Goal: Task Accomplishment & Management: Manage account settings

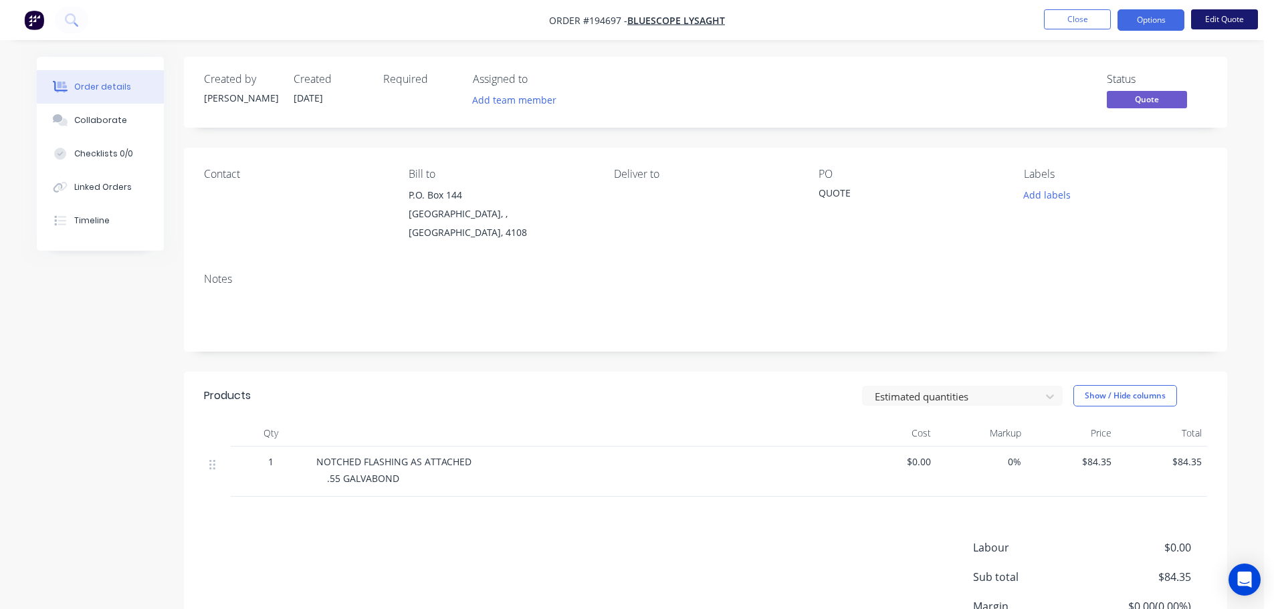
click at [1212, 20] on button "Edit Quote" at bounding box center [1225, 19] width 67 height 20
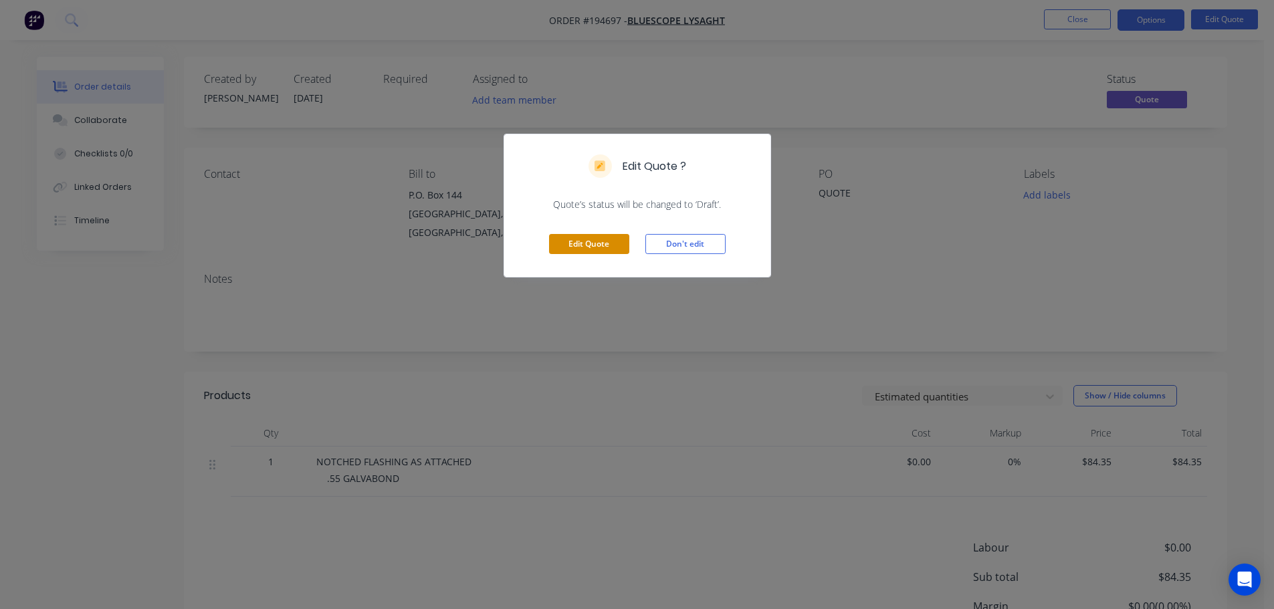
click at [589, 253] on button "Edit Quote" at bounding box center [589, 244] width 80 height 20
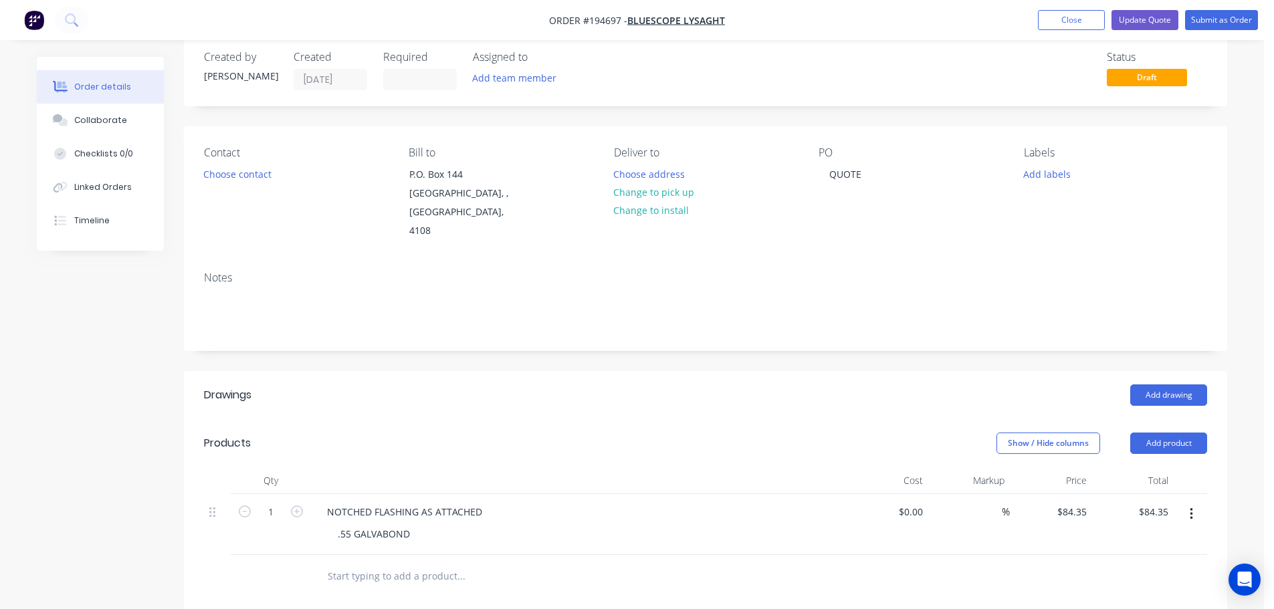
scroll to position [134, 0]
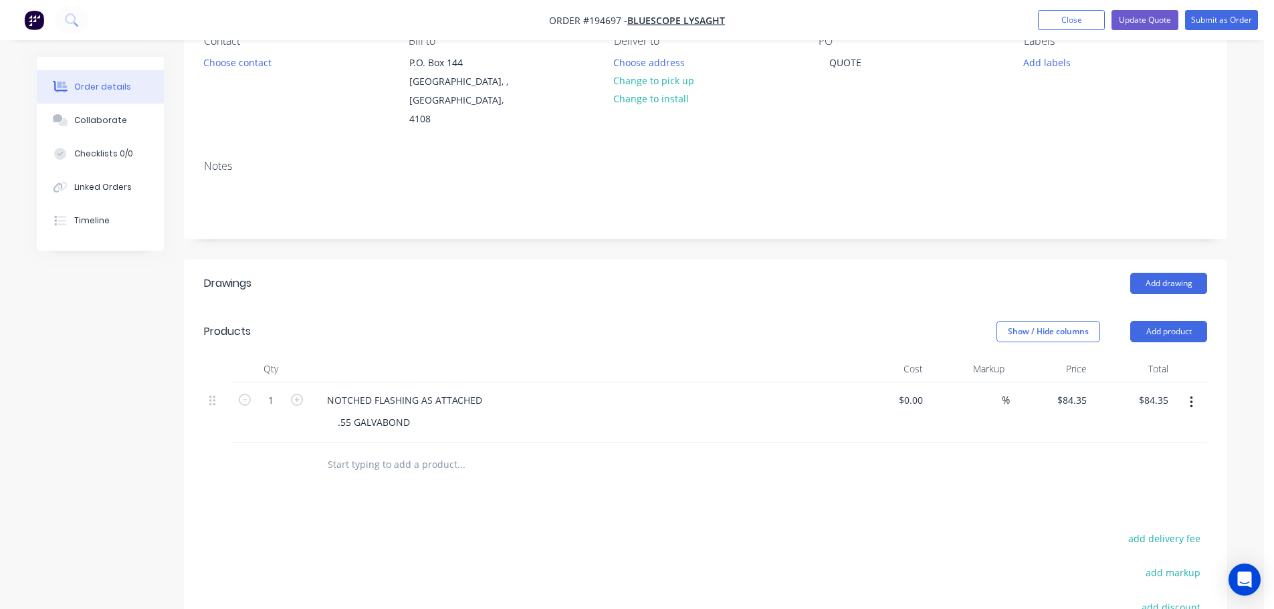
click at [1196, 391] on button "button" at bounding box center [1191, 403] width 31 height 24
click at [1145, 428] on div "Duplicate" at bounding box center [1144, 437] width 103 height 19
click at [383, 474] on div ".55 GALVABOND" at bounding box center [374, 483] width 94 height 19
click at [1069, 452] on input "84.35" at bounding box center [1074, 461] width 36 height 19
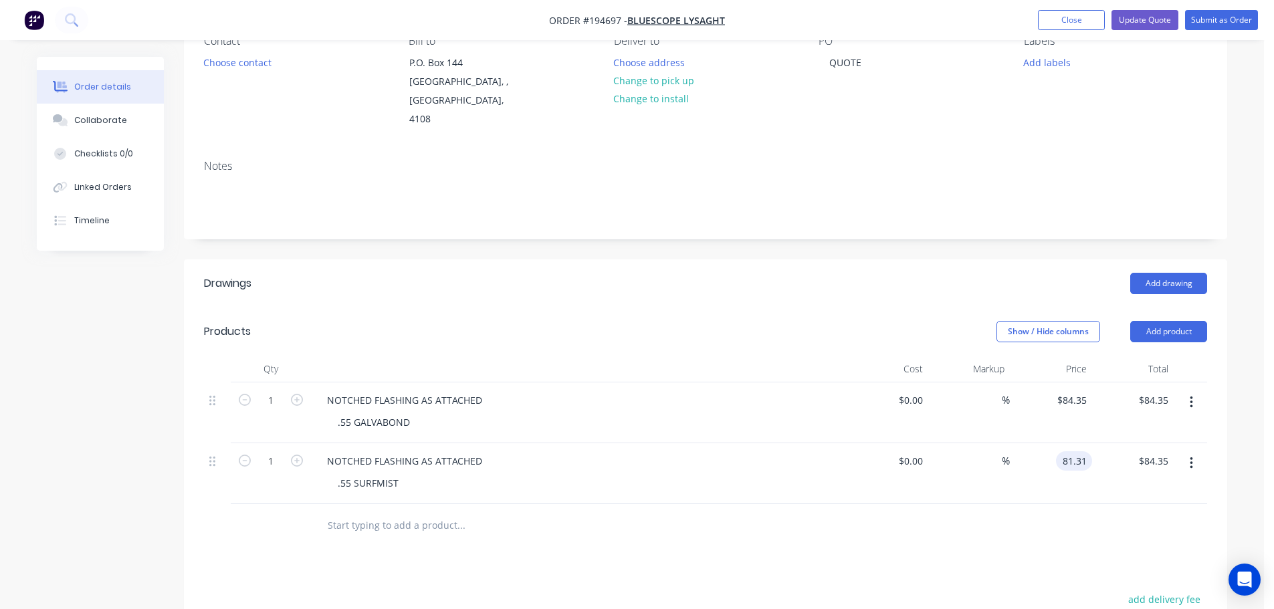
type input "$81.31"
click at [777, 321] on div "Show / Hide columns Add product" at bounding box center [812, 331] width 790 height 21
click at [1157, 17] on button "Update Quote" at bounding box center [1145, 20] width 67 height 20
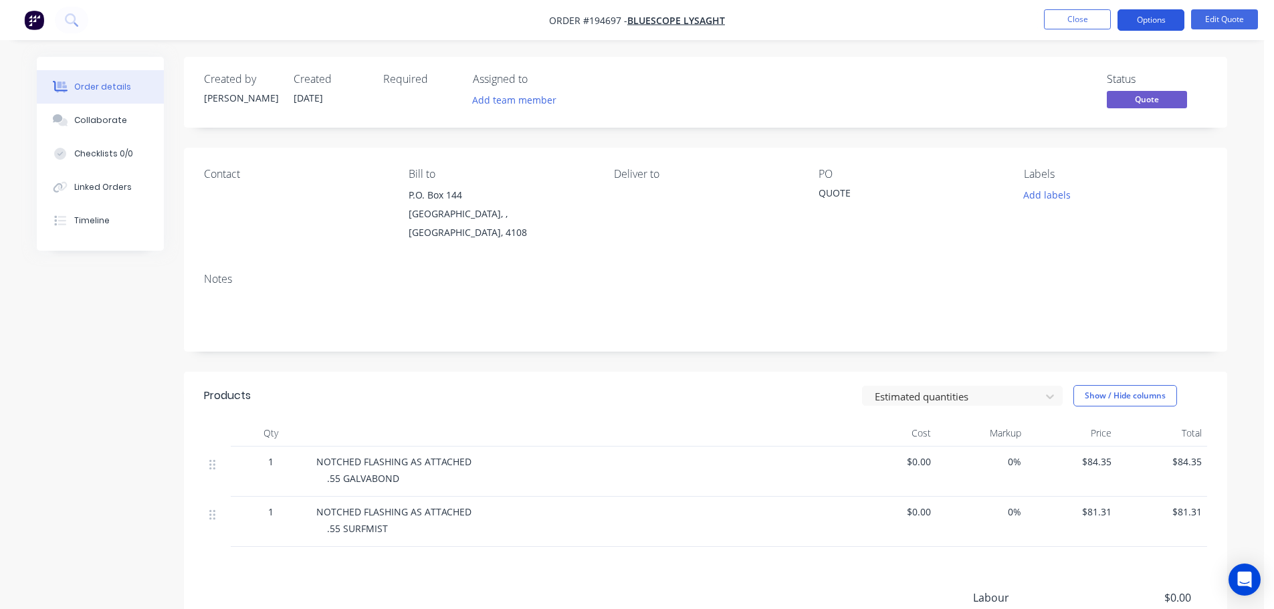
click at [1147, 23] on button "Options" at bounding box center [1151, 19] width 67 height 21
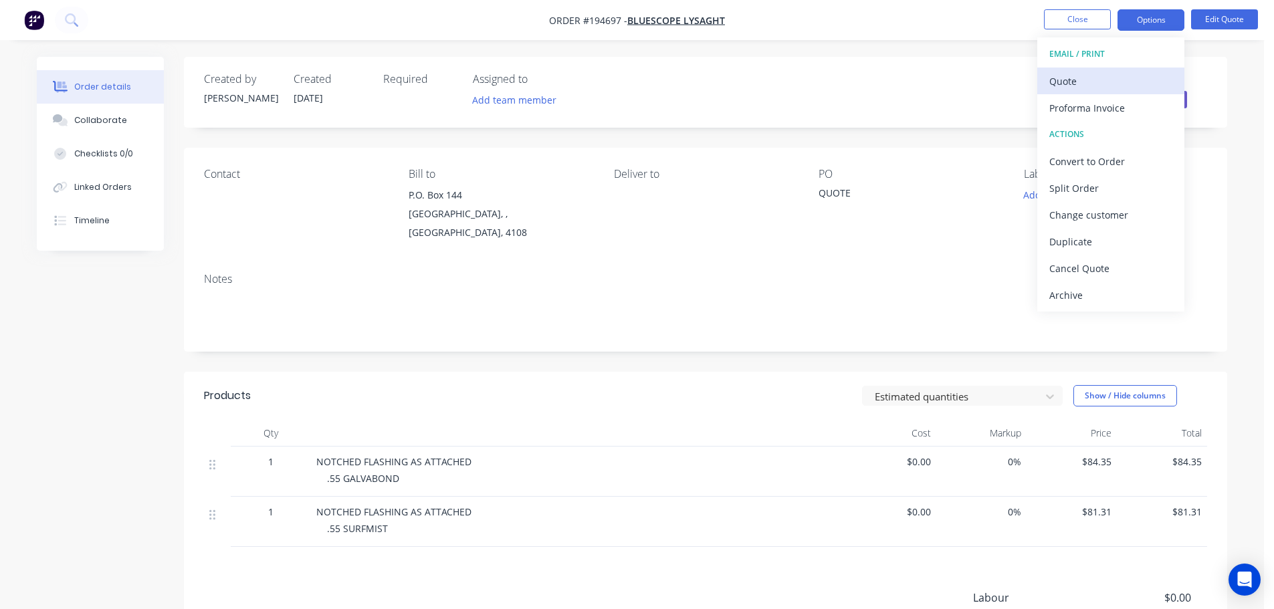
click at [1102, 84] on div "Quote" at bounding box center [1111, 81] width 123 height 19
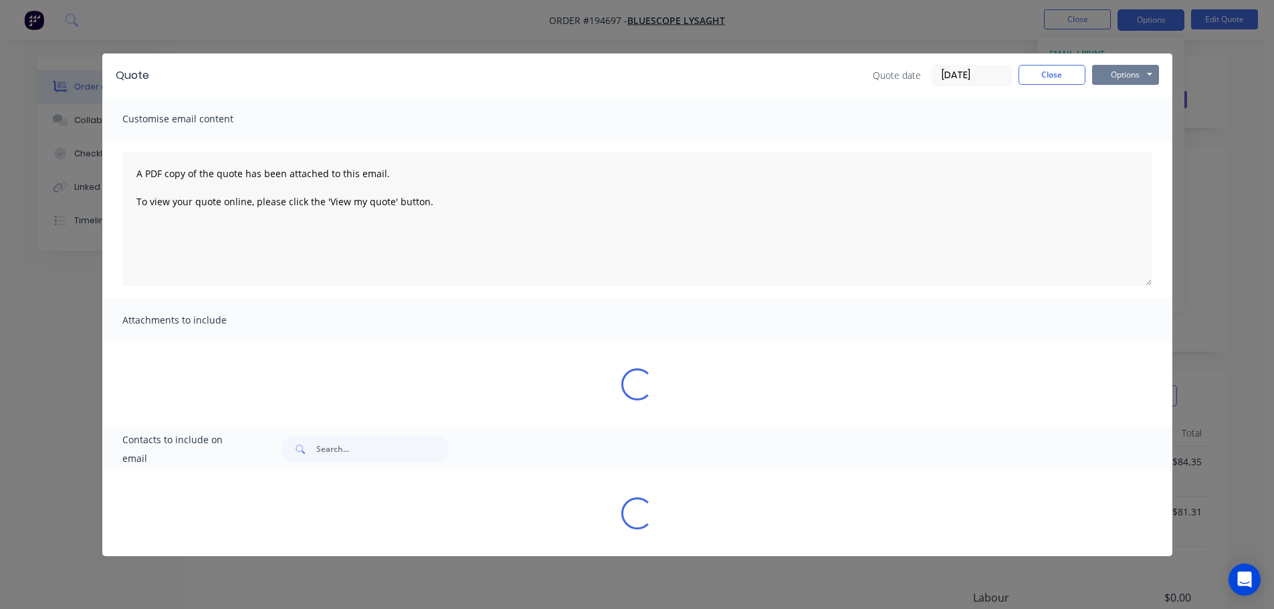
click at [1139, 73] on button "Options" at bounding box center [1126, 75] width 67 height 20
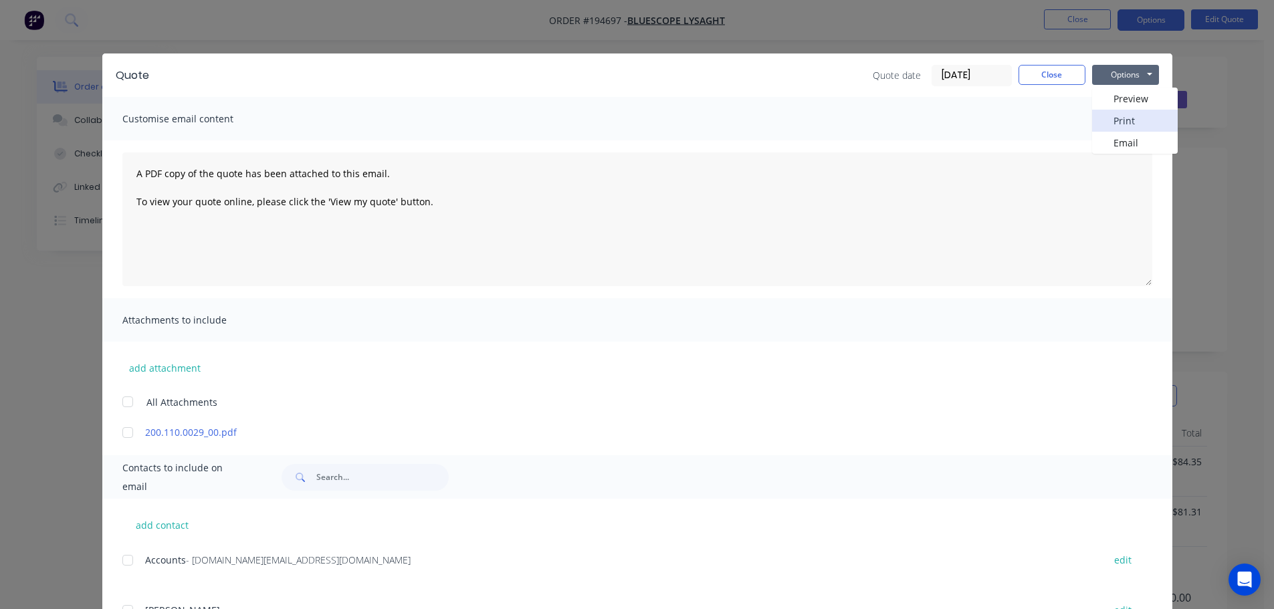
click at [1137, 120] on button "Print" at bounding box center [1136, 121] width 86 height 22
click at [1051, 76] on button "Close" at bounding box center [1052, 75] width 67 height 20
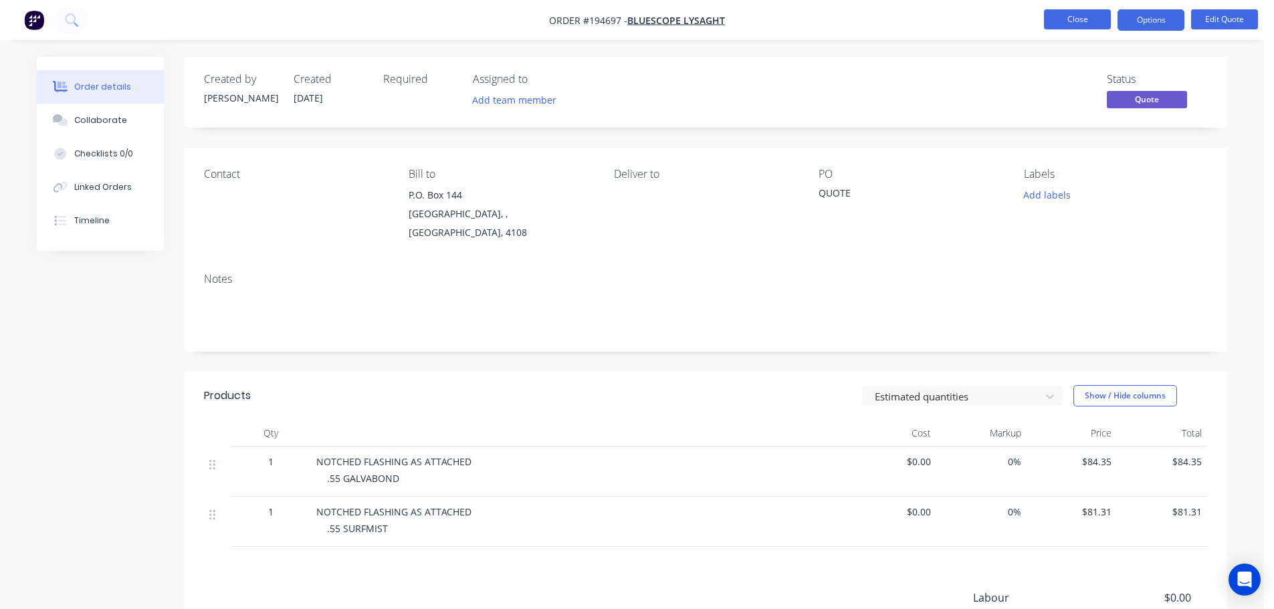
click at [1082, 25] on button "Close" at bounding box center [1077, 19] width 67 height 20
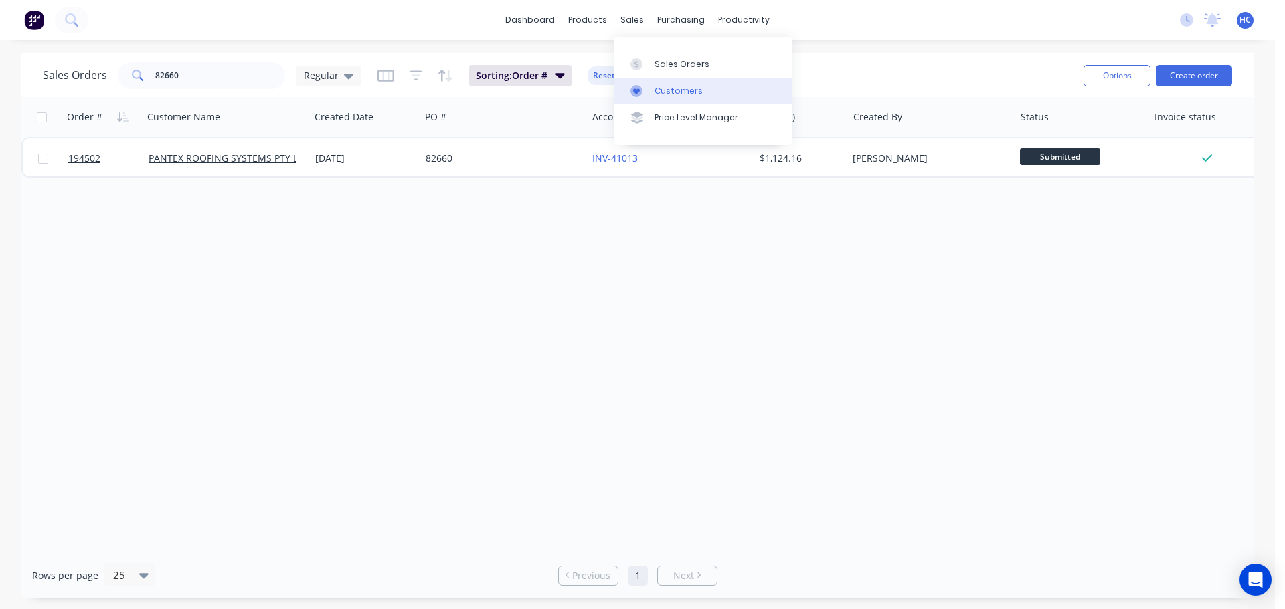
click at [681, 90] on div "Customers" at bounding box center [678, 91] width 48 height 12
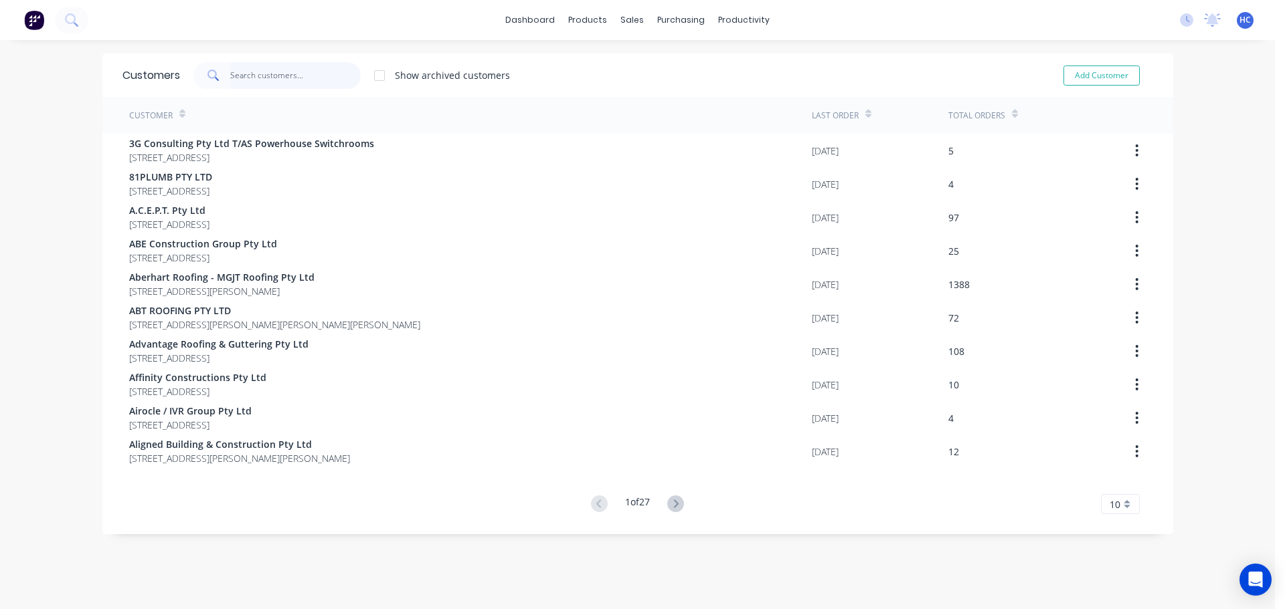
click at [253, 85] on input "text" at bounding box center [295, 75] width 130 height 27
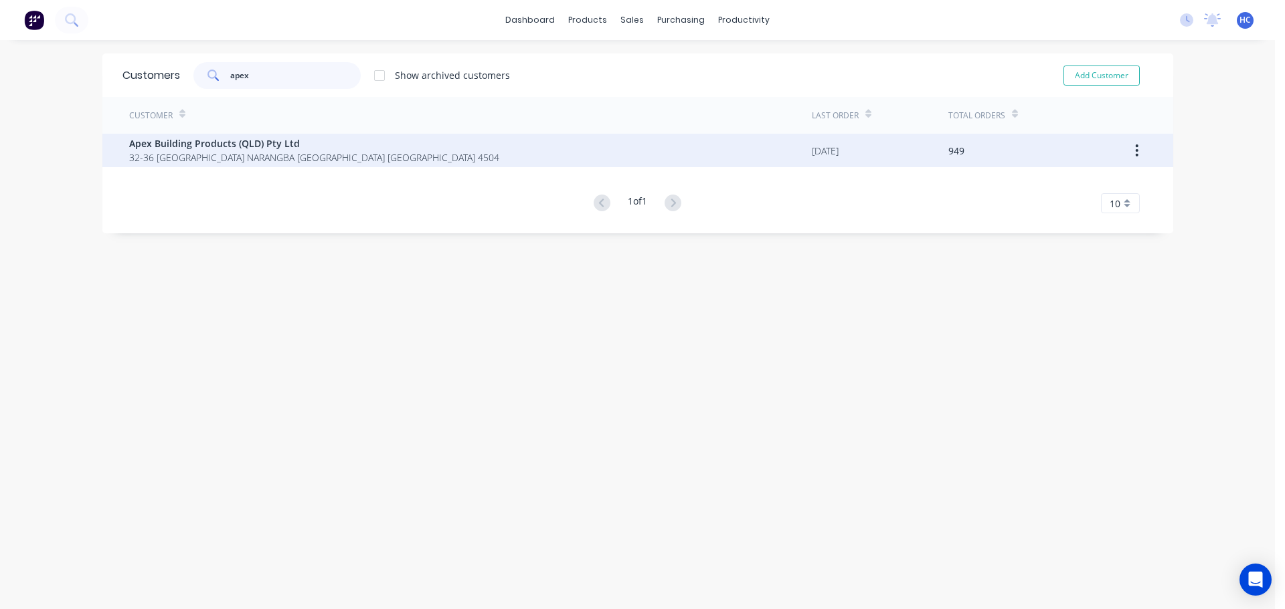
type input "apex"
click at [190, 153] on span "32-36 [GEOGRAPHIC_DATA] NARANGBA [GEOGRAPHIC_DATA] [GEOGRAPHIC_DATA] 4504" at bounding box center [314, 158] width 370 height 14
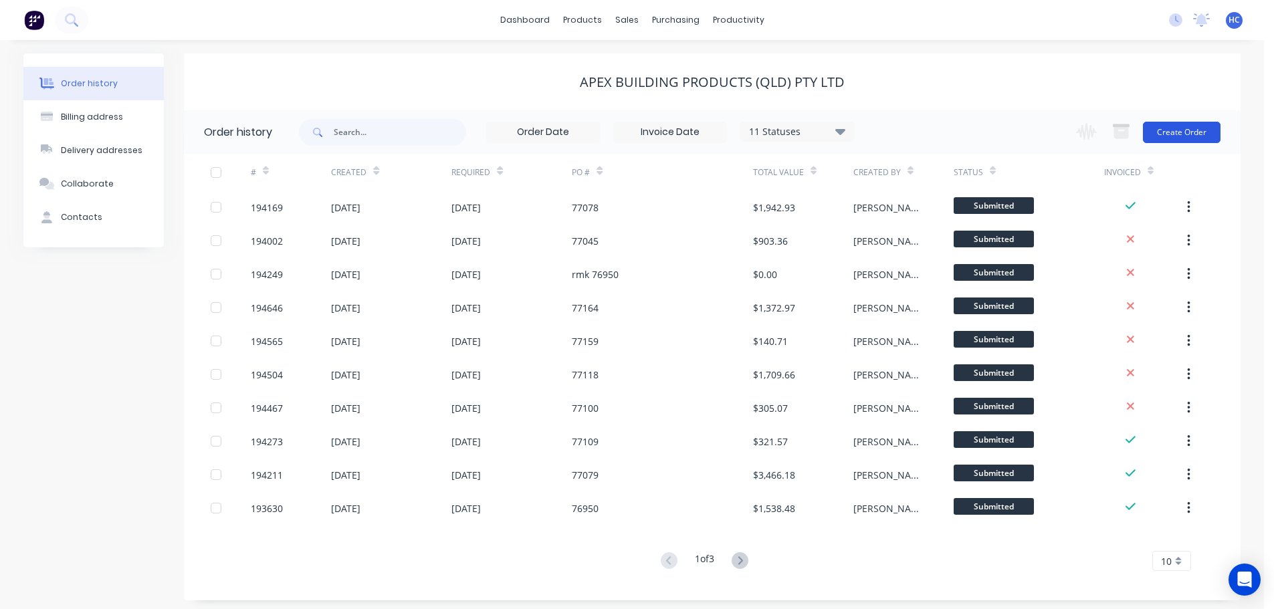
click at [1190, 132] on button "Create Order" at bounding box center [1182, 132] width 78 height 21
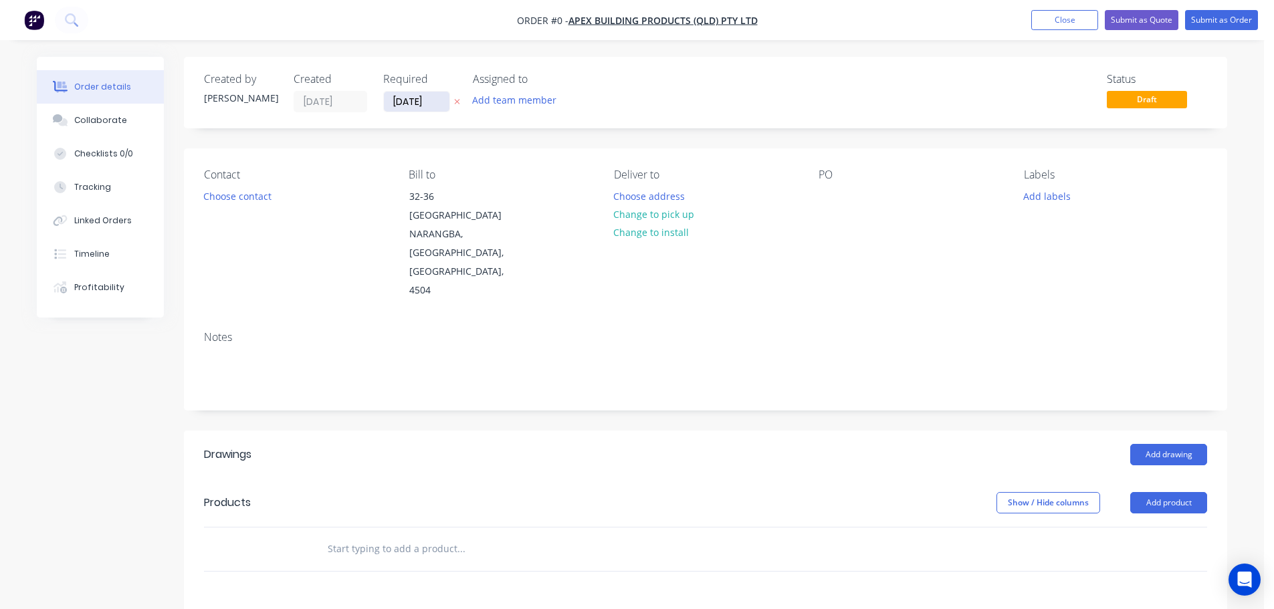
click at [393, 94] on input "[DATE]" at bounding box center [417, 102] width 66 height 20
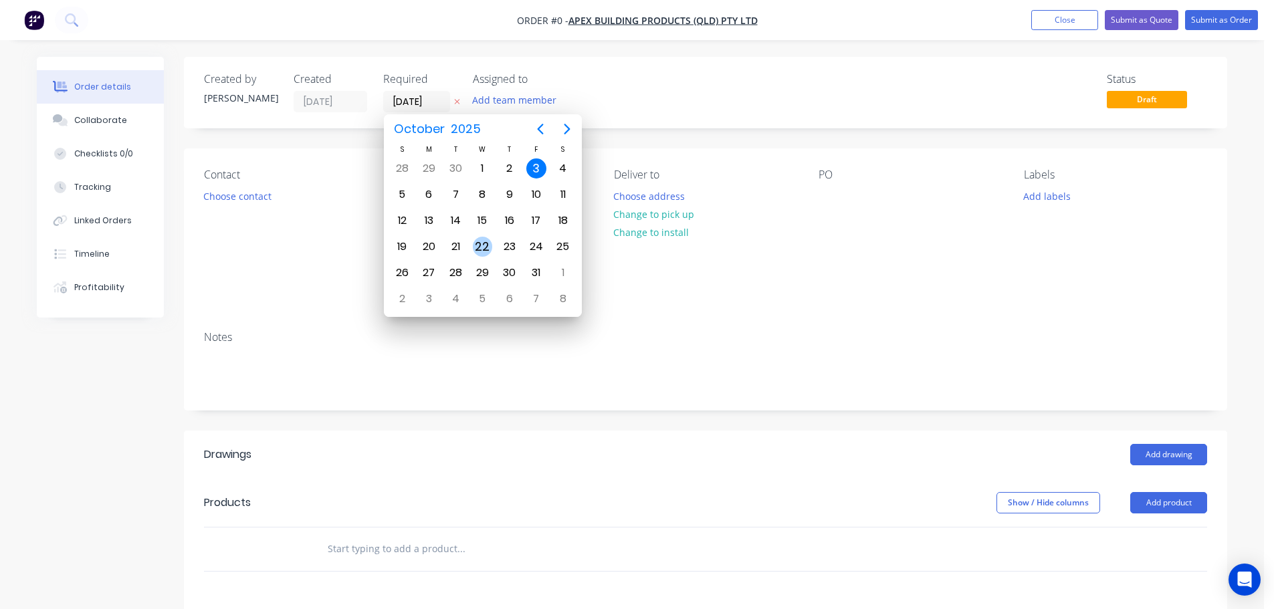
click at [473, 239] on div "22" at bounding box center [482, 246] width 27 height 25
type input "[DATE]"
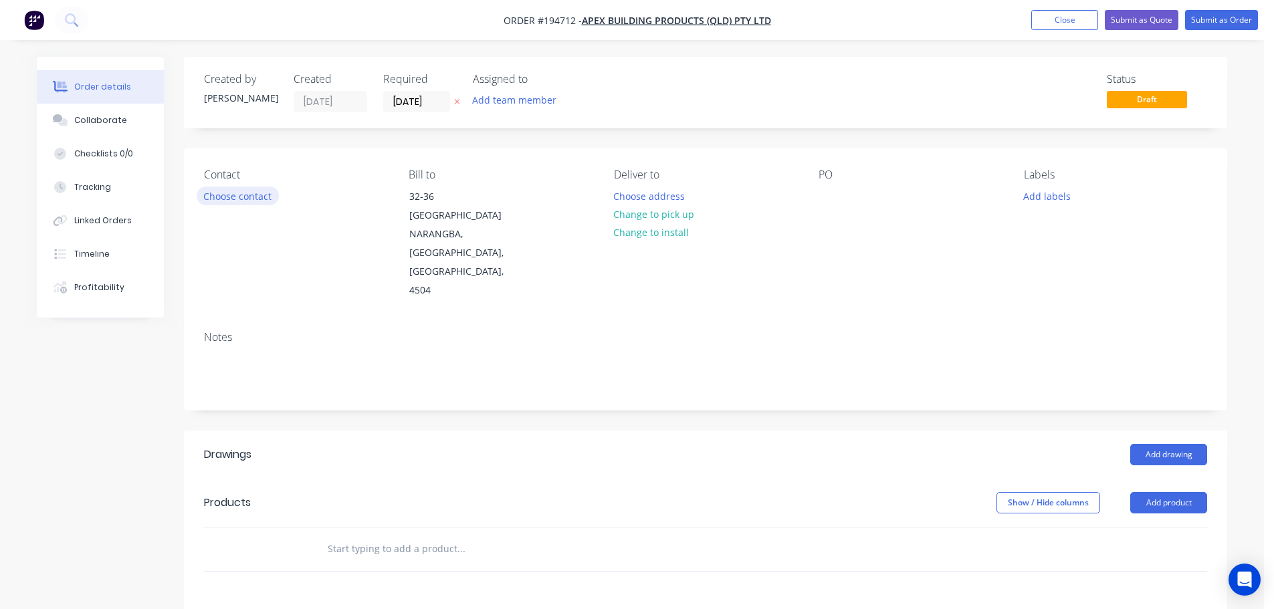
click at [260, 194] on button "Choose contact" at bounding box center [238, 196] width 82 height 18
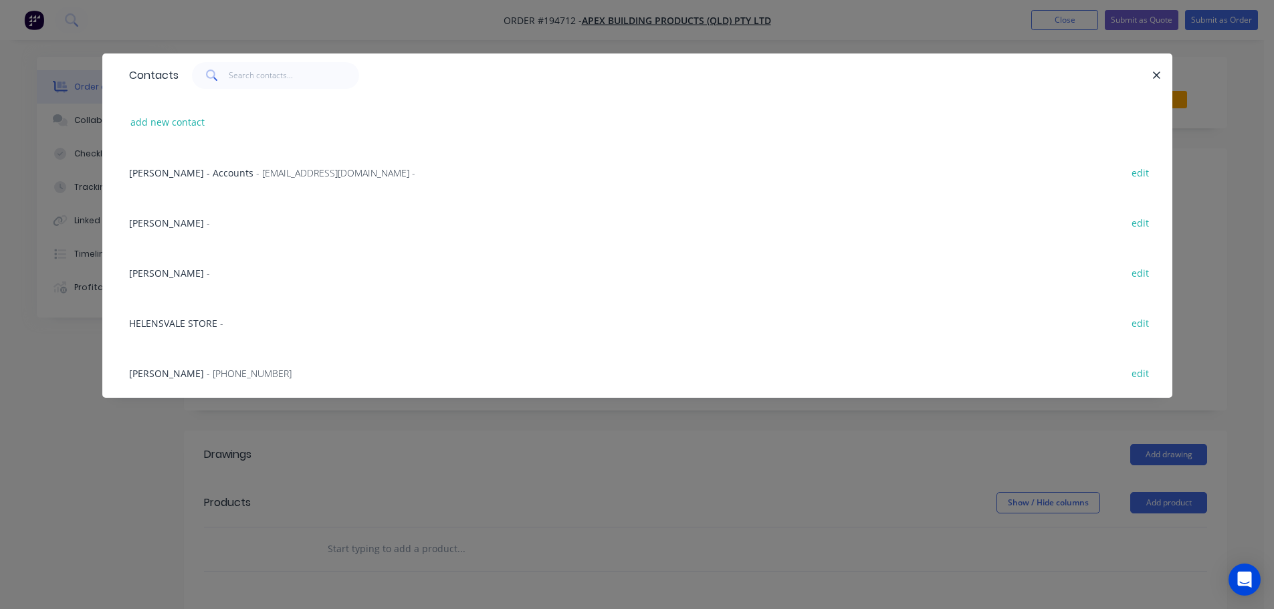
click at [181, 268] on div "[PERSON_NAME] - edit" at bounding box center [637, 273] width 1030 height 50
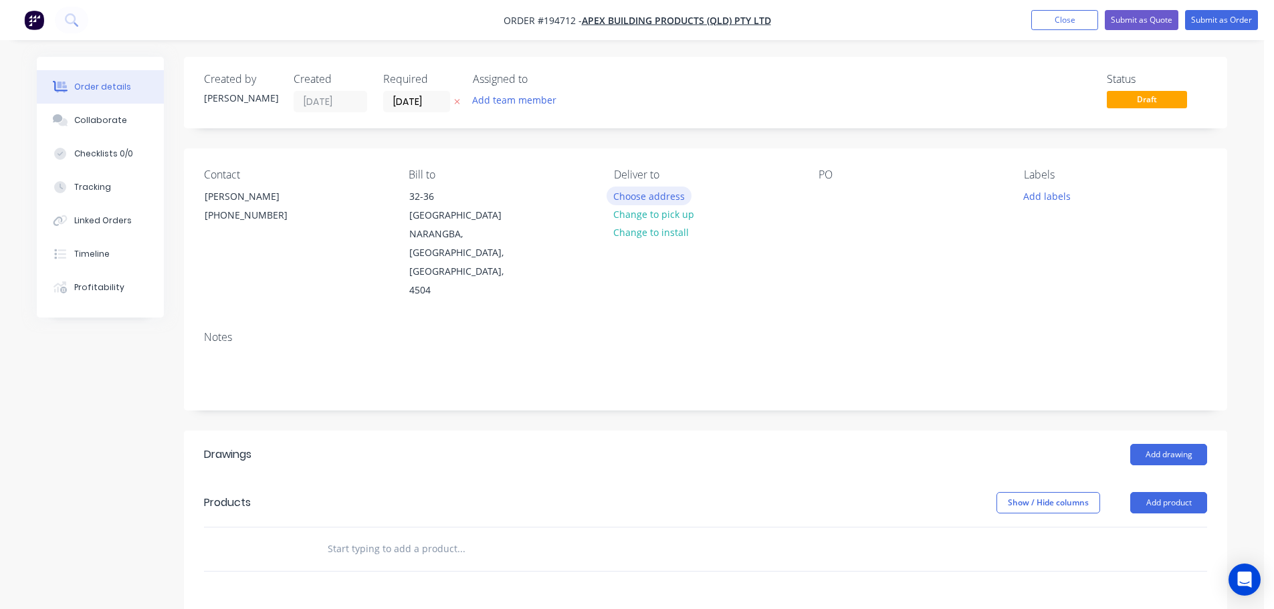
drag, startPoint x: 632, startPoint y: 179, endPoint x: 640, endPoint y: 193, distance: 15.6
click at [634, 184] on div "Deliver to Choose address Change to pick up Change to install" at bounding box center [705, 235] width 183 height 132
click at [642, 193] on button "Choose address" at bounding box center [650, 196] width 86 height 18
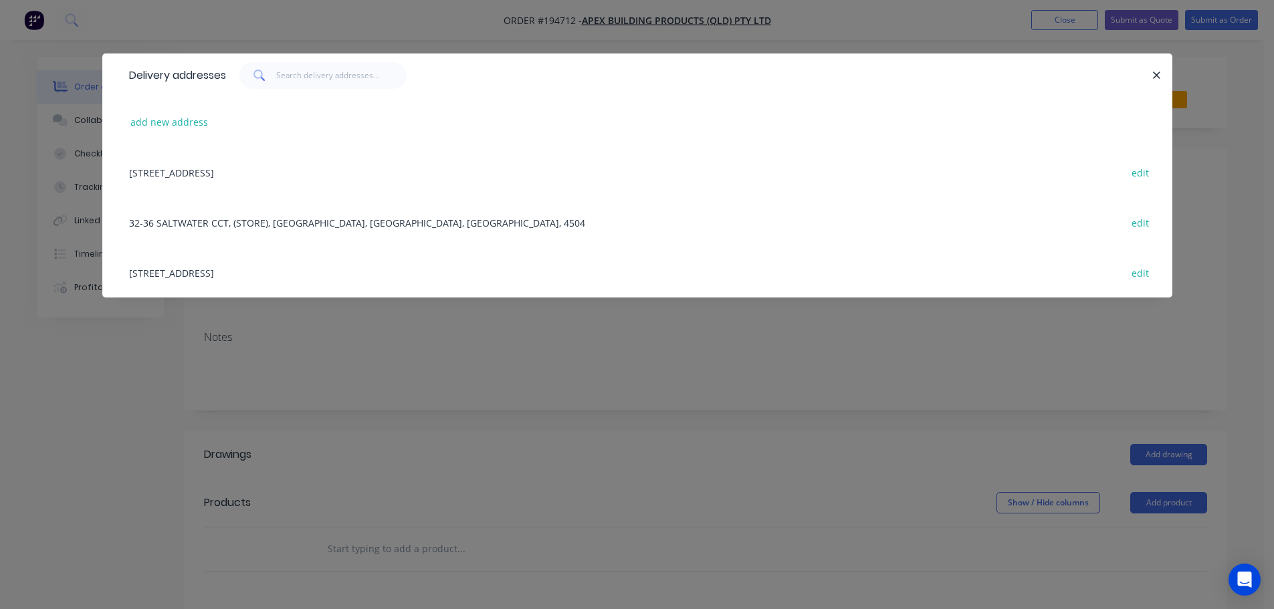
drag, startPoint x: 284, startPoint y: 217, endPoint x: 897, endPoint y: 175, distance: 615.0
click at [286, 217] on div "32-36 SALTWATER CCT, (STORE), [GEOGRAPHIC_DATA], [GEOGRAPHIC_DATA], [GEOGRAPHIC…" at bounding box center [637, 222] width 1030 height 50
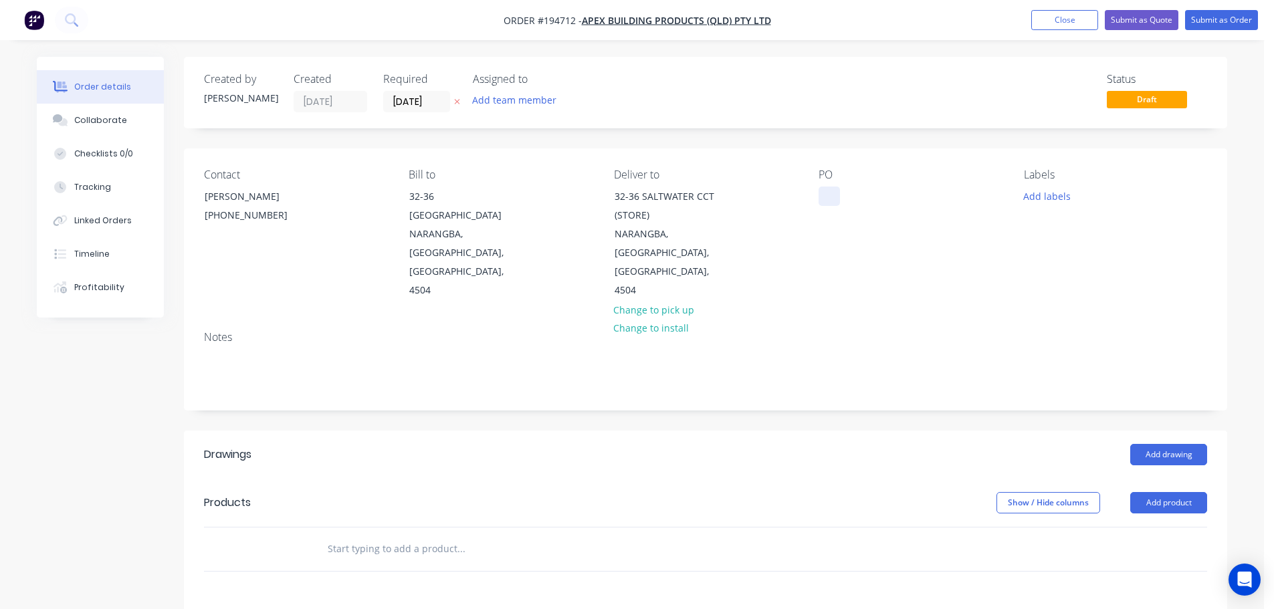
click at [823, 191] on div at bounding box center [829, 196] width 21 height 19
click at [1170, 492] on button "Add product" at bounding box center [1169, 502] width 77 height 21
click at [1145, 527] on div "Product catalogue" at bounding box center [1144, 536] width 103 height 19
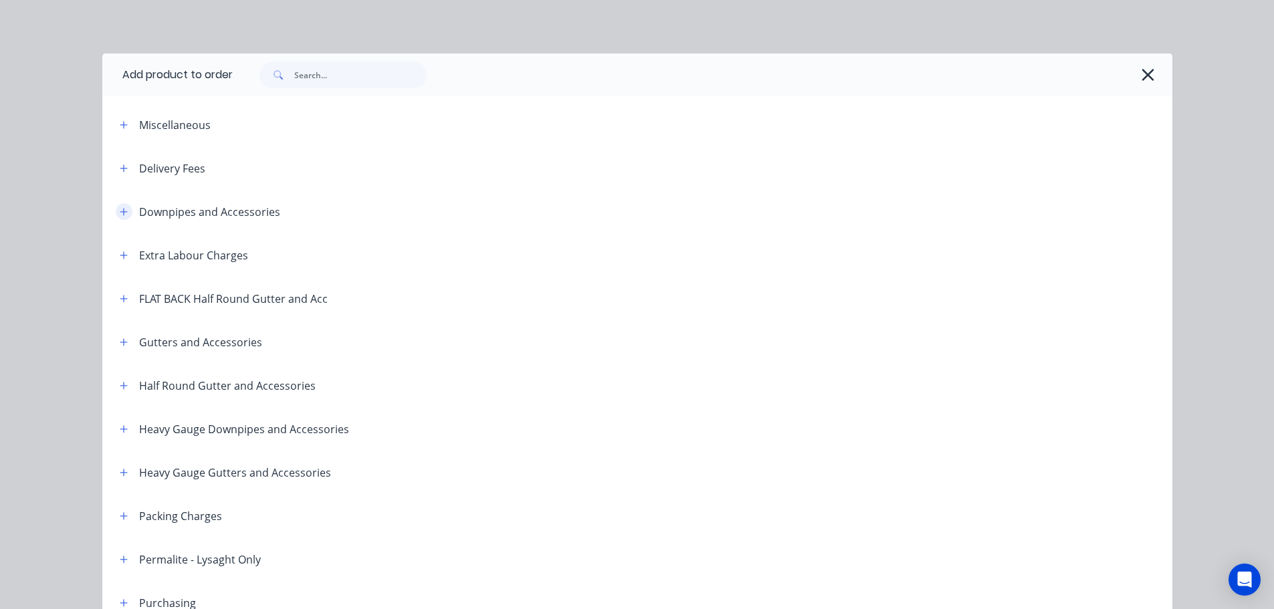
click at [102, 199] on header "Downpipes and Accessories" at bounding box center [637, 211] width 1070 height 43
click at [120, 209] on icon "button" at bounding box center [124, 211] width 8 height 9
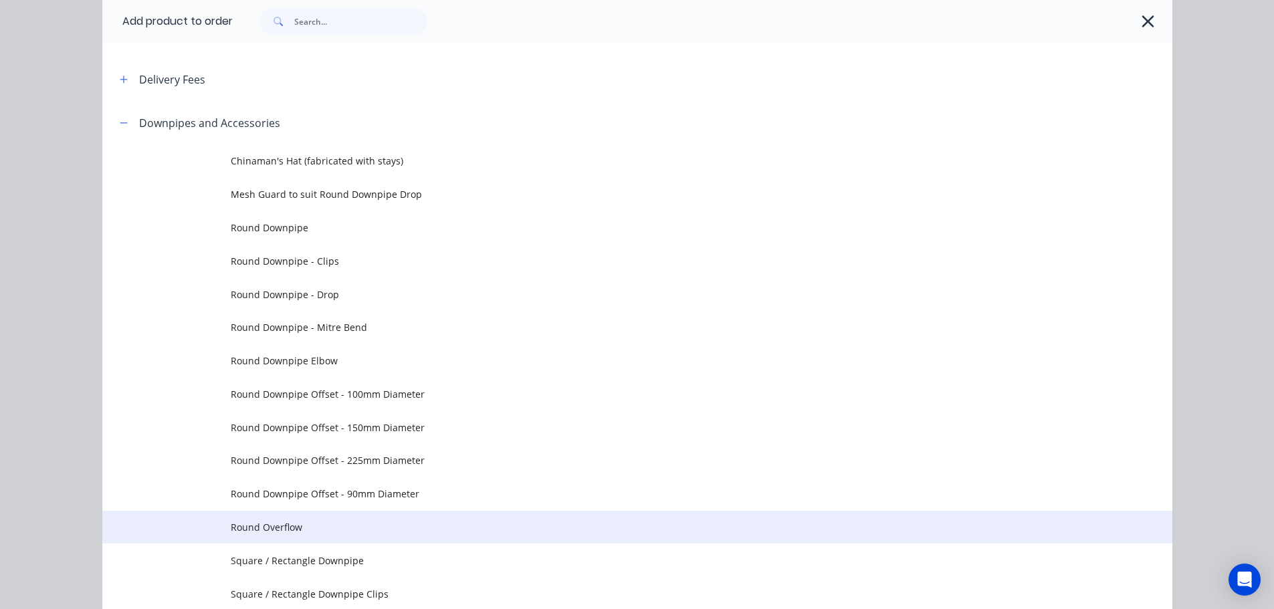
scroll to position [134, 0]
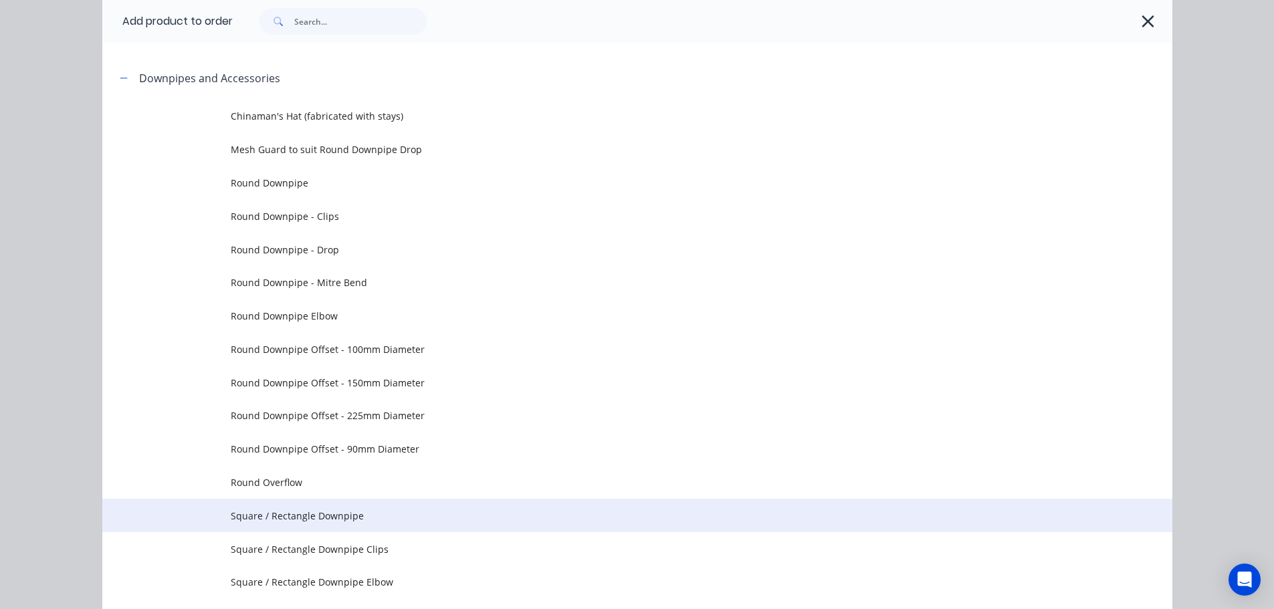
click at [368, 512] on span "Square / Rectangle Downpipe" at bounding box center [607, 516] width 753 height 14
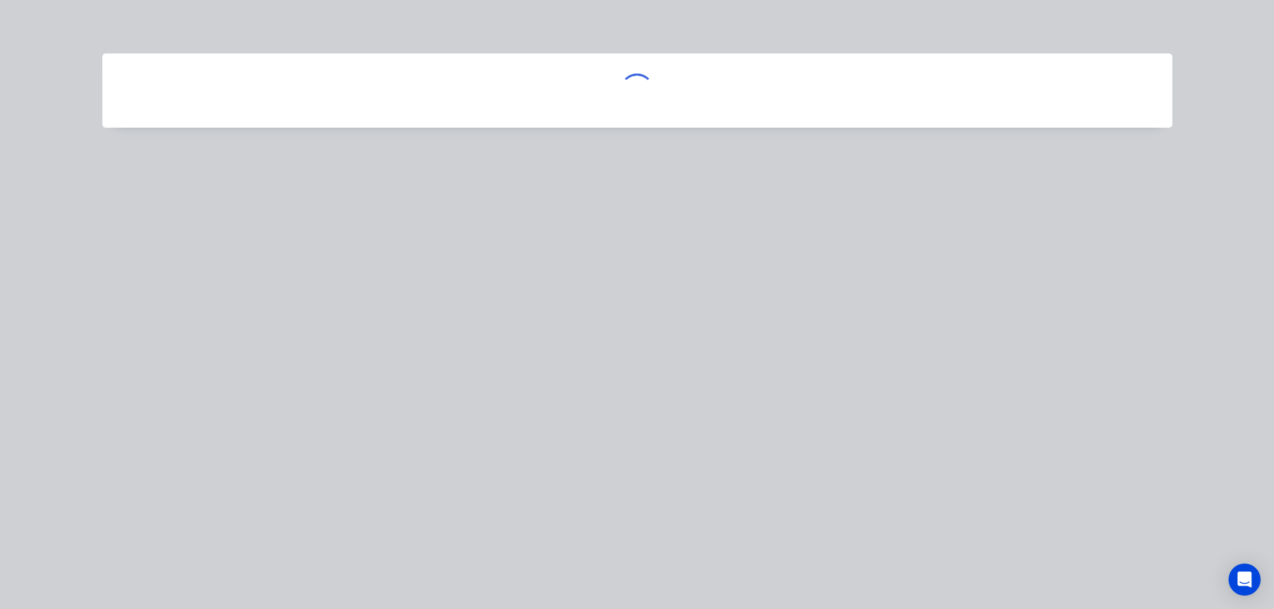
scroll to position [0, 0]
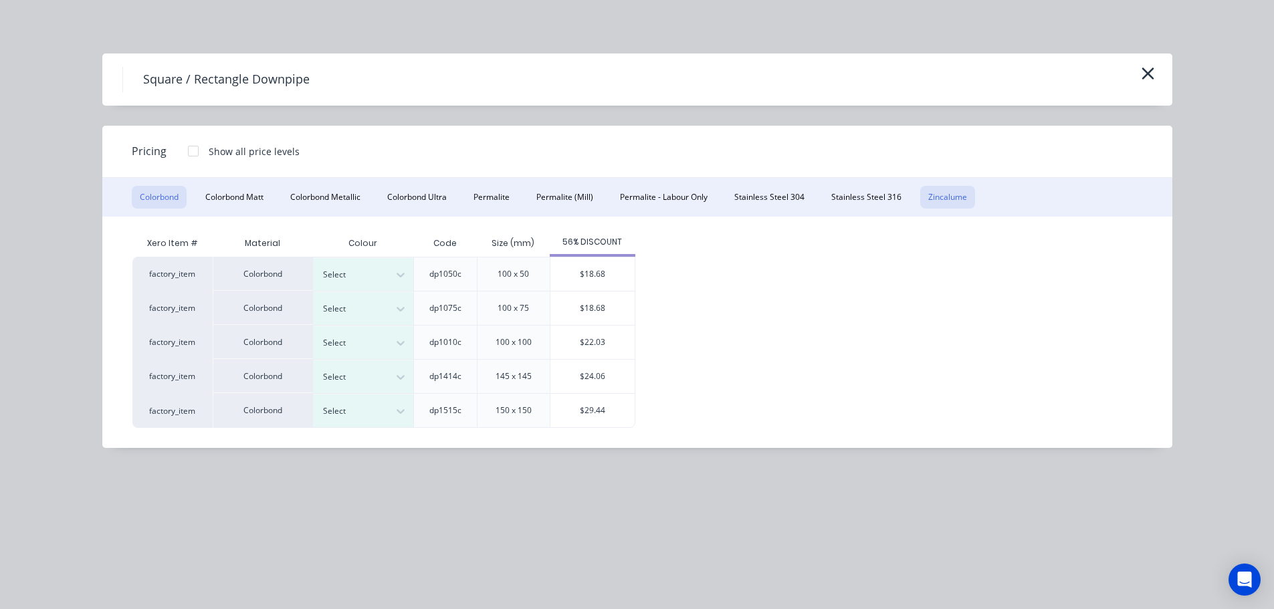
click at [952, 193] on button "Zincalume" at bounding box center [948, 197] width 55 height 23
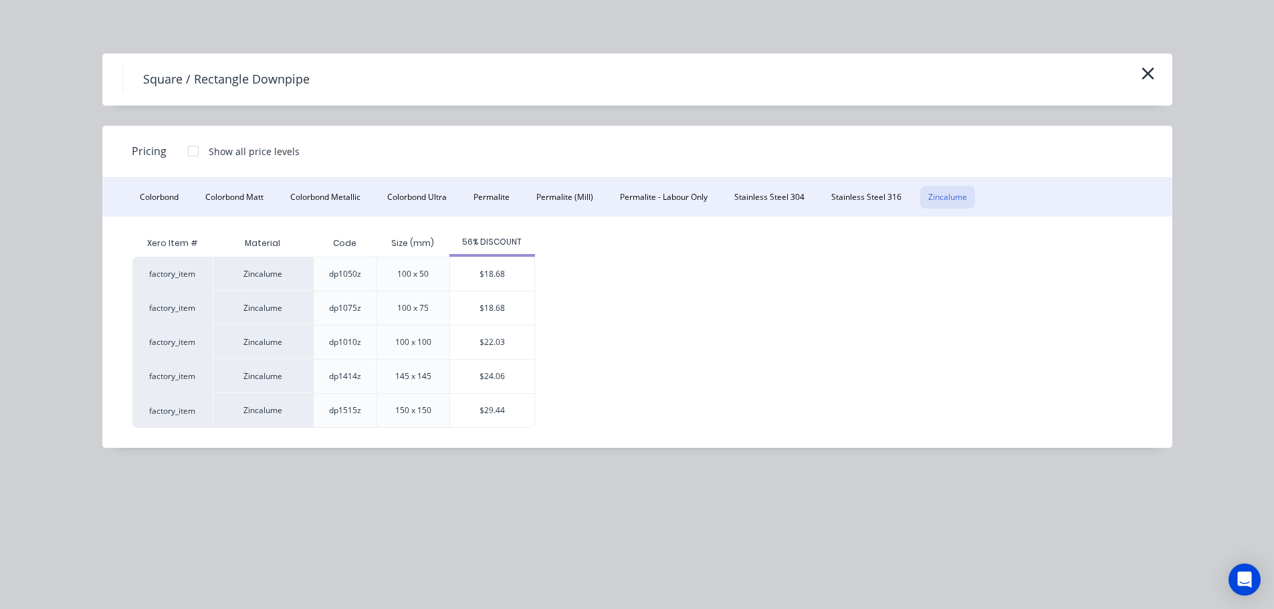
click at [487, 399] on div "$29.44" at bounding box center [492, 410] width 84 height 33
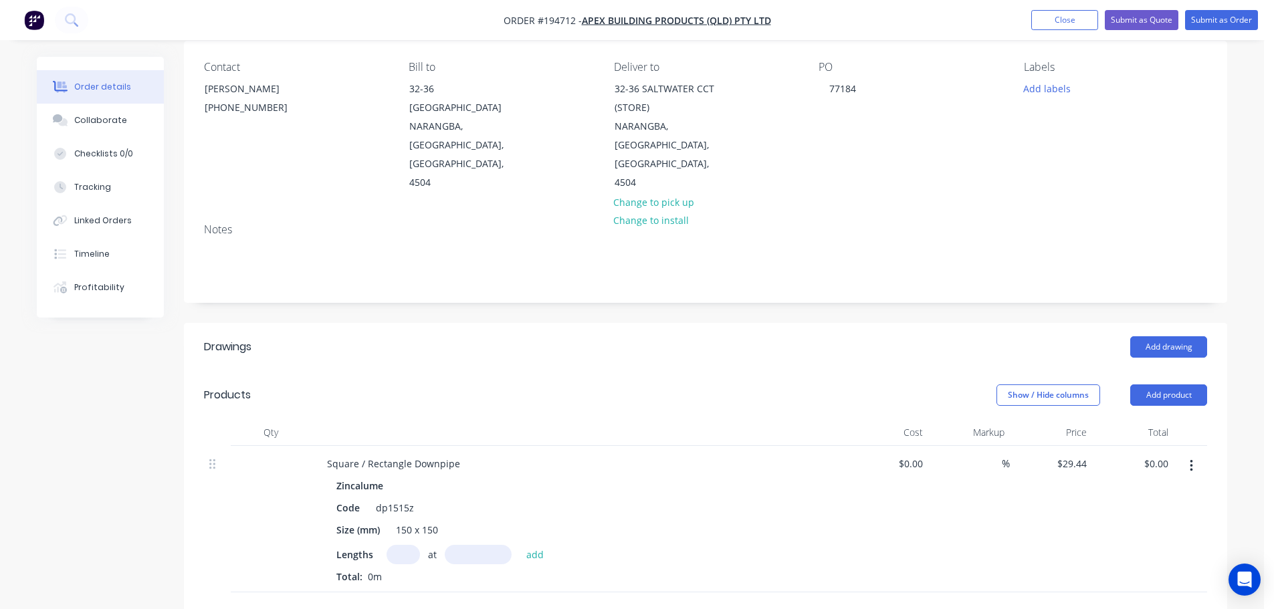
scroll to position [134, 0]
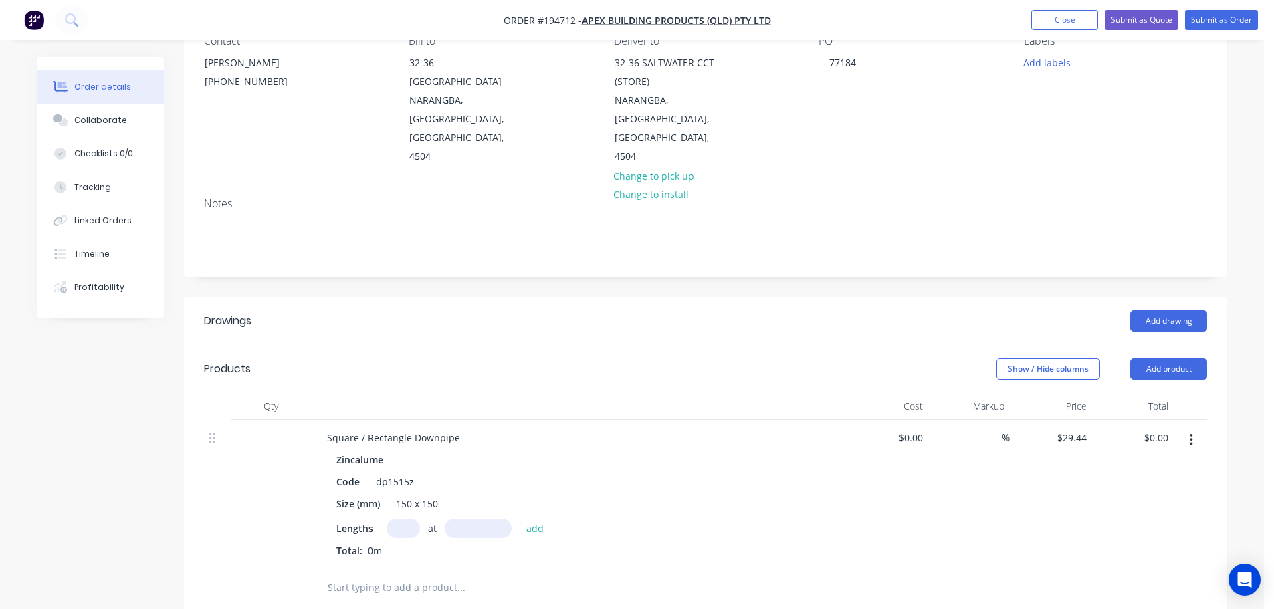
click at [405, 519] on input "text" at bounding box center [403, 528] width 33 height 19
type input "2"
type input "4000"
click at [520, 519] on button "add" at bounding box center [535, 528] width 31 height 18
type input "$235.52"
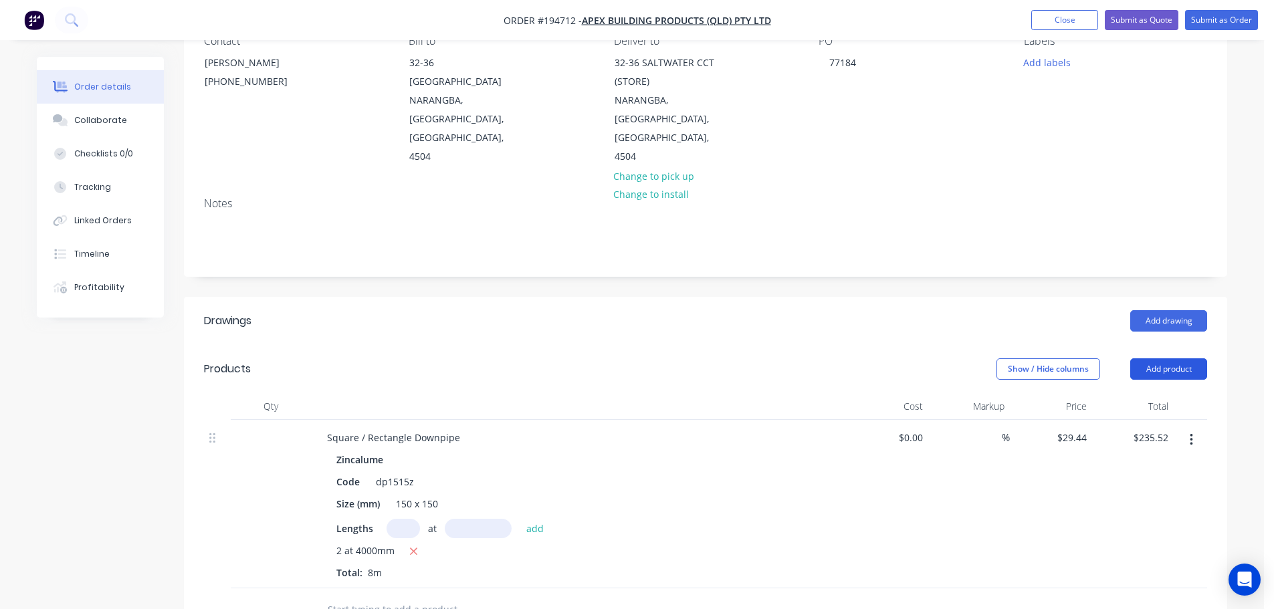
click at [1165, 359] on button "Add product" at bounding box center [1169, 369] width 77 height 21
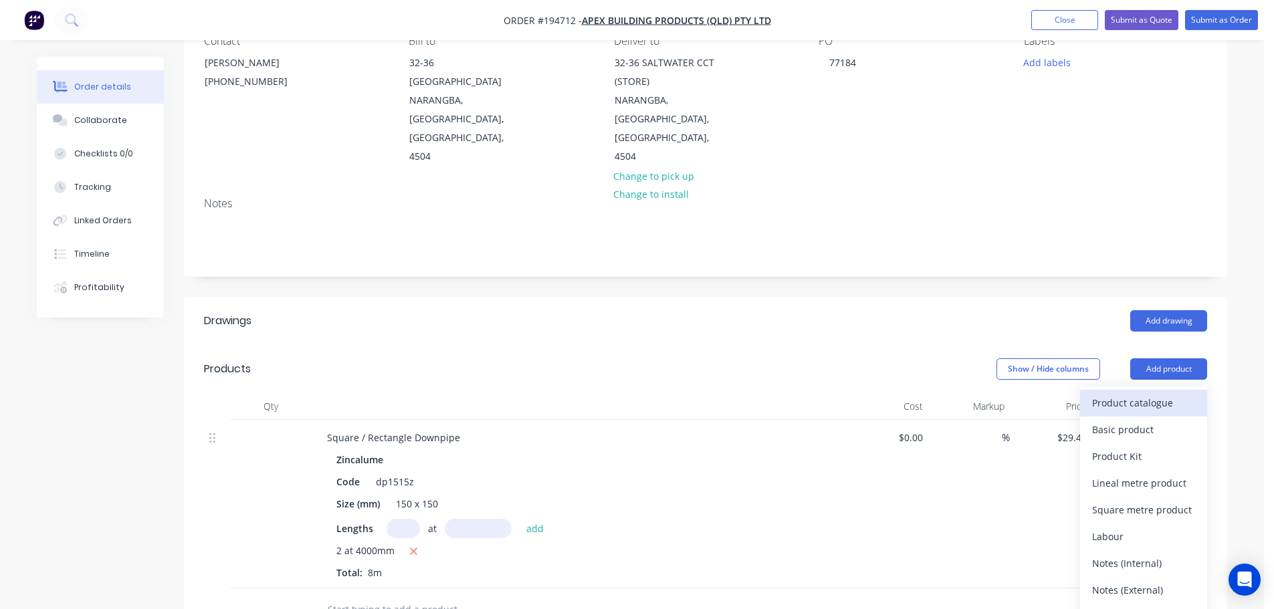
drag, startPoint x: 1169, startPoint y: 345, endPoint x: 1140, endPoint y: 377, distance: 43.6
click at [1140, 390] on button "Product catalogue" at bounding box center [1143, 403] width 127 height 27
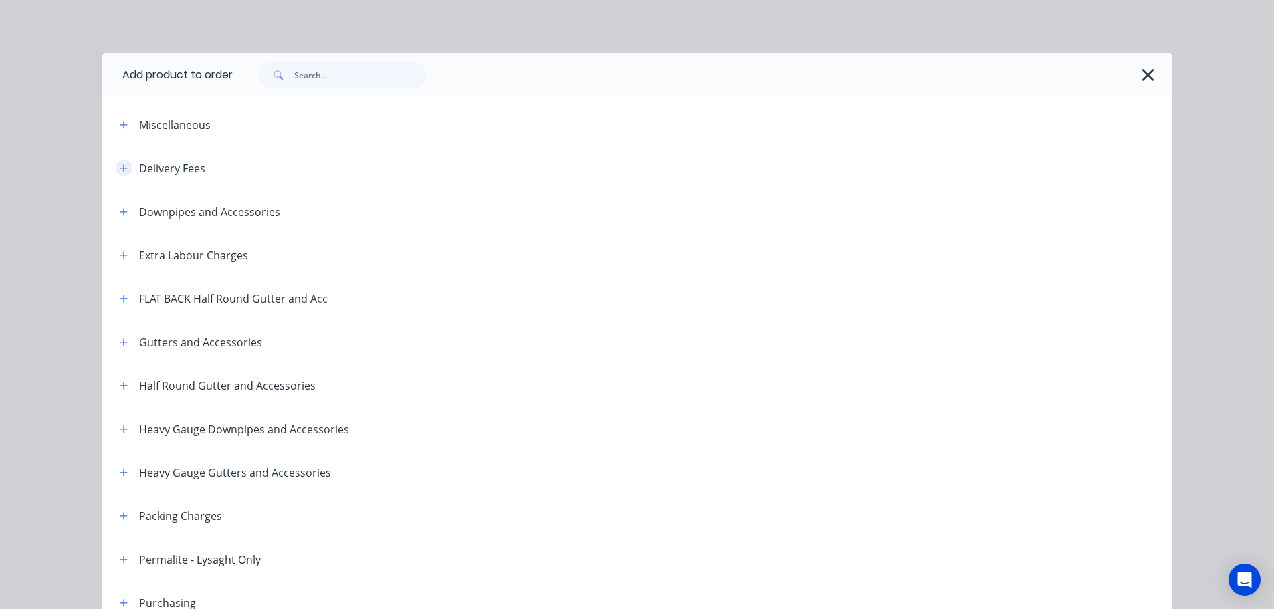
click at [116, 169] on button "button" at bounding box center [124, 168] width 17 height 17
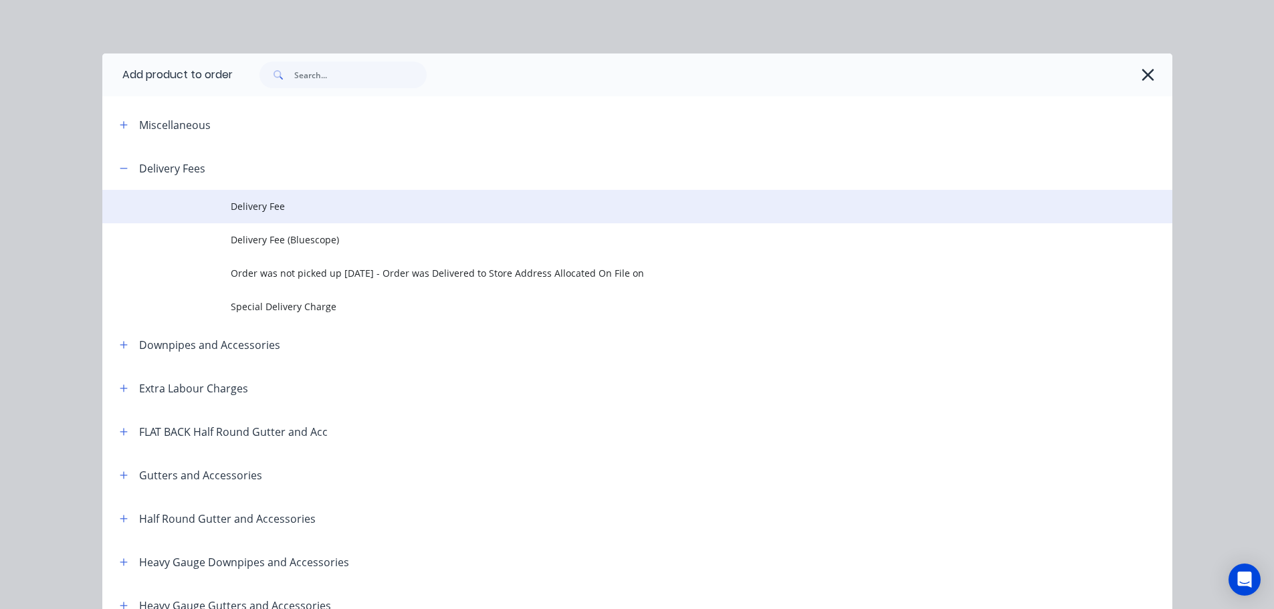
click at [218, 201] on td at bounding box center [166, 206] width 128 height 33
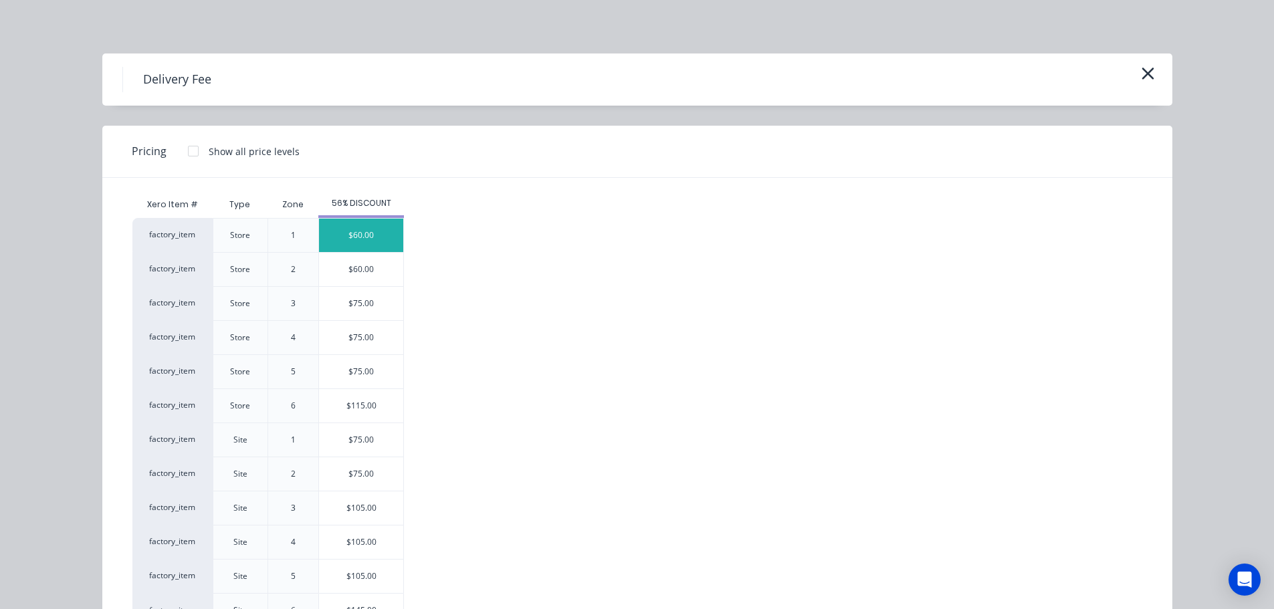
click at [343, 238] on div "$60.00" at bounding box center [361, 235] width 84 height 33
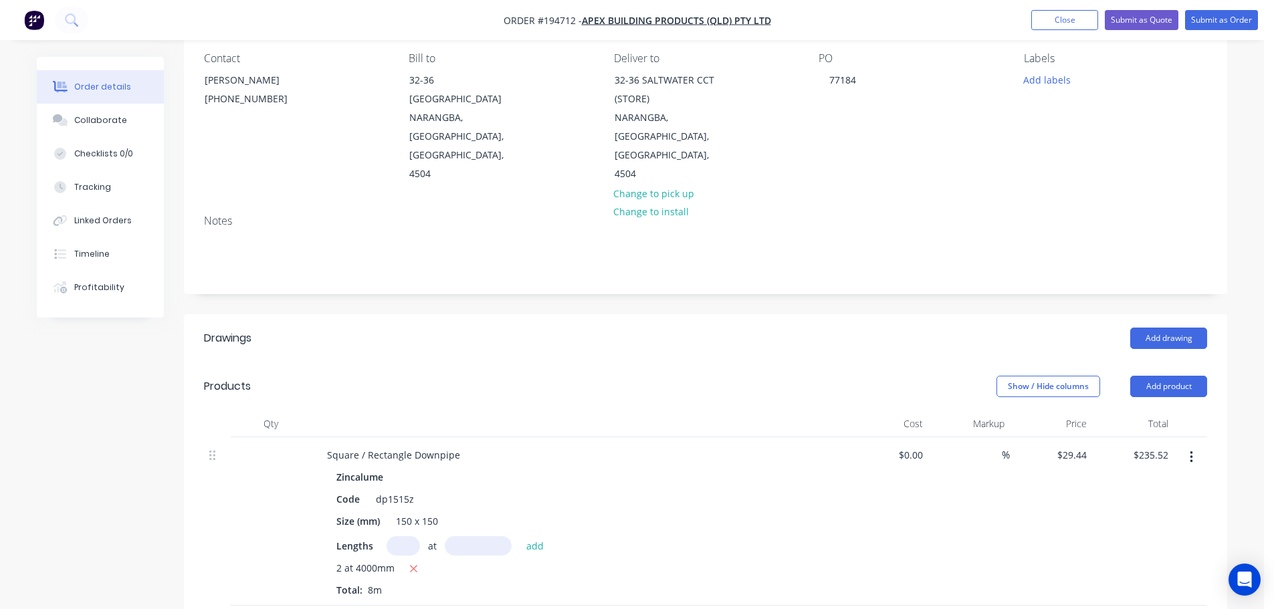
scroll to position [0, 0]
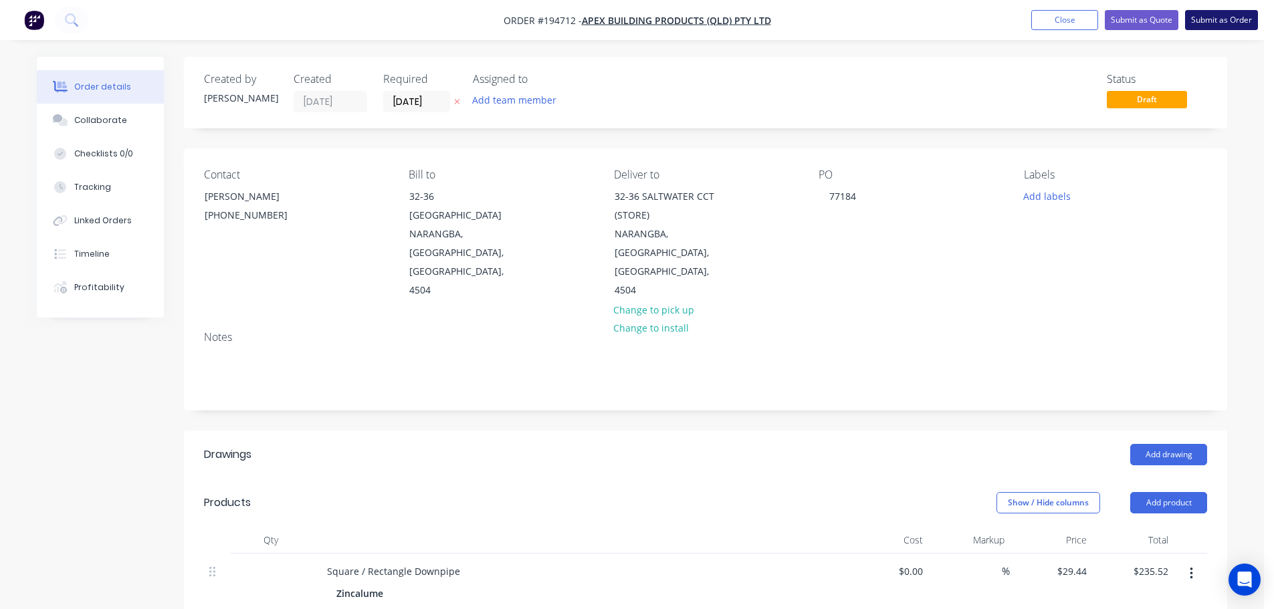
click at [1224, 29] on button "Submit as Order" at bounding box center [1222, 20] width 73 height 20
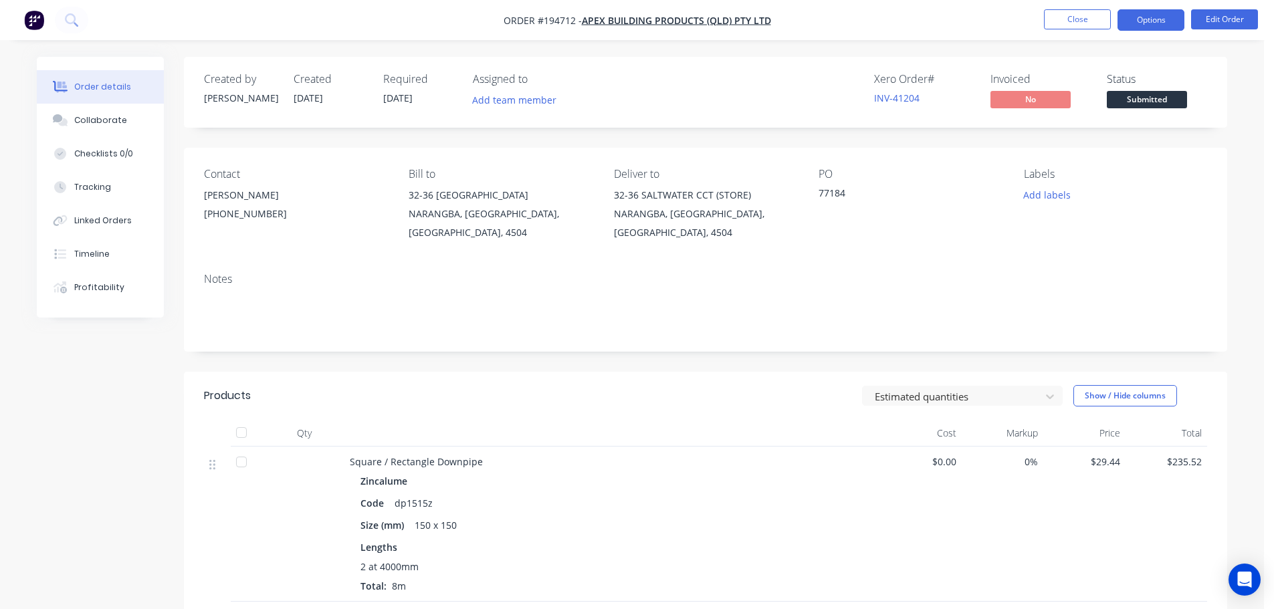
click at [1125, 28] on button "Options" at bounding box center [1151, 19] width 67 height 21
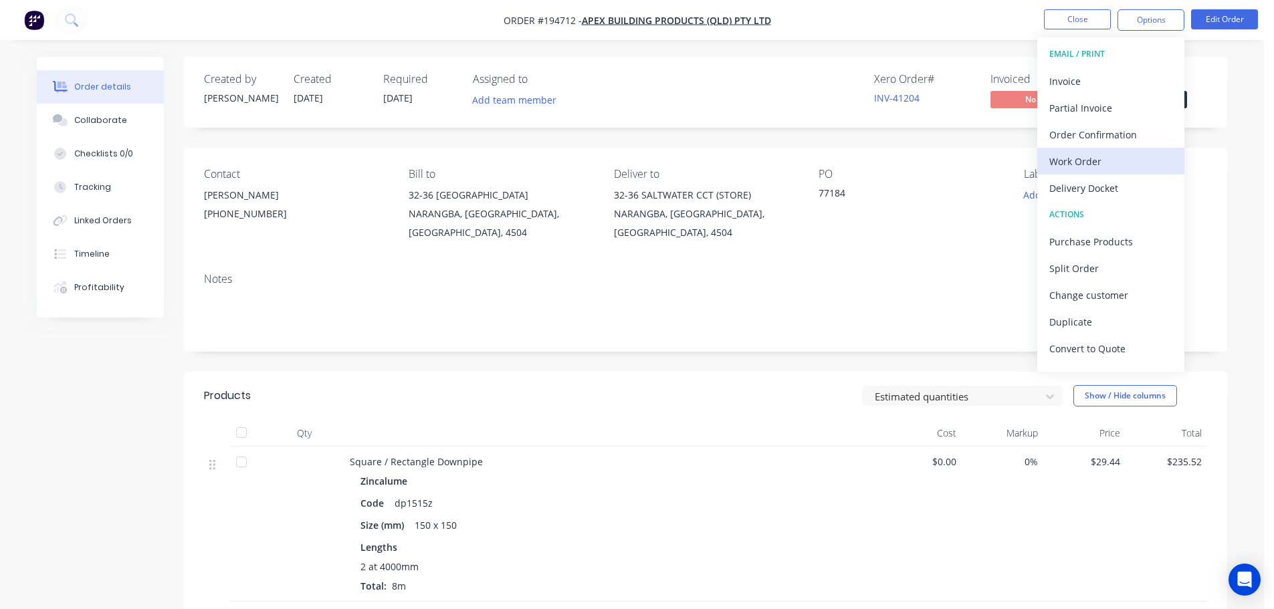
click at [1090, 164] on div "Work Order" at bounding box center [1111, 161] width 123 height 19
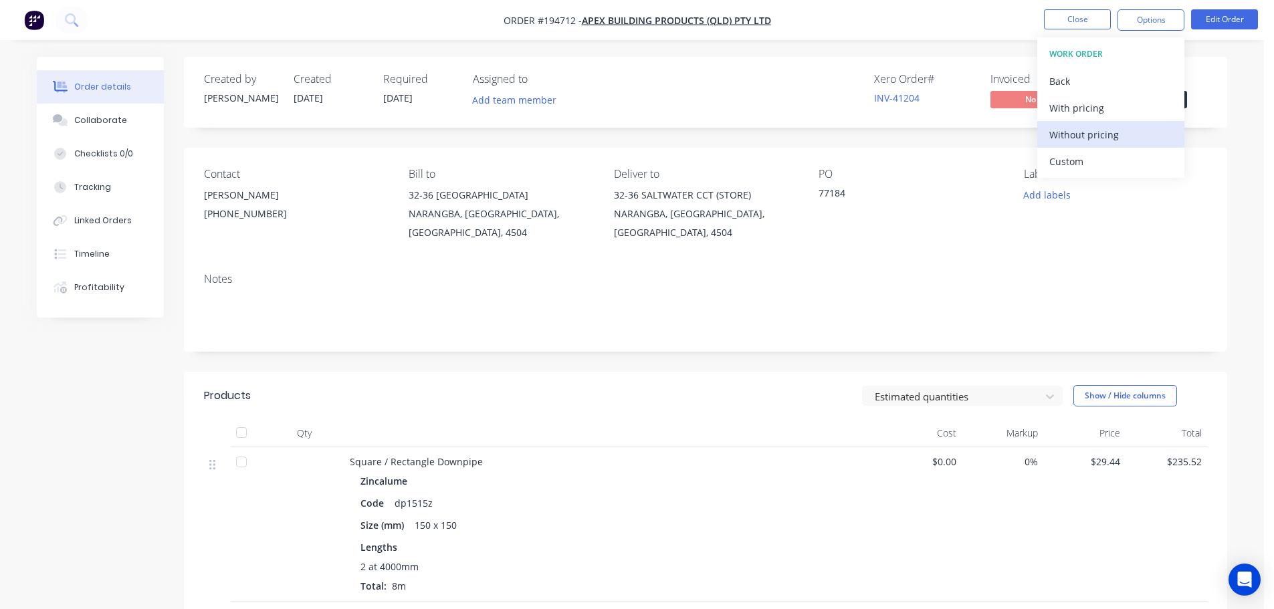
click at [1101, 145] on button "Without pricing" at bounding box center [1111, 134] width 147 height 27
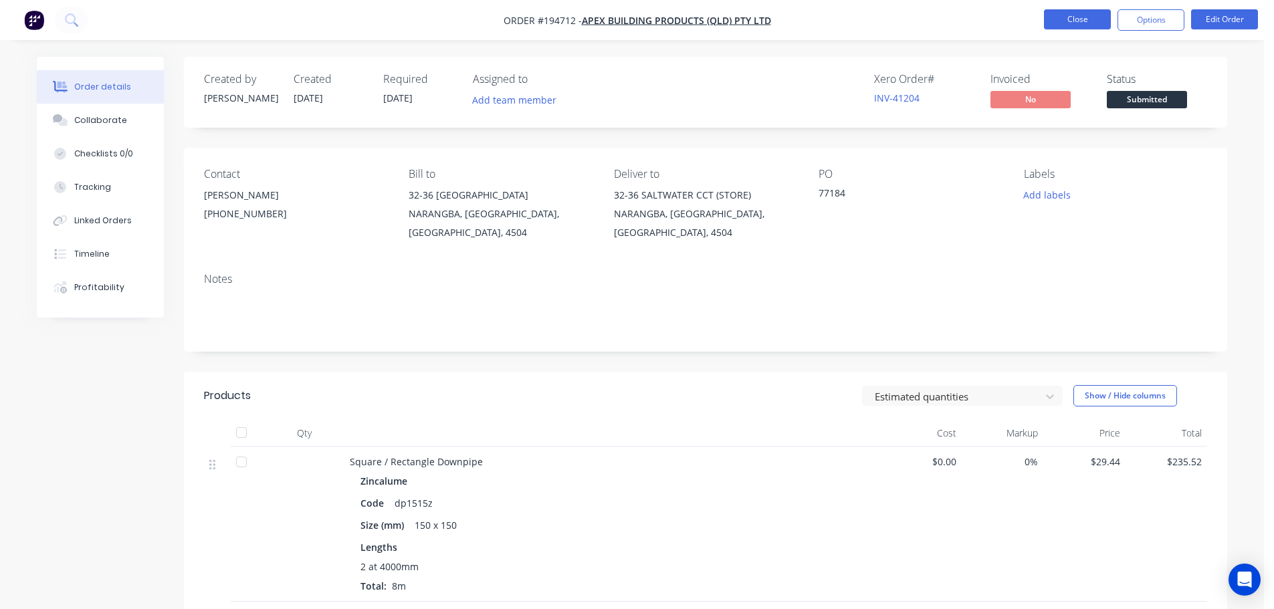
click at [1068, 11] on button "Close" at bounding box center [1077, 19] width 67 height 20
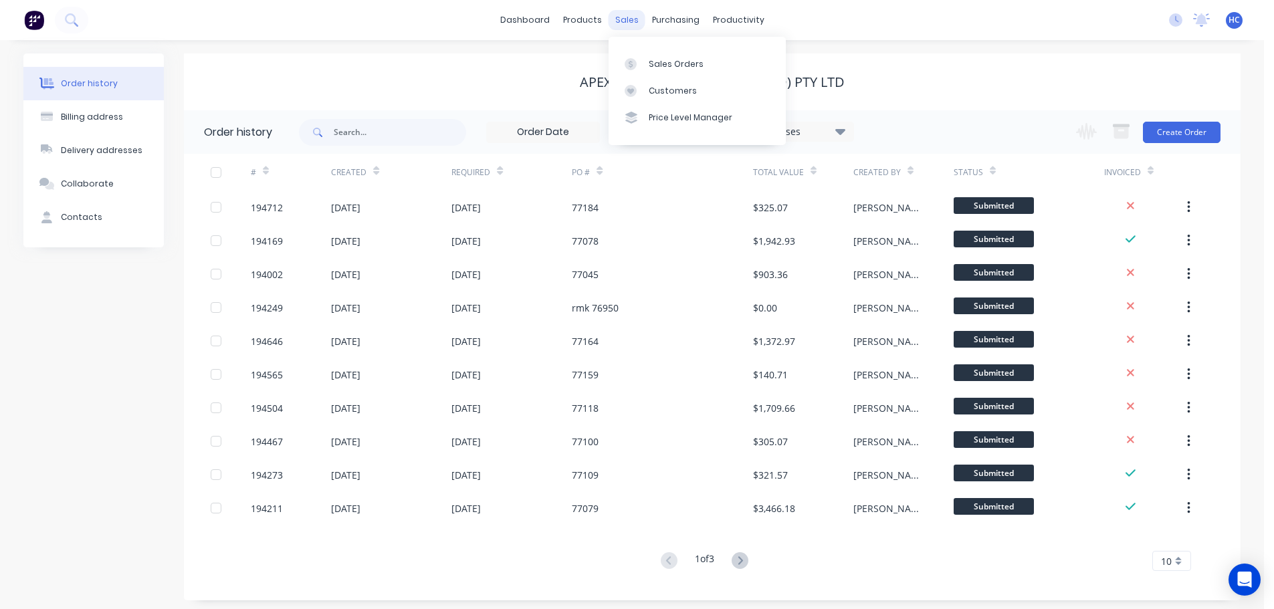
click at [636, 29] on div "sales" at bounding box center [627, 20] width 37 height 20
drag, startPoint x: 665, startPoint y: 105, endPoint x: 672, endPoint y: 104, distance: 7.4
click at [665, 105] on link "Price Level Manager" at bounding box center [697, 117] width 177 height 27
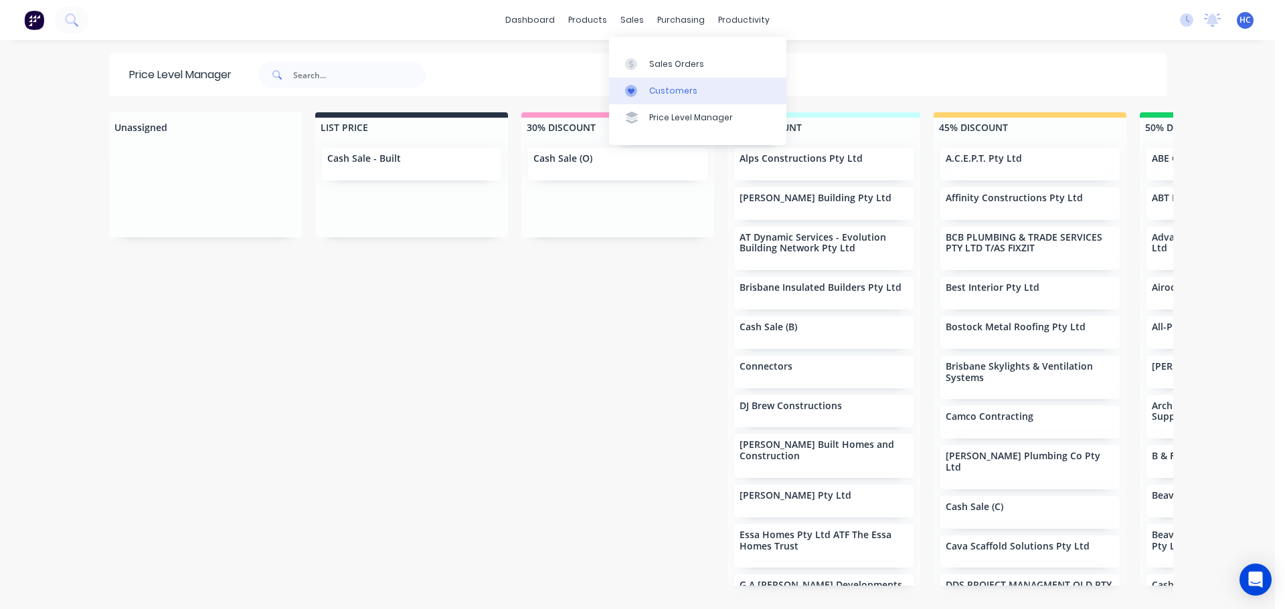
click at [663, 85] on div "Customers" at bounding box center [673, 91] width 48 height 12
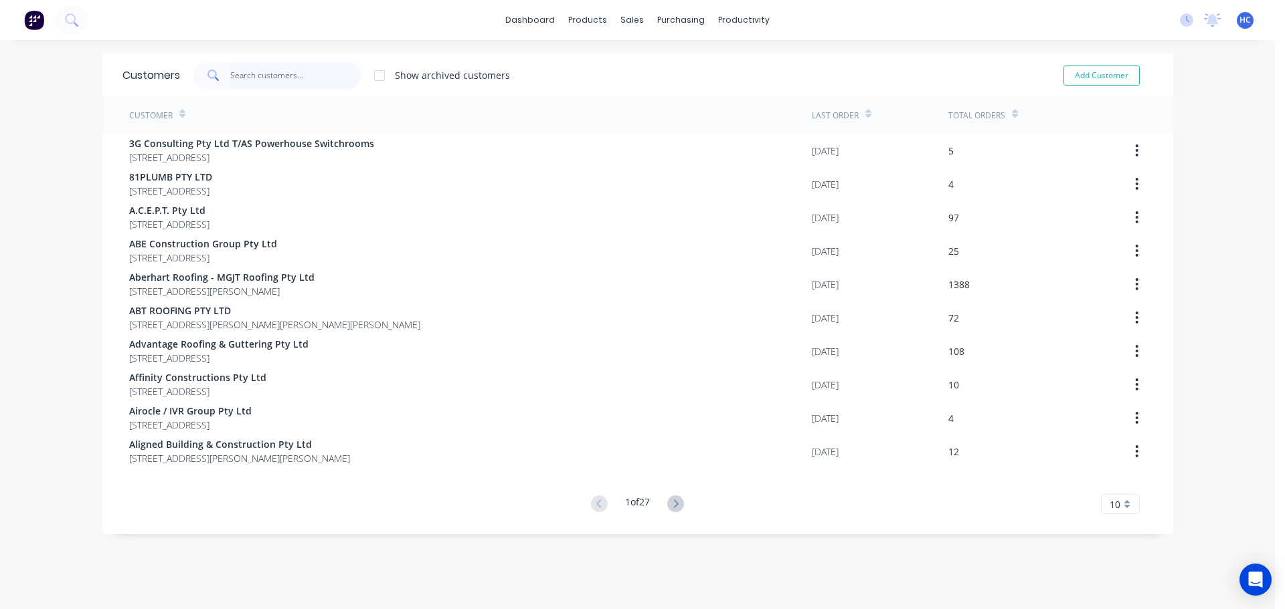
click at [312, 84] on input "text" at bounding box center [295, 75] width 130 height 27
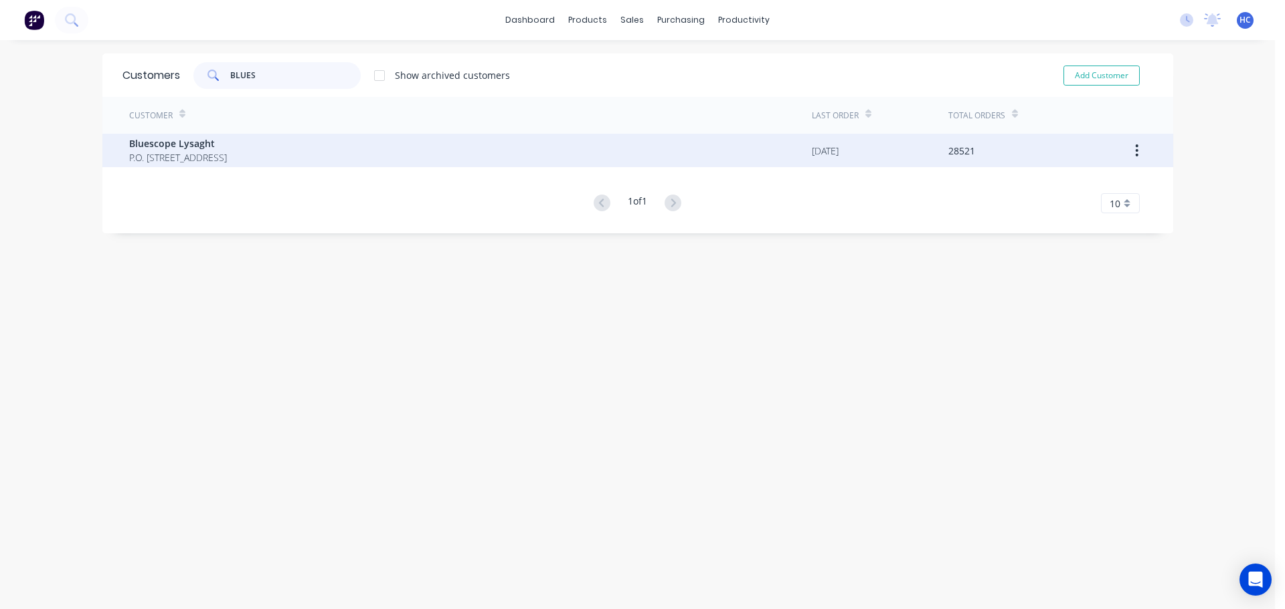
type input "BLUES"
click at [290, 163] on div "Bluescope Lysaght P.O. [STREET_ADDRESS]" at bounding box center [470, 150] width 682 height 33
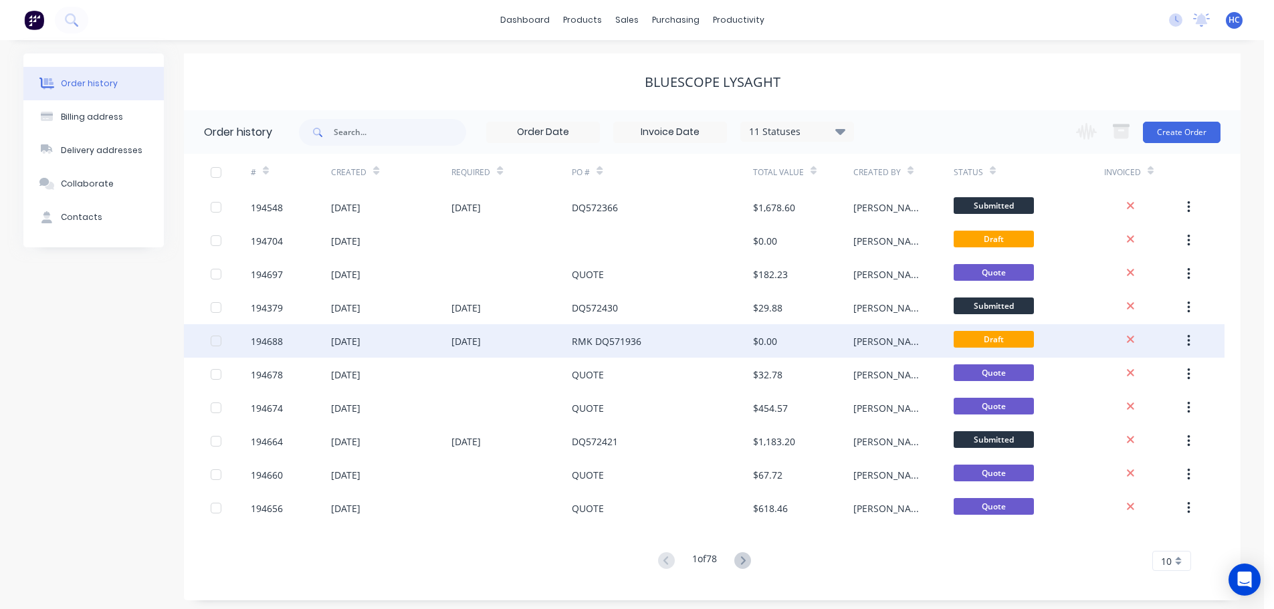
click at [794, 339] on div "$0.00" at bounding box center [803, 340] width 100 height 33
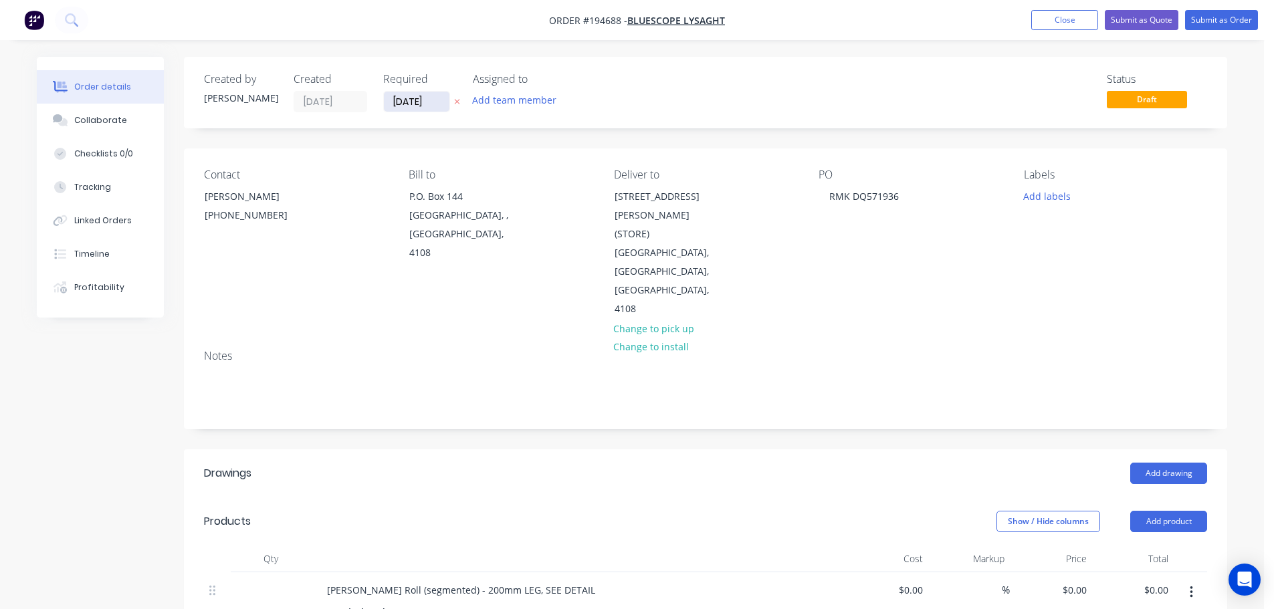
click at [428, 108] on input "[DATE]" at bounding box center [417, 102] width 66 height 20
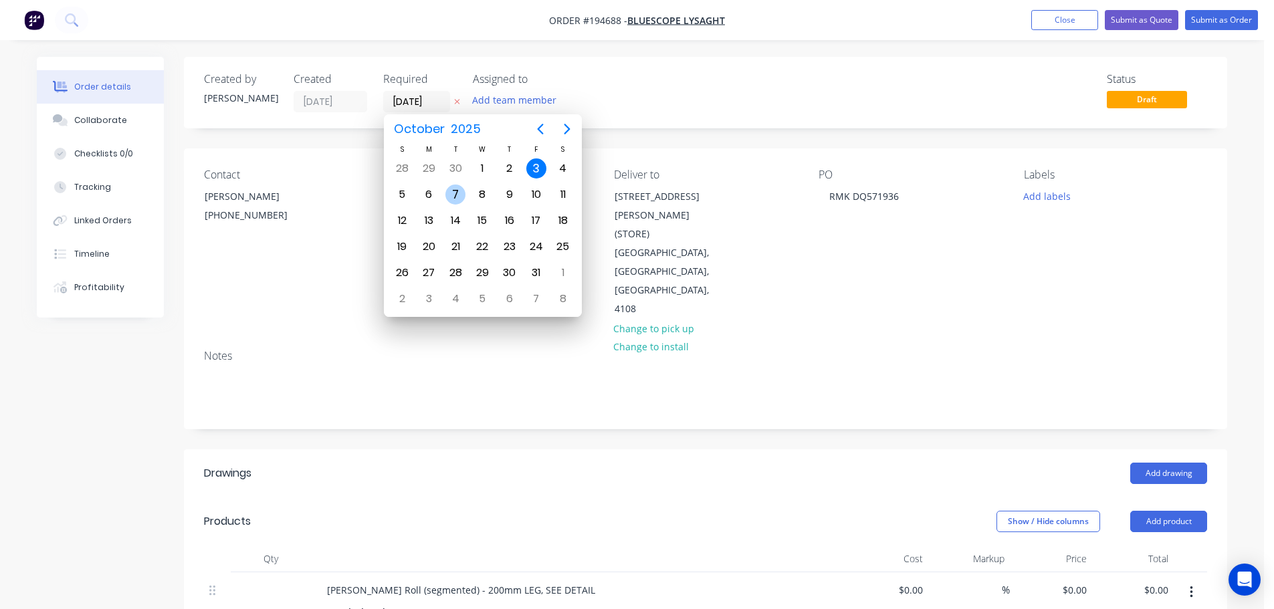
click at [457, 197] on div "7" at bounding box center [456, 195] width 20 height 20
type input "[DATE]"
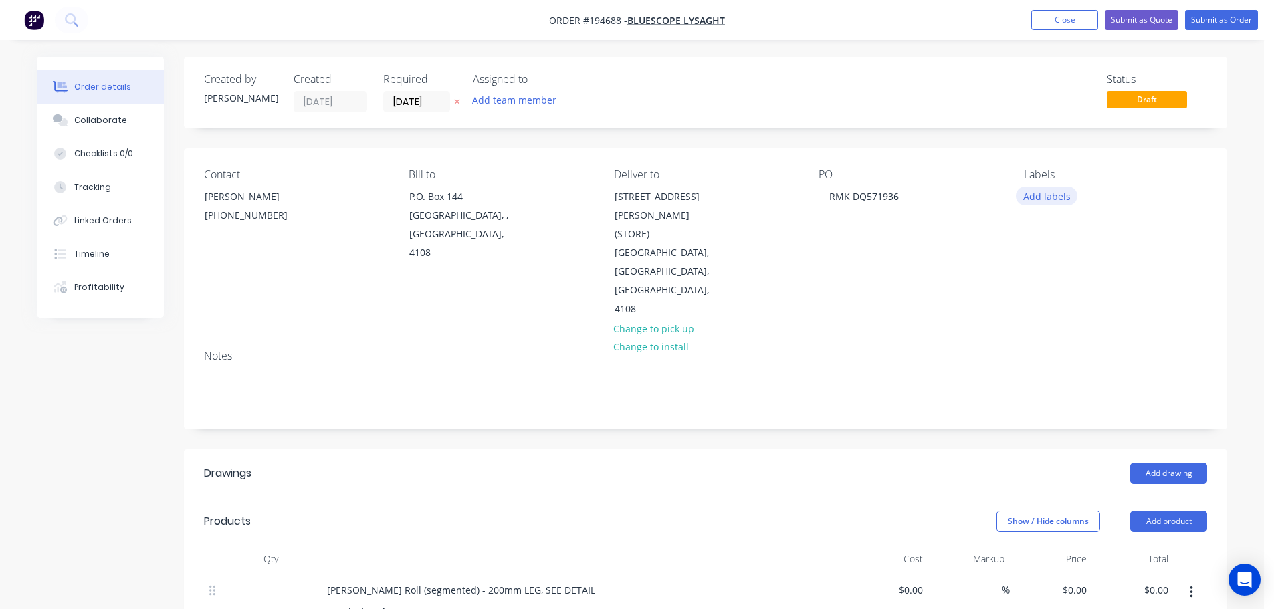
click at [1054, 194] on button "Add labels" at bounding box center [1047, 196] width 62 height 18
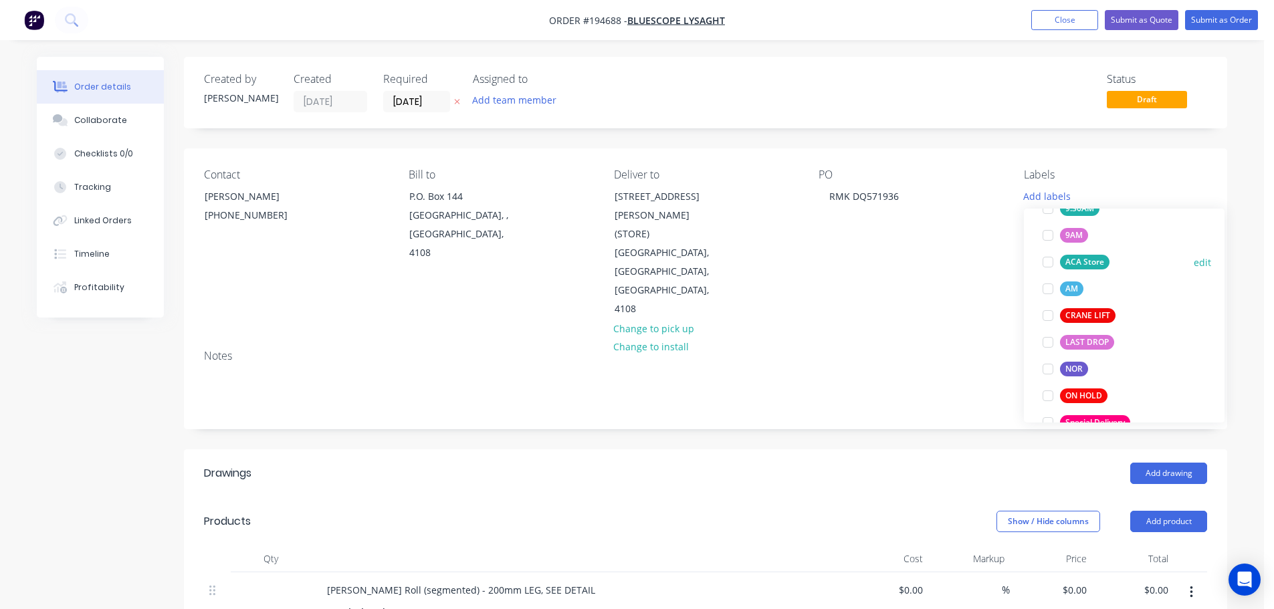
click at [1090, 261] on div "ACA Store" at bounding box center [1085, 262] width 50 height 15
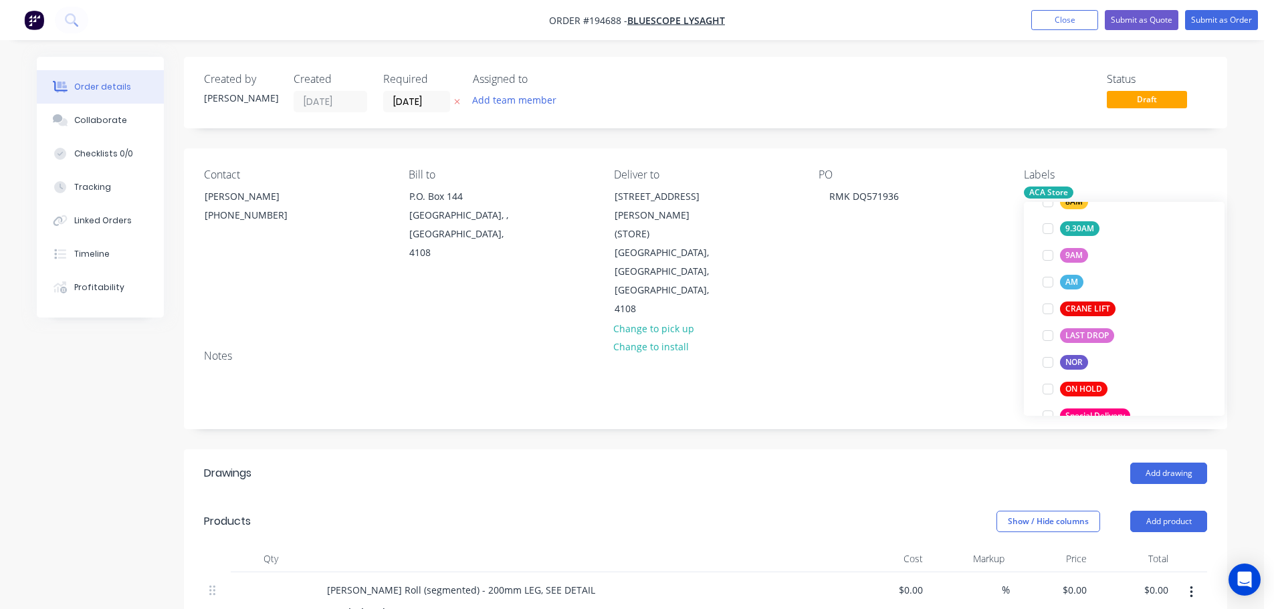
scroll to position [54, 0]
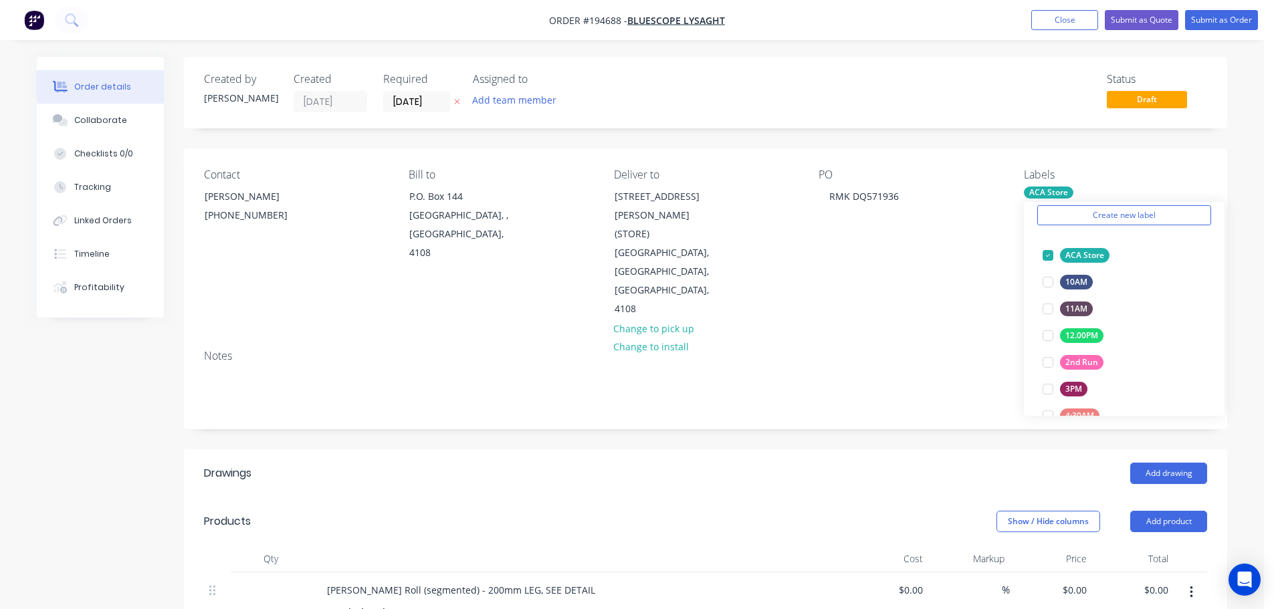
click at [949, 393] on div "Created by [PERSON_NAME] Created [DATE] Required [DATE] Assigned to Add team me…" at bounding box center [706, 581] width 1044 height 1049
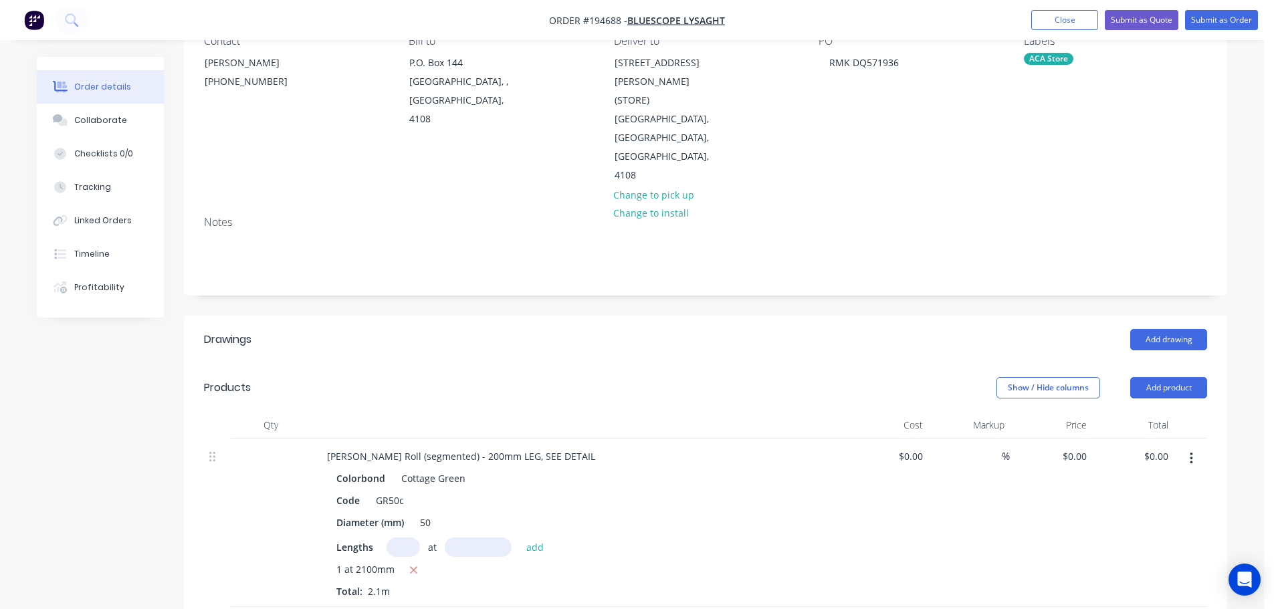
scroll to position [0, 0]
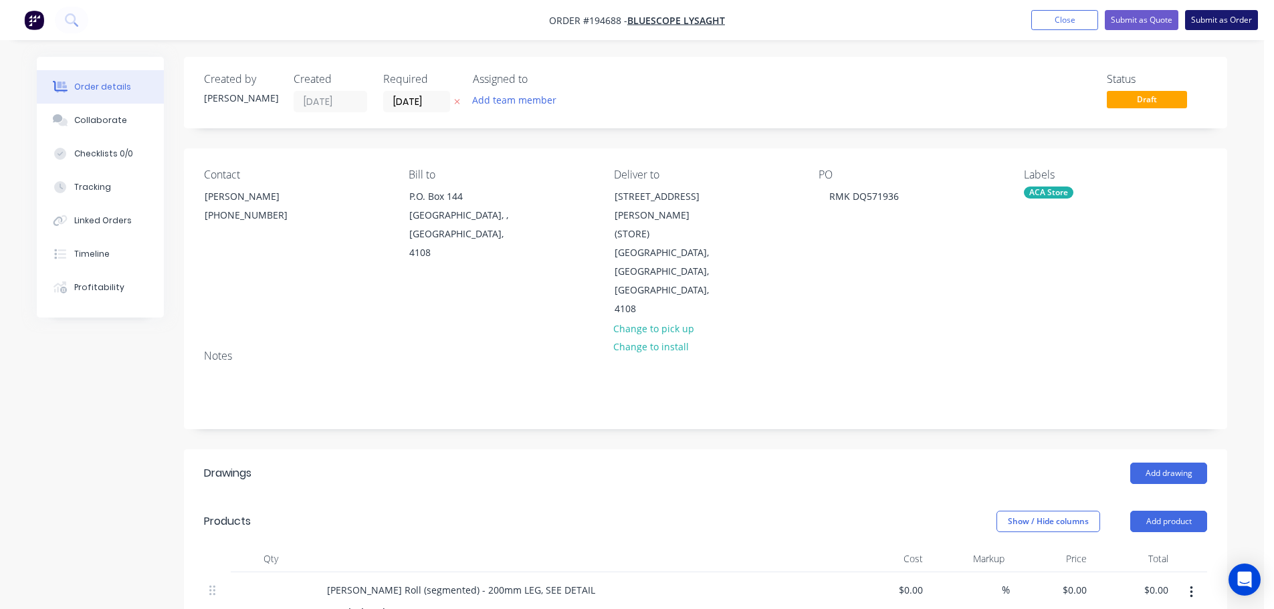
click at [1228, 23] on button "Submit as Order" at bounding box center [1222, 20] width 73 height 20
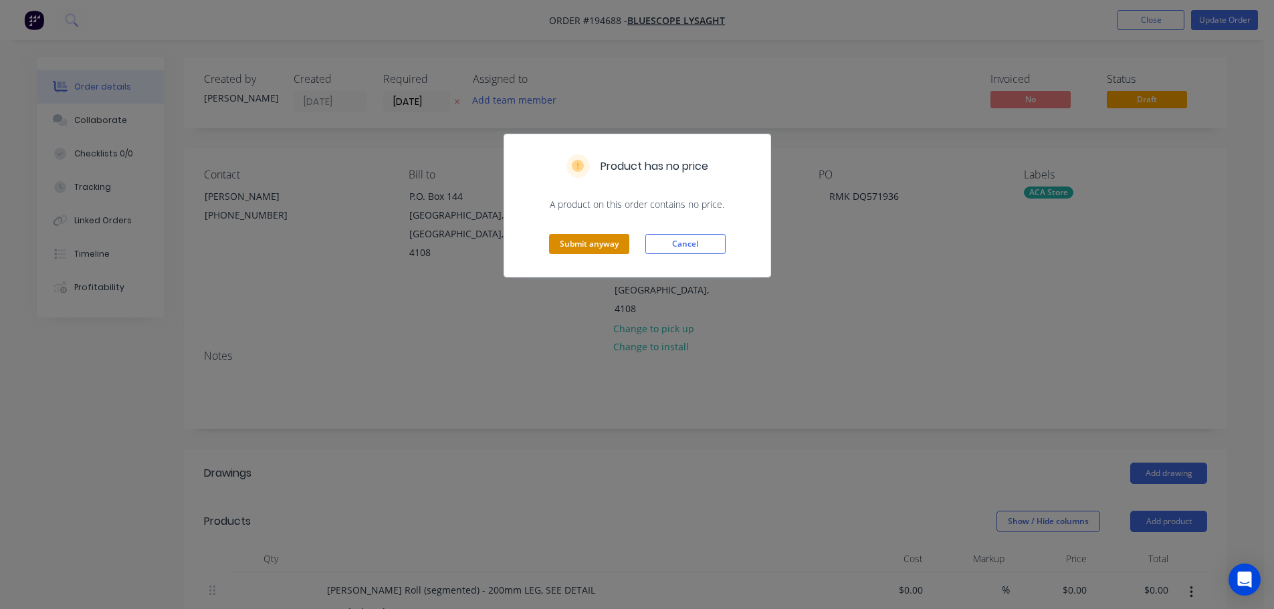
click at [595, 246] on button "Submit anyway" at bounding box center [589, 244] width 80 height 20
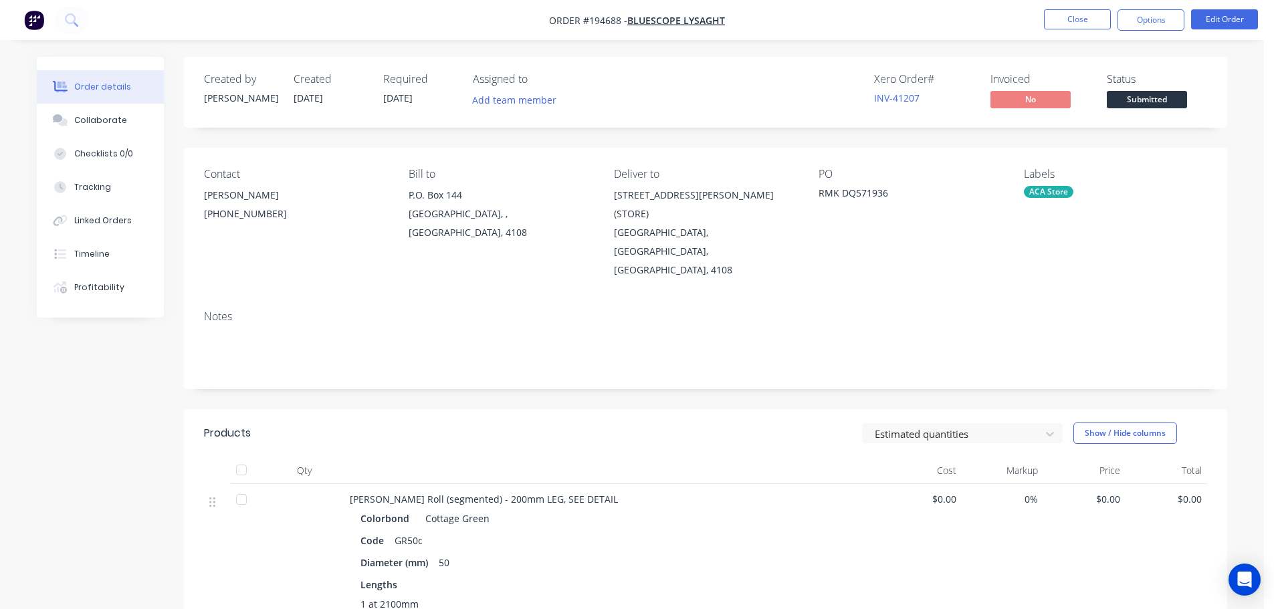
click at [1157, 35] on nav "Order #194688 - Bluescope Lysaght Close Options Edit Order" at bounding box center [637, 20] width 1274 height 40
click at [1160, 26] on button "Options" at bounding box center [1151, 19] width 67 height 21
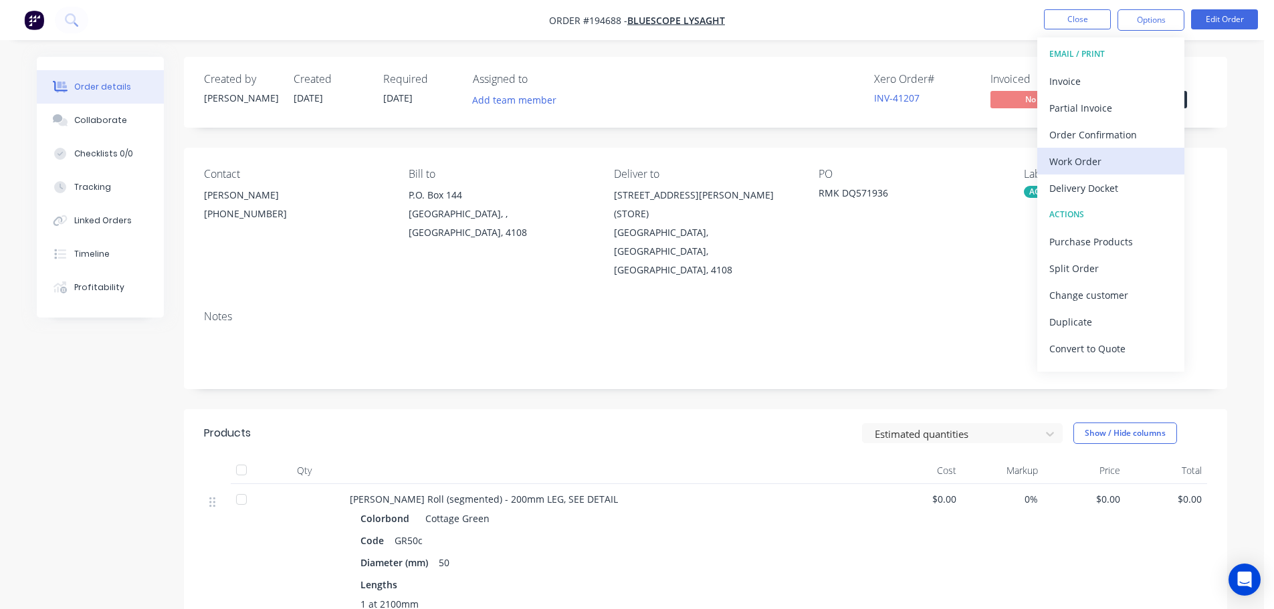
click at [1086, 163] on div "Work Order" at bounding box center [1111, 161] width 123 height 19
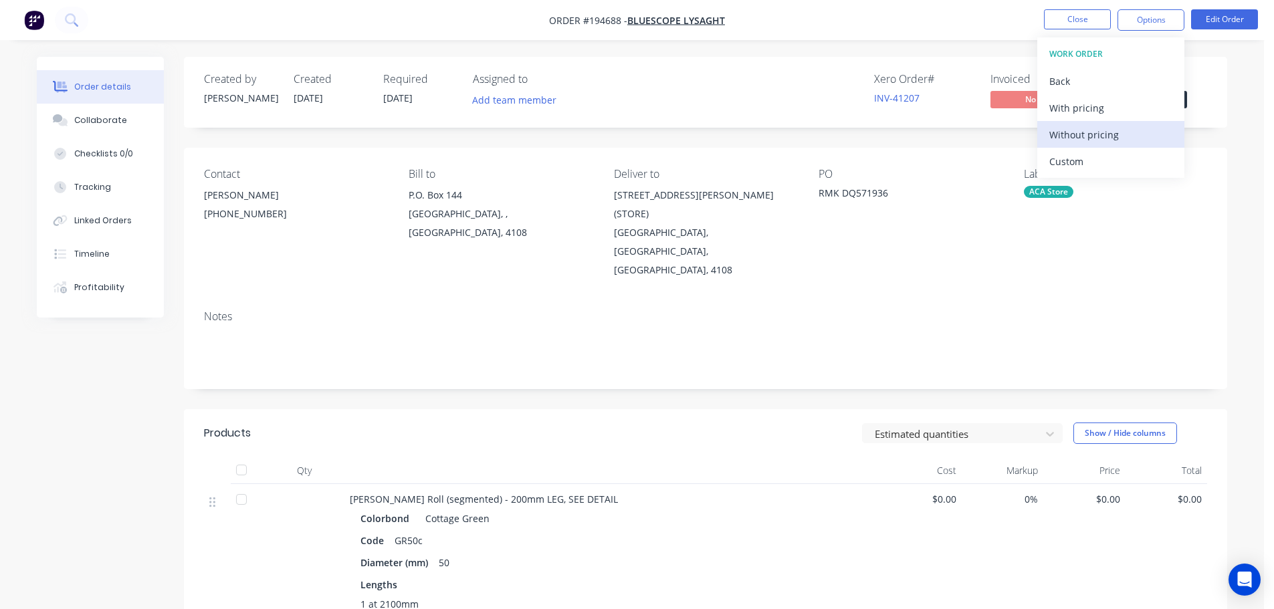
click at [1101, 131] on div "Without pricing" at bounding box center [1111, 134] width 123 height 19
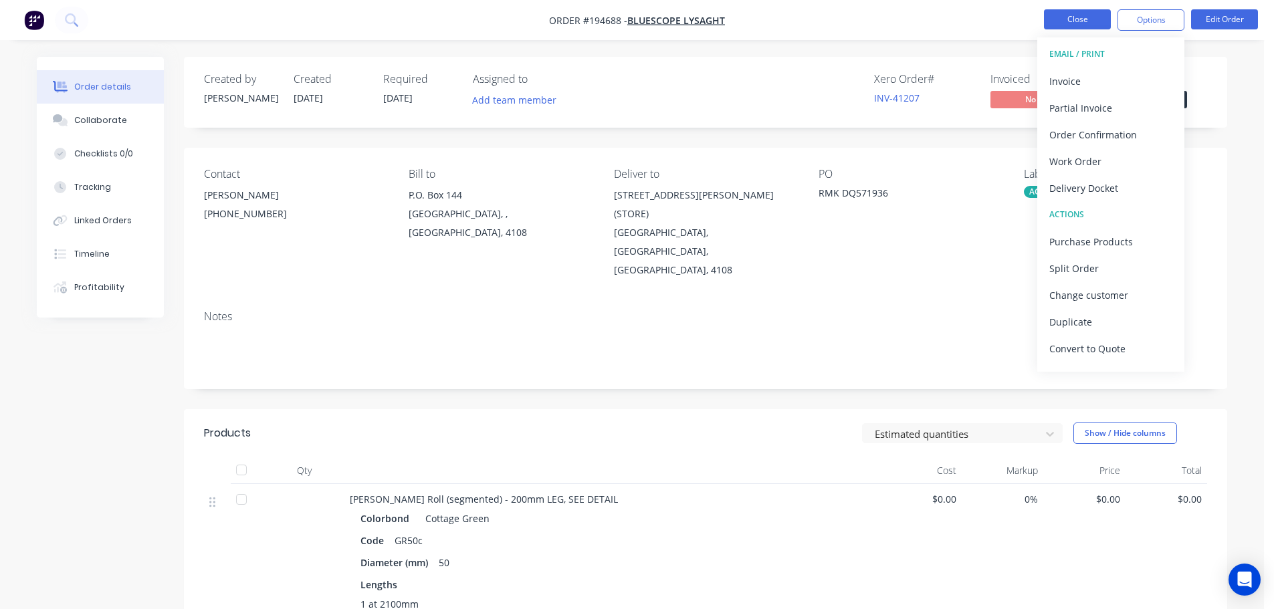
click at [1059, 14] on button "Close" at bounding box center [1077, 19] width 67 height 20
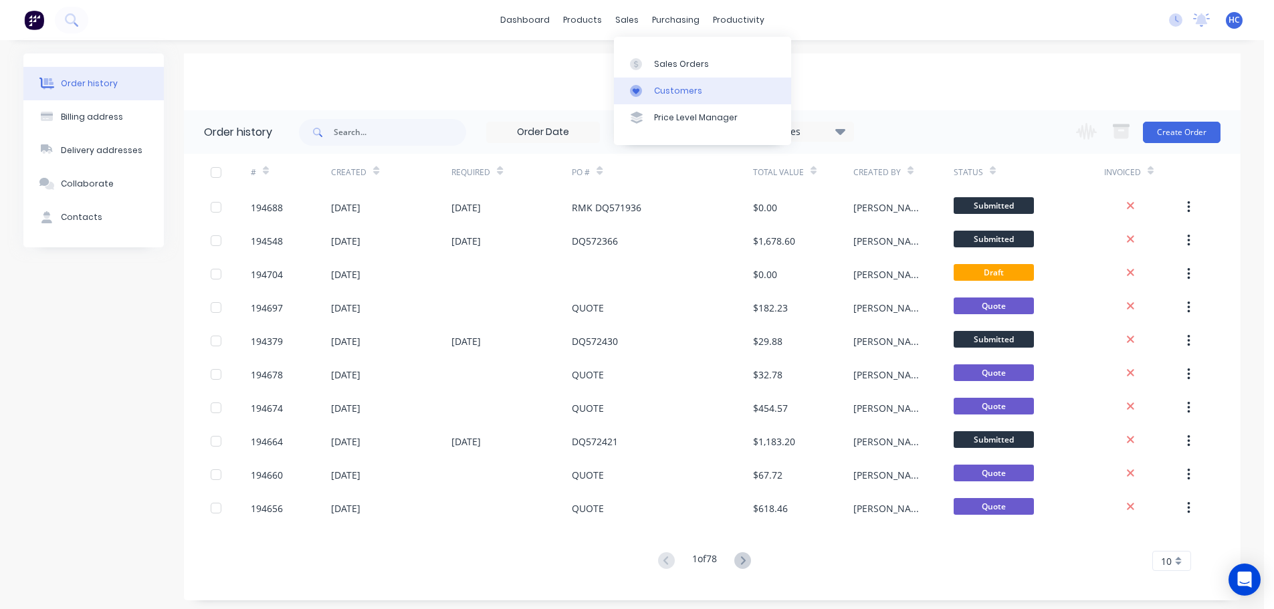
click at [706, 102] on link "Customers" at bounding box center [702, 91] width 177 height 27
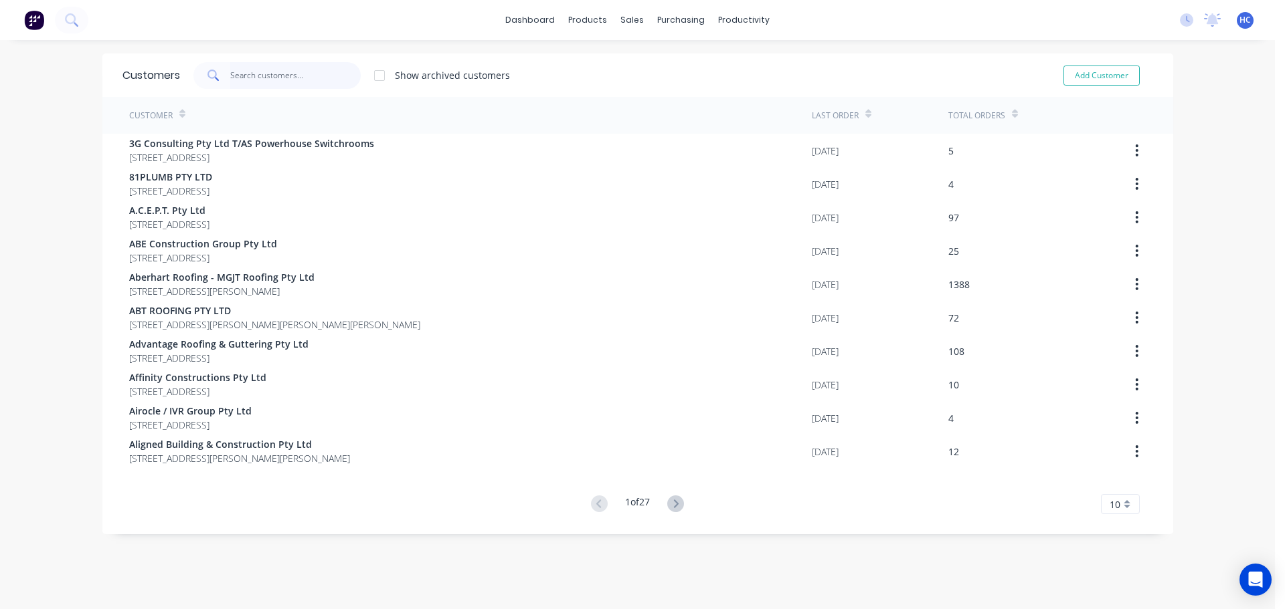
click at [279, 76] on input "text" at bounding box center [295, 75] width 130 height 27
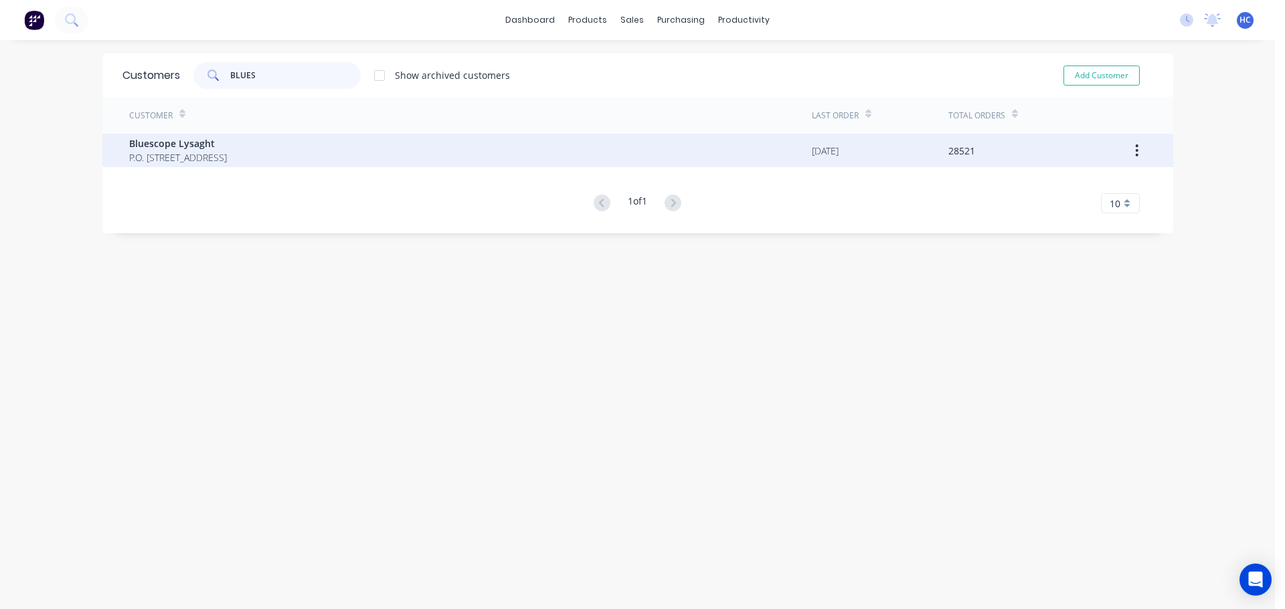
type input "BLUES"
click at [203, 149] on span "Bluescope Lysaght" at bounding box center [178, 143] width 98 height 14
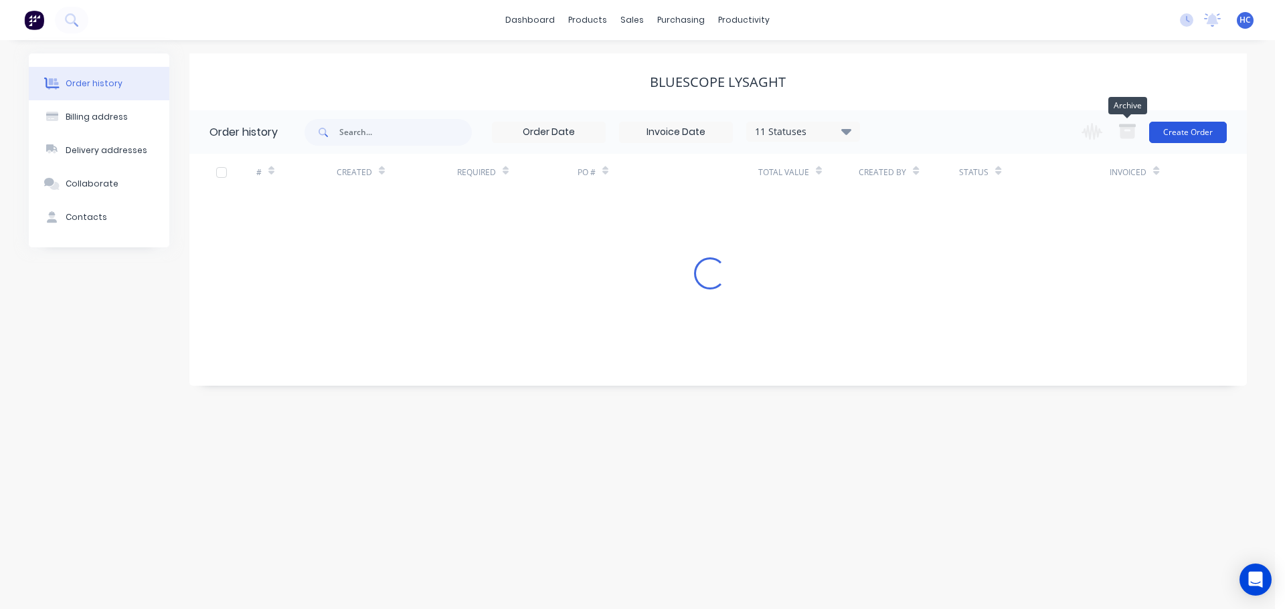
click at [1197, 136] on button "Create Order" at bounding box center [1188, 132] width 78 height 21
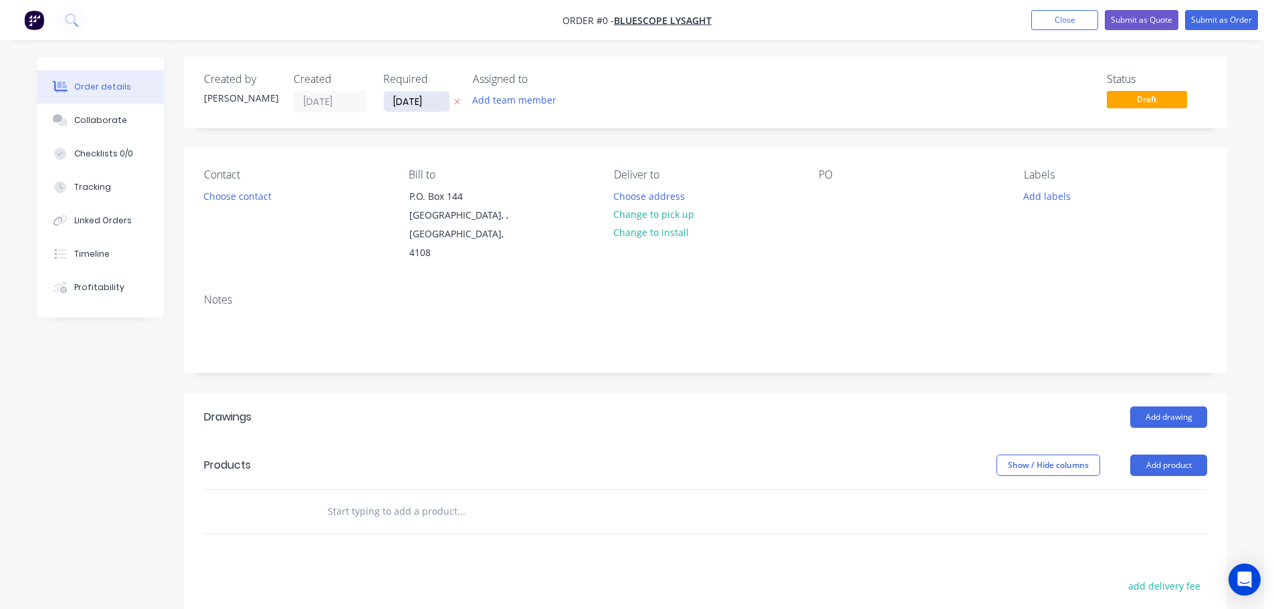
click at [438, 105] on input "[DATE]" at bounding box center [417, 102] width 66 height 20
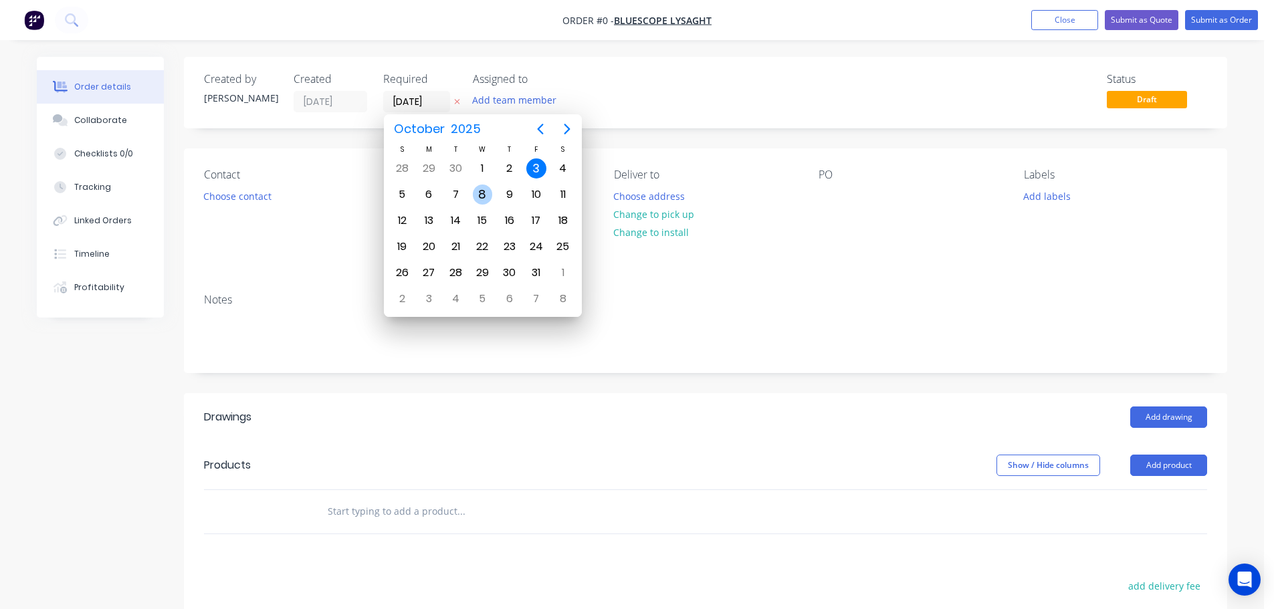
click at [488, 196] on div "8" at bounding box center [483, 195] width 20 height 20
type input "[DATE]"
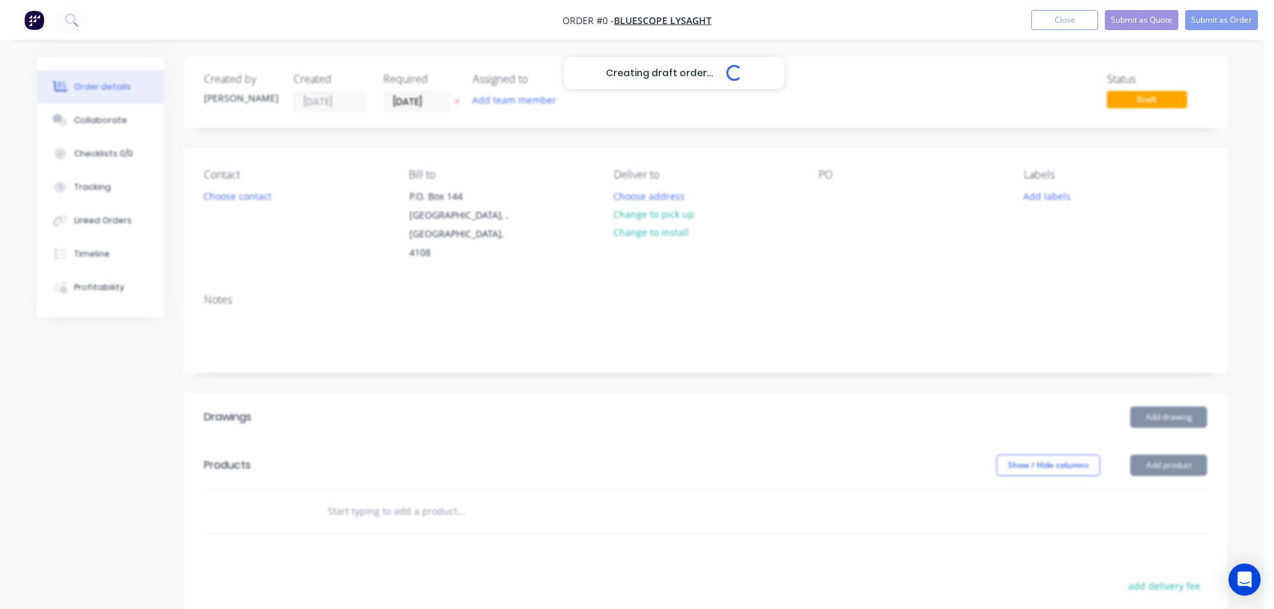
click at [222, 209] on div "Creating draft order... Loading..." at bounding box center [674, 361] width 1274 height 609
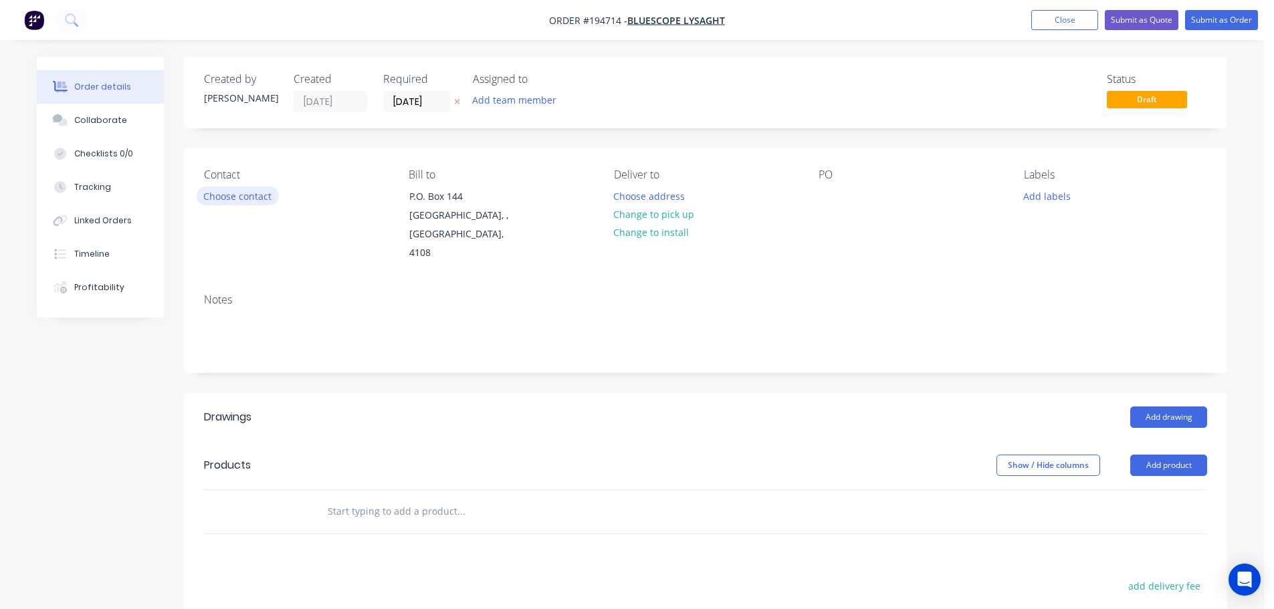
click at [231, 203] on button "Choose contact" at bounding box center [238, 196] width 82 height 18
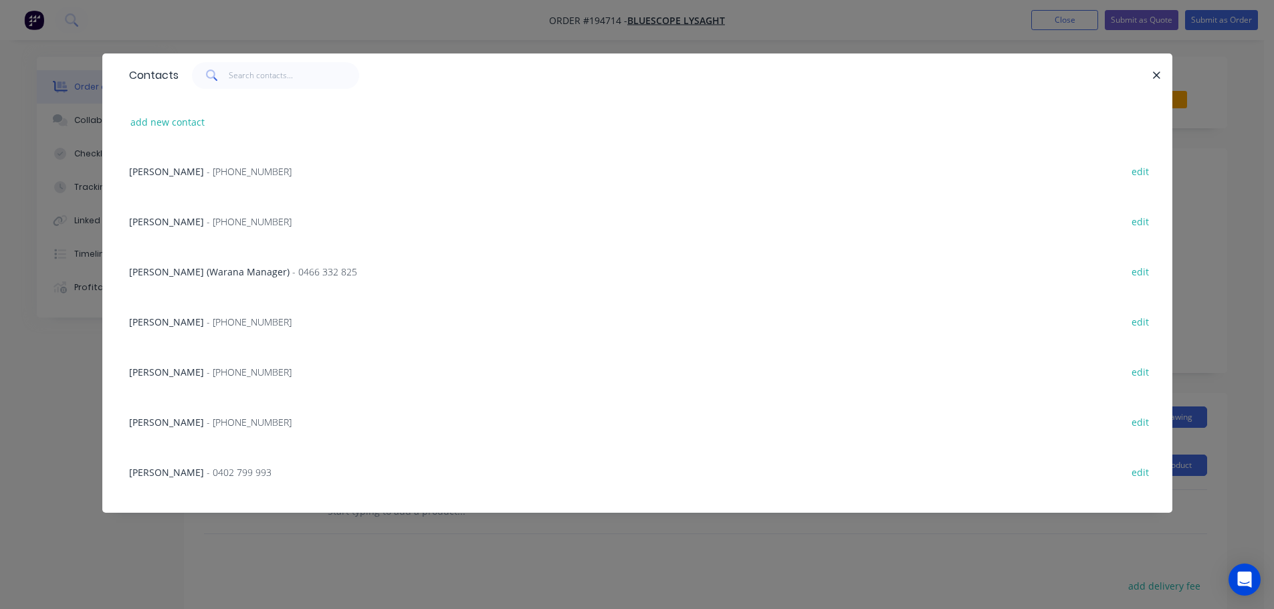
scroll to position [134, 0]
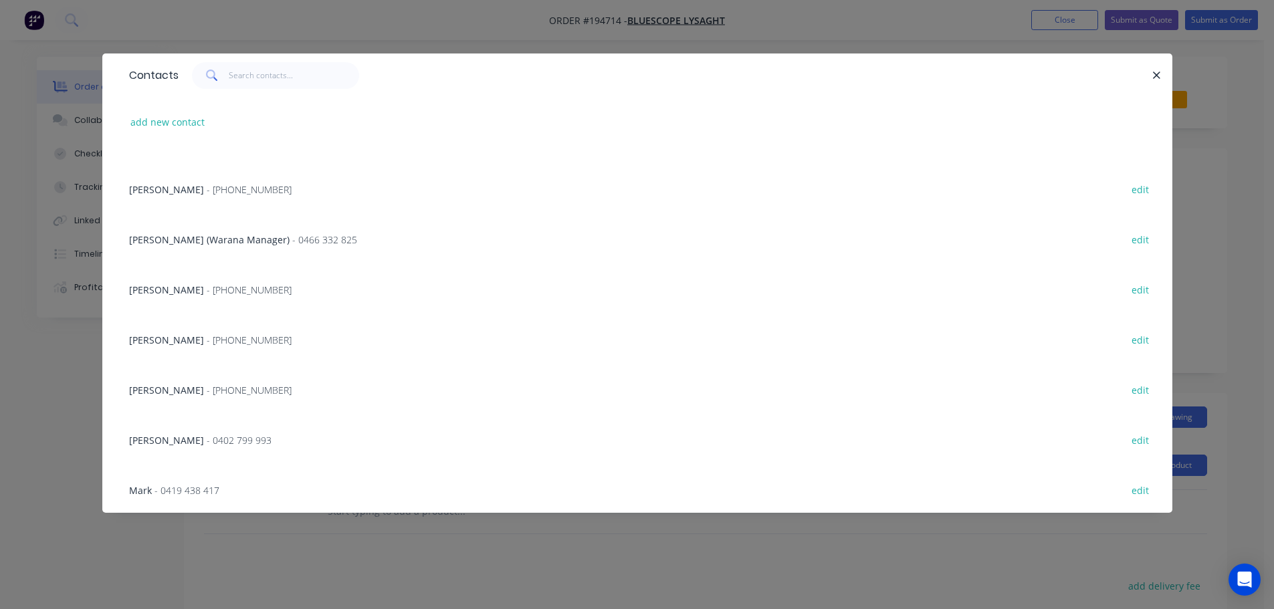
click at [207, 377] on div "[PERSON_NAME] - [PHONE_NUMBER] edit" at bounding box center [637, 390] width 1030 height 50
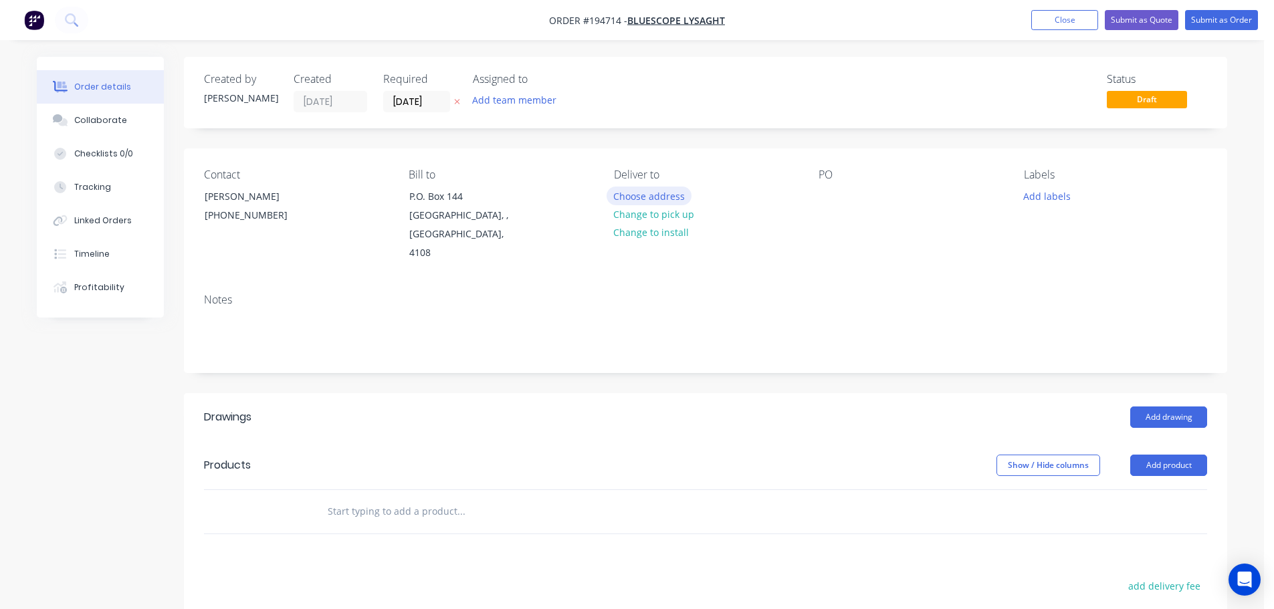
click at [630, 191] on button "Choose address" at bounding box center [650, 196] width 86 height 18
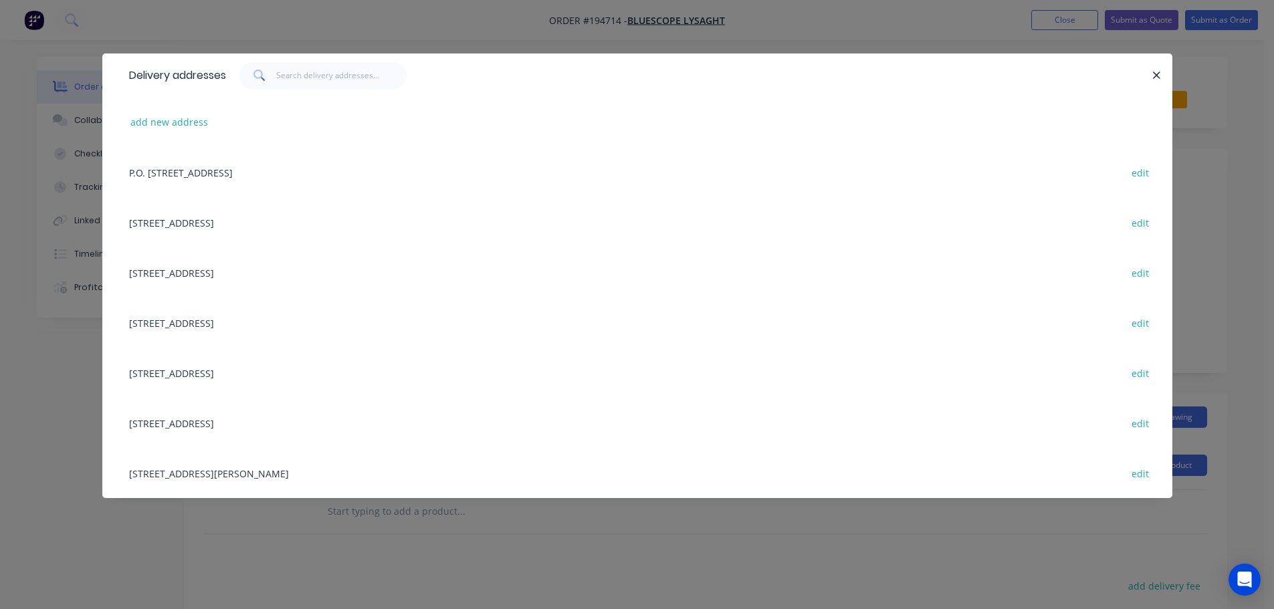
click at [188, 266] on div "[STREET_ADDRESS] edit" at bounding box center [637, 273] width 1030 height 50
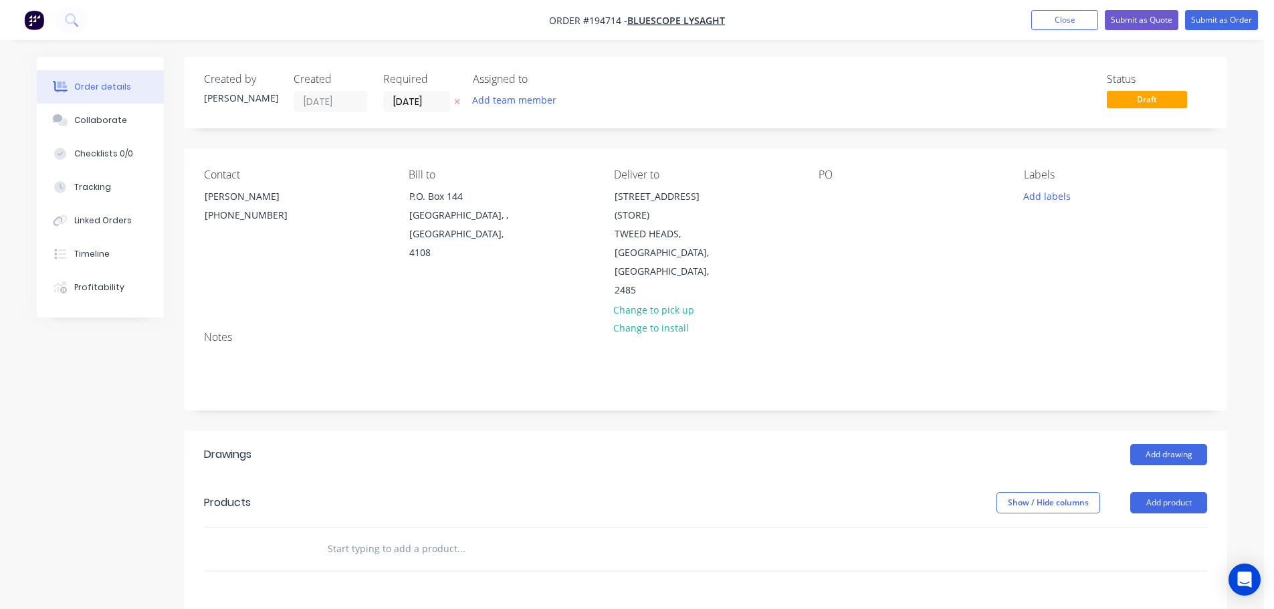
drag, startPoint x: 857, startPoint y: 204, endPoint x: 844, endPoint y: 203, distance: 13.4
click at [856, 204] on div "PO" at bounding box center [910, 235] width 183 height 132
click at [836, 202] on div at bounding box center [829, 196] width 21 height 19
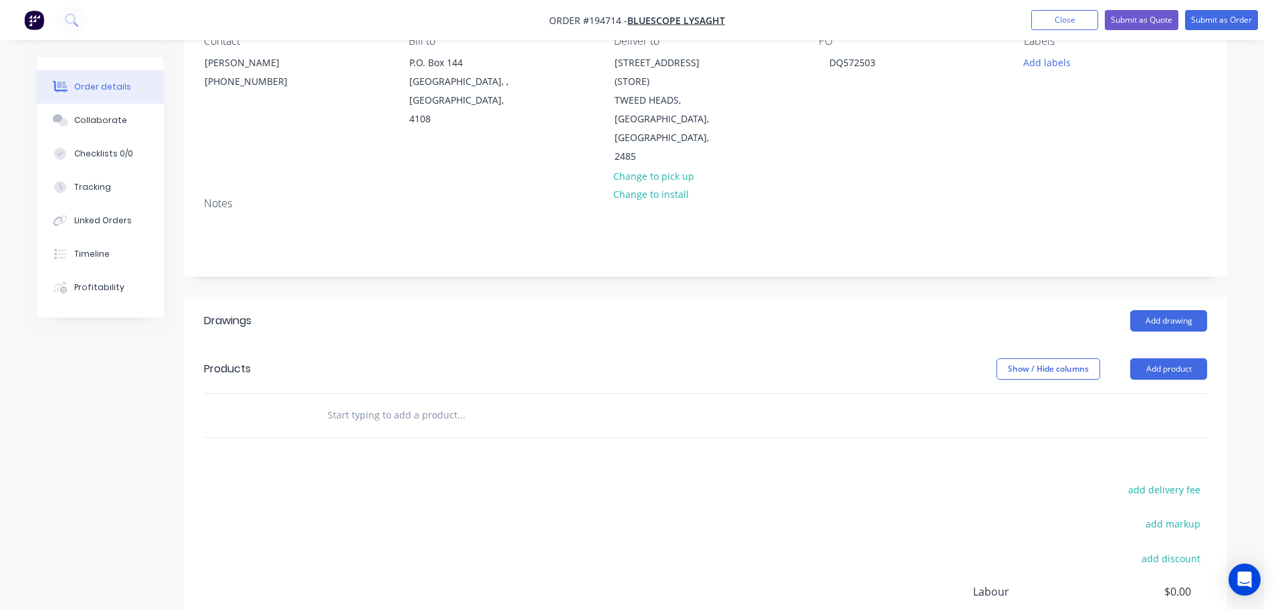
click at [1125, 394] on div at bounding box center [706, 415] width 1004 height 43
click at [1155, 359] on button "Add product" at bounding box center [1169, 369] width 77 height 21
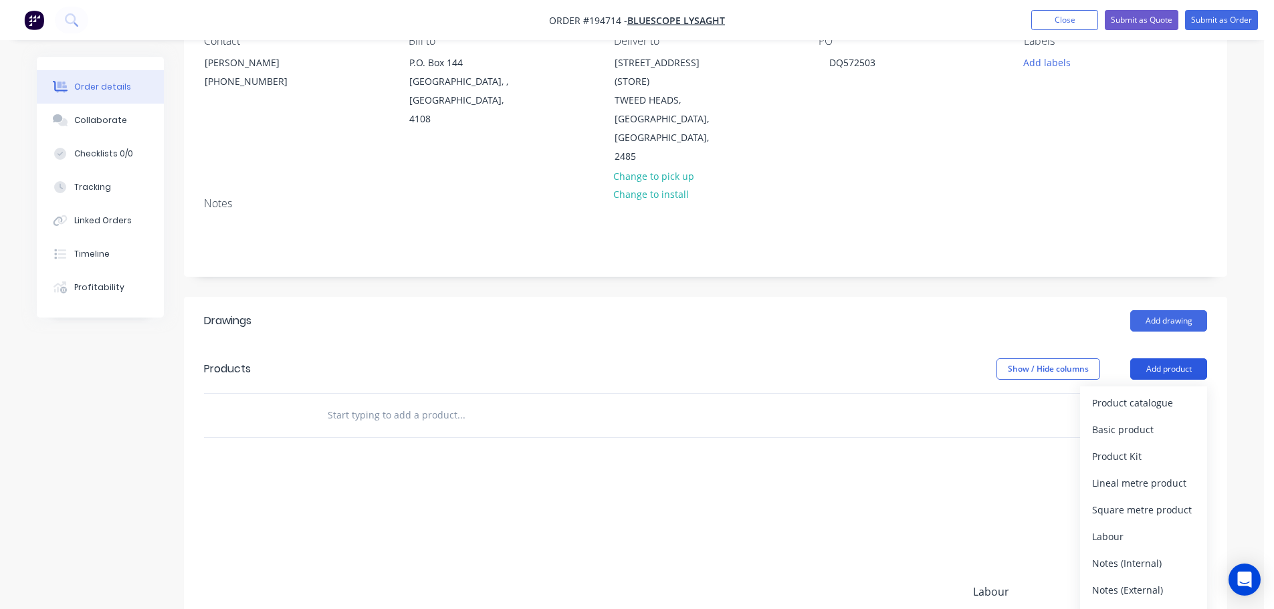
click at [1136, 393] on div "Product catalogue" at bounding box center [1144, 402] width 103 height 19
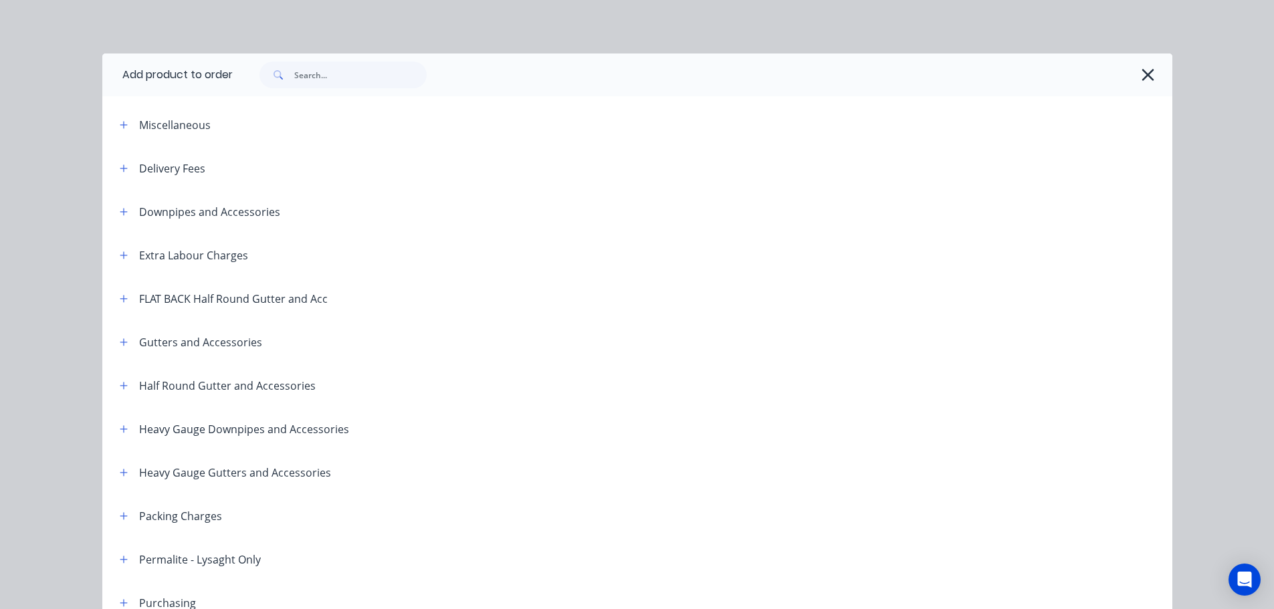
click at [126, 394] on header "Half Round Gutter and Accessories" at bounding box center [637, 385] width 1070 height 43
click at [120, 383] on icon "button" at bounding box center [124, 385] width 8 height 9
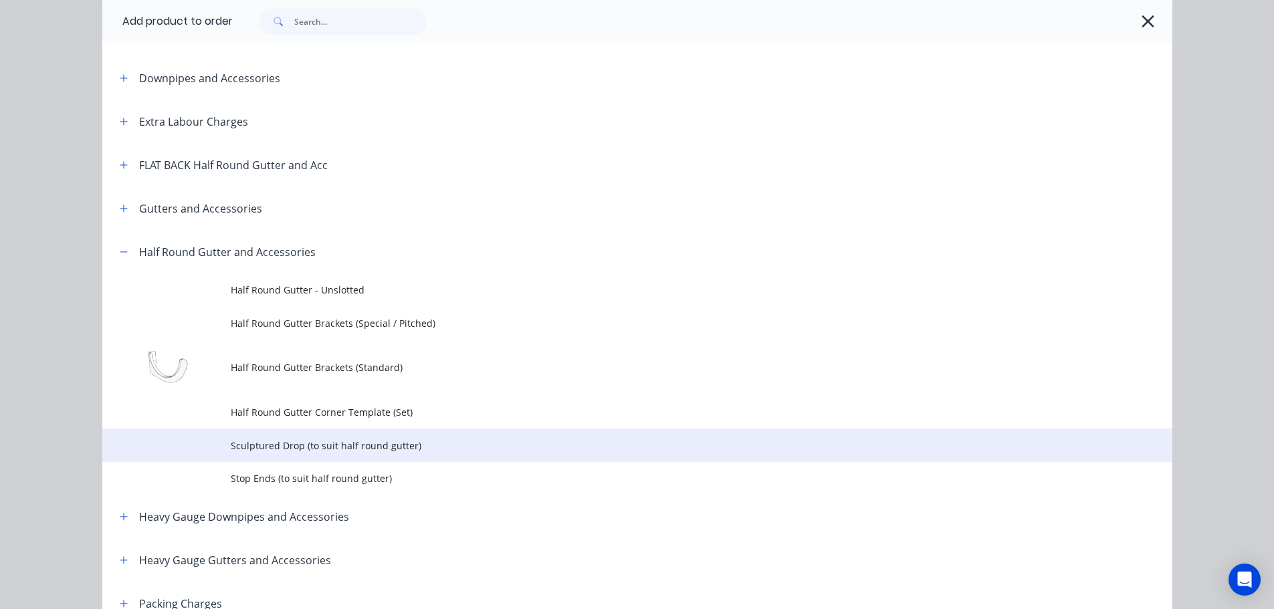
click at [296, 453] on td "Sculptured Drop (to suit half round gutter)" at bounding box center [702, 445] width 942 height 33
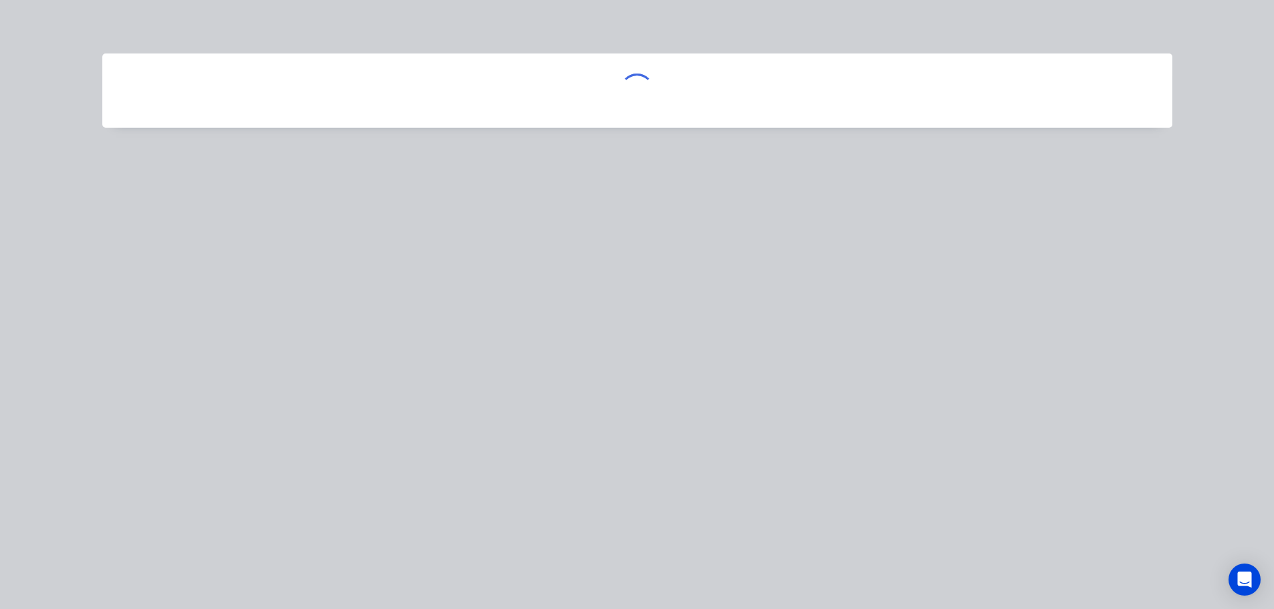
scroll to position [0, 0]
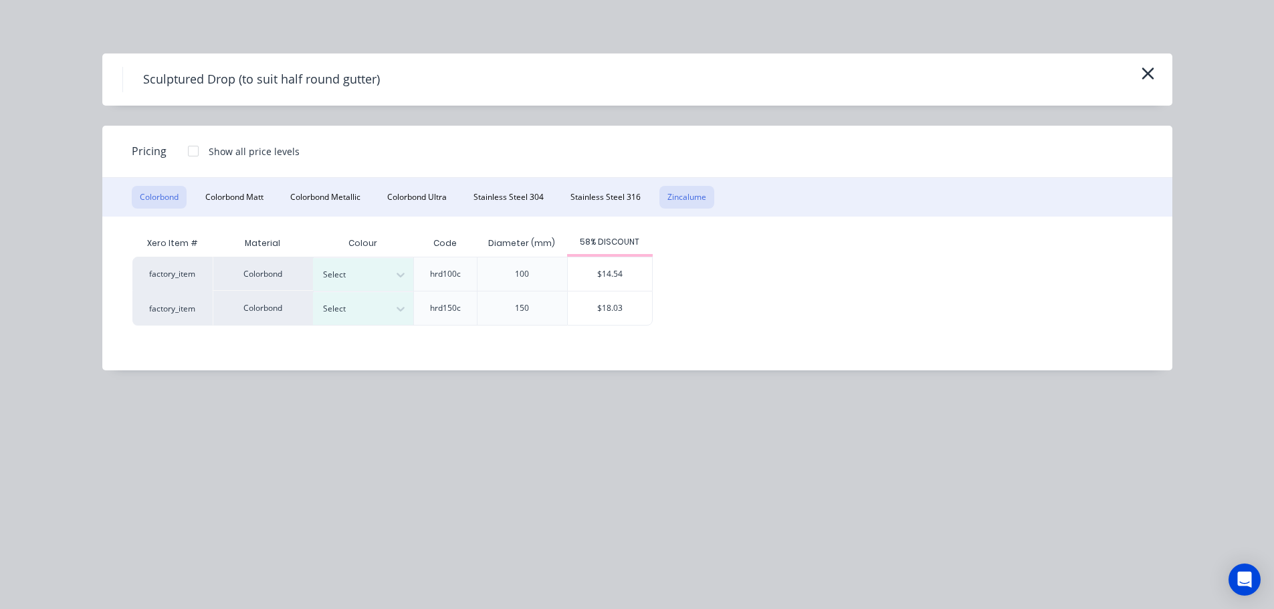
click at [694, 197] on button "Zincalume" at bounding box center [687, 197] width 55 height 23
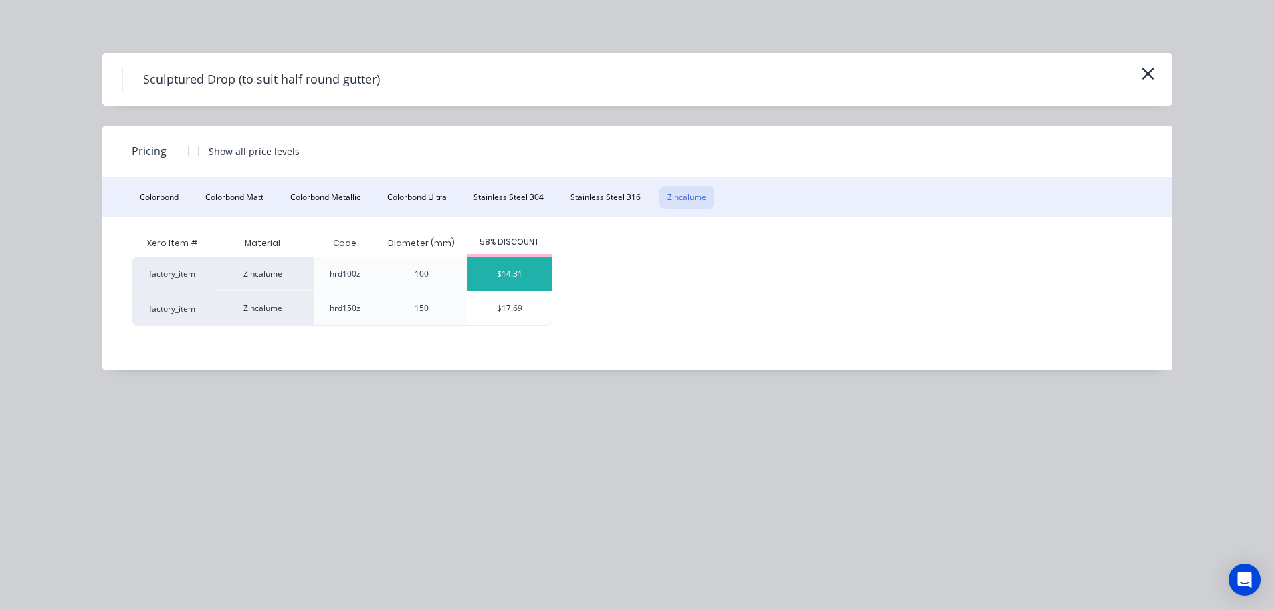
click at [524, 280] on div "$14.31" at bounding box center [510, 274] width 84 height 33
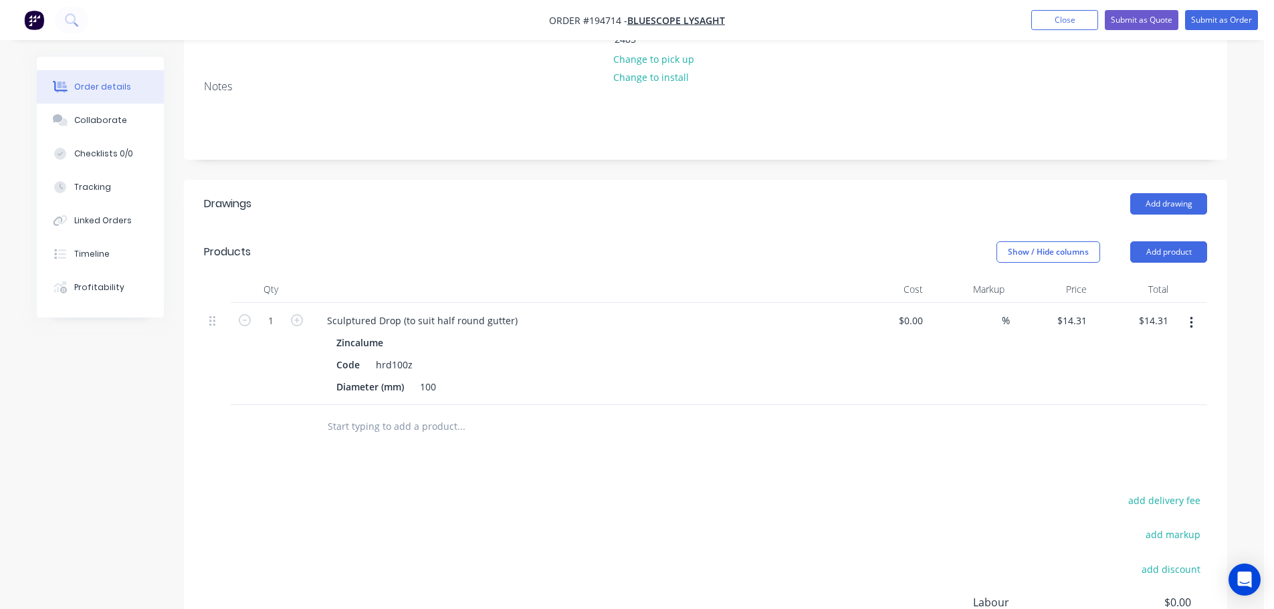
scroll to position [268, 0]
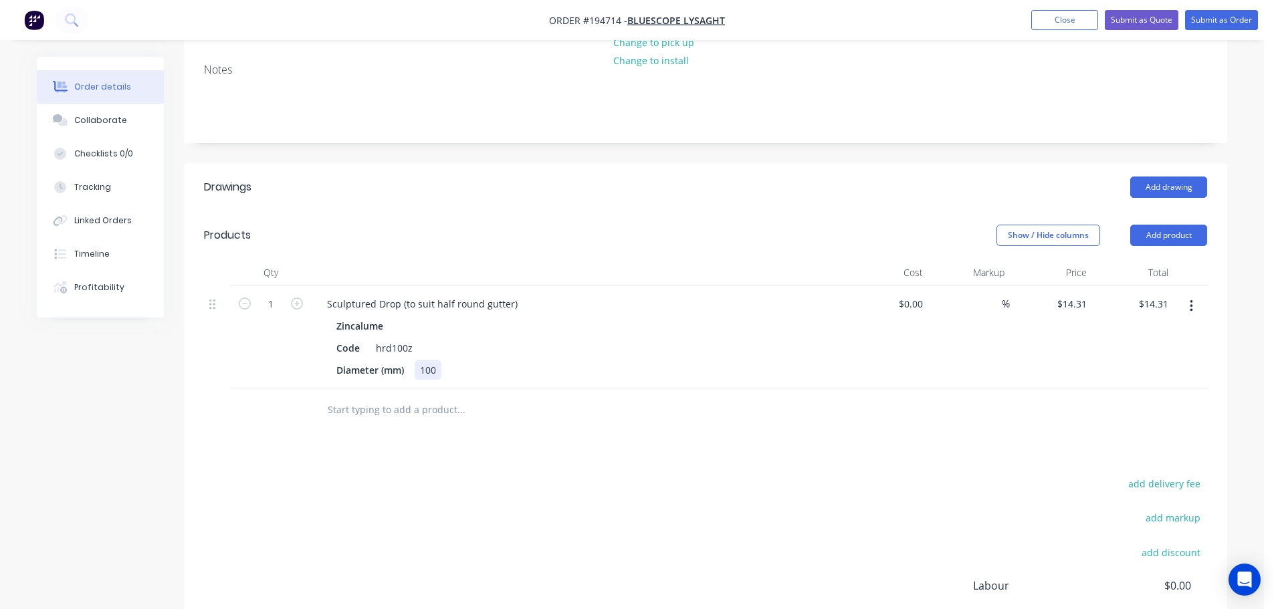
click at [432, 361] on div "100" at bounding box center [428, 370] width 27 height 19
click at [433, 294] on div "Sculptured Drop (to suit half round gutter)" at bounding box center [422, 303] width 212 height 19
click at [462, 236] on header "Products Show / Hide columns Add product" at bounding box center [706, 235] width 1044 height 48
click at [292, 298] on icon "button" at bounding box center [297, 304] width 12 height 12
type input "2"
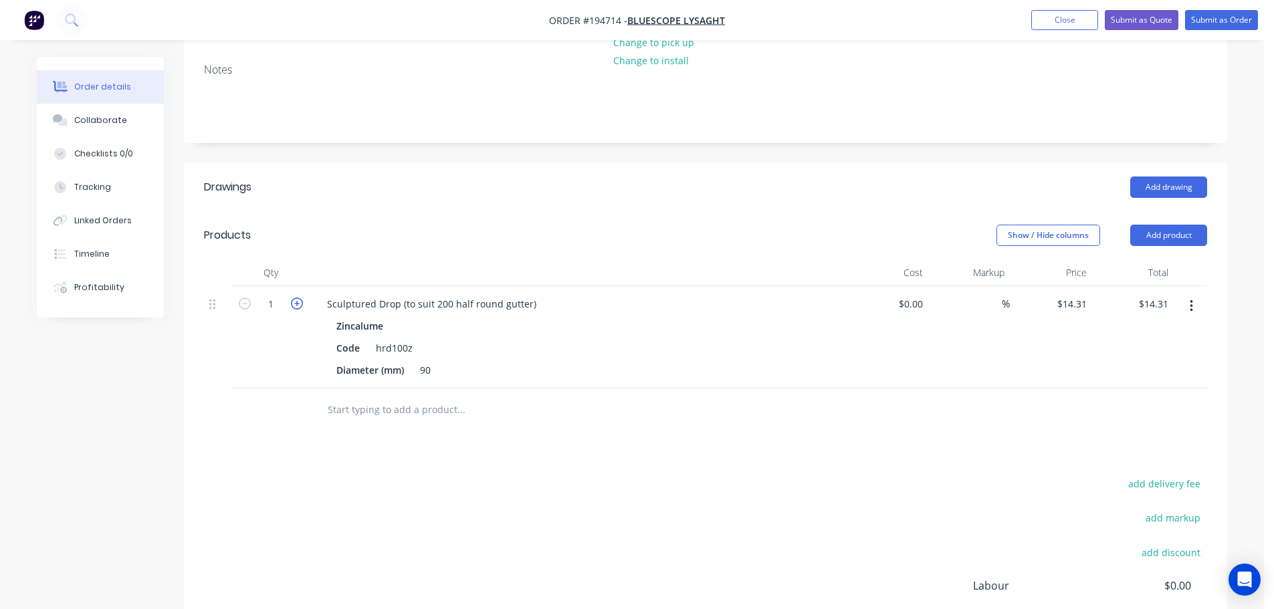
type input "$28.62"
click at [292, 298] on icon "button" at bounding box center [297, 304] width 12 height 12
type input "3"
type input "$42.93"
click at [384, 260] on div at bounding box center [578, 273] width 535 height 27
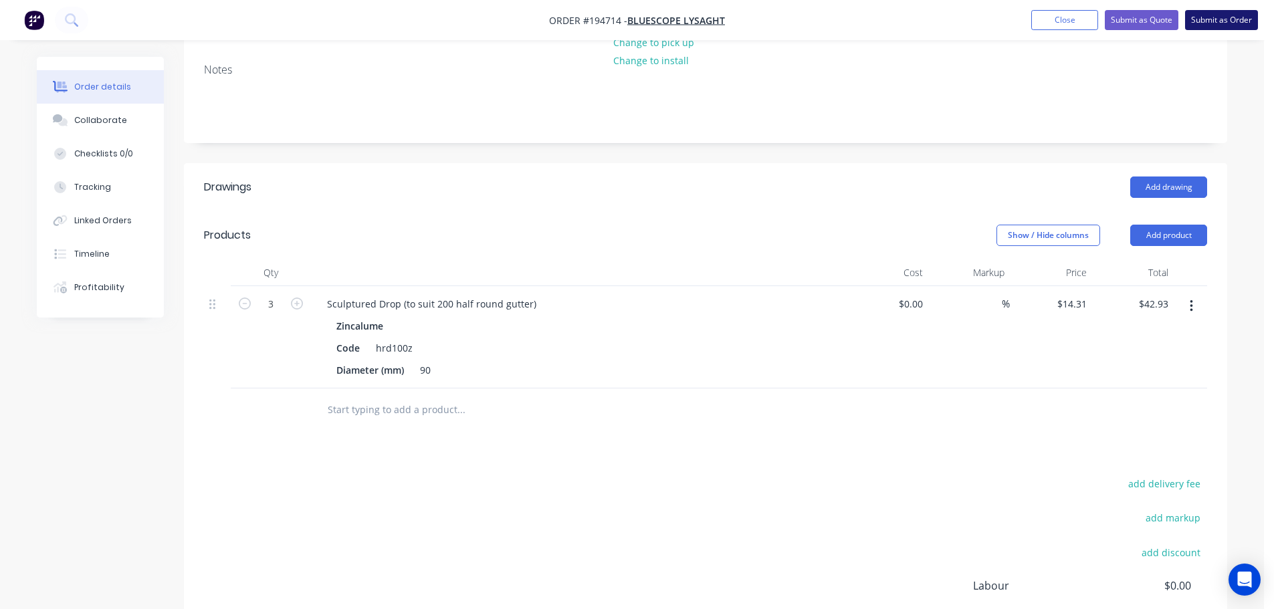
click at [1207, 17] on button "Submit as Order" at bounding box center [1222, 20] width 73 height 20
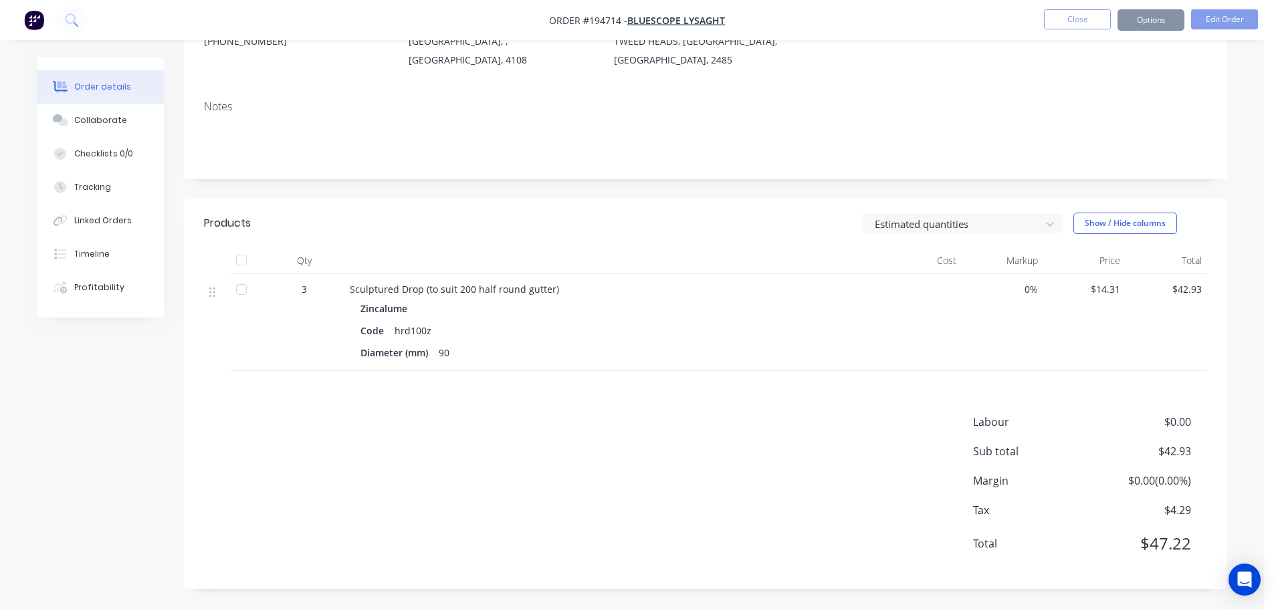
scroll to position [0, 0]
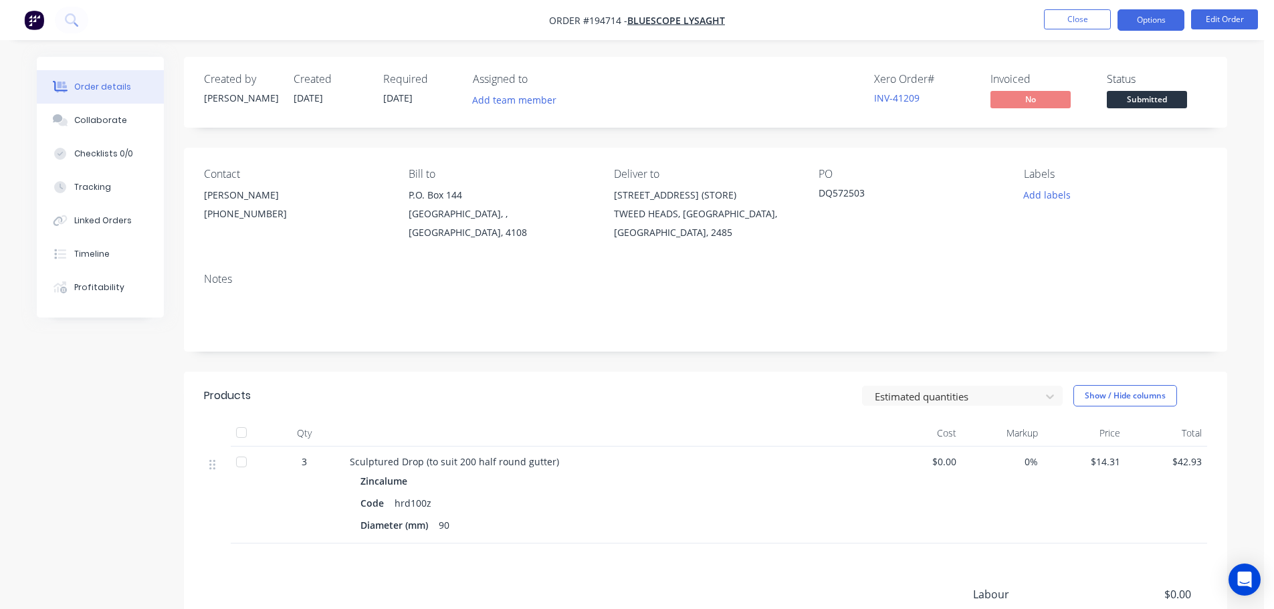
click at [1146, 21] on button "Options" at bounding box center [1151, 19] width 67 height 21
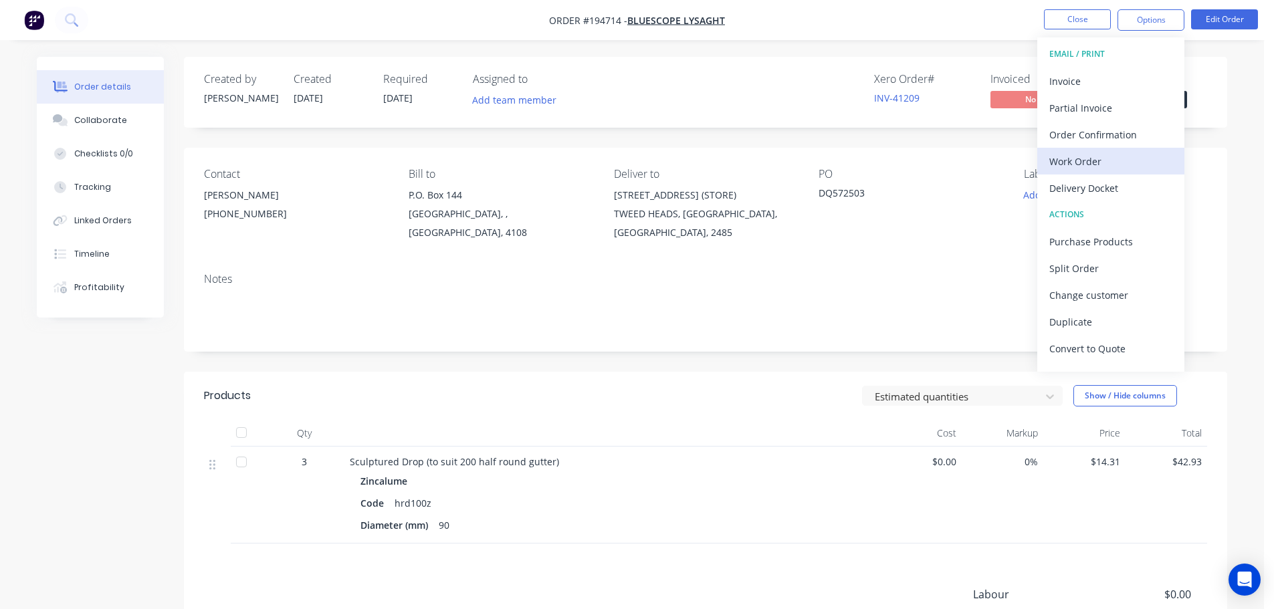
click at [1090, 161] on div "Work Order" at bounding box center [1111, 161] width 123 height 19
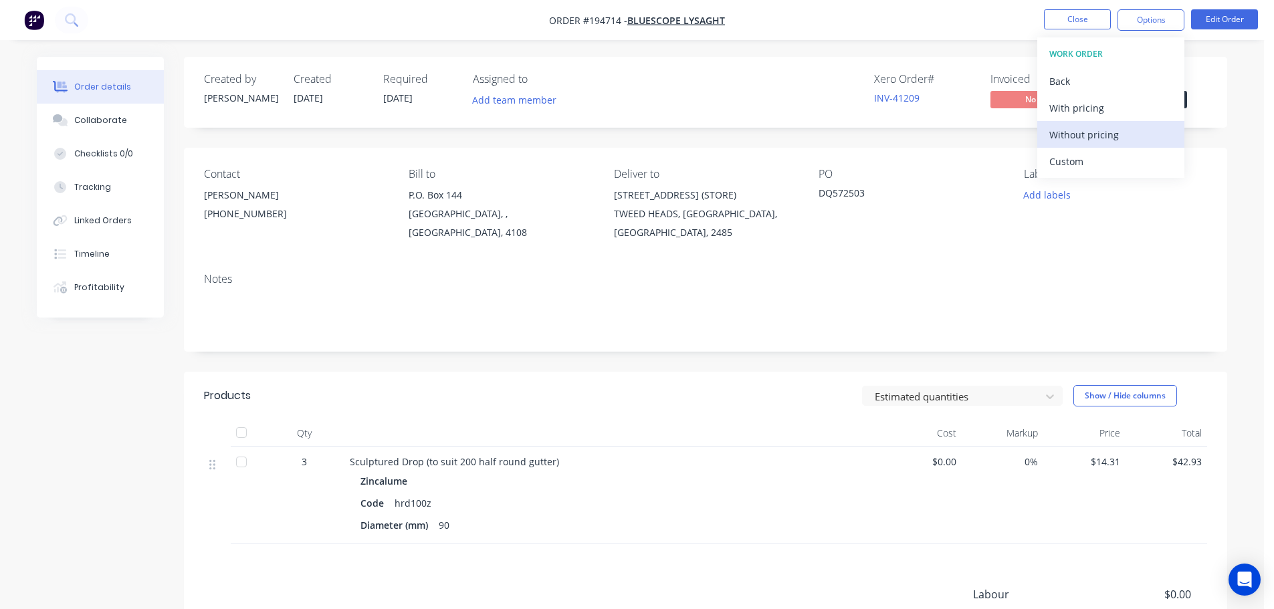
click at [1090, 146] on button "Without pricing" at bounding box center [1111, 134] width 147 height 27
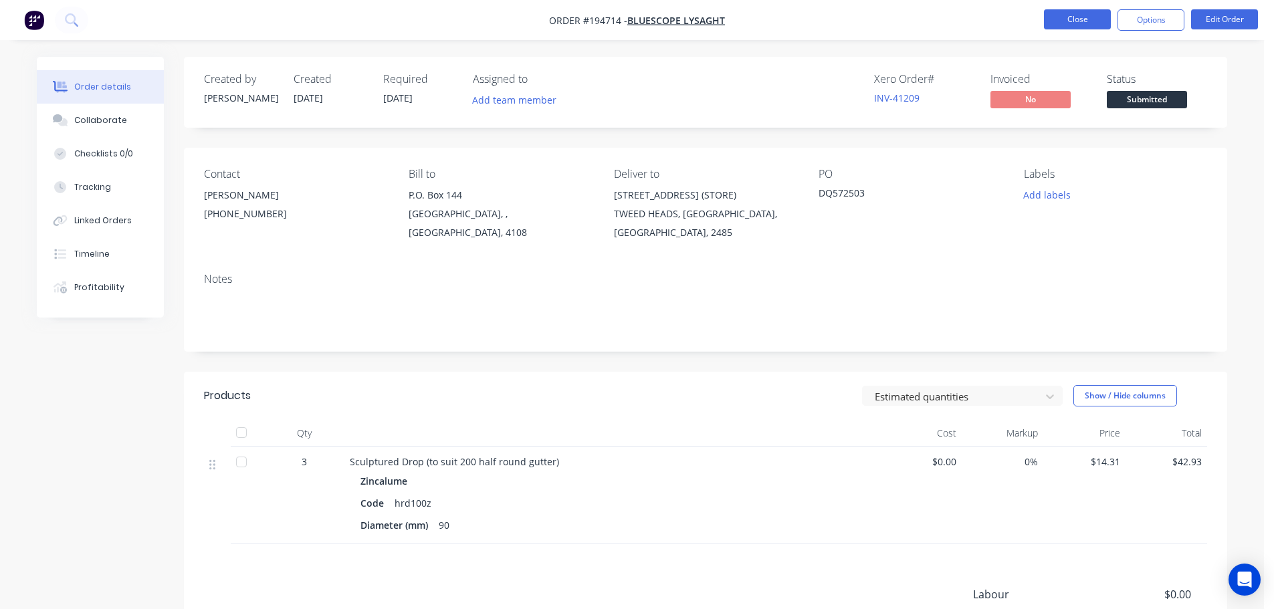
click at [1060, 15] on button "Close" at bounding box center [1077, 19] width 67 height 20
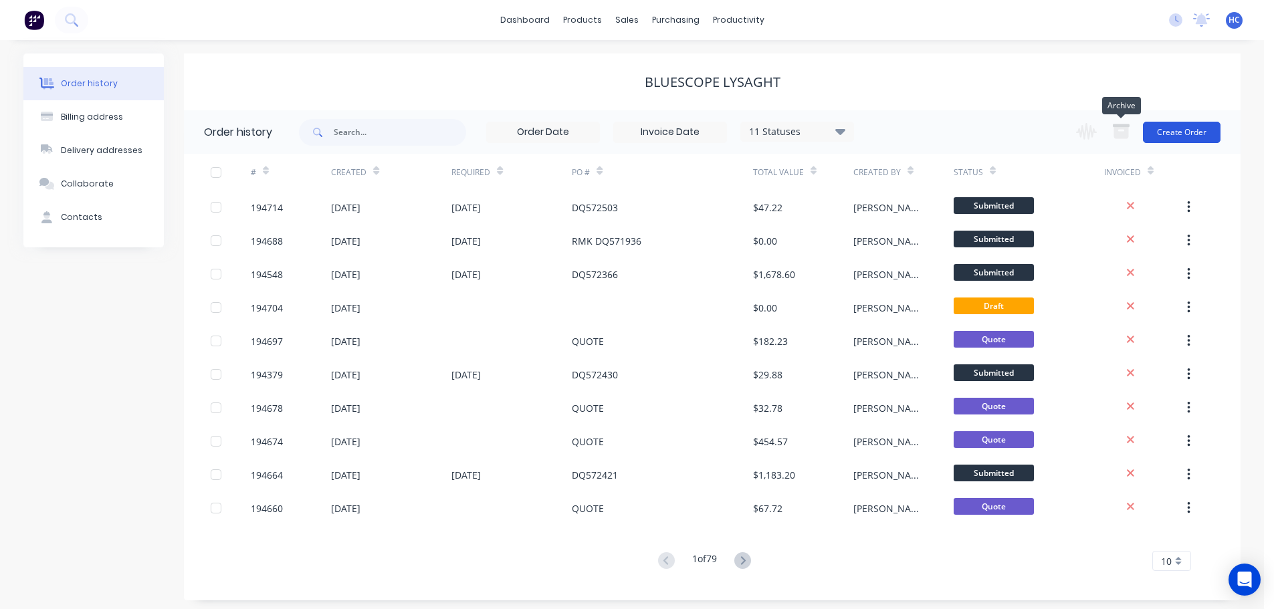
click at [1173, 133] on button "Create Order" at bounding box center [1182, 132] width 78 height 21
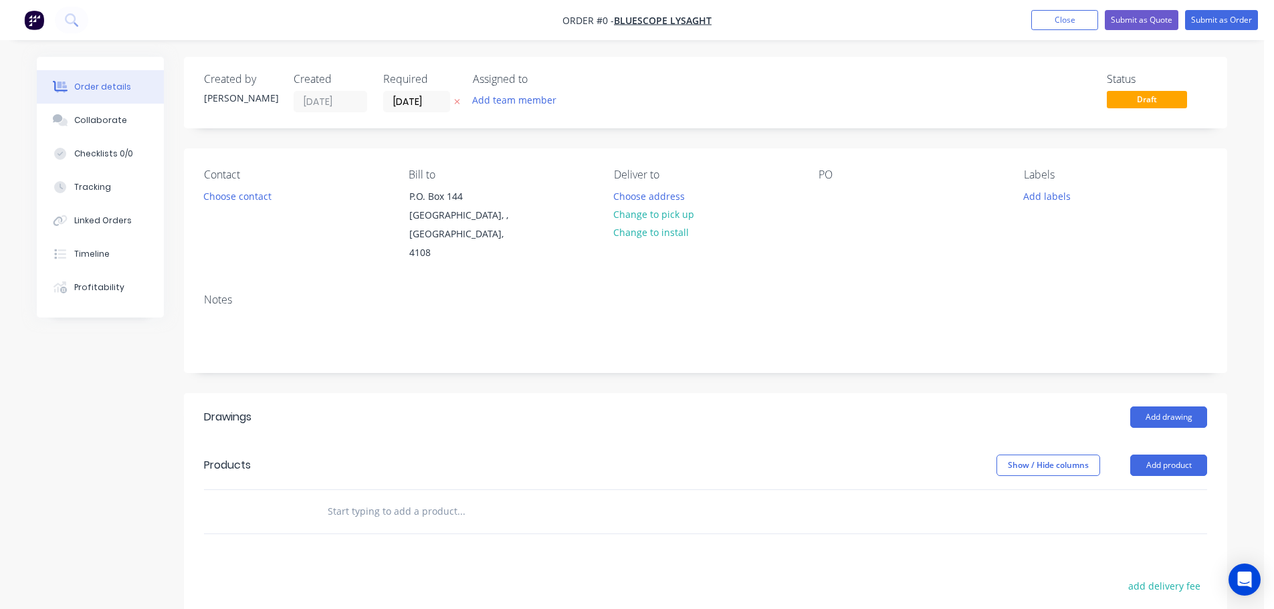
click at [1188, 442] on header "Products Show / Hide columns Add product" at bounding box center [706, 466] width 1044 height 48
click at [1185, 455] on button "Add product" at bounding box center [1169, 465] width 77 height 21
click at [1135, 490] on div "Product catalogue" at bounding box center [1144, 499] width 103 height 19
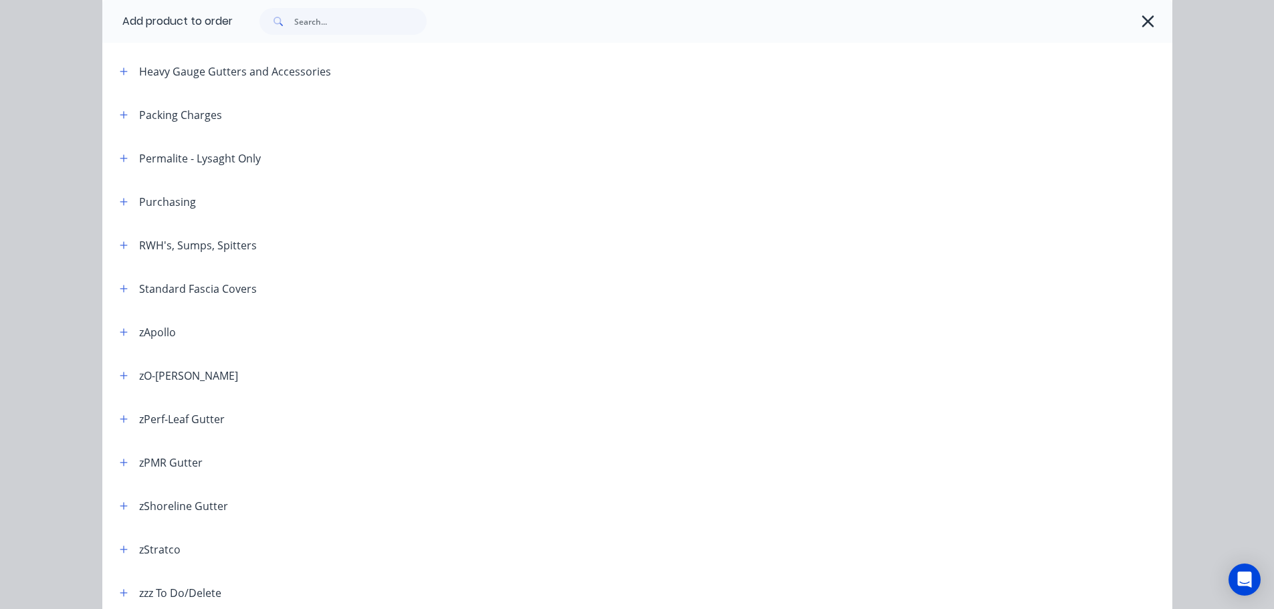
scroll to position [466, 0]
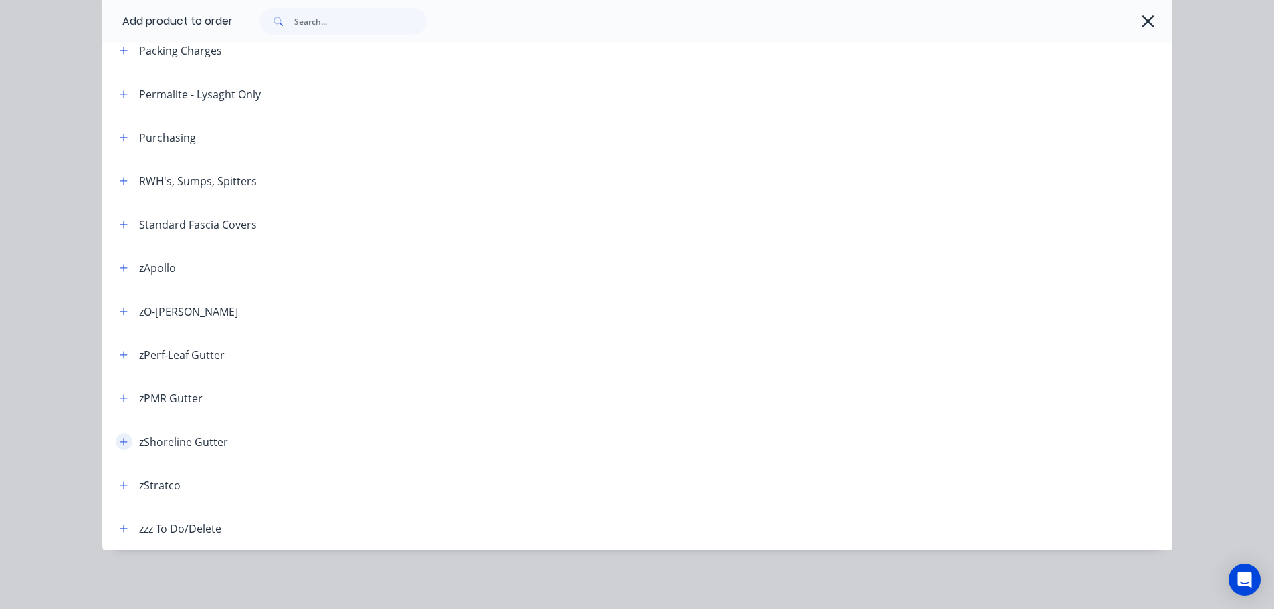
click at [120, 439] on icon "button" at bounding box center [124, 442] width 8 height 9
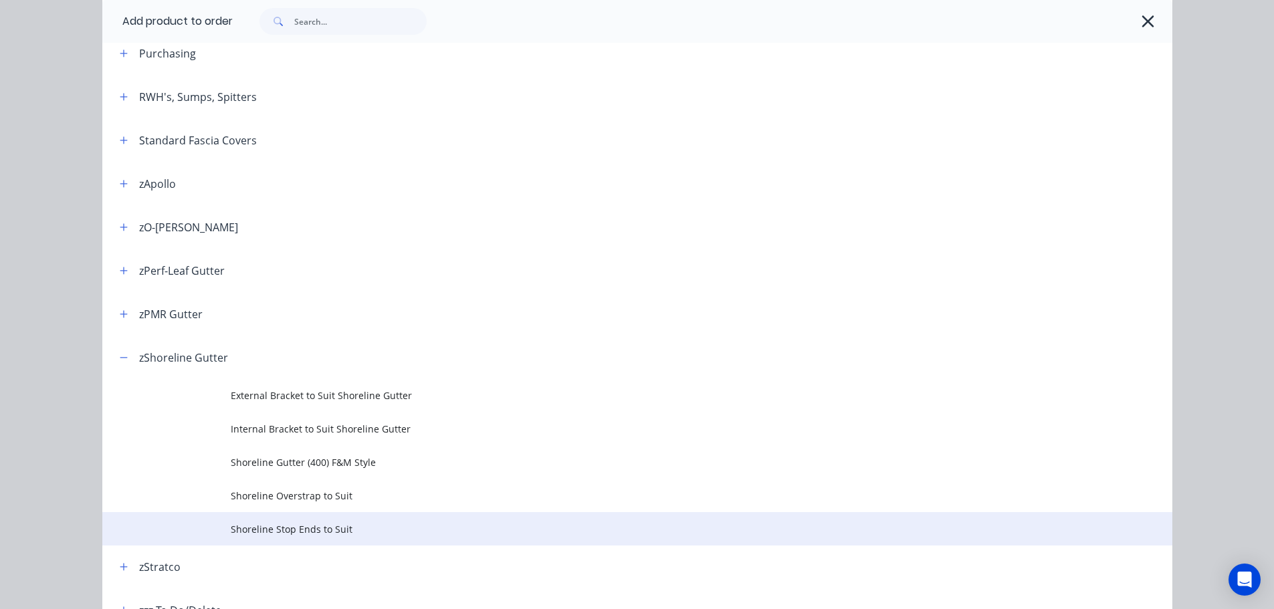
scroll to position [599, 0]
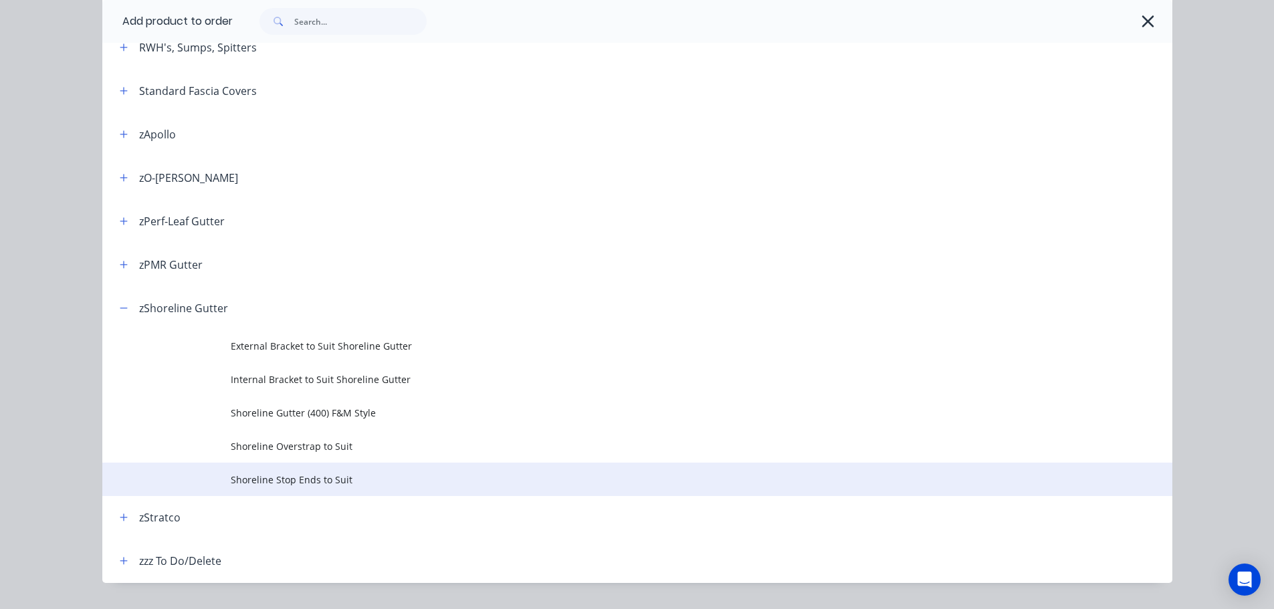
click at [355, 488] on td "Shoreline Stop Ends to Suit" at bounding box center [702, 479] width 942 height 33
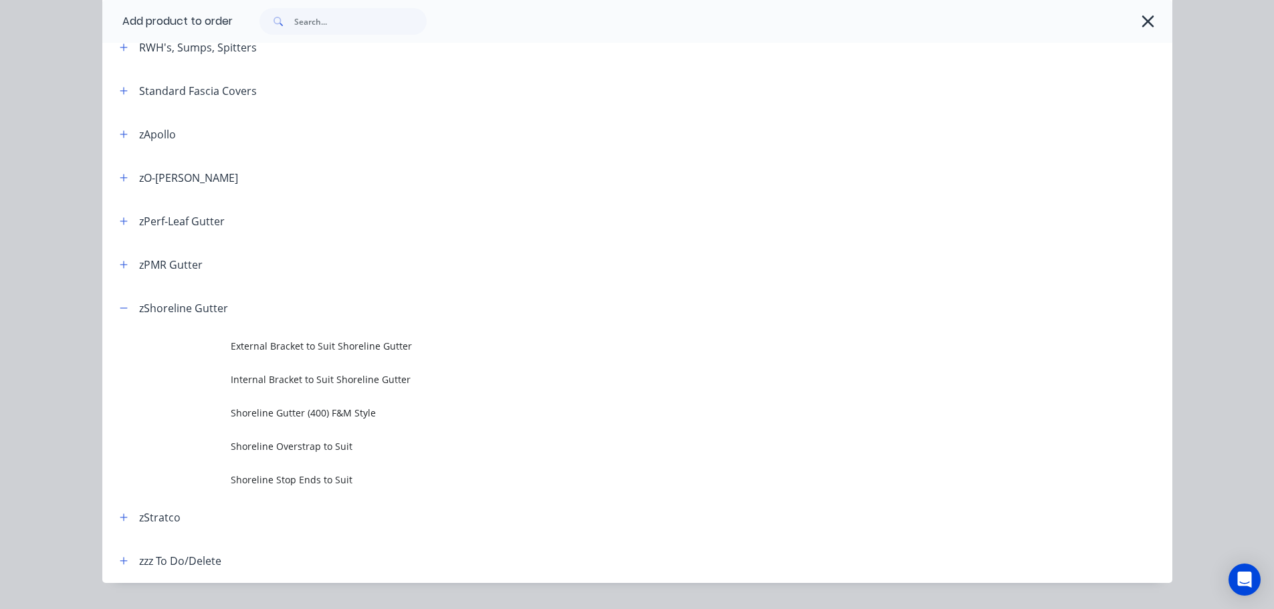
scroll to position [0, 0]
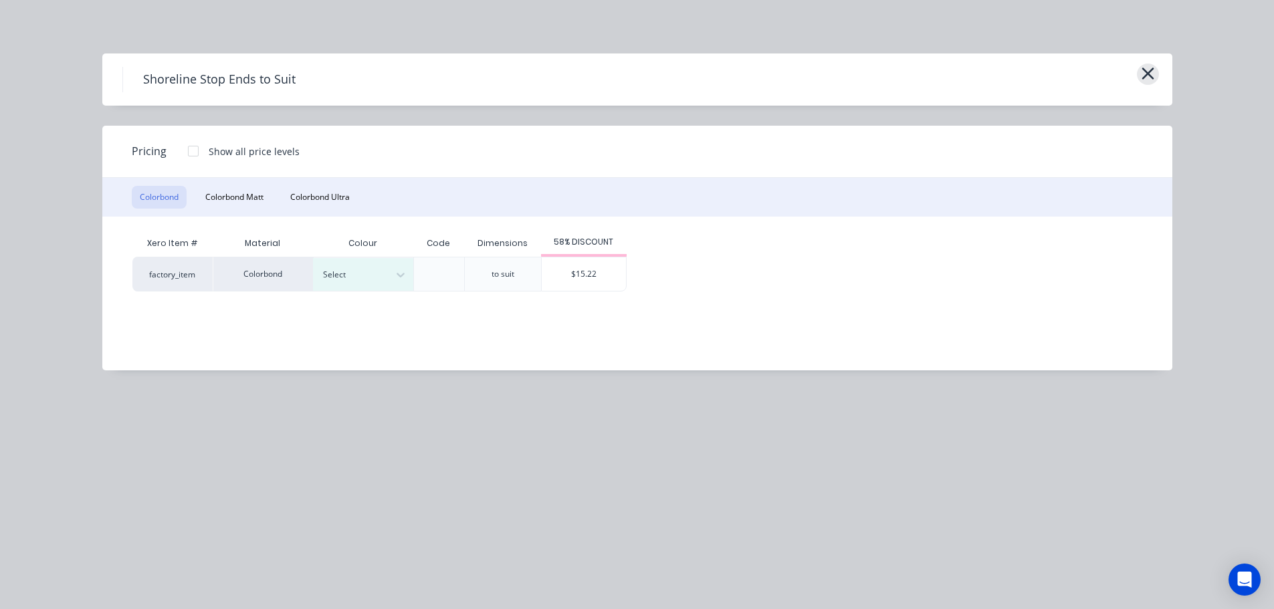
click at [1140, 79] on button "button" at bounding box center [1148, 74] width 22 height 21
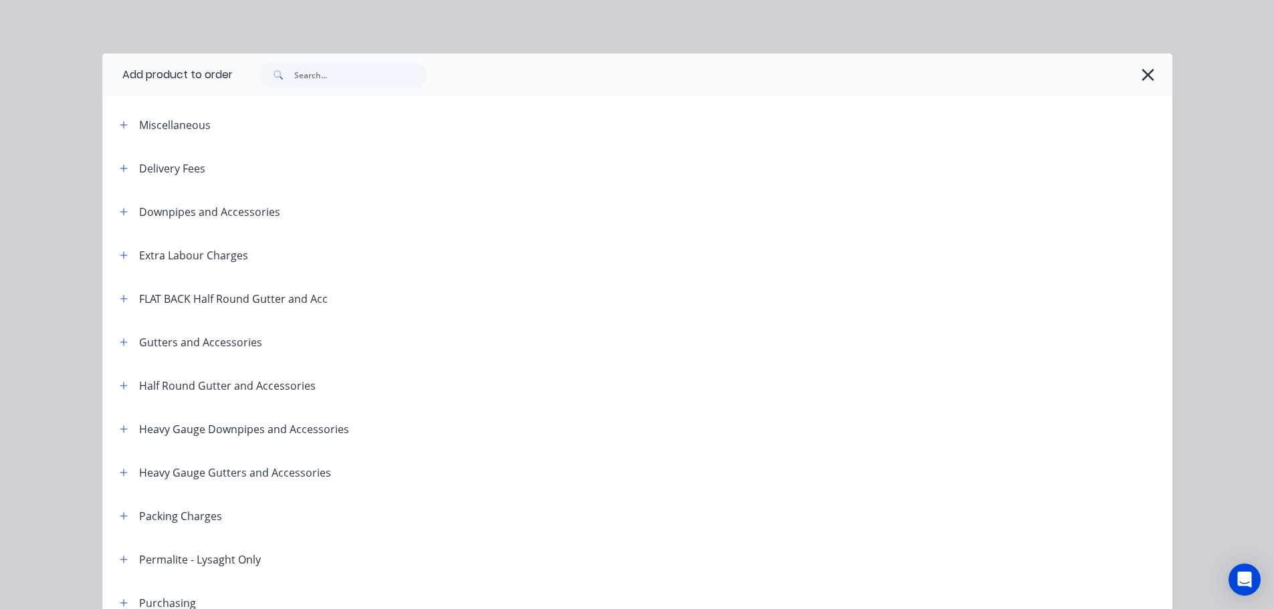
scroll to position [632, 0]
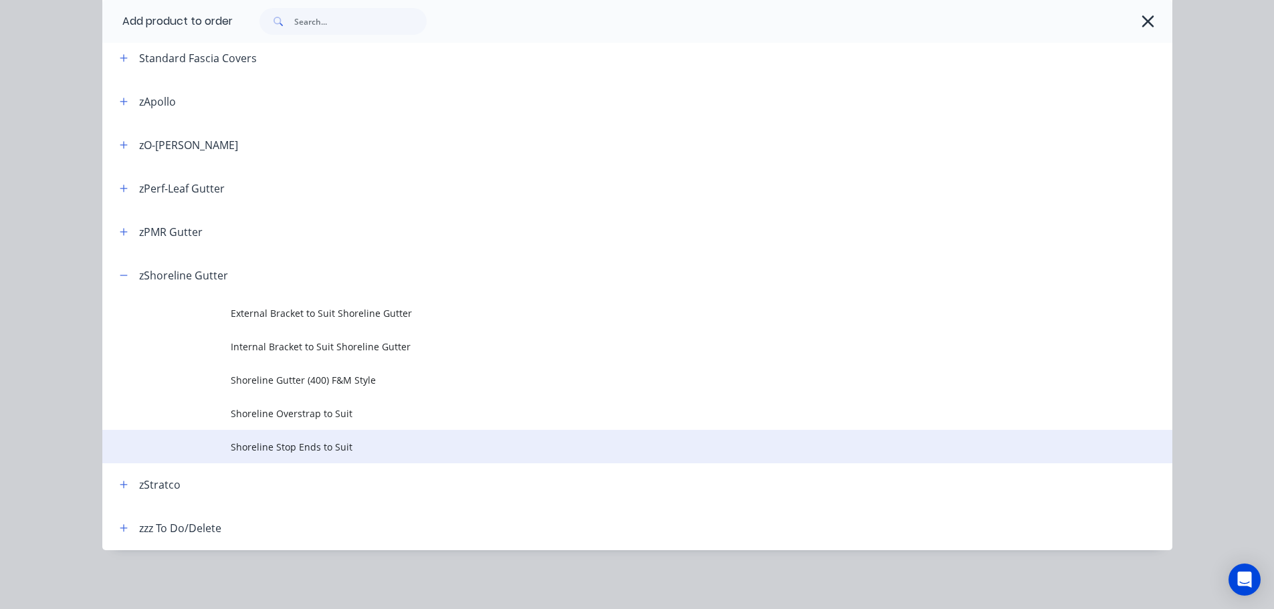
click at [308, 442] on span "Shoreline Stop Ends to Suit" at bounding box center [607, 447] width 753 height 14
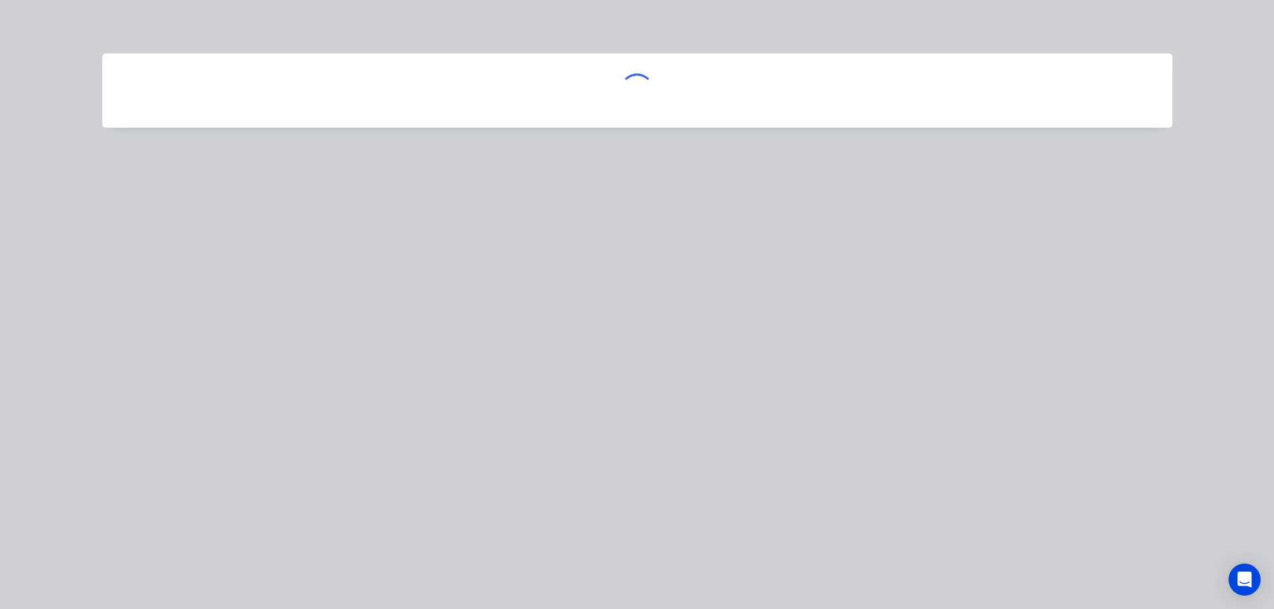
scroll to position [0, 0]
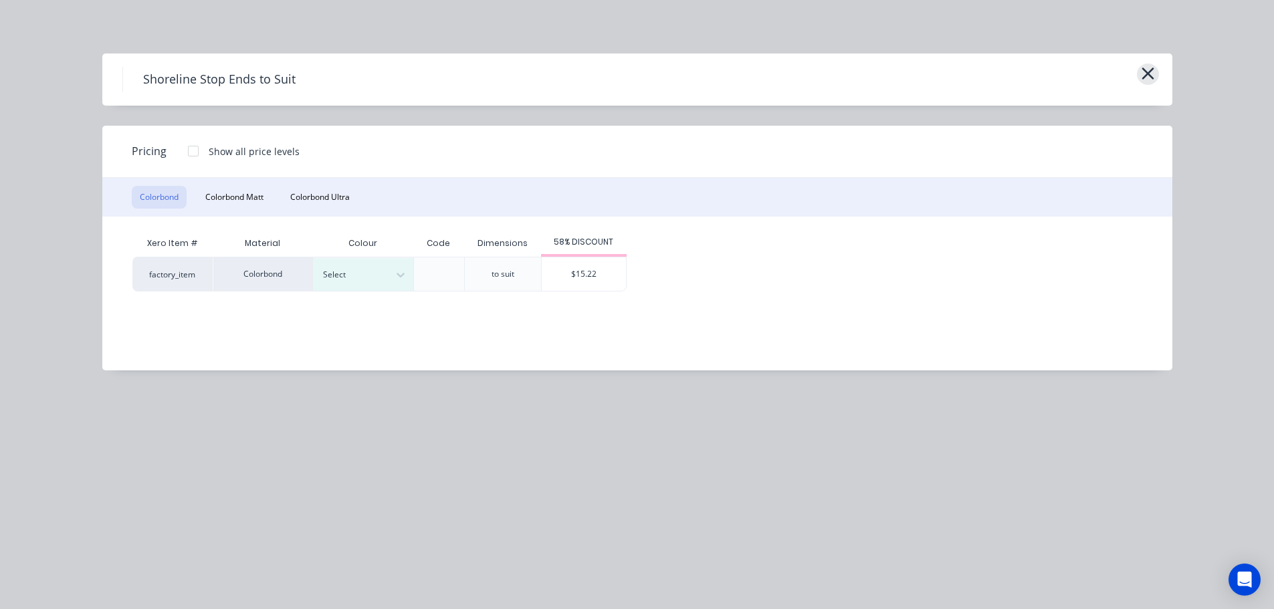
click at [1155, 77] on icon "button" at bounding box center [1148, 73] width 14 height 19
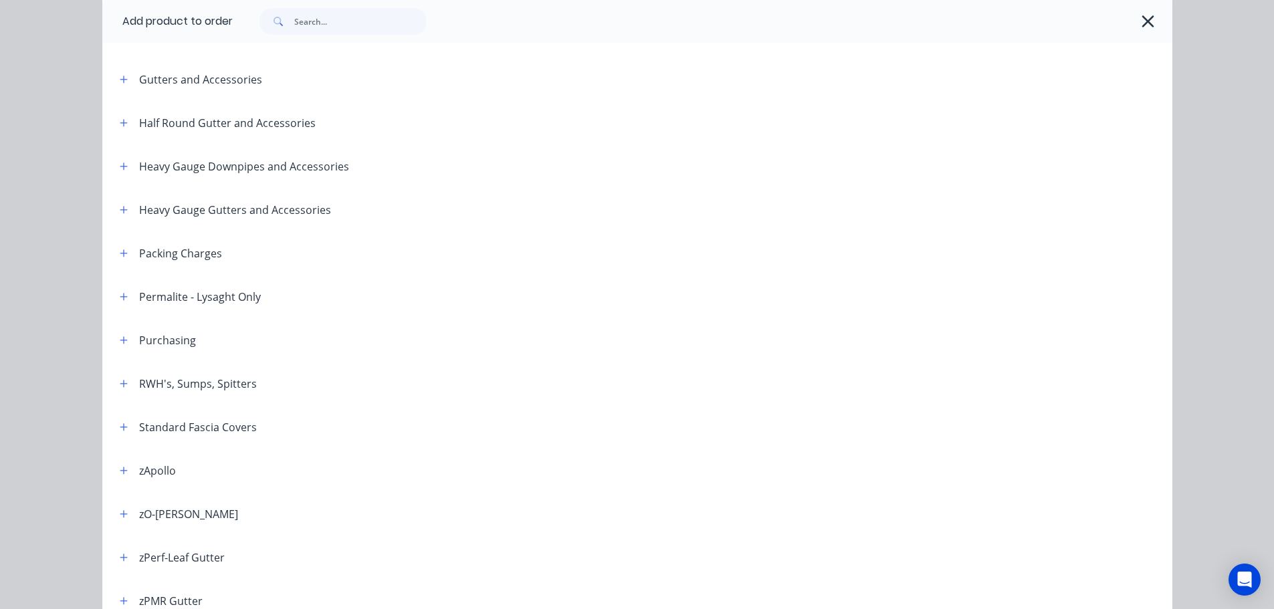
scroll to position [231, 0]
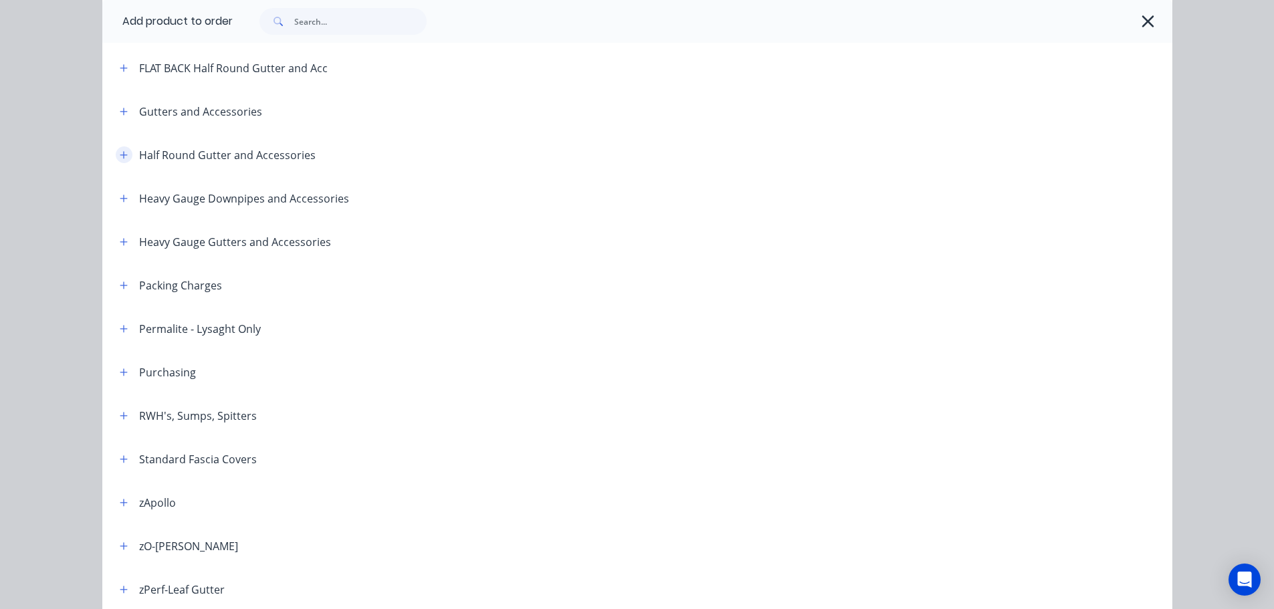
click at [120, 156] on icon "button" at bounding box center [124, 155] width 8 height 9
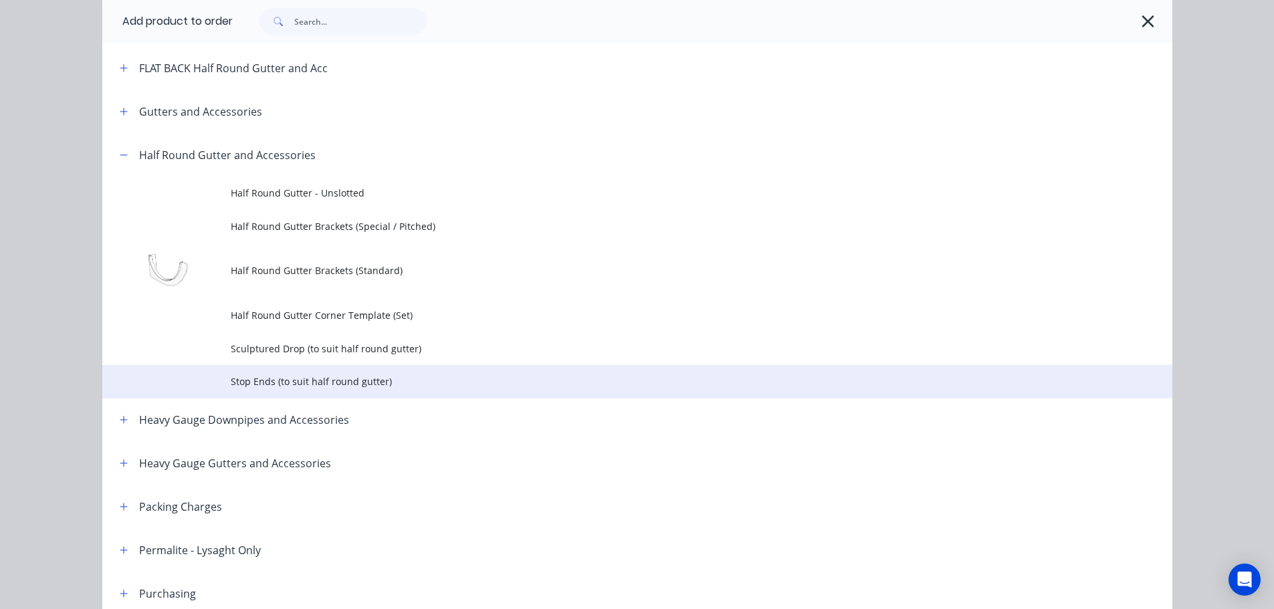
click at [277, 388] on span "Stop Ends (to suit half round gutter)" at bounding box center [607, 382] width 753 height 14
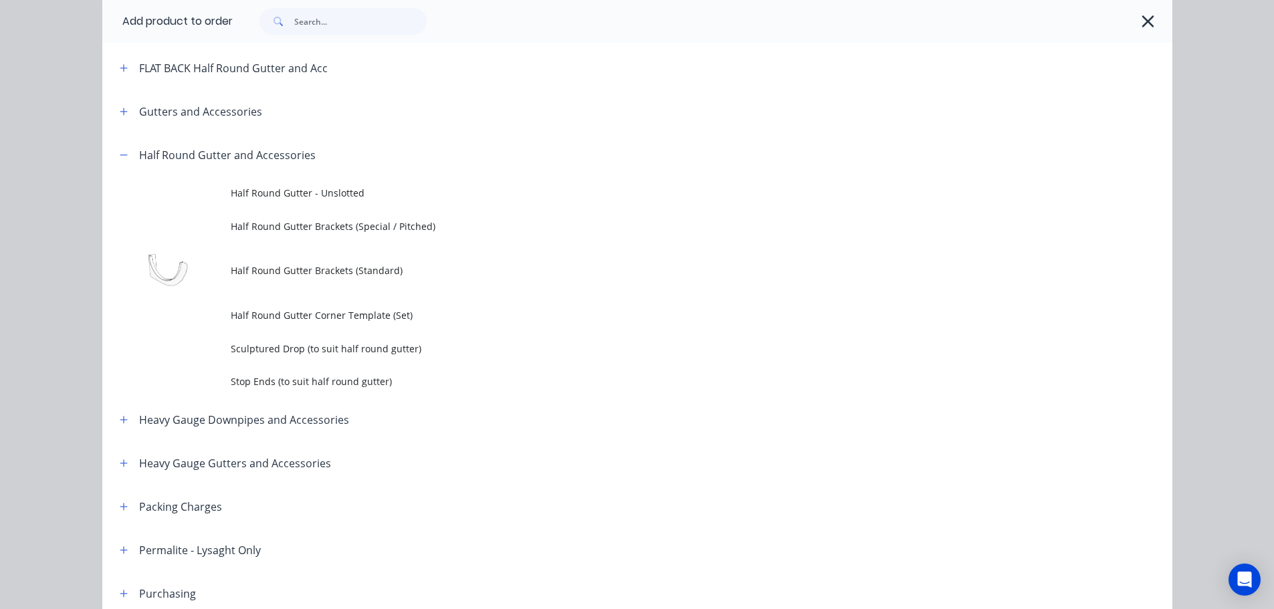
scroll to position [0, 0]
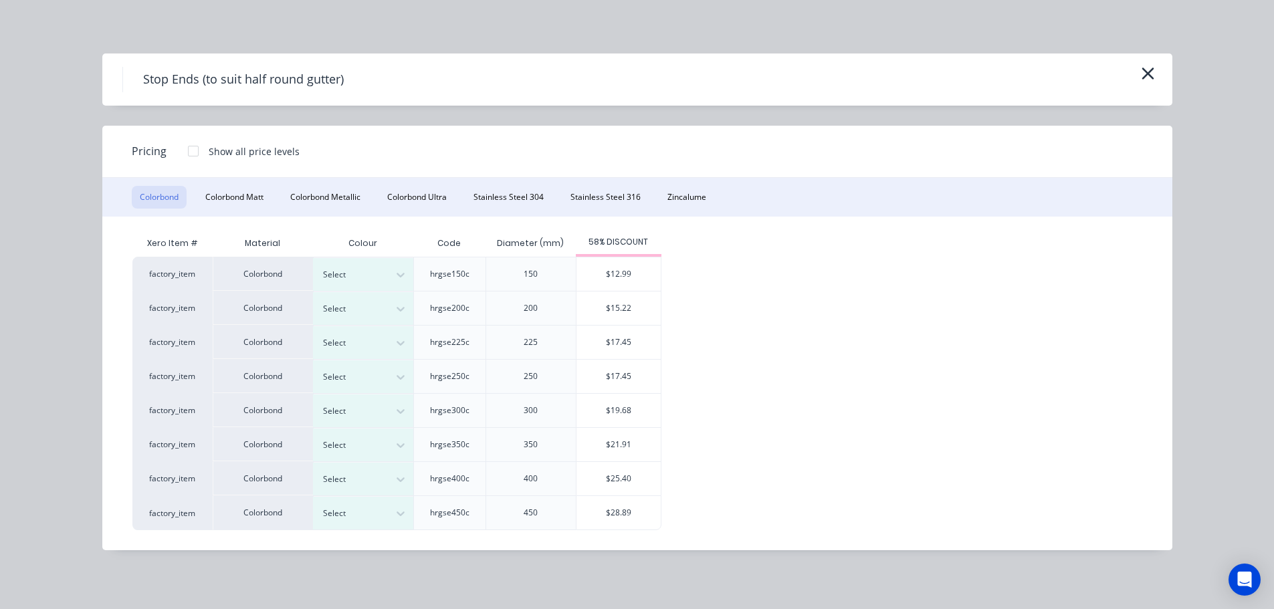
click at [1157, 86] on div "Stop Ends (to suit half round gutter)" at bounding box center [637, 80] width 1070 height 52
click at [1154, 79] on icon "button" at bounding box center [1148, 73] width 14 height 19
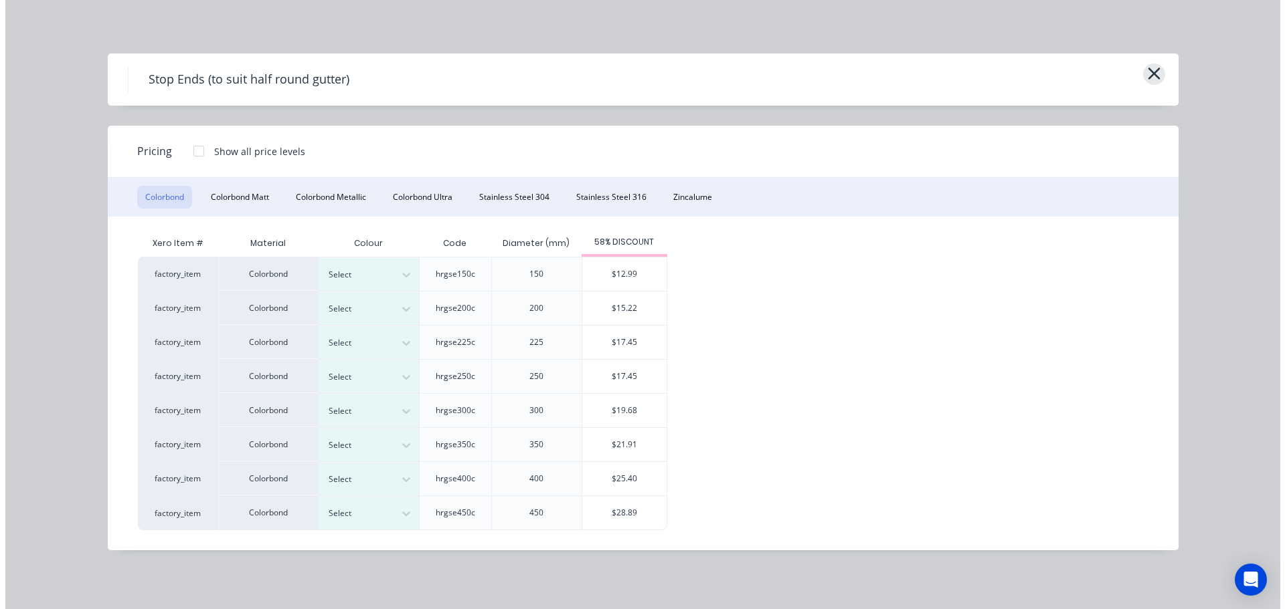
scroll to position [364, 0]
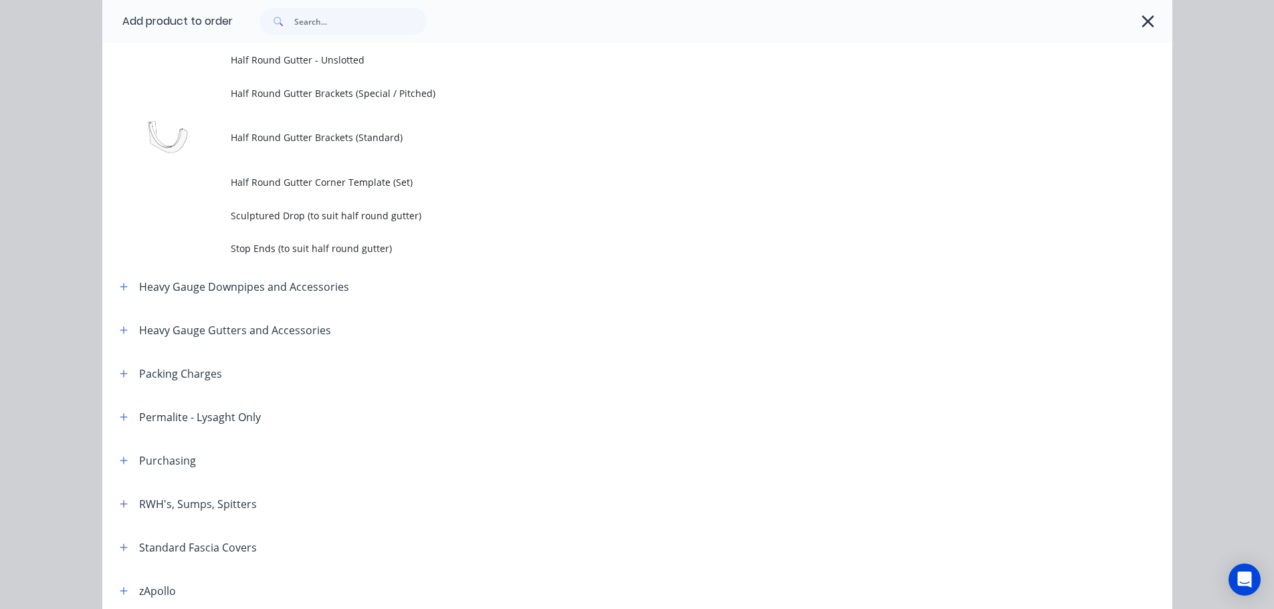
click at [1131, 23] on div at bounding box center [696, 21] width 927 height 27
click at [1144, 24] on icon "button" at bounding box center [1148, 21] width 14 height 19
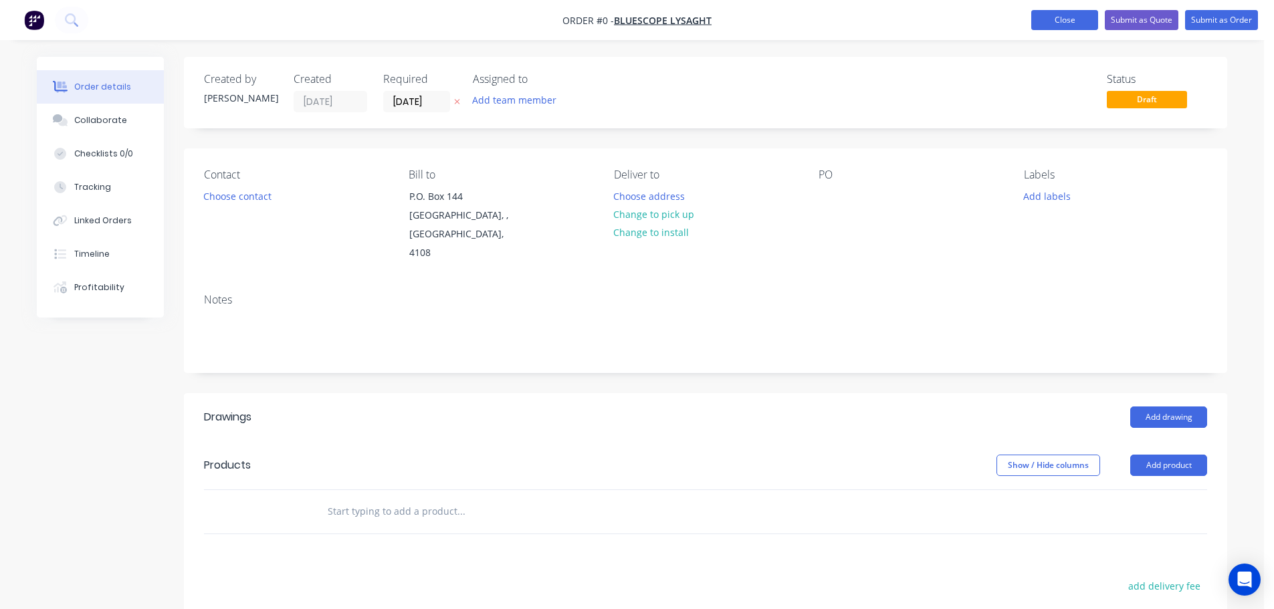
click at [1067, 29] on button "Close" at bounding box center [1065, 20] width 67 height 20
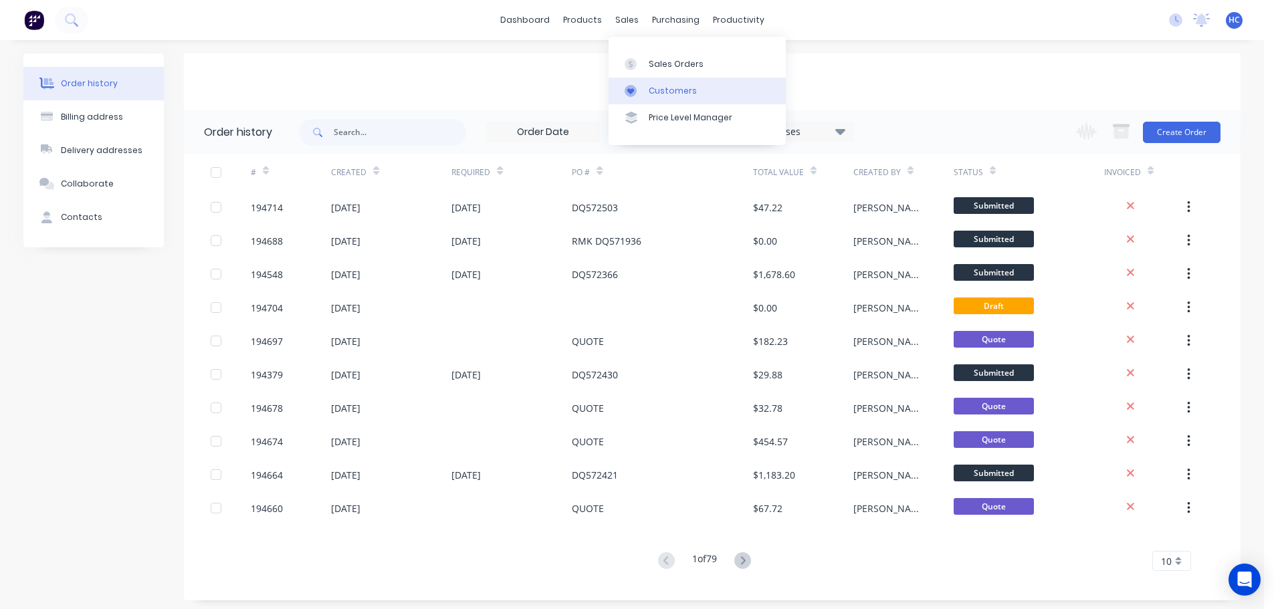
click at [671, 92] on div "Customers" at bounding box center [673, 91] width 48 height 12
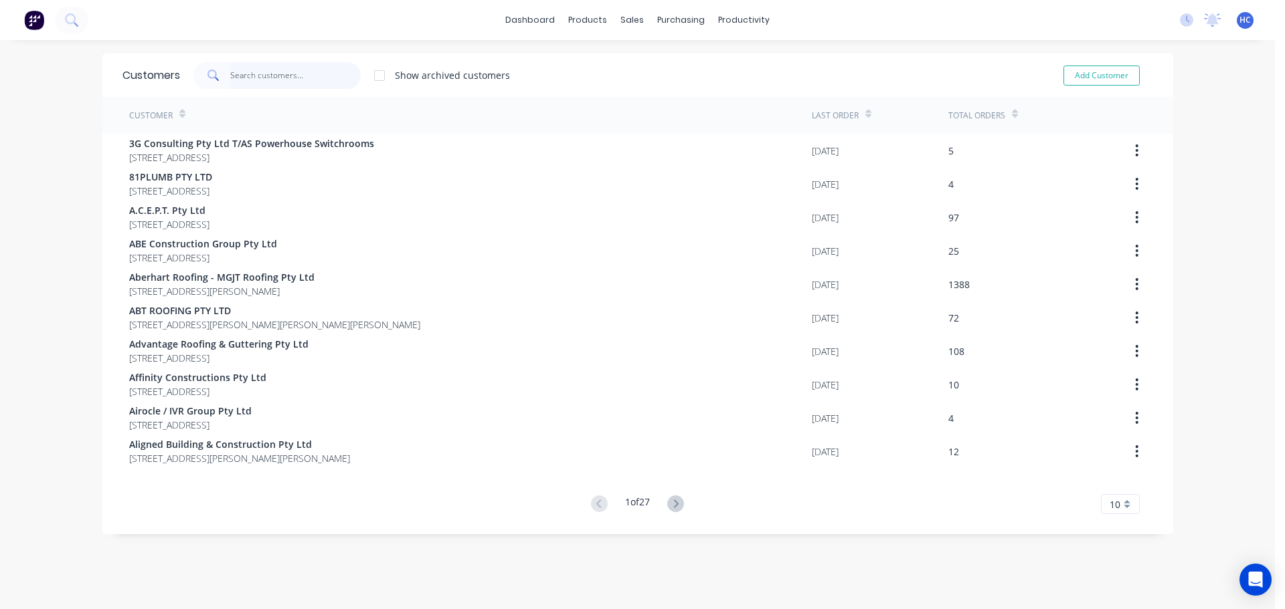
click at [244, 76] on input "text" at bounding box center [295, 75] width 130 height 27
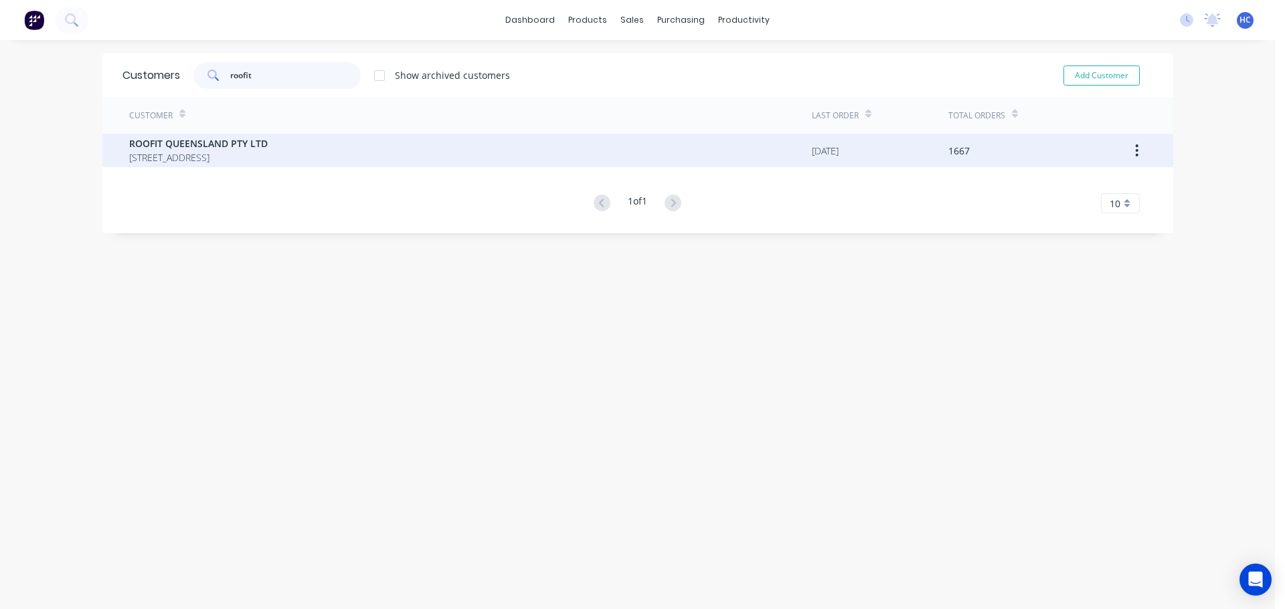
type input "roofit"
click at [268, 163] on span "[STREET_ADDRESS]" at bounding box center [198, 158] width 138 height 14
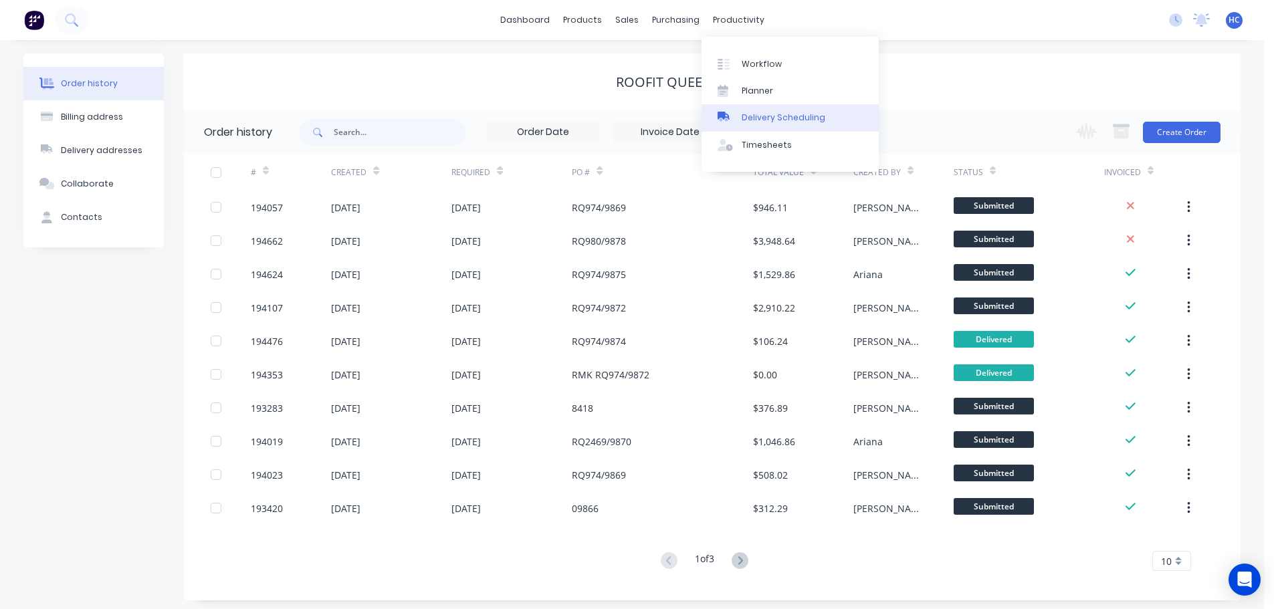
click at [782, 110] on link "Delivery Scheduling" at bounding box center [790, 117] width 177 height 27
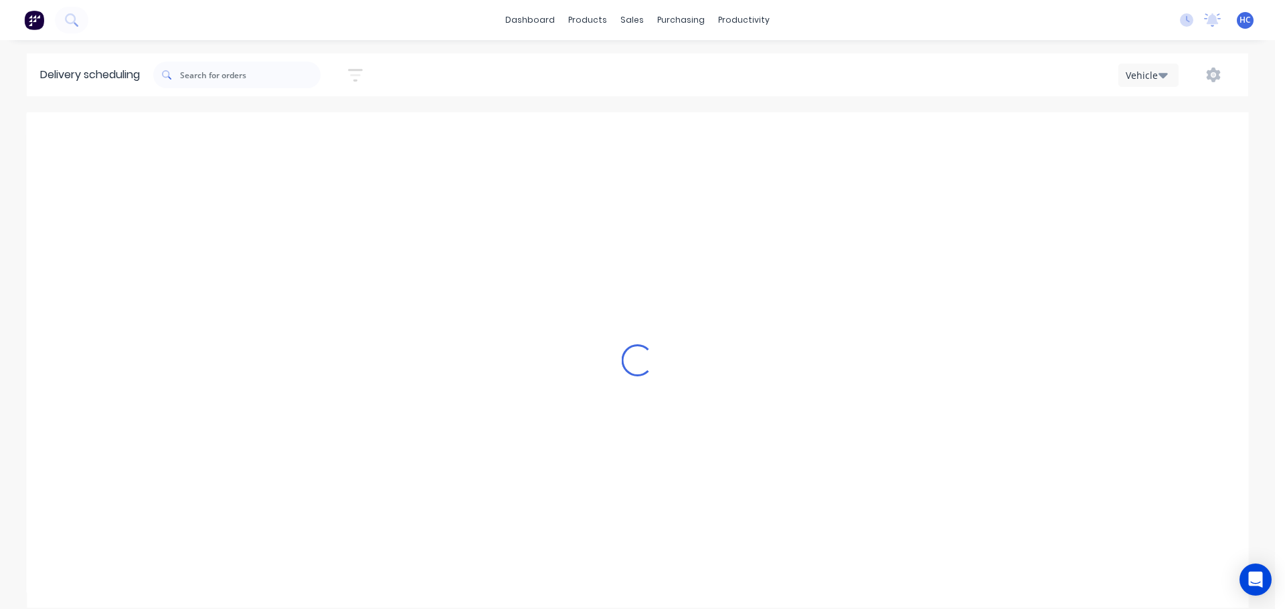
scroll to position [0, 1]
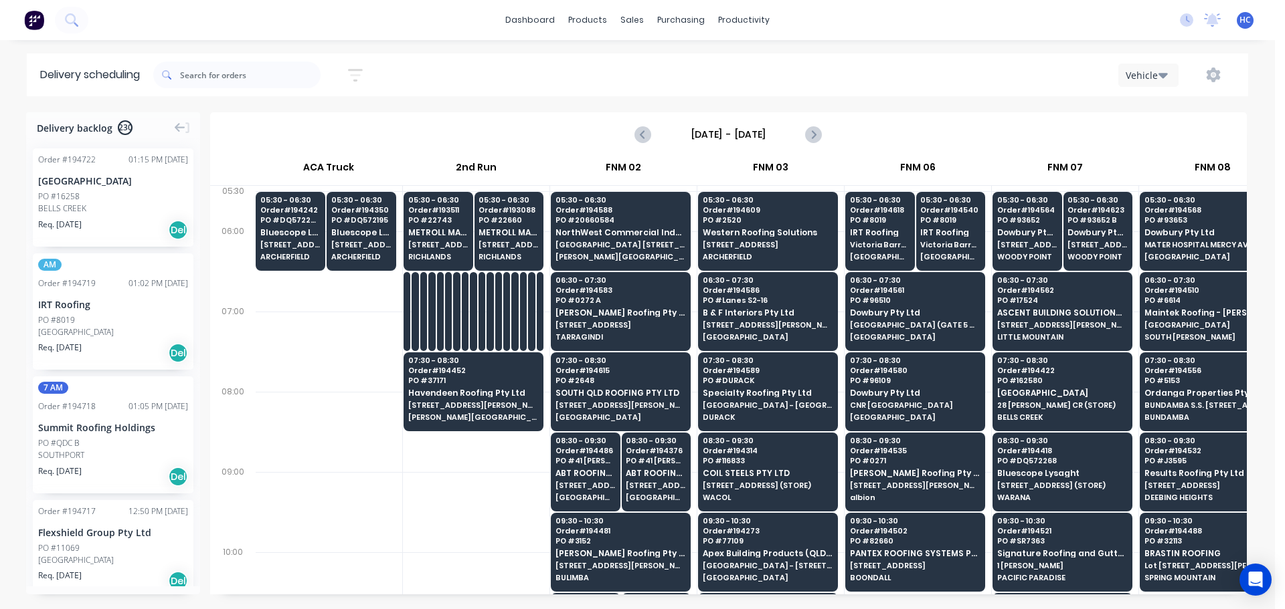
click at [479, 490] on div at bounding box center [476, 512] width 147 height 80
click at [701, 143] on input "[DATE] - [DATE]" at bounding box center [728, 134] width 132 height 20
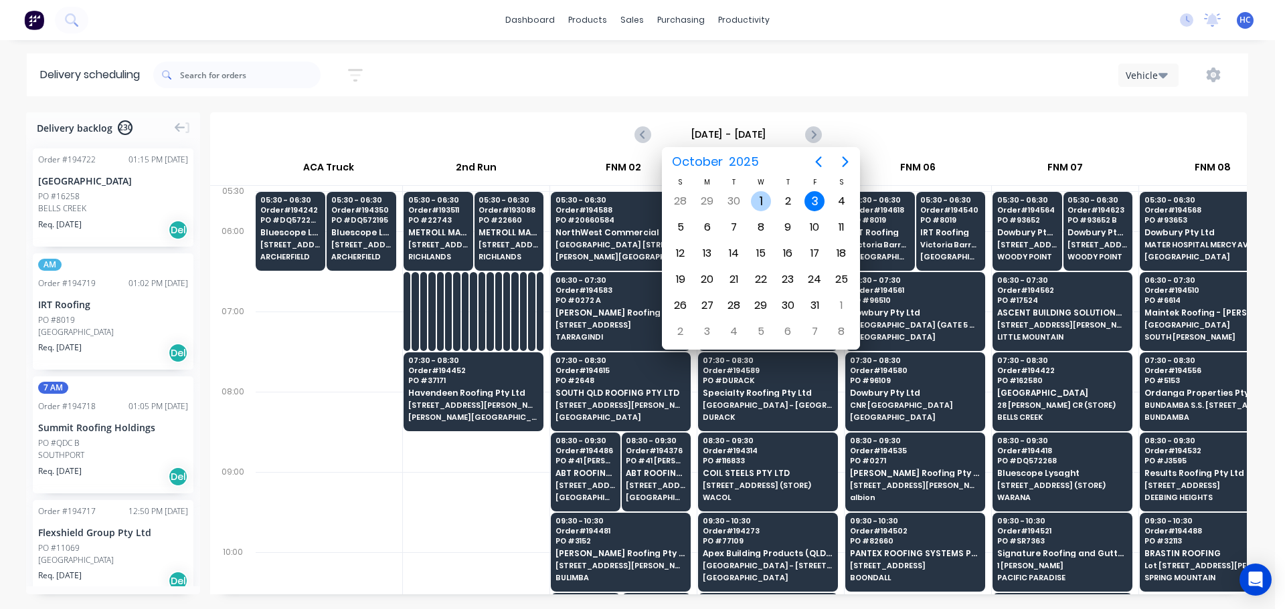
click at [759, 203] on div "1" at bounding box center [761, 201] width 20 height 20
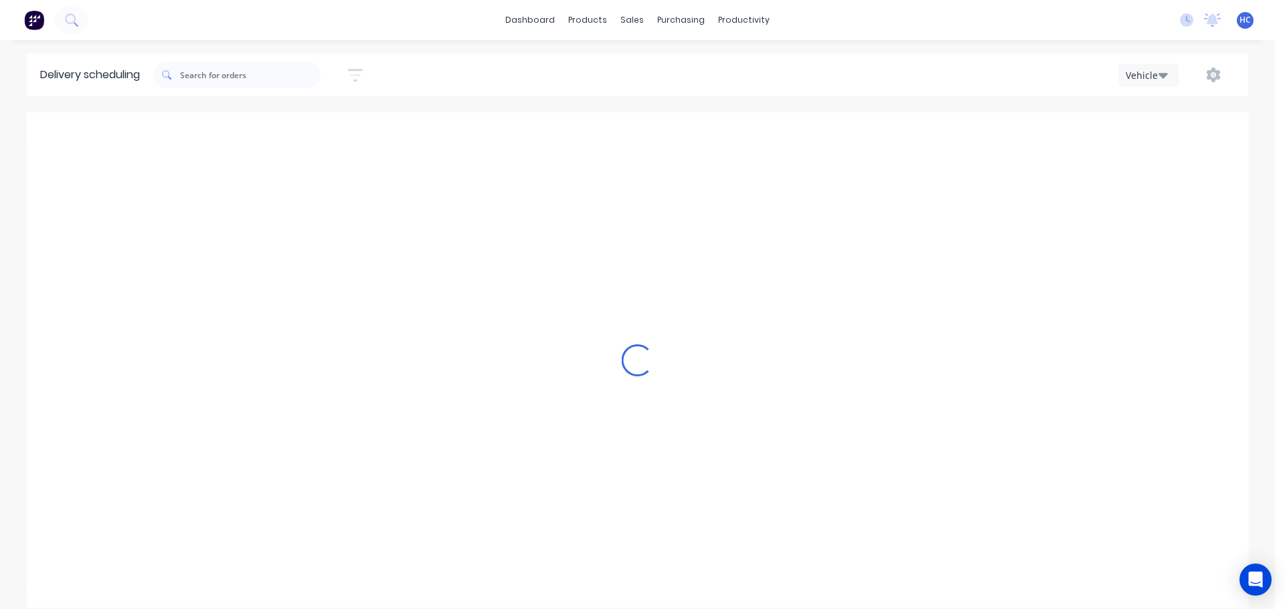
type input "[DATE] - [DATE]"
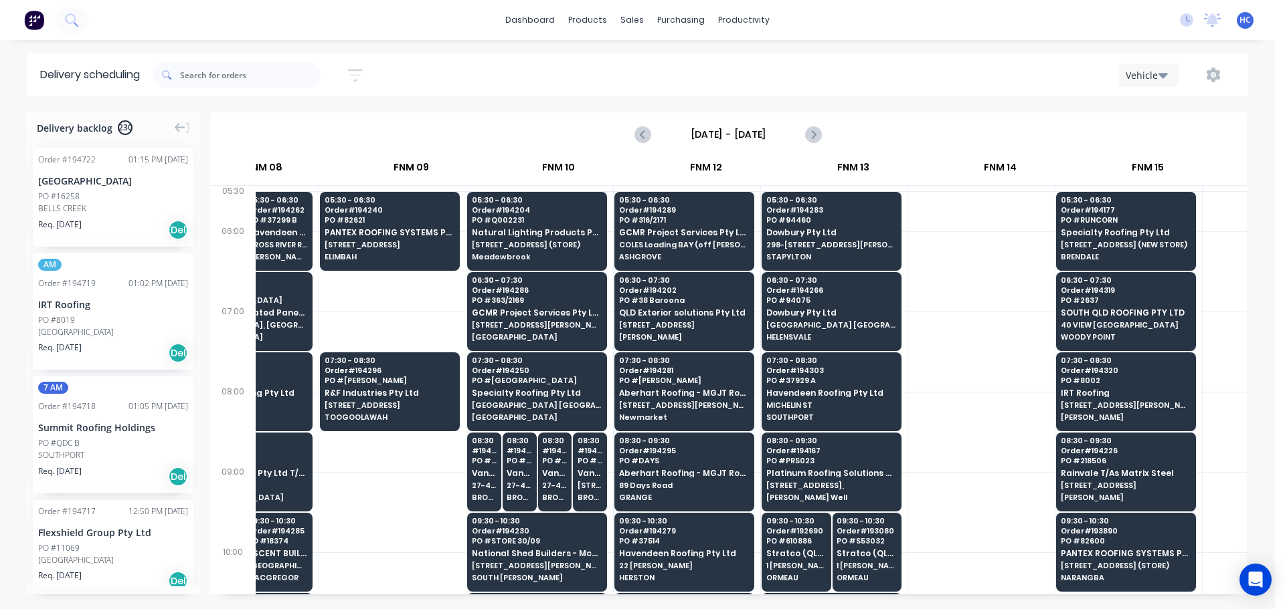
scroll to position [0, 1816]
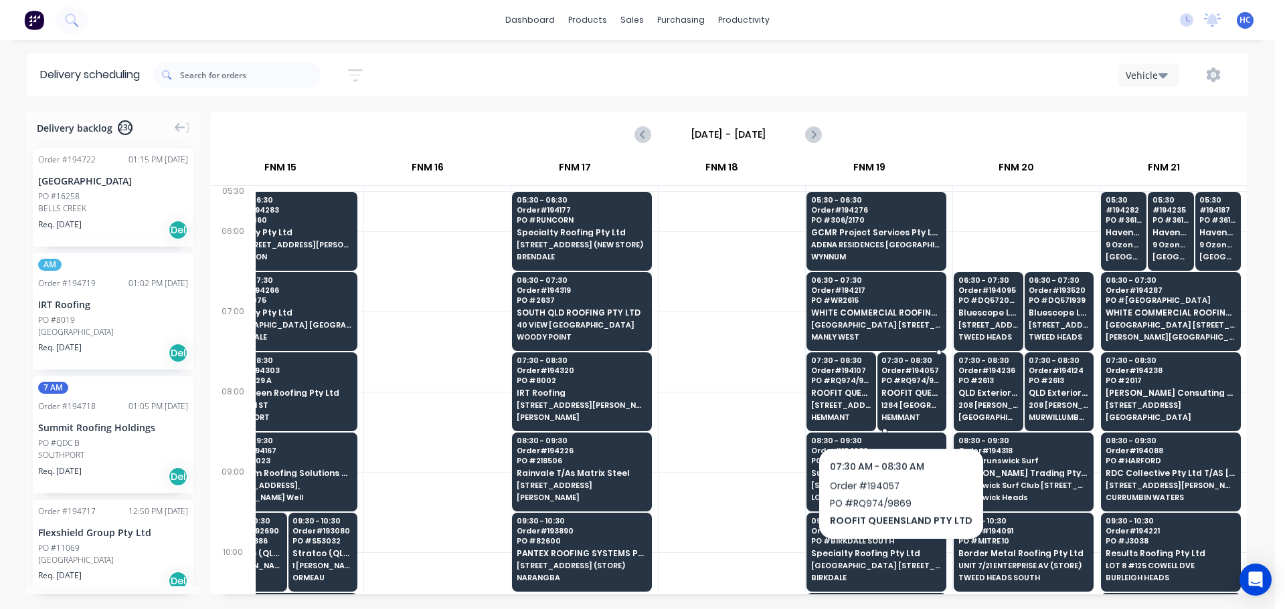
click at [896, 413] on div "07:30 - 08:30 Order # 194057 PO # RQ974/9869 ROOFIT QUEENSLAND PTY LTD [STREET_…" at bounding box center [912, 390] width 68 height 75
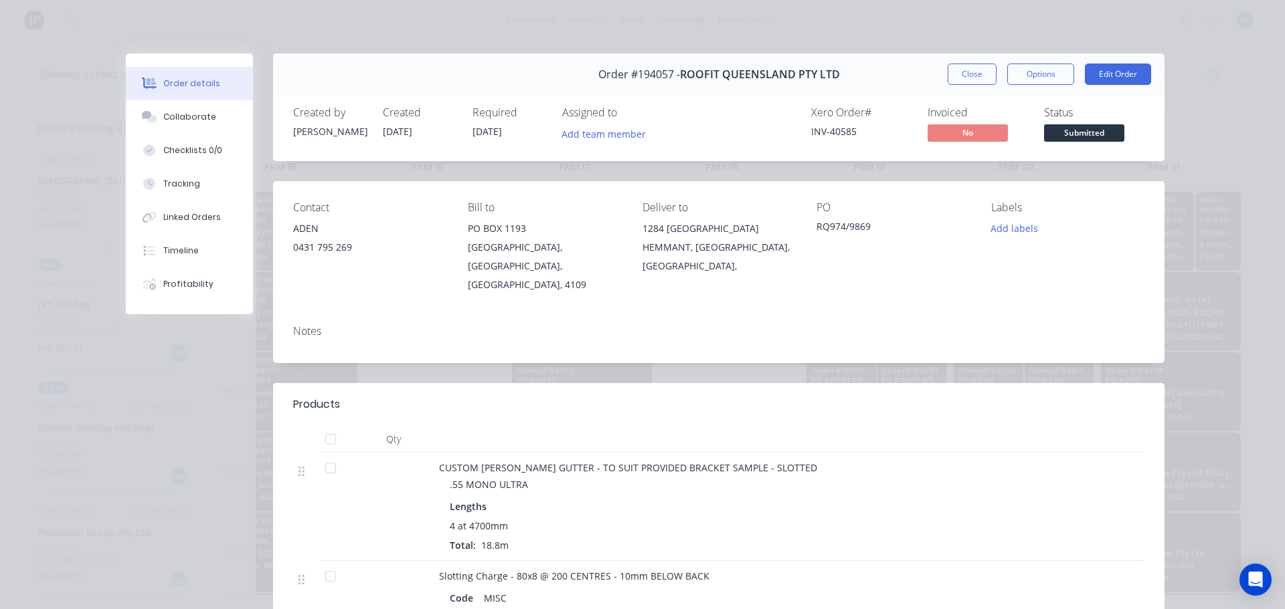
scroll to position [134, 0]
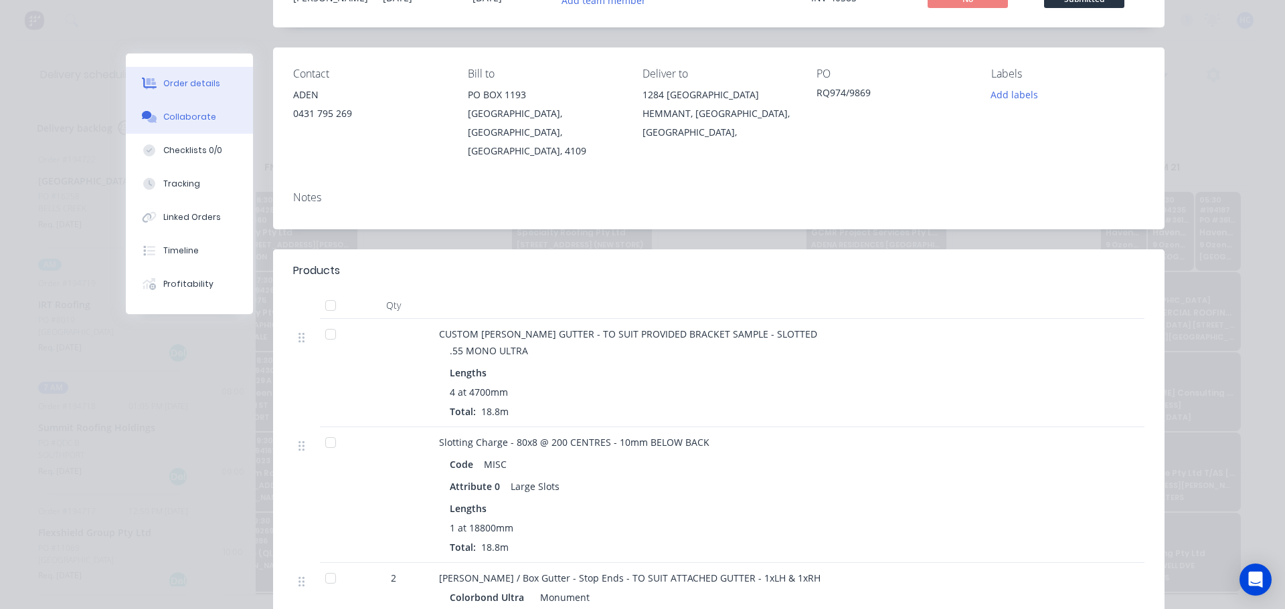
click at [149, 116] on icon at bounding box center [151, 119] width 9 height 8
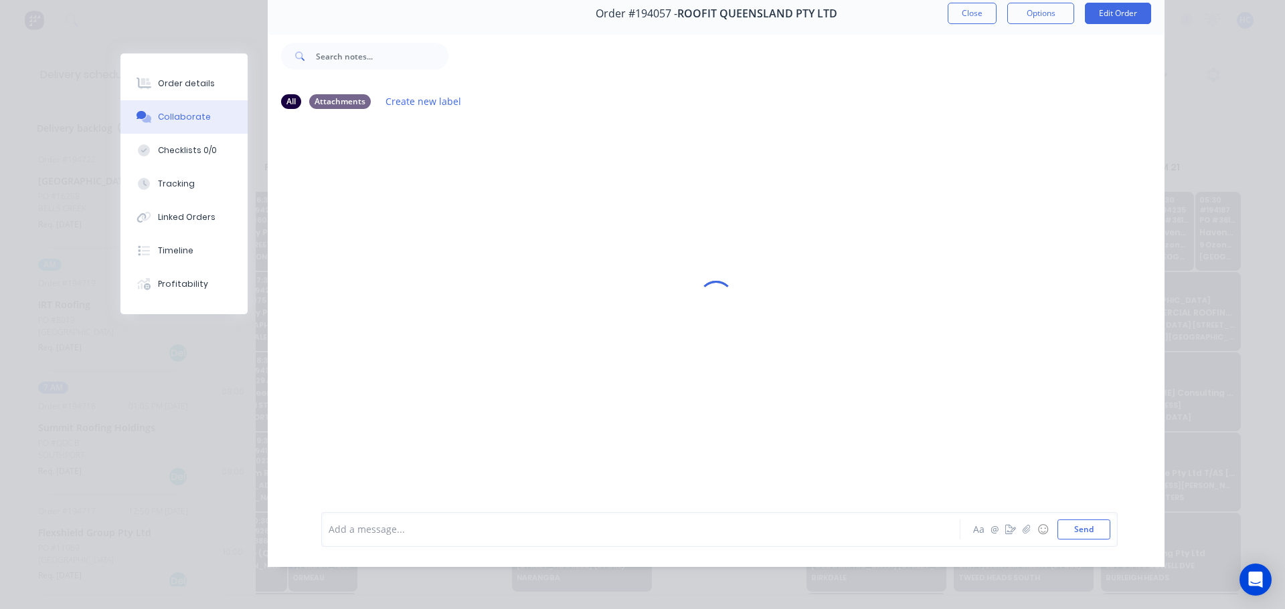
scroll to position [0, 0]
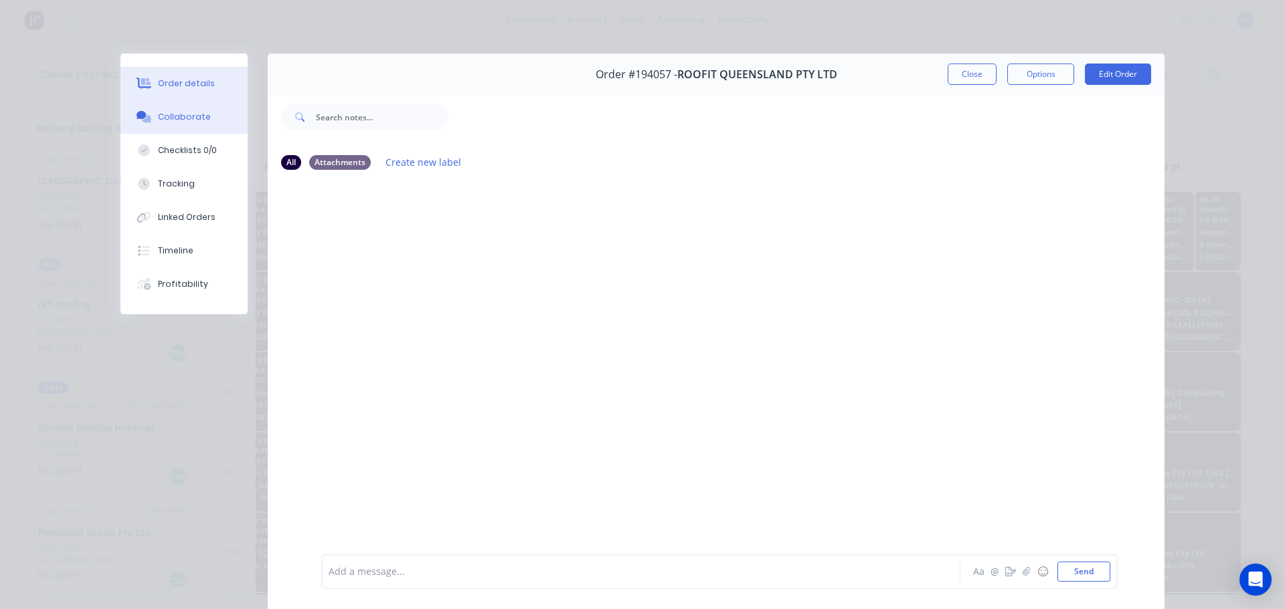
click at [224, 80] on button "Order details" at bounding box center [183, 83] width 127 height 33
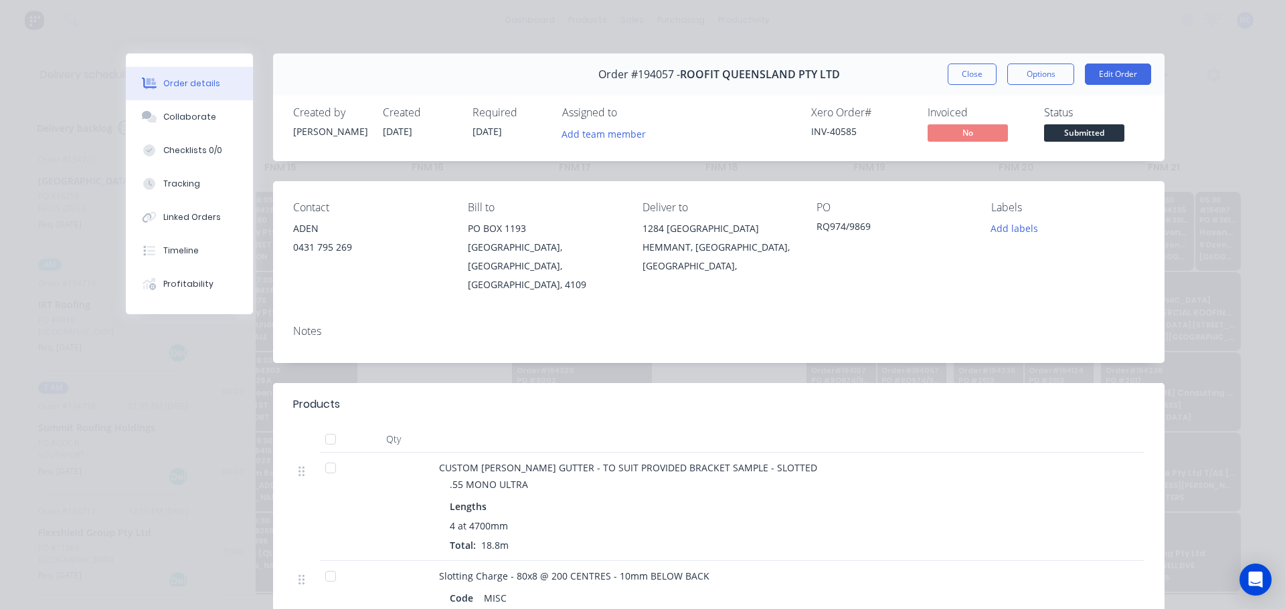
drag, startPoint x: 967, startPoint y: 79, endPoint x: 1074, endPoint y: 92, distance: 107.9
click at [967, 79] on button "Close" at bounding box center [971, 74] width 49 height 21
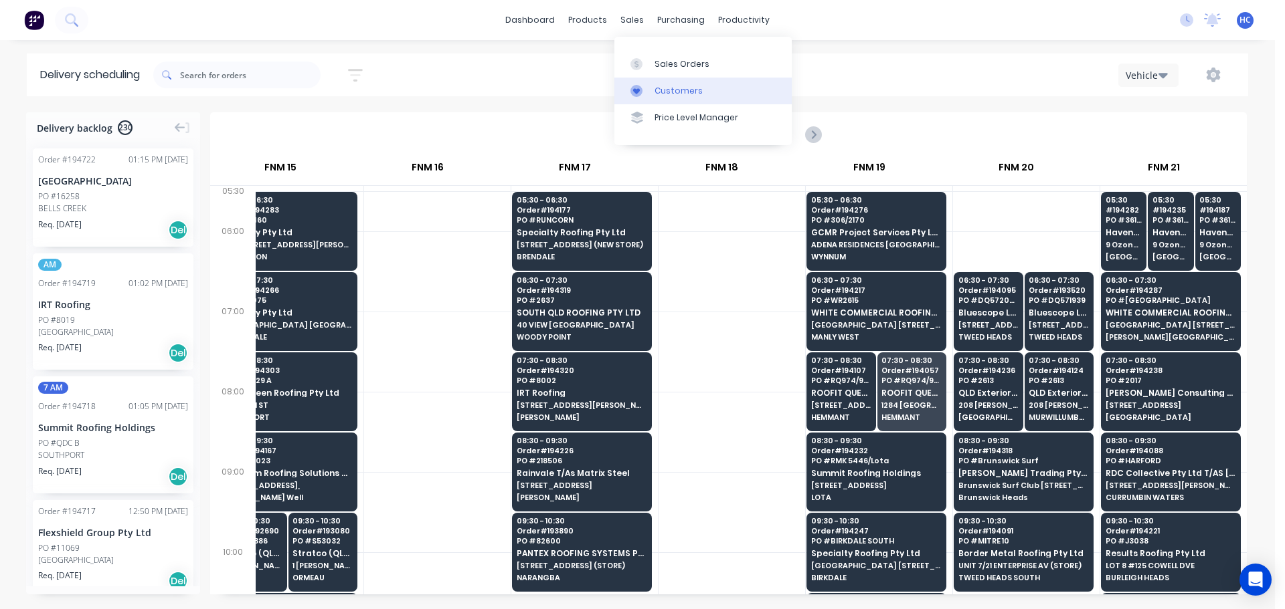
click at [686, 102] on link "Customers" at bounding box center [702, 91] width 177 height 27
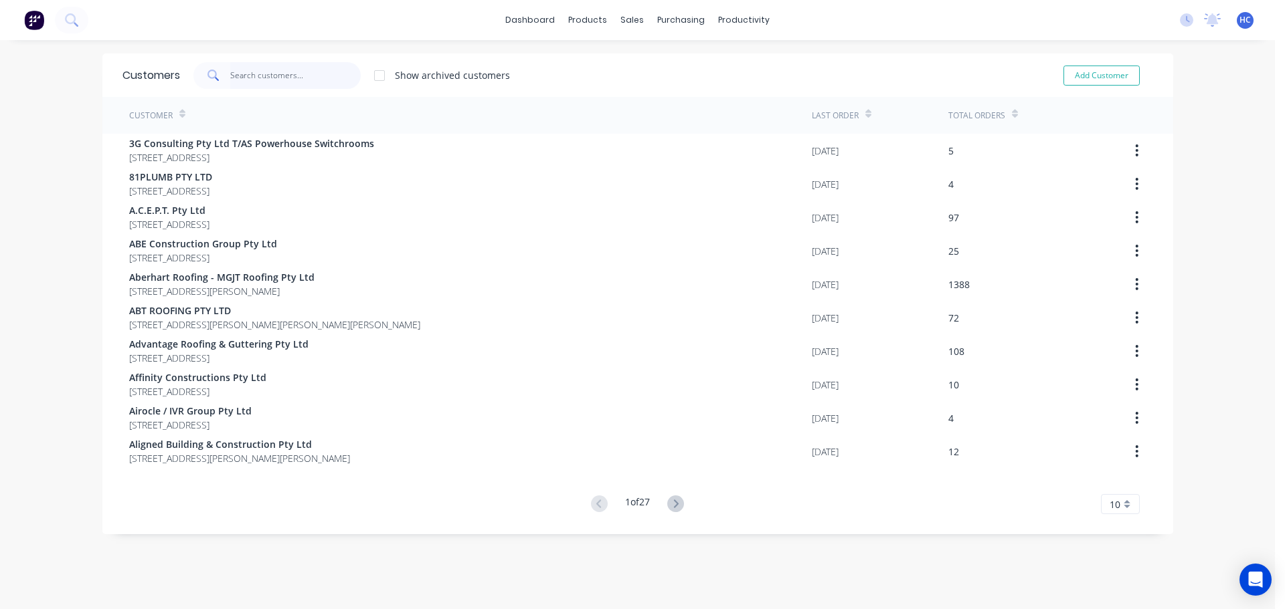
click at [284, 78] on input "text" at bounding box center [295, 75] width 130 height 27
click at [697, 90] on div "Suppliers" at bounding box center [704, 91] width 40 height 12
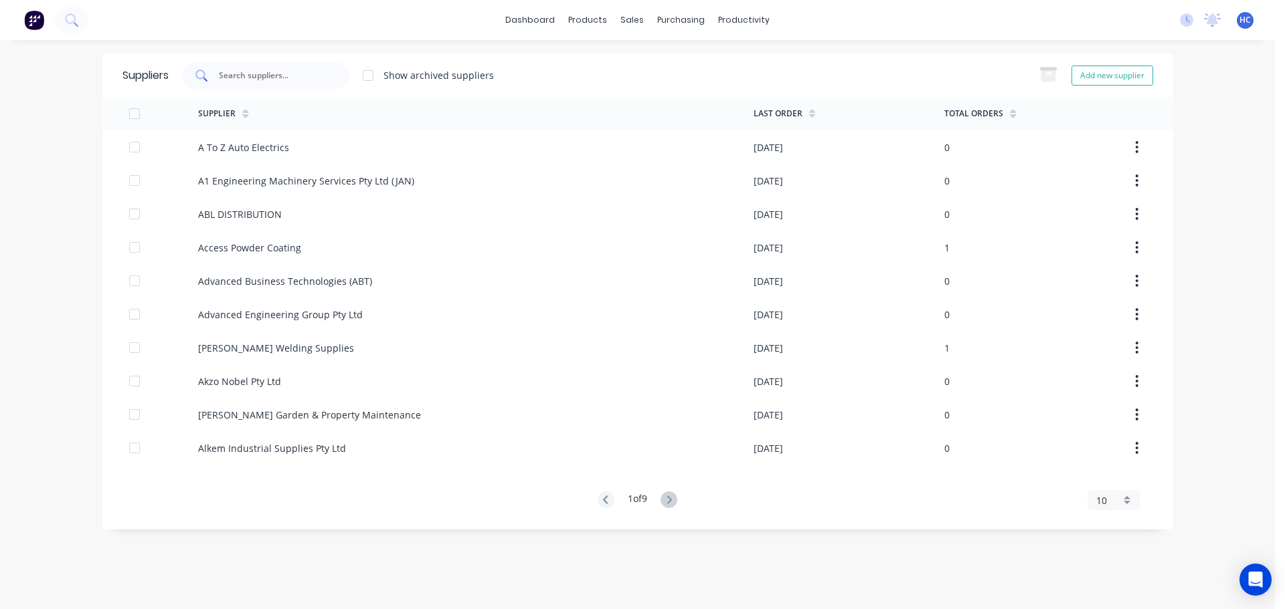
click at [318, 80] on input "text" at bounding box center [272, 75] width 111 height 13
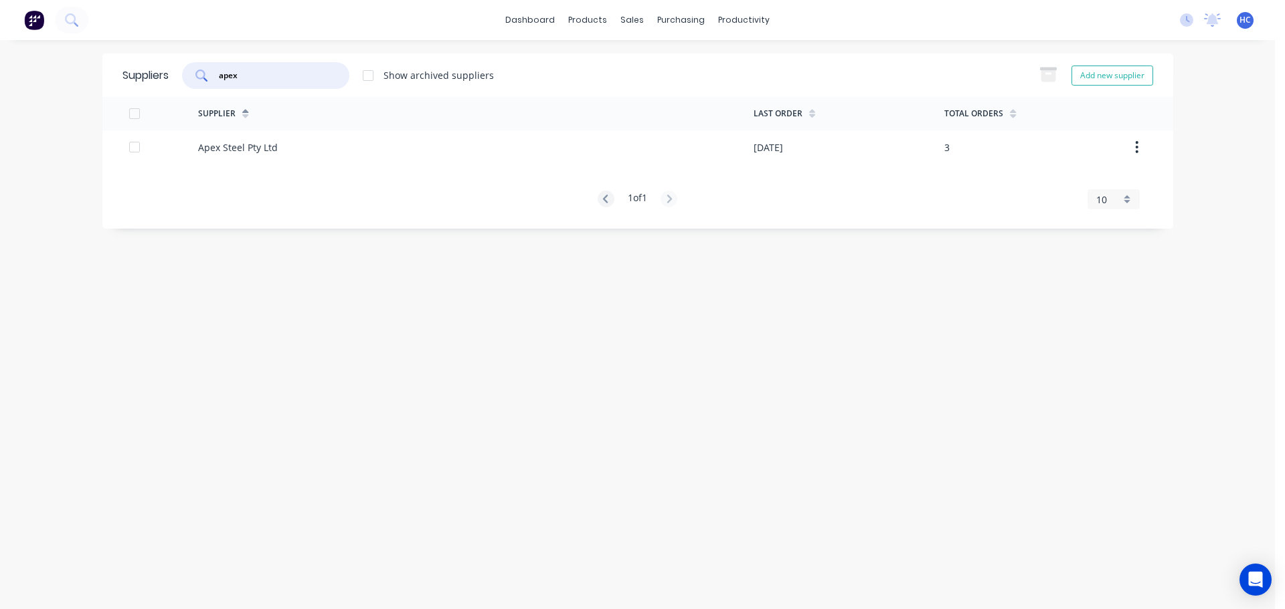
type input "apex"
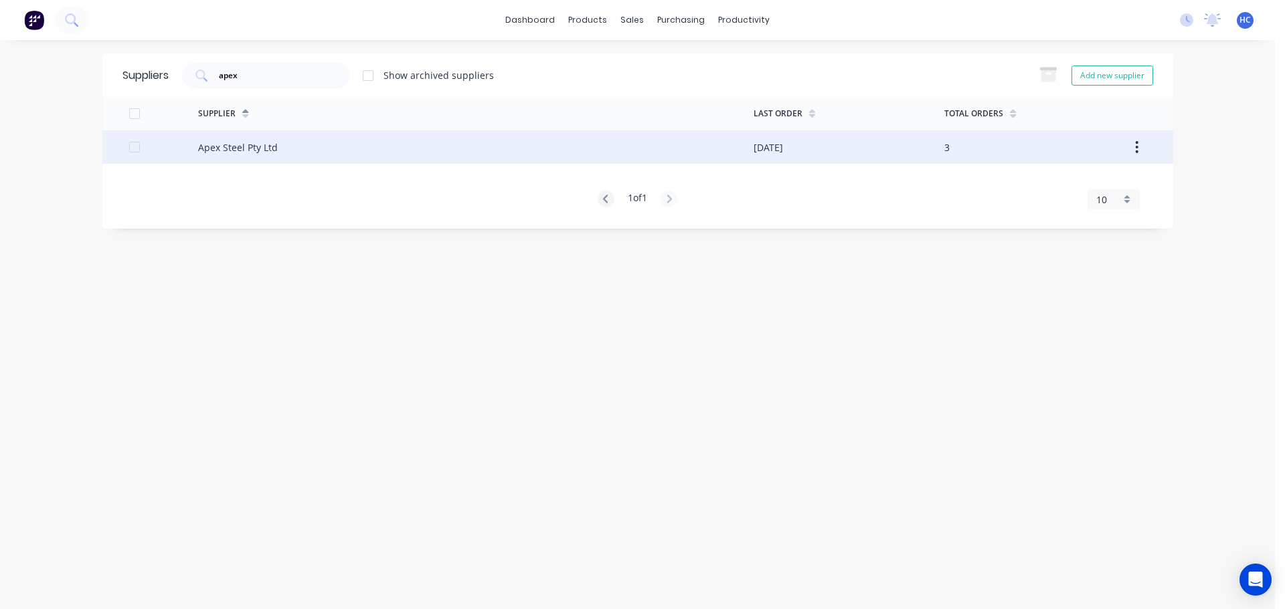
click at [354, 148] on div "Apex Steel Pty Ltd" at bounding box center [475, 146] width 555 height 33
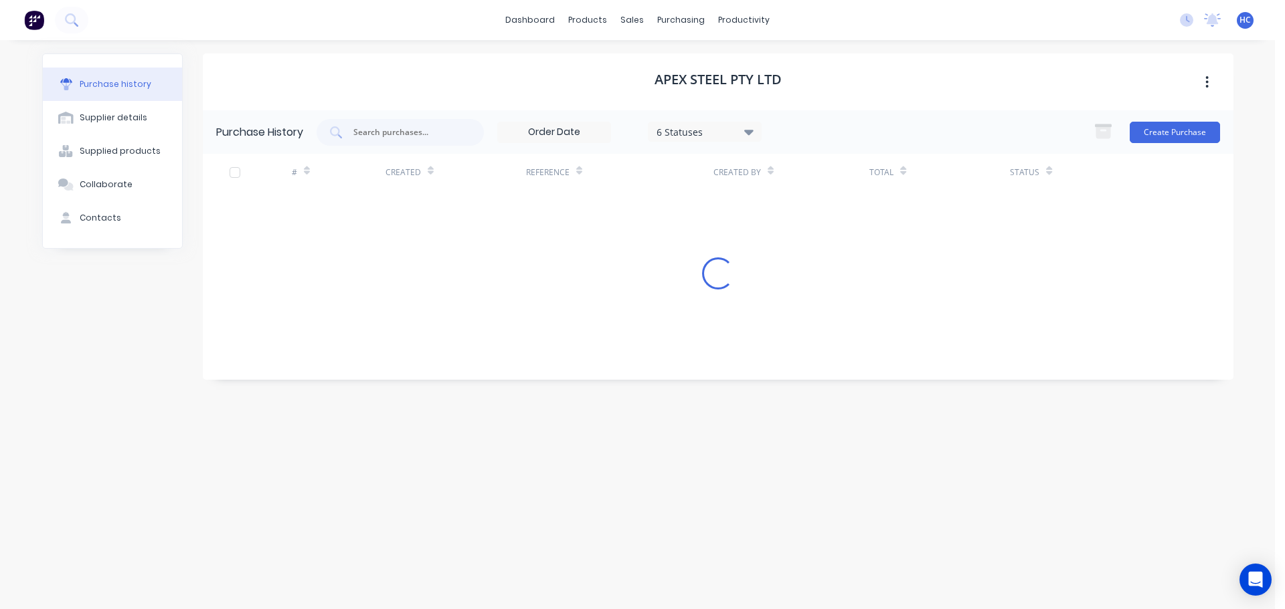
click at [1172, 132] on button "Create Purchase" at bounding box center [1174, 132] width 90 height 21
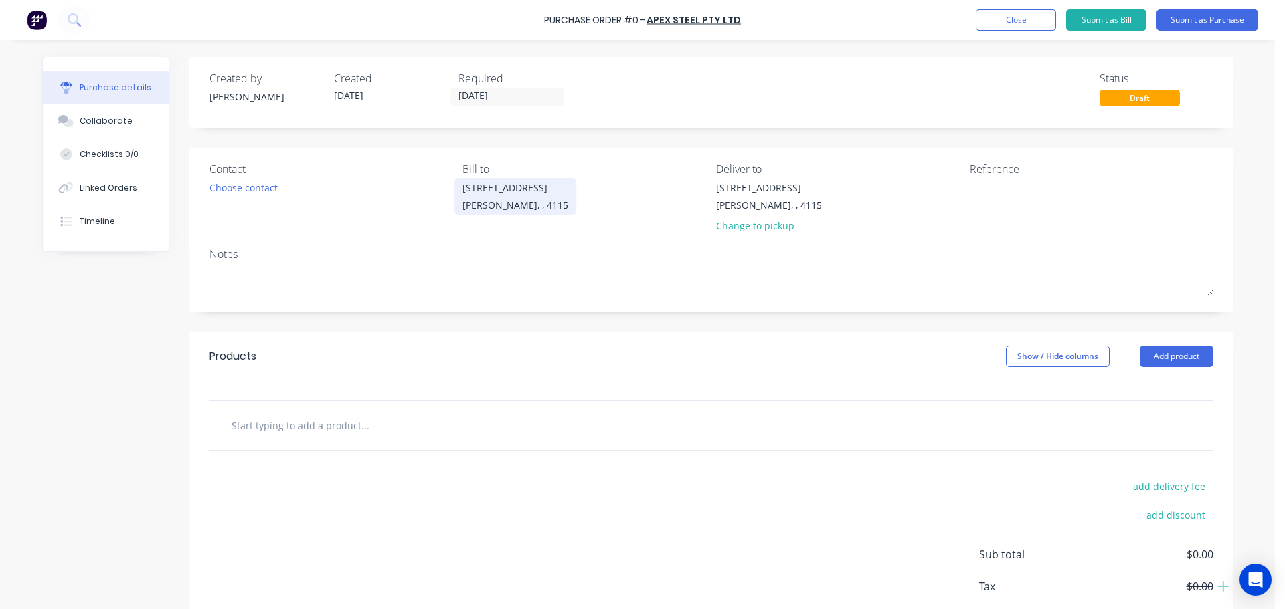
drag, startPoint x: 471, startPoint y: 102, endPoint x: 533, endPoint y: 195, distance: 112.1
click at [471, 102] on input "[DATE]" at bounding box center [507, 96] width 112 height 17
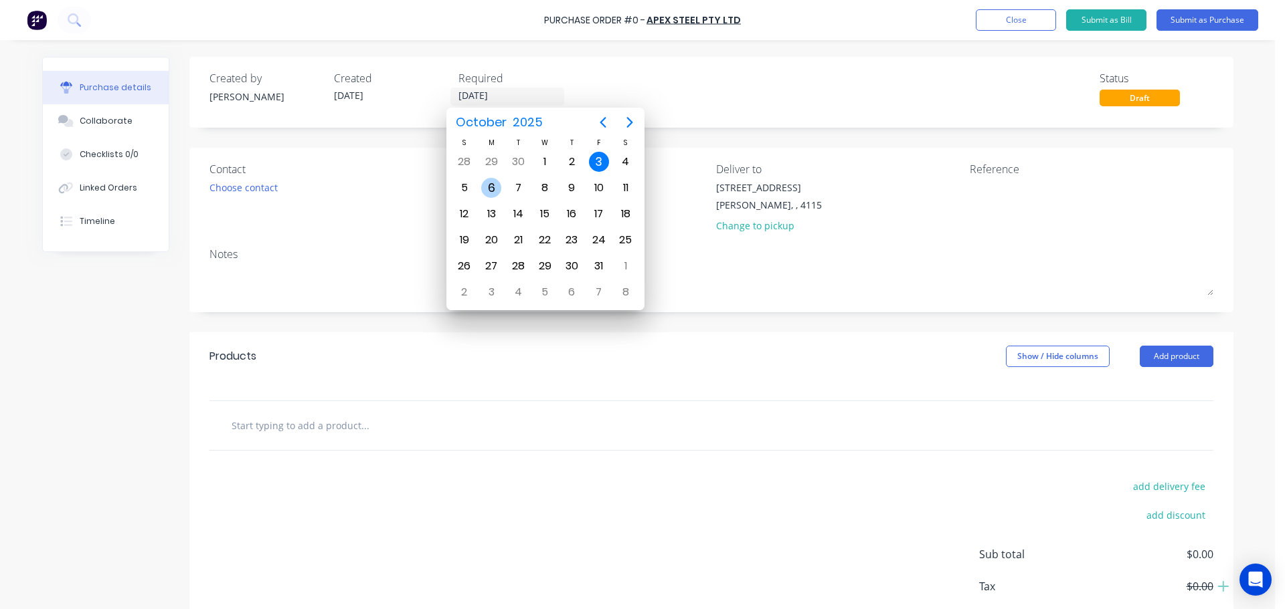
drag, startPoint x: 496, startPoint y: 188, endPoint x: 442, endPoint y: 201, distance: 55.0
click at [495, 188] on div "6" at bounding box center [491, 188] width 20 height 20
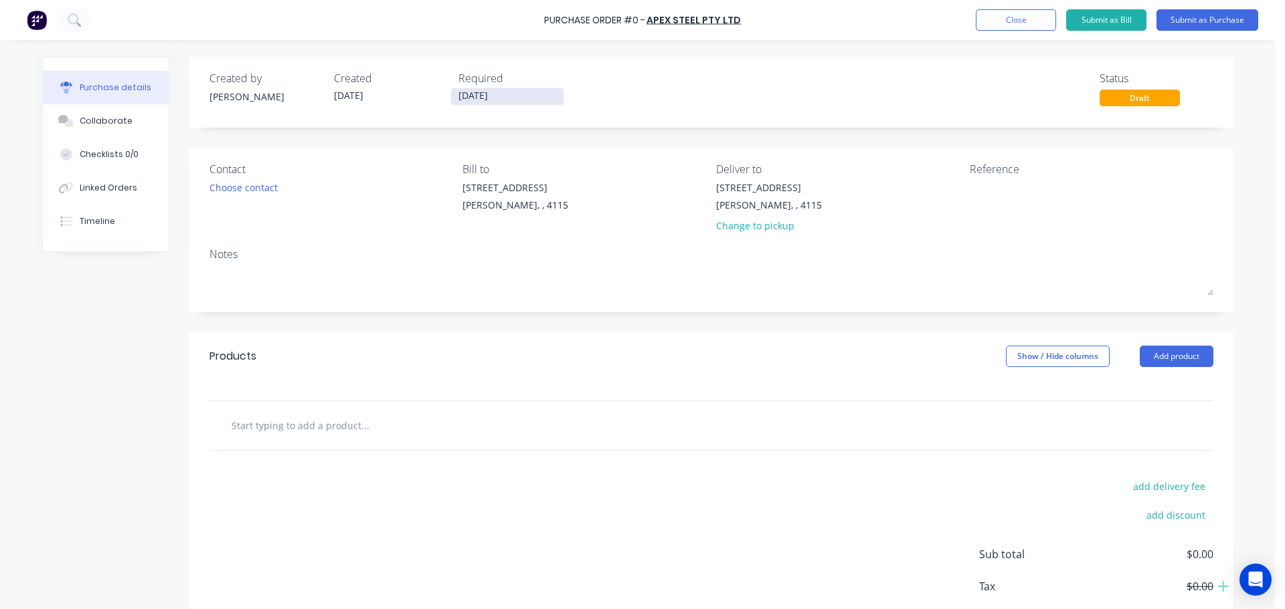
click at [454, 91] on input "[DATE]" at bounding box center [507, 96] width 112 height 17
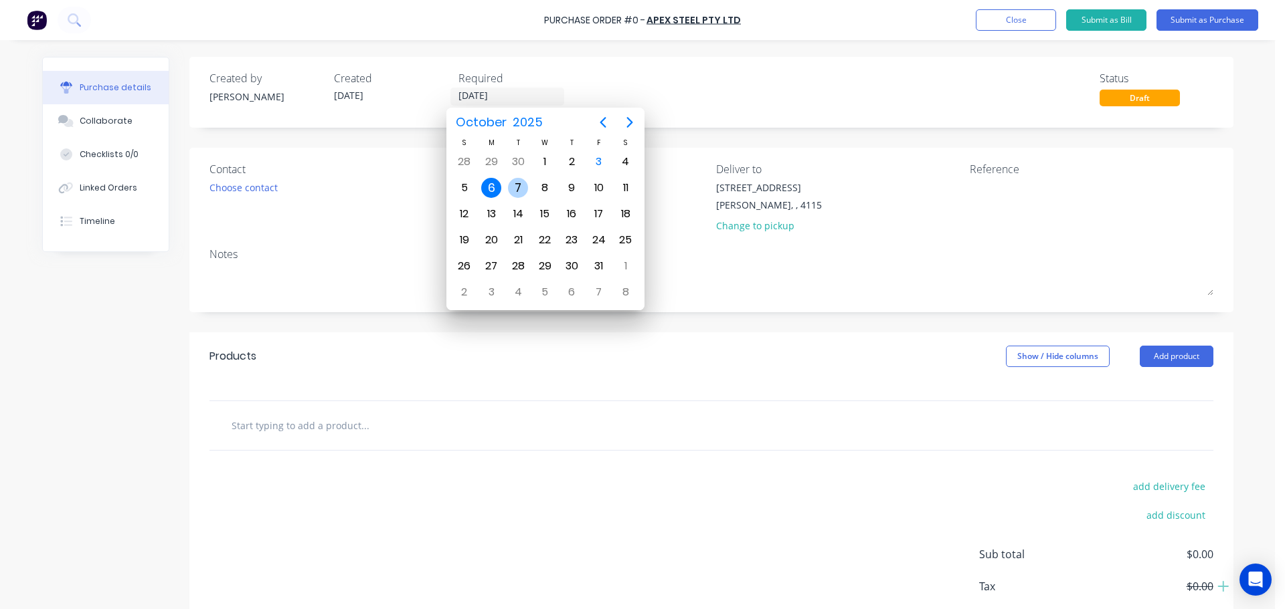
drag, startPoint x: 516, startPoint y: 186, endPoint x: 377, endPoint y: 196, distance: 140.2
click at [518, 186] on div "7" at bounding box center [518, 188] width 20 height 20
type input "[DATE]"
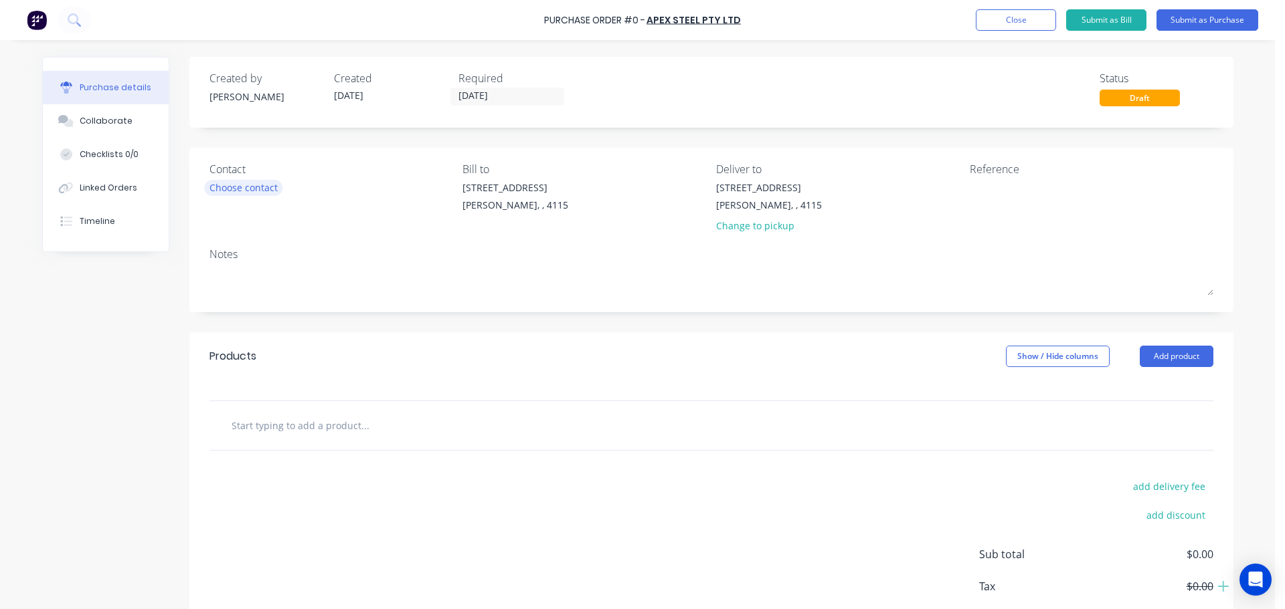
click at [250, 181] on div "Choose contact" at bounding box center [243, 188] width 68 height 14
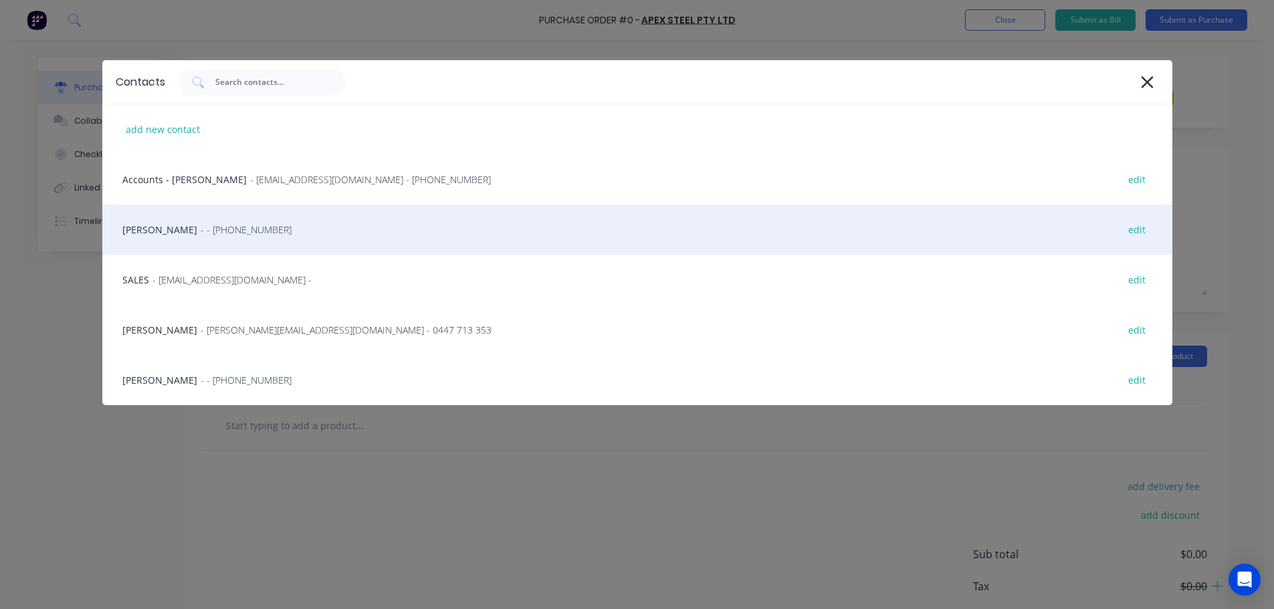
click at [217, 214] on div "HAYDEN - - [PHONE_NUMBER] edit" at bounding box center [637, 230] width 1070 height 50
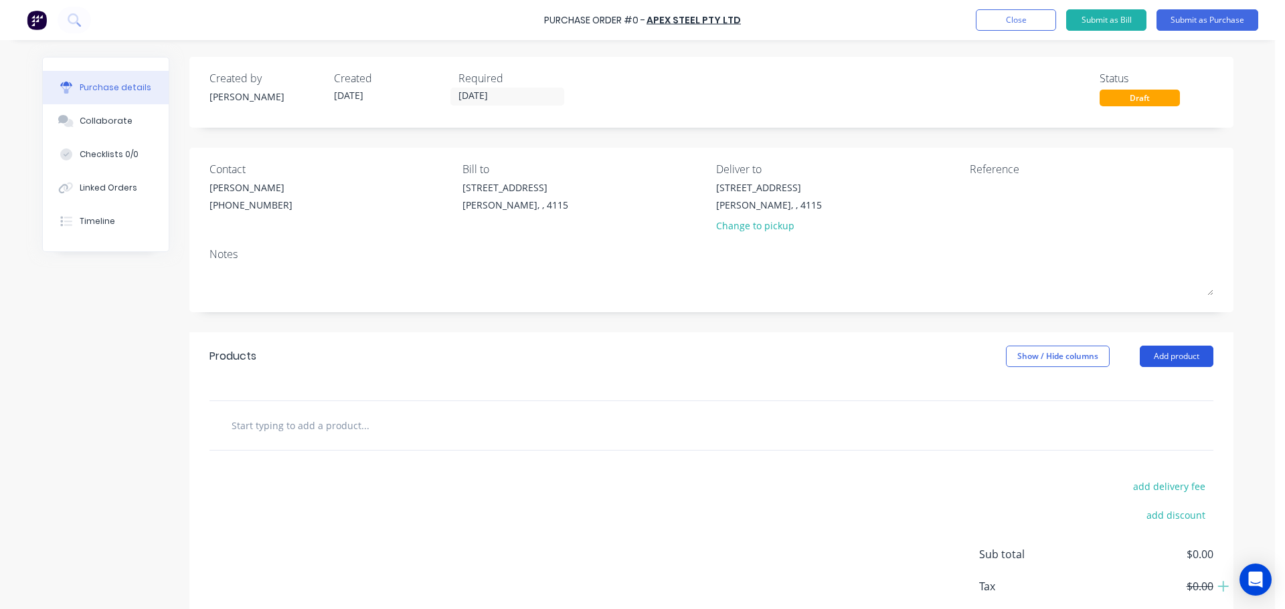
click at [1171, 353] on button "Add product" at bounding box center [1176, 356] width 74 height 21
click at [1153, 390] on div "Product catalogue" at bounding box center [1149, 390] width 103 height 19
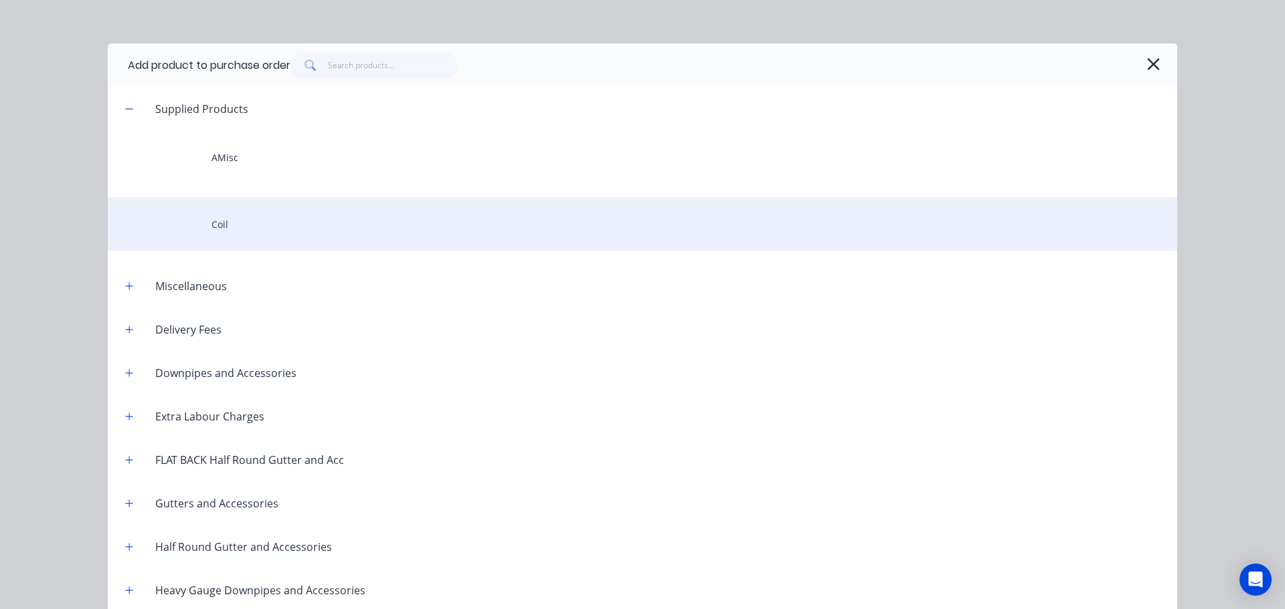
click at [295, 218] on div "Coil" at bounding box center [642, 224] width 1069 height 54
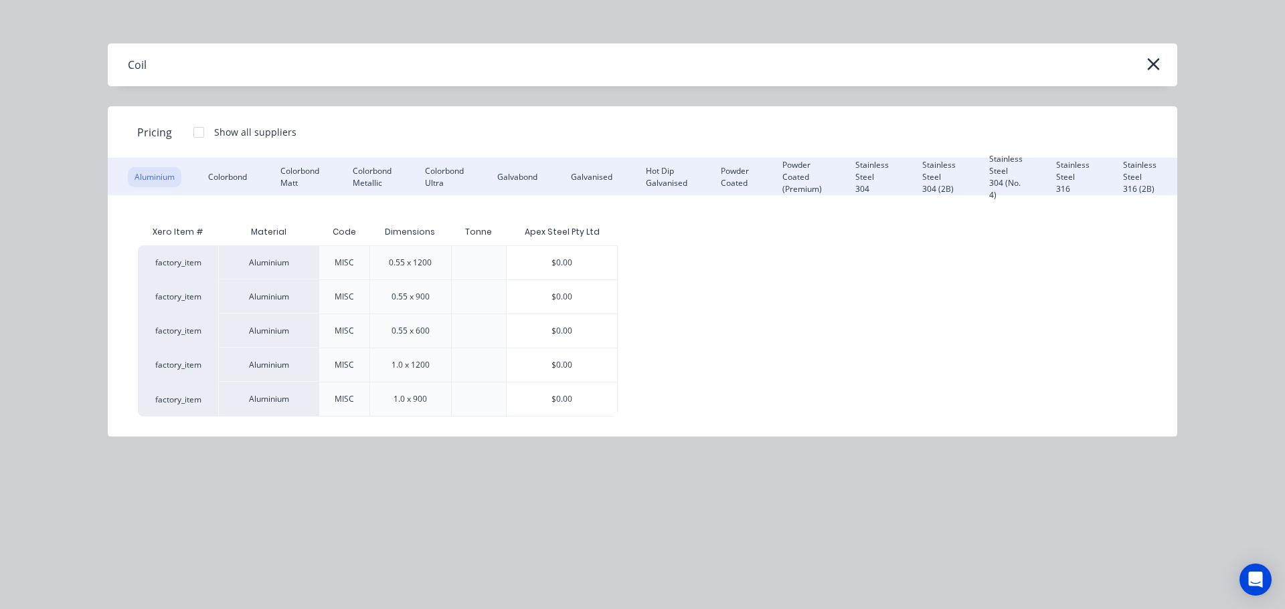
drag, startPoint x: 229, startPoint y: 179, endPoint x: 256, endPoint y: 189, distance: 29.0
click at [229, 179] on div "Colorbond" at bounding box center [227, 177] width 52 height 20
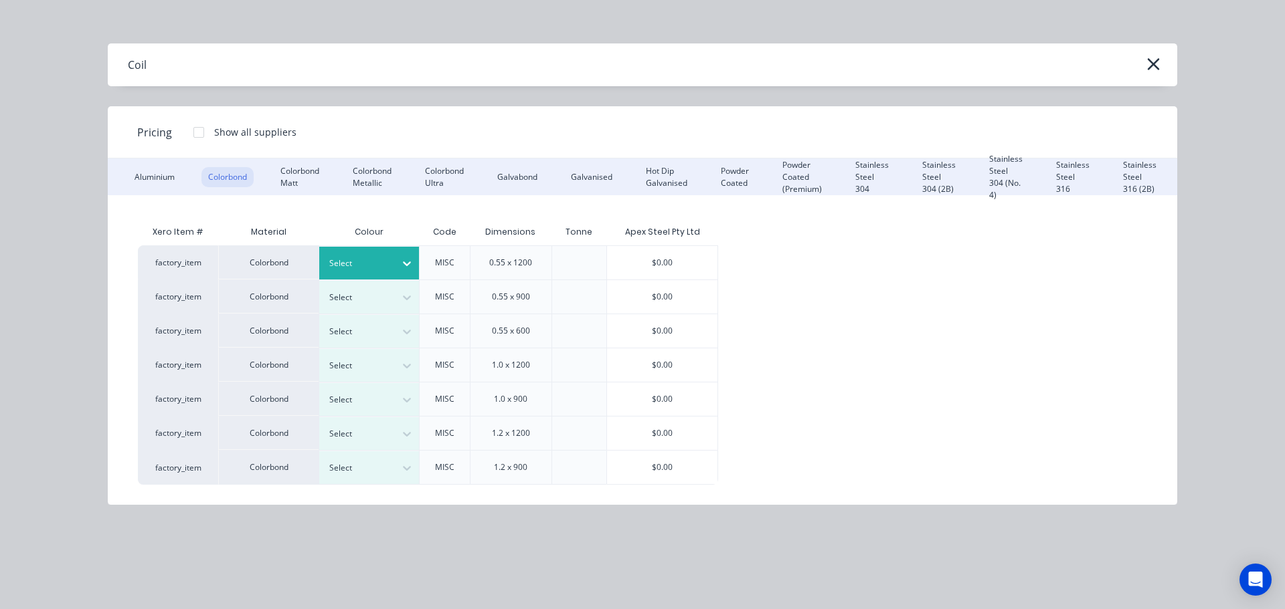
click at [374, 254] on div "Select" at bounding box center [369, 263] width 100 height 33
drag, startPoint x: 650, startPoint y: 260, endPoint x: 567, endPoint y: 302, distance: 93.1
click at [650, 260] on div "$0.00" at bounding box center [662, 262] width 110 height 33
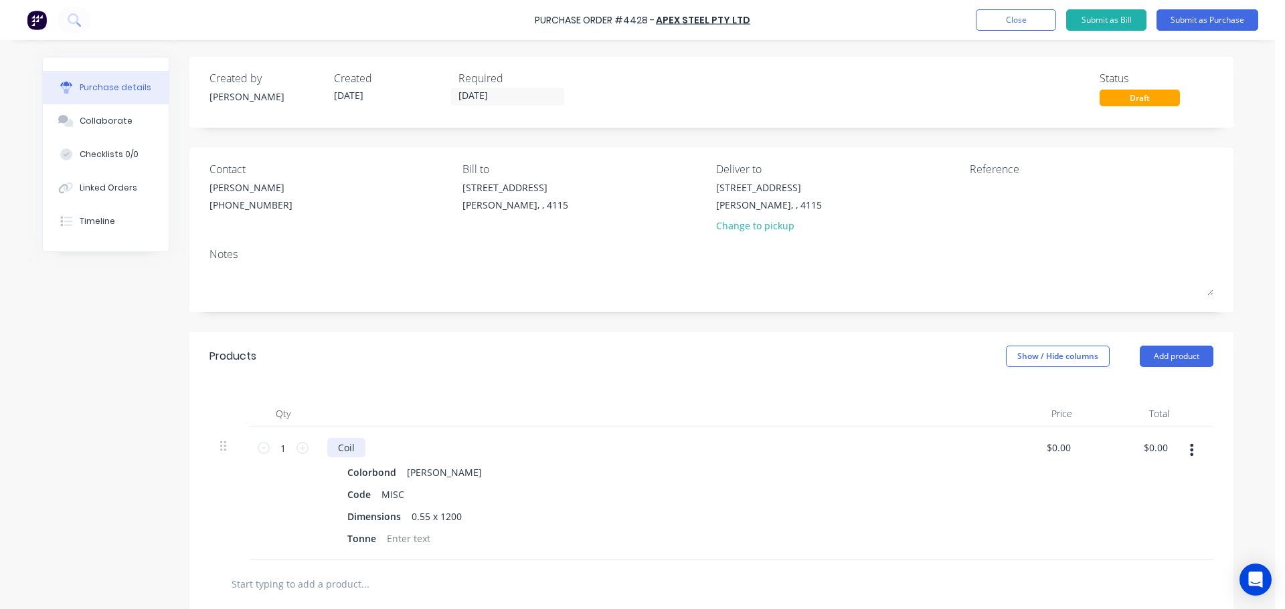
click at [359, 450] on div "Coil" at bounding box center [346, 447] width 38 height 19
click at [365, 441] on div "Coil - 4TONNE" at bounding box center [369, 447] width 85 height 19
click at [415, 398] on div "Qty Price Total 1 1 Coil - 4 TONNE Colorbond Shale Grey Code MISC Dimensions 0.…" at bounding box center [711, 470] width 1044 height 179
click at [1167, 353] on button "Add product" at bounding box center [1176, 356] width 74 height 21
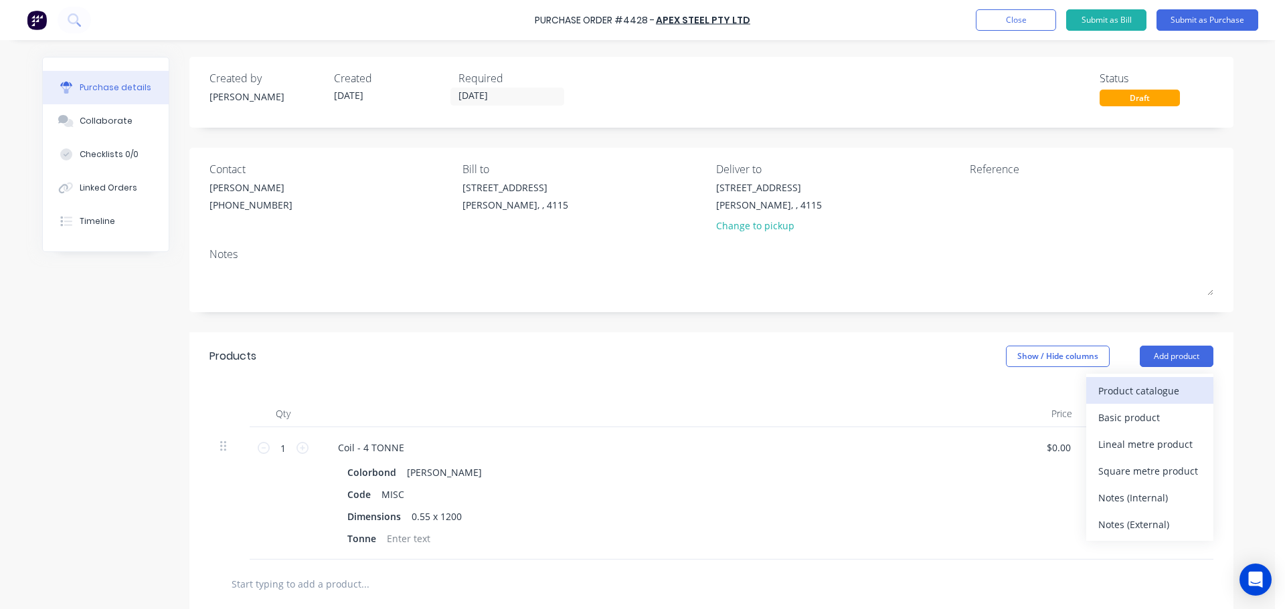
click at [1143, 383] on div "Product catalogue" at bounding box center [1149, 390] width 103 height 19
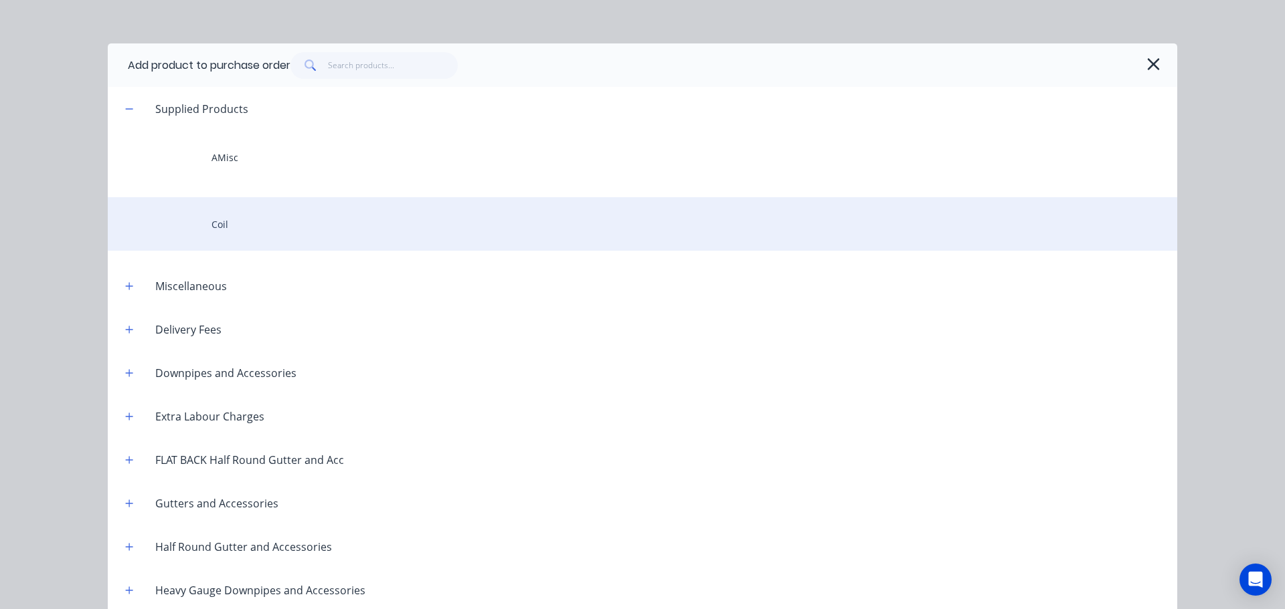
click at [288, 234] on div "Coil" at bounding box center [642, 224] width 1069 height 54
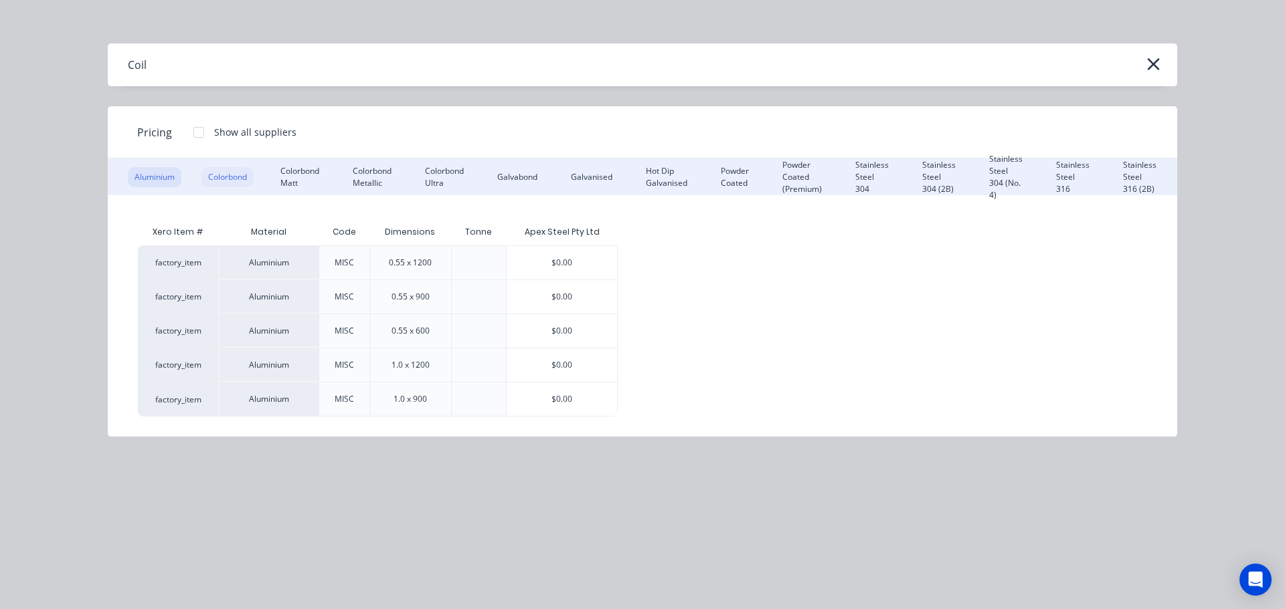
drag, startPoint x: 205, startPoint y: 179, endPoint x: 250, endPoint y: 185, distance: 45.2
click at [206, 179] on div "Colorbond" at bounding box center [227, 177] width 52 height 20
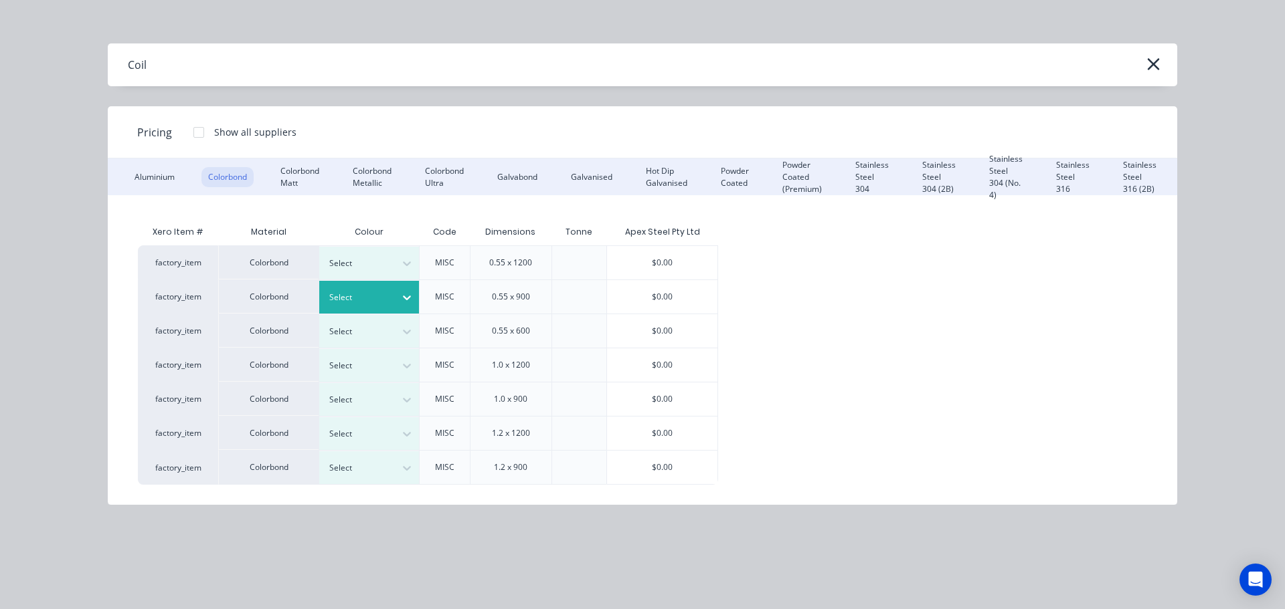
click at [393, 298] on div "Select" at bounding box center [357, 297] width 75 height 17
click at [660, 288] on div "$0.00" at bounding box center [662, 296] width 110 height 33
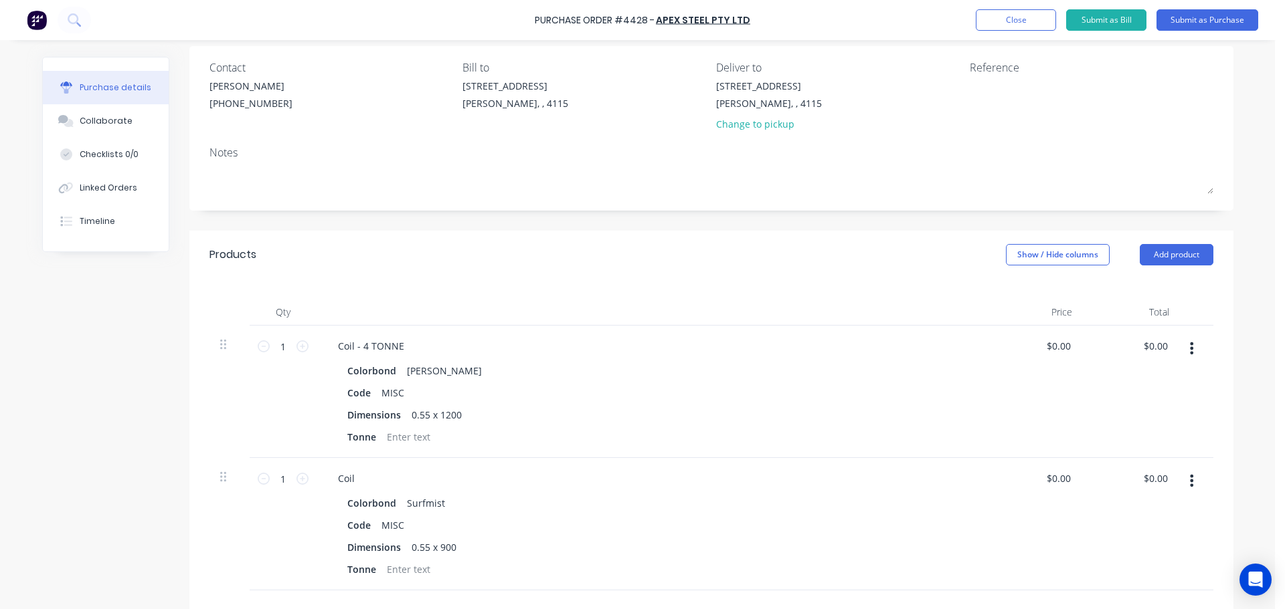
scroll to position [134, 0]
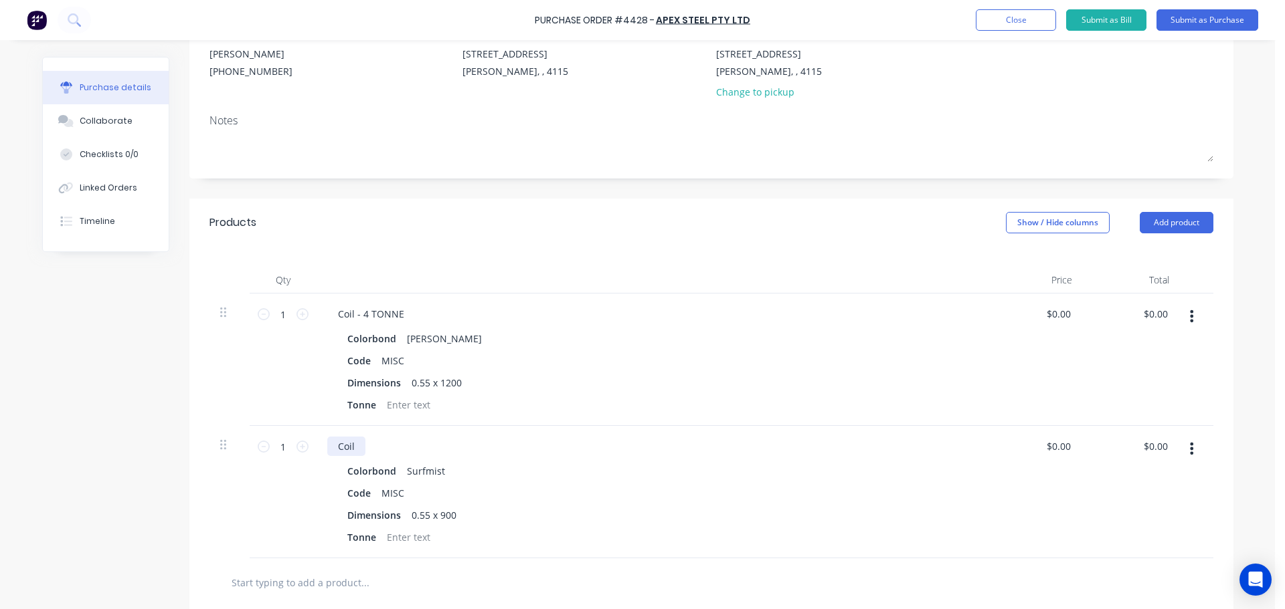
click at [359, 448] on div "Coil" at bounding box center [346, 446] width 38 height 19
click at [517, 258] on div "Qty Price Total 1 1 Coil - 4 TONNE Colorbond Shale Grey Code MISC Dimensions 0.…" at bounding box center [711, 403] width 1044 height 312
click at [1188, 13] on button "Submit as Purchase" at bounding box center [1207, 19] width 102 height 21
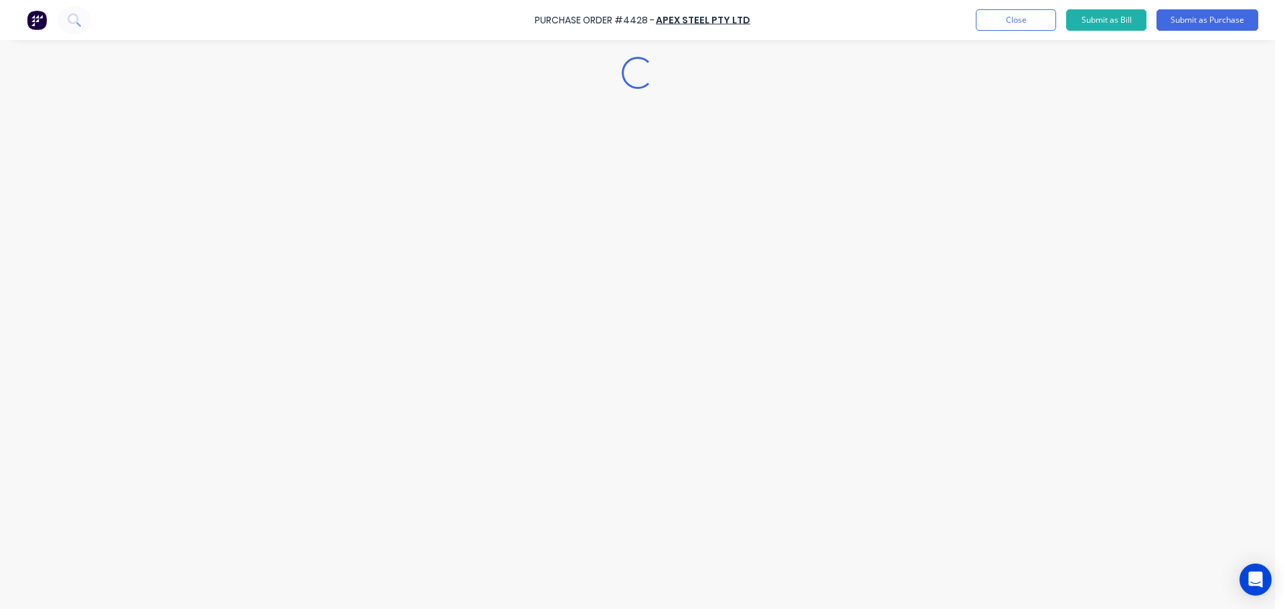
scroll to position [0, 0]
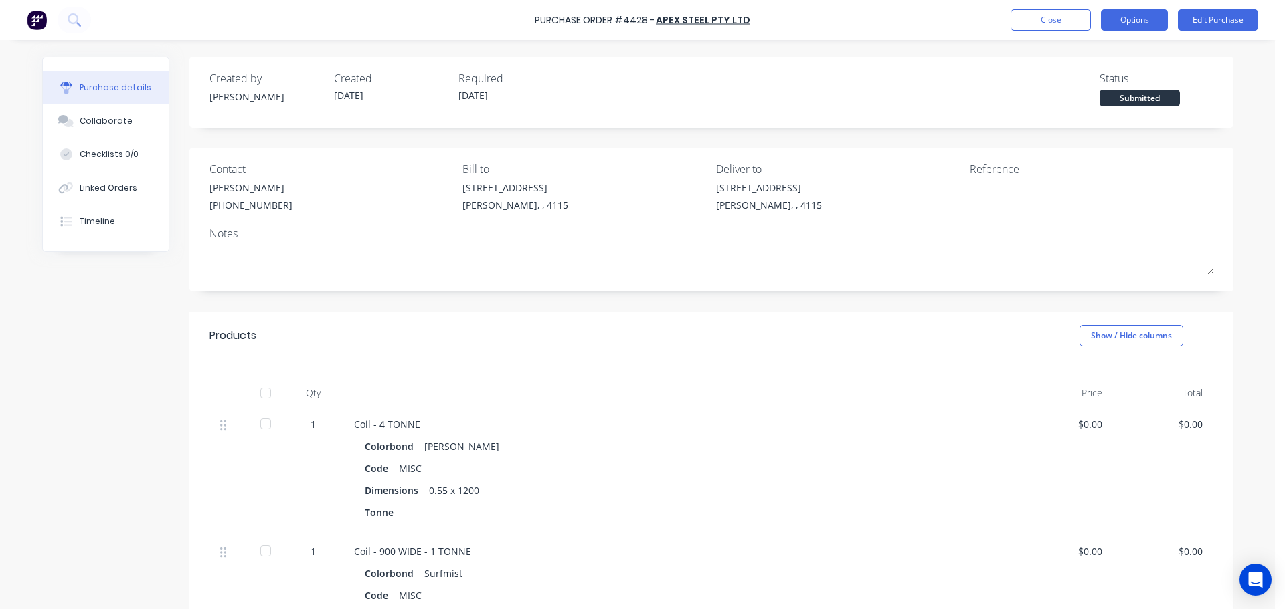
click at [1129, 23] on button "Options" at bounding box center [1134, 19] width 67 height 21
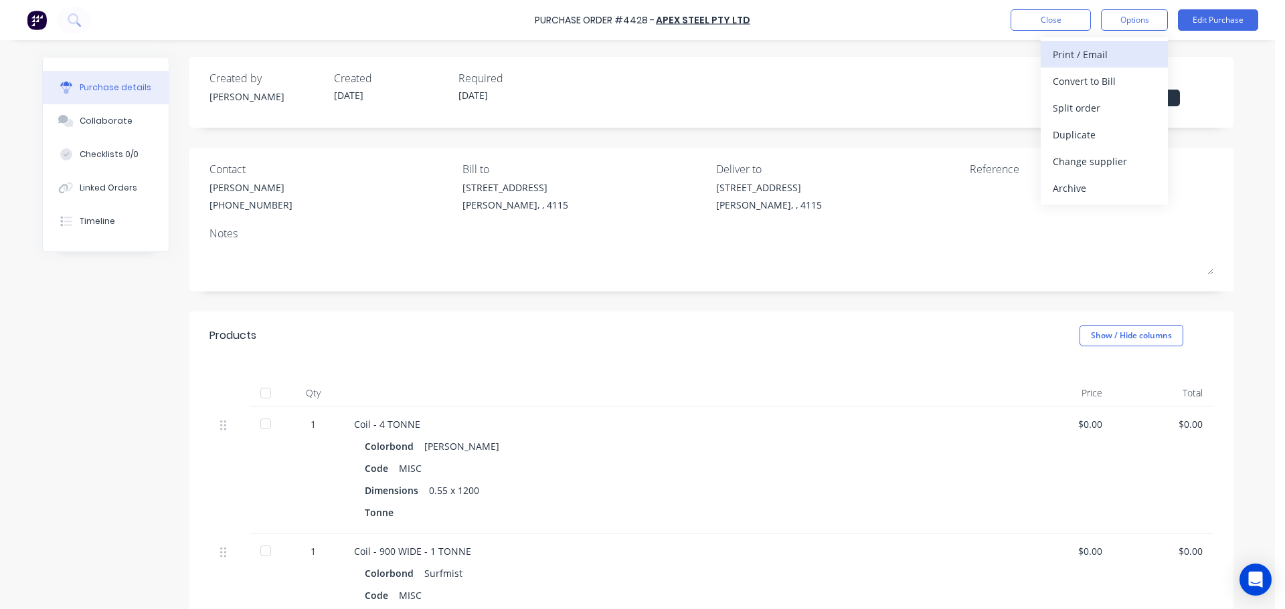
click at [1086, 60] on div "Print / Email" at bounding box center [1103, 54] width 103 height 19
click at [1081, 100] on div "Without pricing" at bounding box center [1103, 107] width 103 height 19
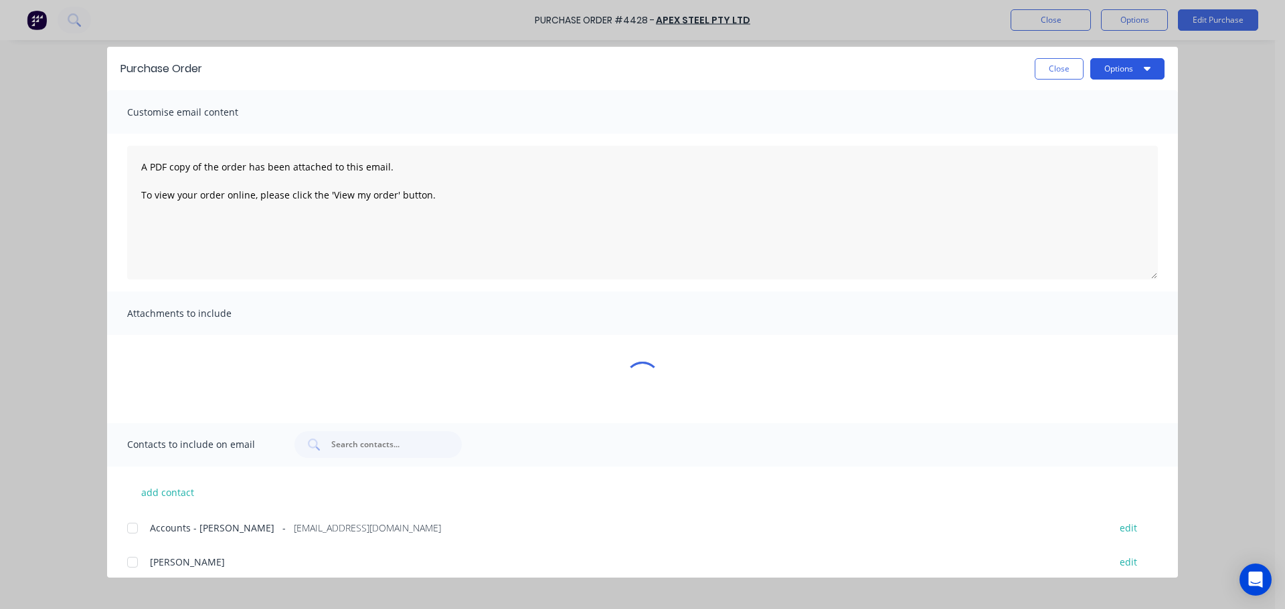
click at [1103, 74] on button "Options" at bounding box center [1127, 68] width 74 height 21
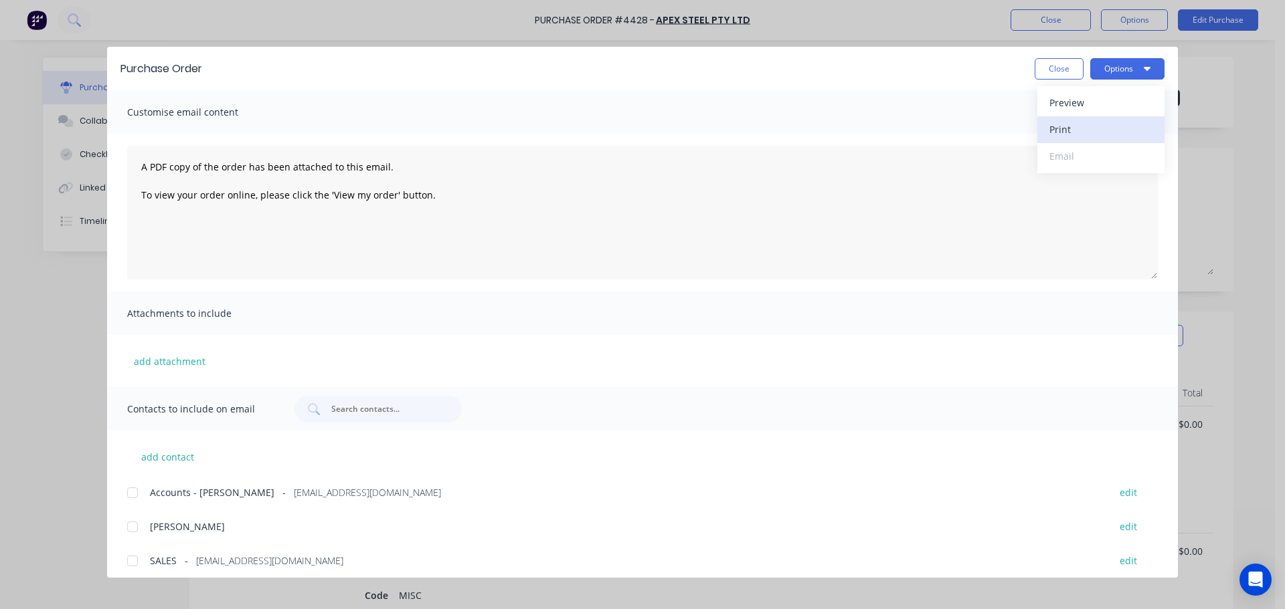
click at [1080, 118] on button "Print" at bounding box center [1100, 129] width 127 height 27
click at [1063, 65] on button "Close" at bounding box center [1058, 68] width 49 height 21
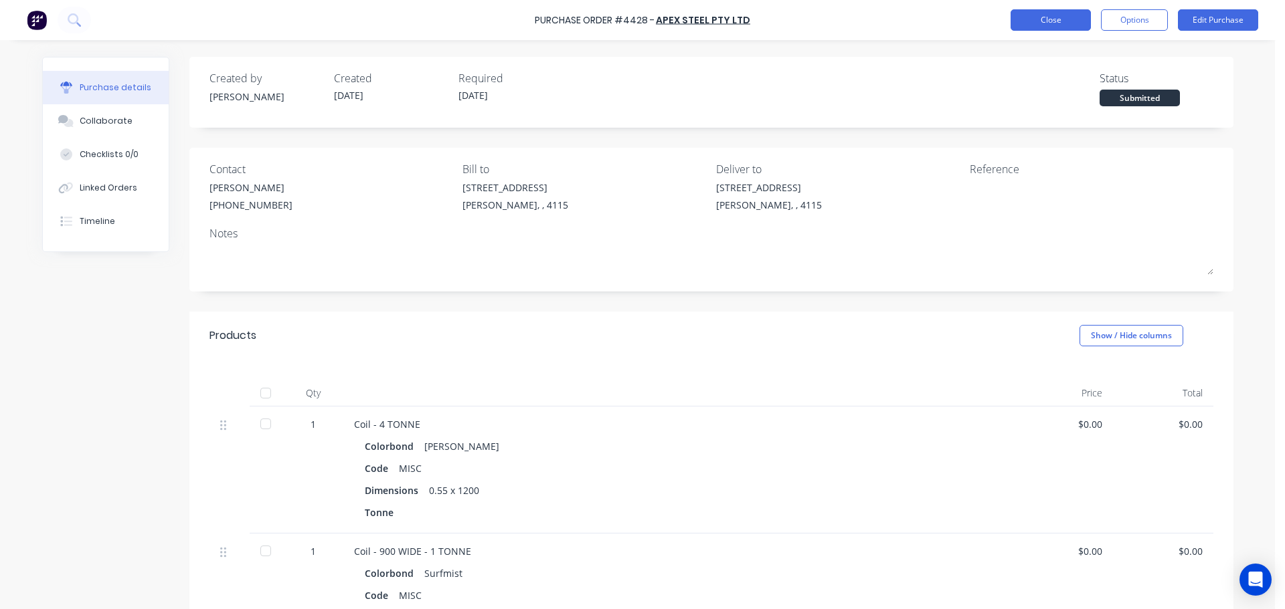
click at [1065, 11] on button "Close" at bounding box center [1050, 19] width 80 height 21
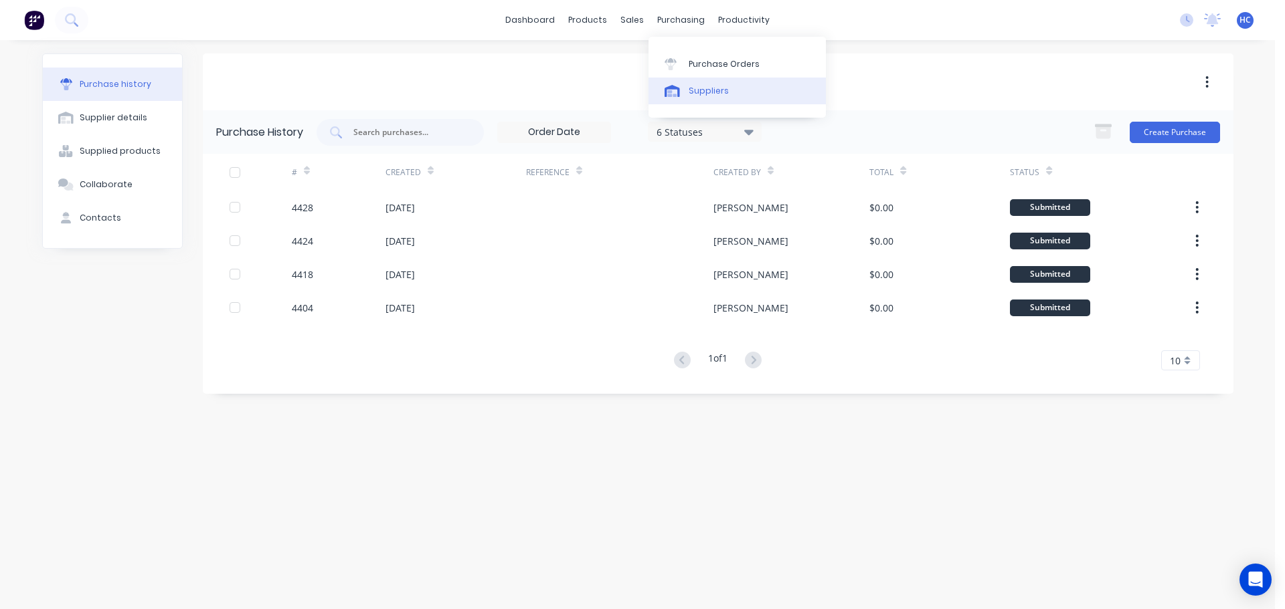
click at [703, 94] on div "Suppliers" at bounding box center [708, 91] width 40 height 12
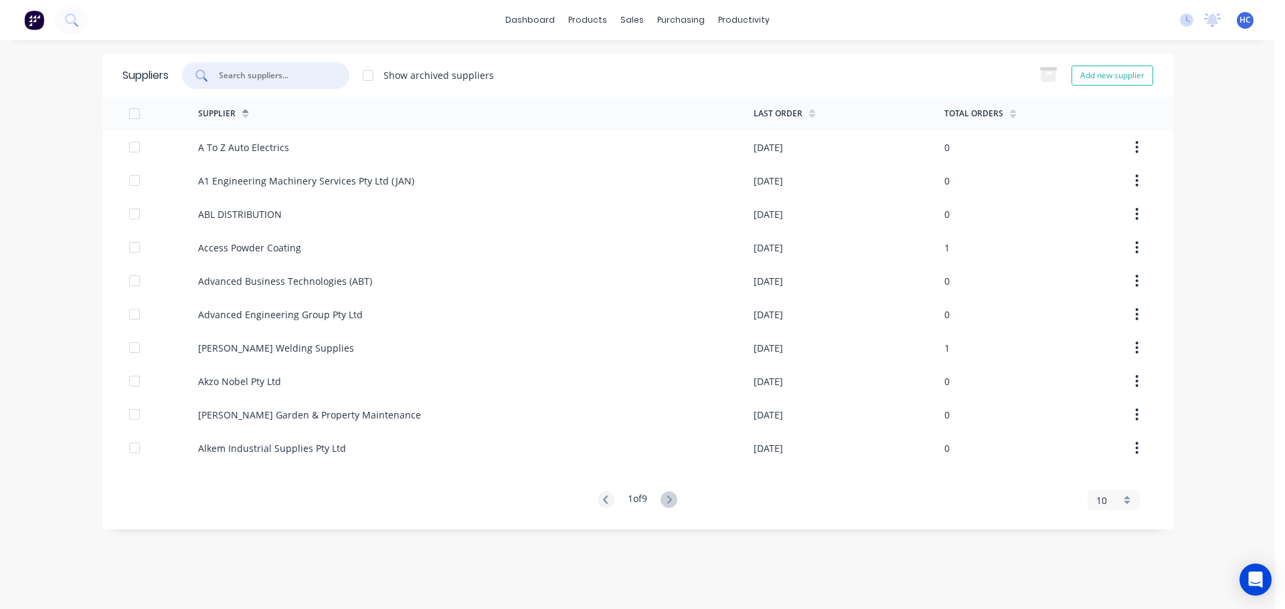
click at [298, 81] on input "text" at bounding box center [272, 75] width 111 height 13
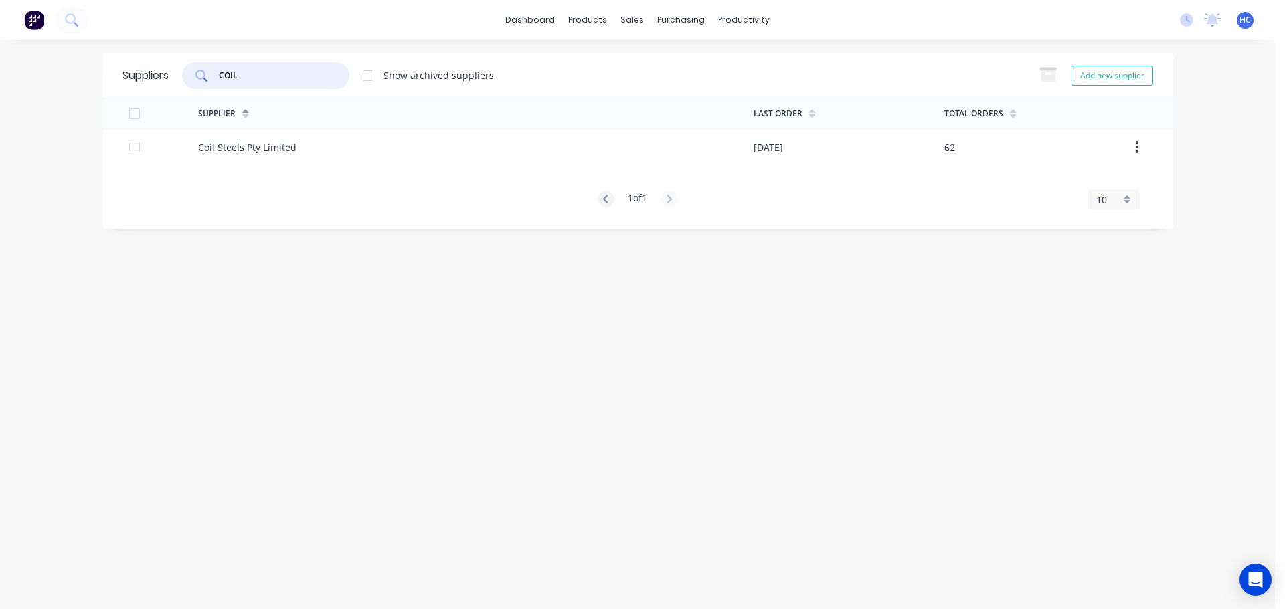
type input "COIL"
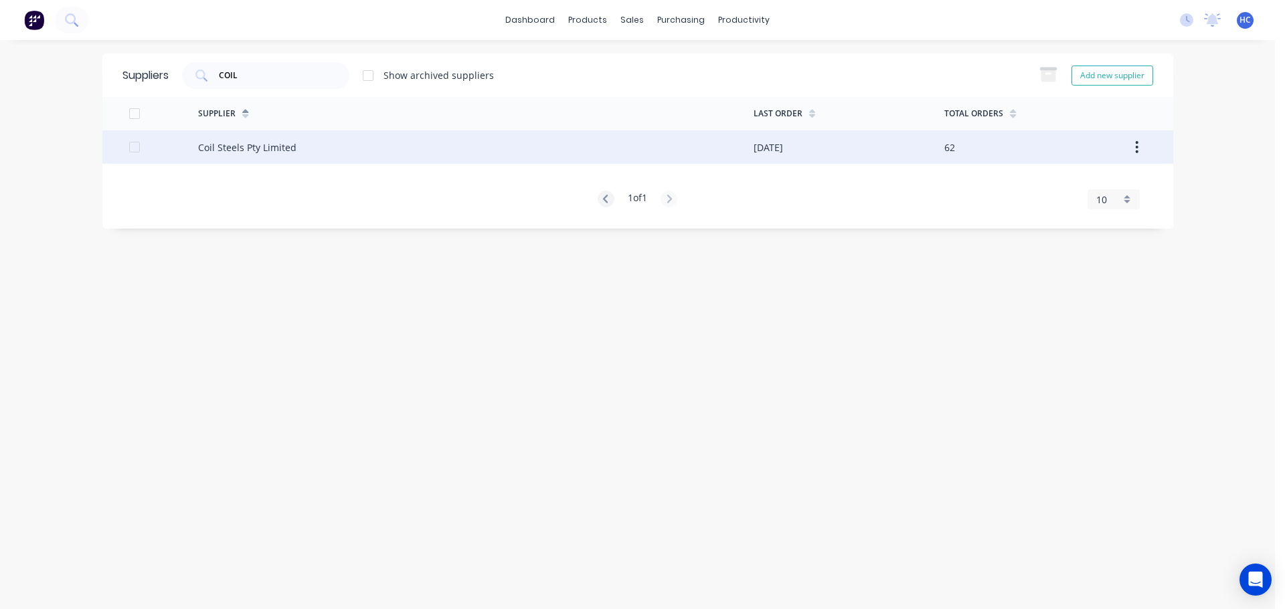
click at [496, 136] on div "Coil Steels Pty Limited" at bounding box center [475, 146] width 555 height 33
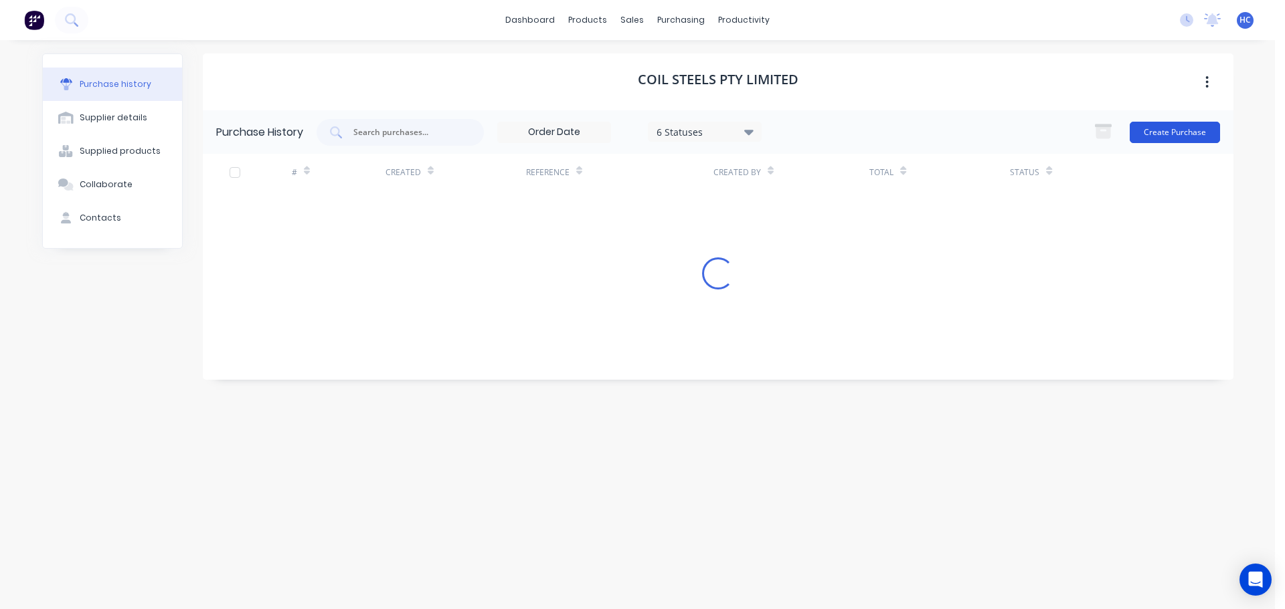
click at [1160, 127] on button "Create Purchase" at bounding box center [1174, 132] width 90 height 21
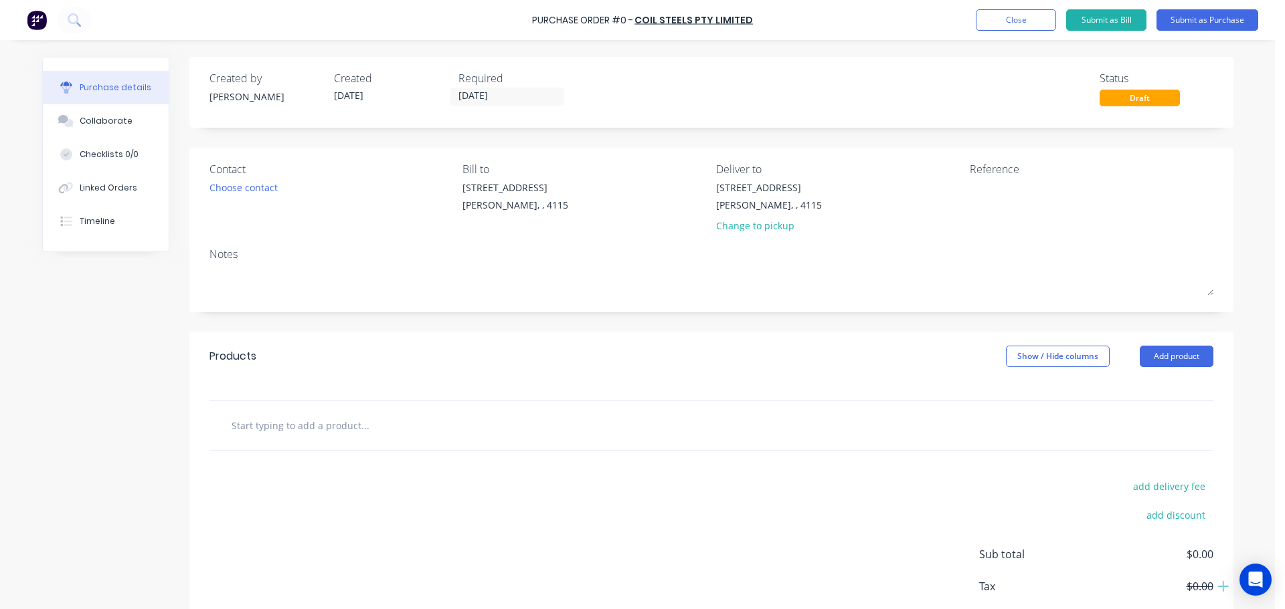
click at [475, 98] on input "[DATE]" at bounding box center [507, 96] width 112 height 17
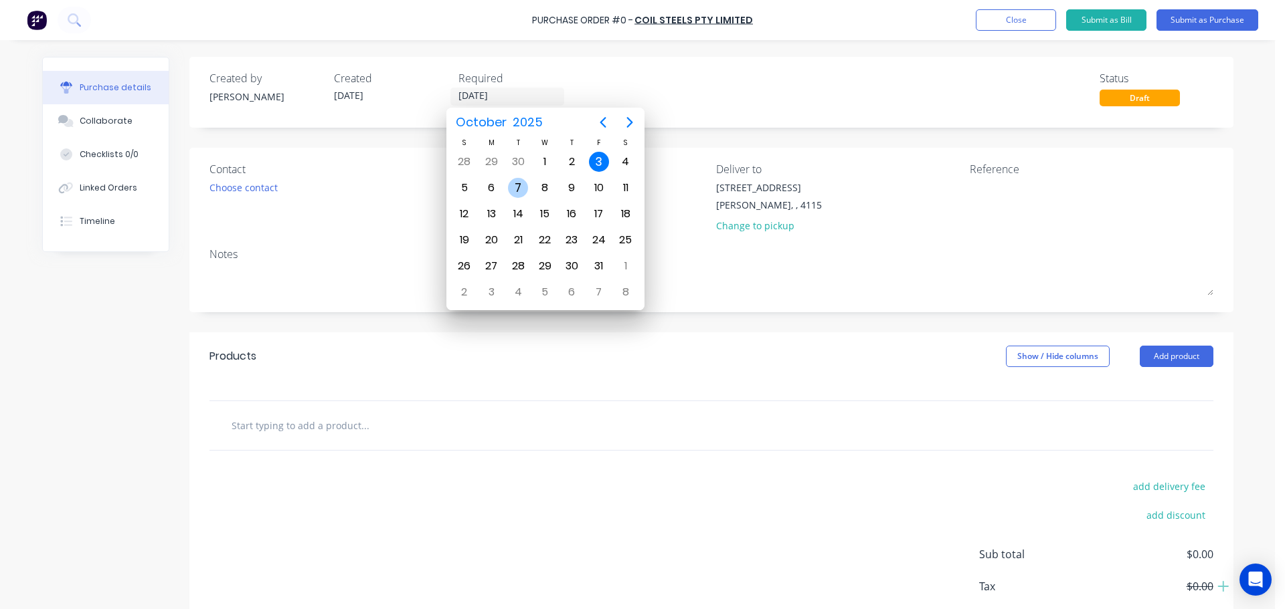
click at [520, 184] on div "7" at bounding box center [518, 188] width 20 height 20
type input "[DATE]"
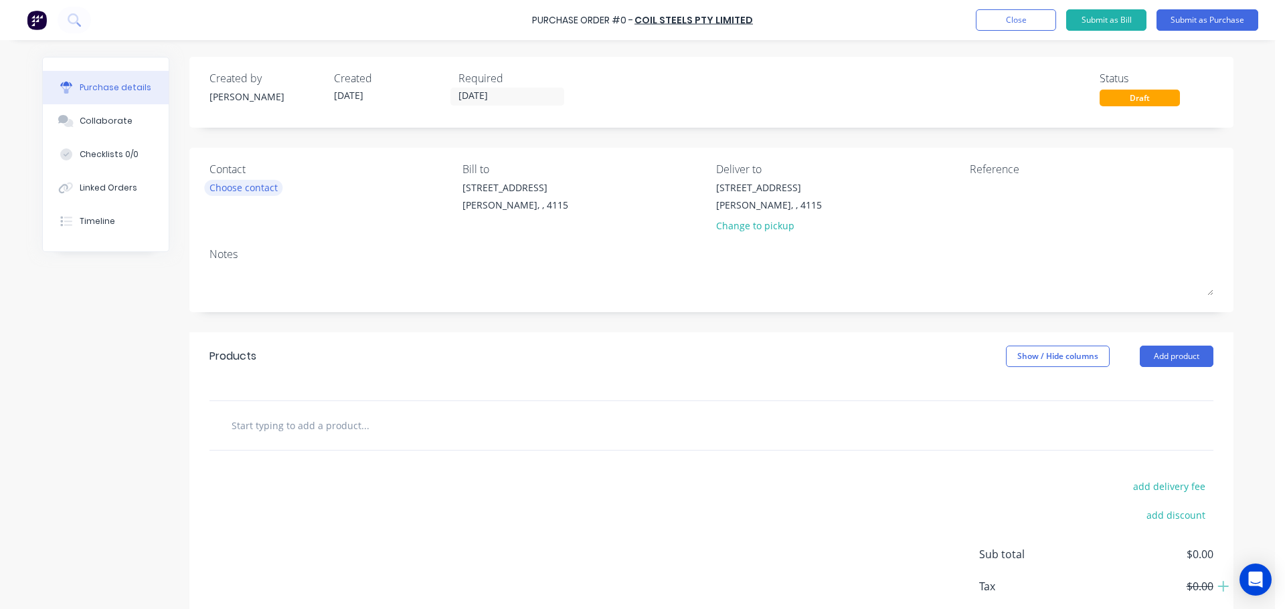
click at [257, 194] on div "Choose contact" at bounding box center [243, 188] width 68 height 14
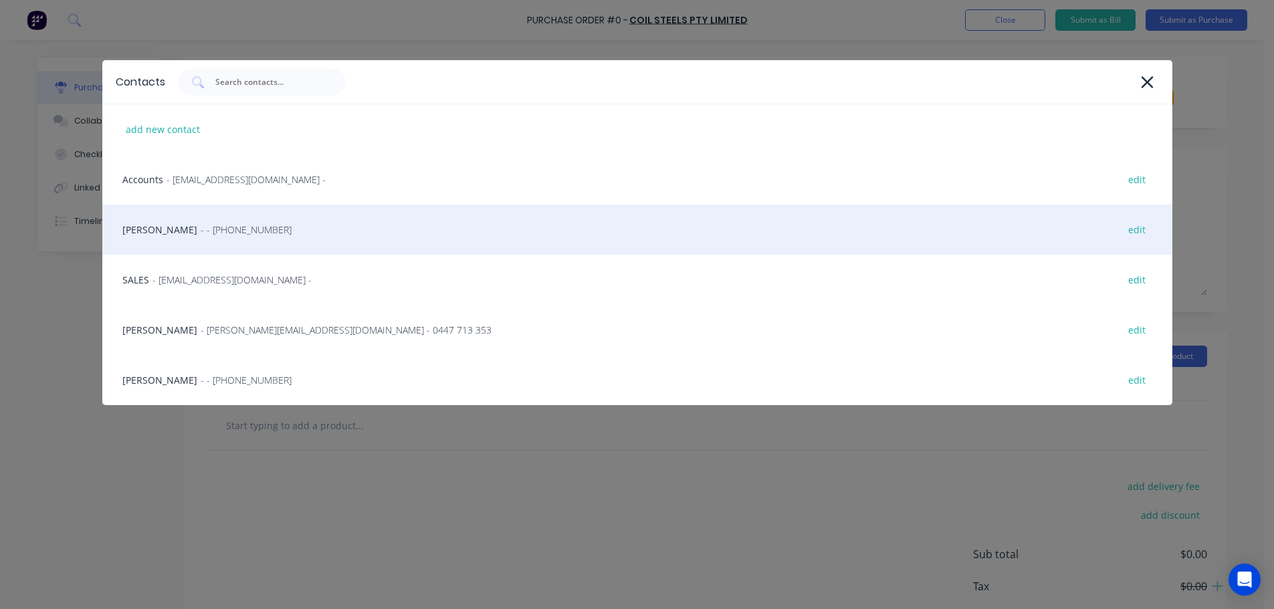
click at [201, 224] on span "- - [PHONE_NUMBER]" at bounding box center [246, 230] width 91 height 14
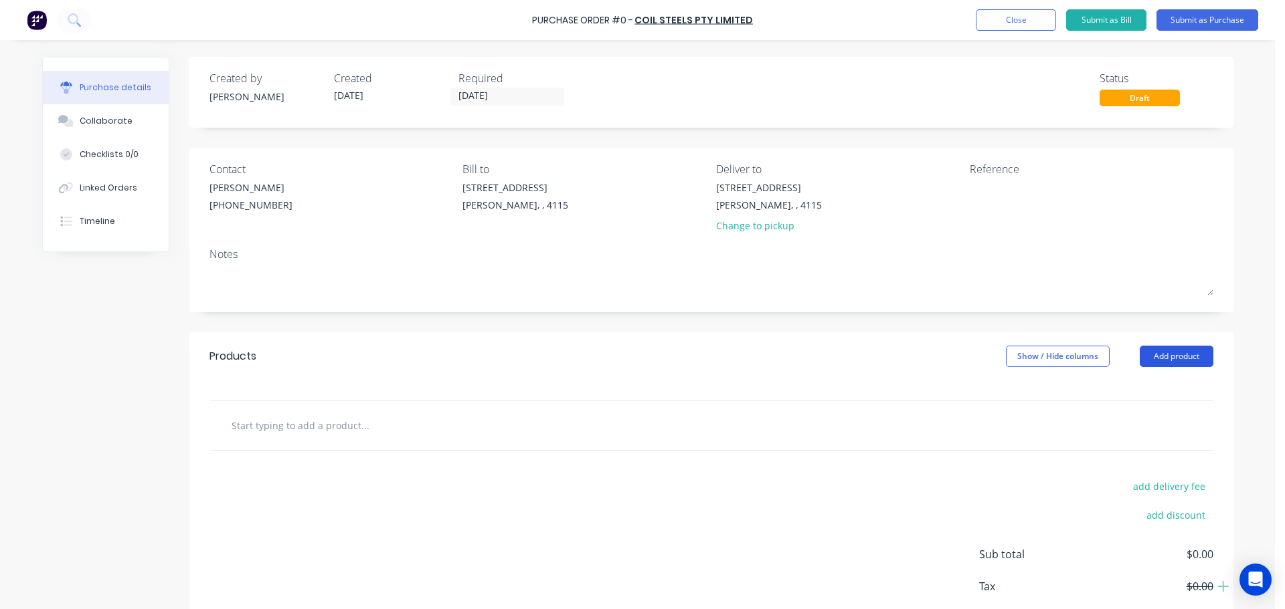
click at [1155, 356] on button "Add product" at bounding box center [1176, 356] width 74 height 21
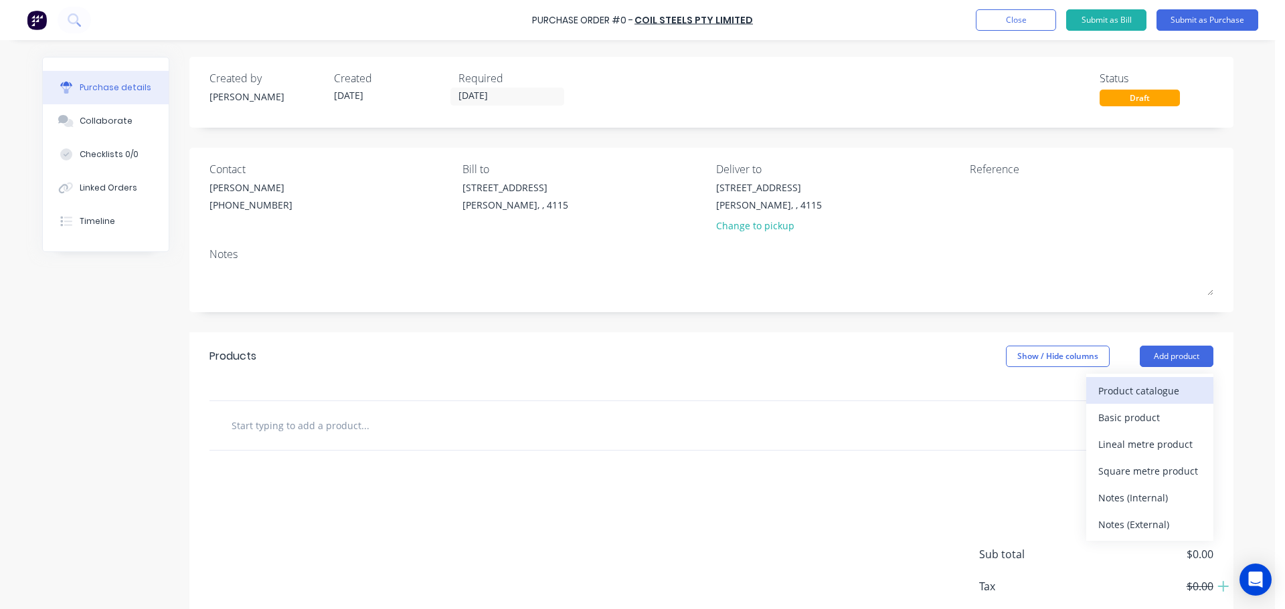
click at [1137, 387] on div "Product catalogue" at bounding box center [1149, 390] width 103 height 19
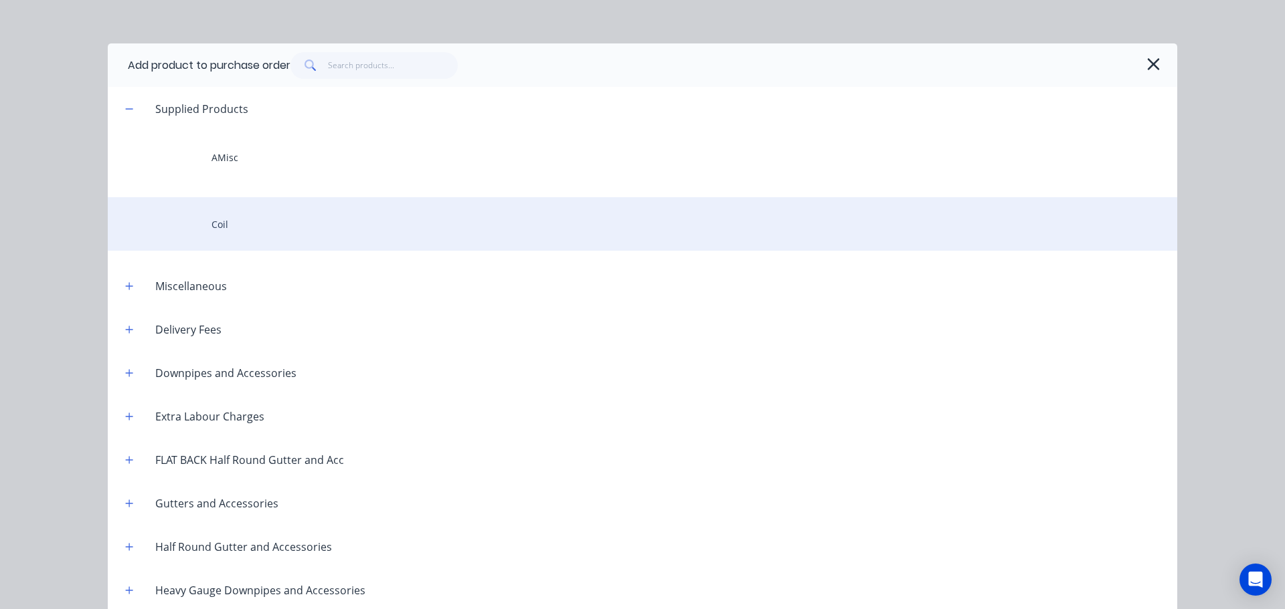
click at [300, 225] on div "Coil" at bounding box center [642, 224] width 1069 height 54
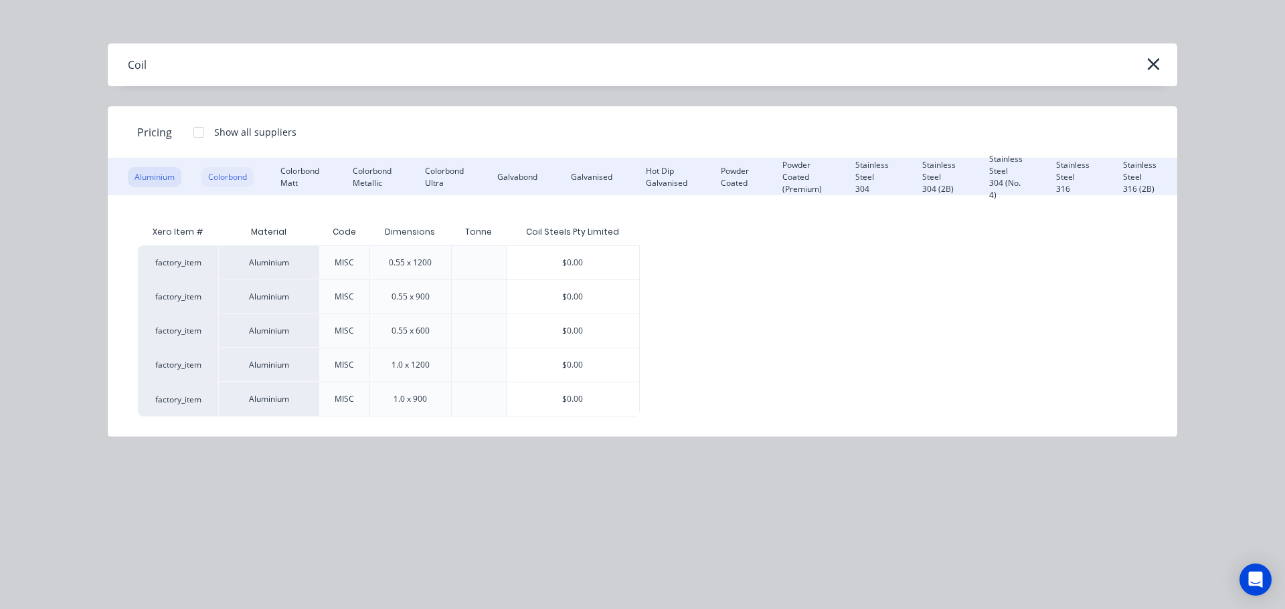
click at [227, 171] on div "Colorbond" at bounding box center [227, 177] width 52 height 20
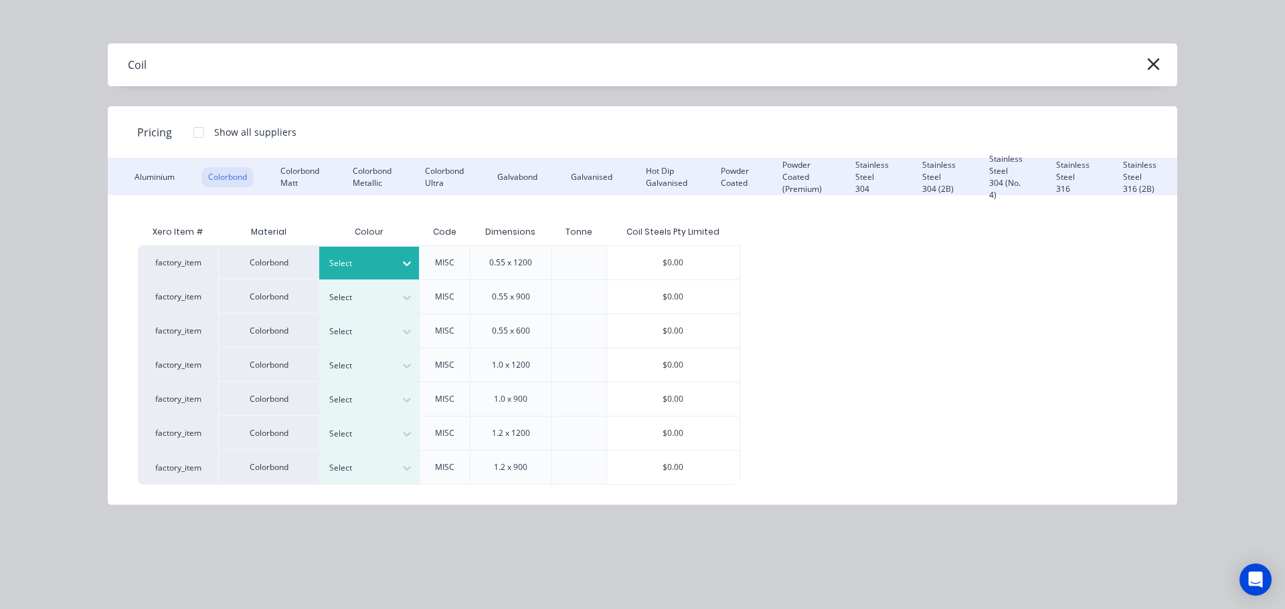
click at [390, 270] on div "Select" at bounding box center [357, 263] width 75 height 17
click at [676, 272] on div "$0.00" at bounding box center [673, 262] width 132 height 33
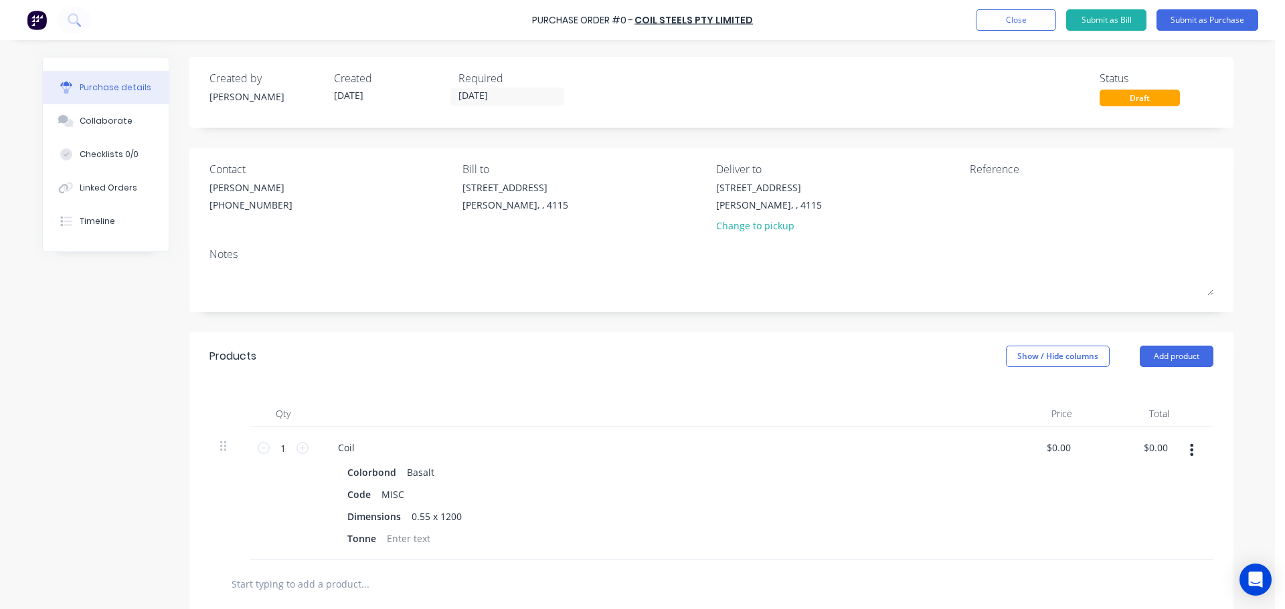
scroll to position [102, 0]
drag, startPoint x: 354, startPoint y: 456, endPoint x: 397, endPoint y: 444, distance: 45.1
click at [354, 455] on div "Coil" at bounding box center [346, 447] width 38 height 19
click at [1153, 350] on button "Add product" at bounding box center [1176, 356] width 74 height 21
click at [1135, 387] on div "Product catalogue" at bounding box center [1149, 390] width 103 height 19
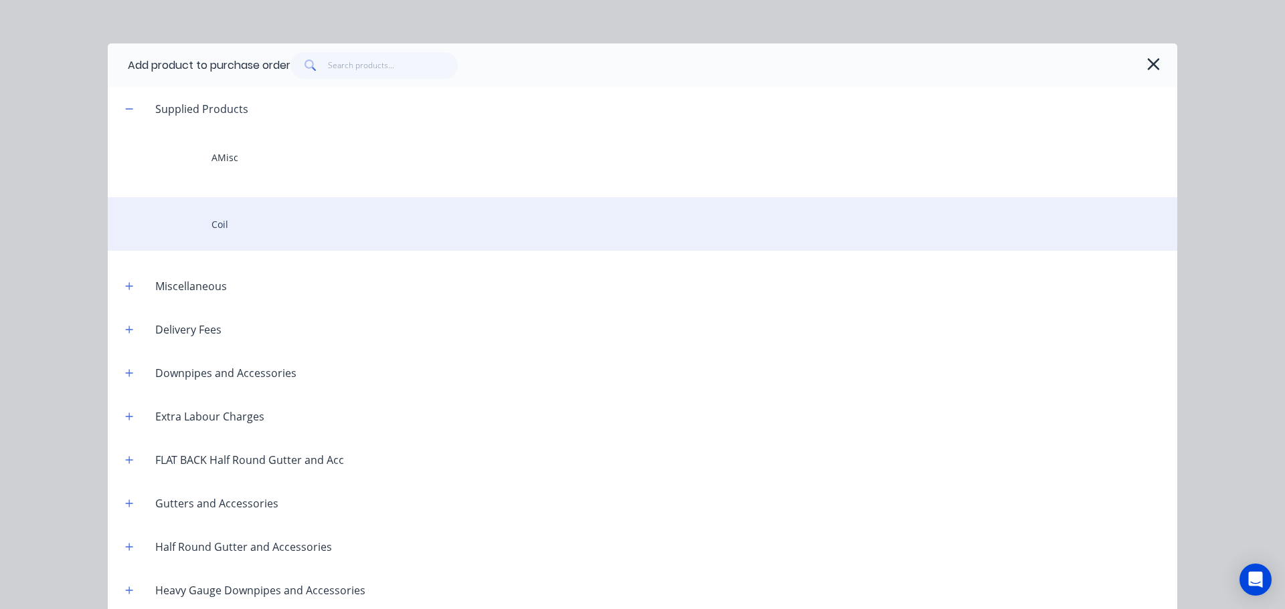
click at [227, 227] on div "Coil" at bounding box center [642, 224] width 1069 height 54
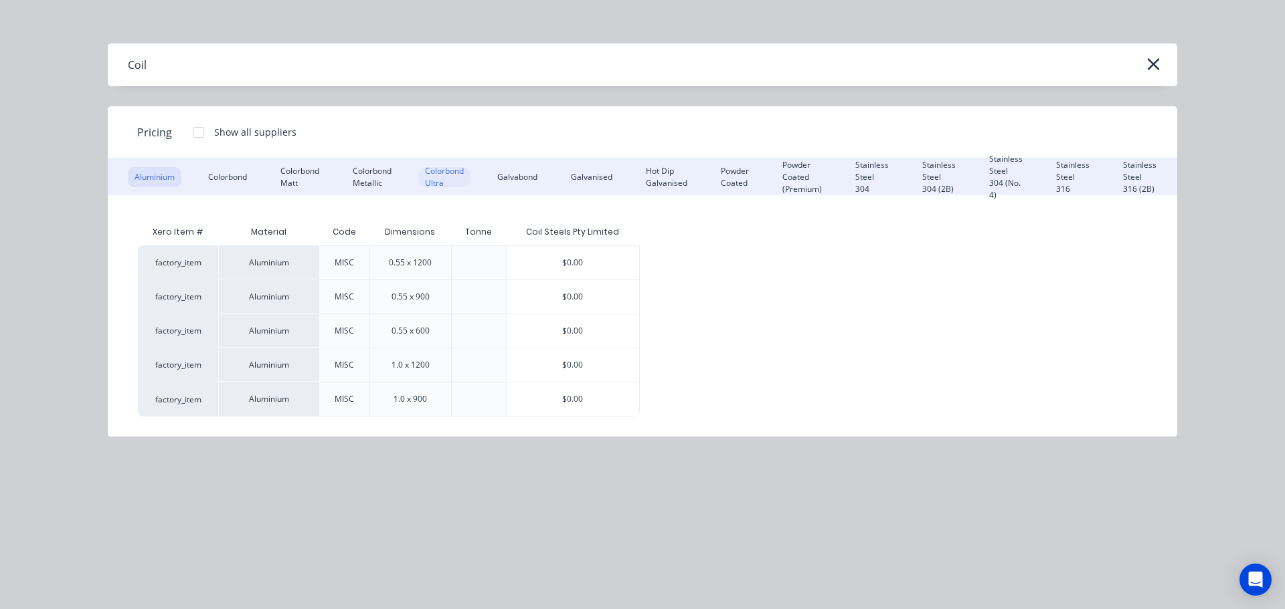
click at [439, 182] on div "Colorbond Ultra" at bounding box center [444, 177] width 52 height 20
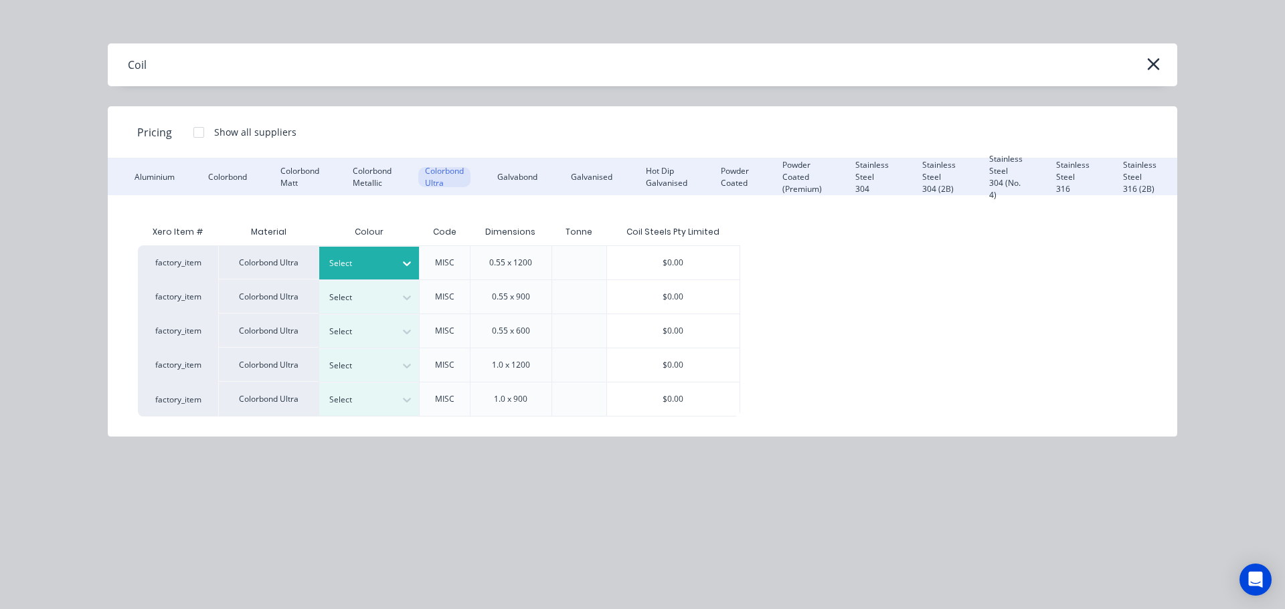
click at [380, 264] on div at bounding box center [359, 263] width 60 height 15
click at [702, 262] on div "$0.00" at bounding box center [673, 262] width 132 height 33
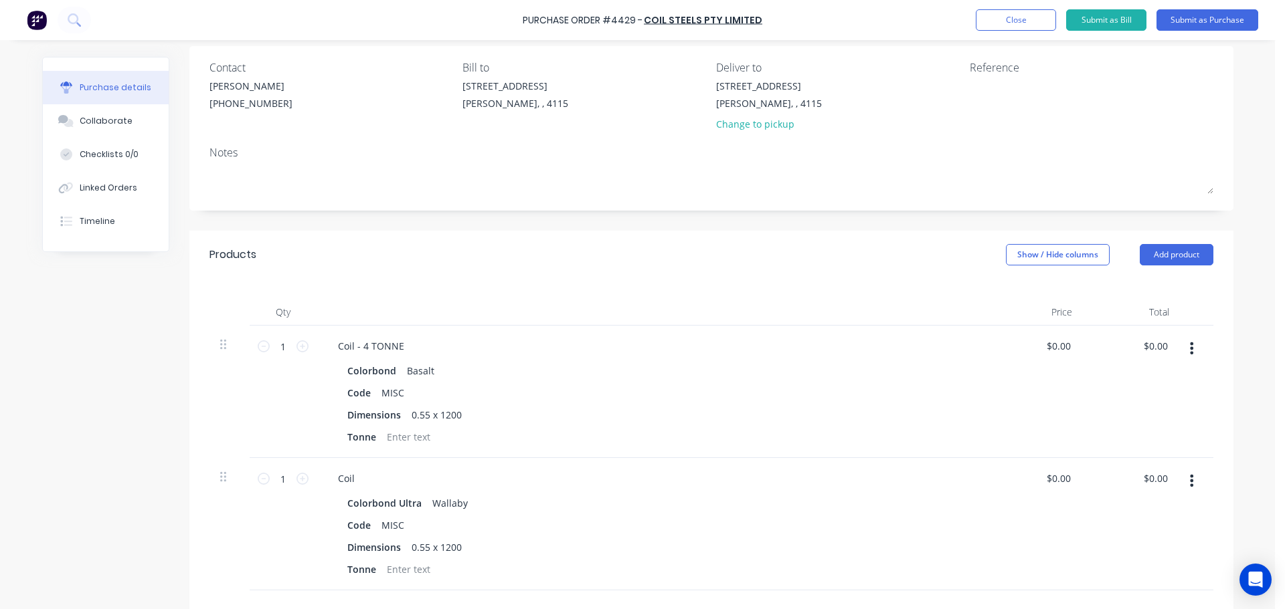
scroll to position [134, 0]
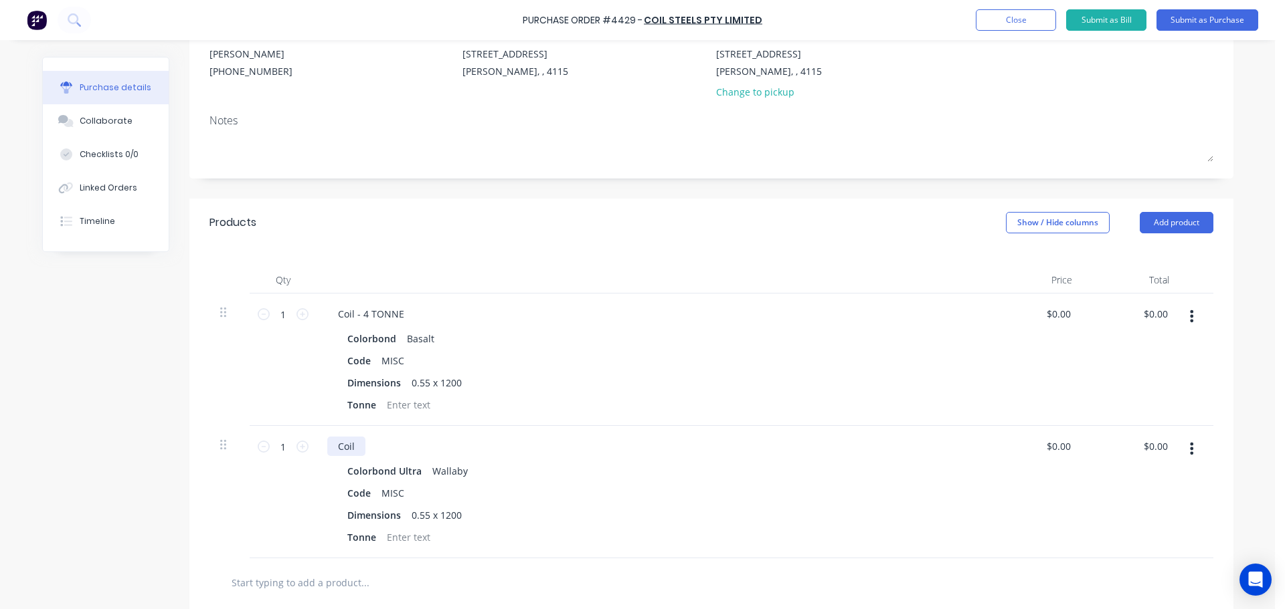
click at [355, 449] on div "Coil" at bounding box center [346, 446] width 38 height 19
click at [1163, 231] on button "Add product" at bounding box center [1176, 222] width 74 height 21
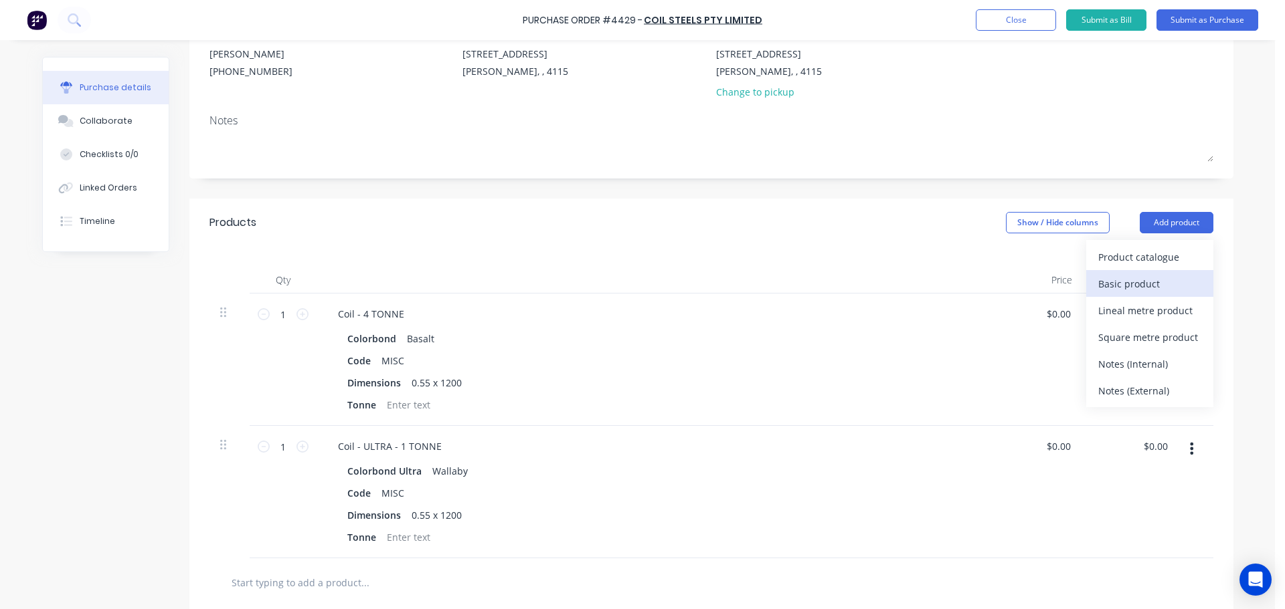
click at [1138, 282] on div "Basic product" at bounding box center [1149, 283] width 103 height 19
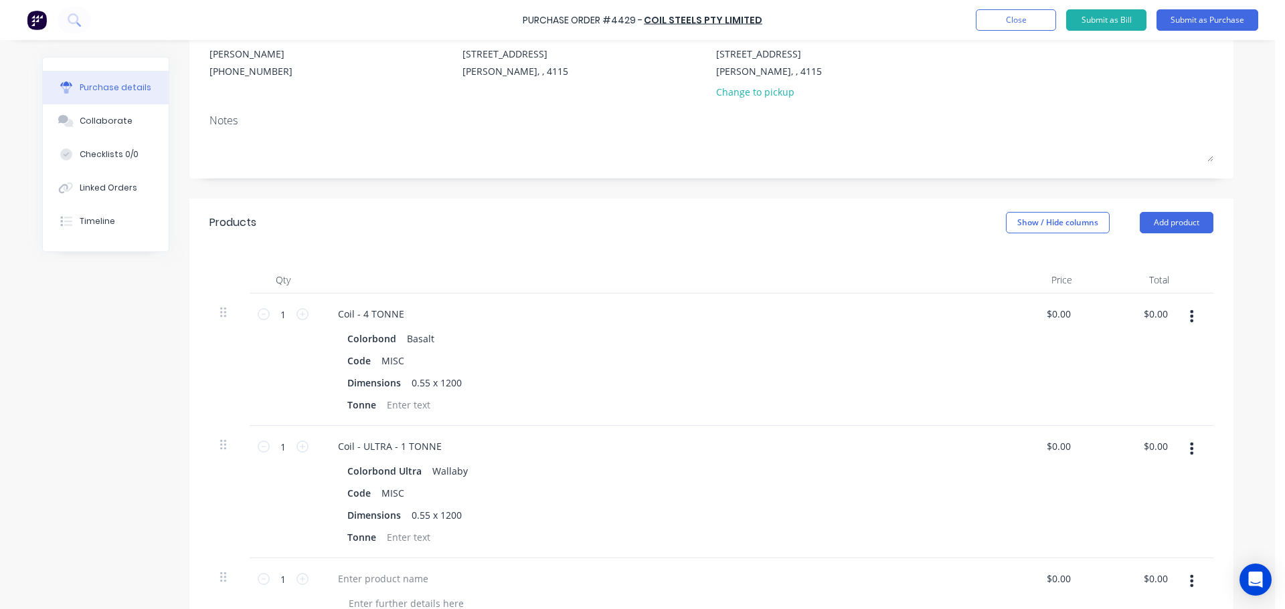
click at [1162, 235] on div "Products Show / Hide columns Add product" at bounding box center [711, 223] width 1044 height 48
click at [1168, 221] on button "Add product" at bounding box center [1176, 222] width 74 height 21
click at [1147, 253] on div "Product catalogue" at bounding box center [1149, 257] width 103 height 19
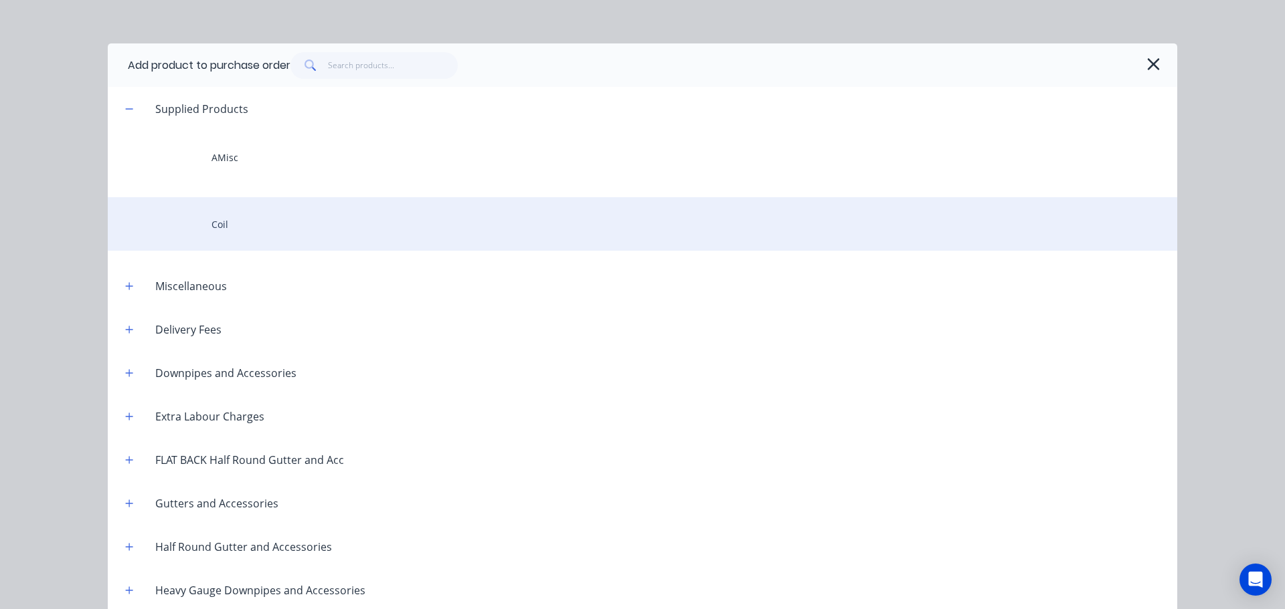
click at [230, 234] on div "Coil" at bounding box center [642, 224] width 1069 height 54
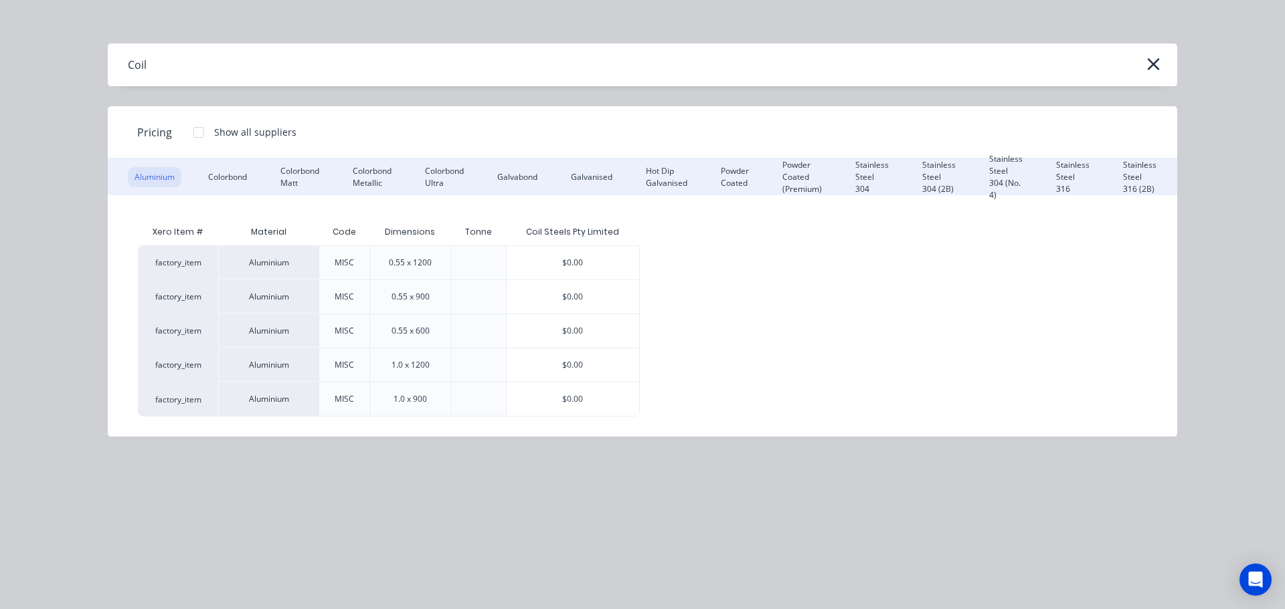
scroll to position [0, 204]
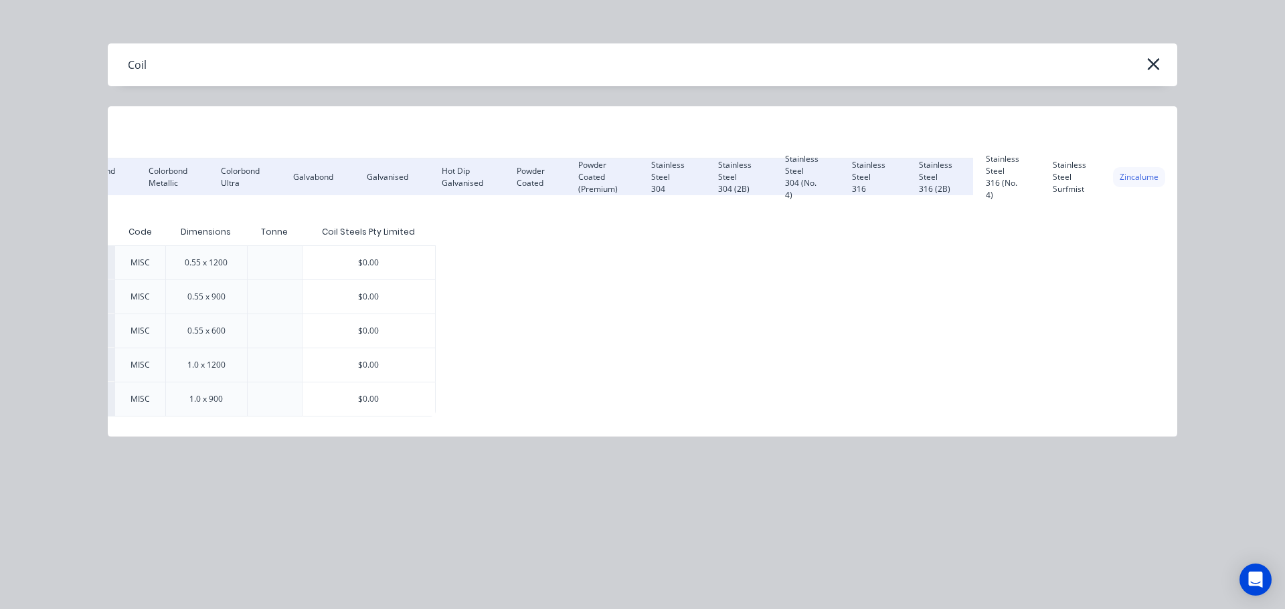
click at [1132, 183] on div "Zincalume" at bounding box center [1139, 177] width 52 height 20
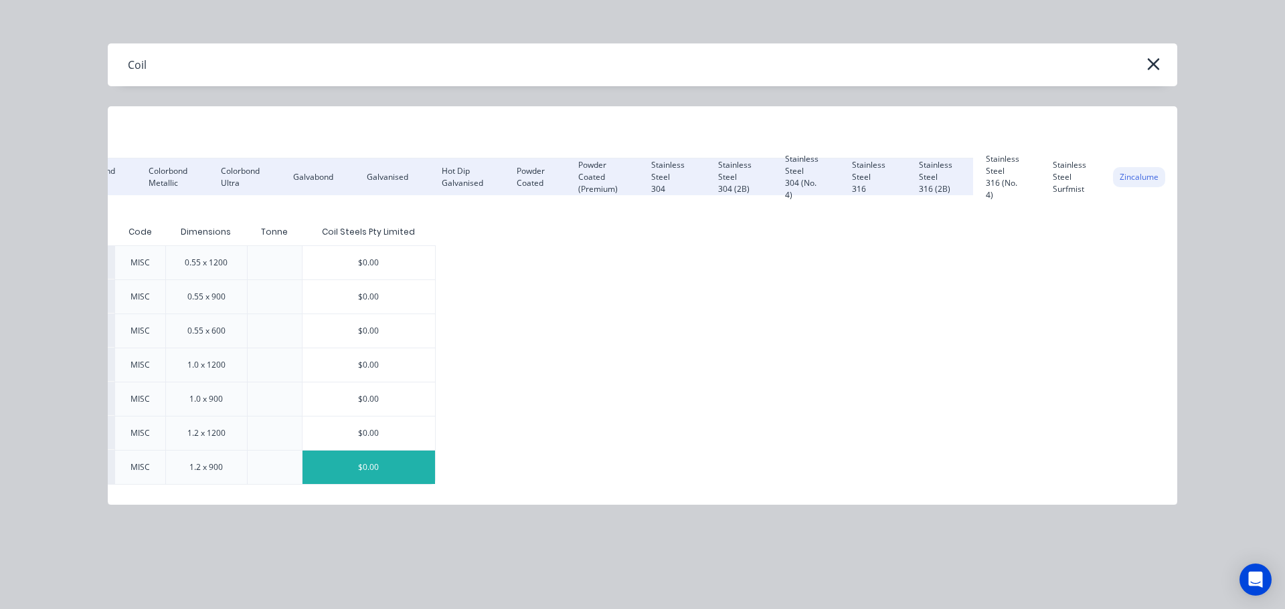
click at [373, 456] on div "$0.00" at bounding box center [368, 467] width 132 height 33
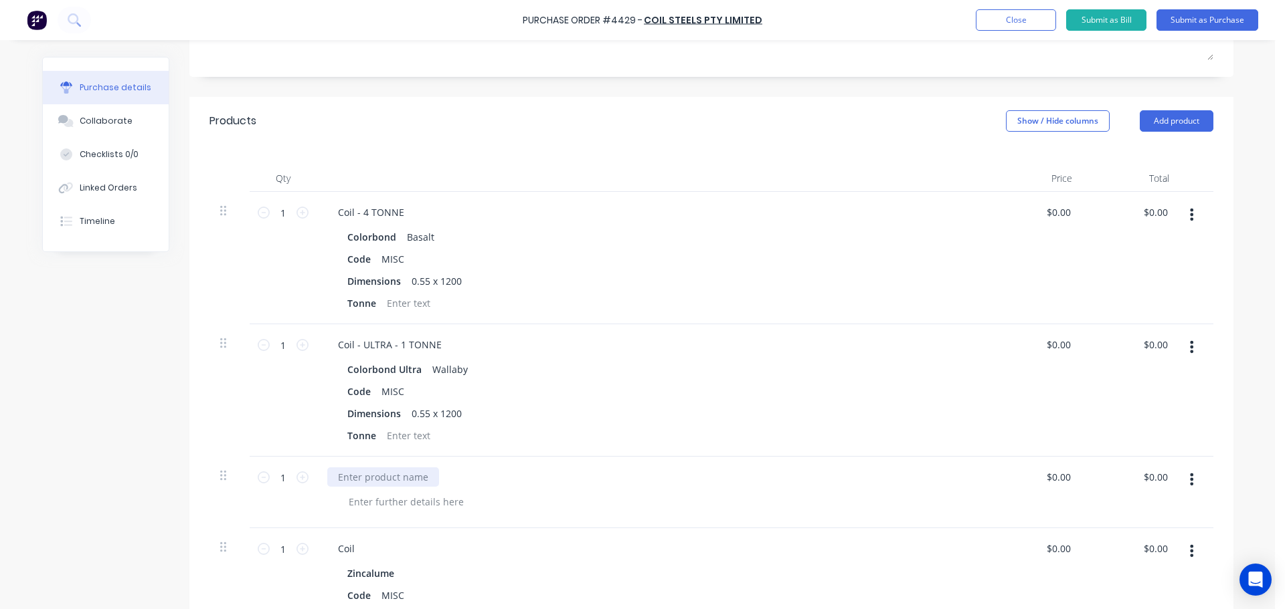
scroll to position [268, 0]
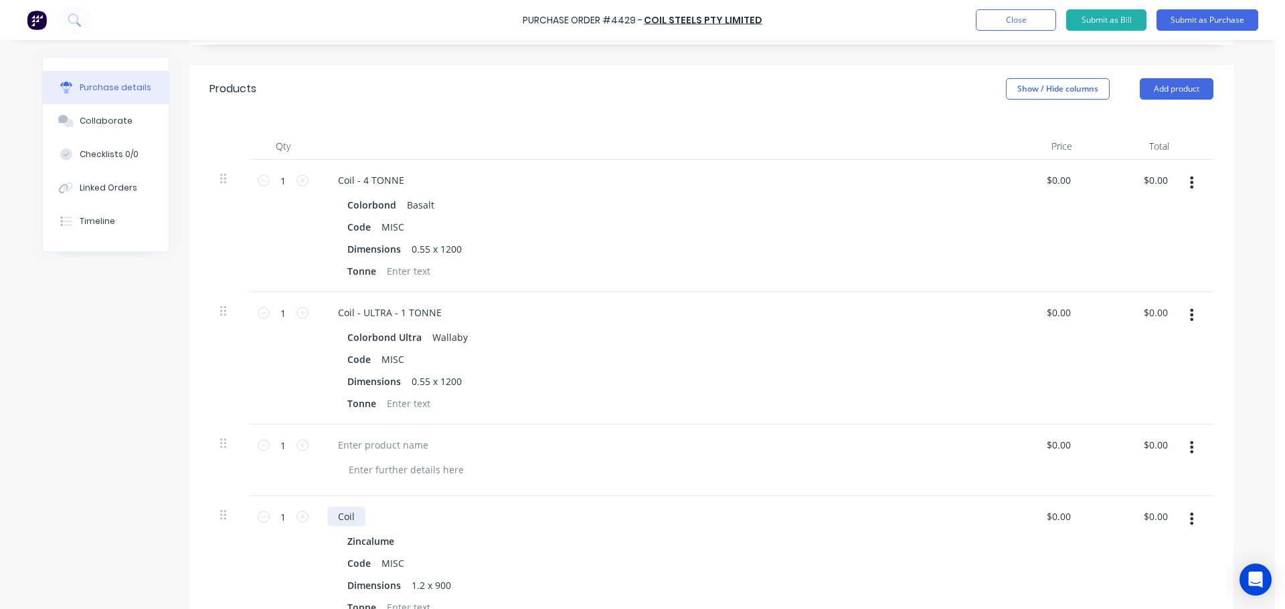
click at [355, 515] on div "Coil" at bounding box center [346, 516] width 38 height 19
click at [1194, 438] on button "button" at bounding box center [1190, 448] width 31 height 24
click at [1137, 538] on button "Delete" at bounding box center [1151, 536] width 114 height 27
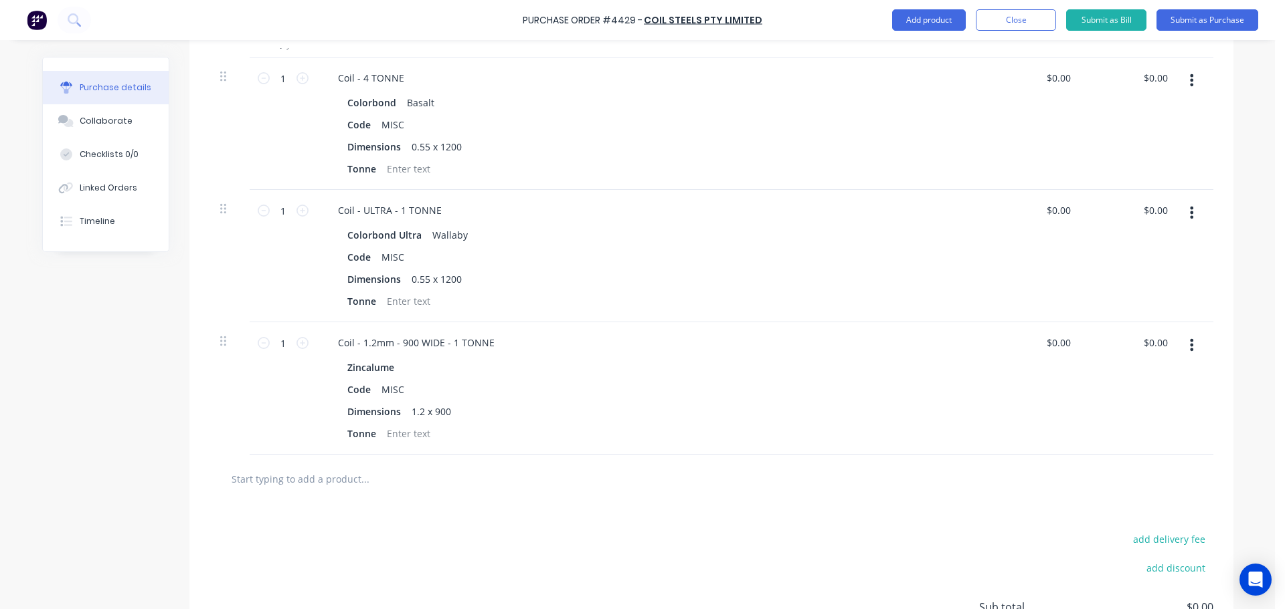
scroll to position [401, 0]
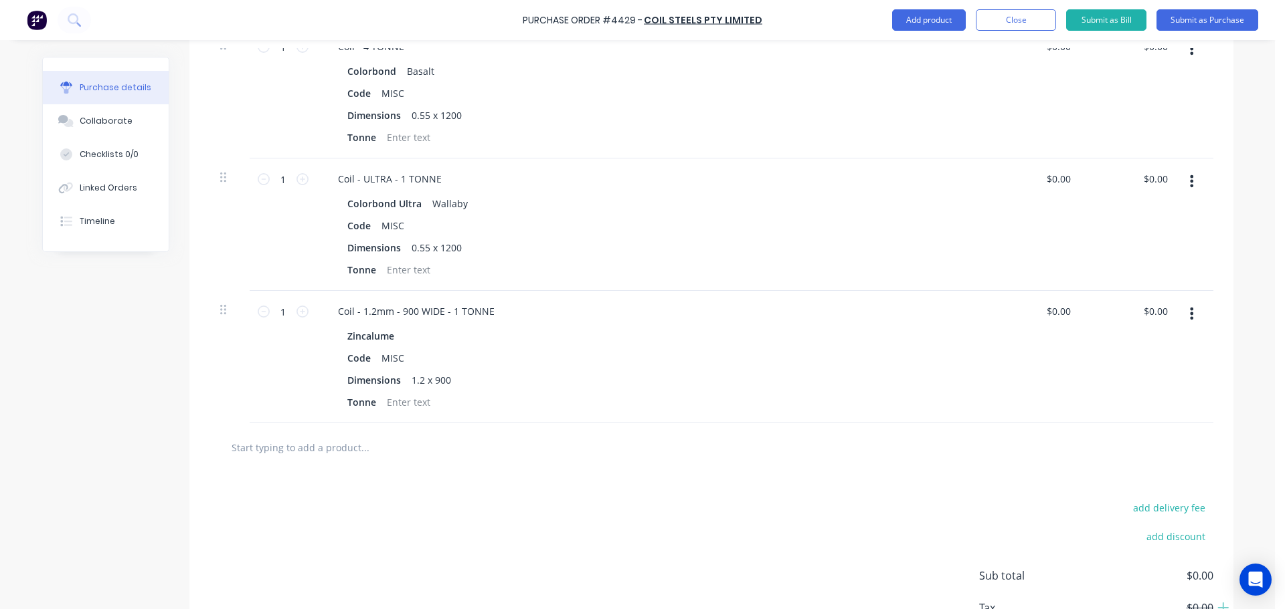
click at [1179, 306] on button "button" at bounding box center [1190, 314] width 31 height 24
click at [1139, 370] on button "Duplicate" at bounding box center [1151, 376] width 114 height 27
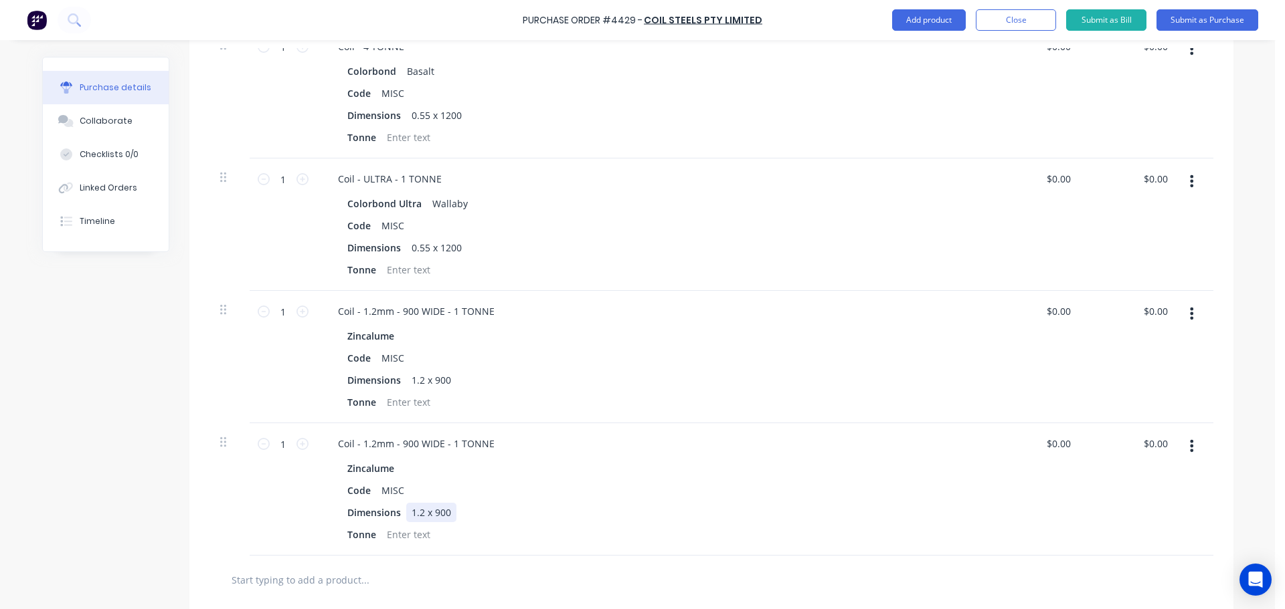
click at [416, 514] on div "1.2 x 900" at bounding box center [431, 512] width 50 height 19
click at [369, 441] on div "Coil - 1.2mm - 900 WIDE - 1 TONNE" at bounding box center [416, 443] width 178 height 19
click at [502, 492] on div "Code MISC" at bounding box center [648, 490] width 613 height 19
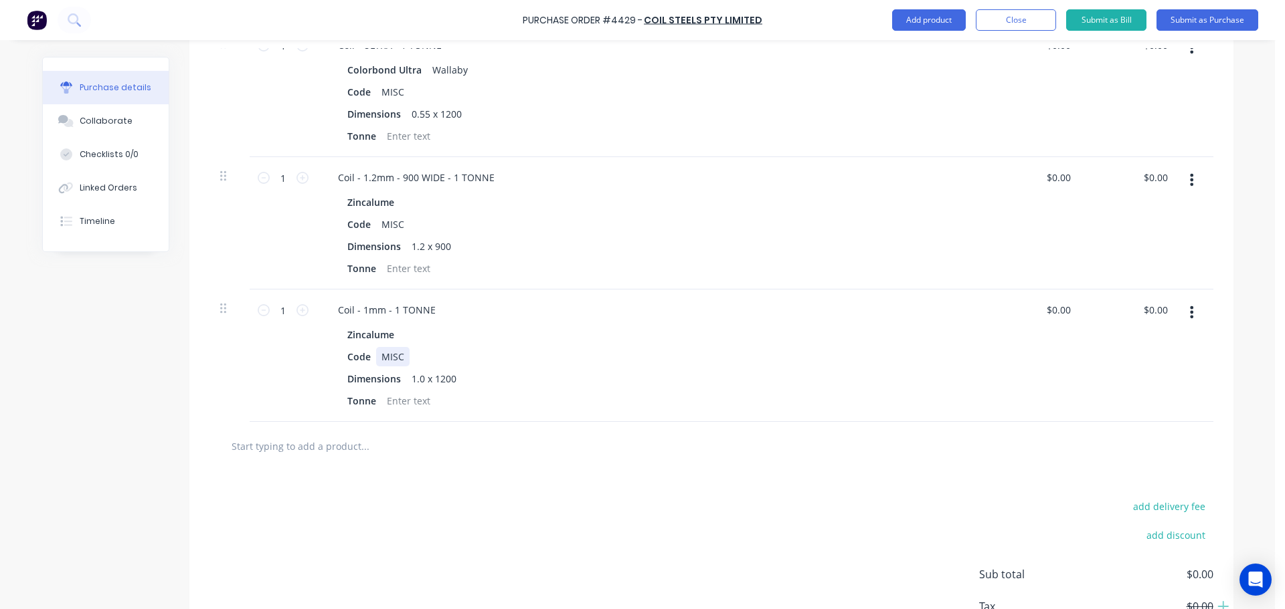
scroll to position [0, 0]
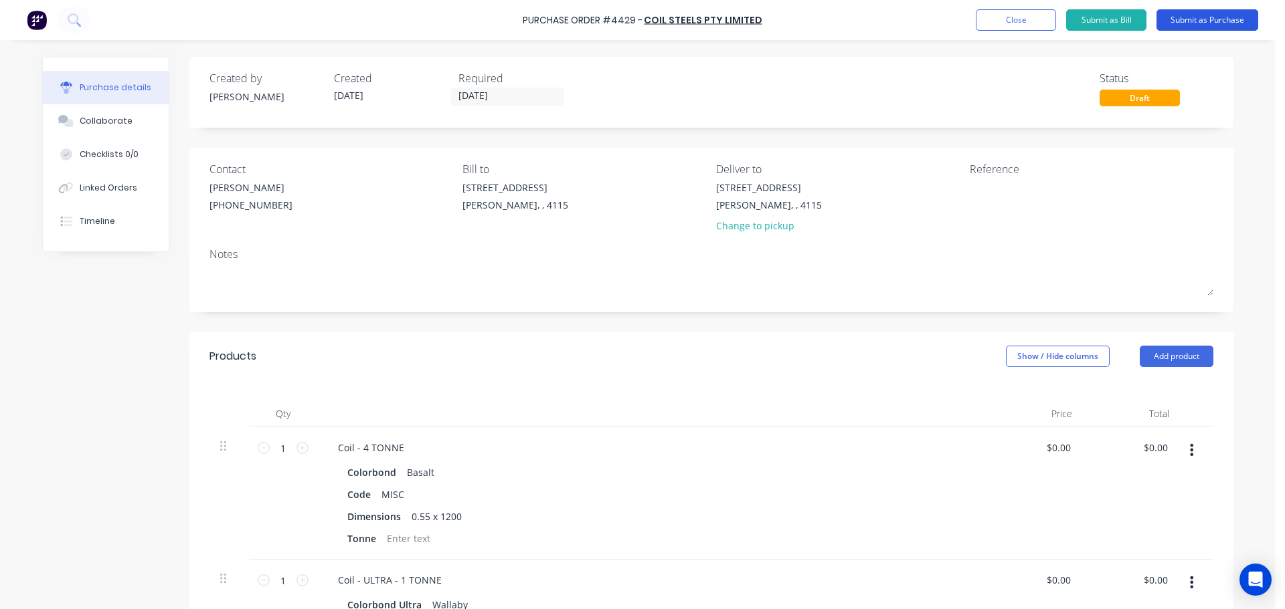
click at [1203, 21] on button "Submit as Purchase" at bounding box center [1207, 19] width 102 height 21
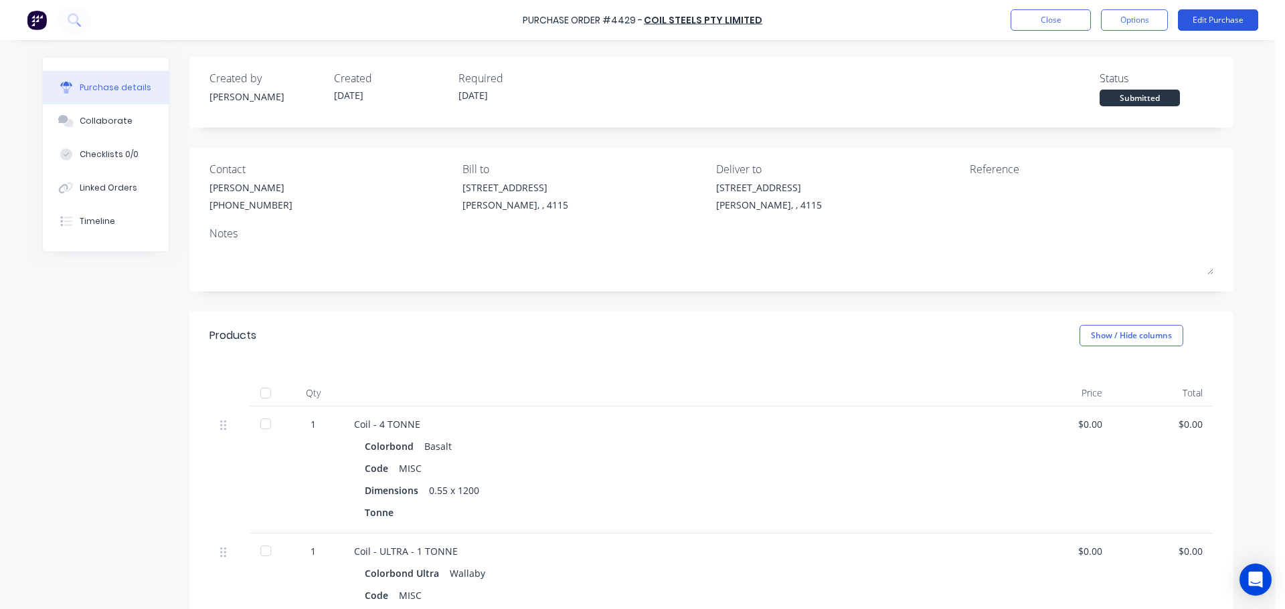
click at [1220, 17] on button "Edit Purchase" at bounding box center [1217, 19] width 80 height 21
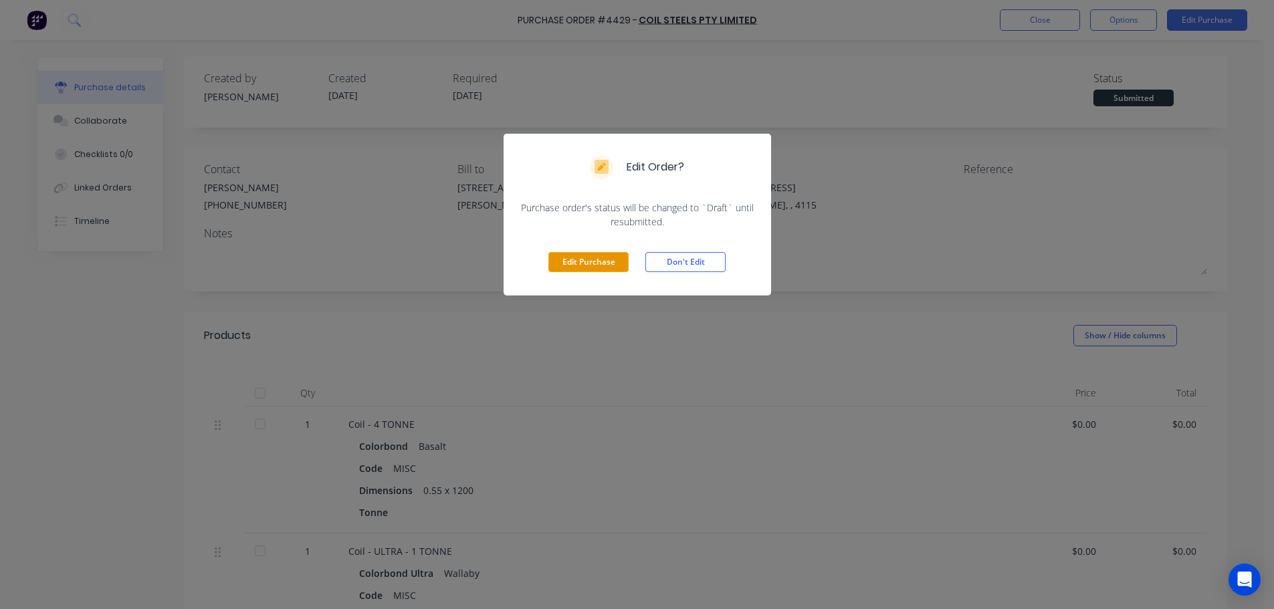
click at [581, 262] on button "Edit Purchase" at bounding box center [589, 262] width 80 height 20
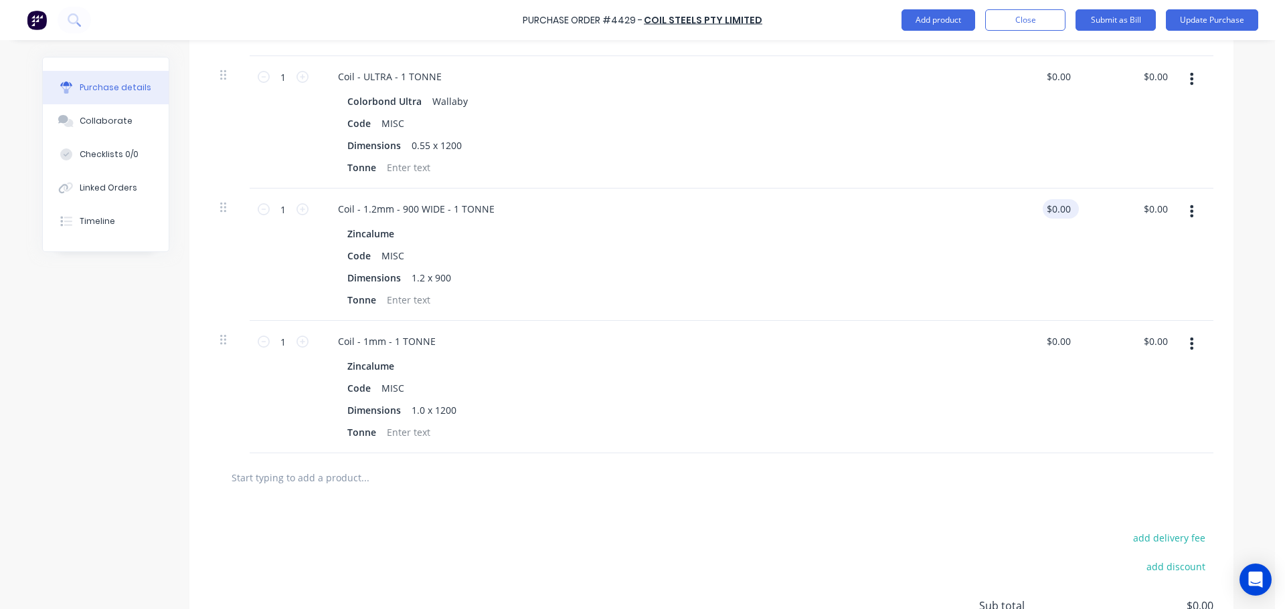
scroll to position [535, 0]
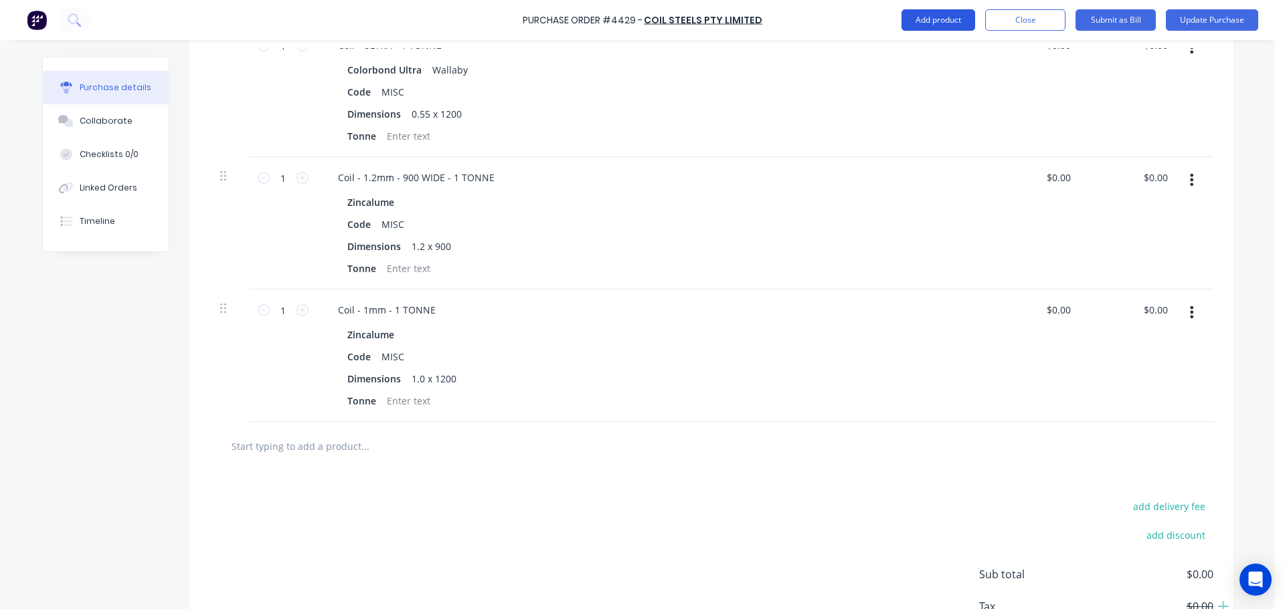
click at [950, 22] on button "Add product" at bounding box center [938, 19] width 74 height 21
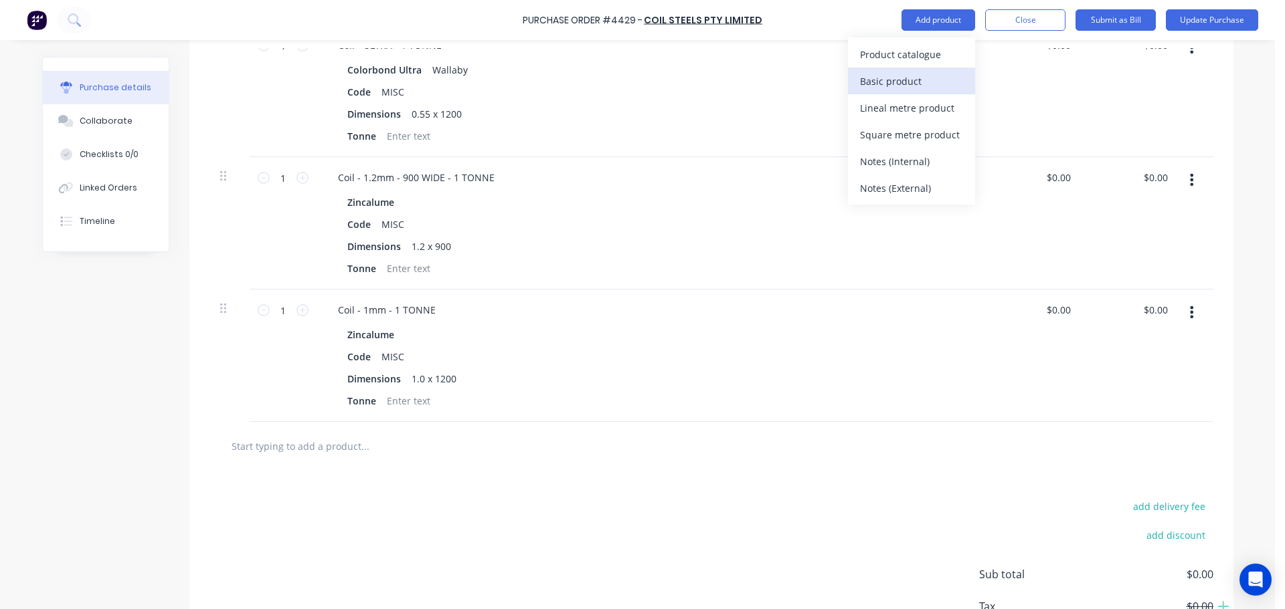
click at [915, 90] on div "Basic product" at bounding box center [911, 81] width 103 height 19
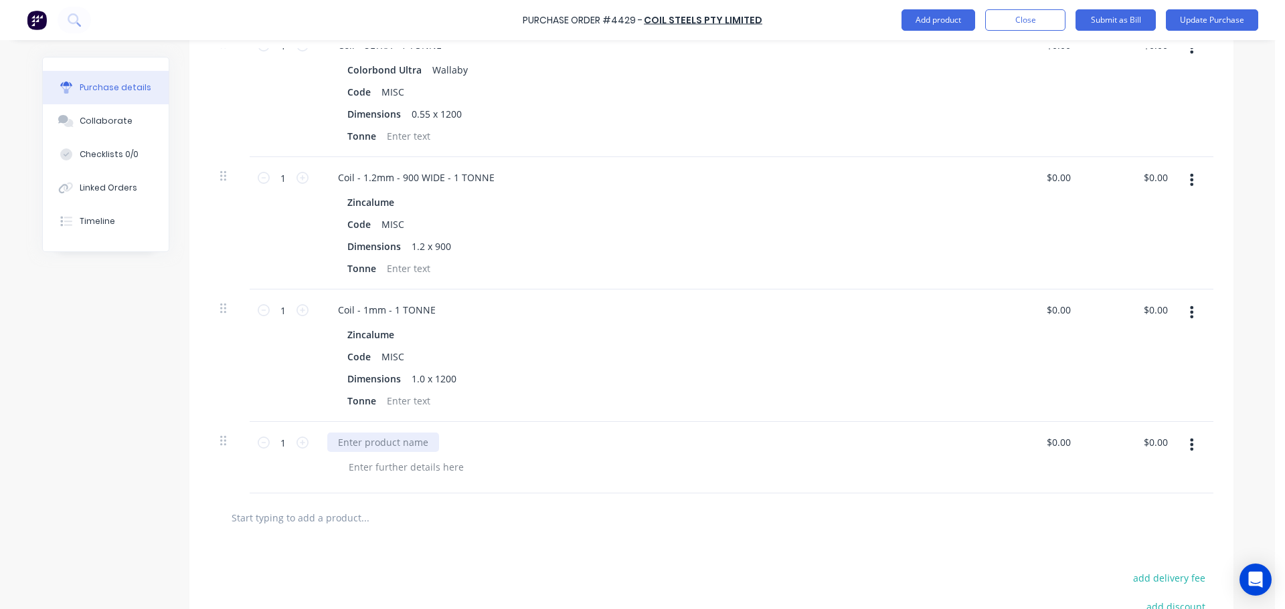
click at [382, 446] on div at bounding box center [383, 442] width 112 height 19
click at [275, 450] on input "1" at bounding box center [283, 443] width 27 height 20
type input "24"
click at [291, 399] on div "1 1" at bounding box center [283, 356] width 67 height 132
click at [1191, 448] on button "button" at bounding box center [1190, 445] width 31 height 24
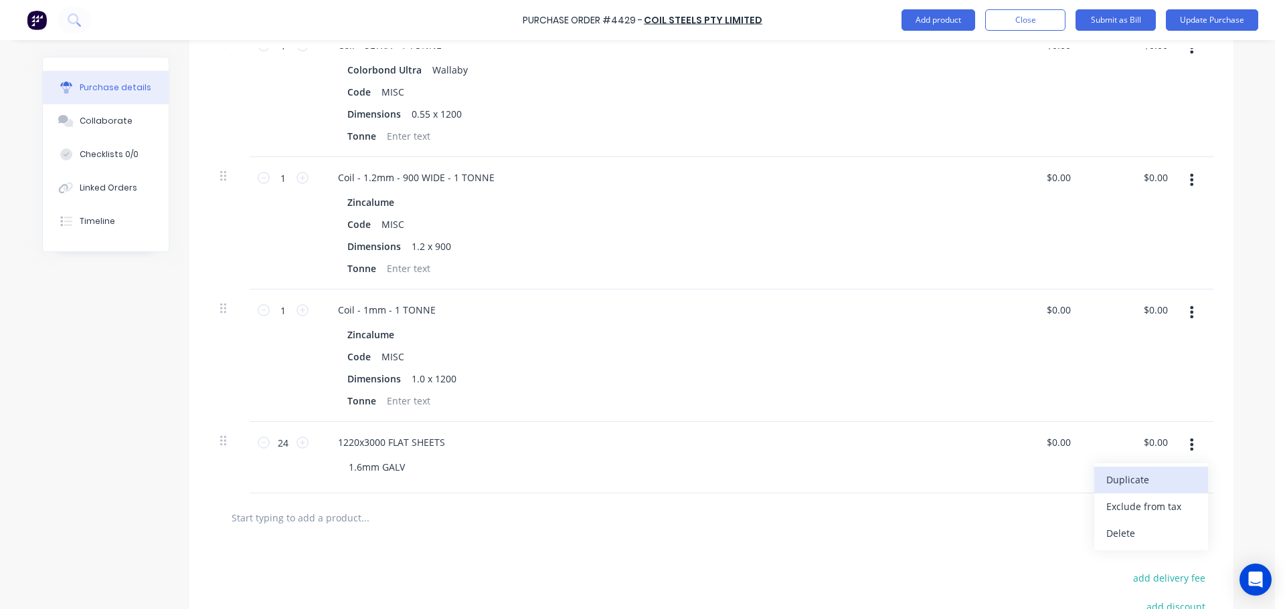
click at [1126, 485] on button "Duplicate" at bounding box center [1151, 480] width 114 height 27
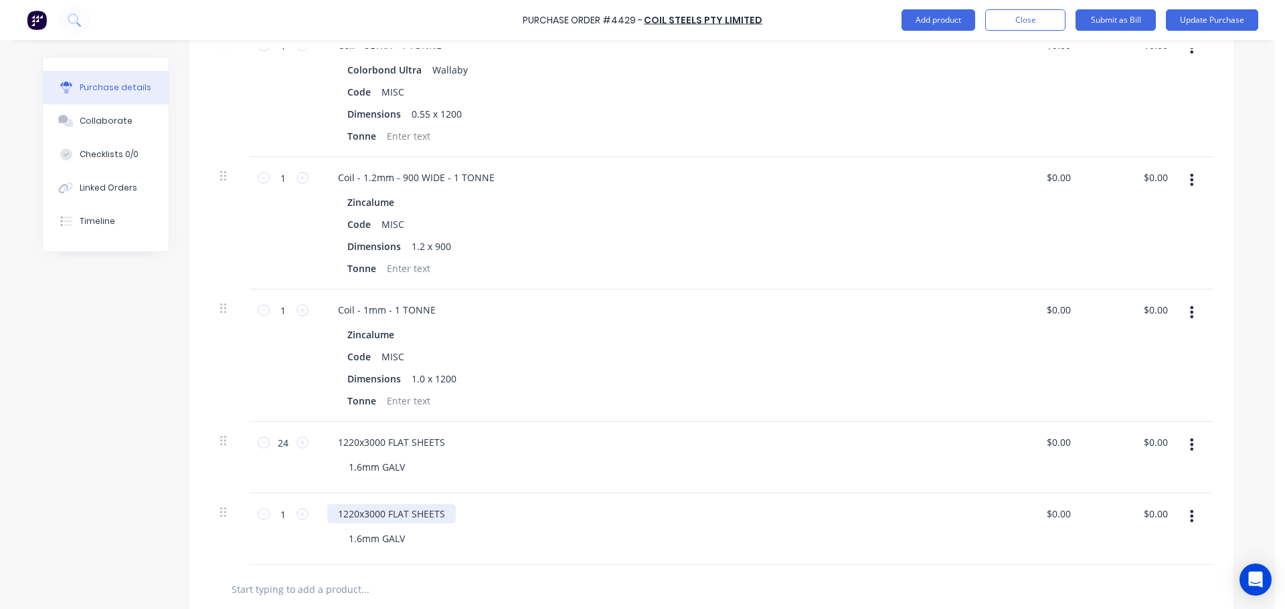
click at [351, 512] on div "1220x3000 FLAT SHEETS" at bounding box center [391, 513] width 128 height 19
click at [492, 480] on div "1220x3000 FLAT SHEETS 1.6mm GALV" at bounding box center [650, 458] width 669 height 72
click at [285, 516] on input "1" at bounding box center [283, 514] width 27 height 20
type input "7"
click at [305, 479] on div "24 24" at bounding box center [283, 458] width 67 height 72
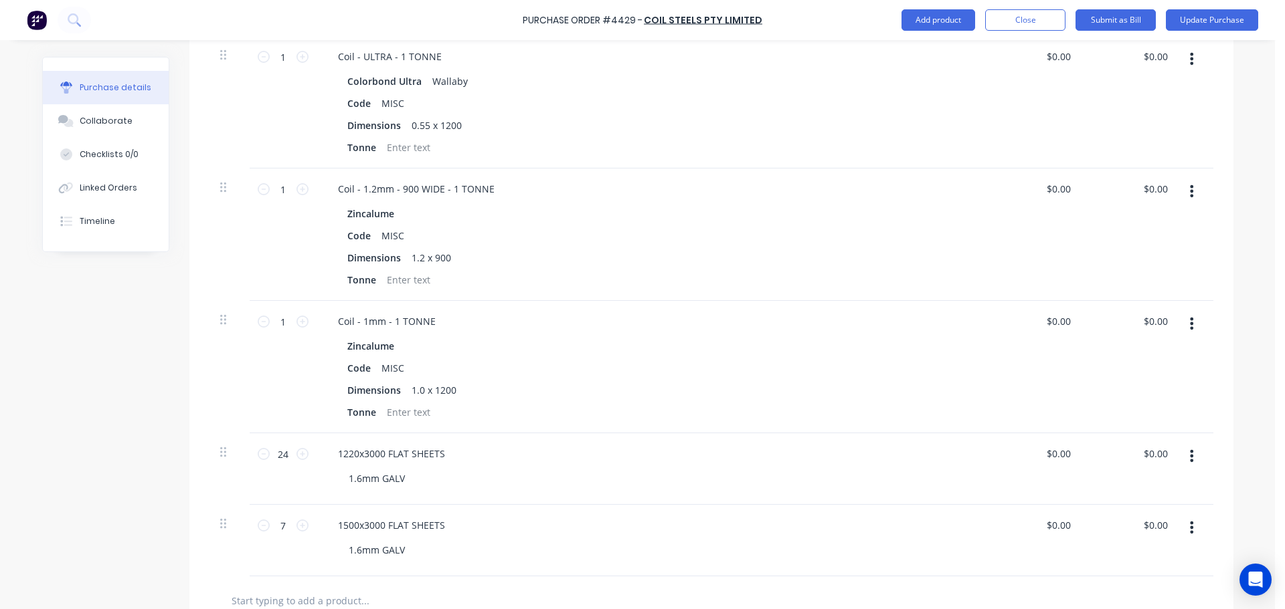
scroll to position [669, 0]
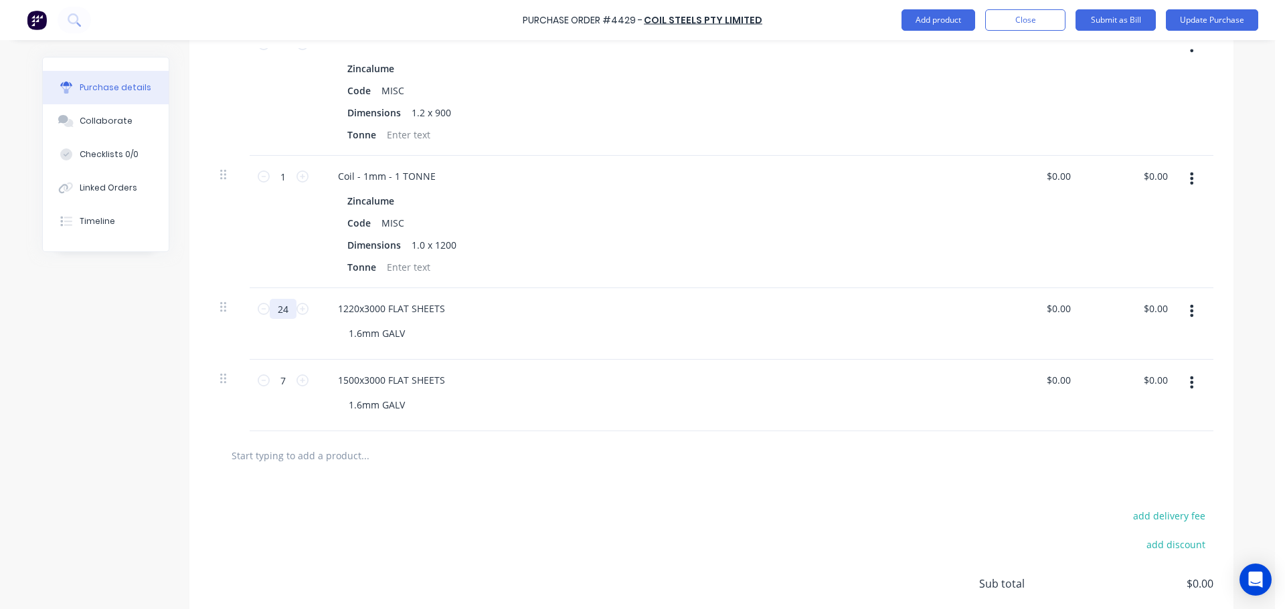
click at [278, 310] on input "24" at bounding box center [283, 309] width 27 height 20
type input "34"
click at [281, 284] on div "1 1" at bounding box center [283, 222] width 67 height 132
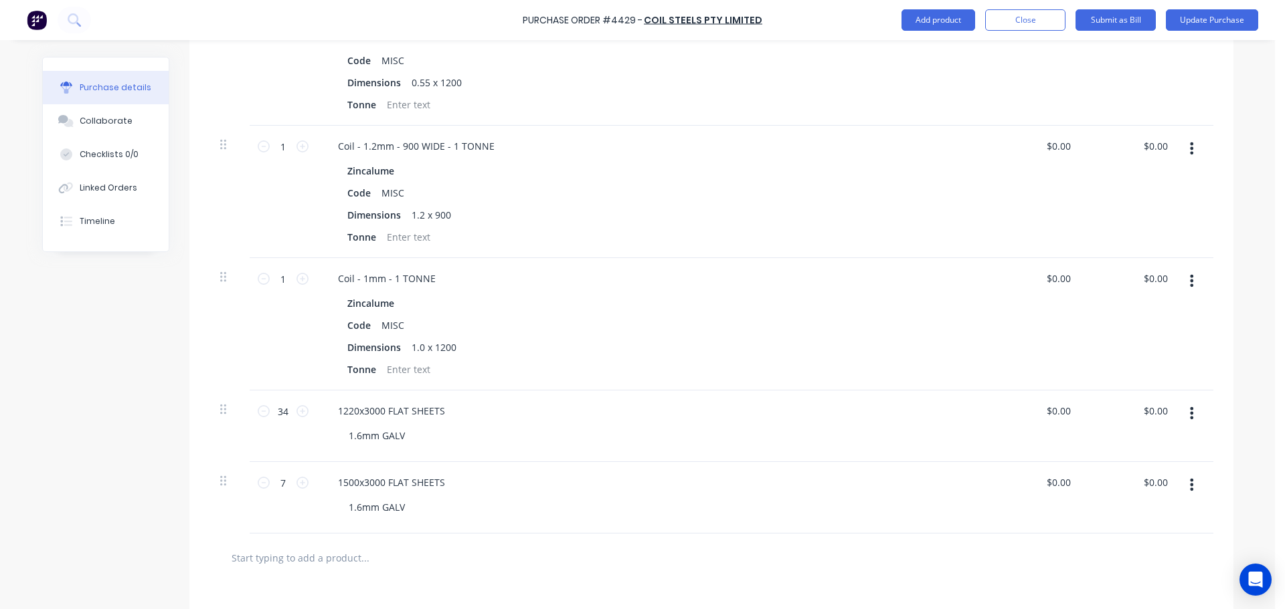
scroll to position [535, 0]
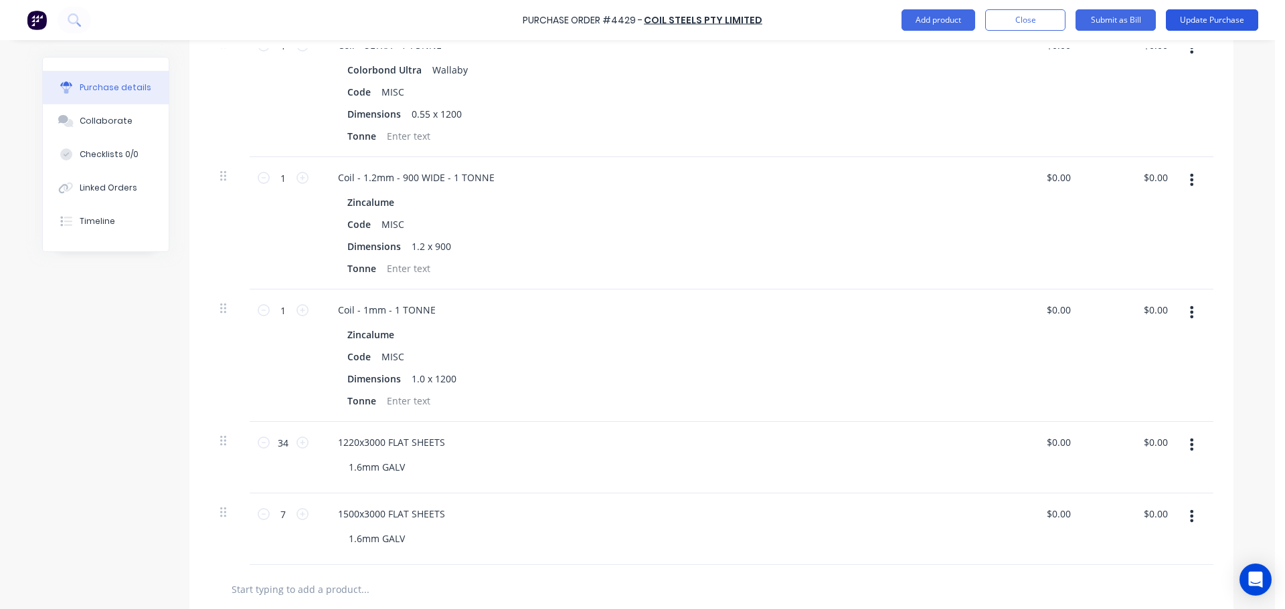
click at [1210, 27] on button "Update Purchase" at bounding box center [1211, 19] width 92 height 21
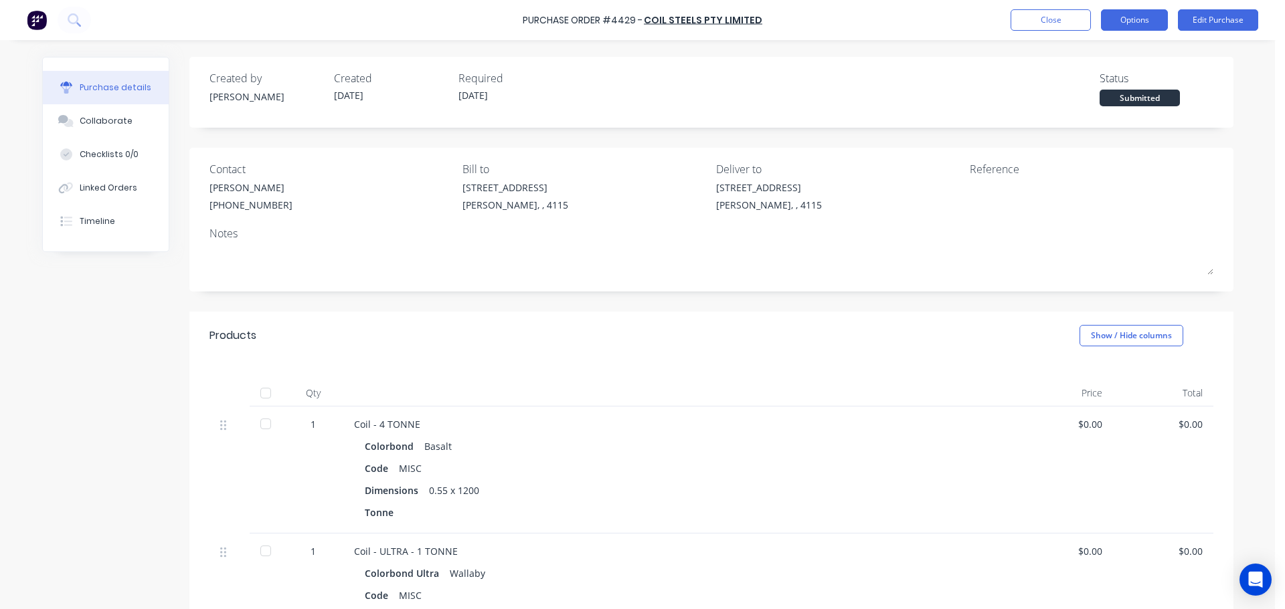
click at [1141, 23] on button "Options" at bounding box center [1134, 19] width 67 height 21
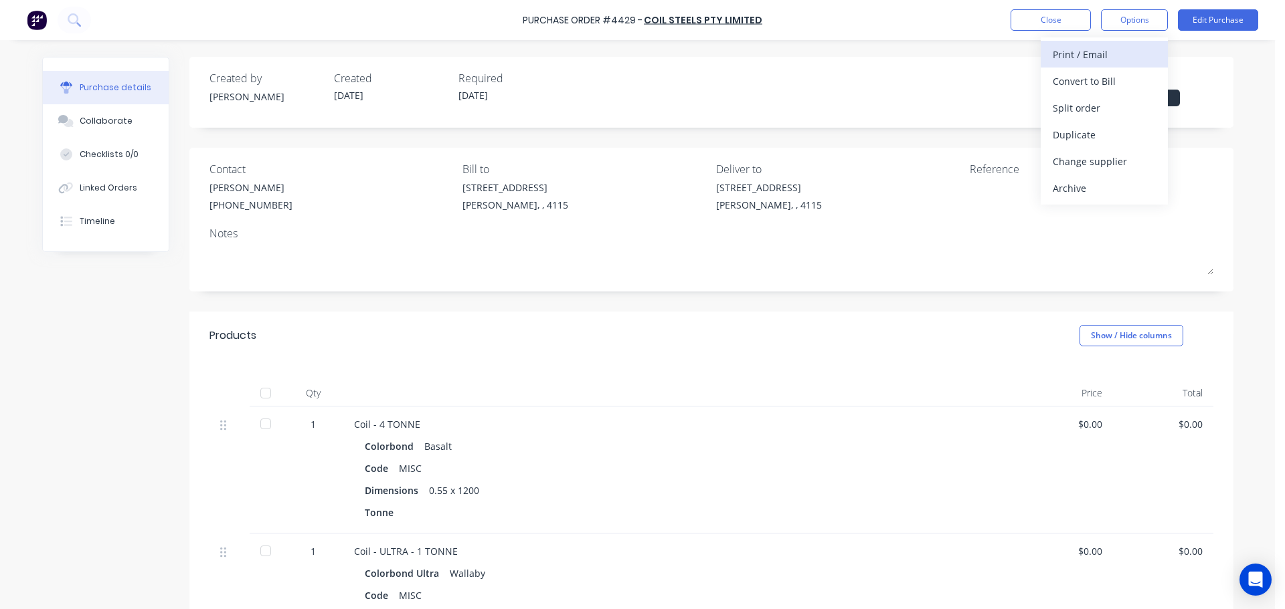
click at [1094, 62] on div "Print / Email" at bounding box center [1103, 54] width 103 height 19
click at [1087, 116] on div "Without pricing" at bounding box center [1103, 107] width 103 height 19
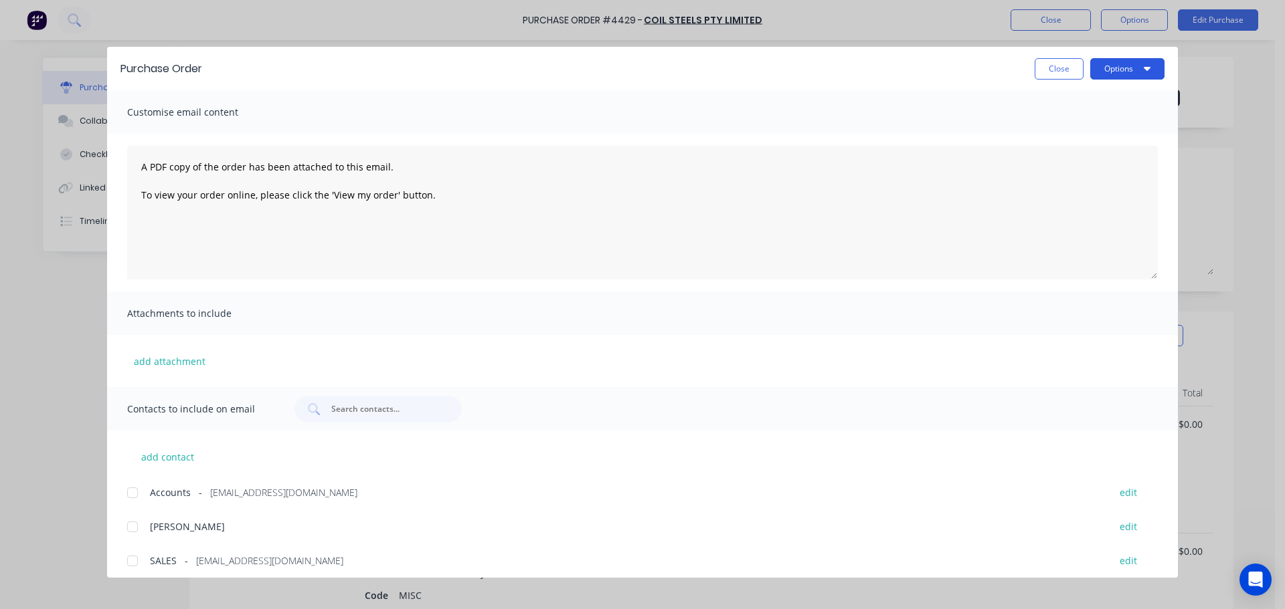
click at [1106, 66] on button "Options" at bounding box center [1127, 68] width 74 height 21
click at [1081, 123] on div "Print" at bounding box center [1100, 129] width 103 height 19
click at [1050, 70] on button "Close" at bounding box center [1058, 68] width 49 height 21
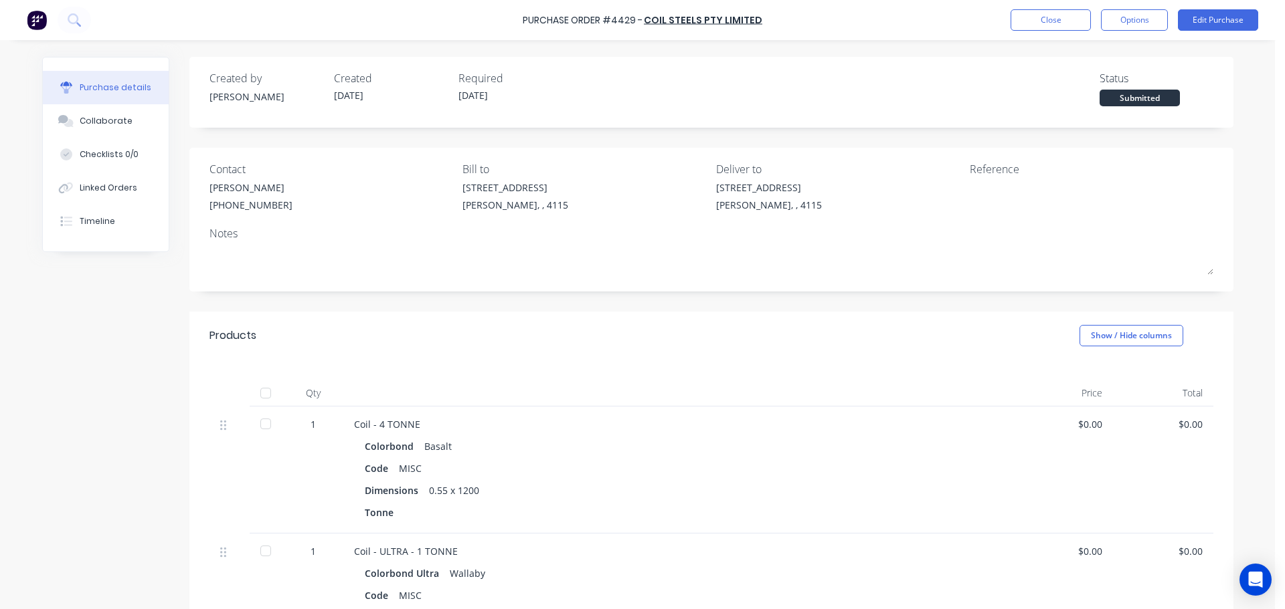
click at [1058, 5] on div "Purchase Order #4429 - Coil Steels Pty Limited Close Options Edit Purchase" at bounding box center [642, 20] width 1285 height 40
click at [1055, 15] on button "Close" at bounding box center [1050, 19] width 80 height 21
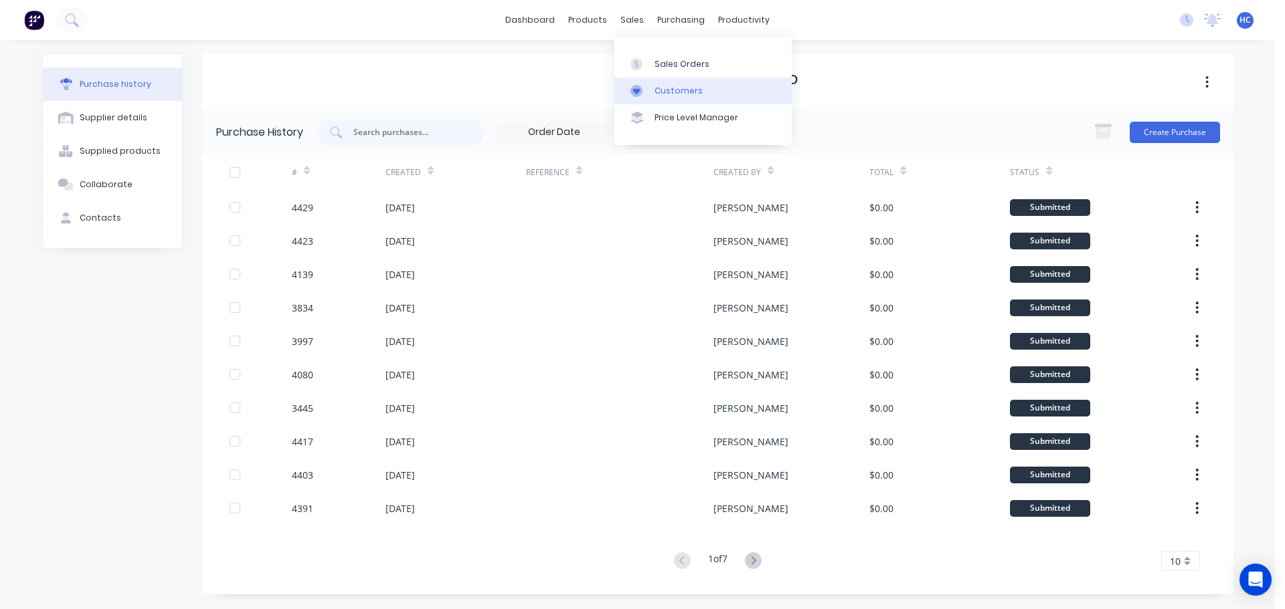
click at [687, 98] on link "Customers" at bounding box center [702, 91] width 177 height 27
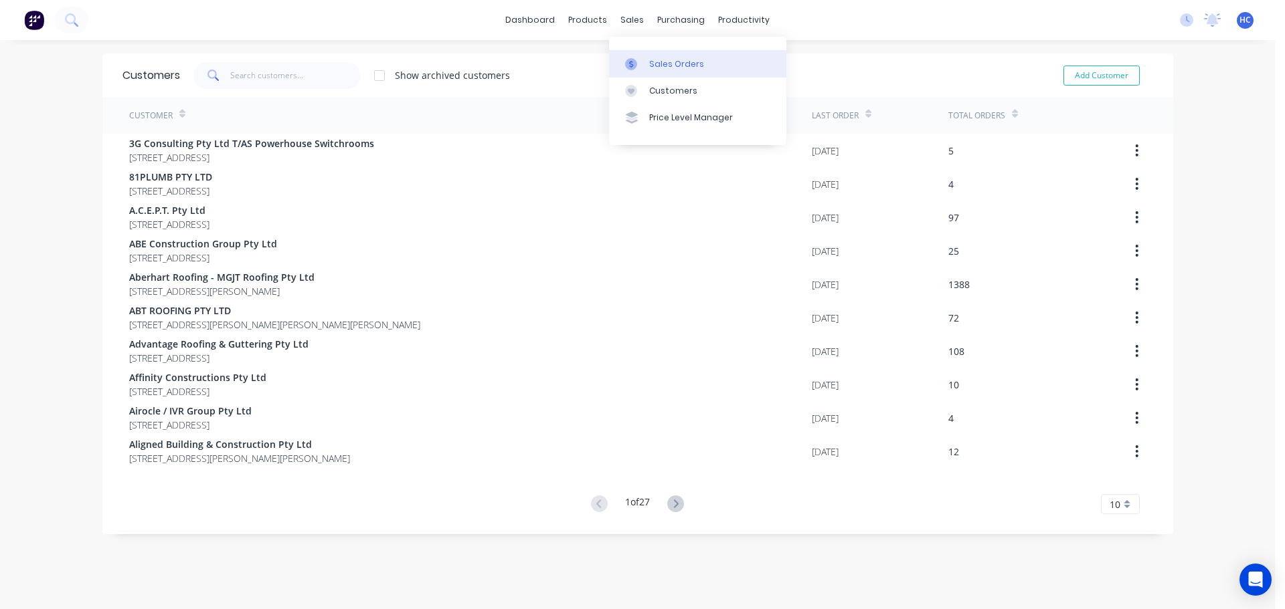
click at [667, 65] on div "Sales Orders" at bounding box center [676, 64] width 55 height 12
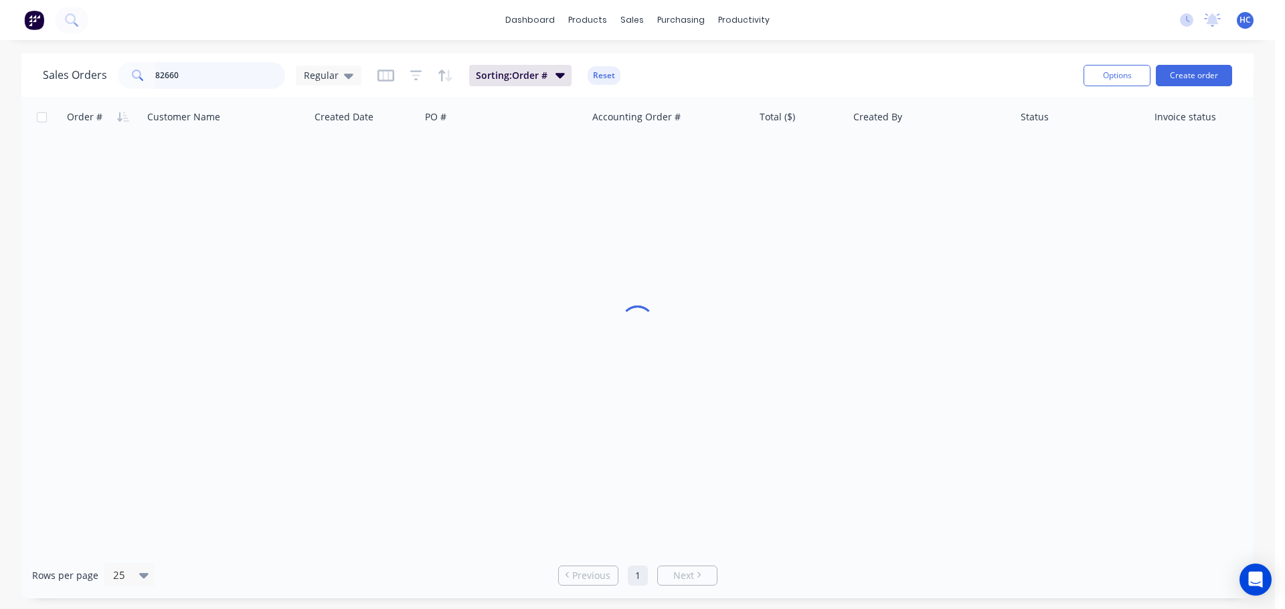
click at [234, 68] on input "82660" at bounding box center [220, 75] width 130 height 27
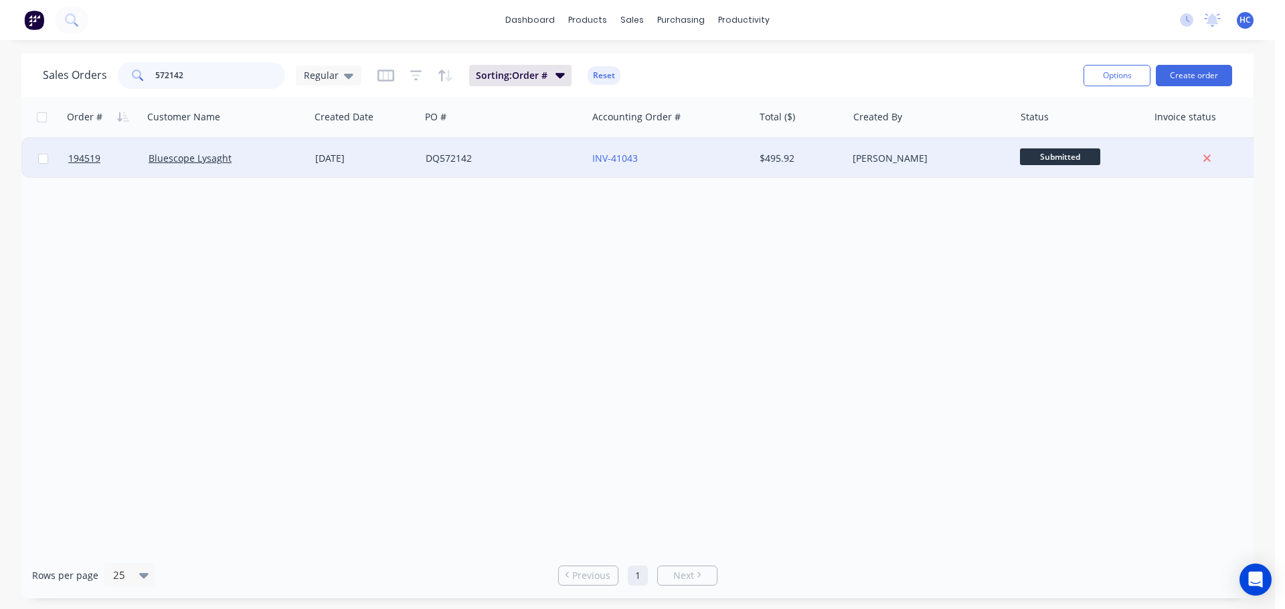
type input "572142"
click at [522, 166] on div "DQ572142" at bounding box center [503, 158] width 167 height 40
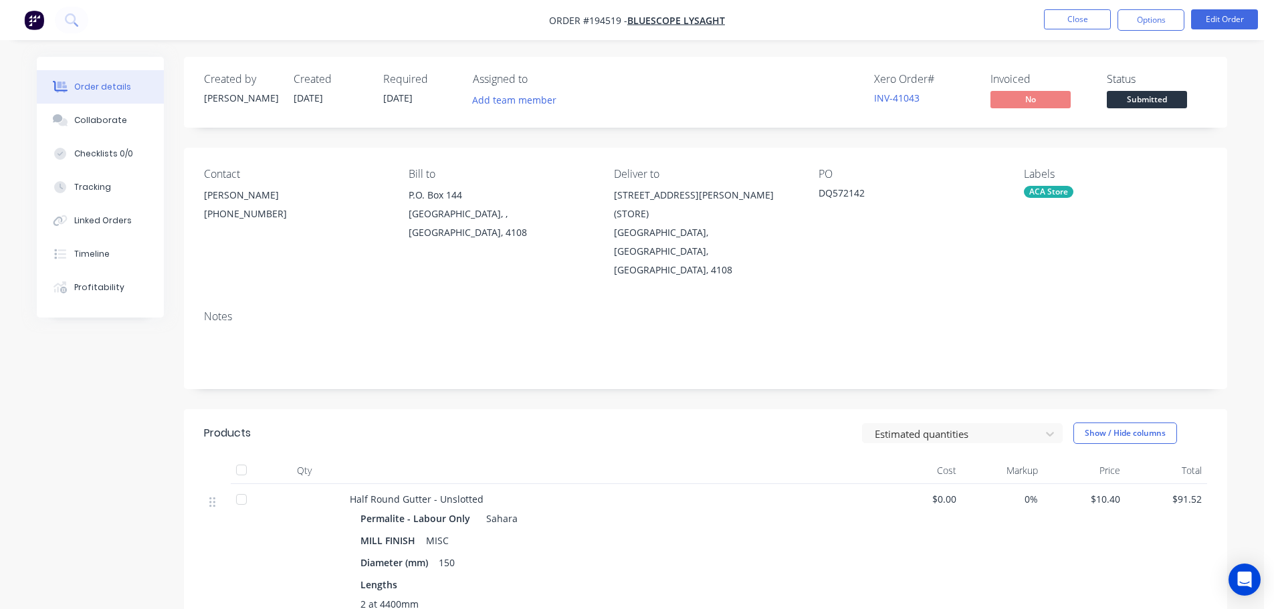
click at [941, 362] on div "Created by [PERSON_NAME] Created [DATE] Required [DATE] Assigned to Add team me…" at bounding box center [706, 604] width 1044 height 1095
click at [1089, 11] on button "Close" at bounding box center [1077, 19] width 67 height 20
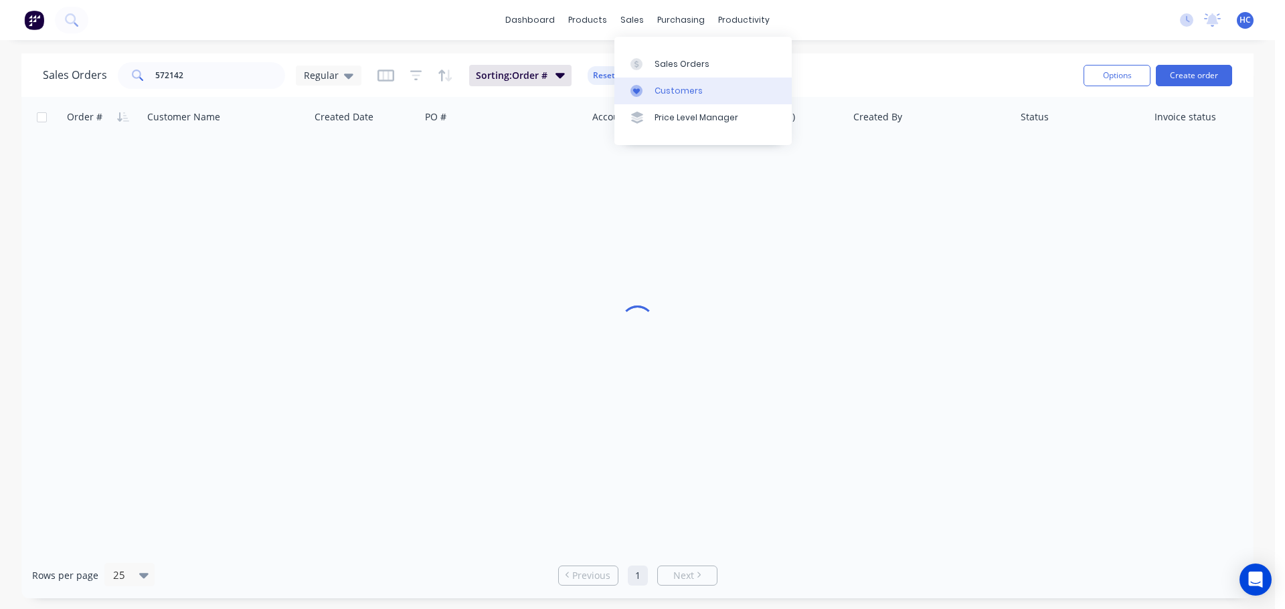
click at [665, 86] on div "Customers" at bounding box center [678, 91] width 48 height 12
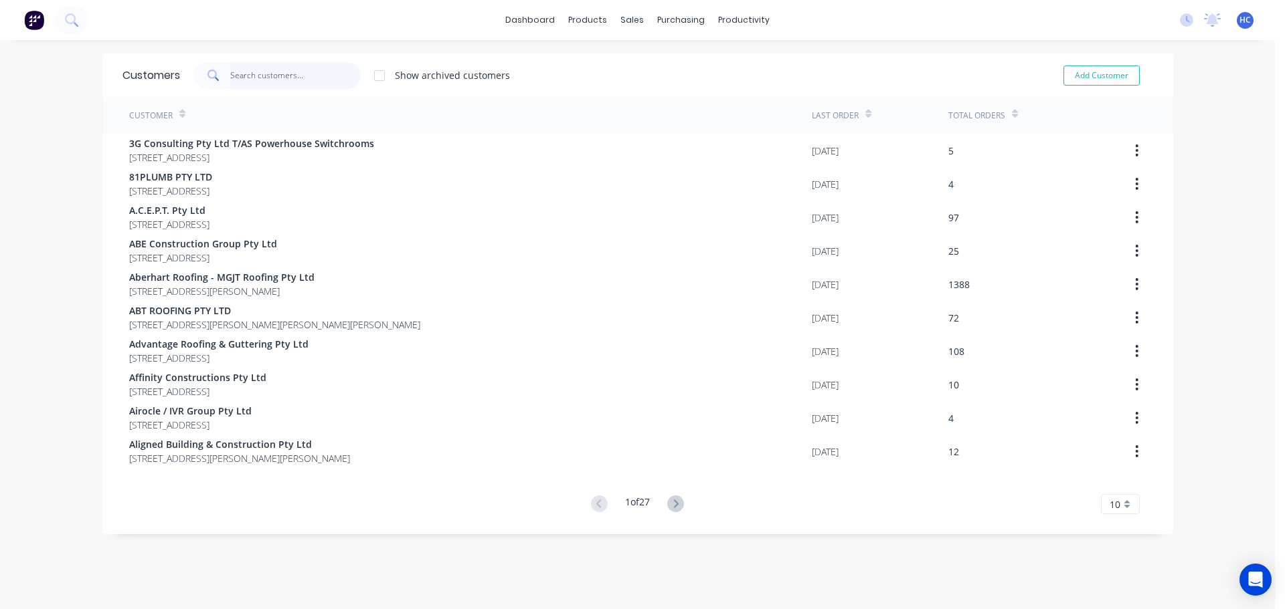
click at [303, 82] on input "text" at bounding box center [295, 75] width 130 height 27
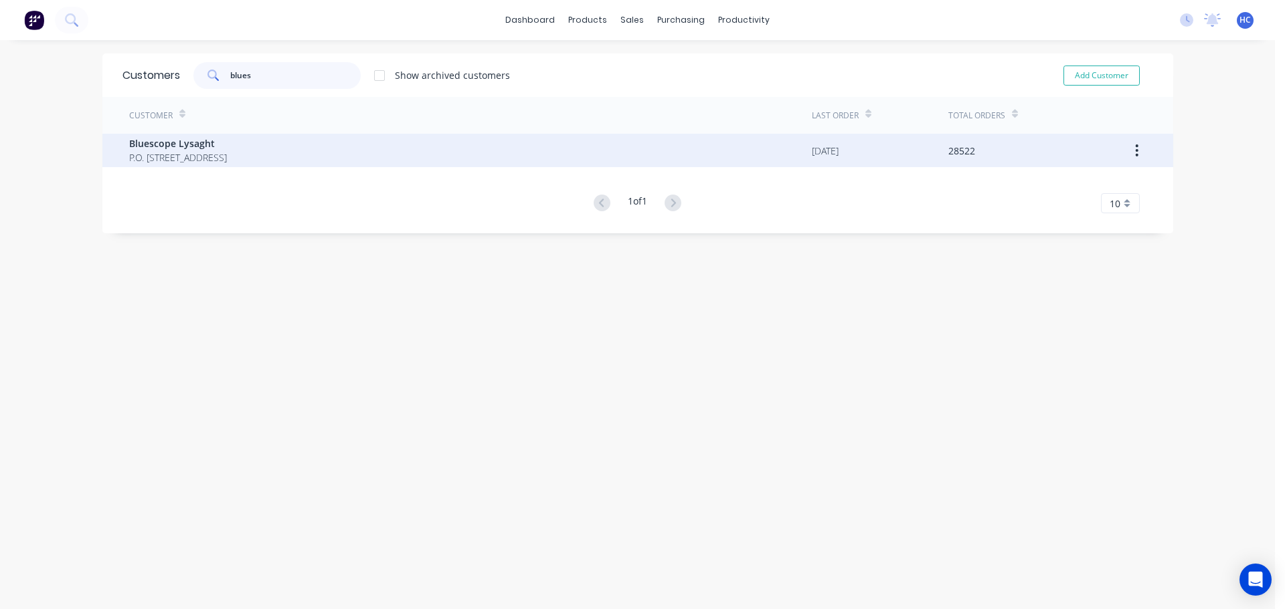
type input "blues"
click at [183, 155] on span "P.O. [STREET_ADDRESS]" at bounding box center [178, 158] width 98 height 14
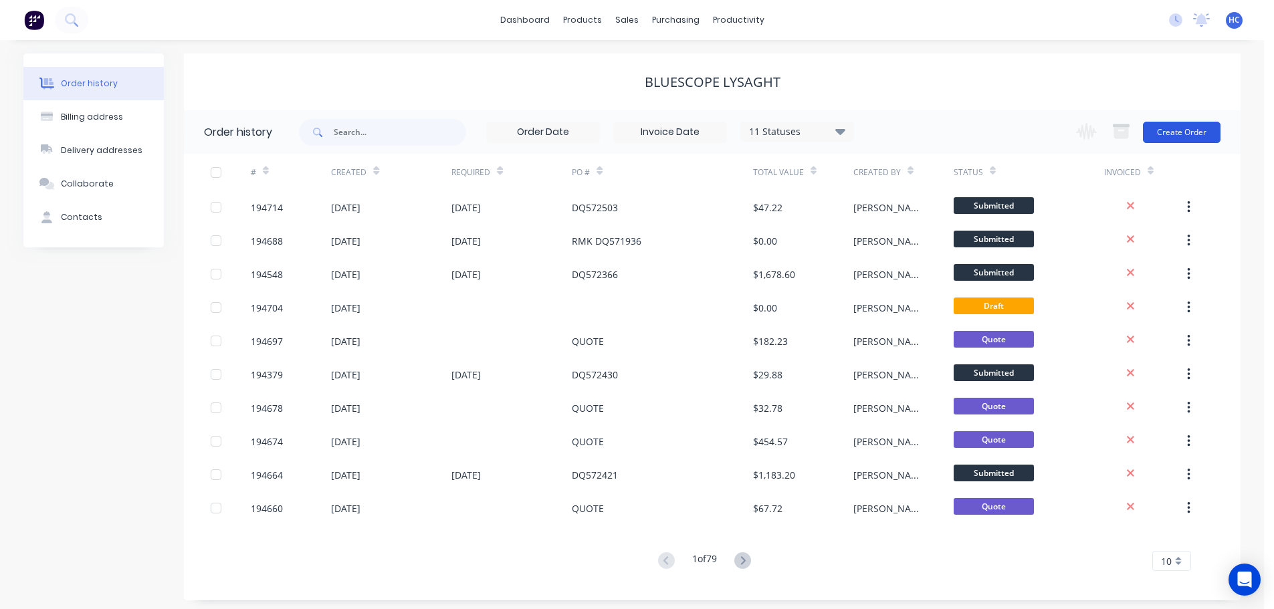
click at [1176, 132] on button "Create Order" at bounding box center [1182, 132] width 78 height 21
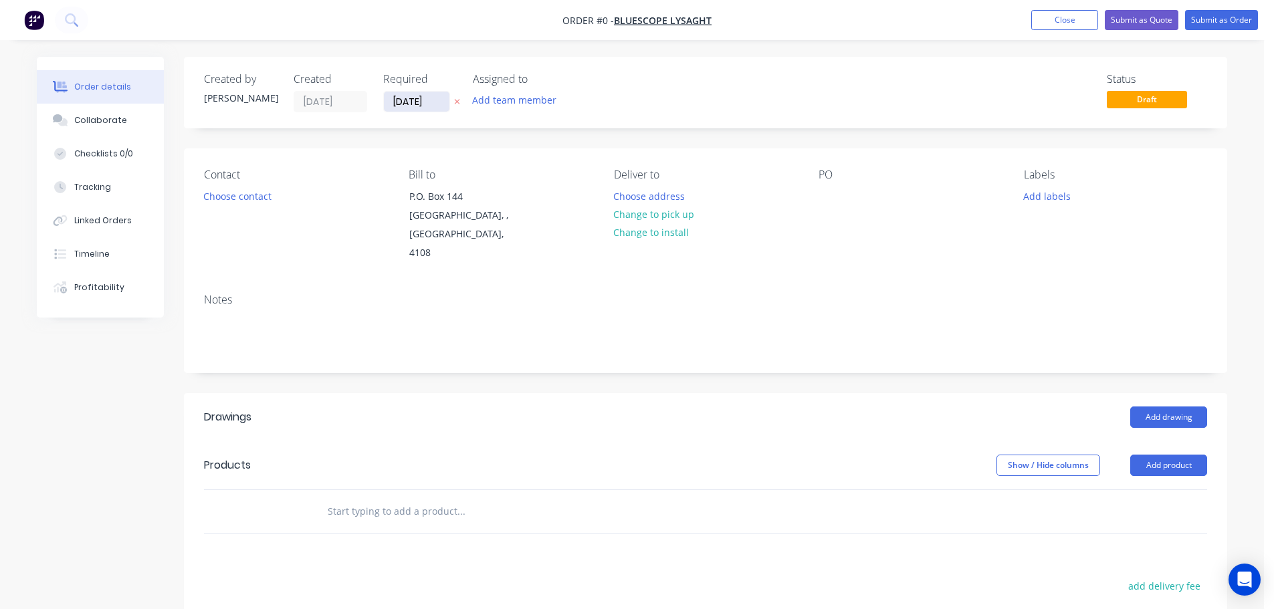
click at [396, 100] on input "[DATE]" at bounding box center [417, 102] width 66 height 20
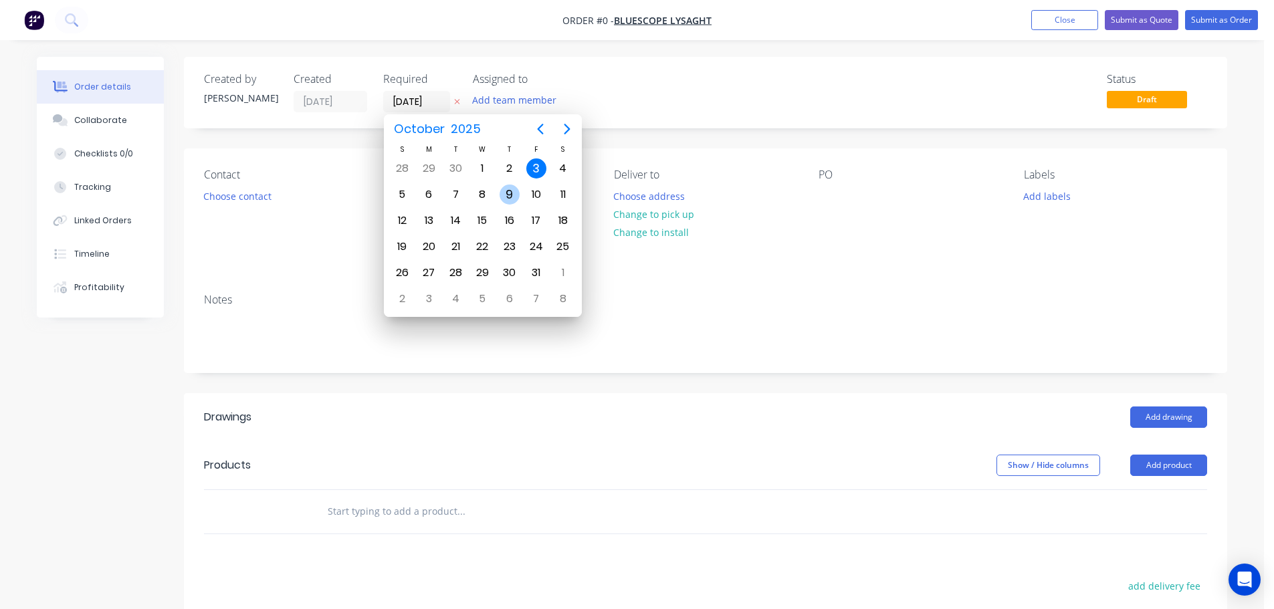
click at [512, 199] on div "9" at bounding box center [510, 195] width 20 height 20
type input "[DATE]"
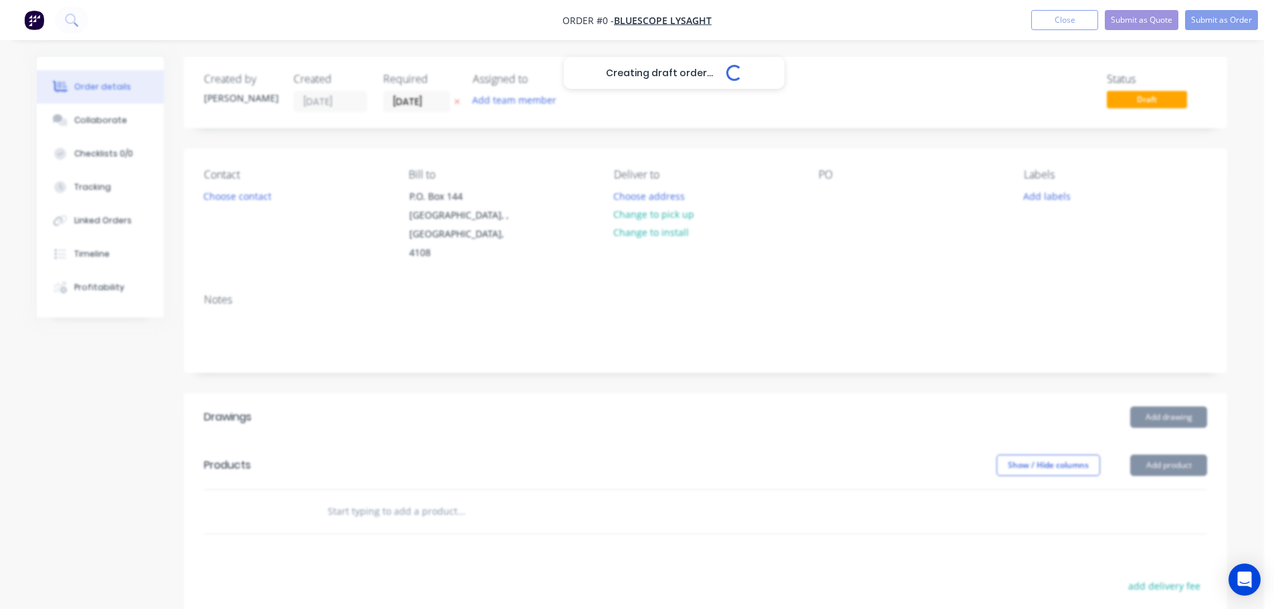
click at [235, 205] on div "Creating draft order... Loading..." at bounding box center [674, 361] width 1274 height 609
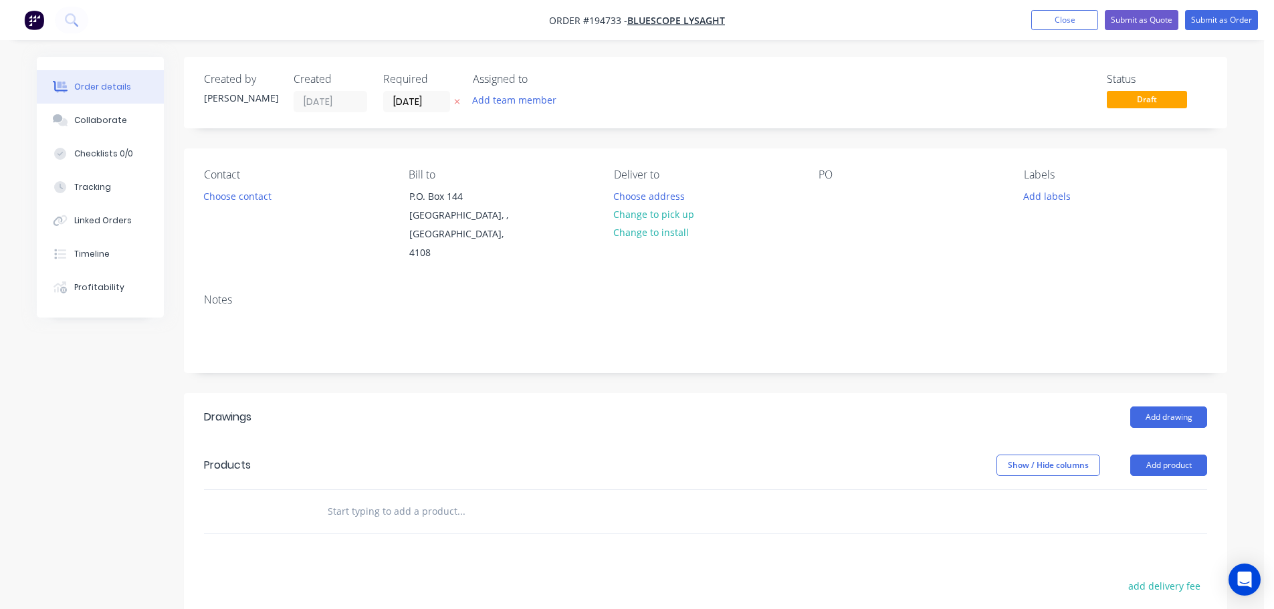
click at [243, 201] on button "Choose contact" at bounding box center [238, 196] width 82 height 18
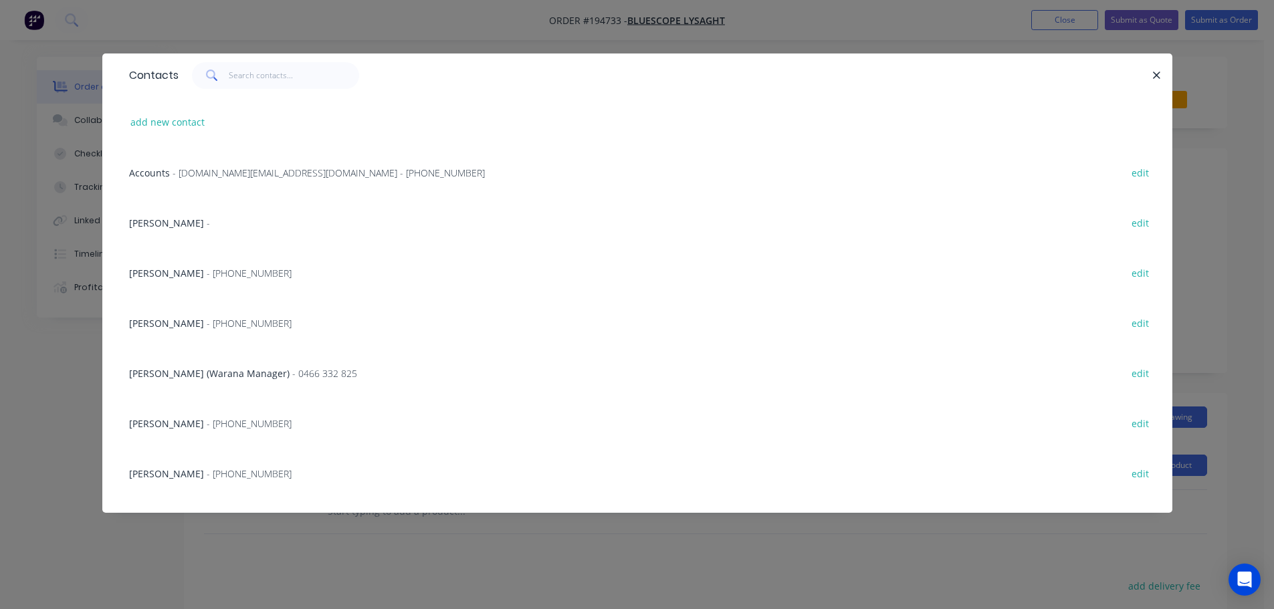
click at [34, 442] on div "Contacts add new contact Accounts - [DOMAIN_NAME][EMAIL_ADDRESS][DOMAIN_NAME] -…" at bounding box center [637, 304] width 1274 height 609
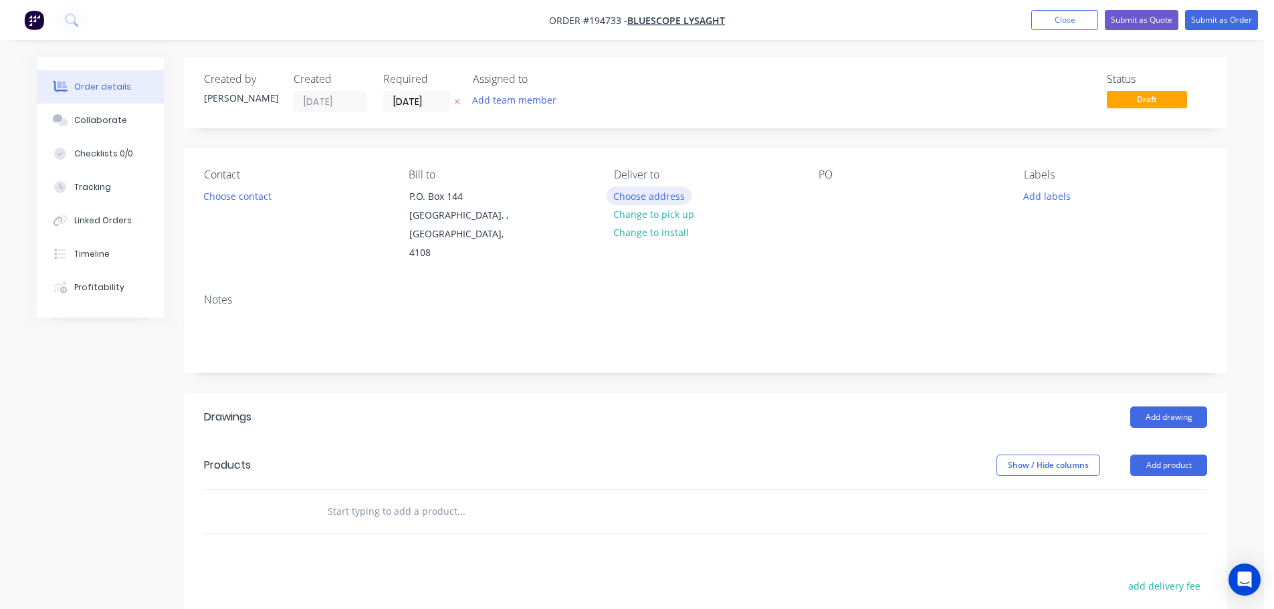
click at [670, 190] on button "Choose address" at bounding box center [650, 196] width 86 height 18
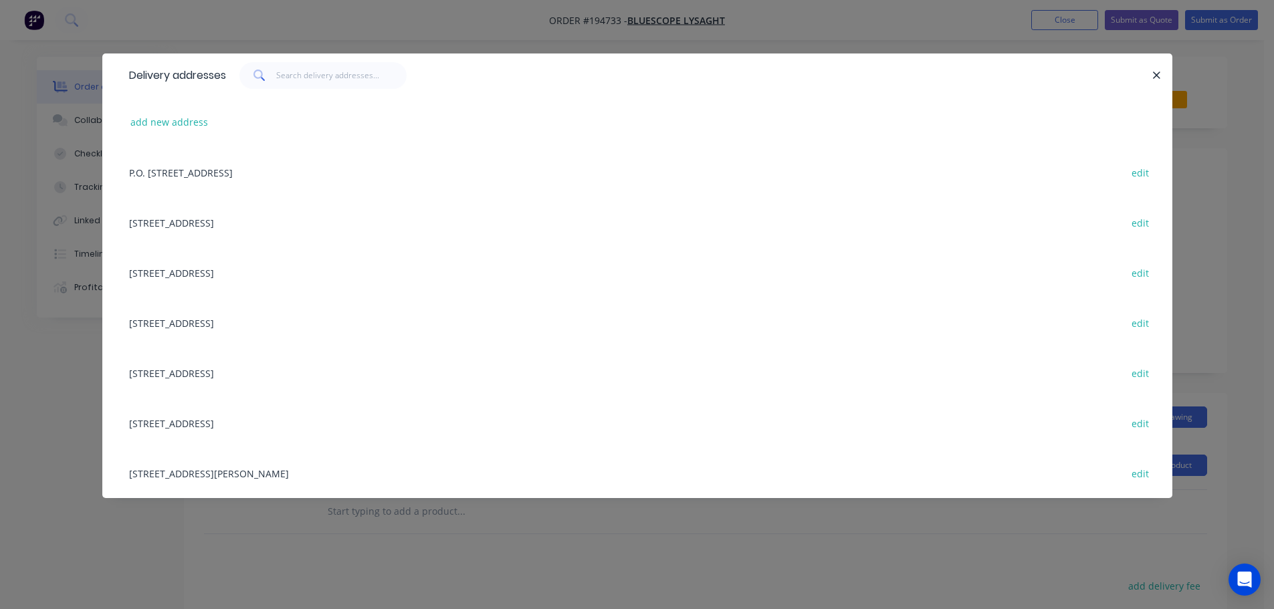
click at [260, 455] on div "[STREET_ADDRESS][PERSON_NAME] edit" at bounding box center [637, 473] width 1030 height 50
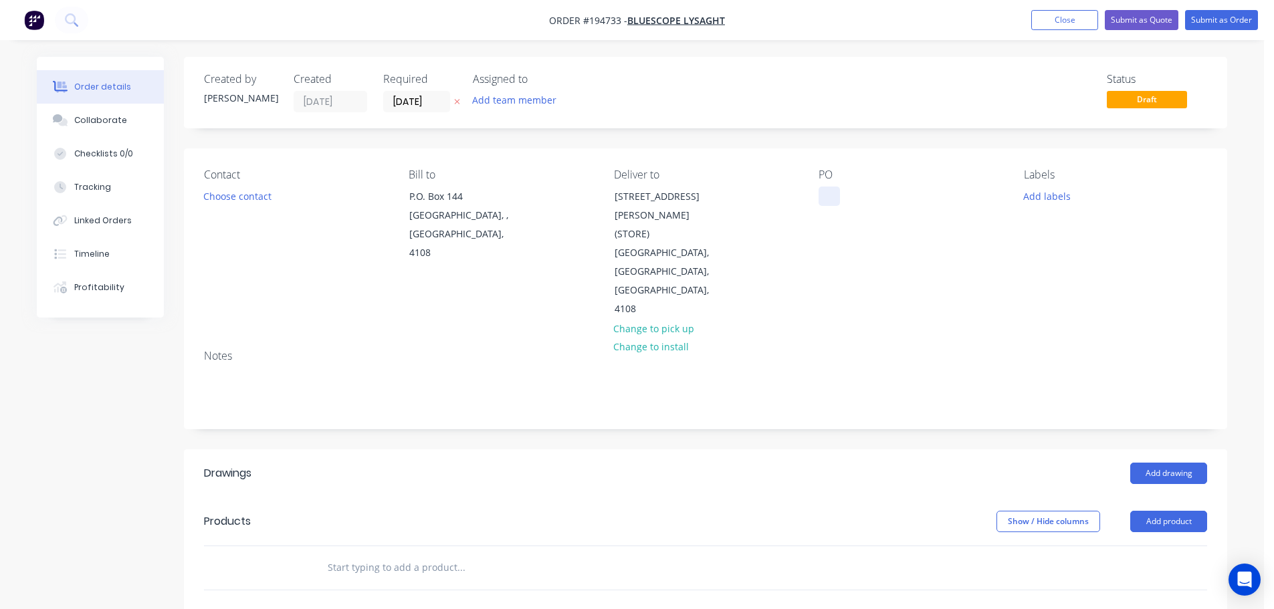
click at [824, 193] on div at bounding box center [829, 196] width 21 height 19
click at [1046, 207] on div "Labels Add labels" at bounding box center [1115, 244] width 183 height 151
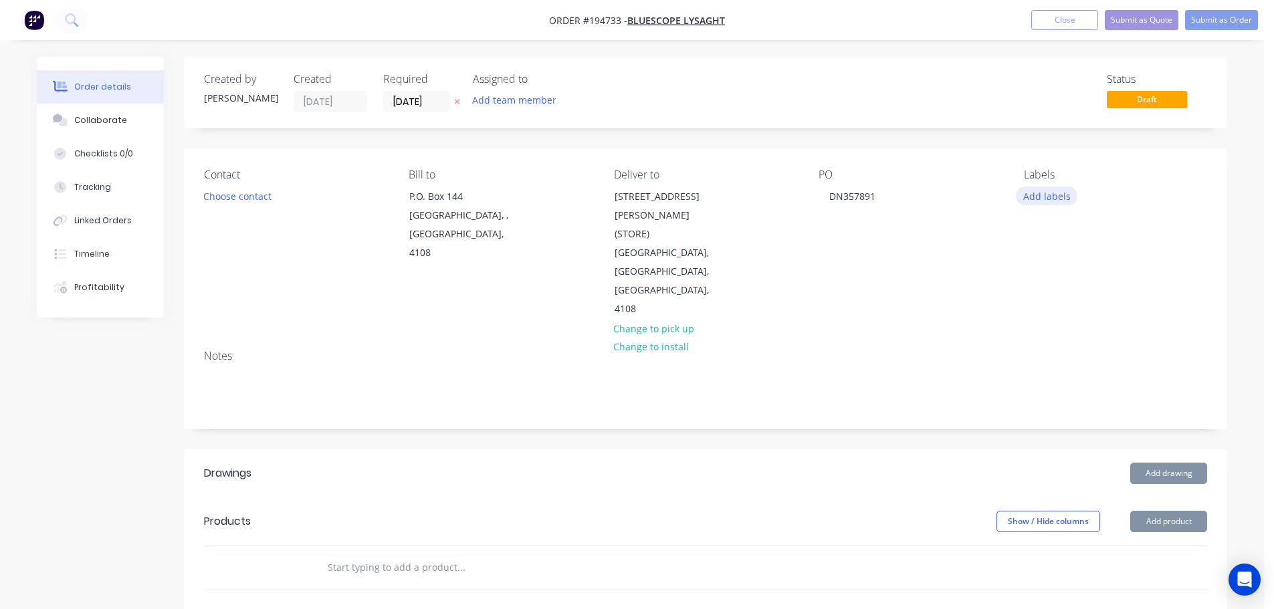
click at [1048, 196] on button "Add labels" at bounding box center [1047, 196] width 62 height 18
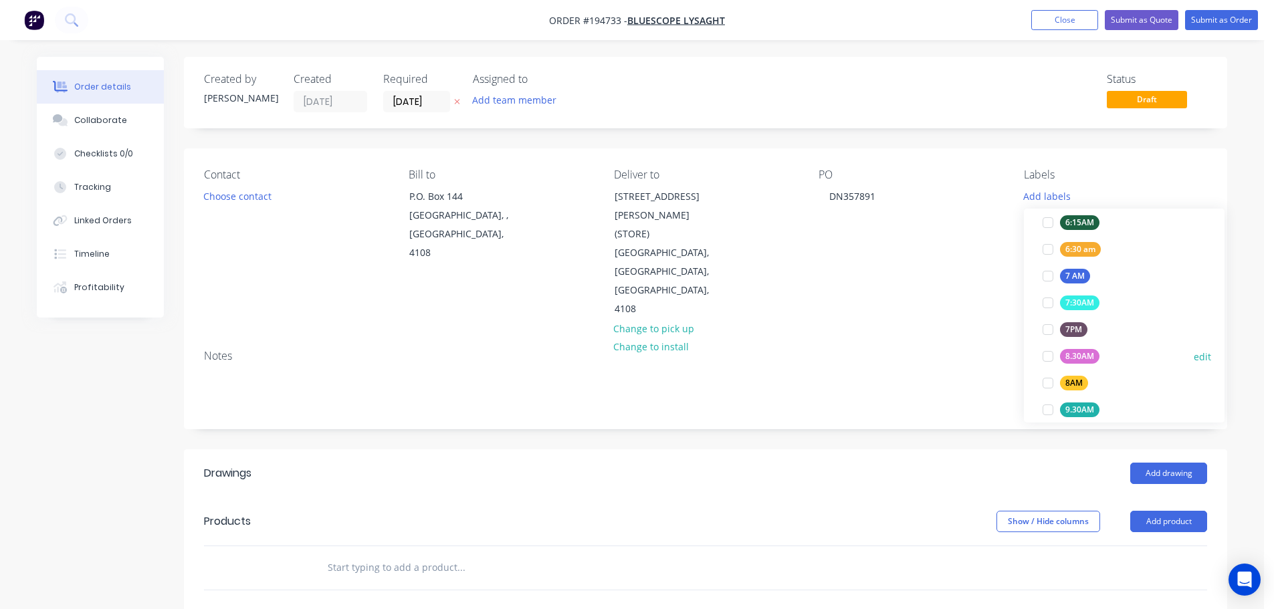
scroll to position [401, 0]
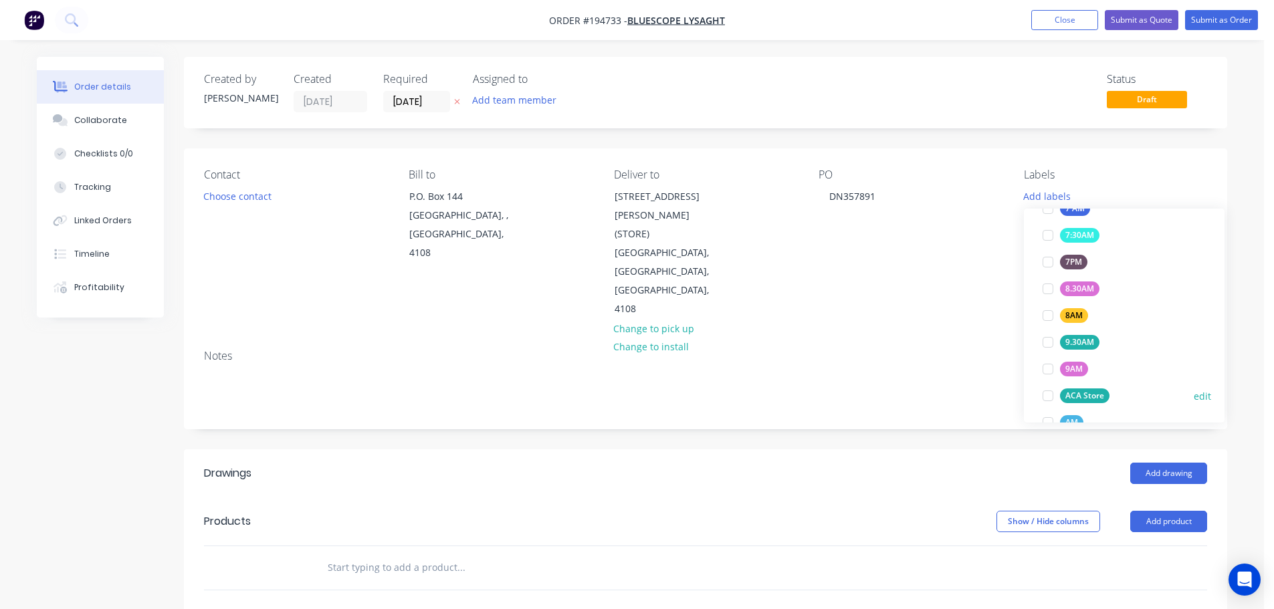
click at [1099, 397] on div "ACA Store" at bounding box center [1085, 396] width 50 height 15
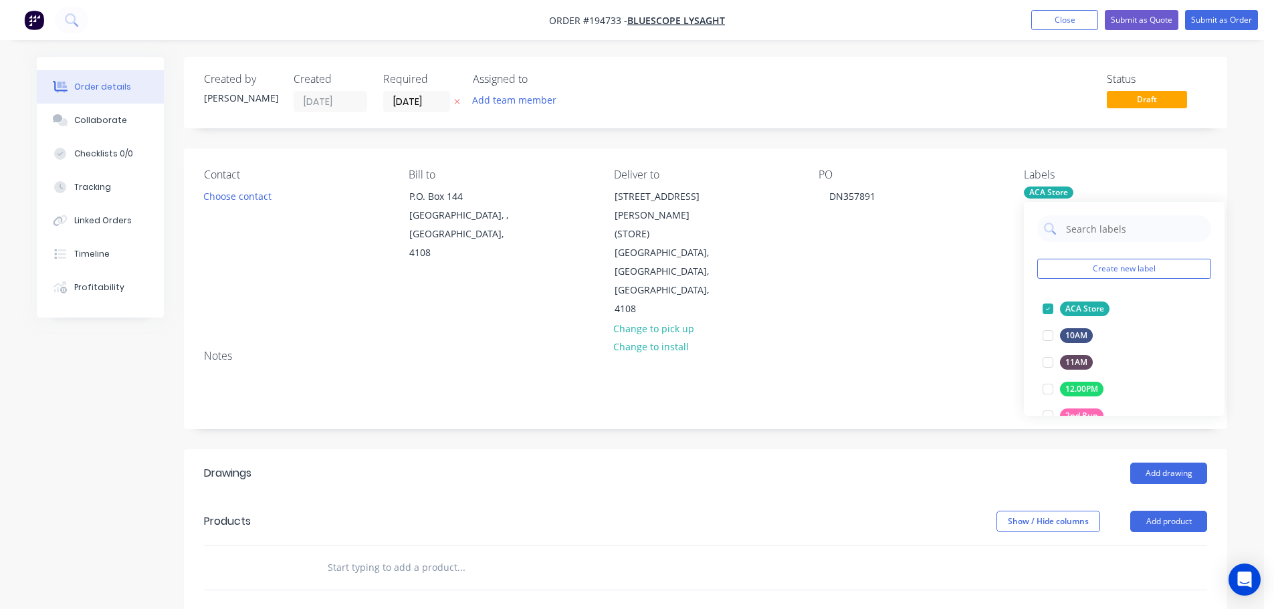
click at [950, 450] on header "Drawings Add drawing" at bounding box center [706, 474] width 1044 height 48
drag, startPoint x: 1167, startPoint y: 492, endPoint x: 1165, endPoint y: 499, distance: 7.5
click at [1167, 511] on button "Add product" at bounding box center [1169, 521] width 77 height 21
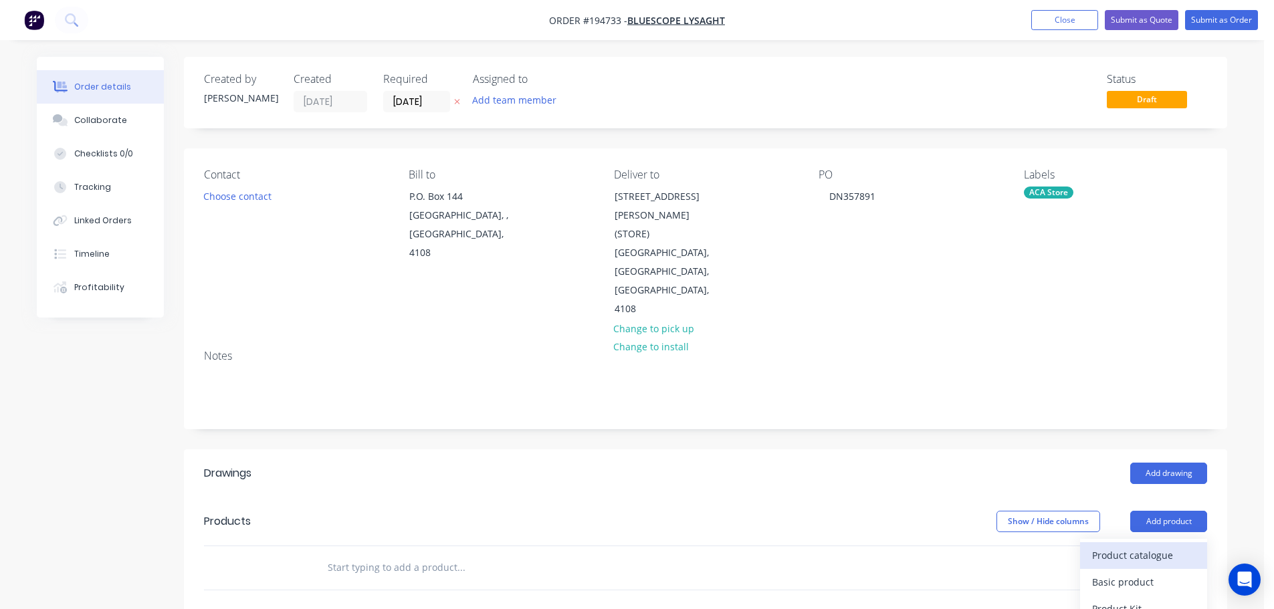
click at [1145, 546] on div "Product catalogue" at bounding box center [1144, 555] width 103 height 19
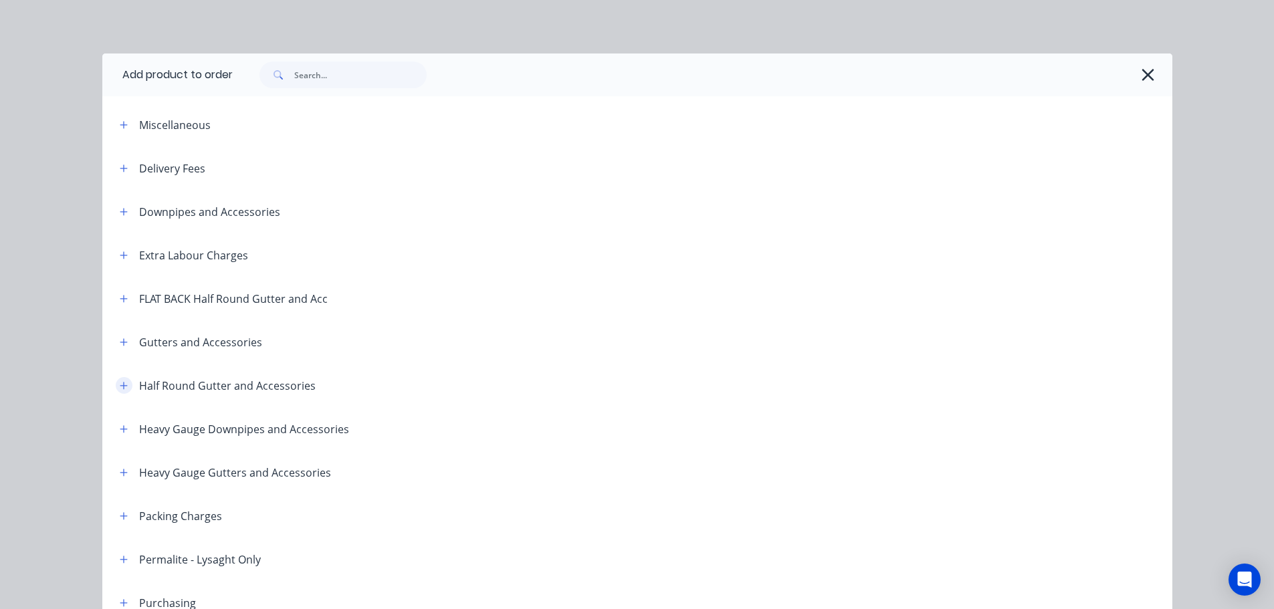
click at [120, 390] on icon "button" at bounding box center [124, 385] width 8 height 9
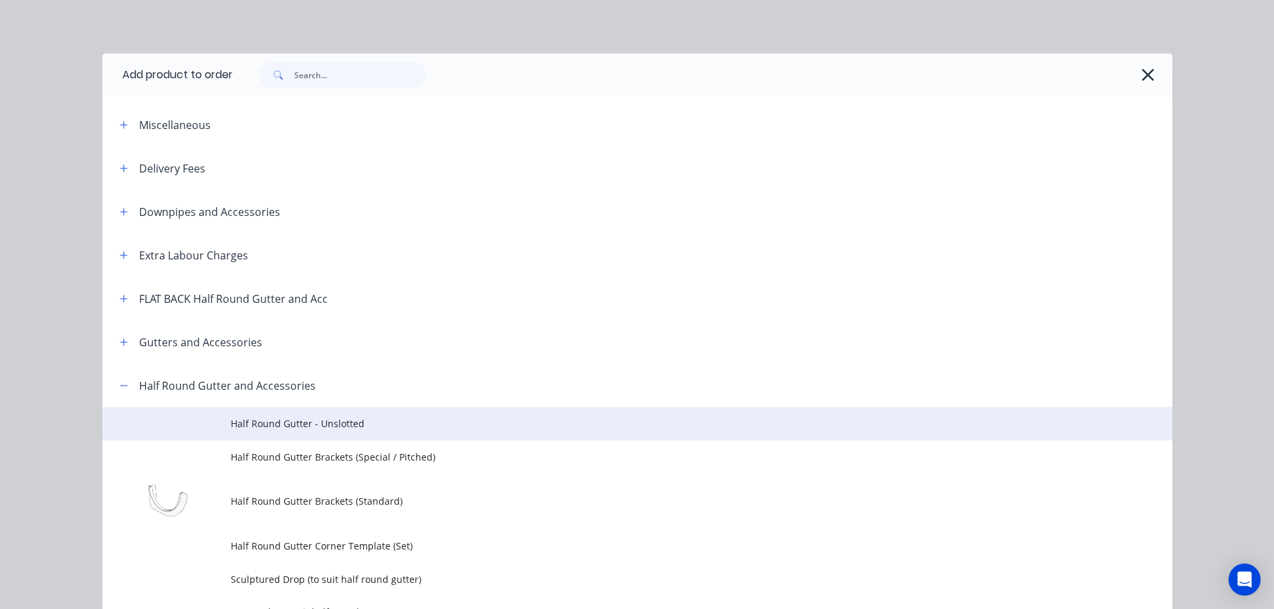
click at [341, 433] on td "Half Round Gutter - Unslotted" at bounding box center [702, 423] width 942 height 33
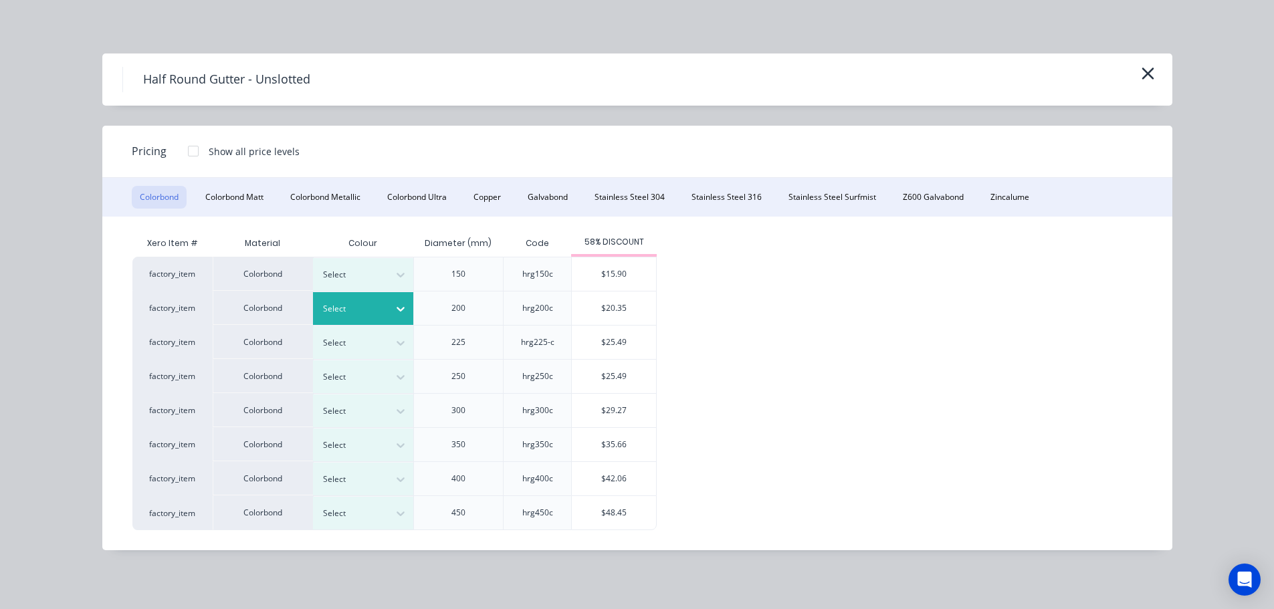
click at [358, 316] on div at bounding box center [353, 309] width 60 height 15
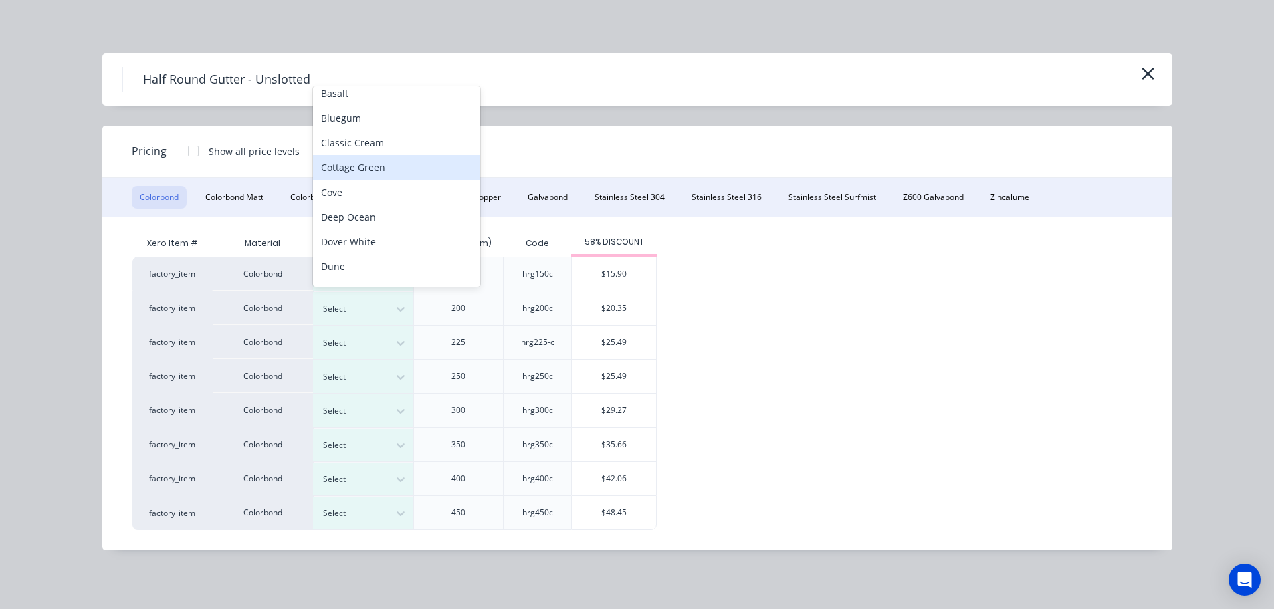
scroll to position [276, 0]
click at [360, 178] on div "Monument" at bounding box center [396, 172] width 167 height 25
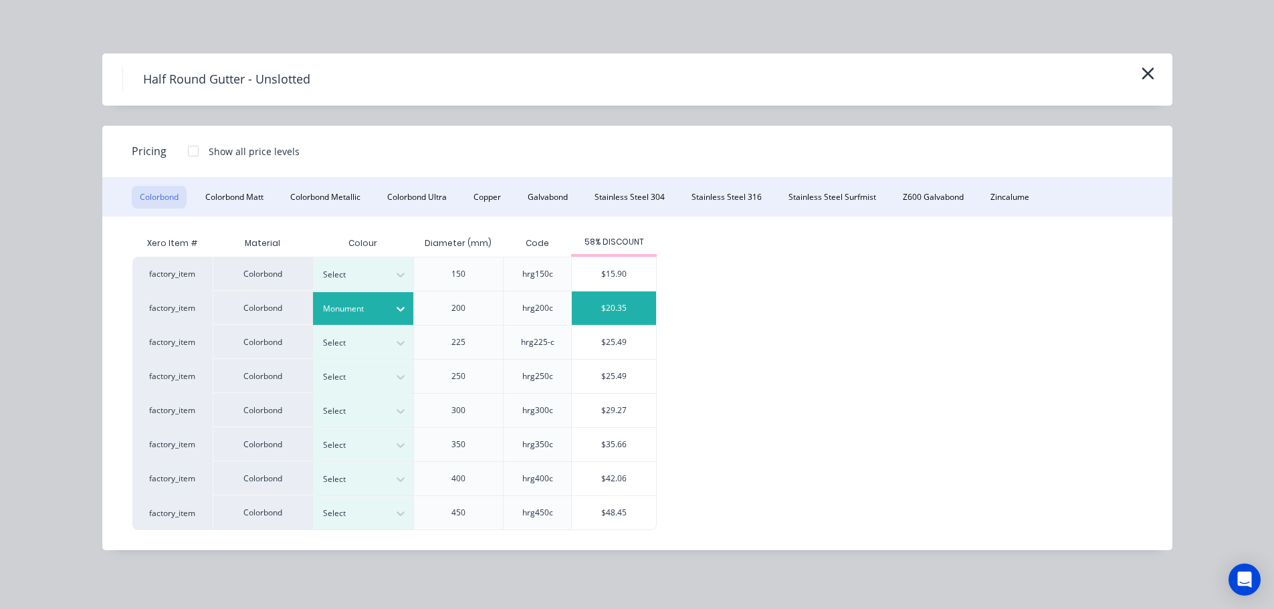
click at [576, 313] on div "$20.35" at bounding box center [614, 308] width 84 height 33
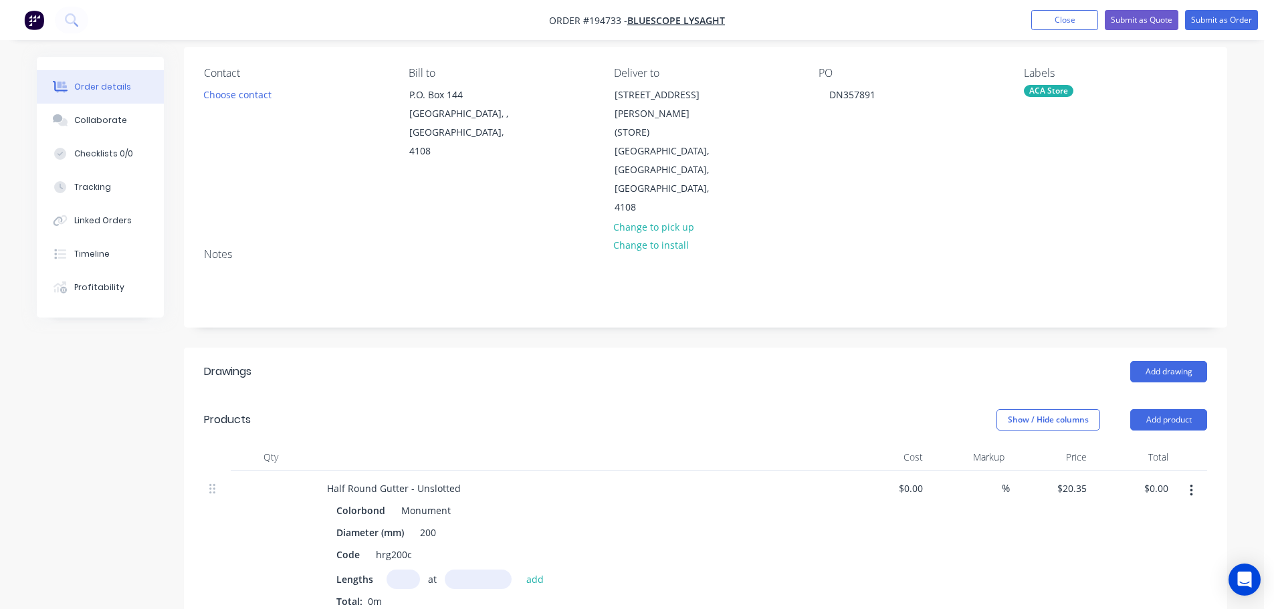
scroll to position [134, 0]
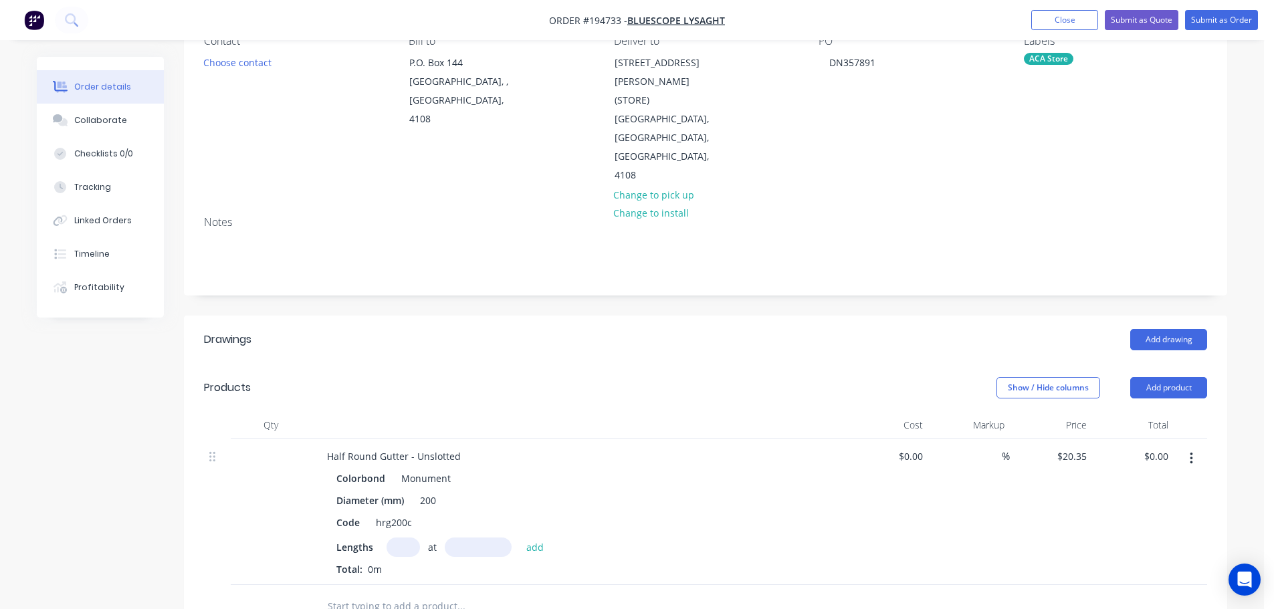
click at [406, 538] on input "text" at bounding box center [403, 547] width 33 height 19
type input "1"
type input "7000"
click at [520, 538] on button "add" at bounding box center [535, 547] width 31 height 18
type input "$142.45"
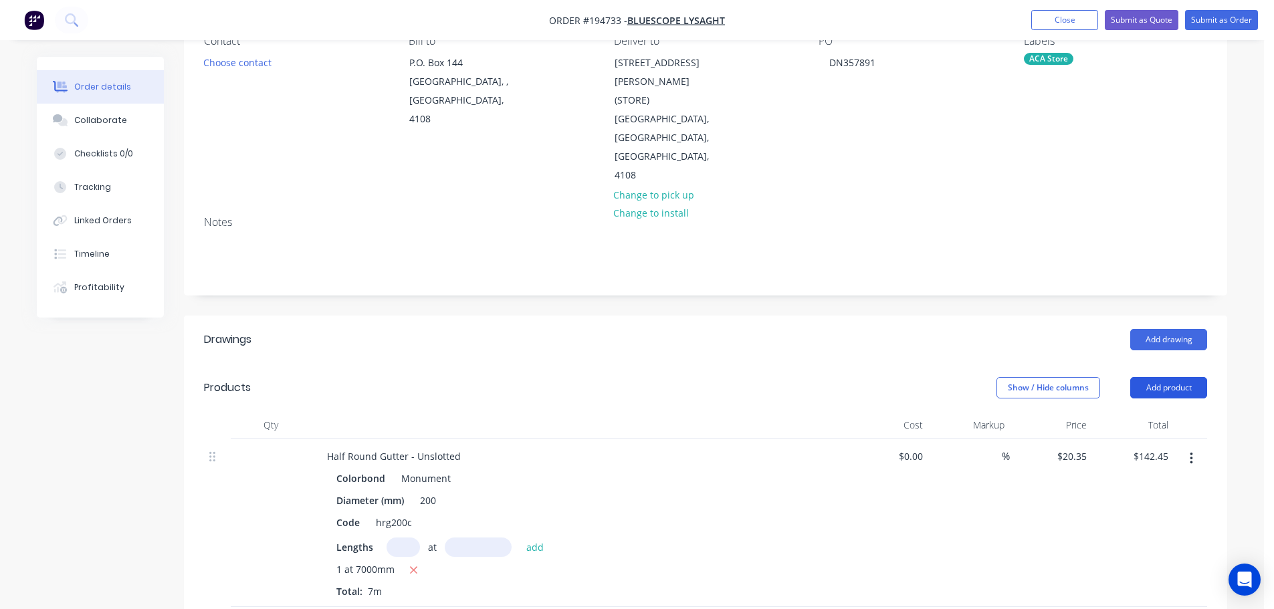
click at [1169, 377] on button "Add product" at bounding box center [1169, 387] width 77 height 21
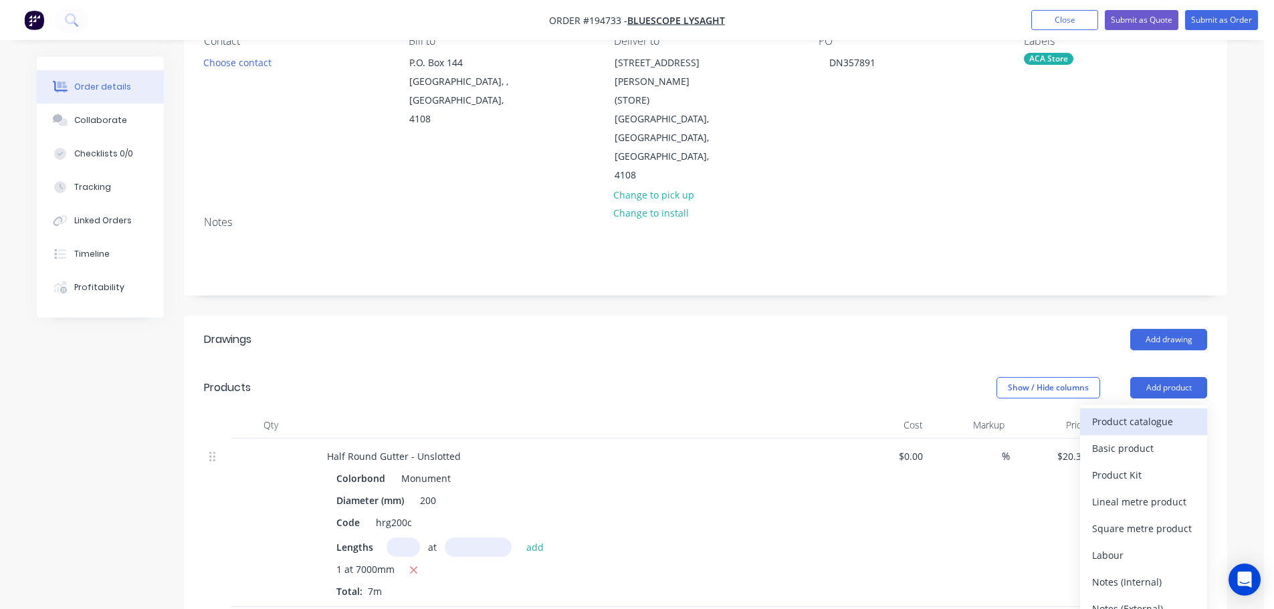
click at [1149, 412] on div "Product catalogue" at bounding box center [1144, 421] width 103 height 19
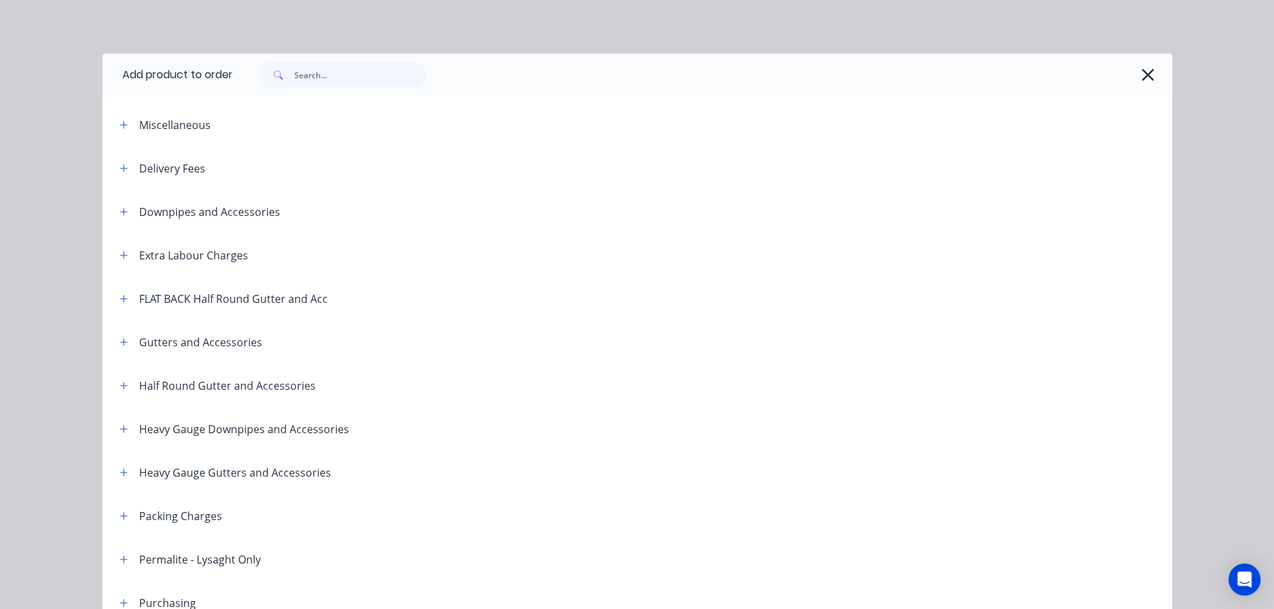
click at [128, 387] on div "Half Round Gutter and Accessories" at bounding box center [212, 385] width 207 height 17
click at [120, 383] on icon "button" at bounding box center [124, 385] width 8 height 9
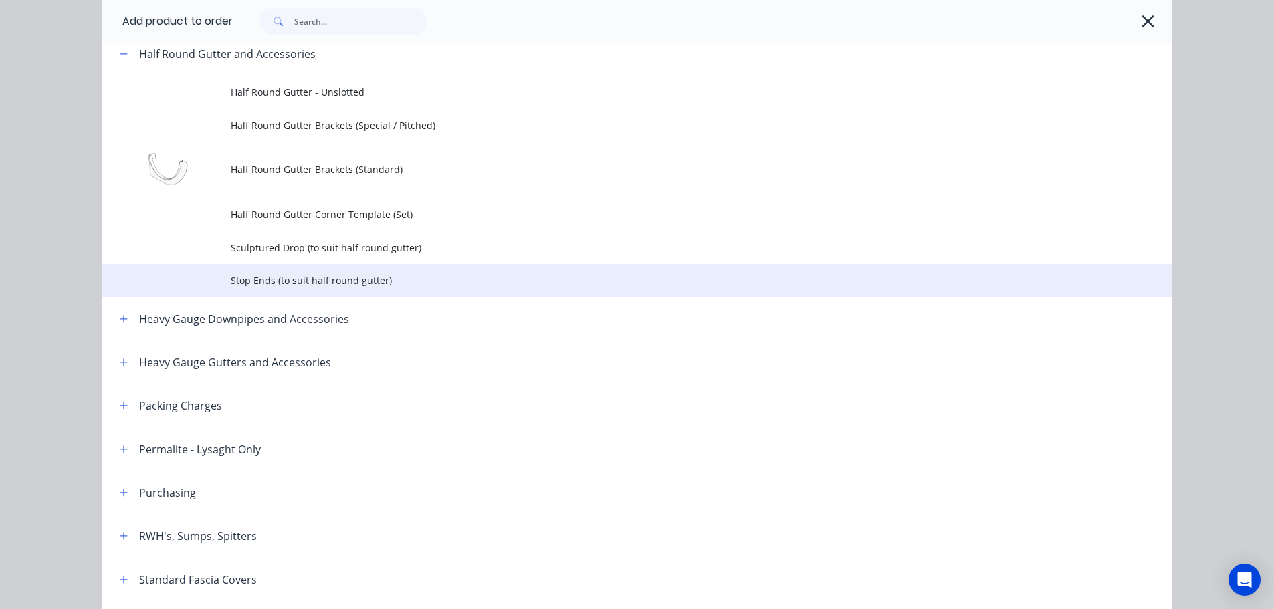
scroll to position [401, 0]
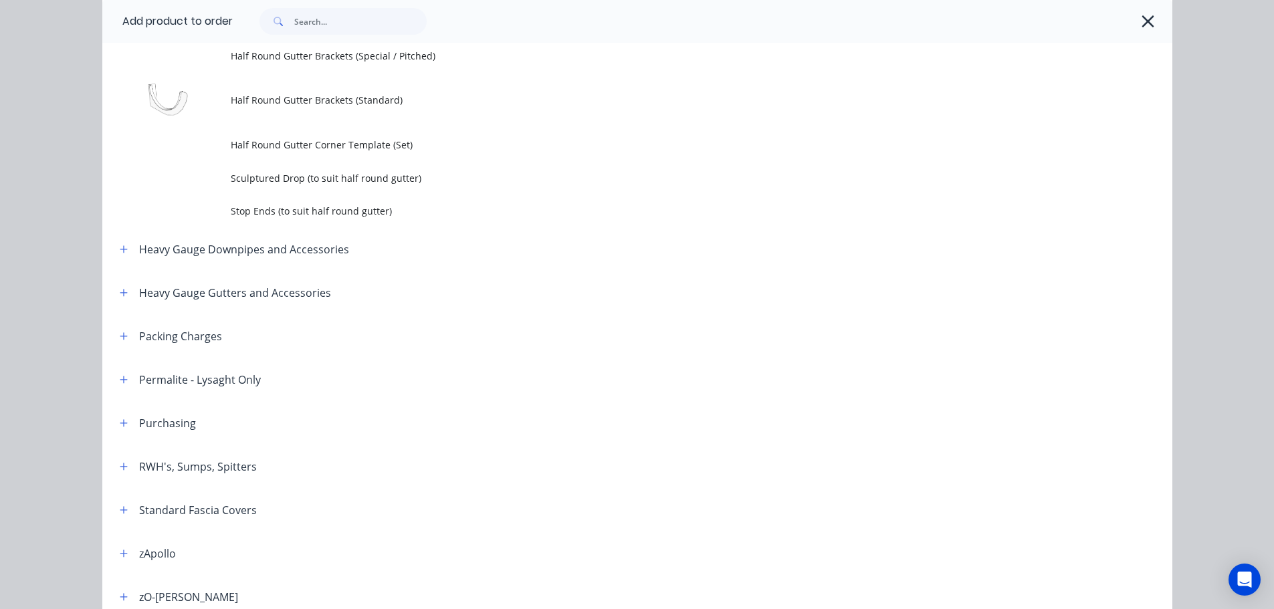
click at [270, 171] on span "Sculptured Drop (to suit half round gutter)" at bounding box center [607, 178] width 753 height 14
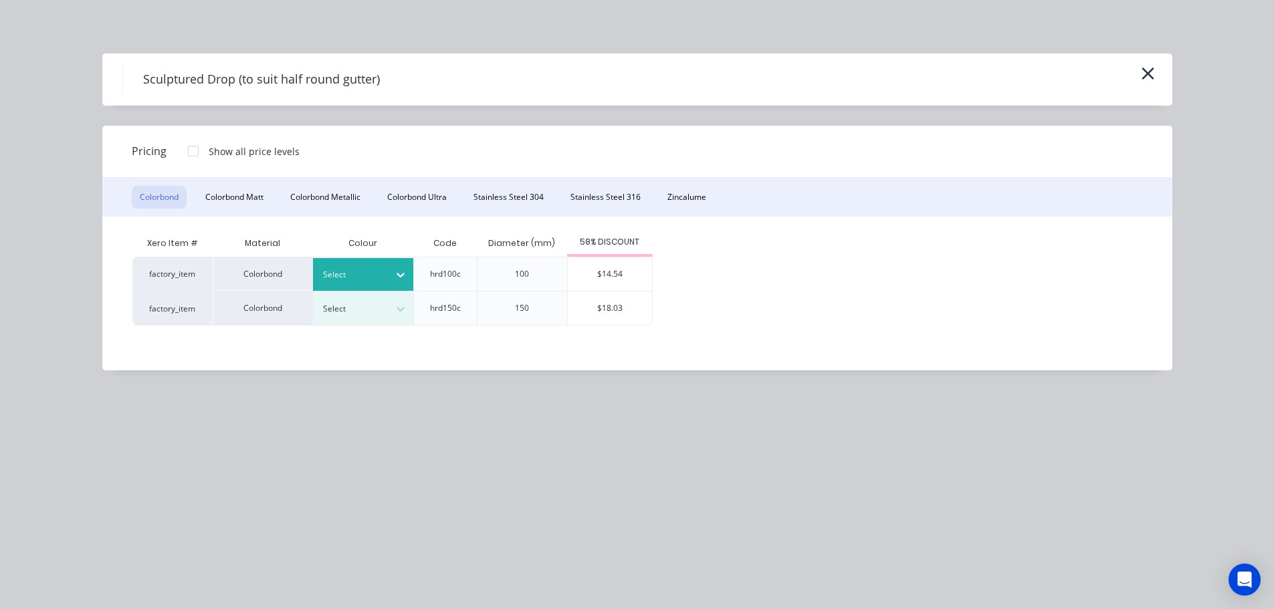
click at [359, 268] on div at bounding box center [353, 275] width 60 height 15
click at [167, 563] on div "Monument" at bounding box center [83, 575] width 167 height 25
click at [607, 274] on div "$14.54" at bounding box center [610, 274] width 84 height 33
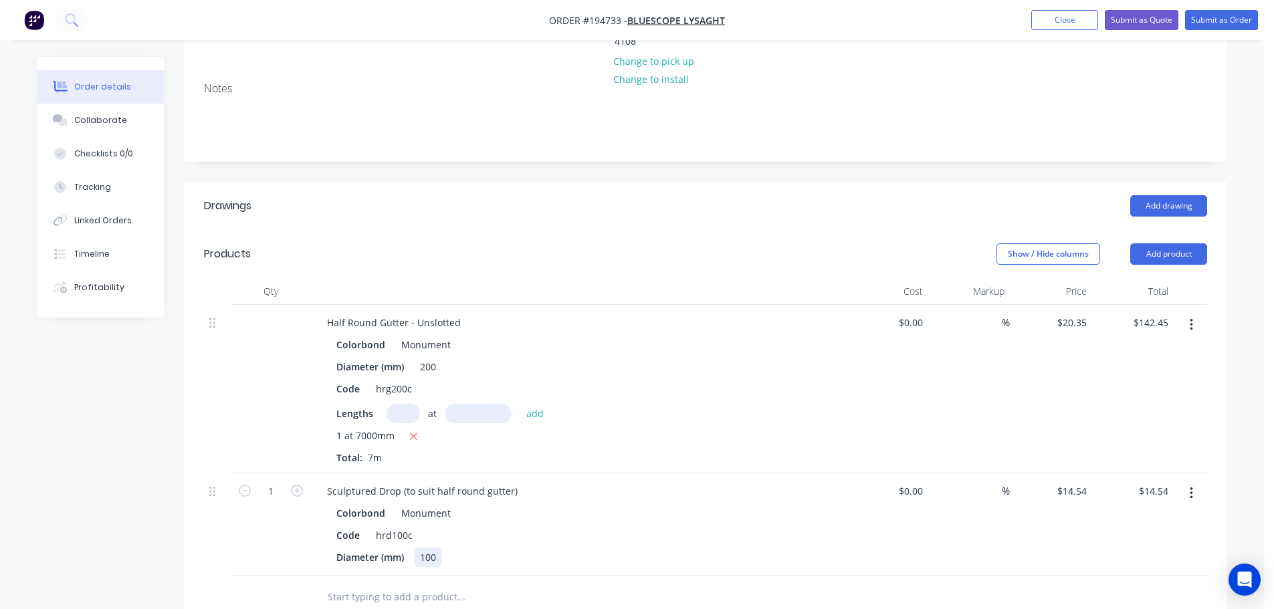
click at [430, 548] on div "100" at bounding box center [428, 557] width 27 height 19
click at [438, 482] on div "Sculptured Drop (to suit half round gutter)" at bounding box center [422, 491] width 212 height 19
click at [434, 482] on div "Sculptured Drop (to suit half round gutter)" at bounding box center [422, 491] width 212 height 19
click at [1175, 244] on button "Add product" at bounding box center [1169, 254] width 77 height 21
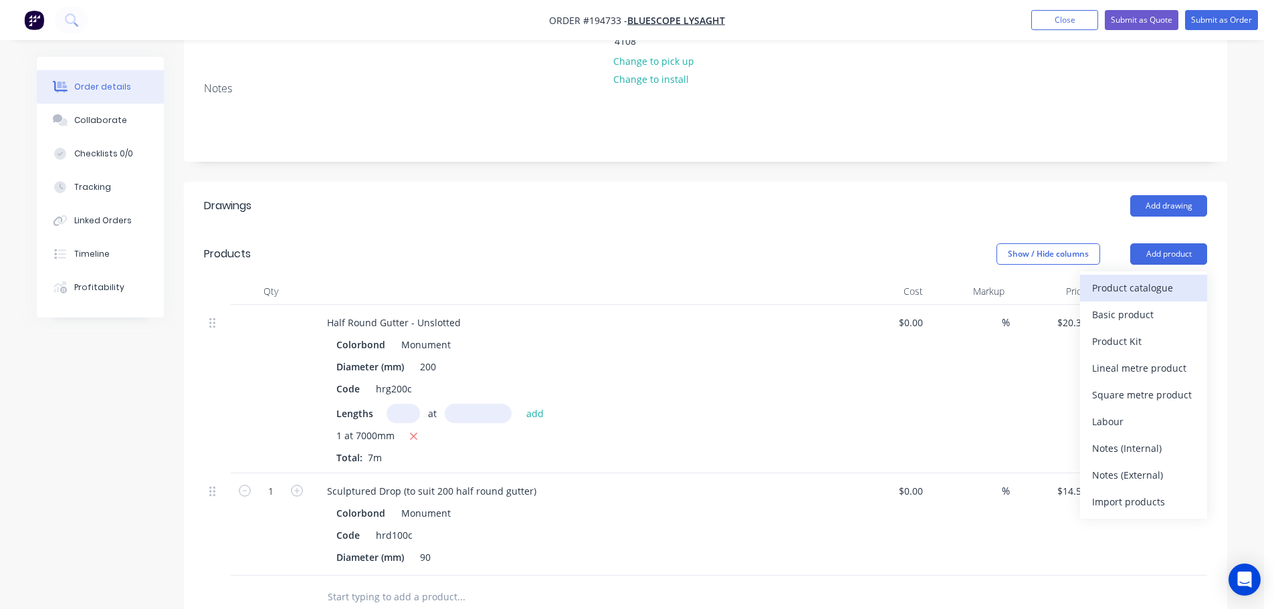
click at [1158, 278] on div "Product catalogue" at bounding box center [1144, 287] width 103 height 19
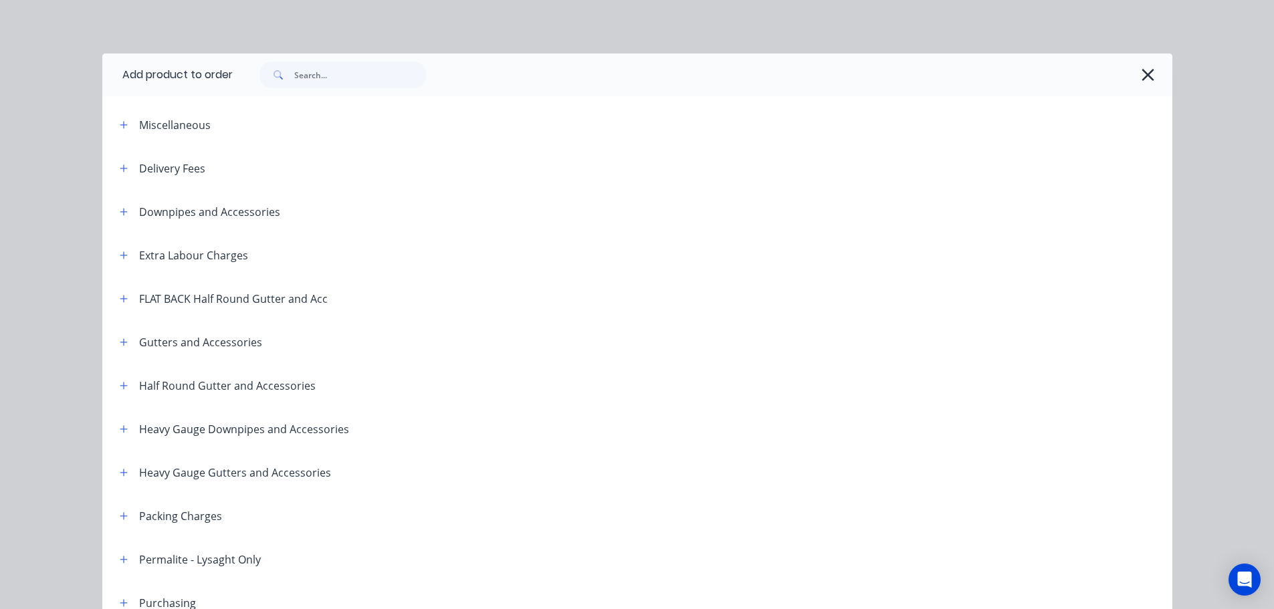
drag, startPoint x: 124, startPoint y: 381, endPoint x: 209, endPoint y: 395, distance: 86.2
click at [124, 380] on button "button" at bounding box center [124, 385] width 17 height 17
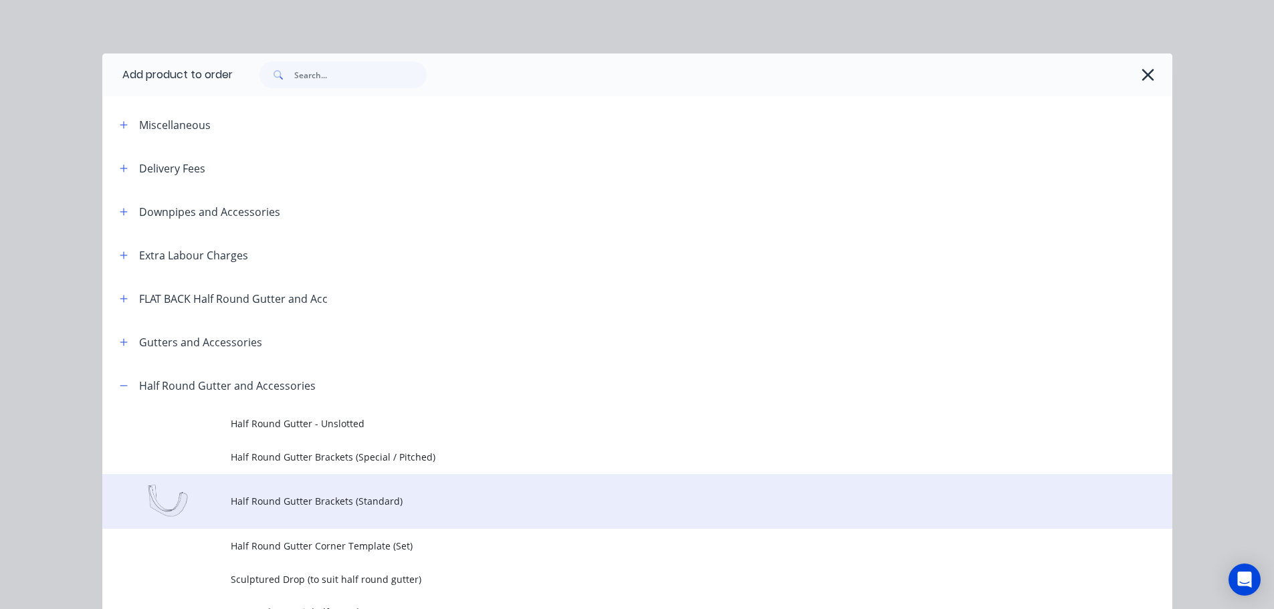
click at [334, 509] on td "Half Round Gutter Brackets (Standard)" at bounding box center [702, 502] width 942 height 56
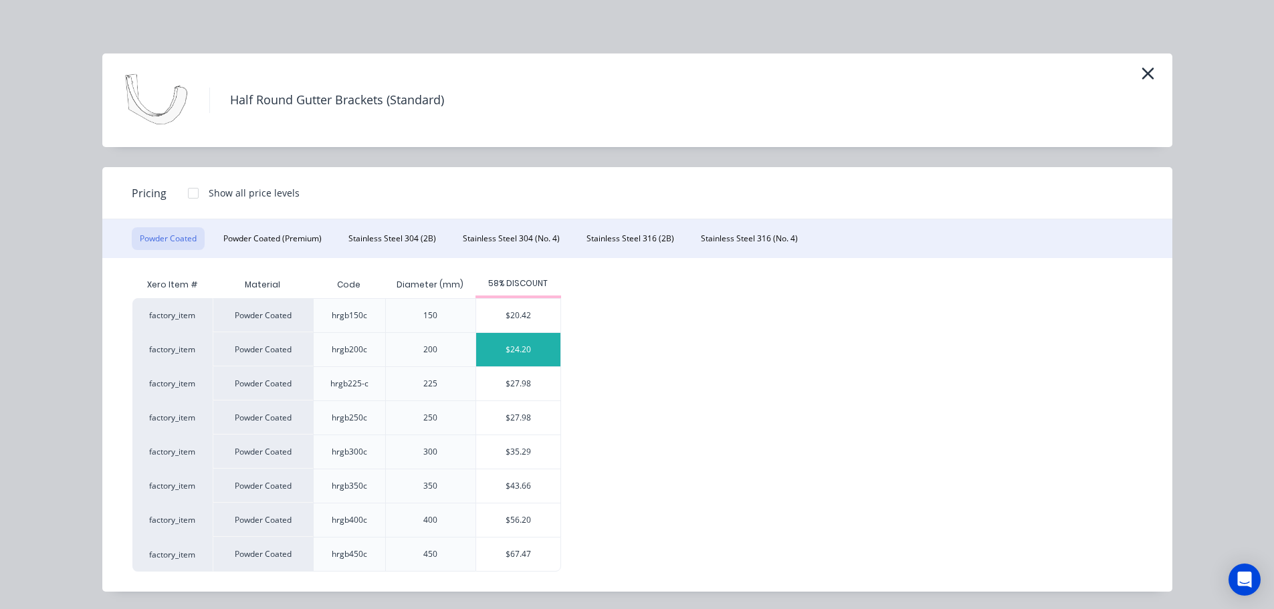
click at [510, 349] on div "$24.20" at bounding box center [518, 349] width 84 height 33
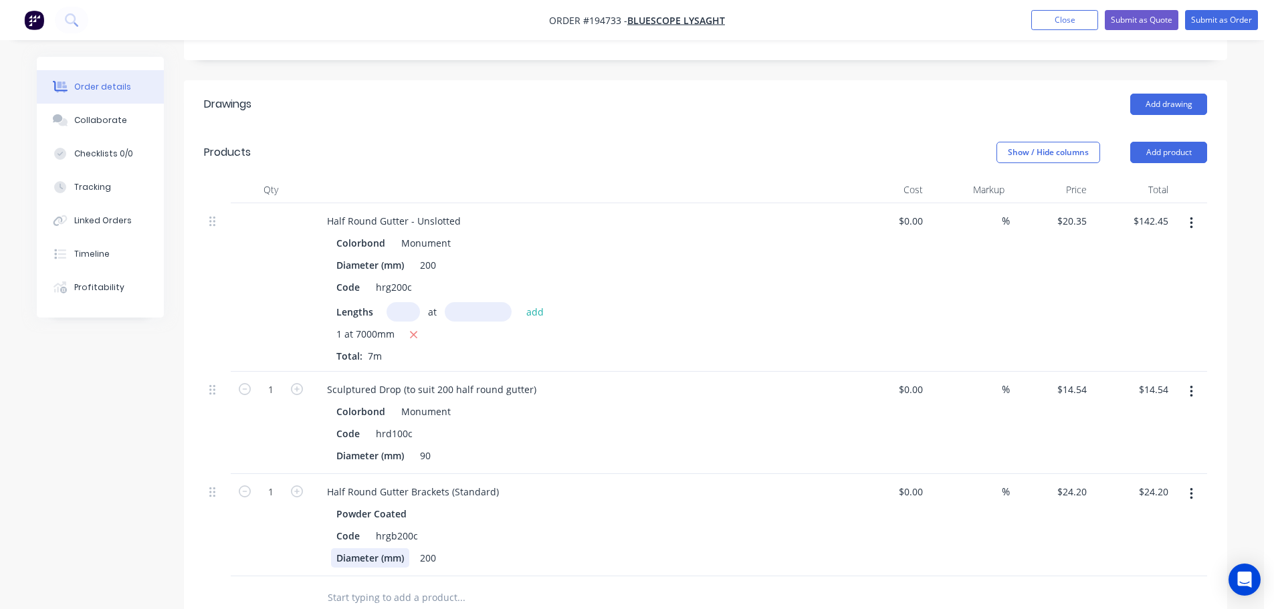
scroll to position [401, 0]
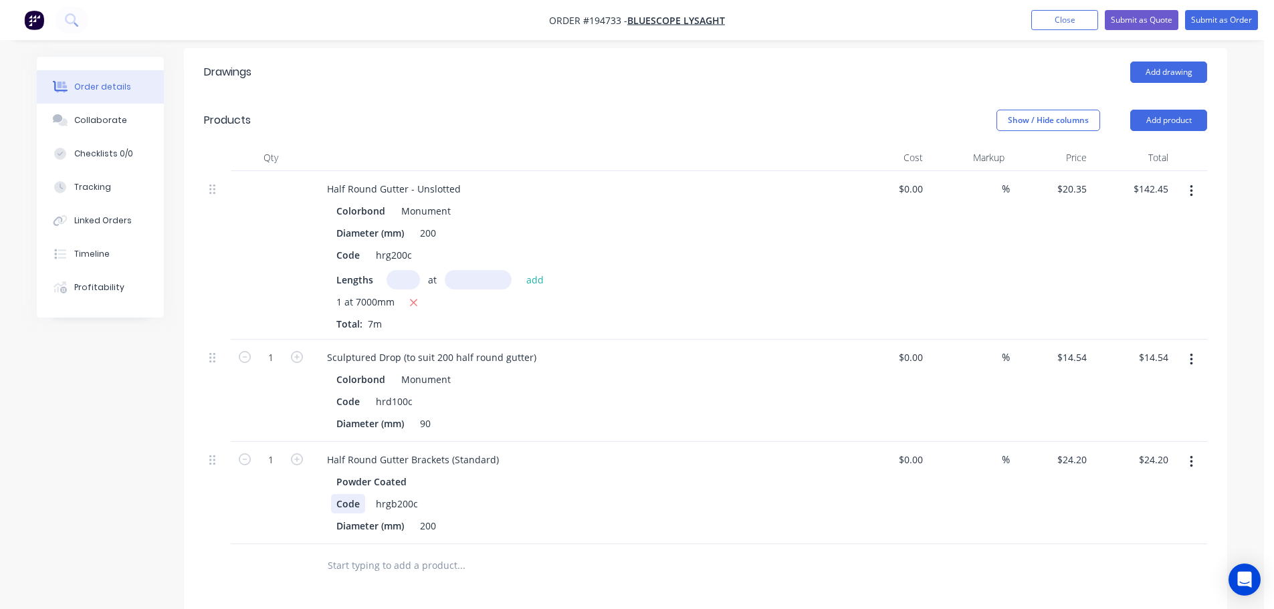
click at [330, 472] on div "Powder Coated Code hrgb200c Diameter (mm) 200" at bounding box center [578, 504] width 525 height 64
click at [674, 592] on div "Drawings Add drawing Products Show / Hide columns Add product Qty Cost Markup P…" at bounding box center [706, 478] width 1044 height 861
click at [292, 454] on icon "button" at bounding box center [297, 460] width 12 height 12
type input "2"
type input "$48.40"
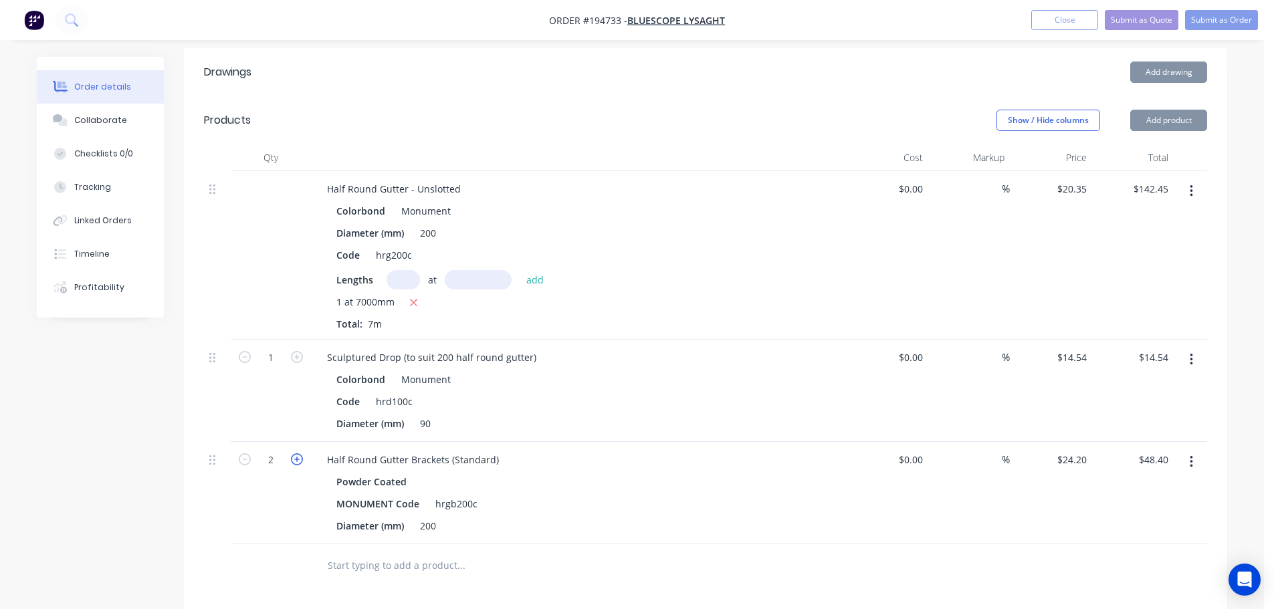
click at [292, 454] on icon "button" at bounding box center [297, 460] width 12 height 12
type input "3"
type input "$72.60"
click at [292, 454] on icon "button" at bounding box center [297, 460] width 12 height 12
type input "4"
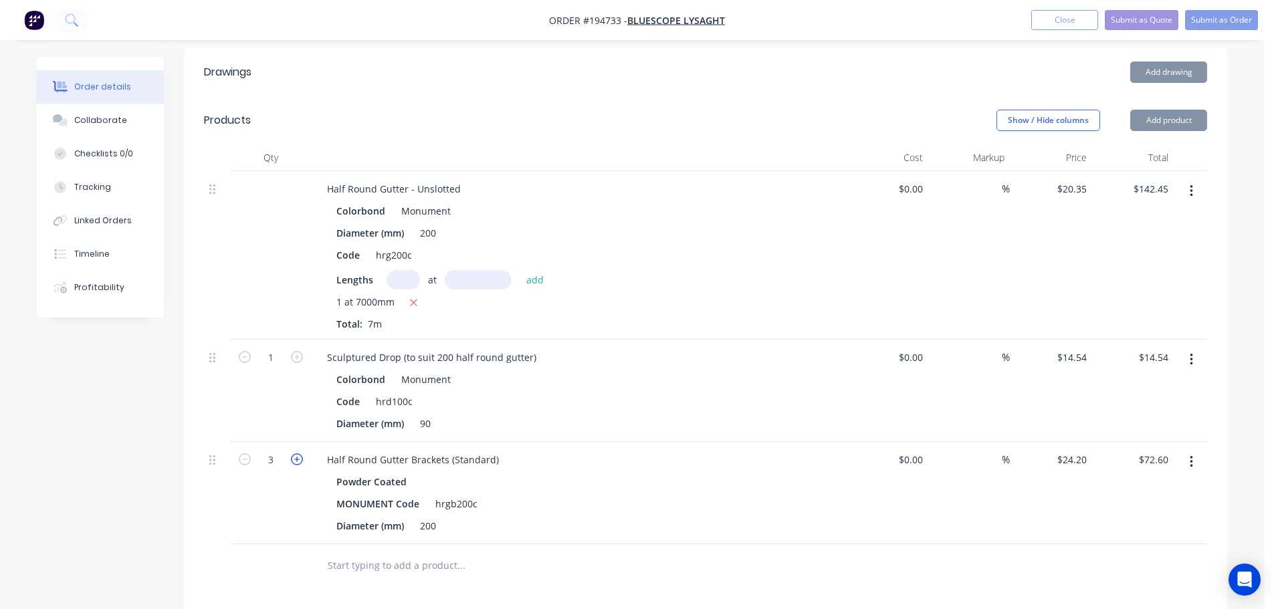
type input "$96.80"
click at [292, 454] on icon "button" at bounding box center [297, 460] width 12 height 12
type input "5"
type input "$121.00"
click at [292, 454] on icon "button" at bounding box center [297, 460] width 12 height 12
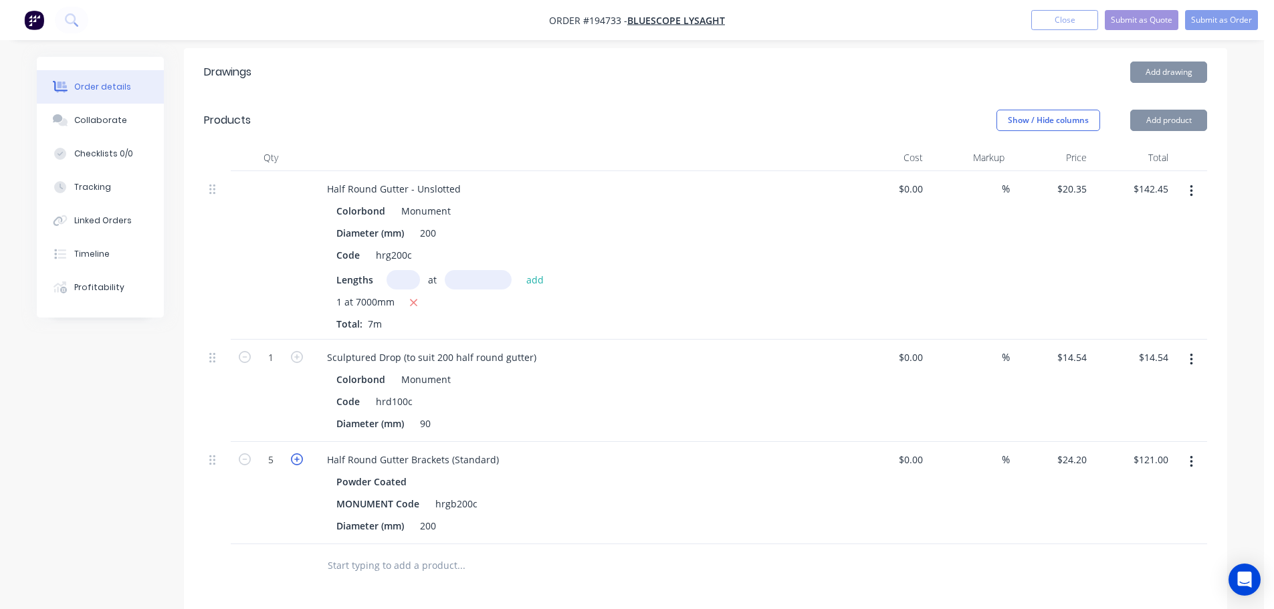
type input "6"
type input "$145.20"
click at [292, 454] on icon "button" at bounding box center [297, 460] width 12 height 12
type input "7"
type input "$169.40"
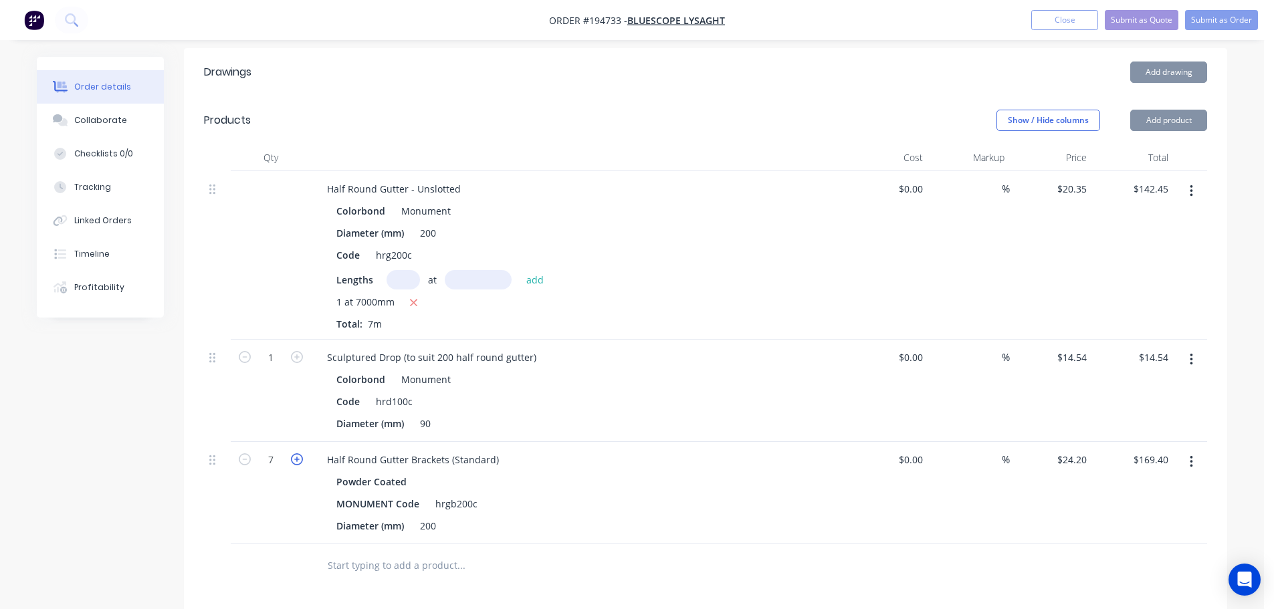
click at [292, 454] on icon "button" at bounding box center [297, 460] width 12 height 12
type input "8"
type input "$193.60"
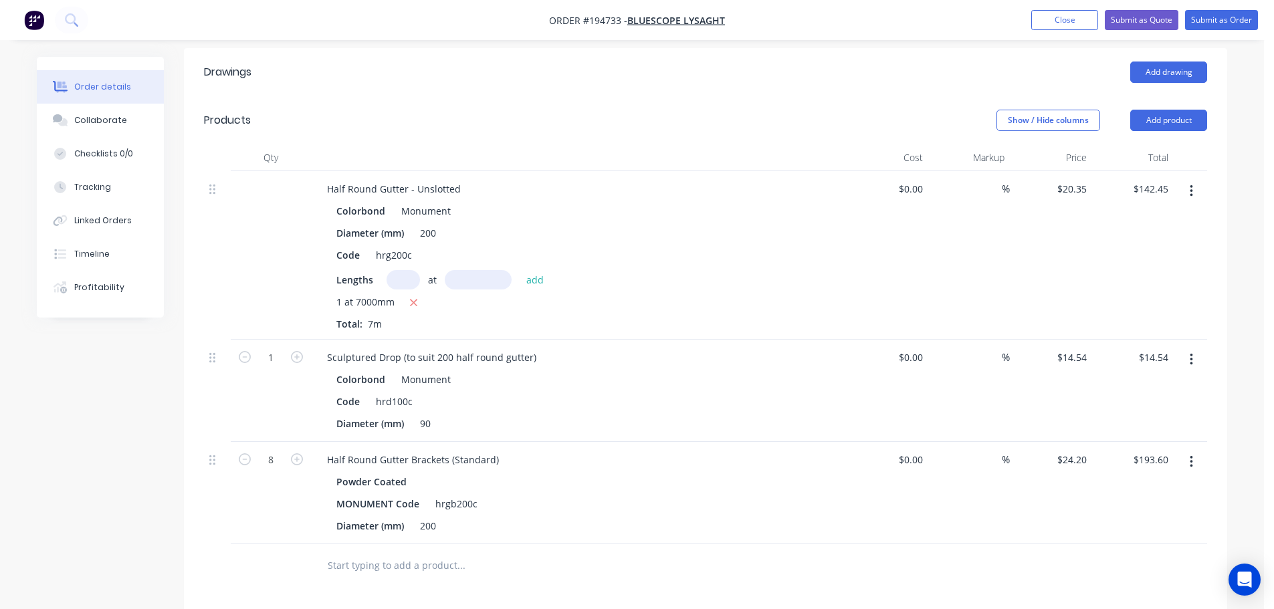
click at [255, 545] on div at bounding box center [271, 566] width 80 height 43
drag, startPoint x: 1176, startPoint y: 78, endPoint x: 1171, endPoint y: 99, distance: 21.4
click at [1176, 110] on button "Add product" at bounding box center [1169, 120] width 77 height 21
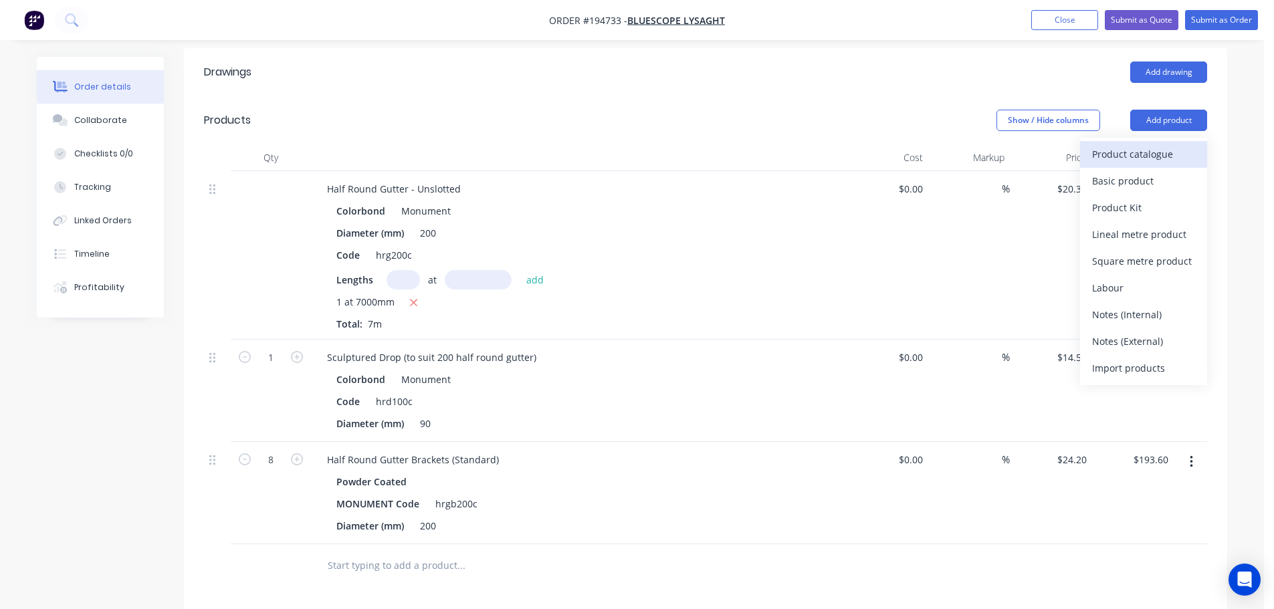
click at [1163, 141] on button "Product catalogue" at bounding box center [1143, 154] width 127 height 27
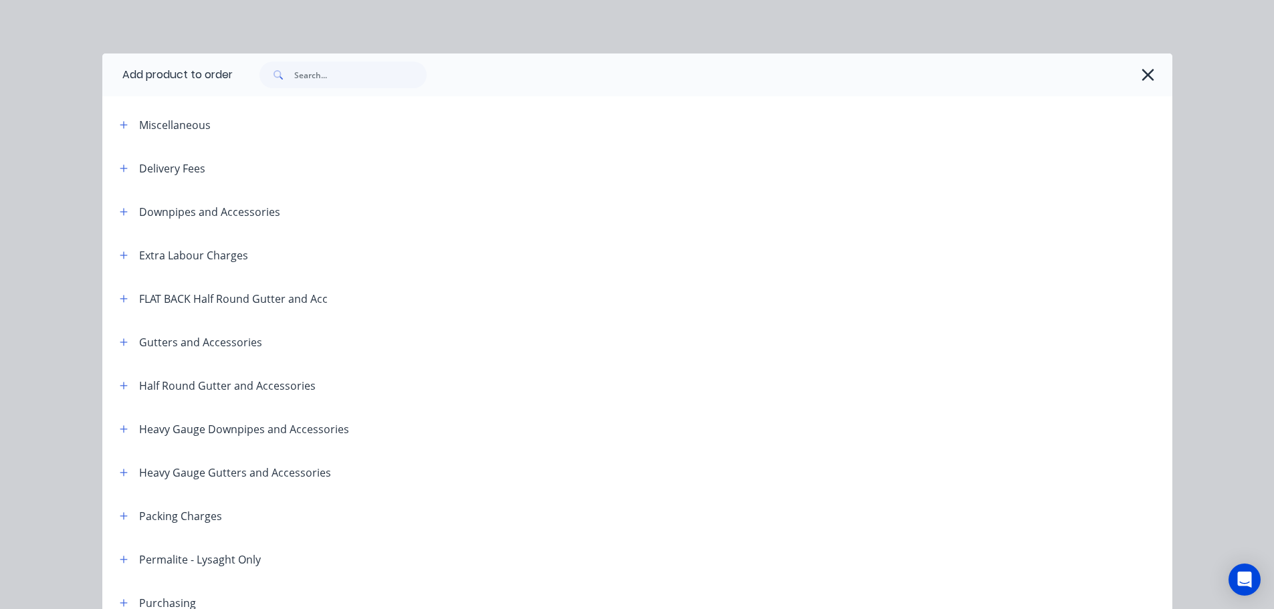
click at [128, 387] on div "Half Round Gutter and Accessories" at bounding box center [212, 385] width 207 height 17
click at [121, 385] on icon "button" at bounding box center [123, 385] width 7 height 7
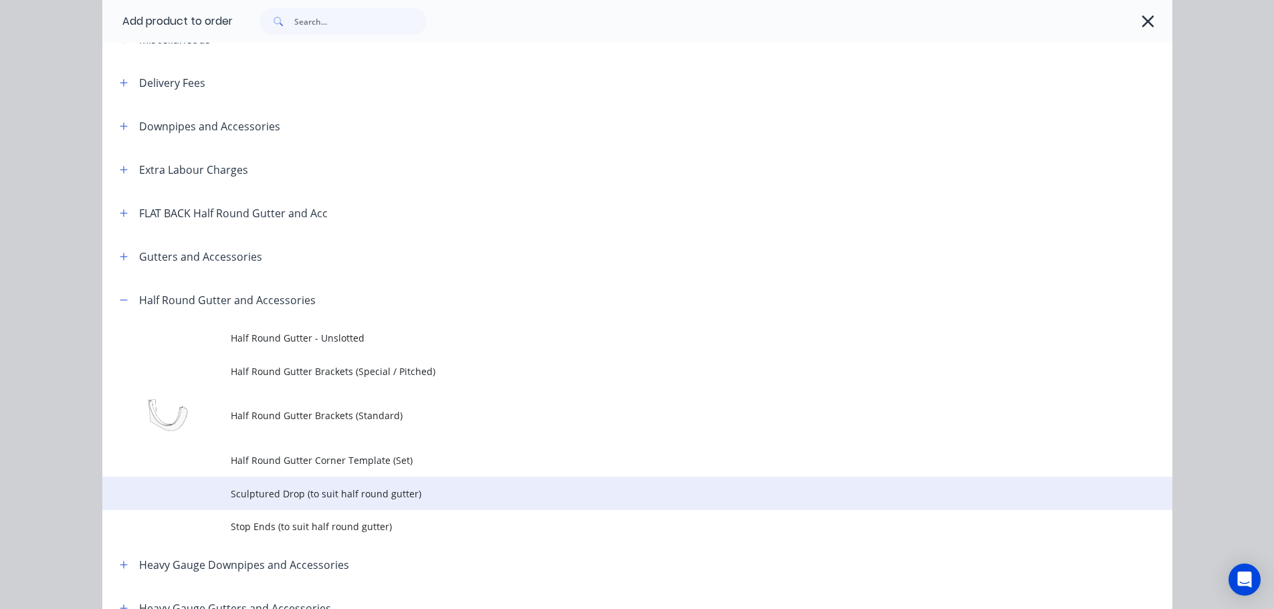
scroll to position [134, 0]
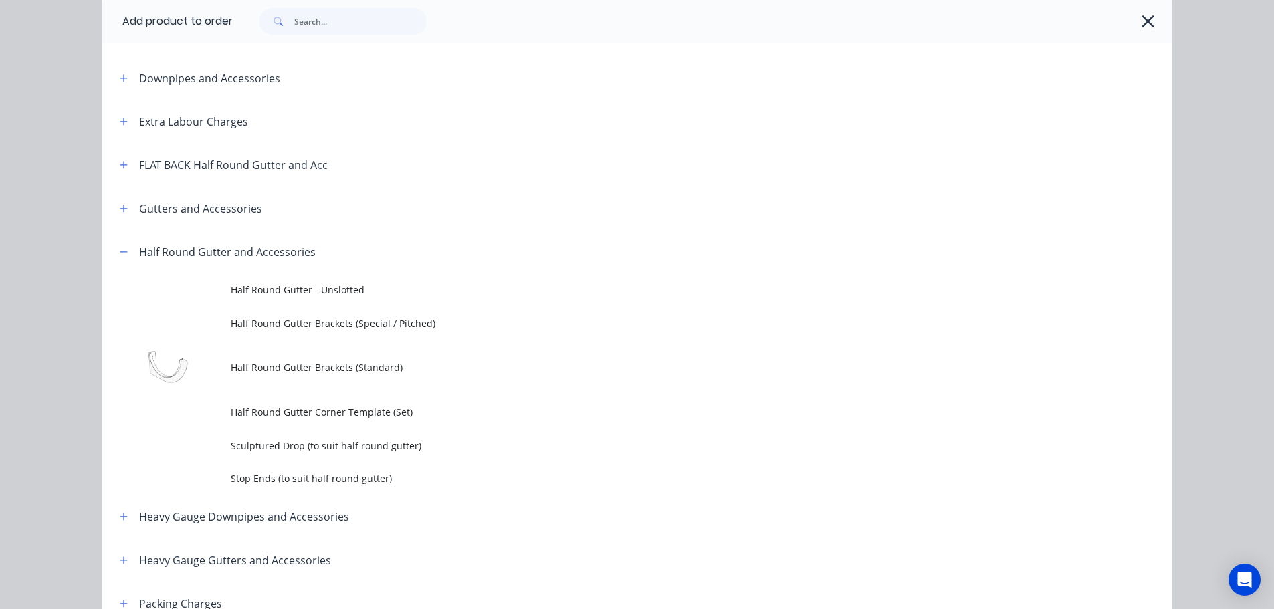
click at [300, 472] on span "Stop Ends (to suit half round gutter)" at bounding box center [607, 479] width 753 height 14
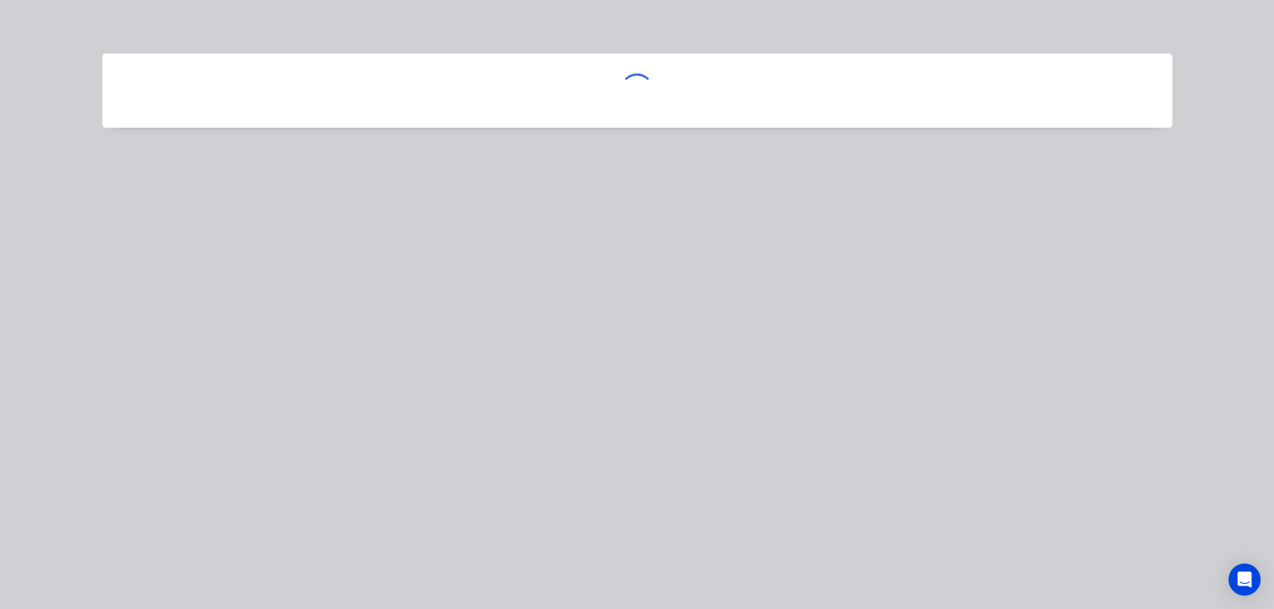
scroll to position [0, 0]
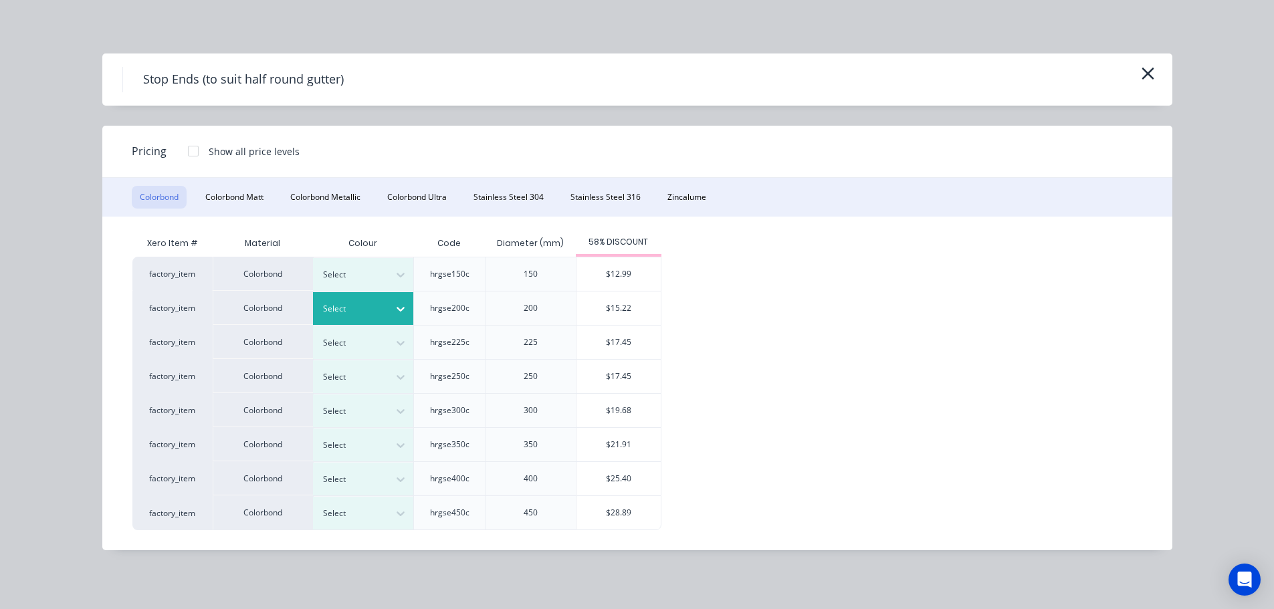
click at [367, 298] on div "Select" at bounding box center [363, 308] width 100 height 33
click at [605, 311] on div "$15.22" at bounding box center [619, 308] width 84 height 33
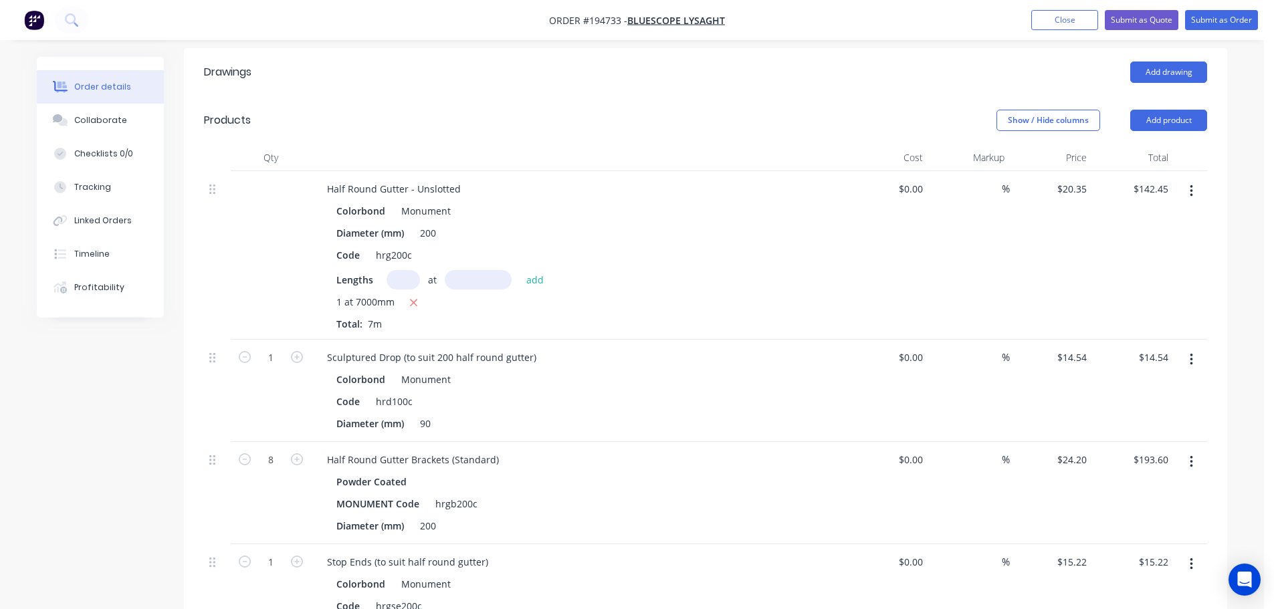
click at [299, 551] on form "1" at bounding box center [271, 561] width 70 height 20
click at [300, 556] on icon "button" at bounding box center [297, 562] width 12 height 12
type input "2"
type input "$30.44"
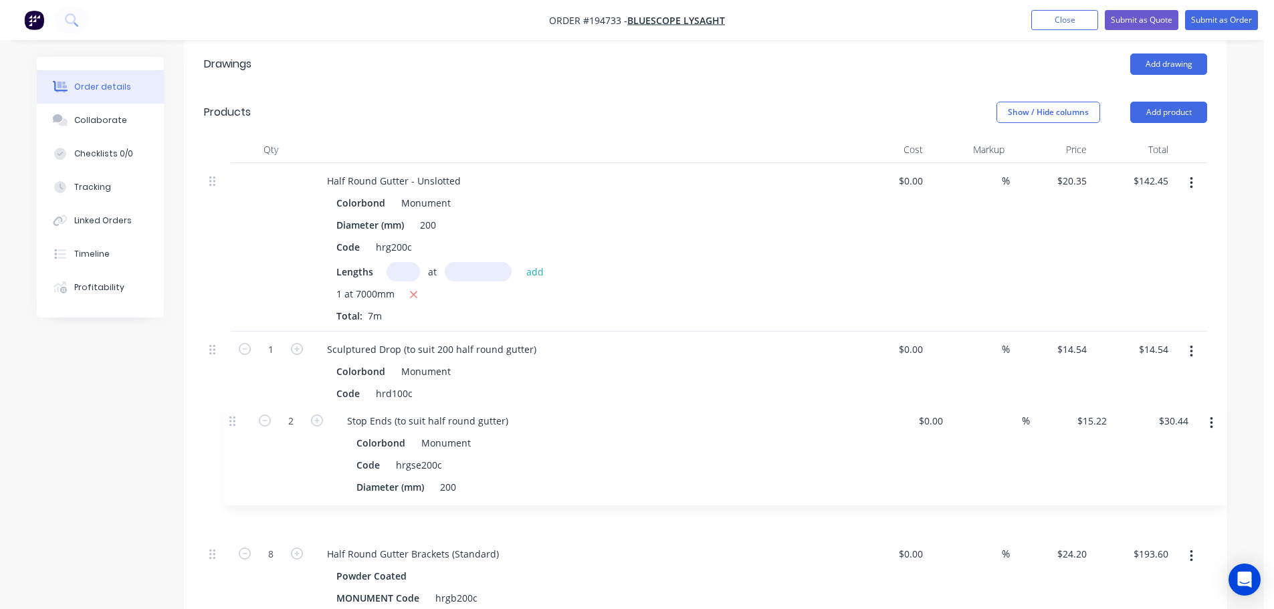
scroll to position [412, 0]
drag, startPoint x: 223, startPoint y: 486, endPoint x: 243, endPoint y: 401, distance: 87.3
click at [235, 409] on div "Half Round Gutter - Unslotted Colorbond Monument Diameter (mm) 200 Code hrg200c…" at bounding box center [706, 399] width 1004 height 476
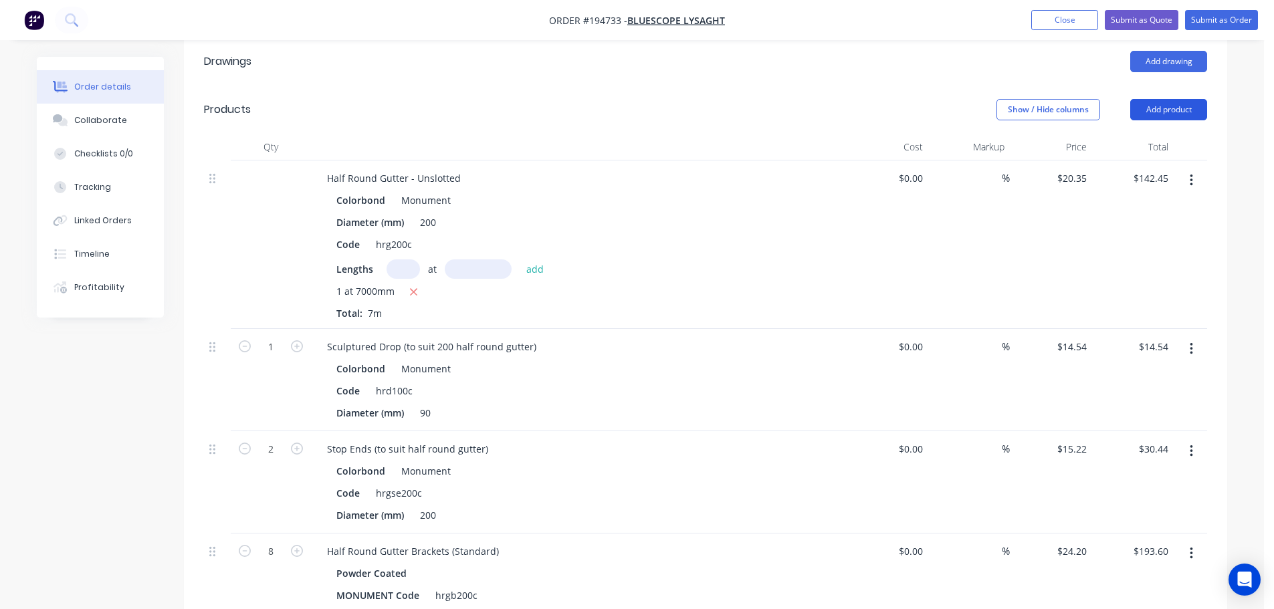
drag, startPoint x: 1169, startPoint y: 84, endPoint x: 1166, endPoint y: 71, distance: 13.0
click at [1161, 86] on header "Products Show / Hide columns Add product" at bounding box center [706, 110] width 1044 height 48
click at [1167, 99] on button "Add product" at bounding box center [1169, 109] width 77 height 21
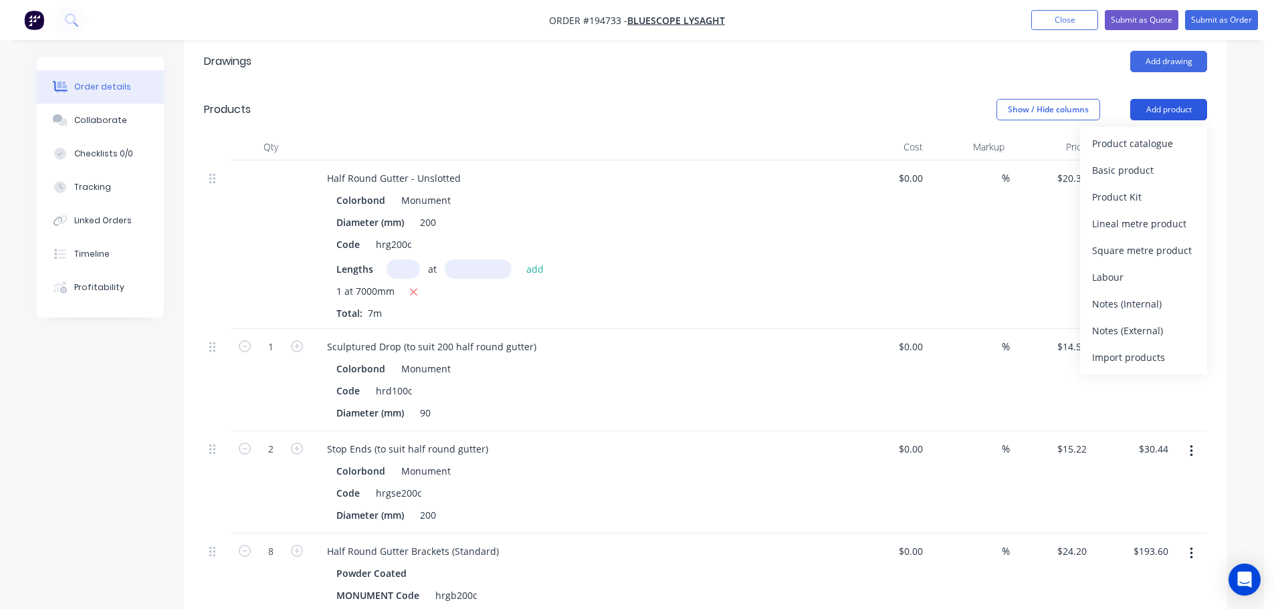
click at [1131, 134] on div "Product catalogue" at bounding box center [1144, 143] width 103 height 19
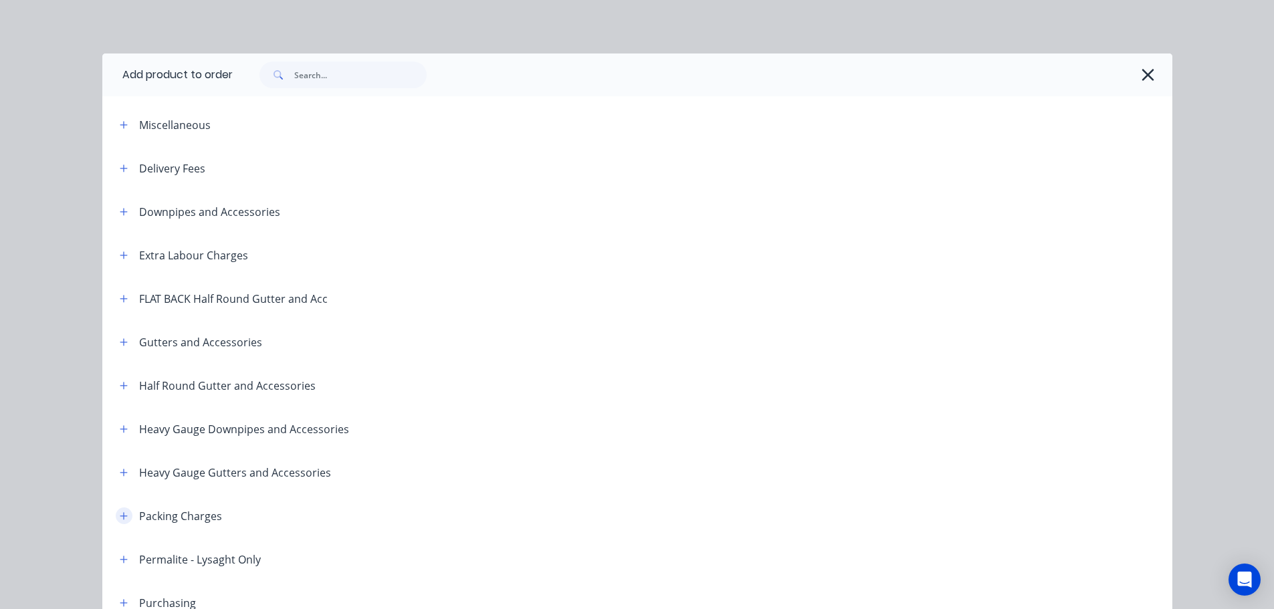
click at [116, 512] on button "button" at bounding box center [124, 516] width 17 height 17
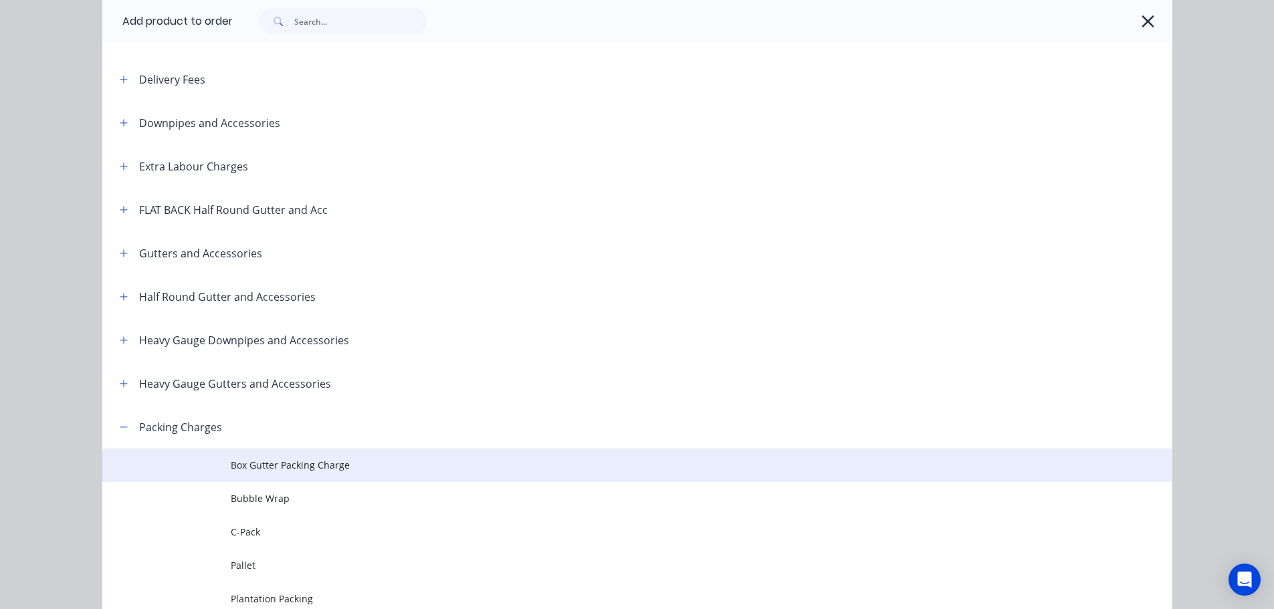
scroll to position [134, 0]
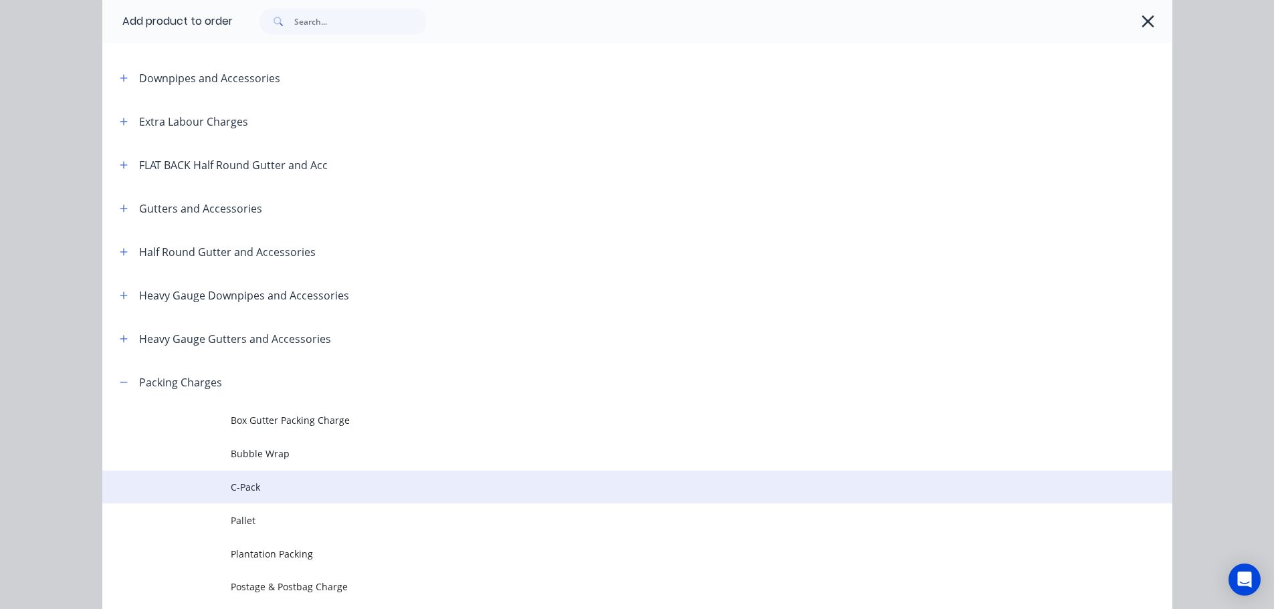
drag, startPoint x: 281, startPoint y: 488, endPoint x: 290, endPoint y: 480, distance: 11.4
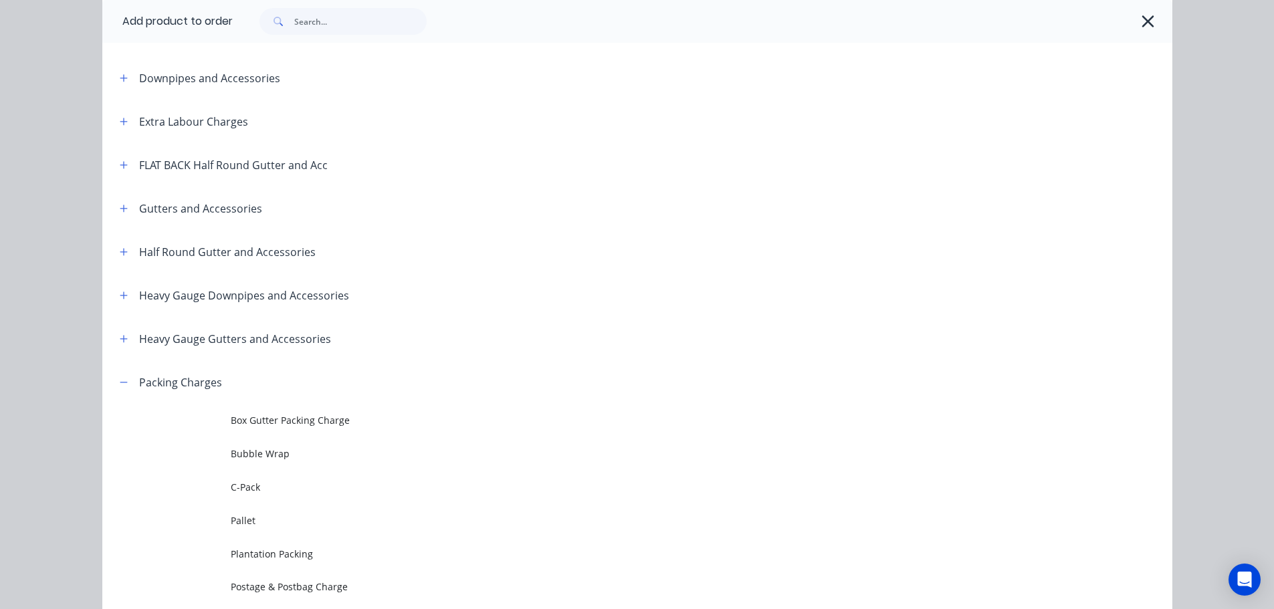
click at [282, 490] on span "C-Pack" at bounding box center [607, 487] width 753 height 14
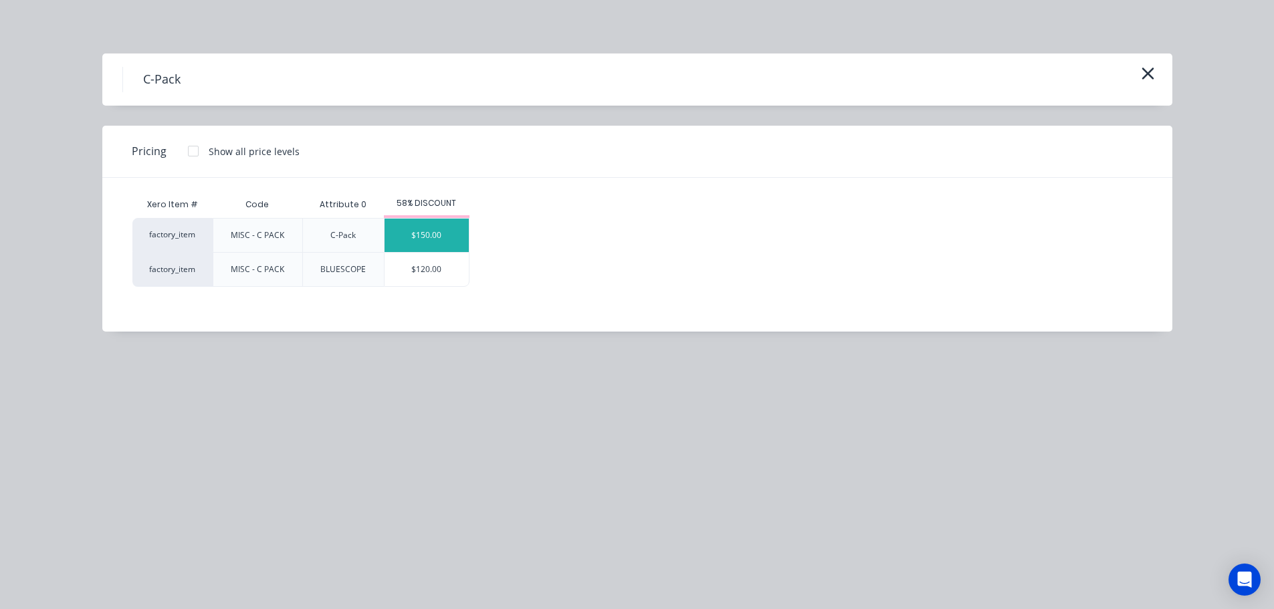
click at [438, 227] on div "$150.00" at bounding box center [427, 235] width 84 height 33
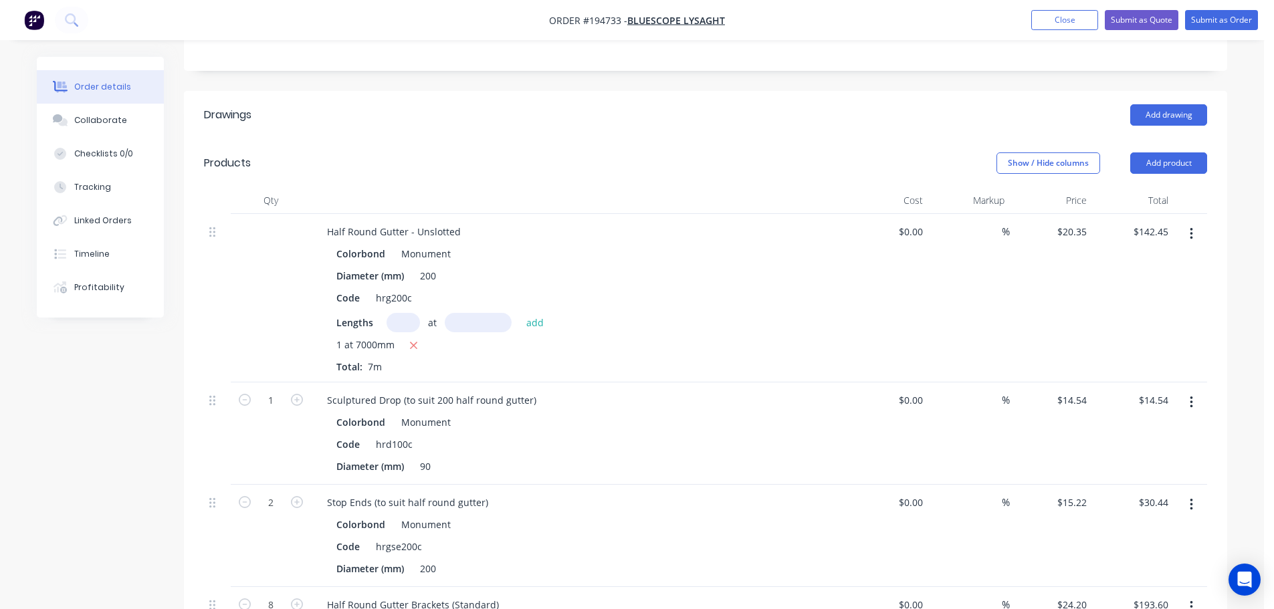
scroll to position [401, 0]
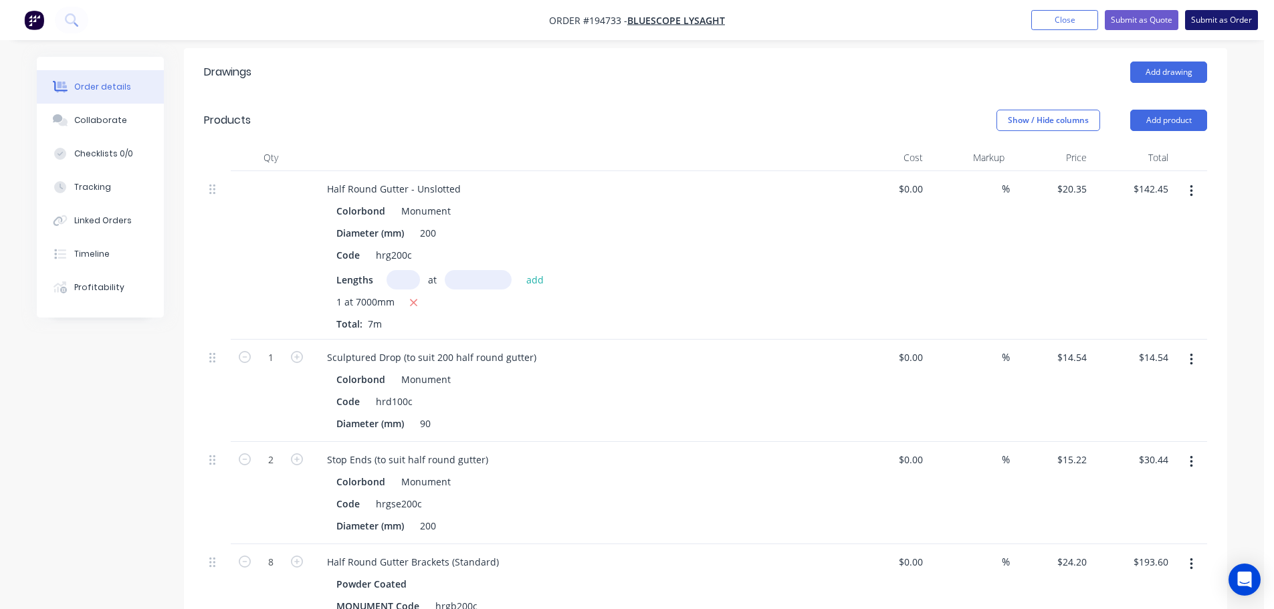
click at [1234, 25] on button "Submit as Order" at bounding box center [1222, 20] width 73 height 20
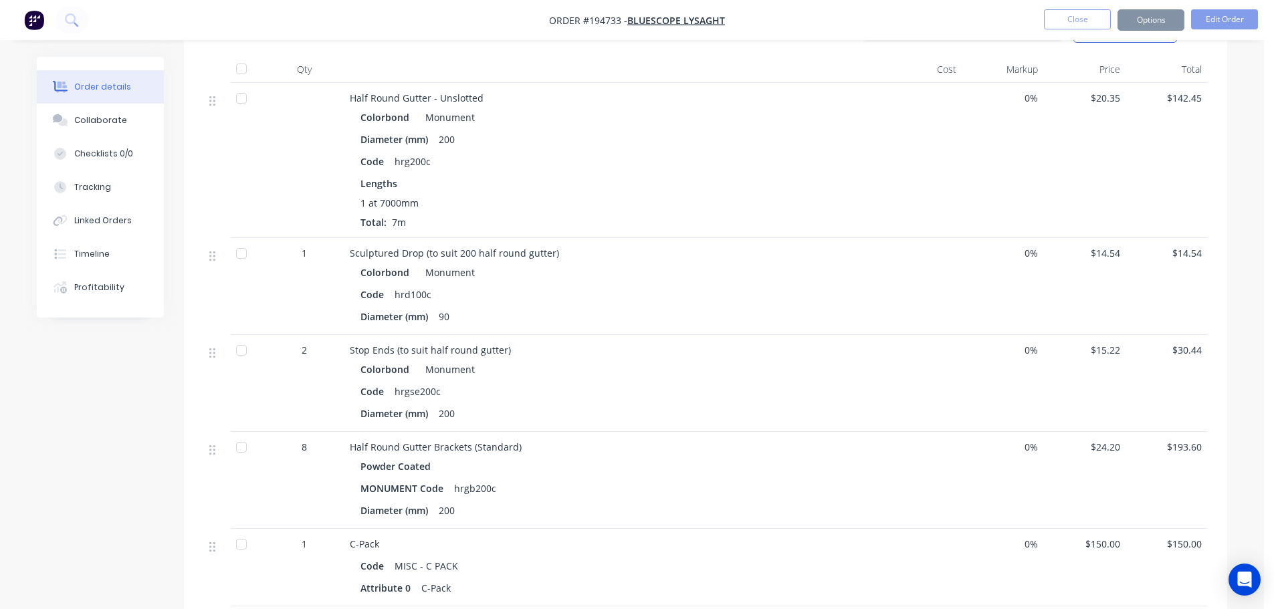
scroll to position [0, 0]
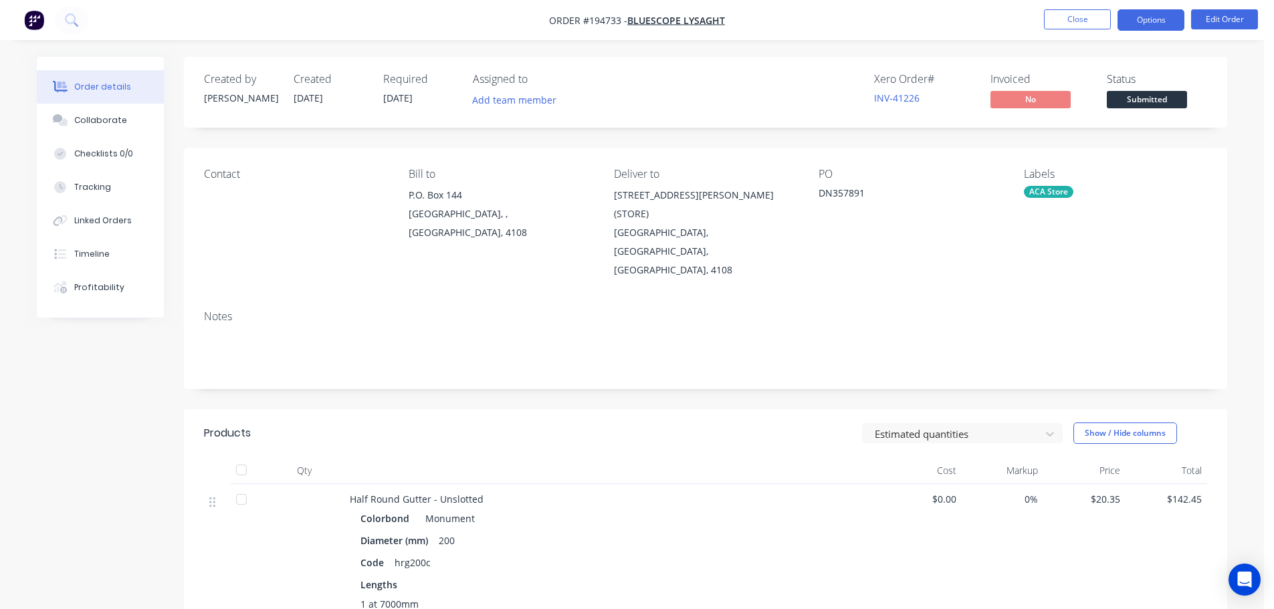
click at [1157, 17] on button "Options" at bounding box center [1151, 19] width 67 height 21
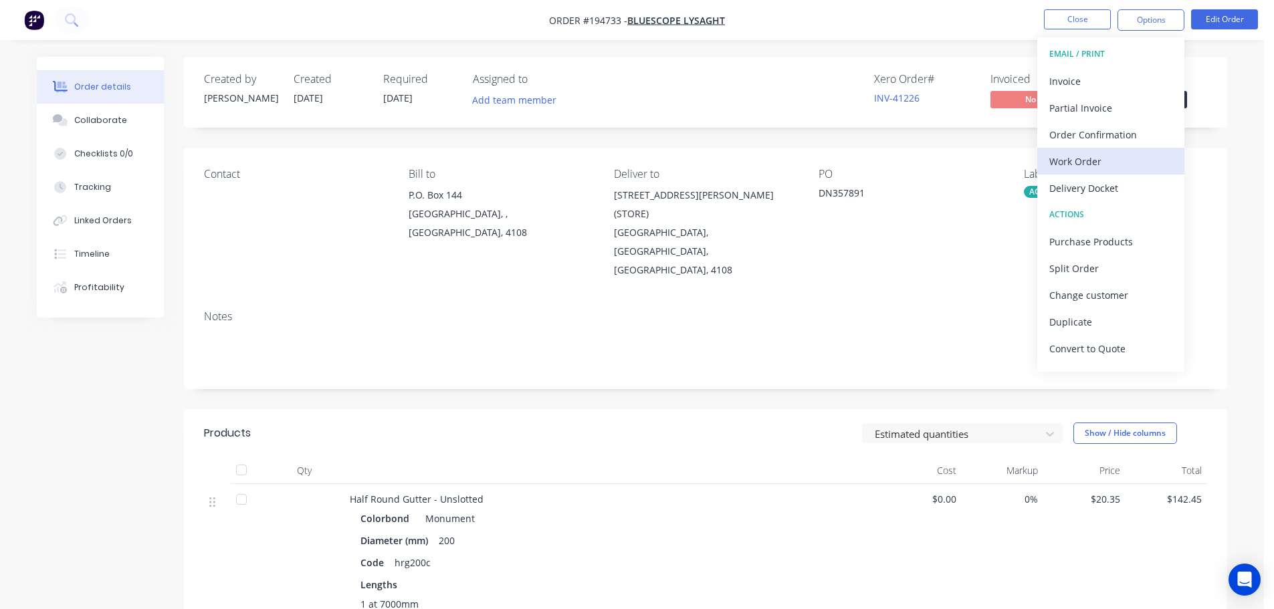
click at [1078, 161] on div "Work Order" at bounding box center [1111, 161] width 123 height 19
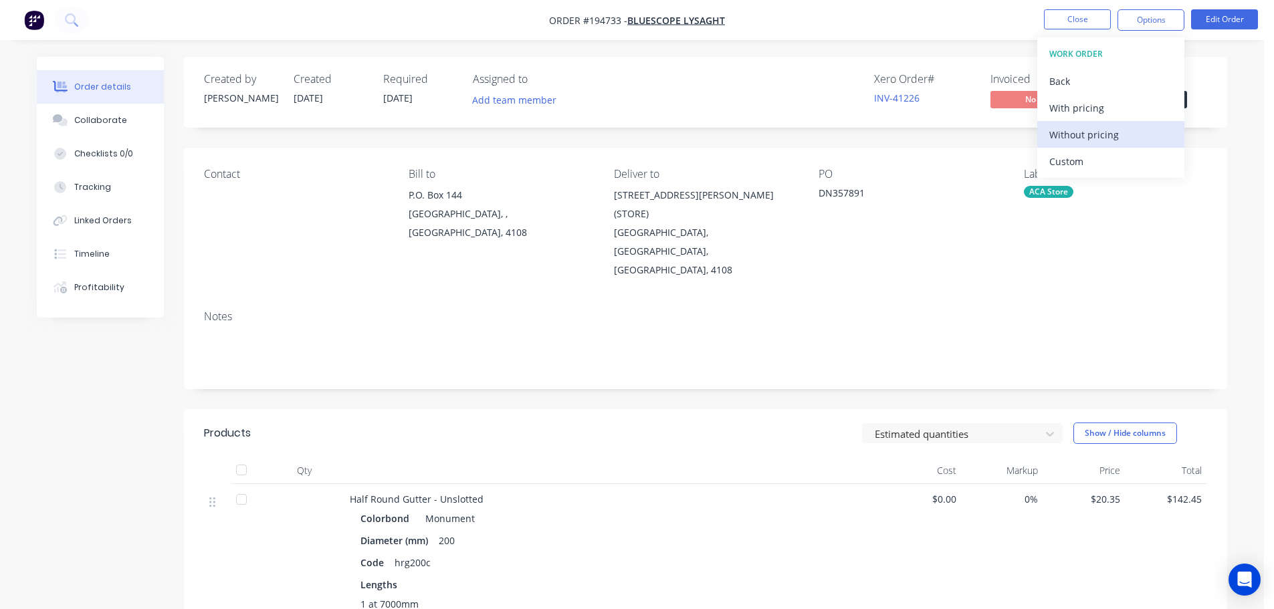
click at [1087, 134] on div "Without pricing" at bounding box center [1111, 134] width 123 height 19
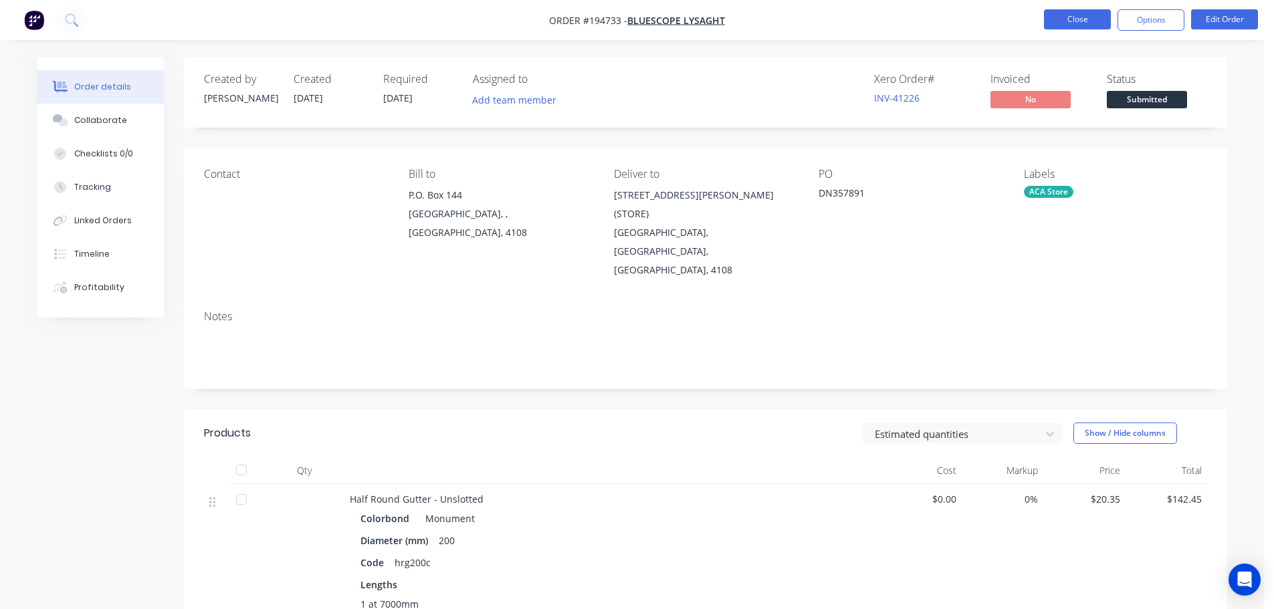
click at [1095, 21] on button "Close" at bounding box center [1077, 19] width 67 height 20
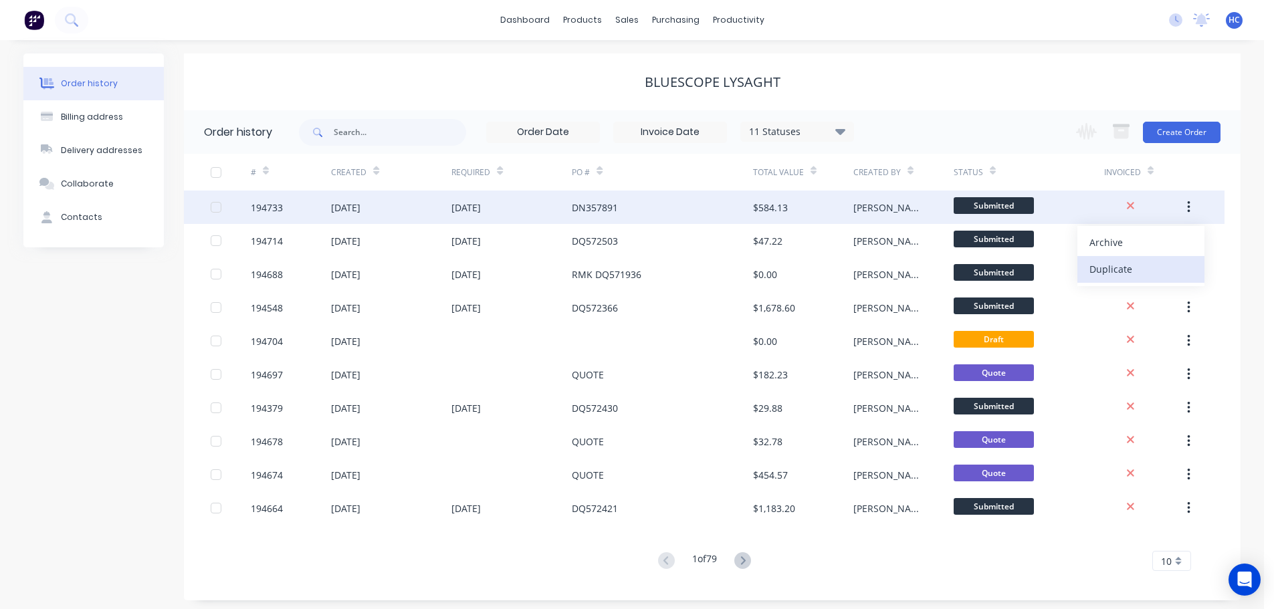
click at [1132, 274] on div "Duplicate" at bounding box center [1141, 269] width 103 height 19
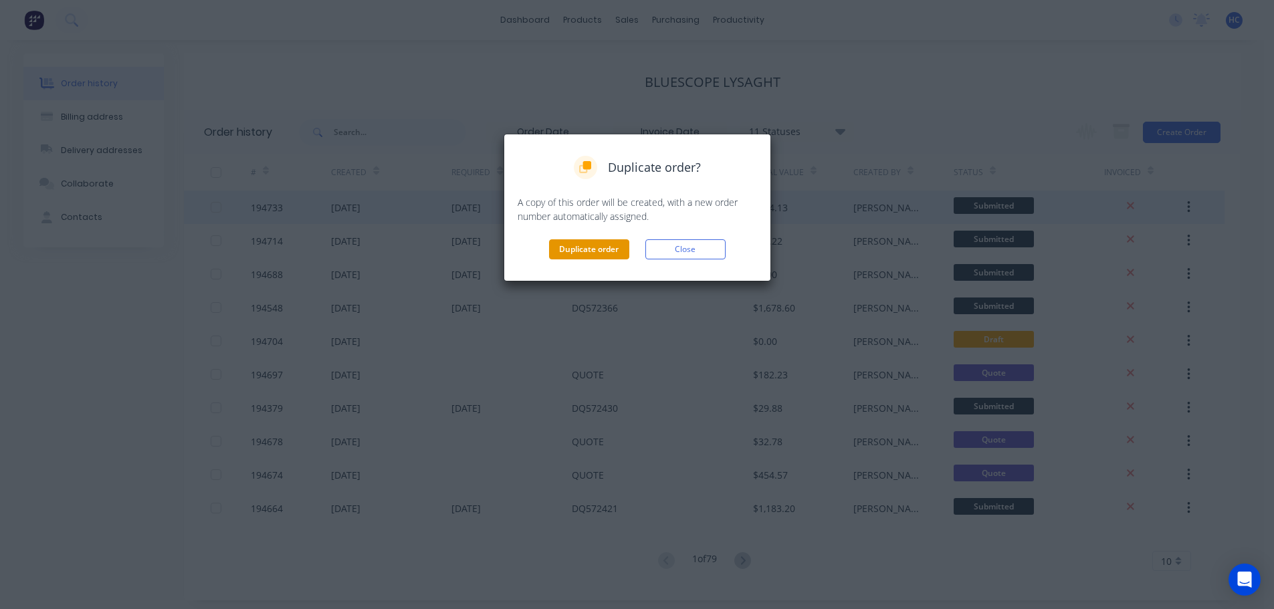
click at [579, 256] on button "Duplicate order" at bounding box center [589, 250] width 80 height 20
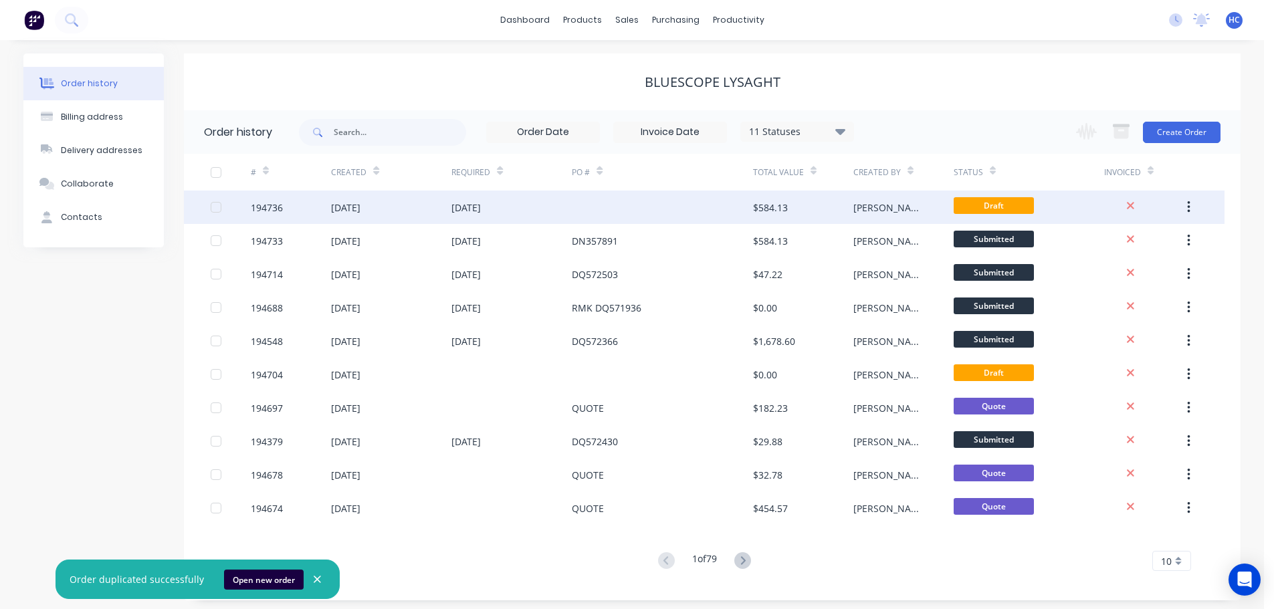
click at [643, 211] on div at bounding box center [662, 207] width 181 height 33
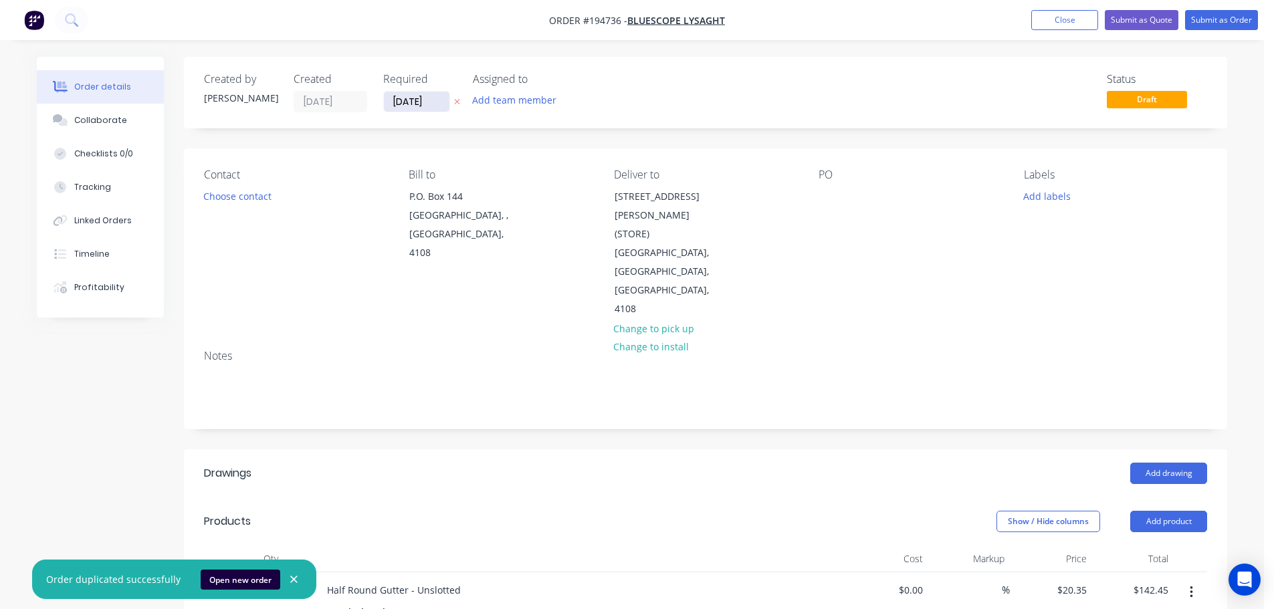
click at [411, 99] on input "[DATE]" at bounding box center [417, 102] width 66 height 20
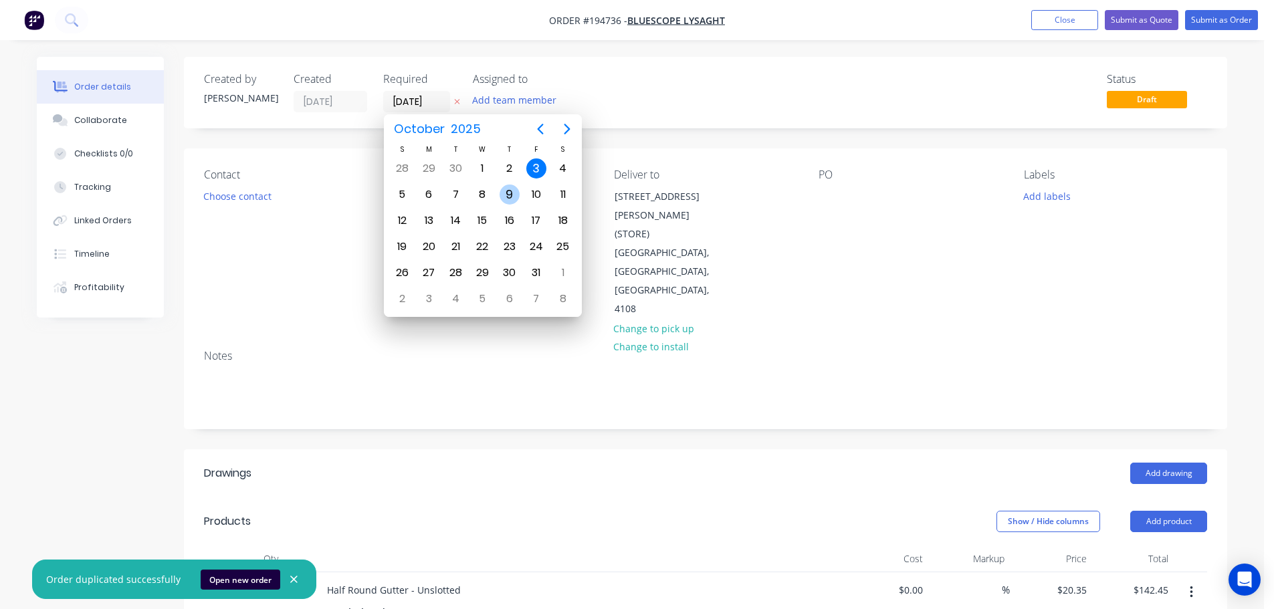
click at [507, 197] on div "9" at bounding box center [510, 195] width 20 height 20
type input "[DATE]"
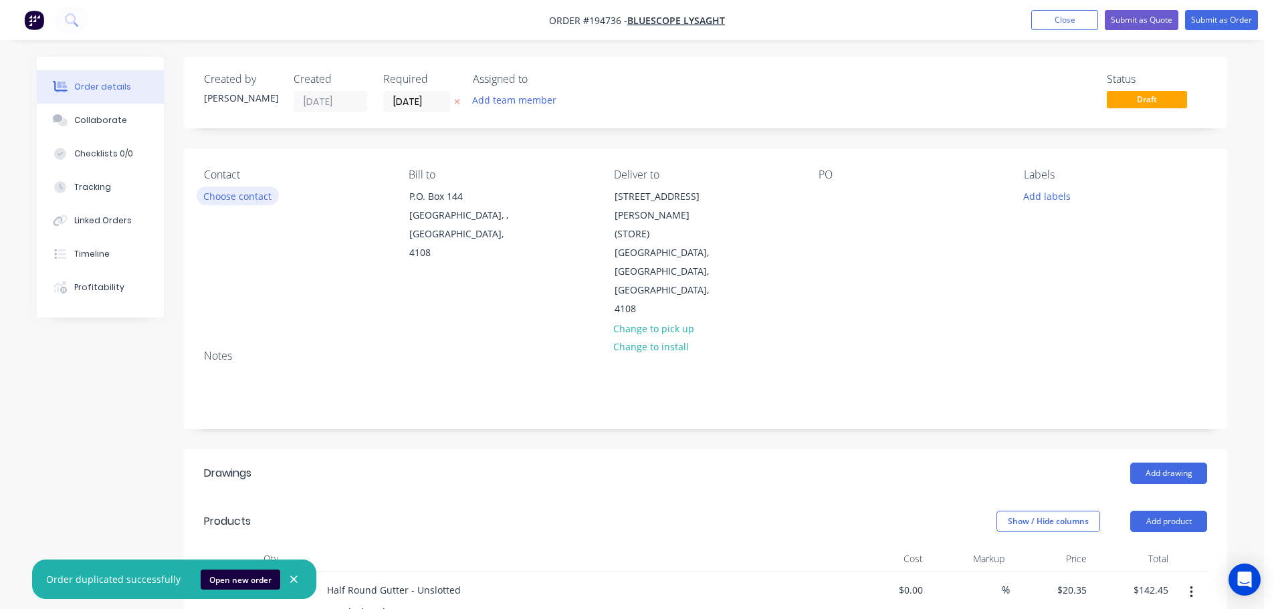
click at [264, 191] on button "Choose contact" at bounding box center [238, 196] width 82 height 18
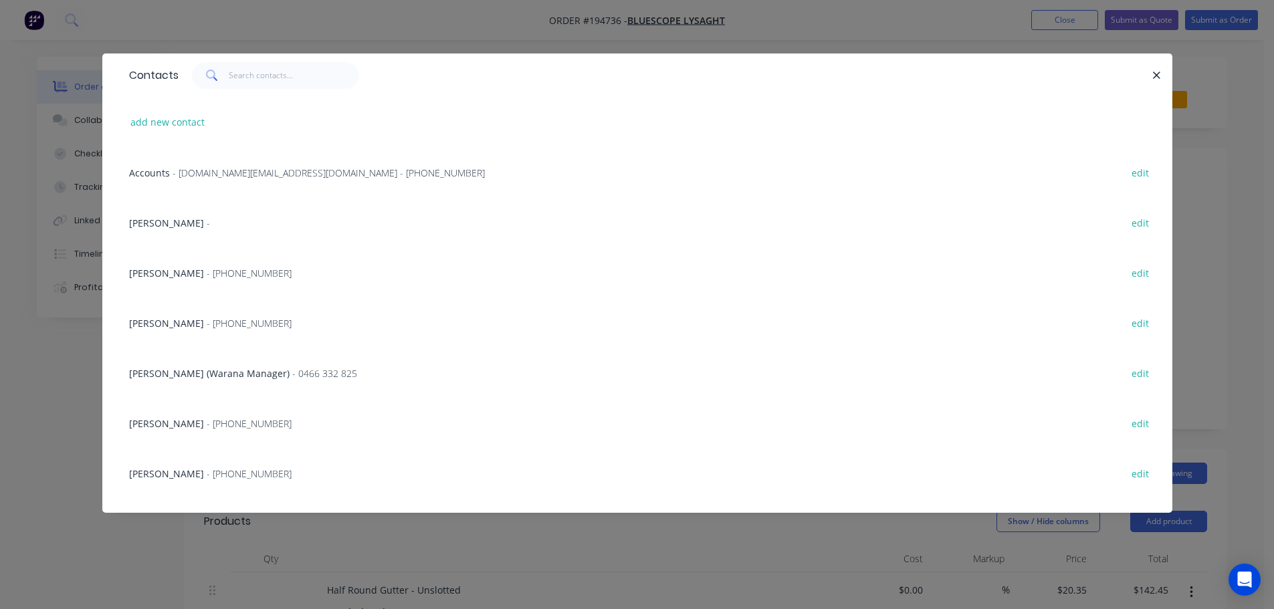
click at [361, 520] on div "Contacts add new contact Accounts - [DOMAIN_NAME][EMAIL_ADDRESS][DOMAIN_NAME] -…" at bounding box center [637, 294] width 1070 height 480
click at [735, 530] on div "Contacts add new contact Accounts - [DOMAIN_NAME][EMAIL_ADDRESS][DOMAIN_NAME] -…" at bounding box center [637, 294] width 1070 height 480
drag, startPoint x: 650, startPoint y: 567, endPoint x: 684, endPoint y: 530, distance: 50.2
click at [650, 571] on div "Contacts add new contact Accounts - [DOMAIN_NAME][EMAIL_ADDRESS][DOMAIN_NAME] -…" at bounding box center [637, 304] width 1274 height 609
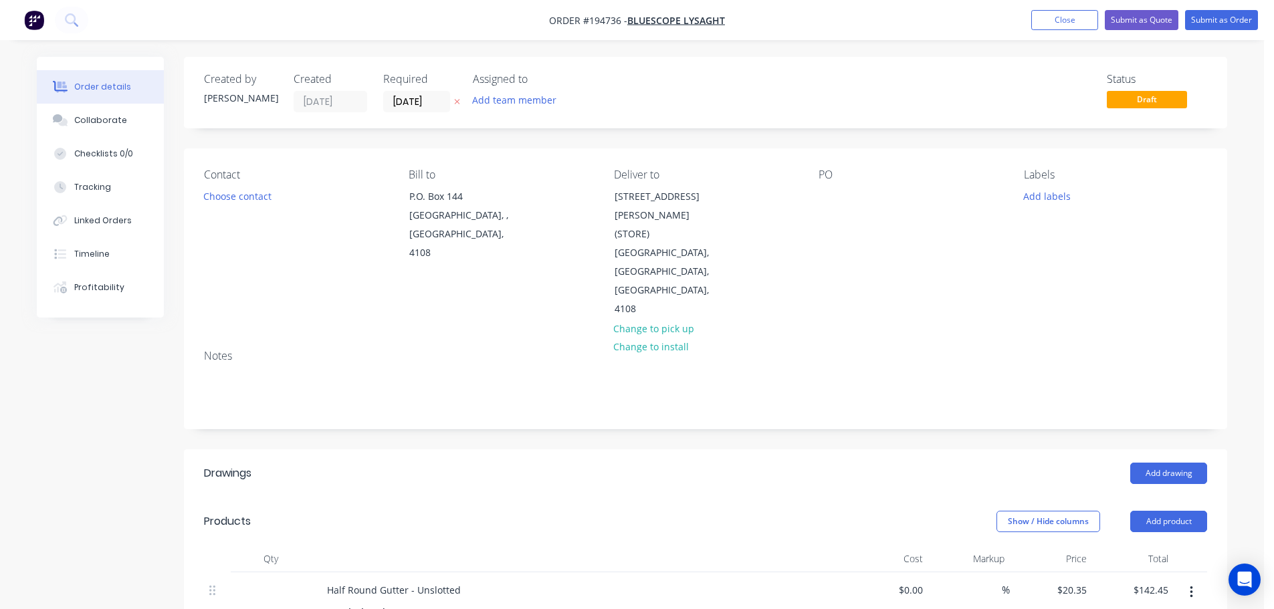
click at [851, 193] on div "PO" at bounding box center [910, 244] width 183 height 151
click at [836, 193] on div at bounding box center [829, 196] width 21 height 19
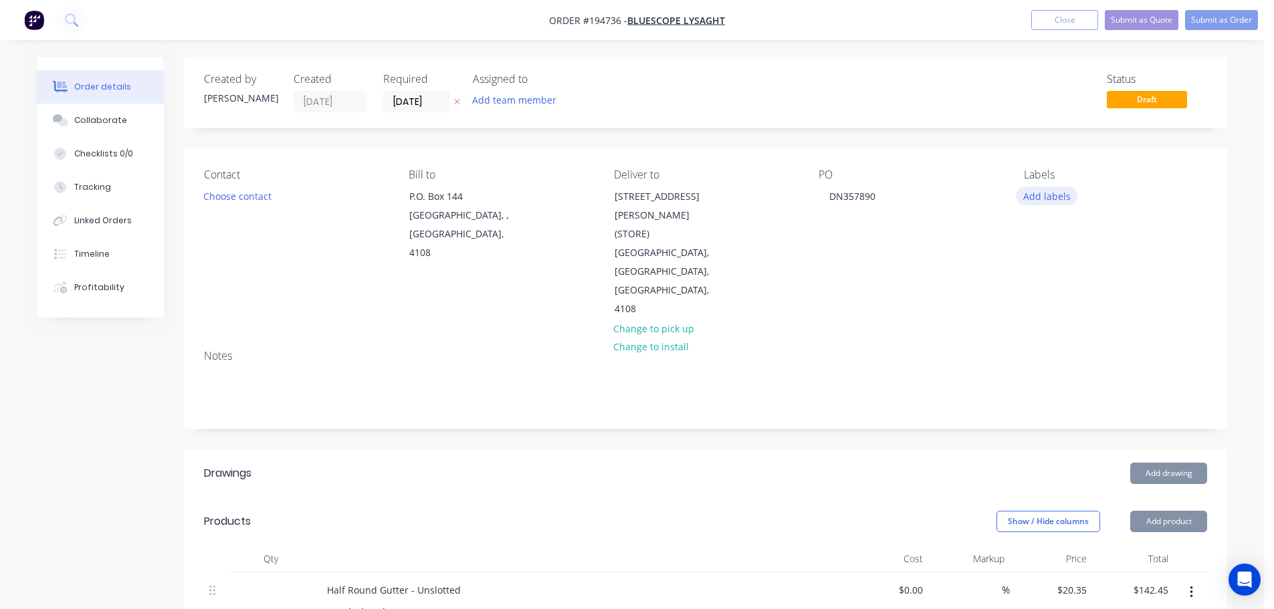
click at [1066, 191] on button "Add labels" at bounding box center [1047, 196] width 62 height 18
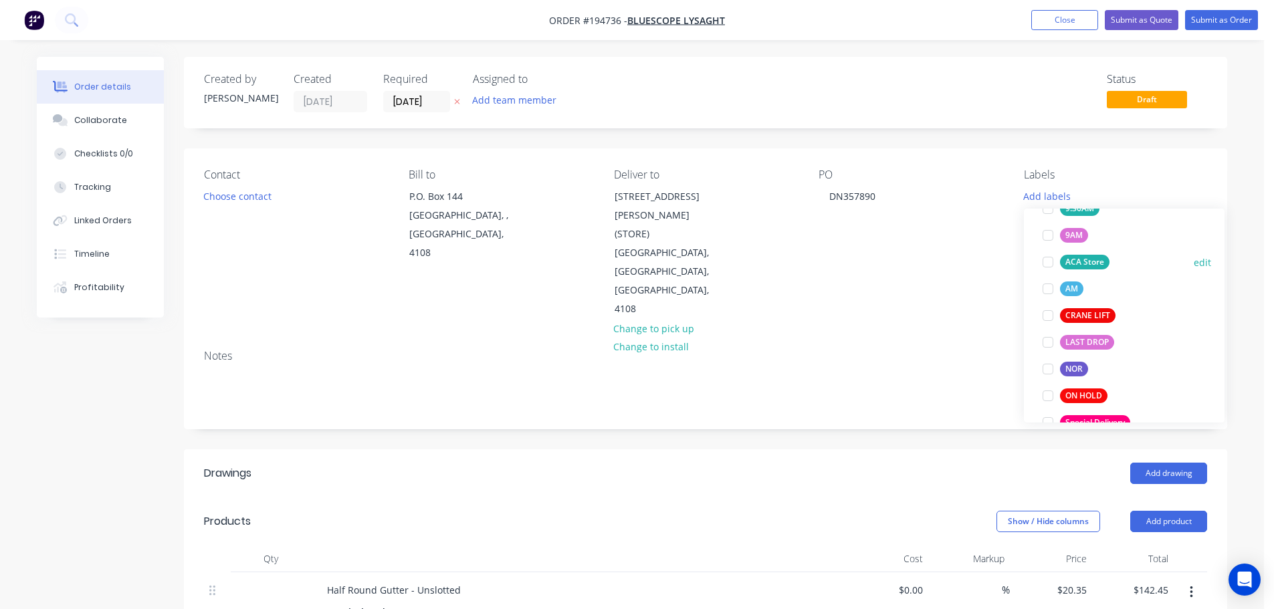
click at [1095, 265] on div "ACA Store" at bounding box center [1085, 262] width 50 height 15
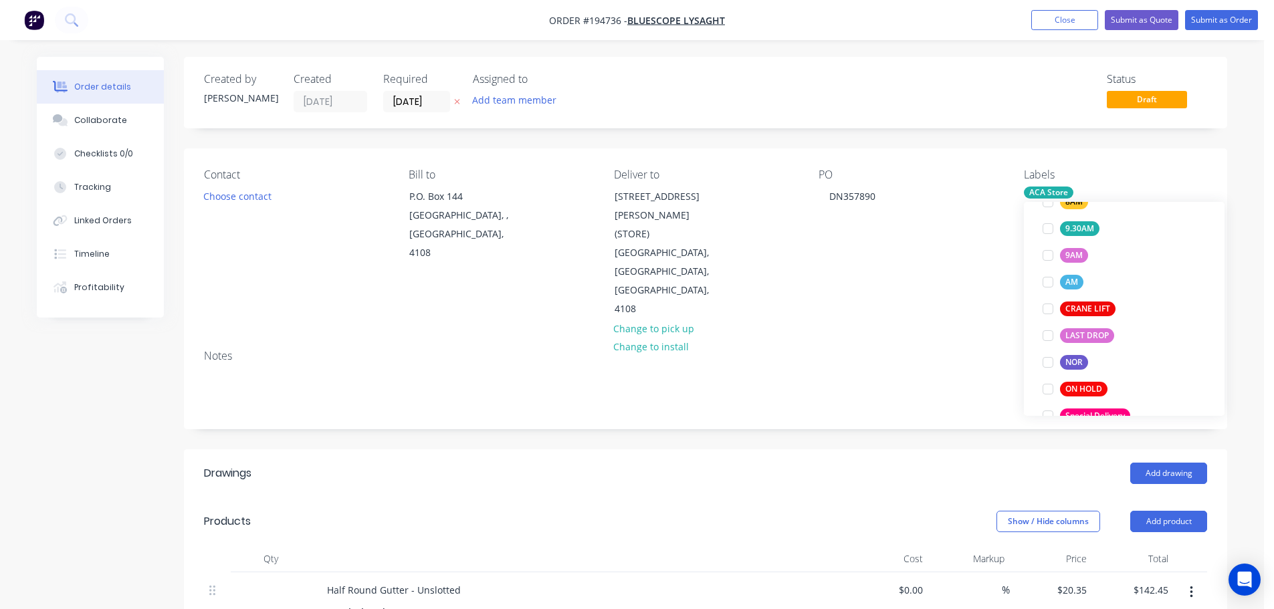
scroll to position [54, 0]
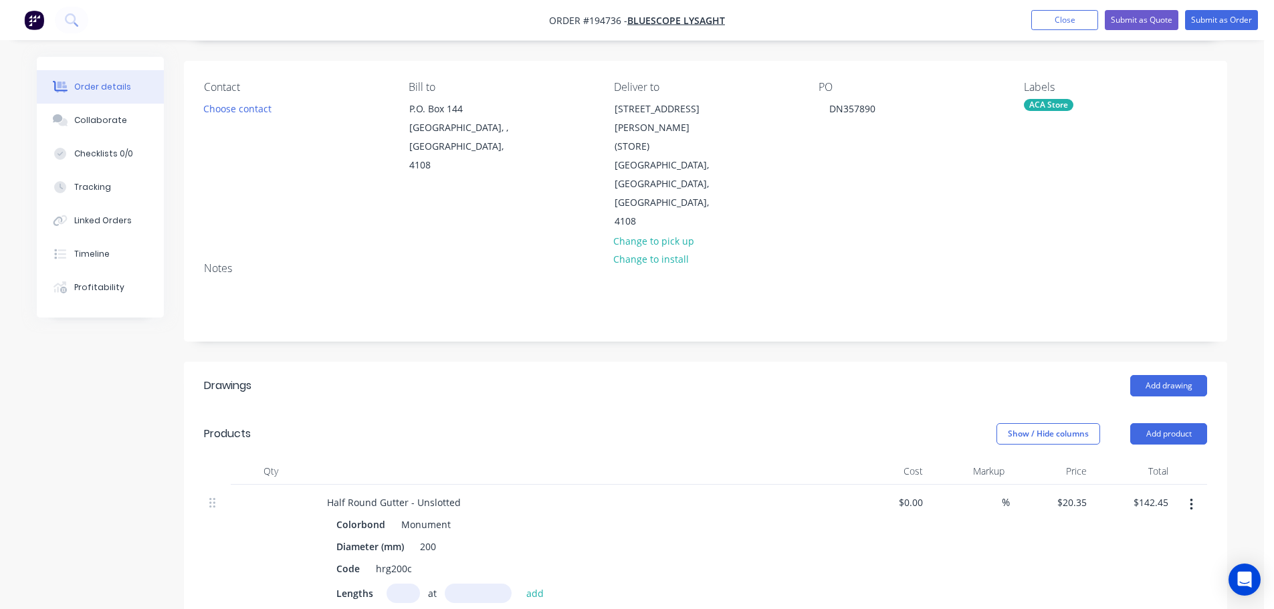
scroll to position [134, 0]
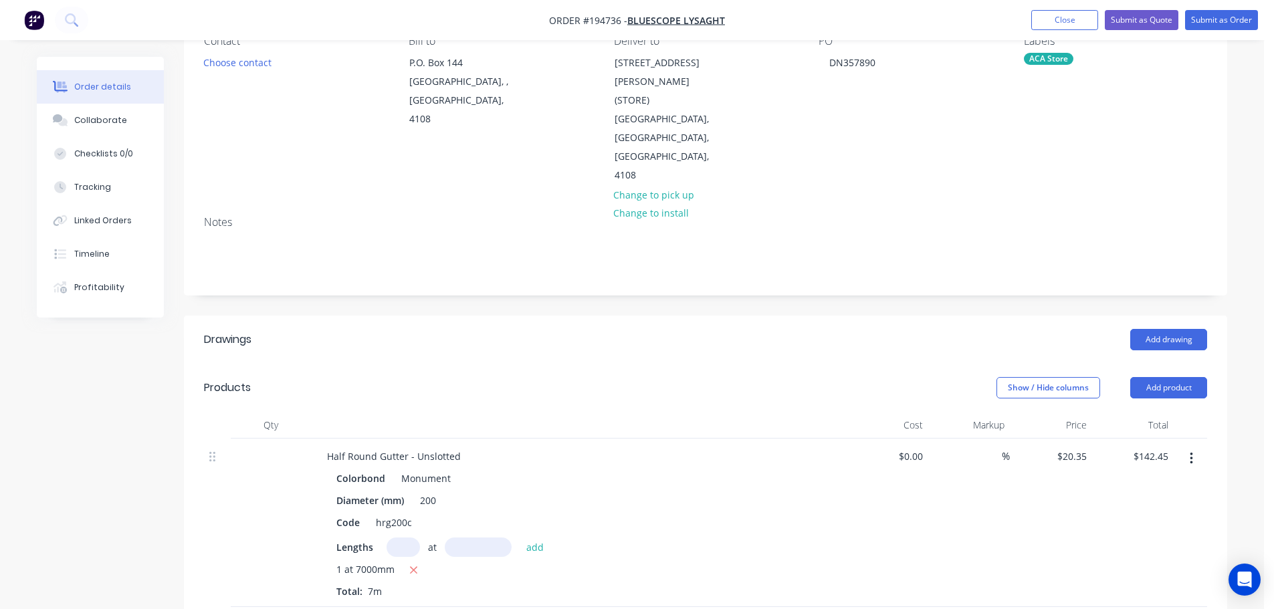
click at [1183, 447] on button "button" at bounding box center [1191, 459] width 31 height 24
click at [1141, 484] on div "Edit" at bounding box center [1144, 493] width 103 height 19
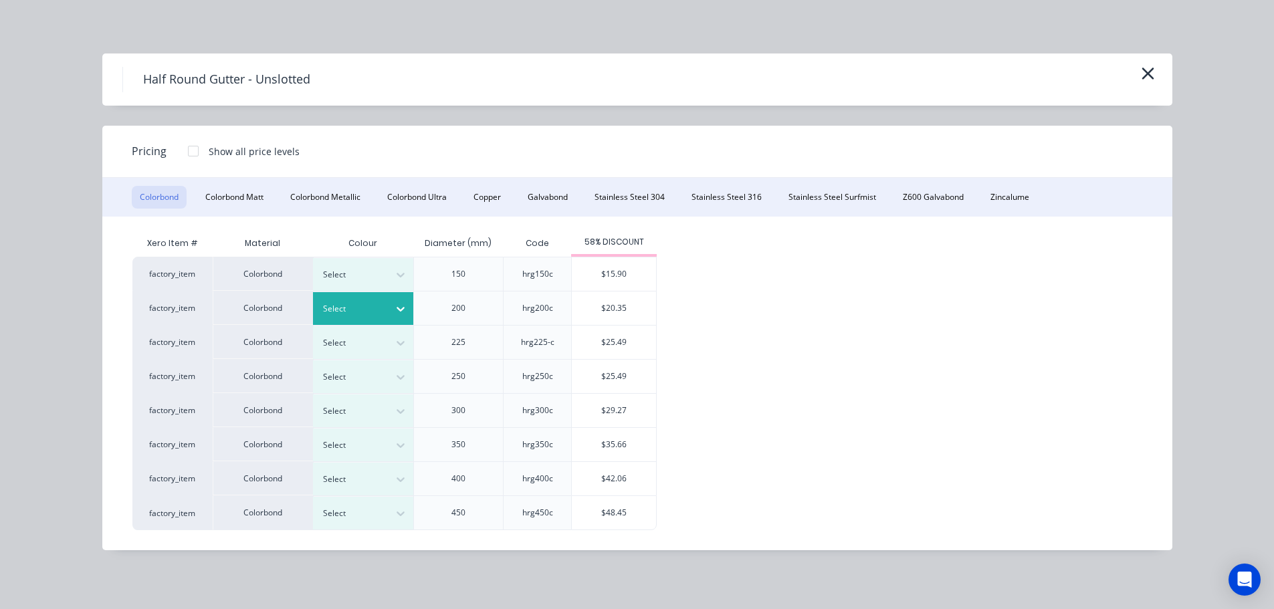
click at [381, 314] on div at bounding box center [353, 309] width 60 height 15
drag, startPoint x: 605, startPoint y: 313, endPoint x: 586, endPoint y: 313, distance: 19.4
click at [605, 313] on div "$20.35" at bounding box center [614, 308] width 84 height 33
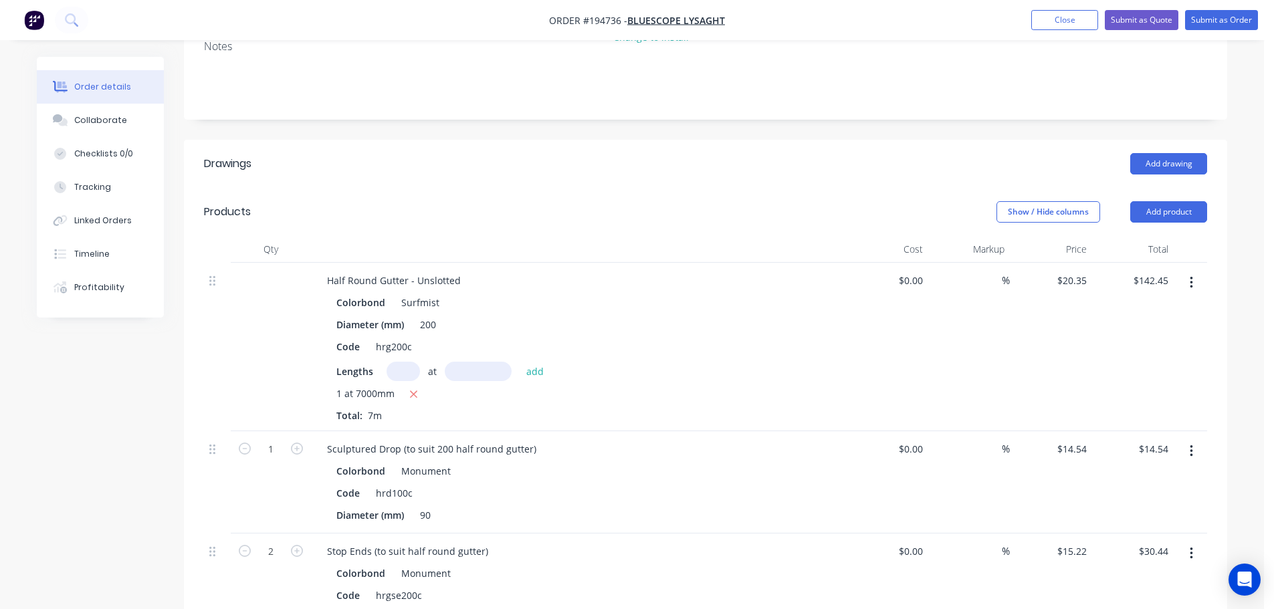
scroll to position [401, 0]
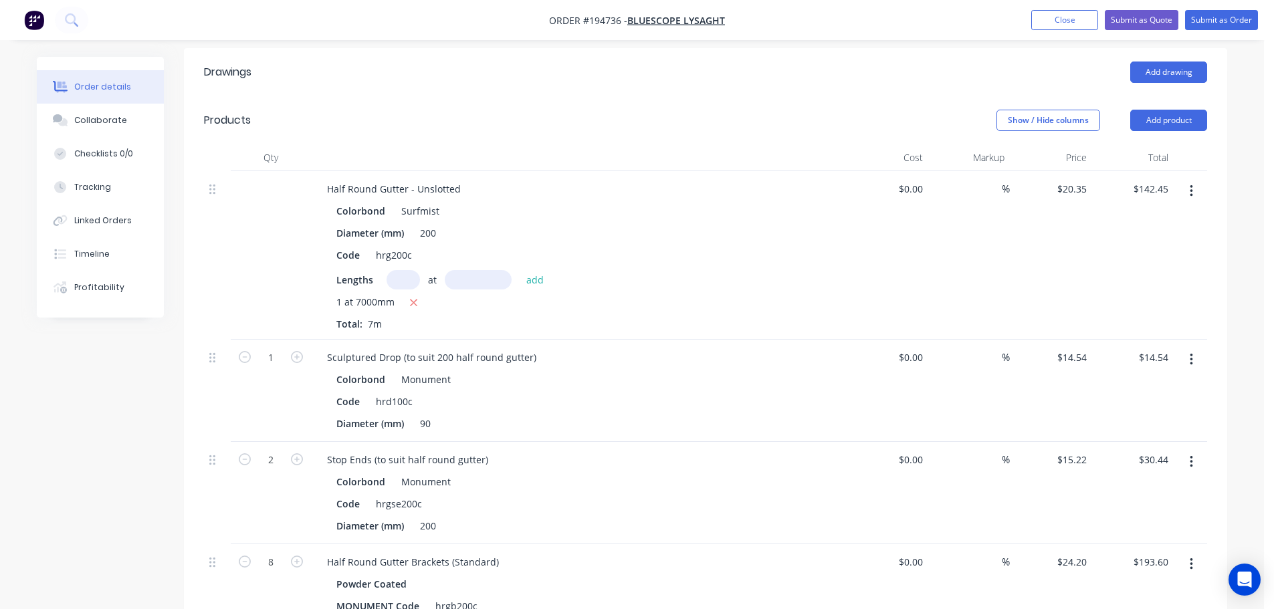
click at [413, 297] on icon "button" at bounding box center [413, 303] width 9 height 12
type input "$0.00"
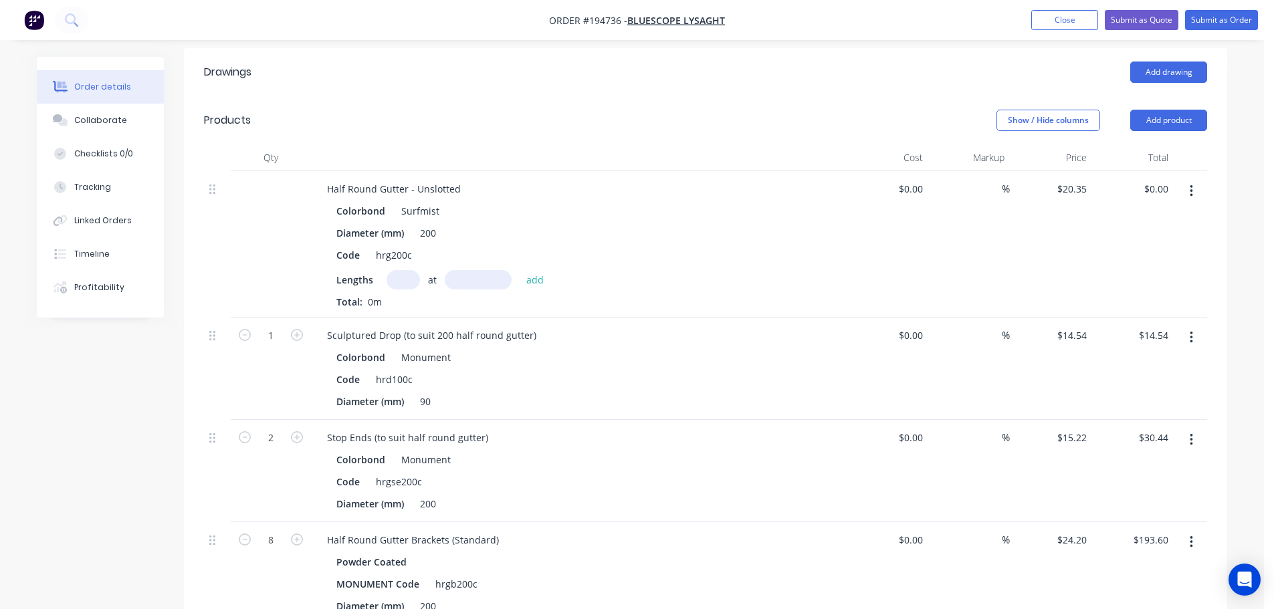
click at [411, 270] on input "text" at bounding box center [403, 279] width 33 height 19
type input "3"
type input "5300"
click at [520, 270] on button "add" at bounding box center [535, 279] width 31 height 18
type input "$323.57"
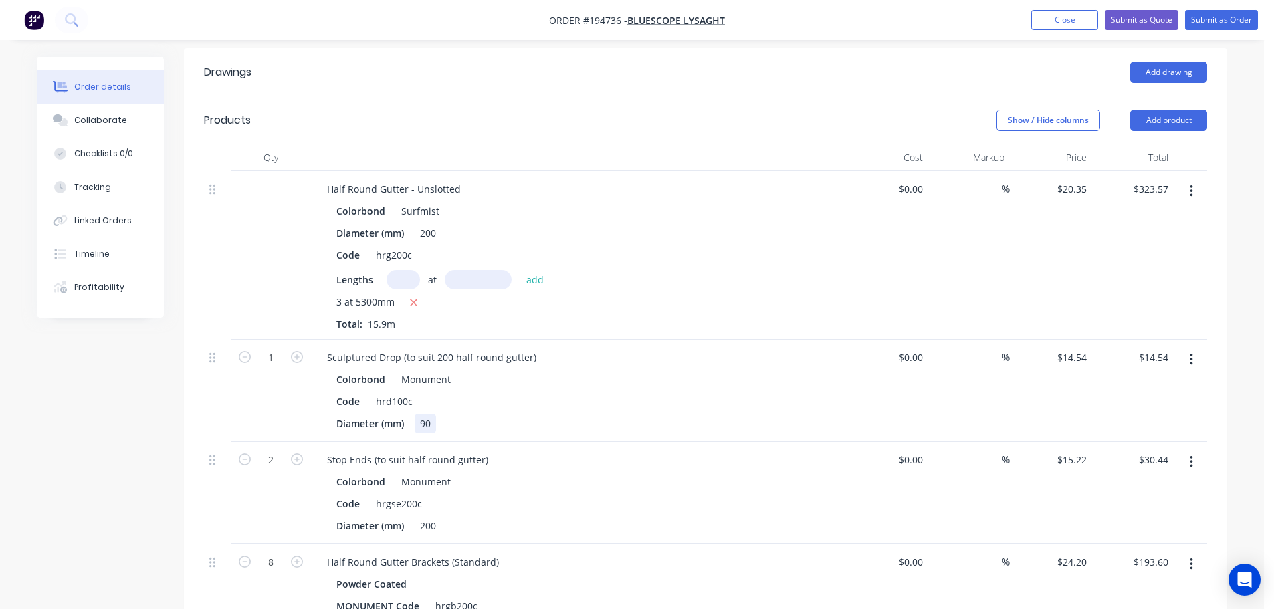
click at [428, 414] on div "90" at bounding box center [425, 423] width 21 height 19
click at [1215, 319] on div "Qty Cost Markup Price Total Half Round Gutter - Unslotted Colorbond Surfmist Di…" at bounding box center [706, 459] width 1044 height 629
click at [1204, 348] on button "button" at bounding box center [1191, 360] width 31 height 24
click at [1167, 385] on div "Edit" at bounding box center [1144, 394] width 103 height 19
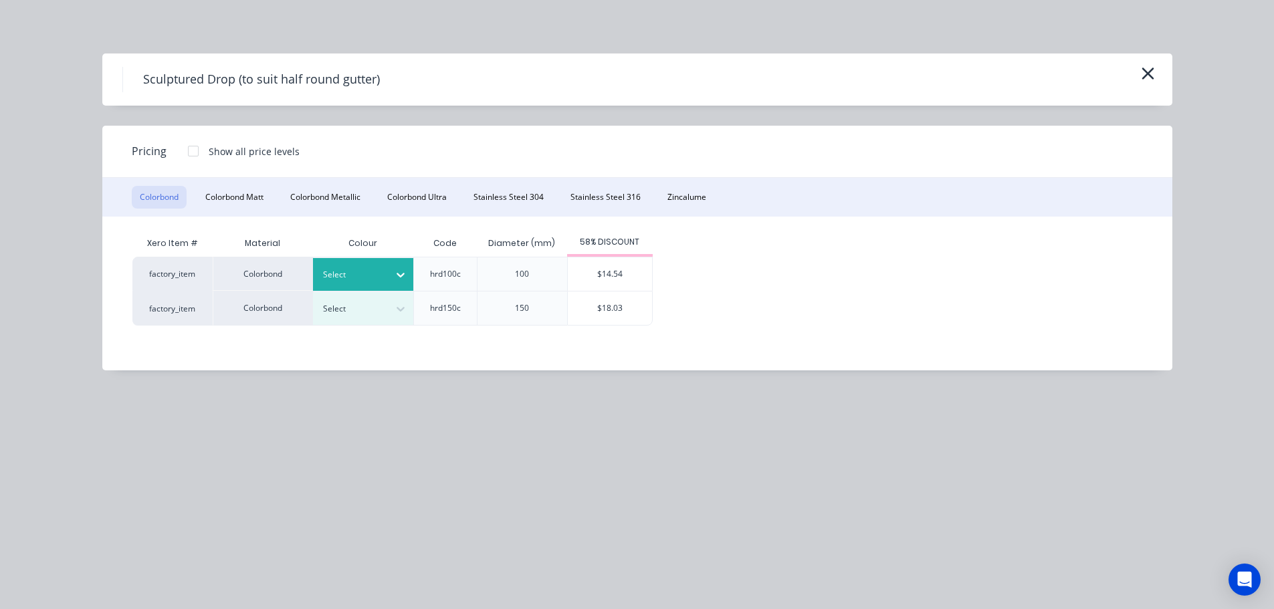
click at [389, 274] on div at bounding box center [401, 274] width 24 height 21
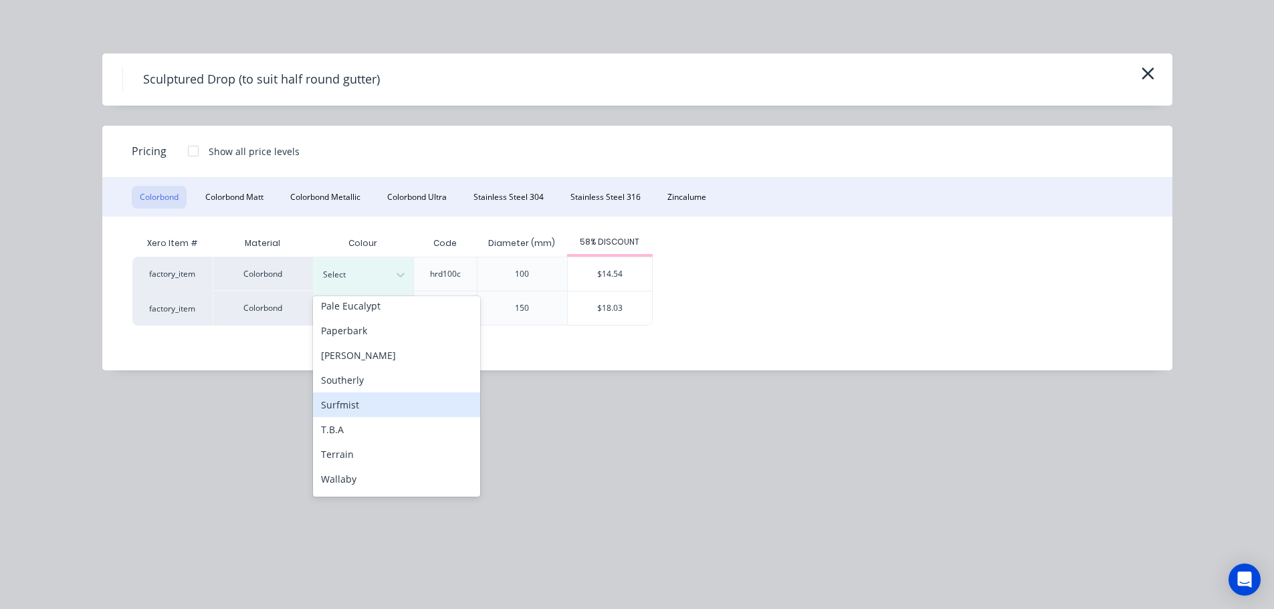
click at [369, 405] on div "Surfmist" at bounding box center [396, 405] width 167 height 25
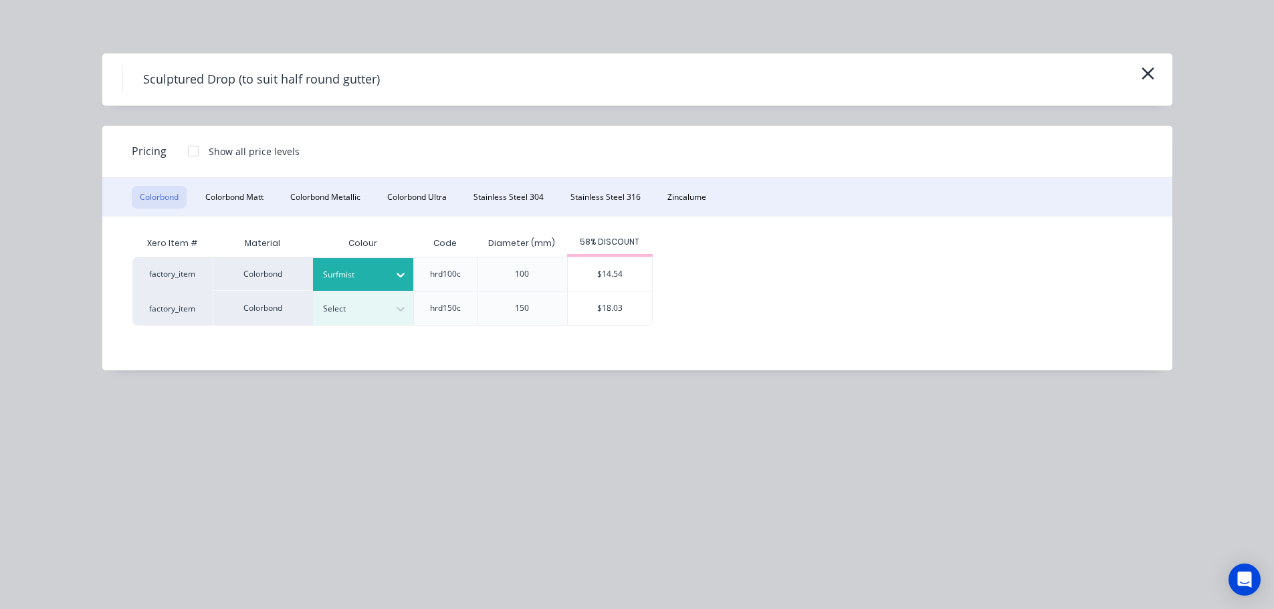
click at [596, 255] on div "58% DISCOUNT" at bounding box center [610, 243] width 86 height 27
click at [591, 269] on div "$14.54" at bounding box center [610, 274] width 84 height 33
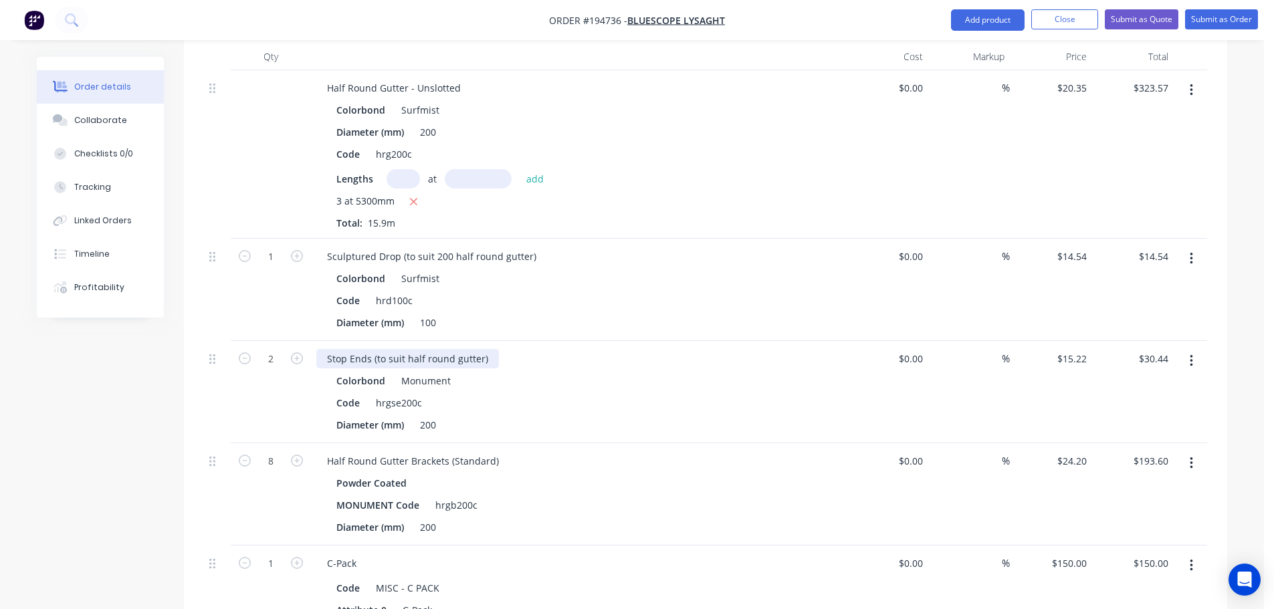
scroll to position [535, 0]
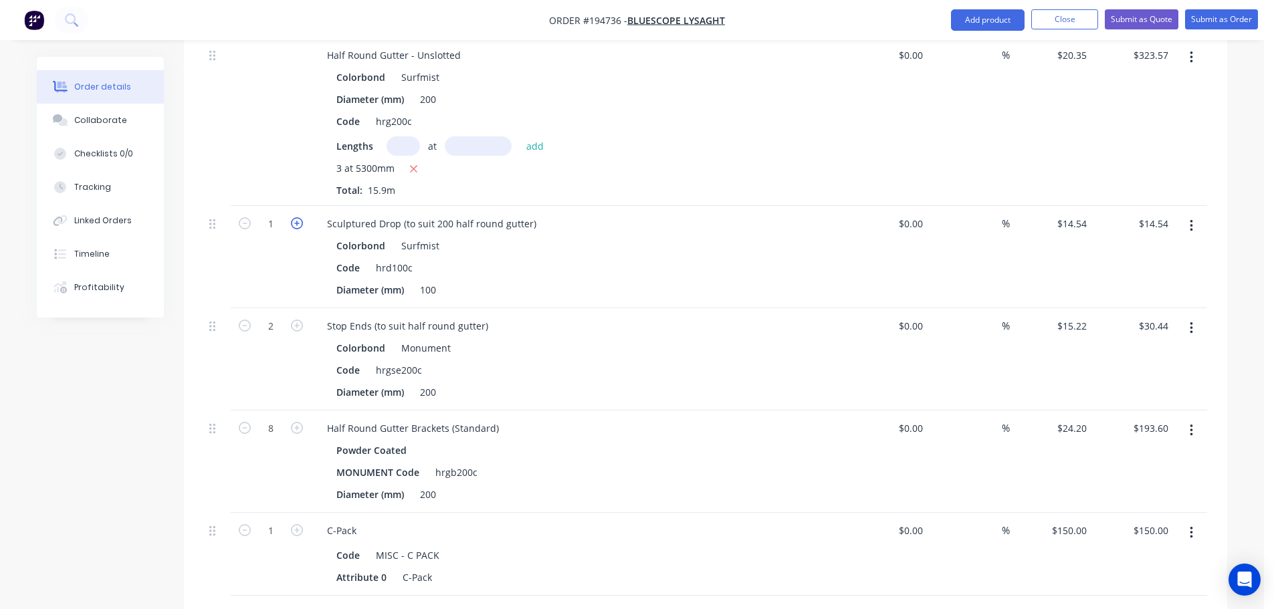
click at [295, 217] on icon "button" at bounding box center [297, 223] width 12 height 12
type input "2"
type input "$29.08"
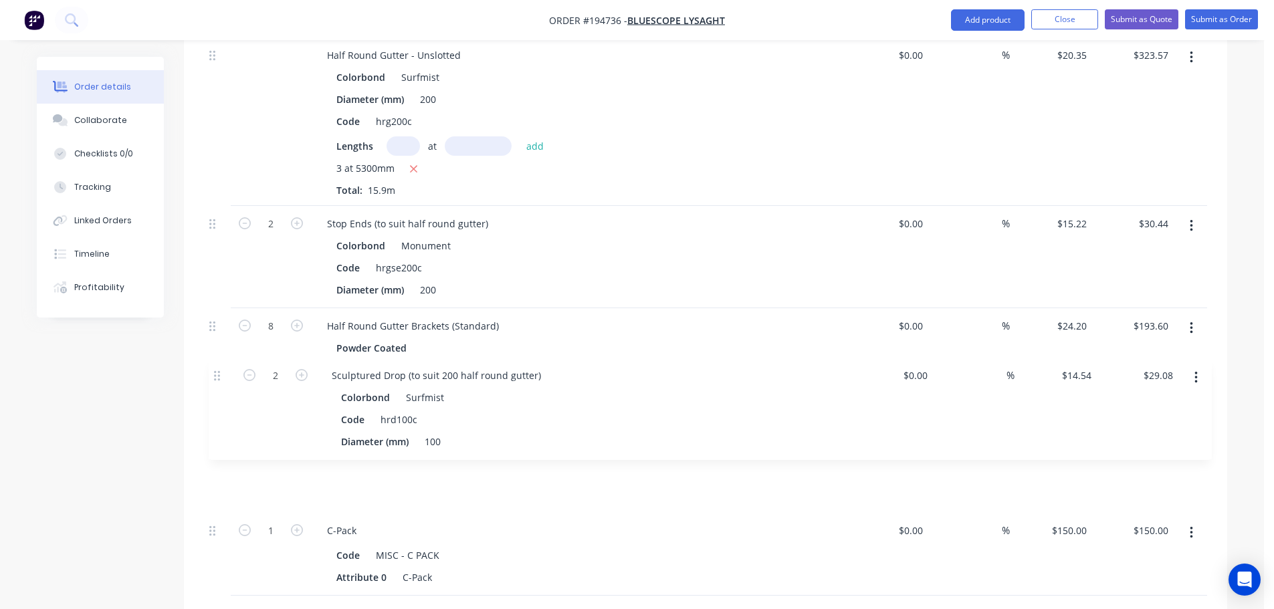
drag, startPoint x: 215, startPoint y: 187, endPoint x: 219, endPoint y: 382, distance: 195.4
click at [219, 382] on div "Half Round Gutter - Unslotted Colorbond Surfmist Diameter (mm) 200 Code hrg200c…" at bounding box center [706, 316] width 1004 height 559
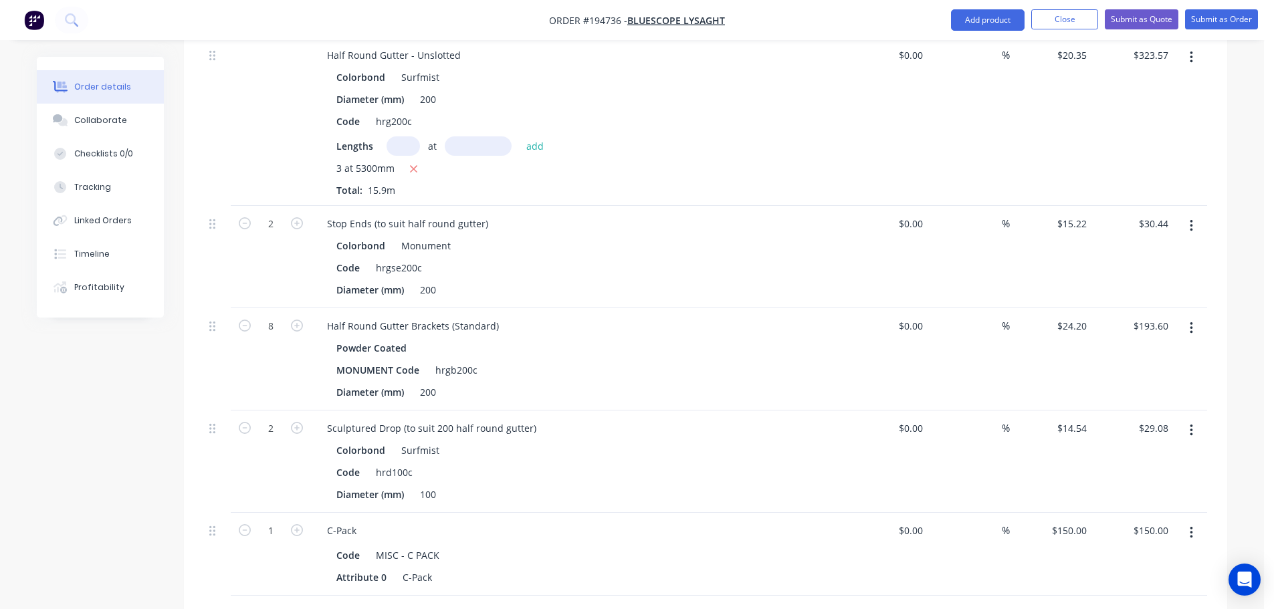
click at [1196, 316] on button "button" at bounding box center [1191, 328] width 31 height 24
click at [1107, 434] on div "Delete" at bounding box center [1144, 443] width 103 height 19
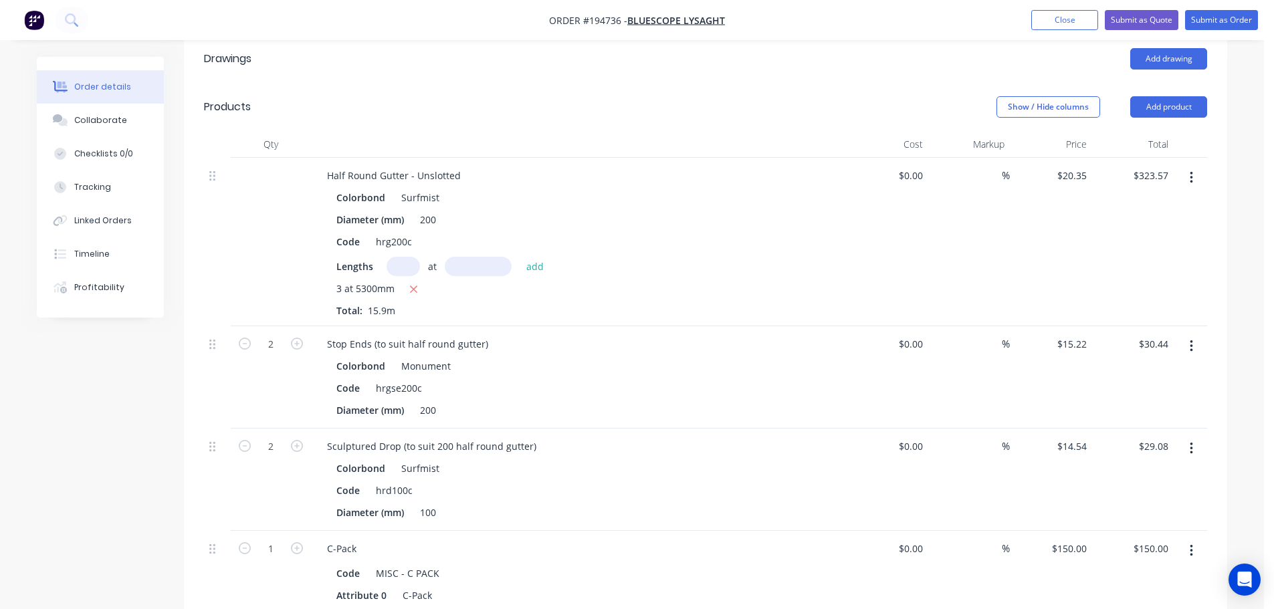
scroll to position [401, 0]
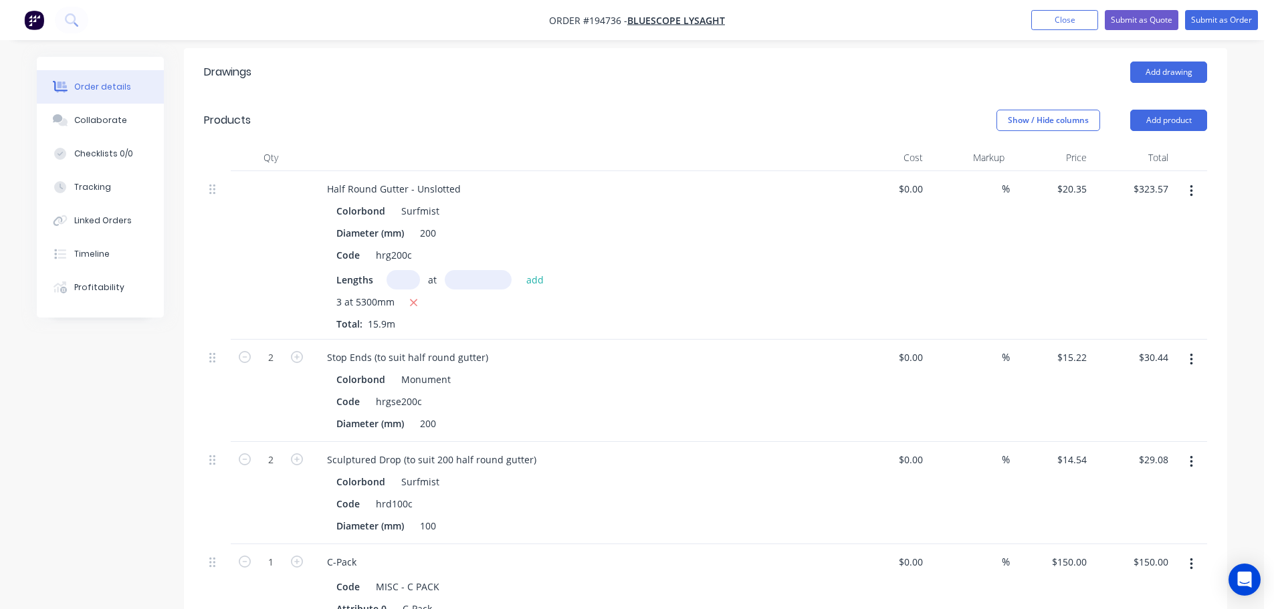
click at [1183, 348] on button "button" at bounding box center [1191, 360] width 31 height 24
click at [1143, 385] on div "Edit" at bounding box center [1144, 394] width 103 height 19
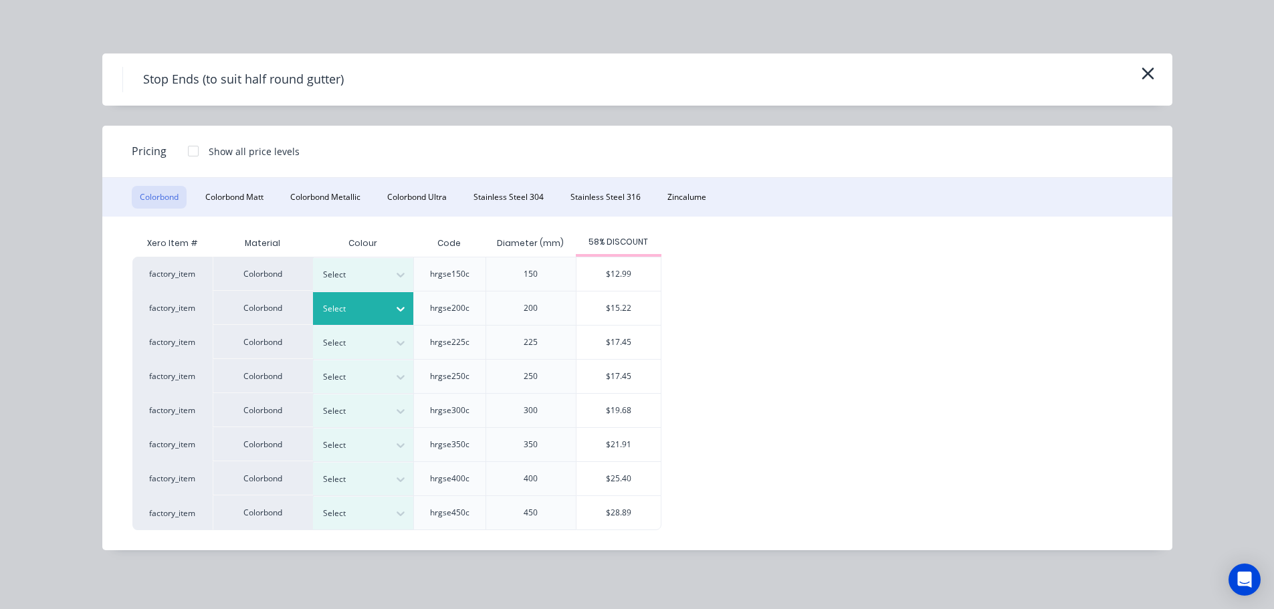
click at [392, 320] on div at bounding box center [401, 309] width 24 height 33
click at [601, 298] on div "$15.22" at bounding box center [619, 308] width 84 height 33
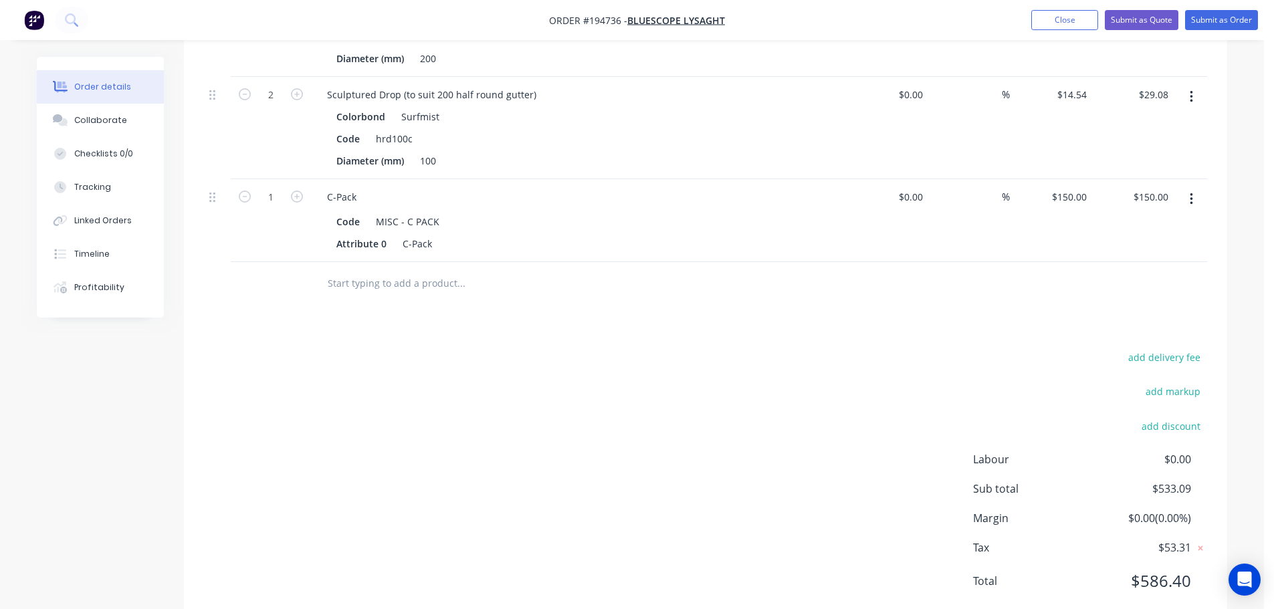
scroll to position [98, 0]
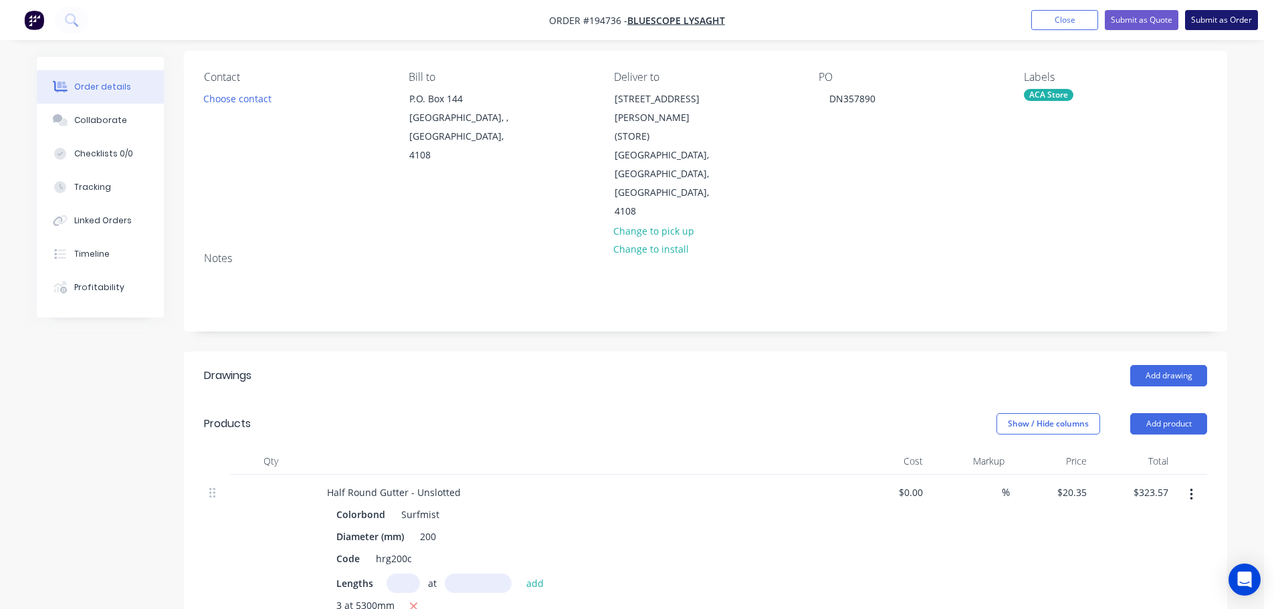
click at [1214, 25] on button "Submit as Order" at bounding box center [1222, 20] width 73 height 20
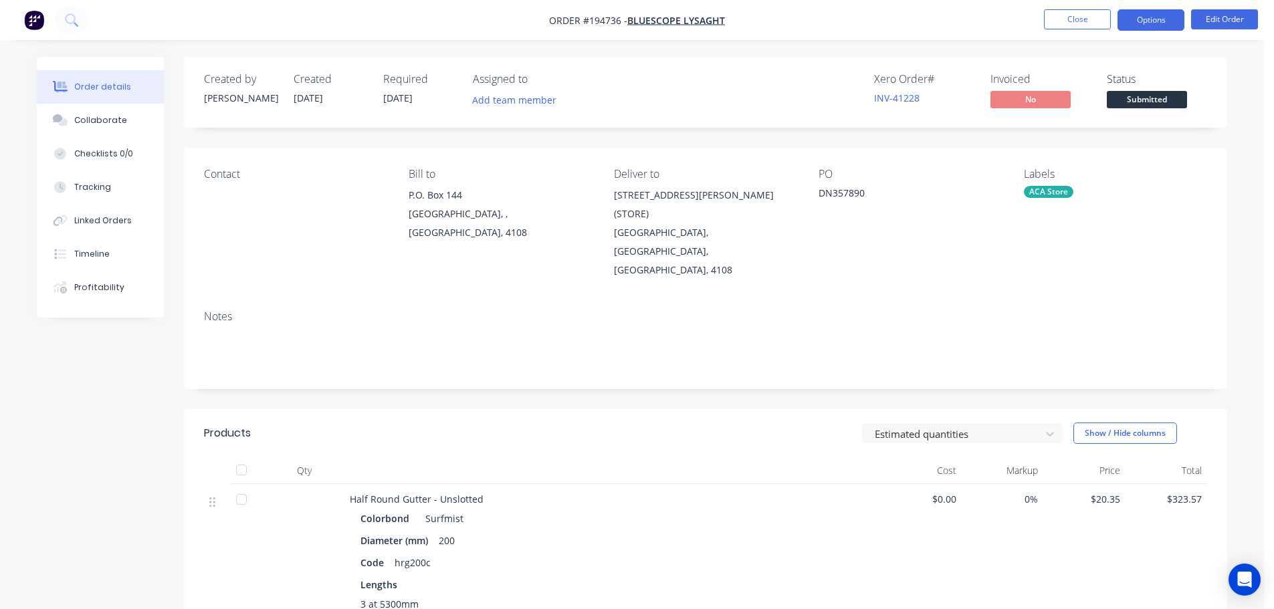
click at [1155, 21] on button "Options" at bounding box center [1151, 19] width 67 height 21
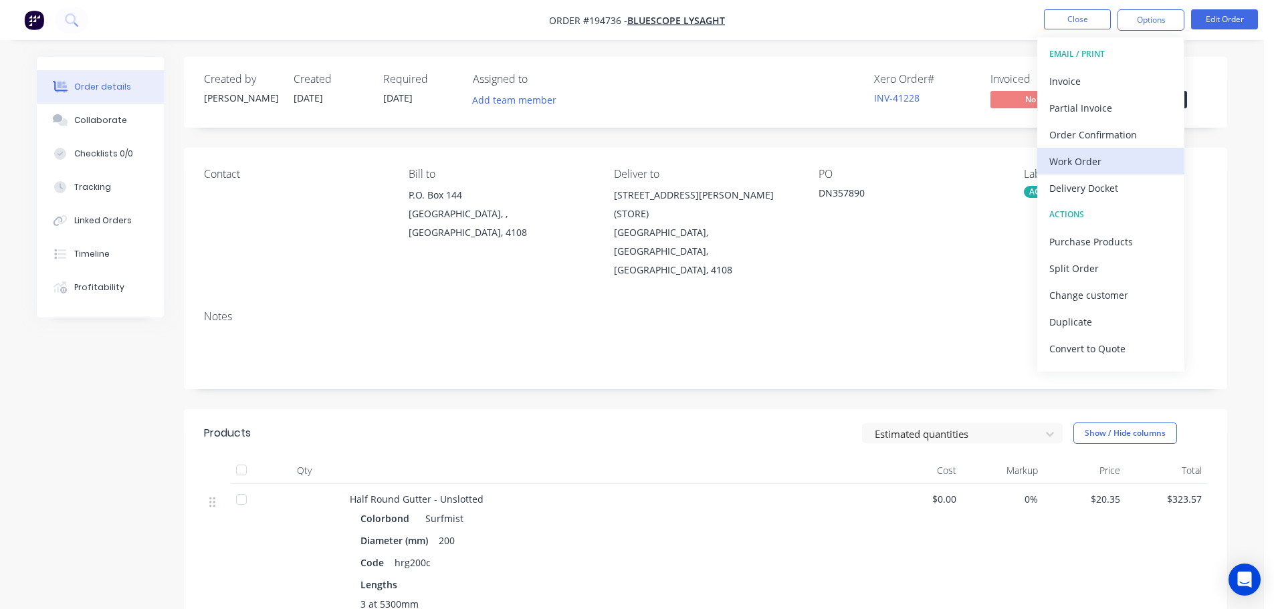
click at [1105, 155] on div "Work Order" at bounding box center [1111, 161] width 123 height 19
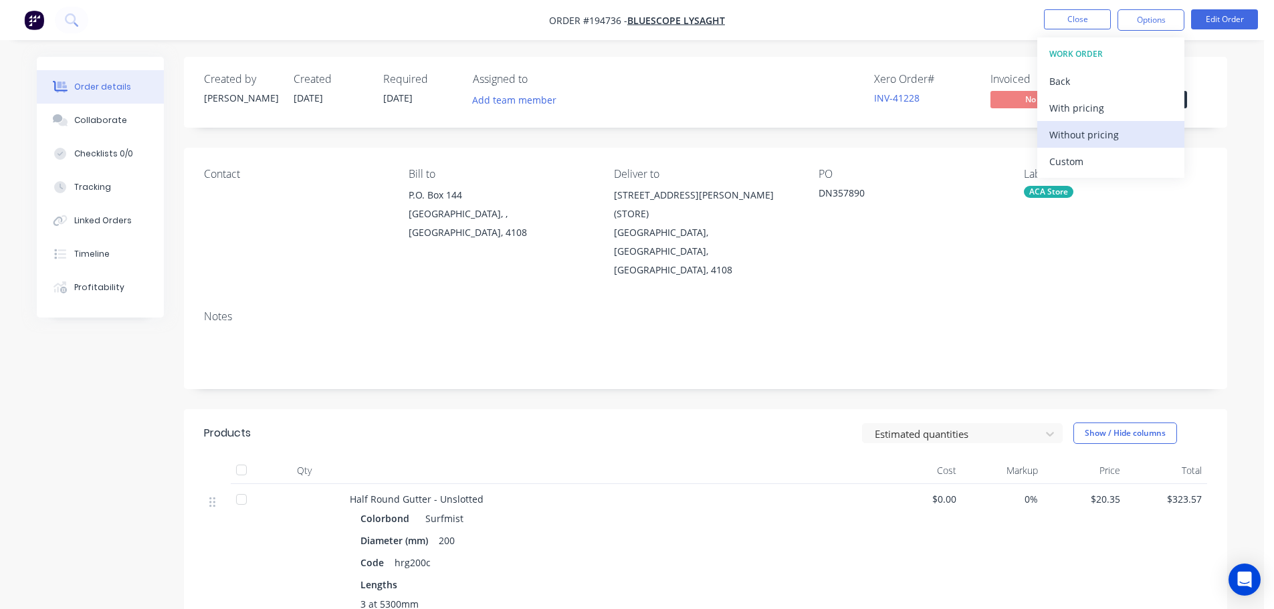
click at [1087, 133] on div "Without pricing" at bounding box center [1111, 134] width 123 height 19
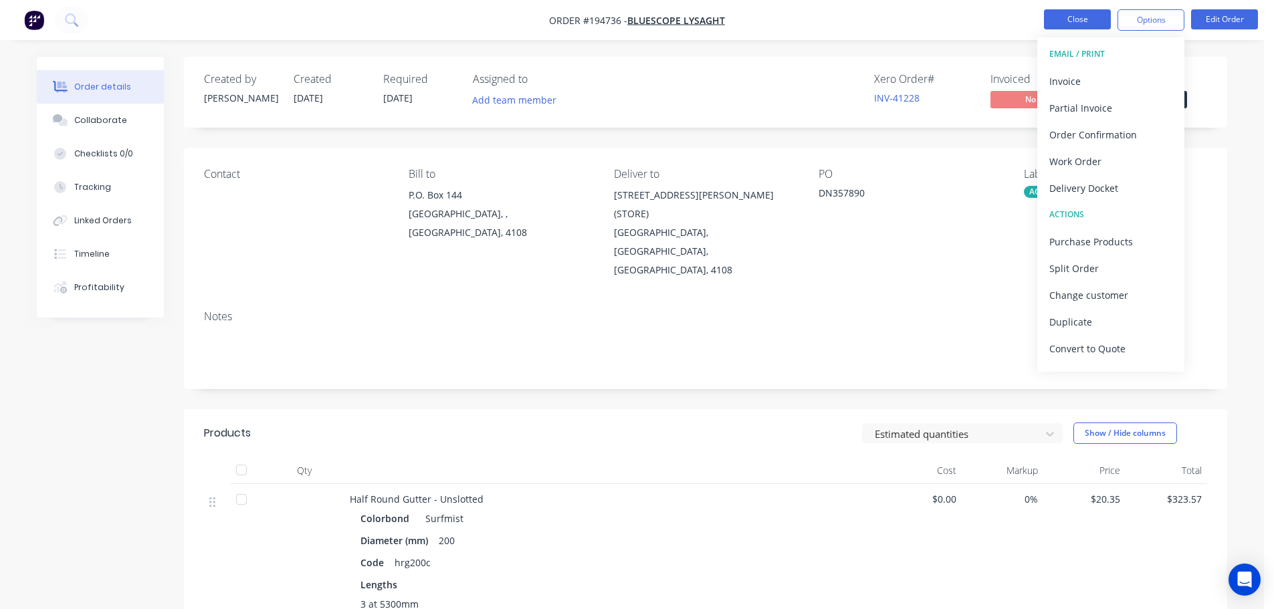
click at [1062, 24] on button "Close" at bounding box center [1077, 19] width 67 height 20
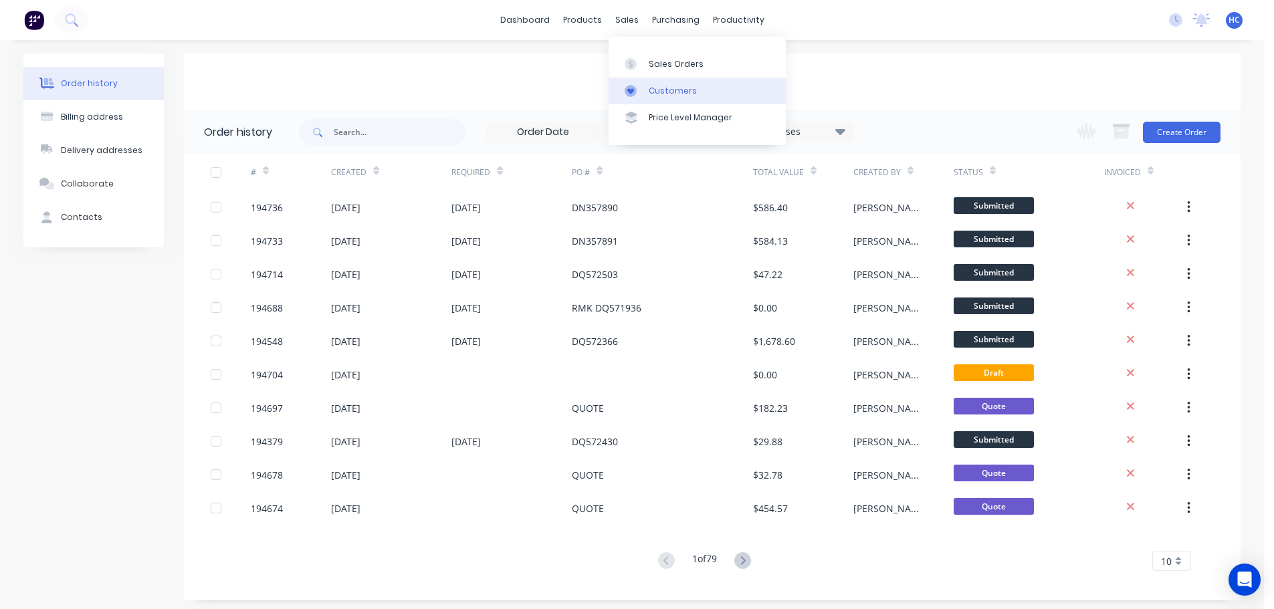
click at [654, 93] on div "Customers" at bounding box center [673, 91] width 48 height 12
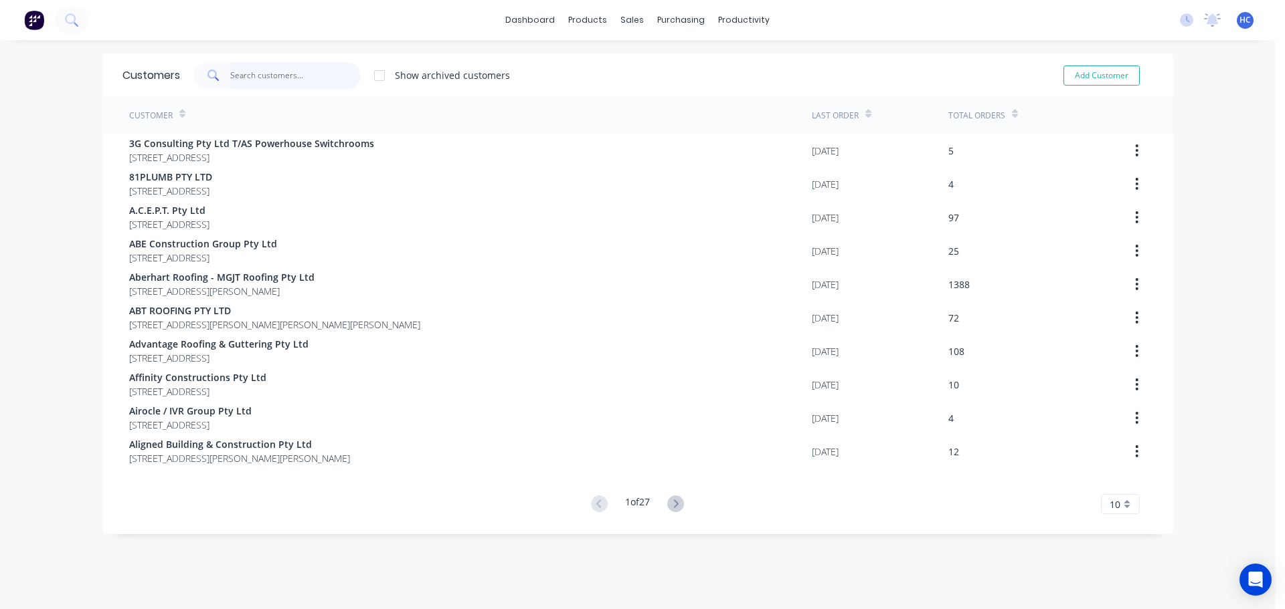
click at [286, 75] on input "text" at bounding box center [295, 75] width 130 height 27
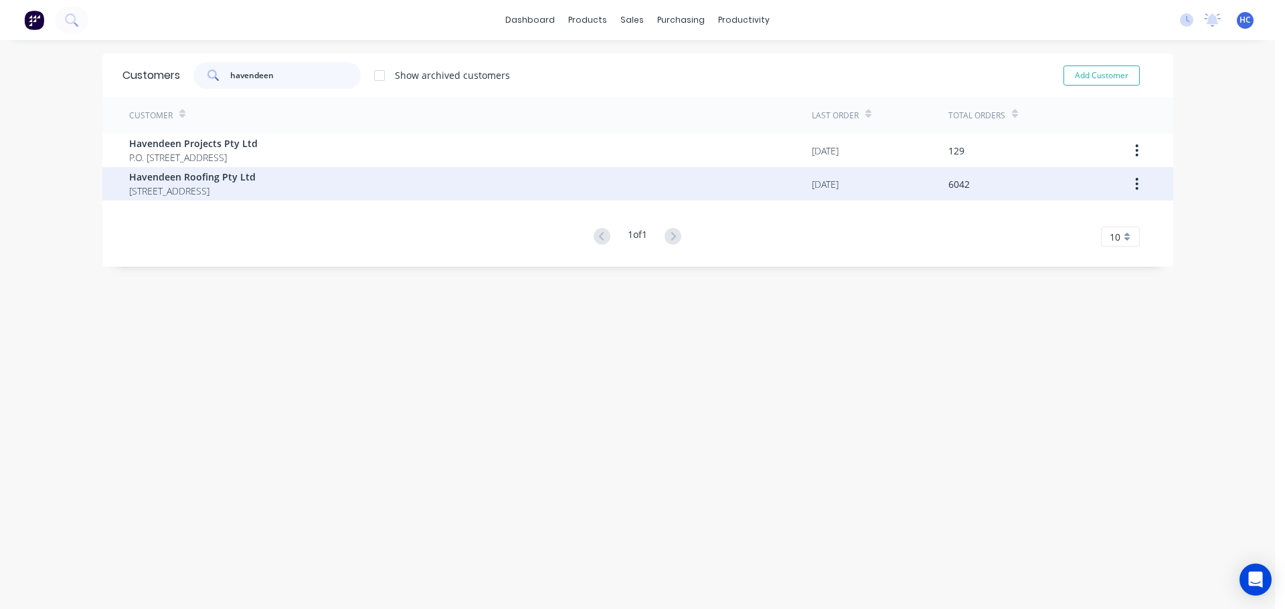
type input "havendeen"
click at [252, 177] on span "Havendeen Roofing Pty Ltd" at bounding box center [192, 177] width 126 height 14
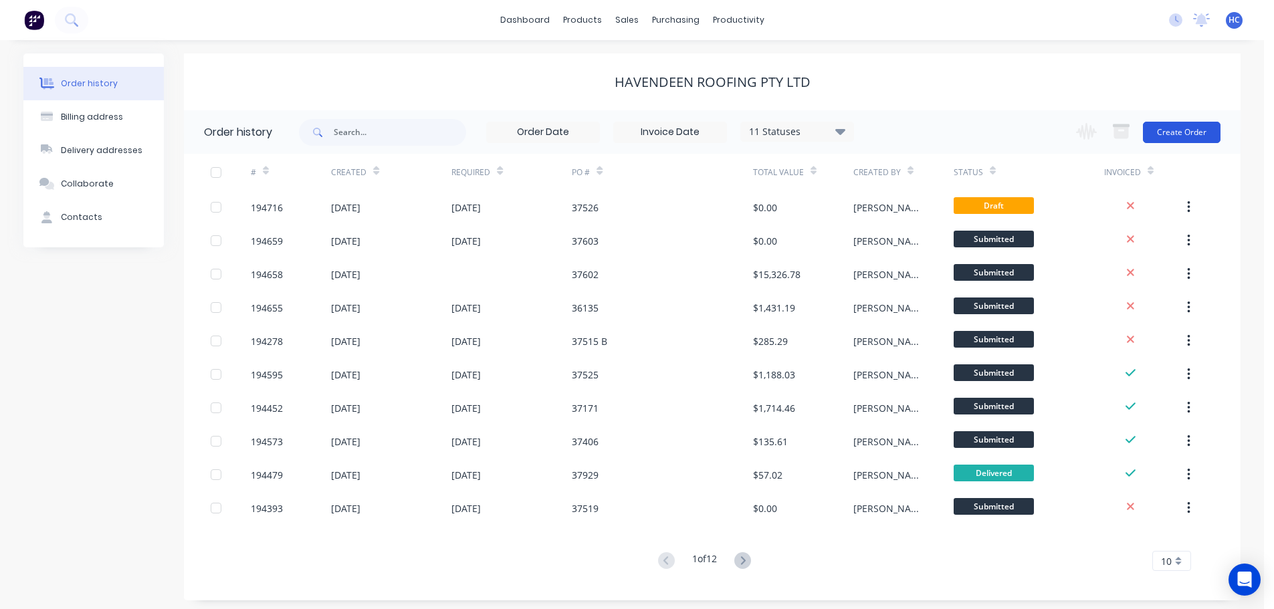
click at [1171, 124] on button "Create Order" at bounding box center [1182, 132] width 78 height 21
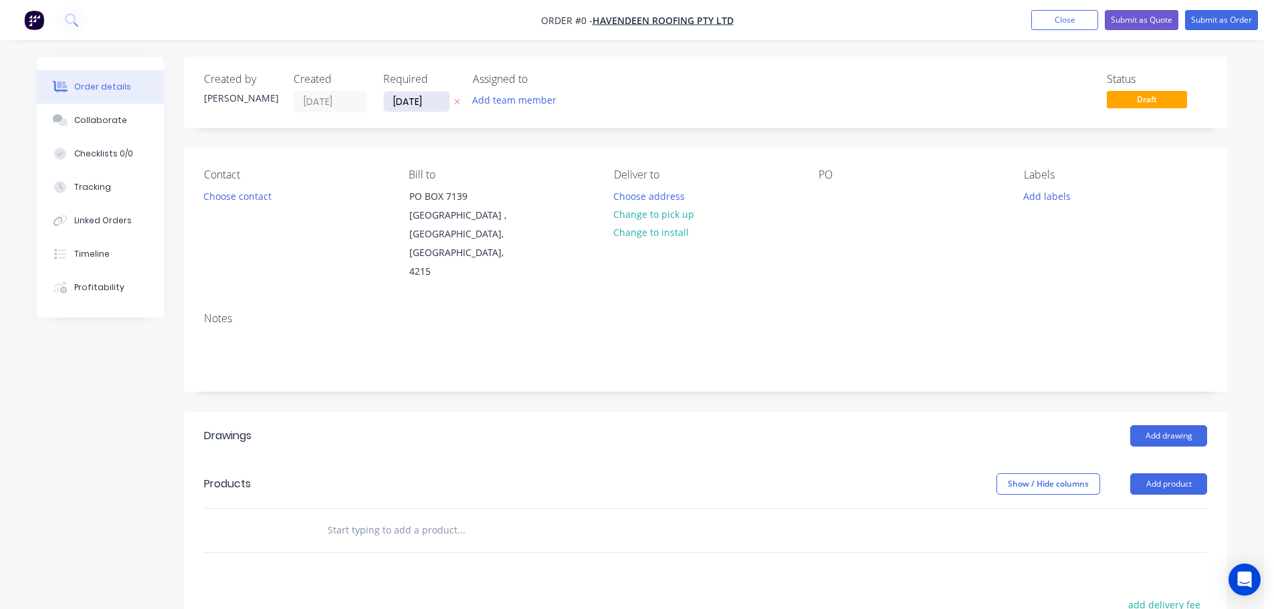
click at [430, 99] on input "[DATE]" at bounding box center [417, 102] width 66 height 20
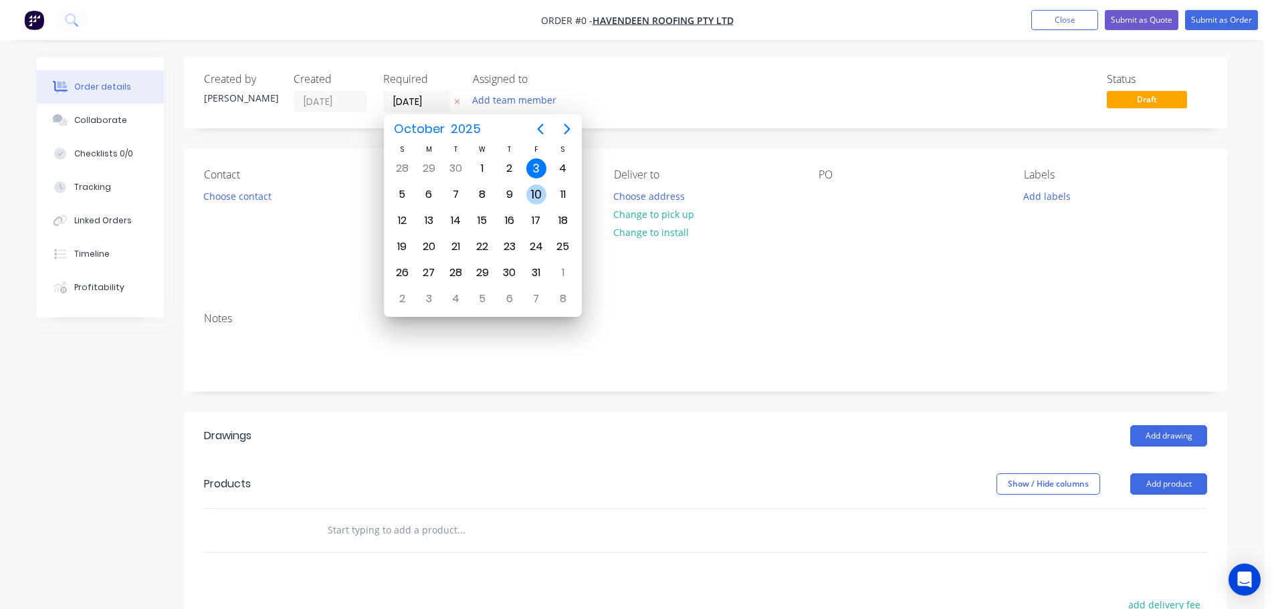
click at [529, 190] on div "10" at bounding box center [537, 195] width 20 height 20
type input "[DATE]"
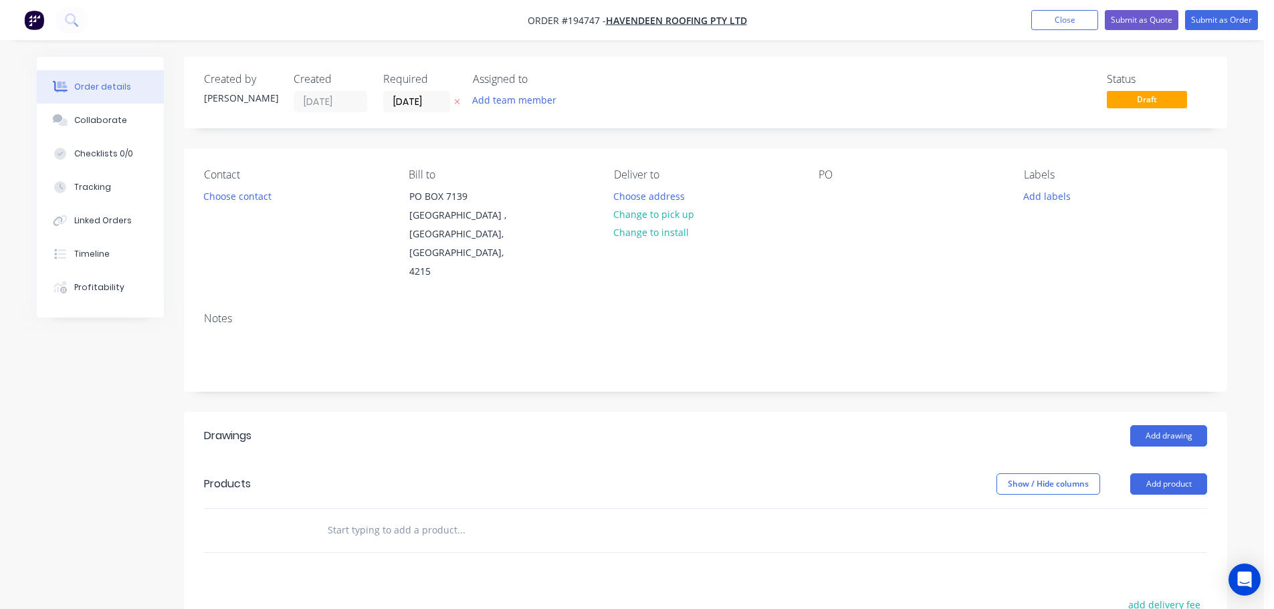
click at [225, 207] on div "Contact Choose contact" at bounding box center [295, 225] width 183 height 113
click at [250, 201] on button "Choose contact" at bounding box center [238, 196] width 82 height 18
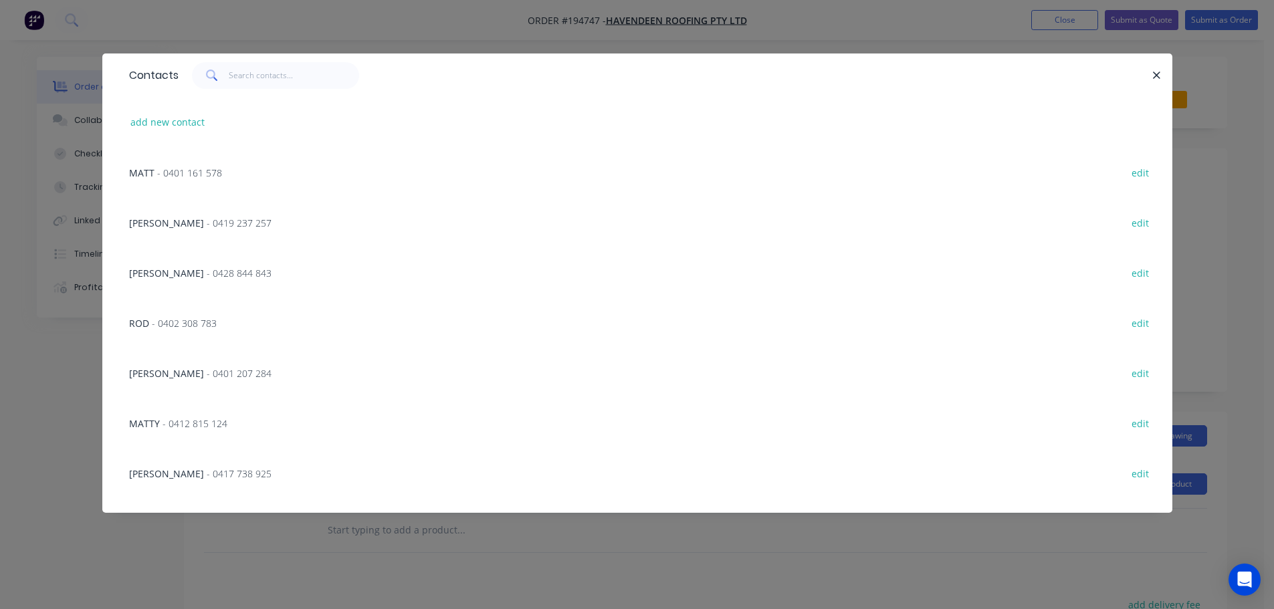
scroll to position [268, 0]
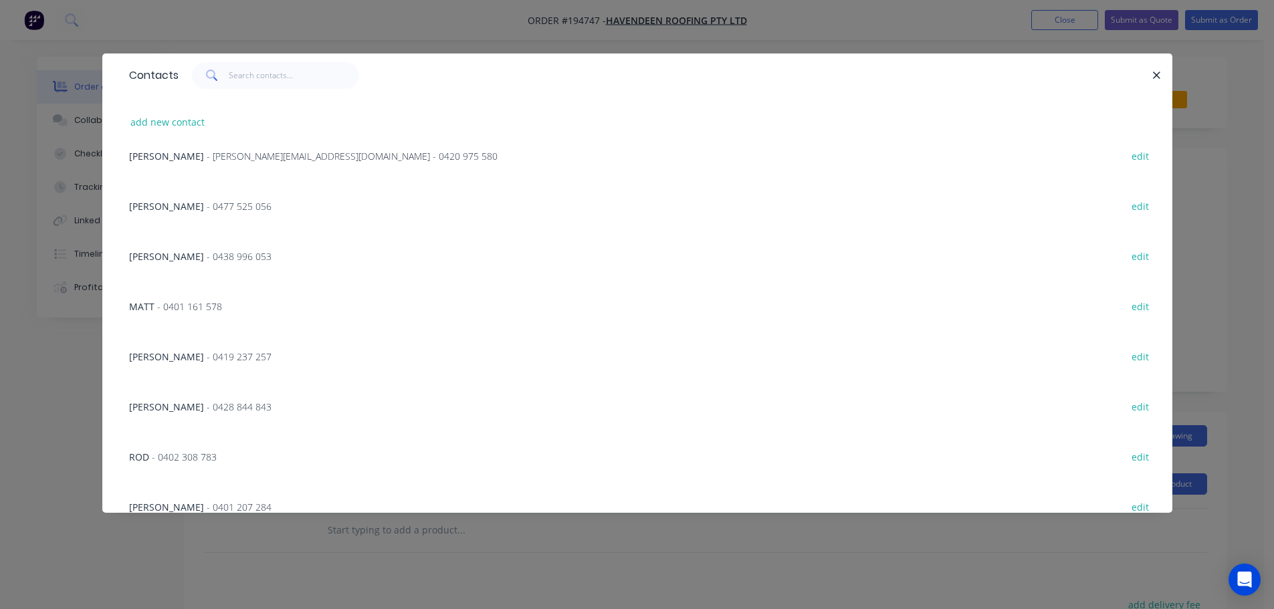
click at [211, 185] on div "[PERSON_NAME] - 0477 525 056 edit" at bounding box center [637, 206] width 1030 height 50
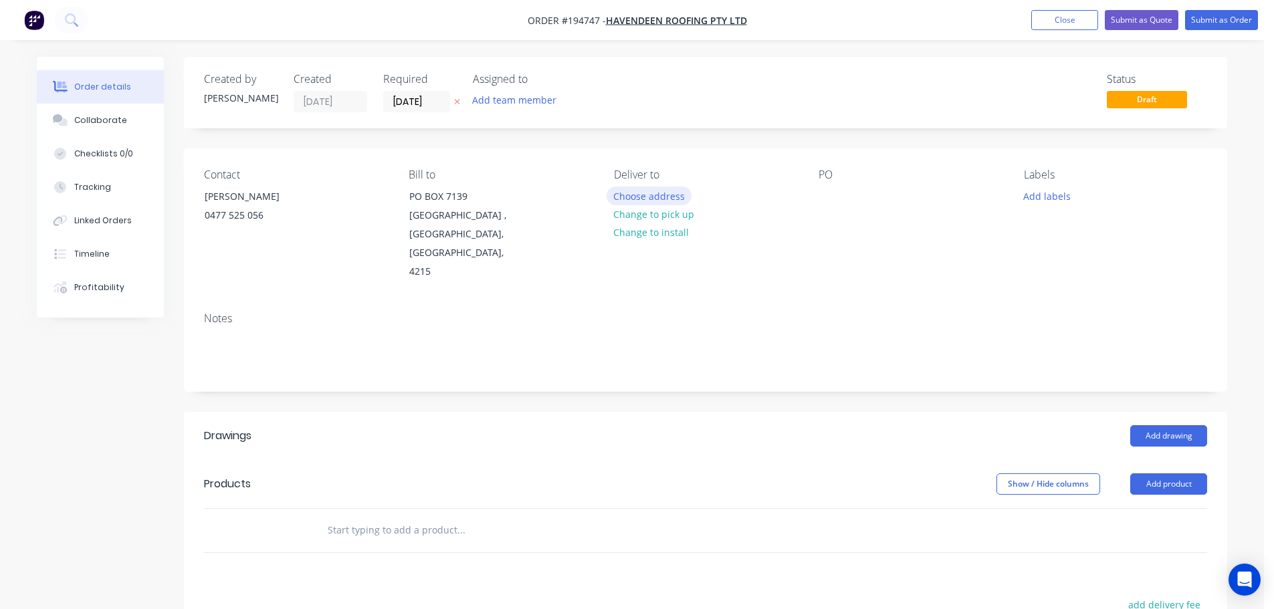
click at [656, 198] on button "Choose address" at bounding box center [650, 196] width 86 height 18
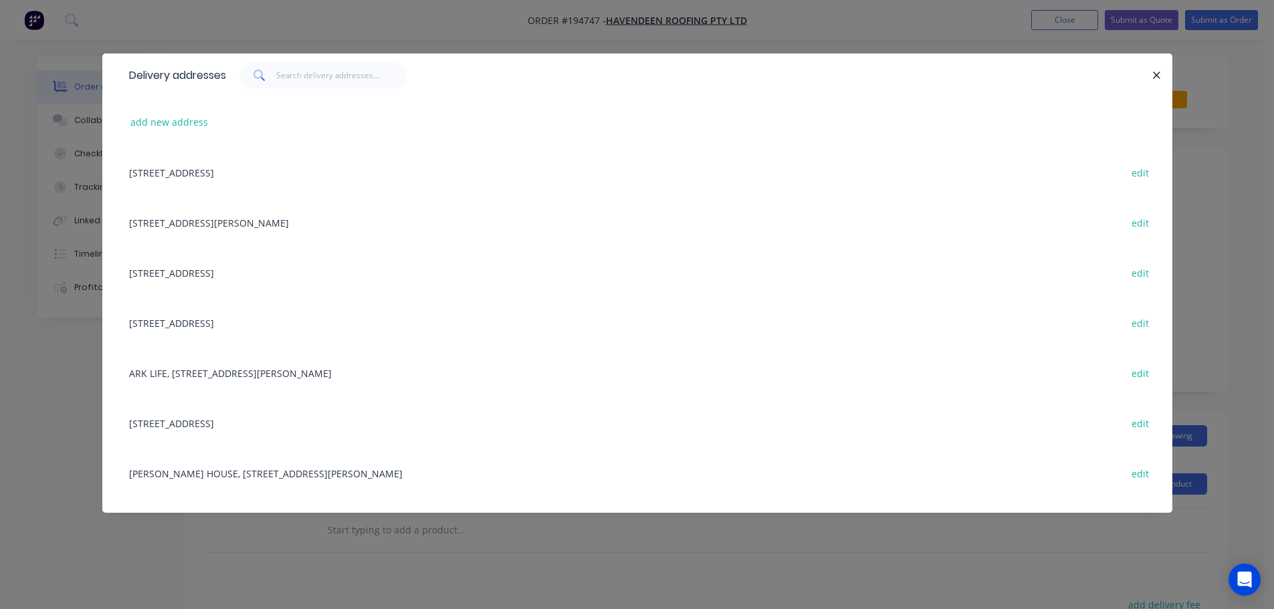
click at [215, 427] on div "[STREET_ADDRESS] edit" at bounding box center [637, 423] width 1030 height 50
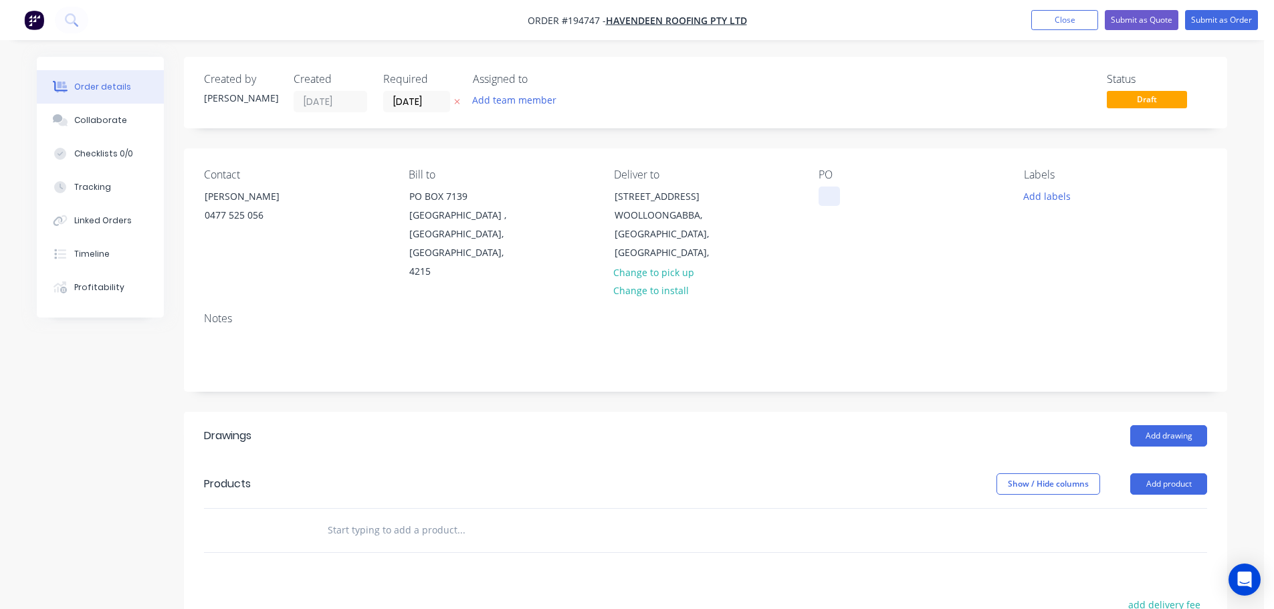
click at [834, 202] on div at bounding box center [829, 196] width 21 height 19
click at [428, 98] on input "[DATE]" at bounding box center [417, 102] width 66 height 20
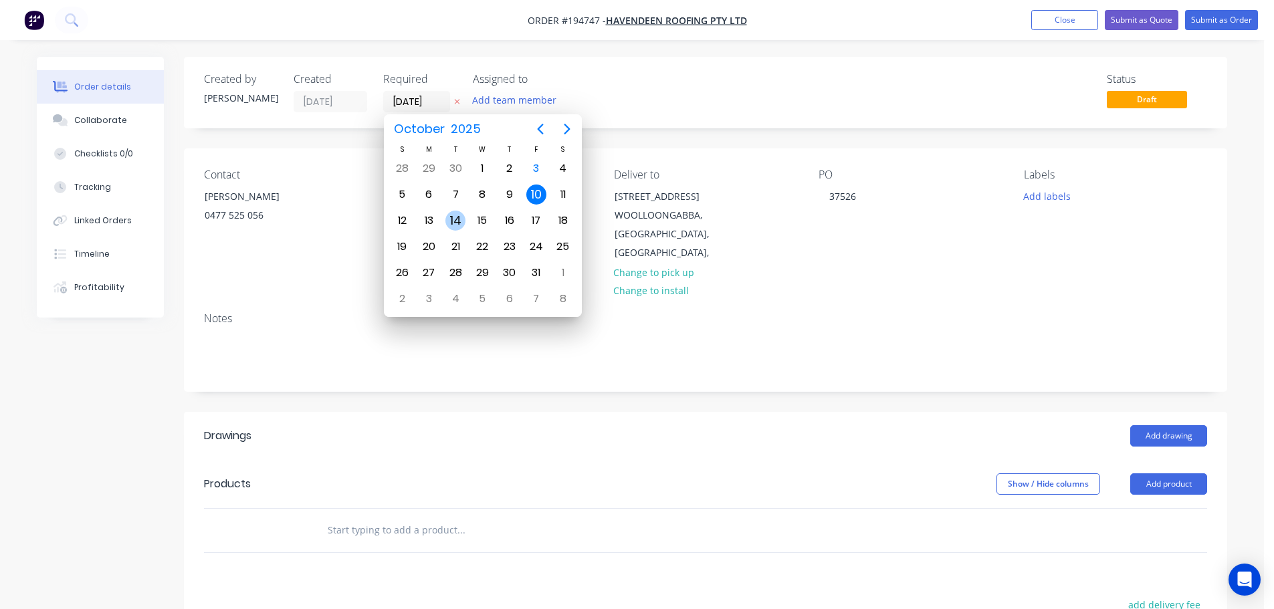
click at [466, 217] on div "14" at bounding box center [455, 220] width 27 height 25
type input "[DATE]"
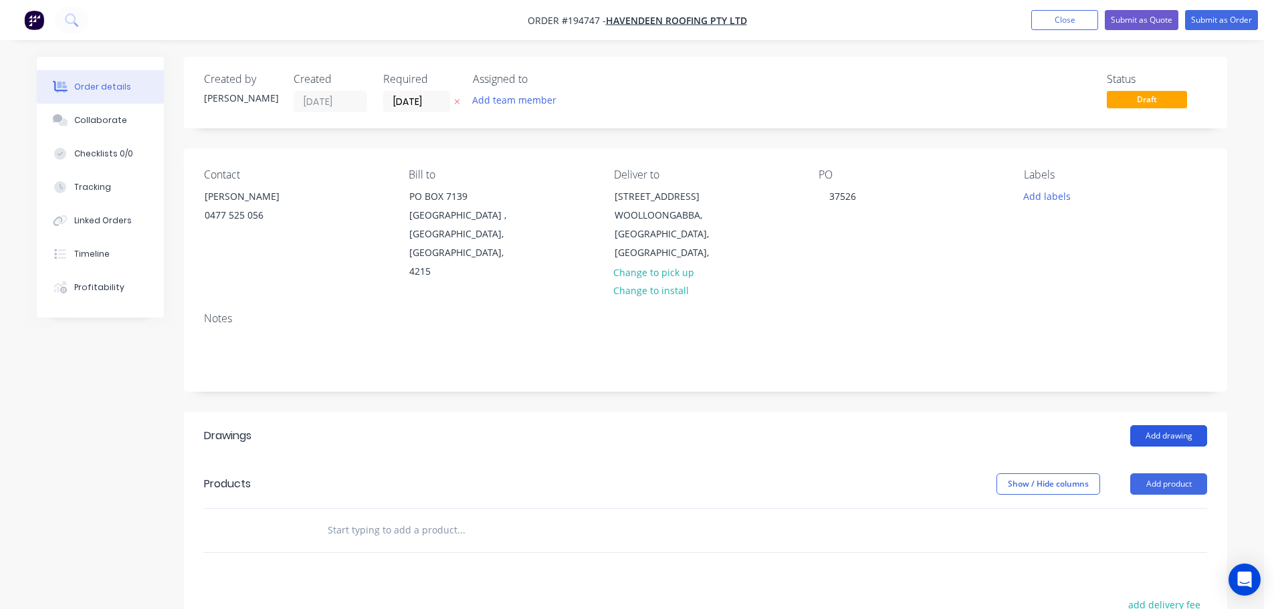
click at [1157, 425] on button "Add drawing" at bounding box center [1169, 435] width 77 height 21
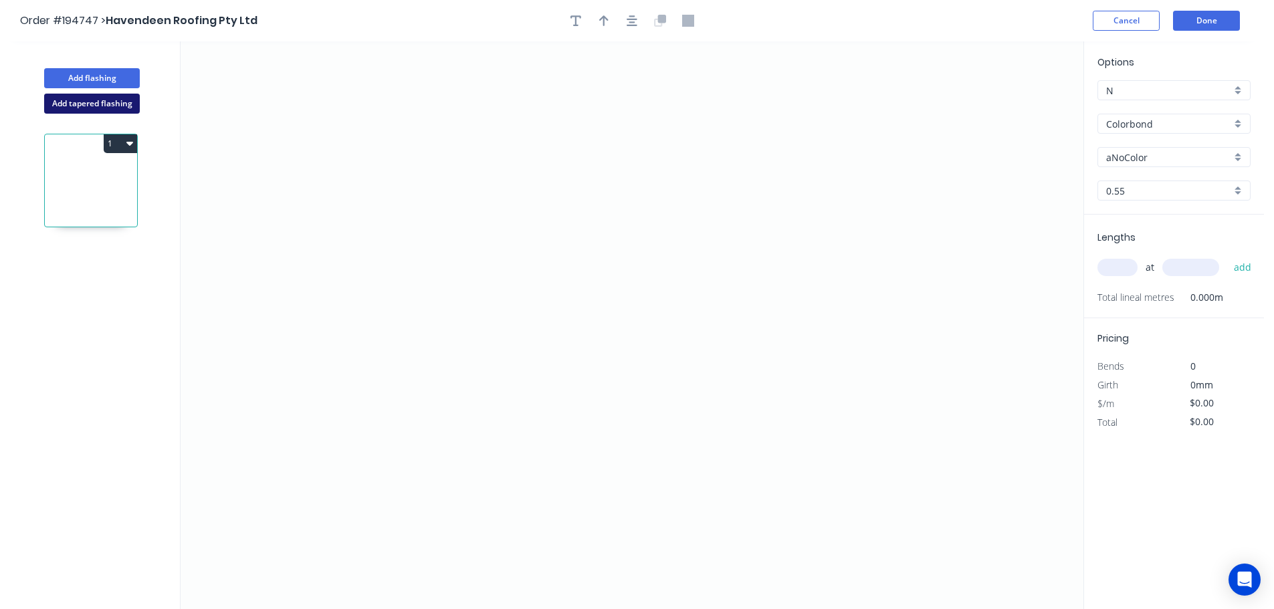
click at [72, 106] on button "Add tapered flashing" at bounding box center [92, 104] width 96 height 20
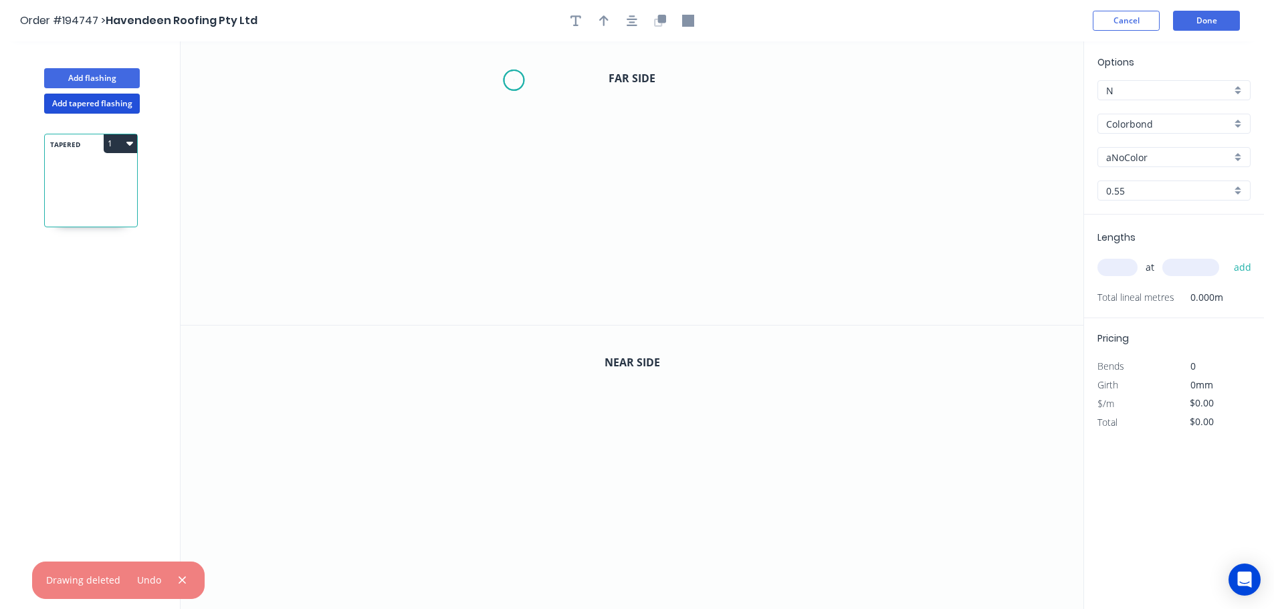
click at [514, 80] on icon "0" at bounding box center [632, 183] width 903 height 284
click at [492, 58] on icon "0" at bounding box center [632, 183] width 903 height 284
click at [491, 278] on icon "0 ?" at bounding box center [632, 183] width 903 height 284
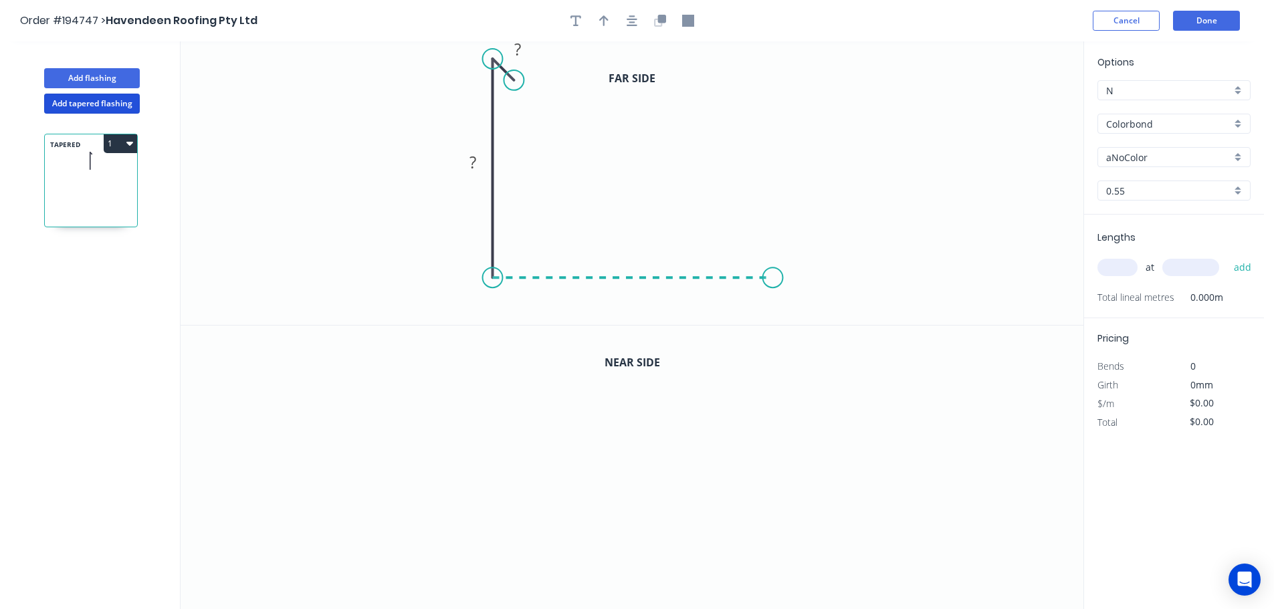
click at [773, 268] on icon "0 ? ?" at bounding box center [632, 183] width 903 height 284
click at [771, 113] on icon "0 ? ? ?" at bounding box center [632, 183] width 903 height 284
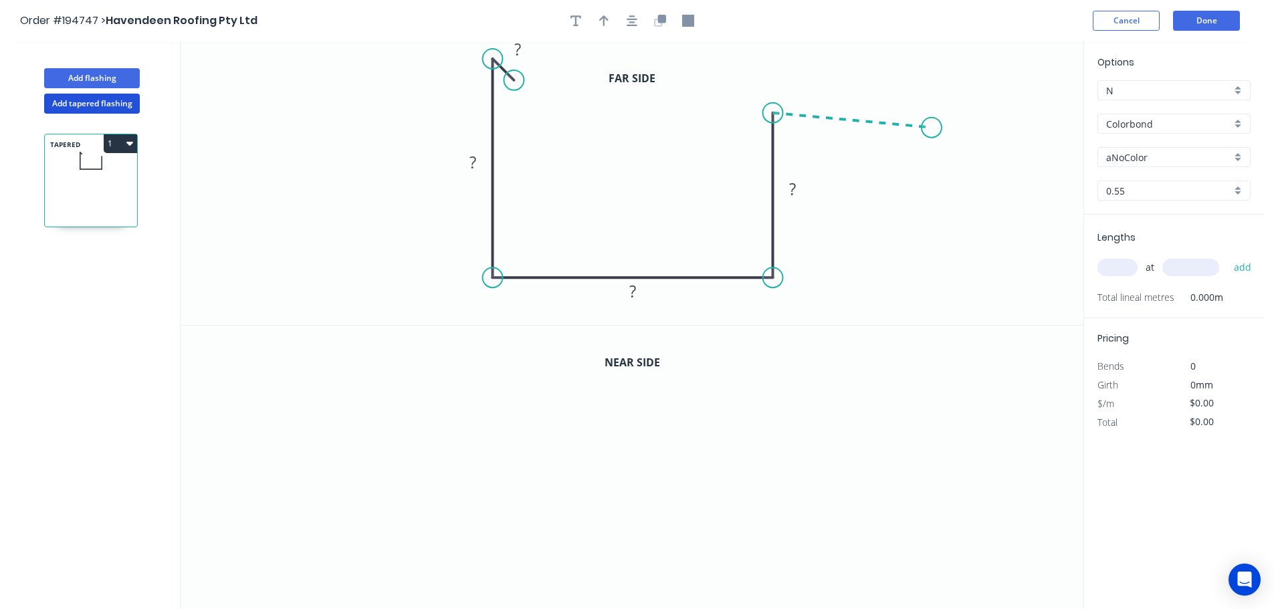
click at [933, 128] on icon "0 ? ? ? ?" at bounding box center [632, 183] width 903 height 284
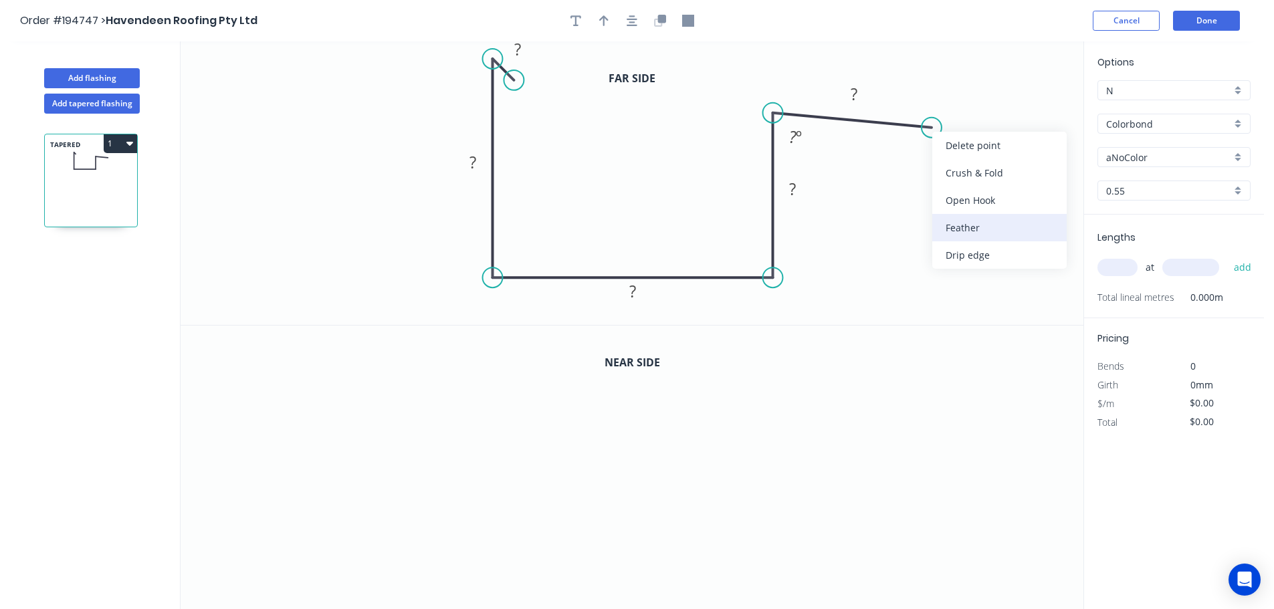
click at [971, 223] on div "Feather" at bounding box center [1000, 227] width 134 height 27
drag, startPoint x: 807, startPoint y: 193, endPoint x: 732, endPoint y: 191, distance: 75.0
click at [733, 191] on rect at bounding box center [723, 185] width 43 height 27
click at [725, 187] on rect at bounding box center [718, 187] width 27 height 19
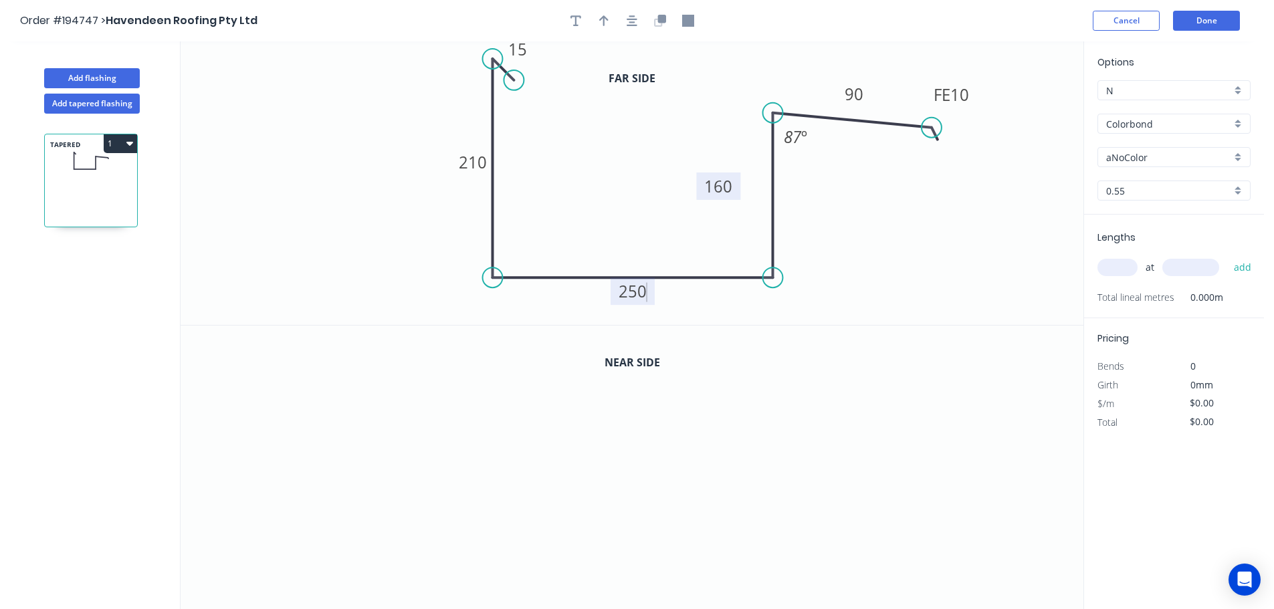
type input "$19.20"
drag, startPoint x: 884, startPoint y: 221, endPoint x: 1039, endPoint y: 167, distance: 163.8
click at [884, 221] on icon "0 15 210 250 160 FE 10 90 87 º" at bounding box center [632, 183] width 903 height 284
click at [1170, 130] on input "Colorbond" at bounding box center [1169, 124] width 125 height 14
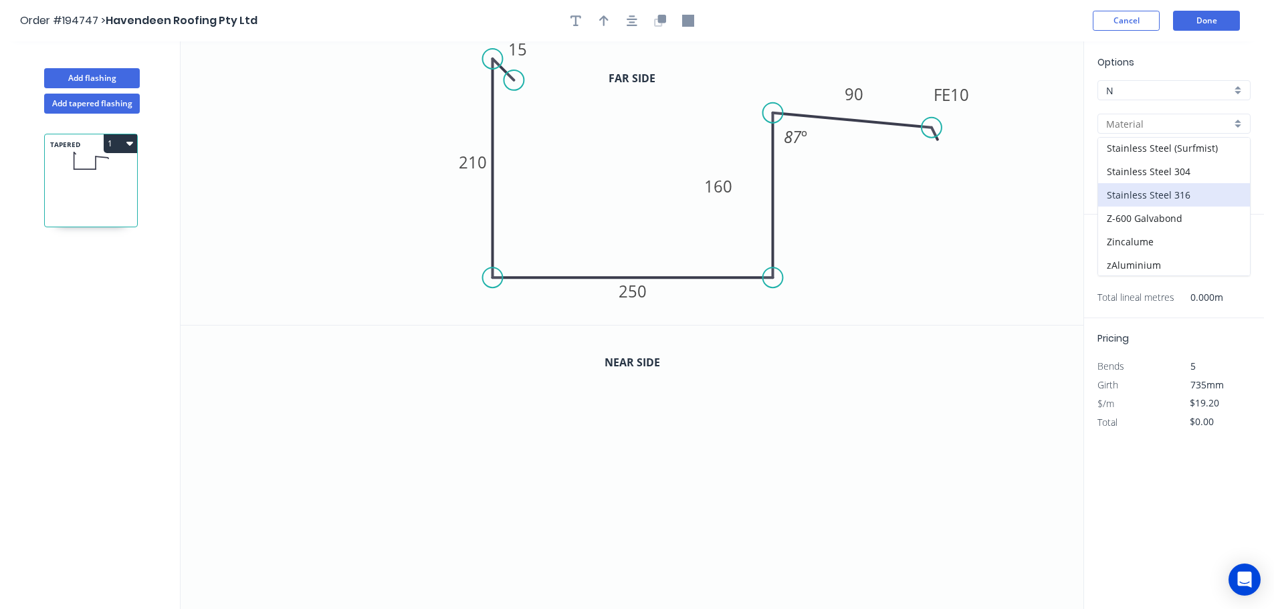
scroll to position [284, 0]
click at [1183, 174] on div "Stainless Steel 304" at bounding box center [1175, 170] width 152 height 23
type input "Stainless Steel 304"
type input "2B"
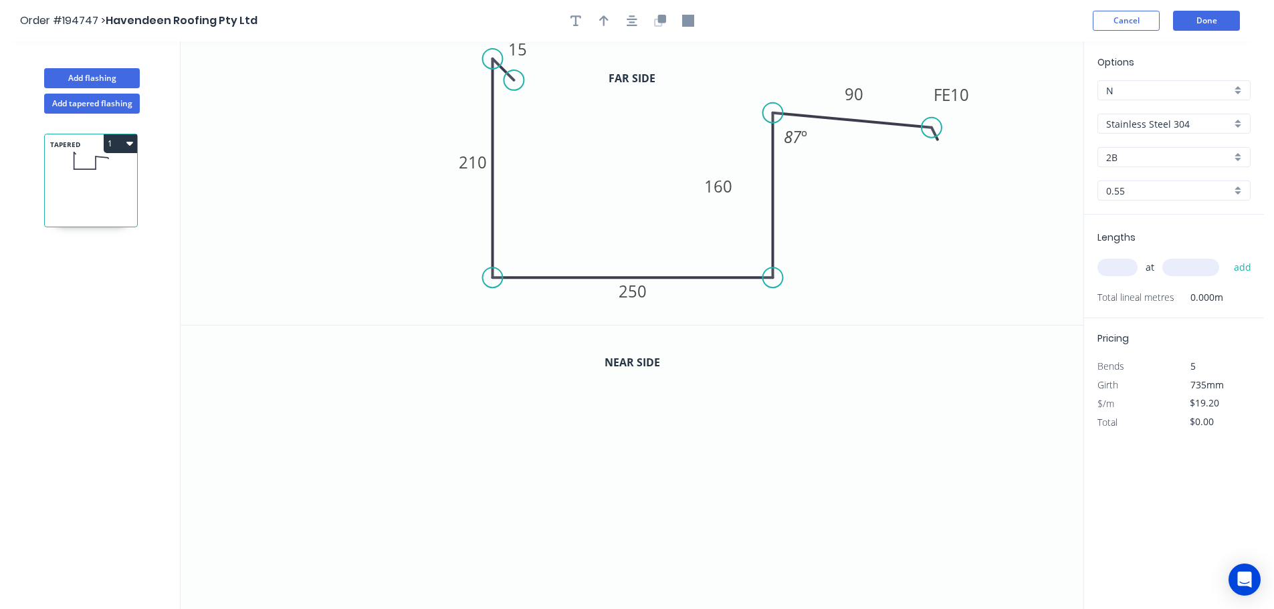
type input "$49.81"
click at [1143, 193] on input "0.55" at bounding box center [1169, 191] width 125 height 14
click at [1127, 284] on div "1.2" at bounding box center [1175, 286] width 152 height 23
type input "1.2"
type input "$102.08"
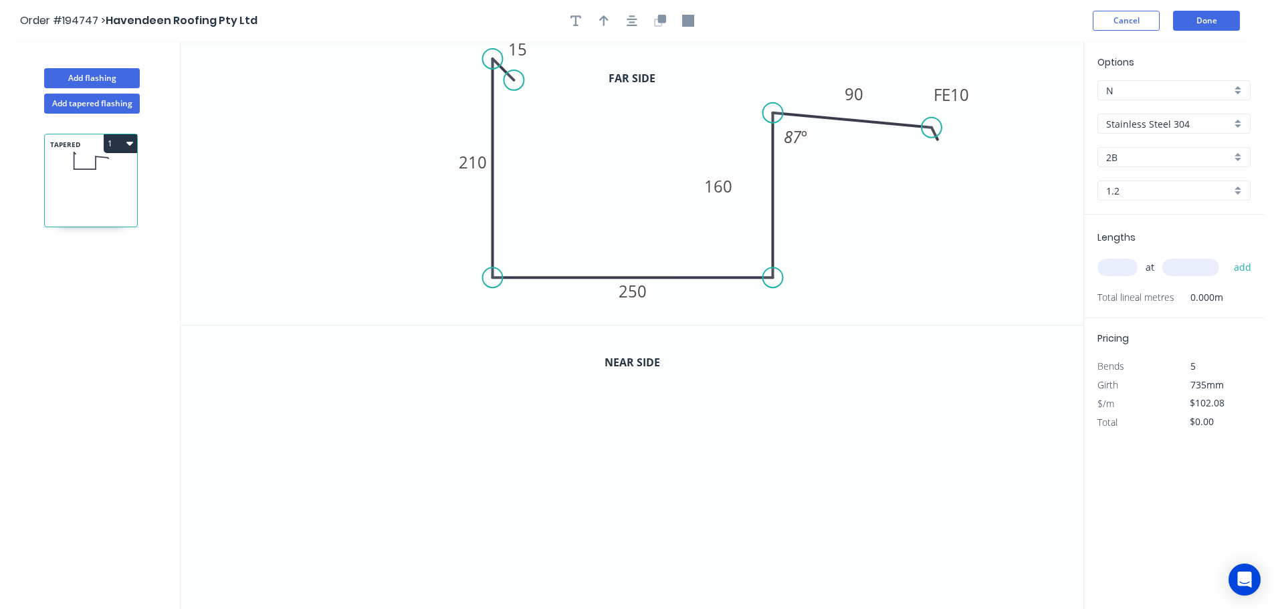
click at [1120, 270] on input "text" at bounding box center [1118, 267] width 40 height 17
type input "1"
type input "3770"
click at [1228, 256] on button "add" at bounding box center [1243, 267] width 31 height 23
type input "$384.84"
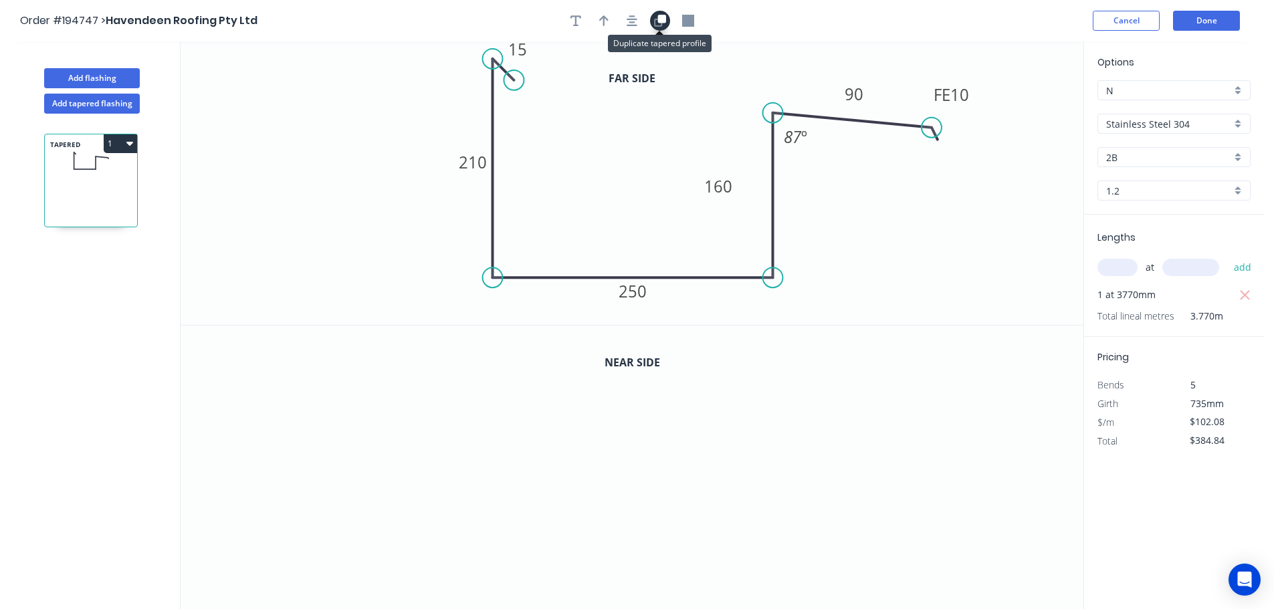
click at [658, 27] on button "button" at bounding box center [660, 21] width 20 height 20
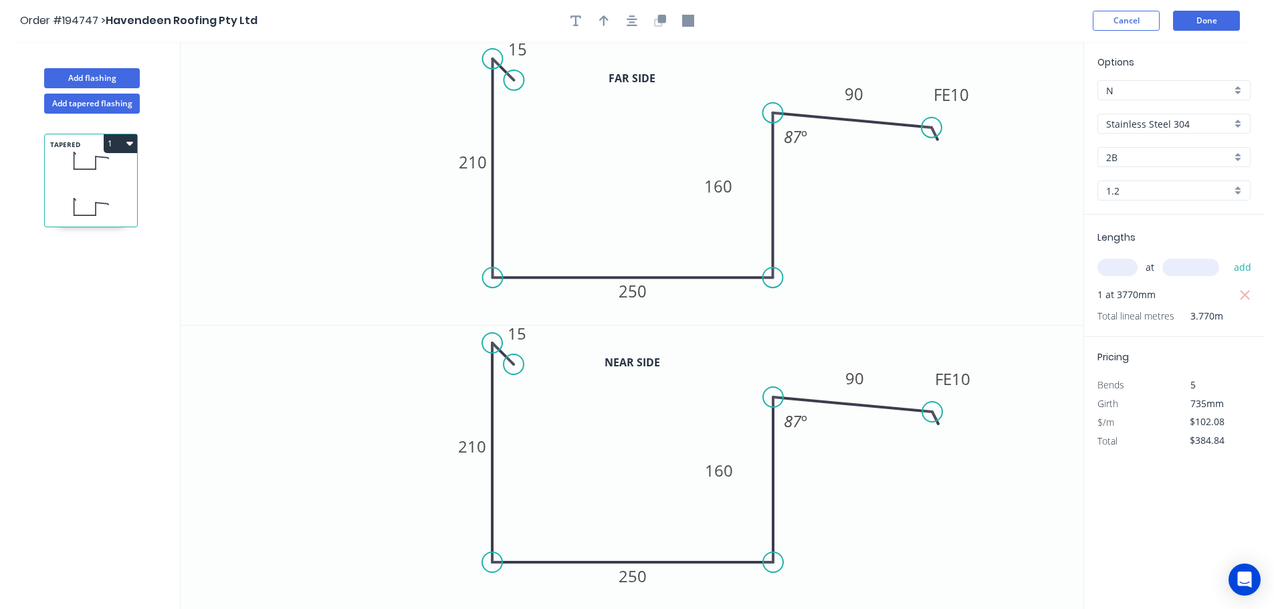
click at [487, 461] on icon "0 15 210 250 160 FE 10 90 87 º" at bounding box center [632, 468] width 903 height 284
click at [482, 454] on tspan "210" at bounding box center [472, 447] width 28 height 22
type input "$104.21"
click at [479, 443] on tspan "260" at bounding box center [472, 447] width 28 height 22
click at [109, 145] on button "1" at bounding box center [120, 143] width 33 height 19
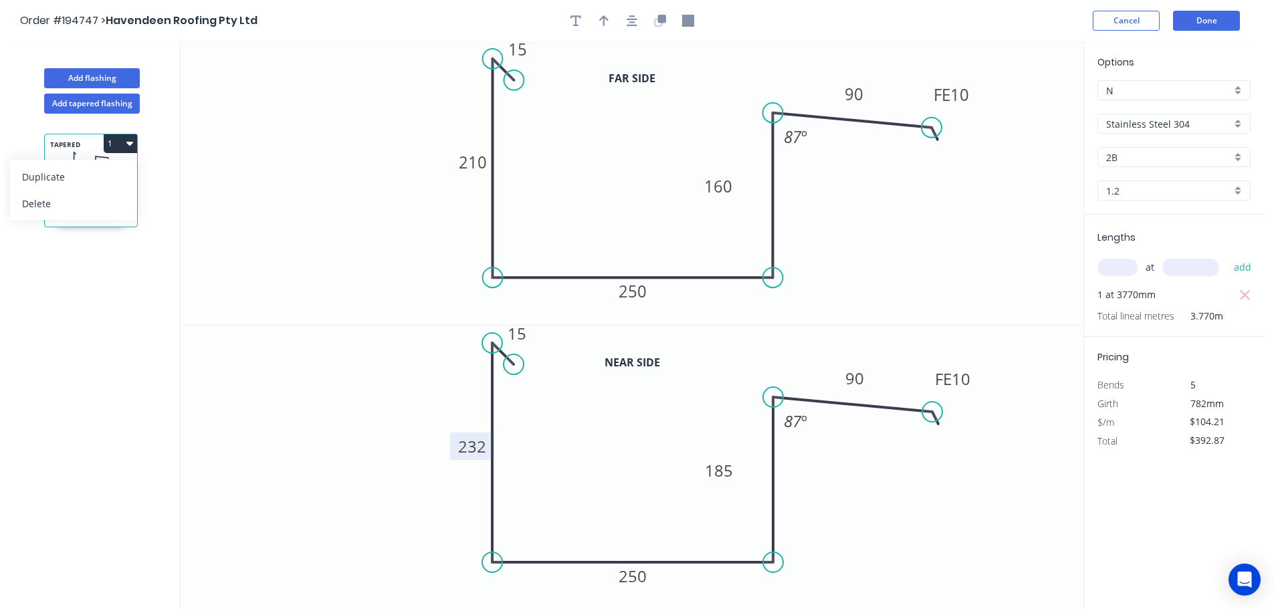
click at [86, 177] on div "Duplicate" at bounding box center [73, 176] width 103 height 19
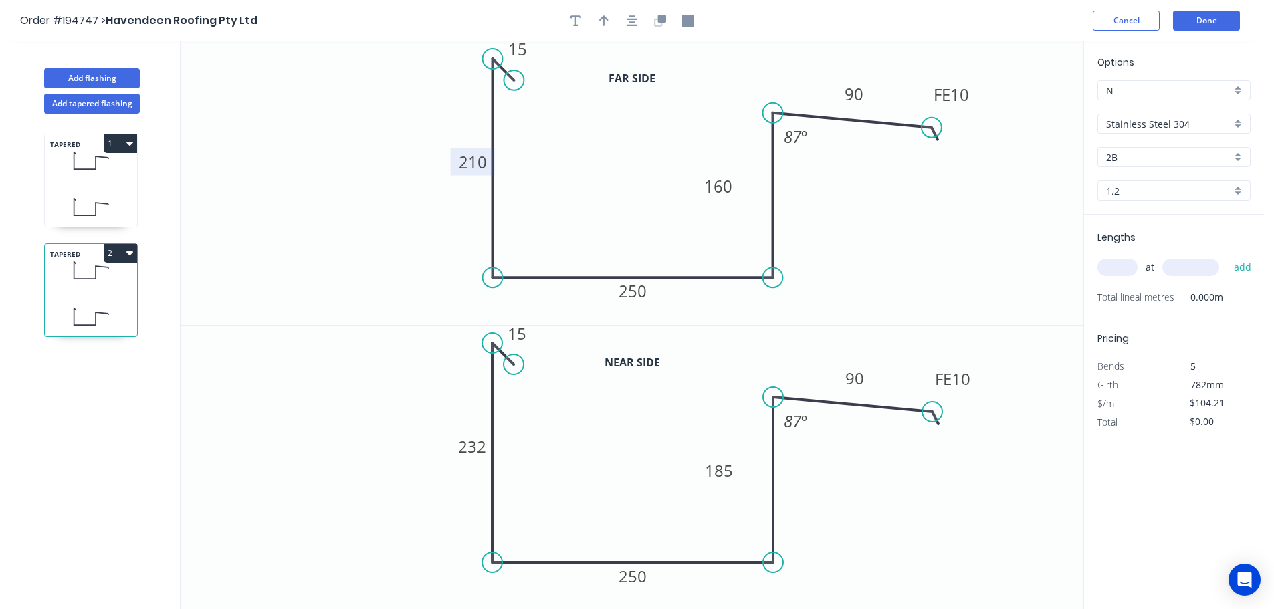
click at [473, 159] on tspan "210" at bounding box center [473, 162] width 28 height 22
click at [97, 205] on icon at bounding box center [91, 206] width 92 height 39
click at [637, 571] on tspan "250" at bounding box center [633, 576] width 28 height 22
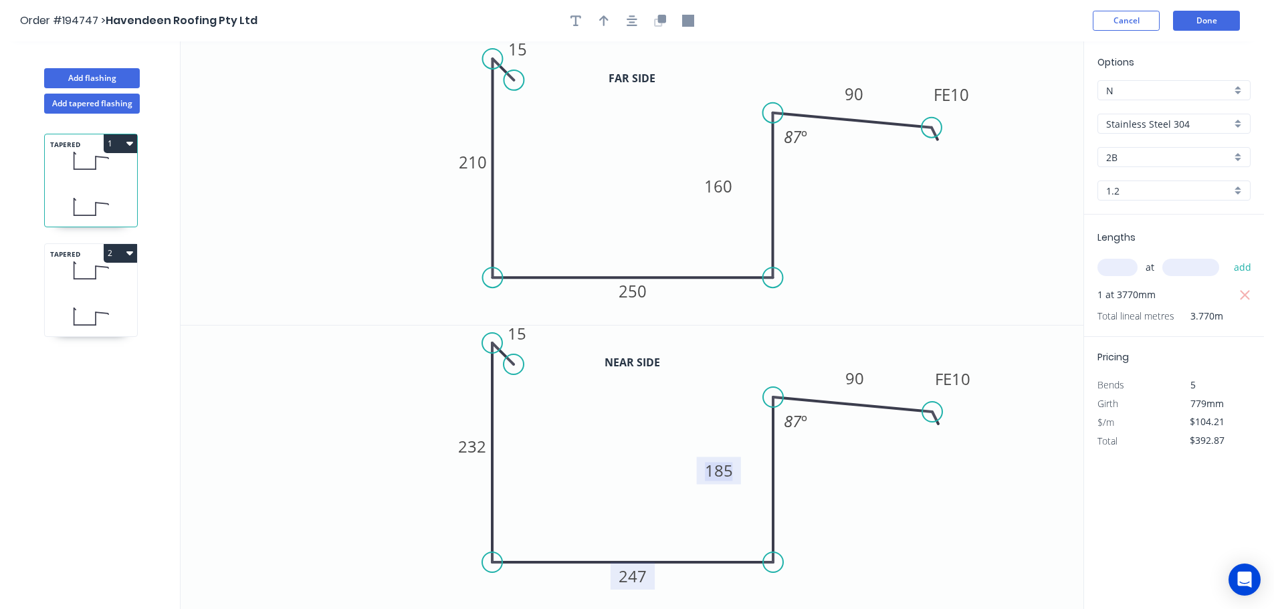
click at [98, 300] on icon at bounding box center [91, 316] width 92 height 39
type input "$0.00"
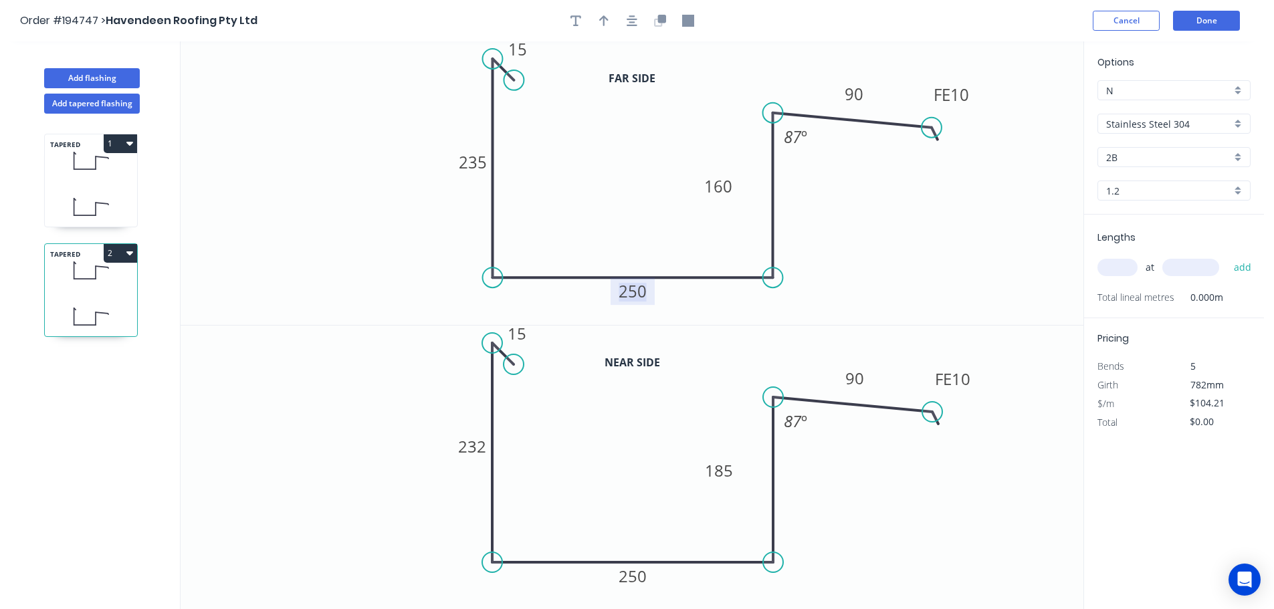
click at [638, 294] on tspan "250" at bounding box center [633, 291] width 28 height 22
click at [470, 446] on tspan "232" at bounding box center [472, 447] width 28 height 22
click at [1122, 258] on div "at add" at bounding box center [1176, 267] width 156 height 23
click at [1119, 262] on input "text" at bounding box center [1118, 267] width 40 height 17
type input "1"
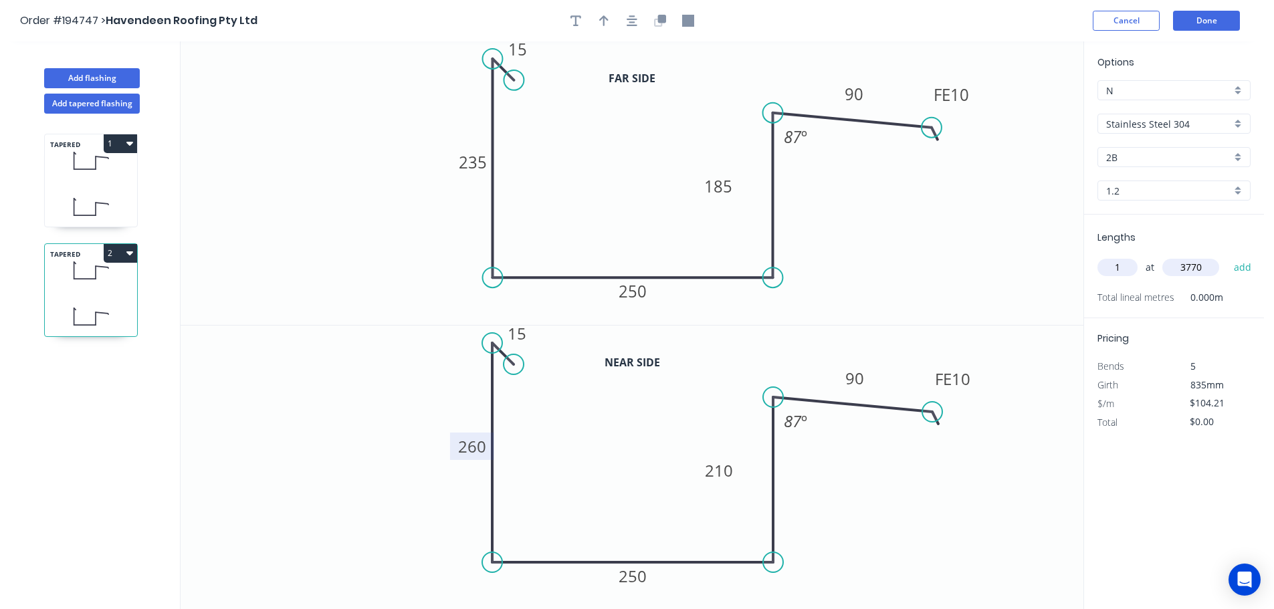
type input "3770"
click at [1228, 256] on button "add" at bounding box center [1243, 267] width 31 height 23
click at [123, 250] on button "2" at bounding box center [120, 253] width 33 height 19
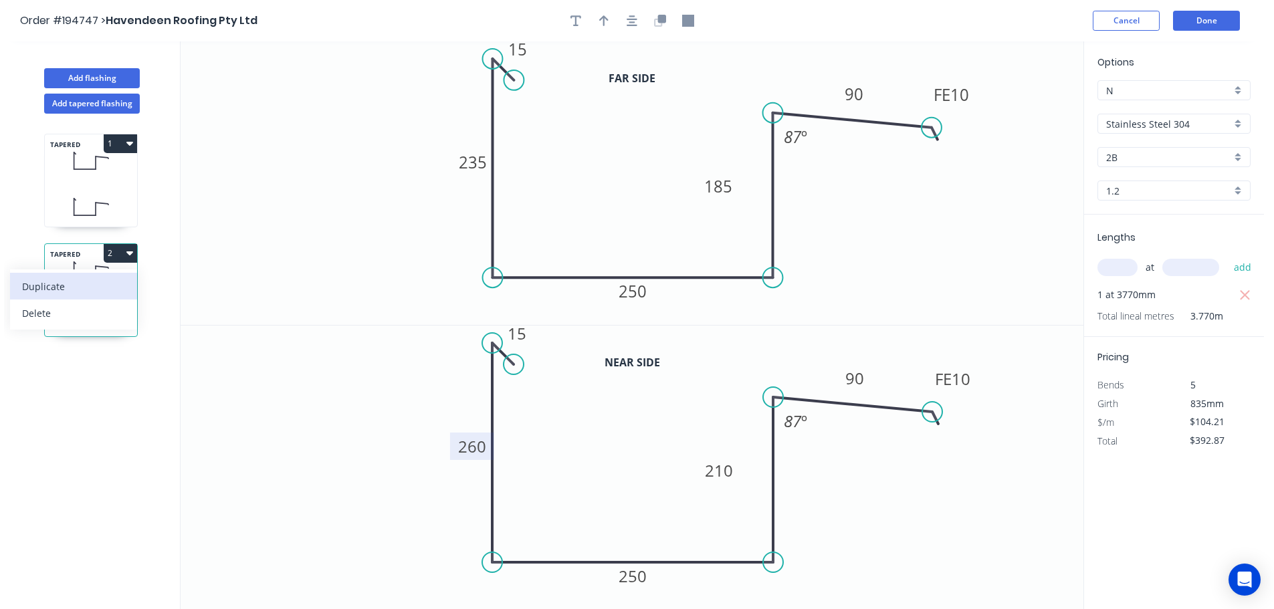
click at [96, 282] on div "Duplicate" at bounding box center [73, 286] width 103 height 19
type input "$0.00"
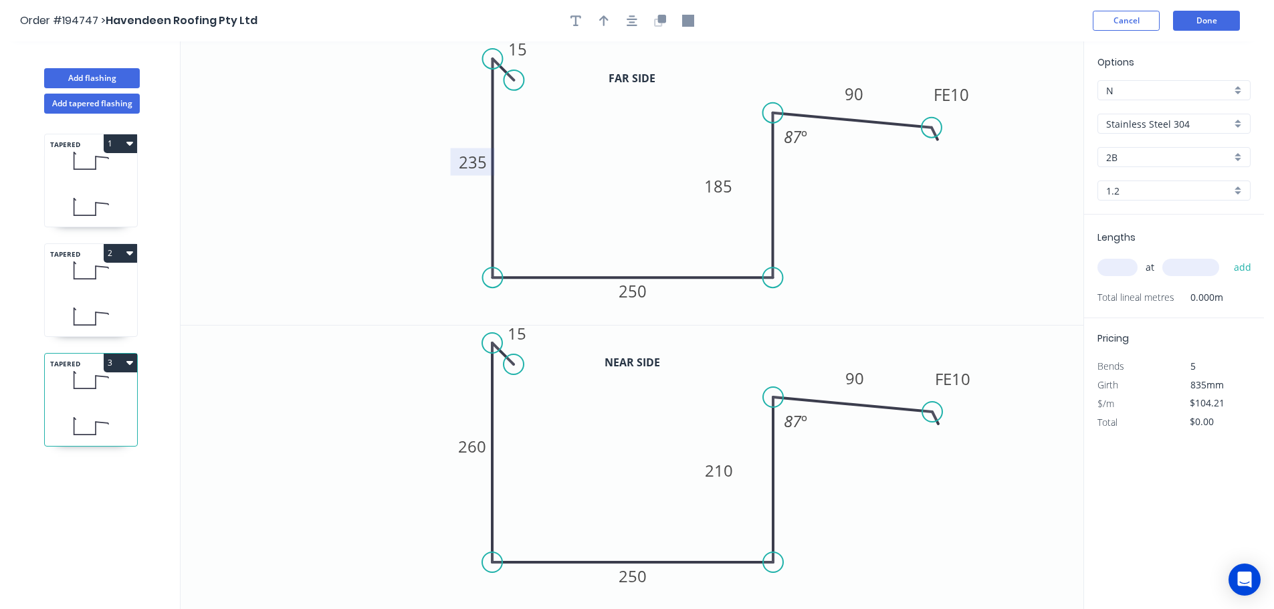
click at [482, 158] on tspan "235" at bounding box center [473, 162] width 28 height 22
click at [476, 446] on tspan "260" at bounding box center [472, 447] width 28 height 22
type input "$104.21"
click at [1110, 274] on input "text" at bounding box center [1118, 267] width 40 height 17
type input "1"
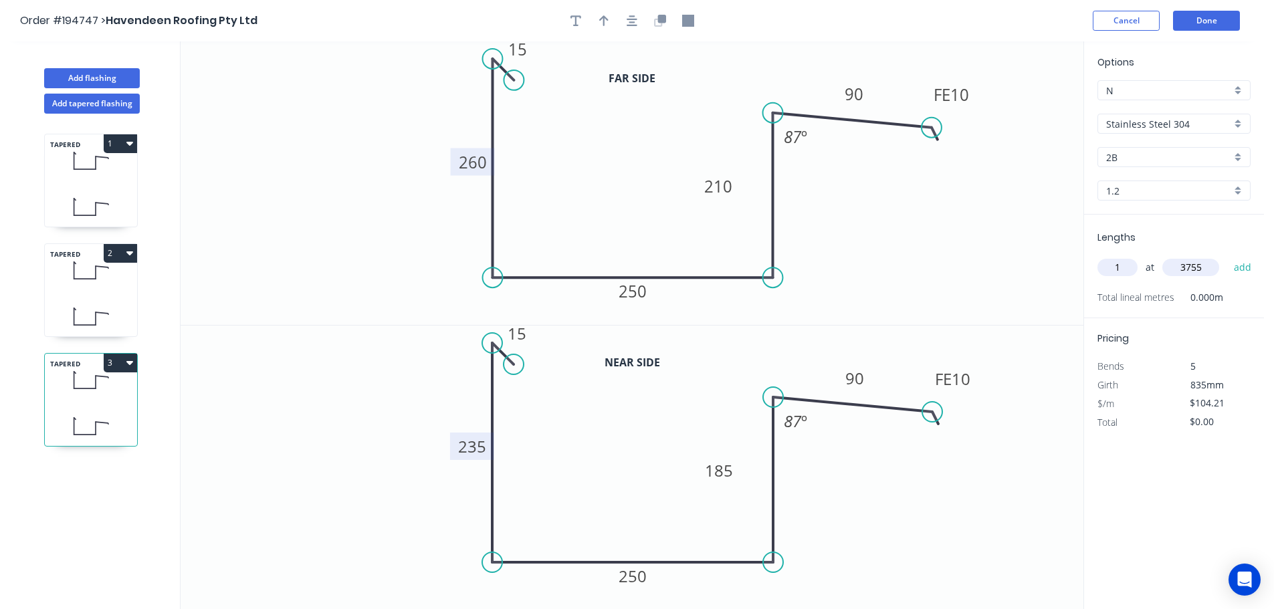
type input "3755"
click at [1228, 256] on button "add" at bounding box center [1243, 267] width 31 height 23
click at [105, 355] on button "3" at bounding box center [120, 363] width 33 height 19
click at [78, 394] on div "Duplicate" at bounding box center [73, 396] width 103 height 19
type input "$0.00"
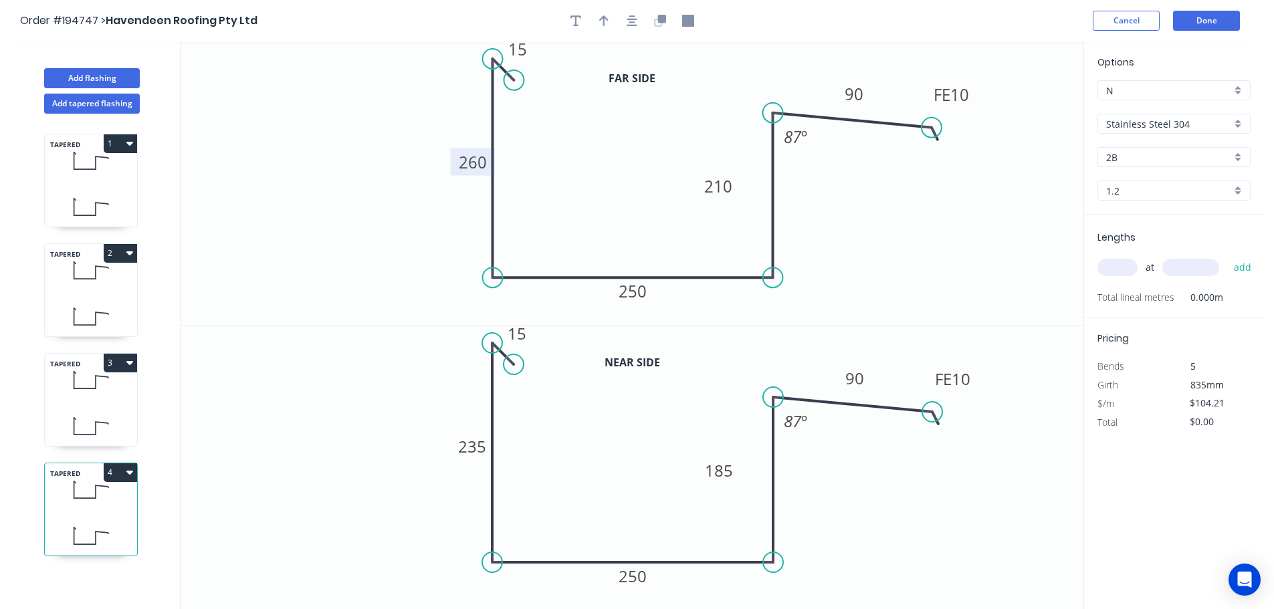
click at [468, 165] on tspan "260" at bounding box center [473, 162] width 28 height 22
click at [486, 445] on rect at bounding box center [472, 446] width 44 height 27
click at [480, 446] on tspan "235" at bounding box center [472, 447] width 28 height 22
click at [1122, 273] on input "text" at bounding box center [1118, 267] width 40 height 17
type input "1"
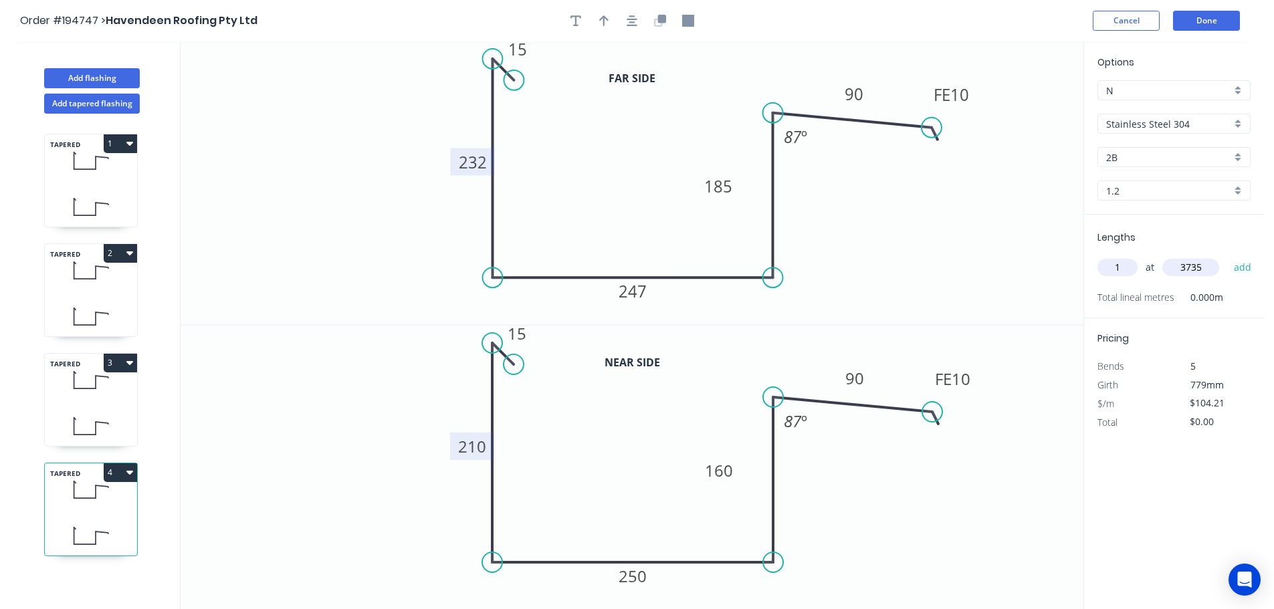
type input "3735"
click at [1228, 256] on button "add" at bounding box center [1243, 267] width 31 height 23
click at [72, 408] on icon at bounding box center [91, 426] width 92 height 39
click at [98, 492] on icon at bounding box center [91, 489] width 92 height 39
click at [77, 414] on icon at bounding box center [91, 426] width 92 height 39
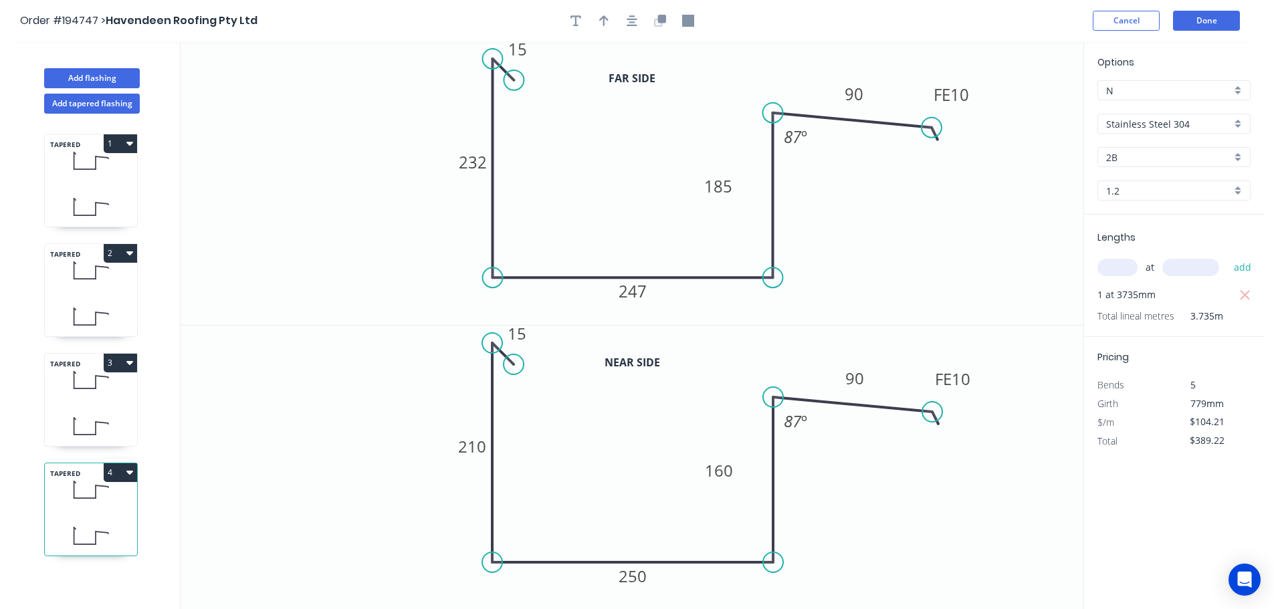
type input "$391.31"
click at [1124, 267] on input "text" at bounding box center [1118, 267] width 40 height 17
type input "1"
type input "3735"
click at [1228, 256] on button "add" at bounding box center [1243, 267] width 31 height 23
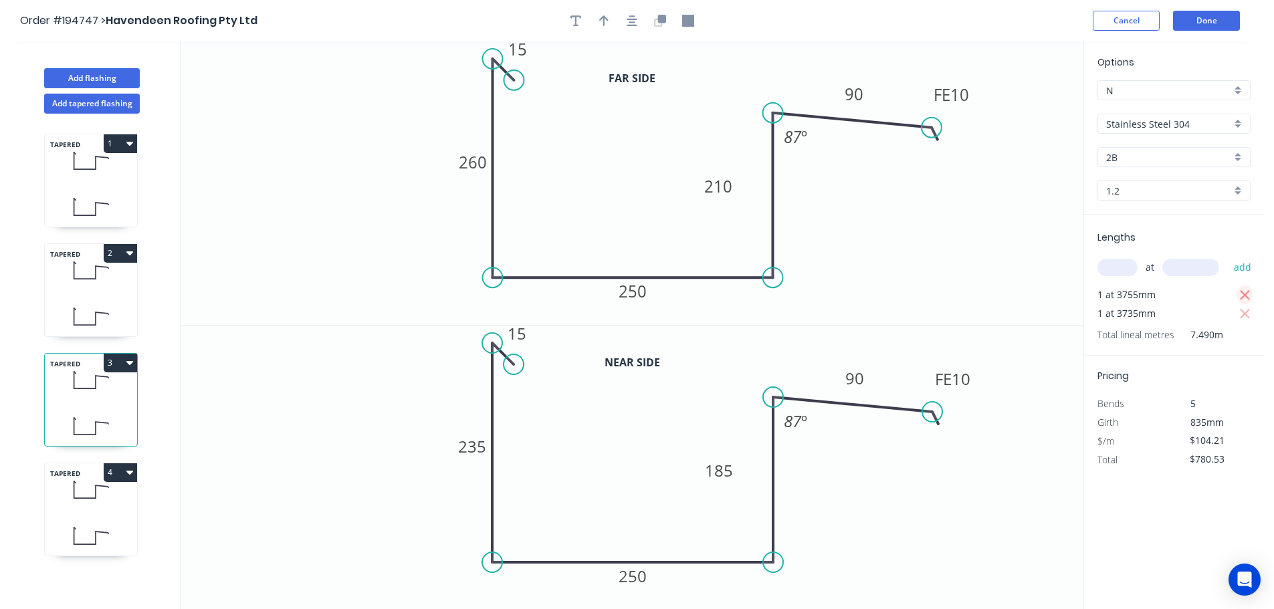
click at [1253, 295] on button "button" at bounding box center [1245, 295] width 17 height 19
click at [118, 513] on div "TAPERED 4" at bounding box center [91, 510] width 94 height 94
click at [120, 470] on button "4" at bounding box center [120, 473] width 33 height 19
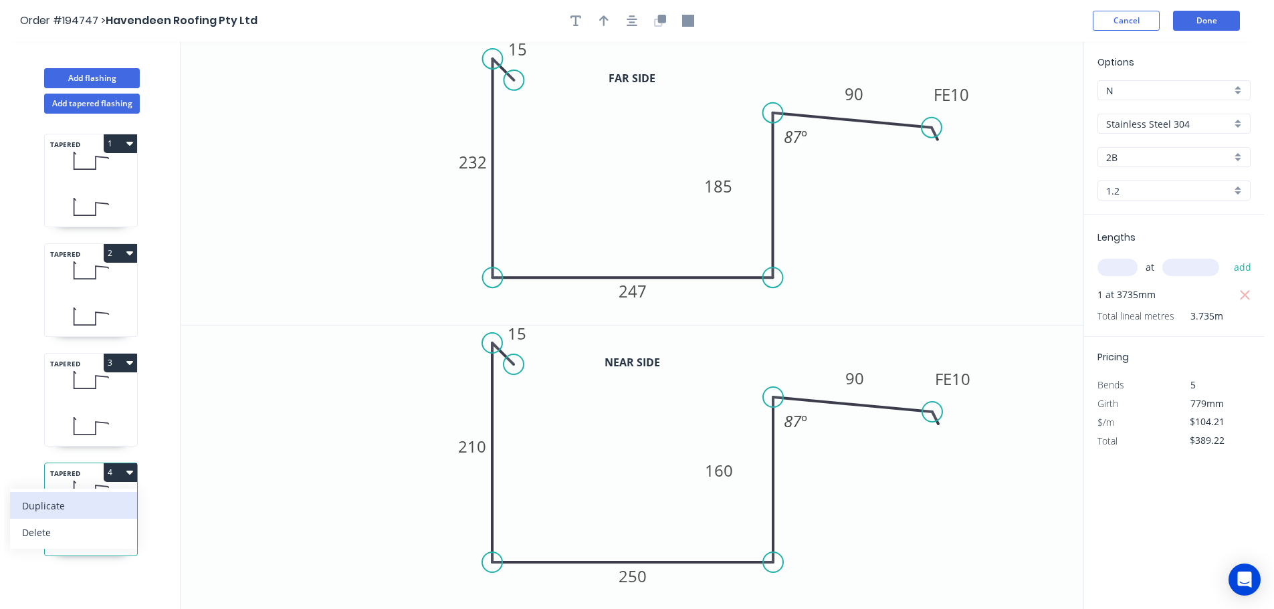
click at [86, 494] on button "Duplicate" at bounding box center [73, 505] width 127 height 27
type input "$0.00"
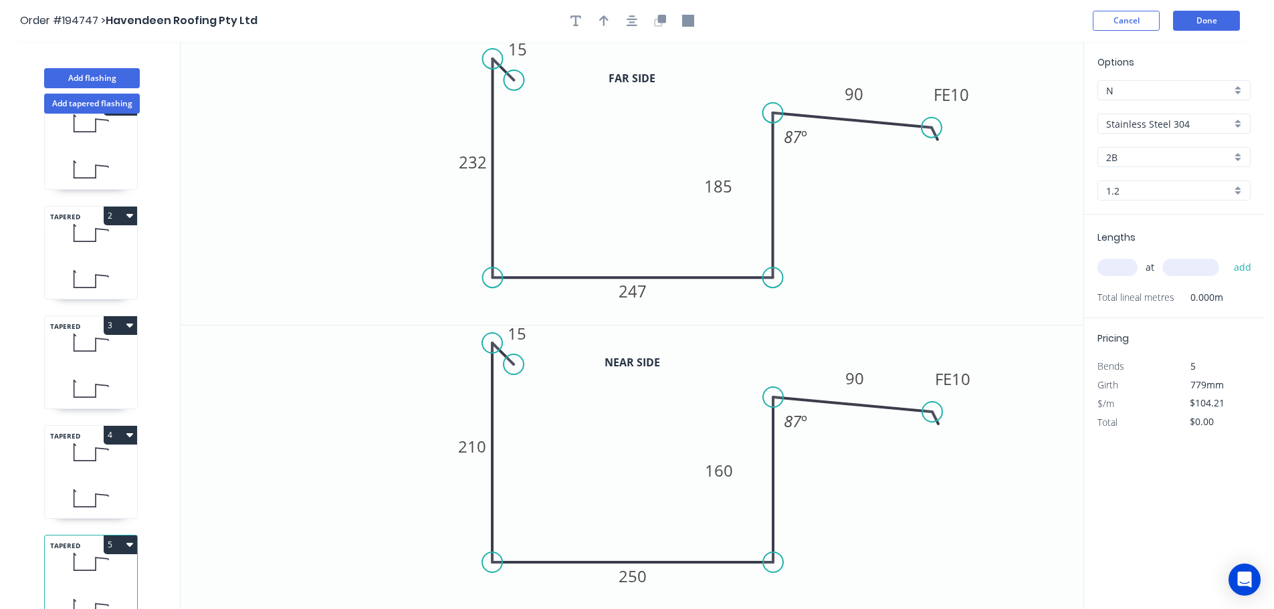
scroll to position [58, 0]
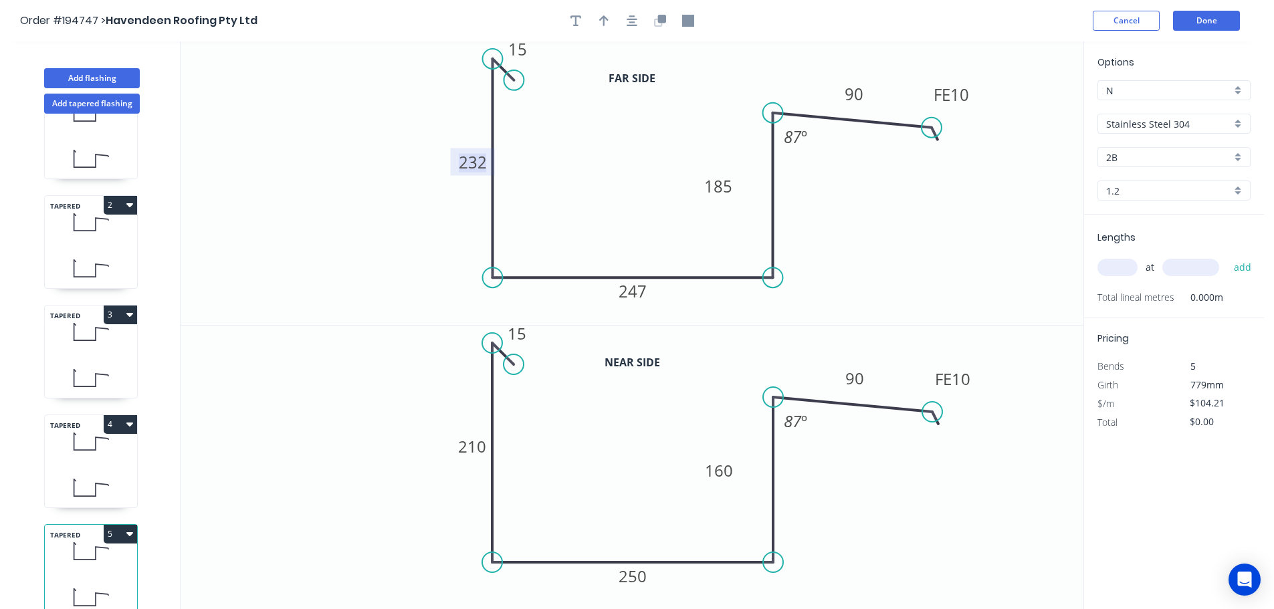
click at [474, 164] on tspan "232" at bounding box center [473, 162] width 28 height 22
click at [475, 447] on tspan "210" at bounding box center [472, 447] width 28 height 22
click at [1121, 260] on input "text" at bounding box center [1118, 267] width 40 height 17
type input "1"
type input "1710"
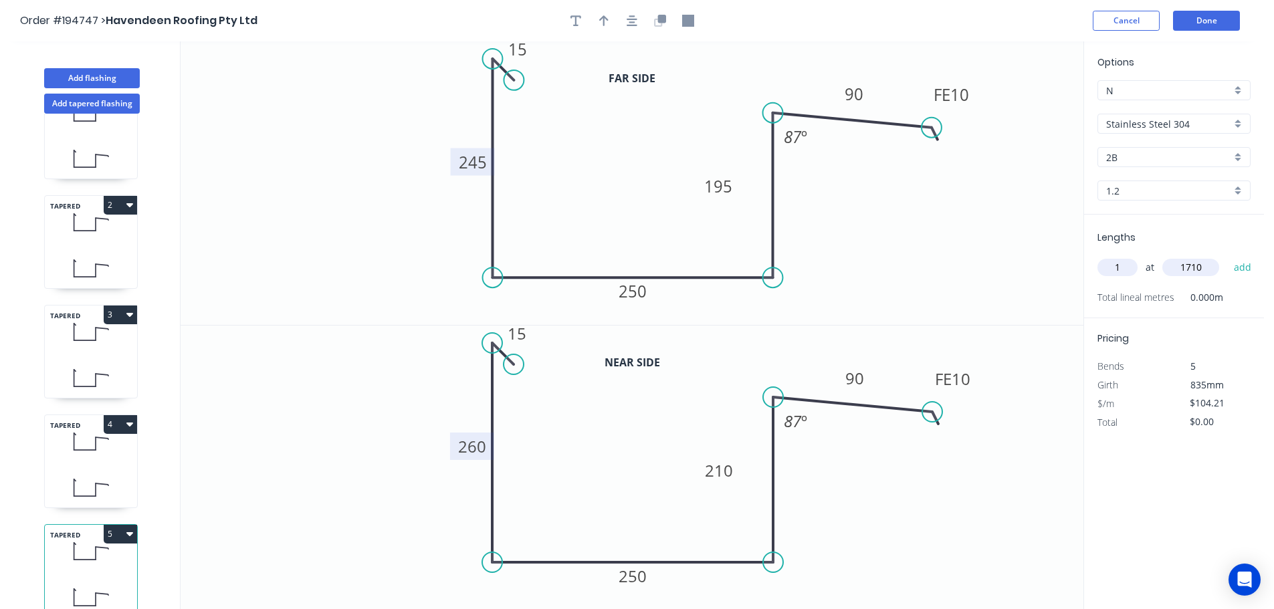
click at [1228, 256] on button "add" at bounding box center [1243, 267] width 31 height 23
click at [126, 529] on icon "button" at bounding box center [129, 534] width 7 height 11
click at [102, 558] on div "Duplicate" at bounding box center [73, 567] width 103 height 19
type input "$0.00"
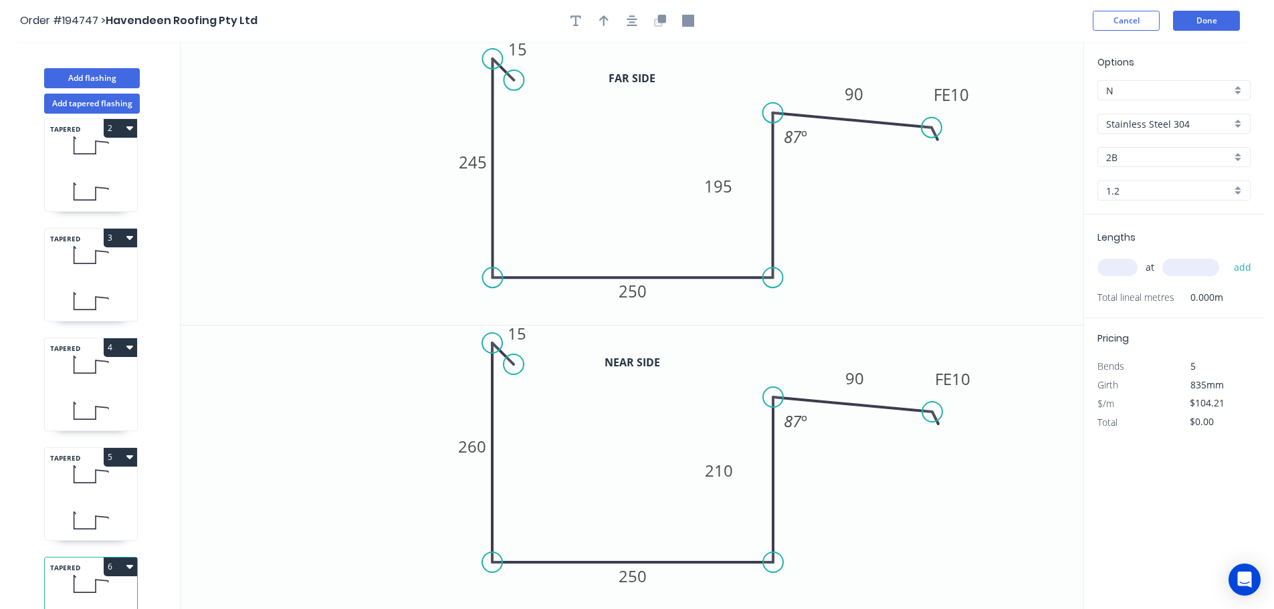
scroll to position [168, 0]
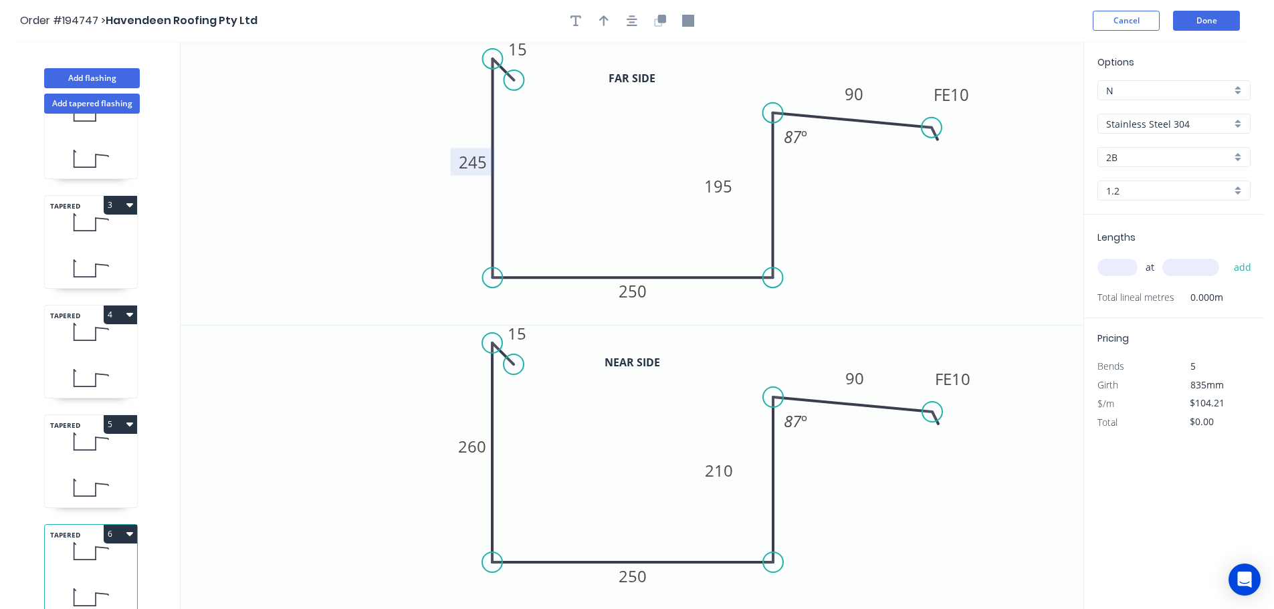
click at [474, 165] on tspan "245" at bounding box center [473, 162] width 28 height 22
click at [482, 445] on tspan "260" at bounding box center [472, 447] width 28 height 22
type input "$104.21"
click at [1114, 267] on input "text" at bounding box center [1118, 267] width 40 height 17
type input "1"
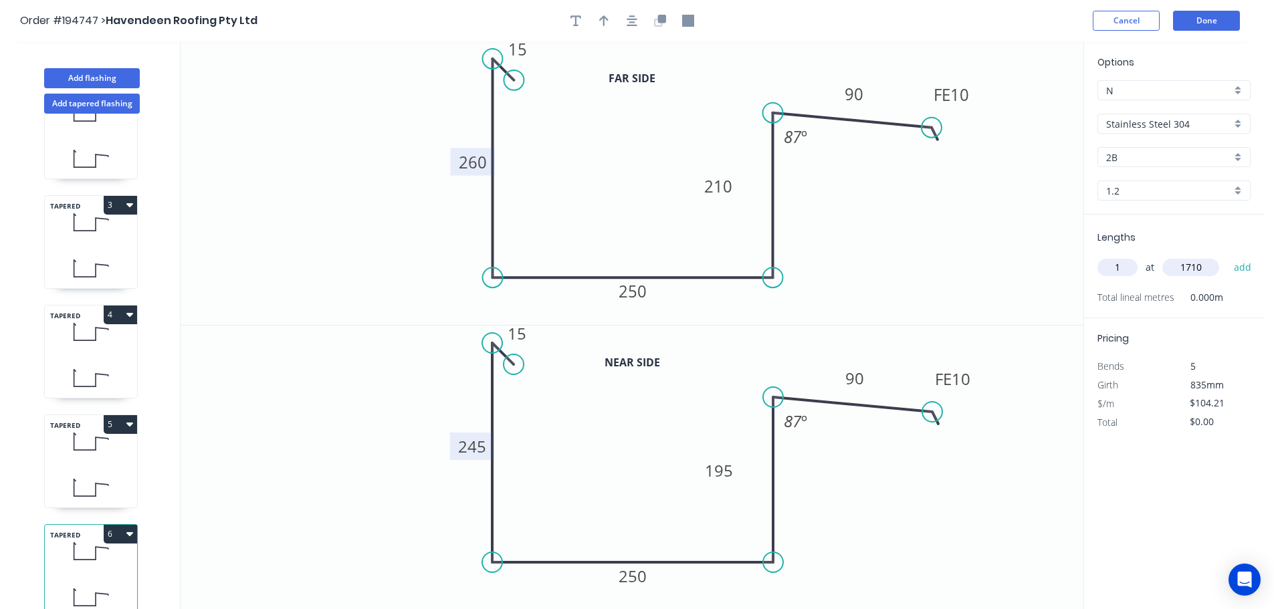
type input "1710"
click at [1228, 256] on button "add" at bounding box center [1243, 267] width 31 height 23
click at [116, 525] on button "6" at bounding box center [120, 534] width 33 height 19
click at [101, 558] on div "Duplicate" at bounding box center [73, 567] width 103 height 19
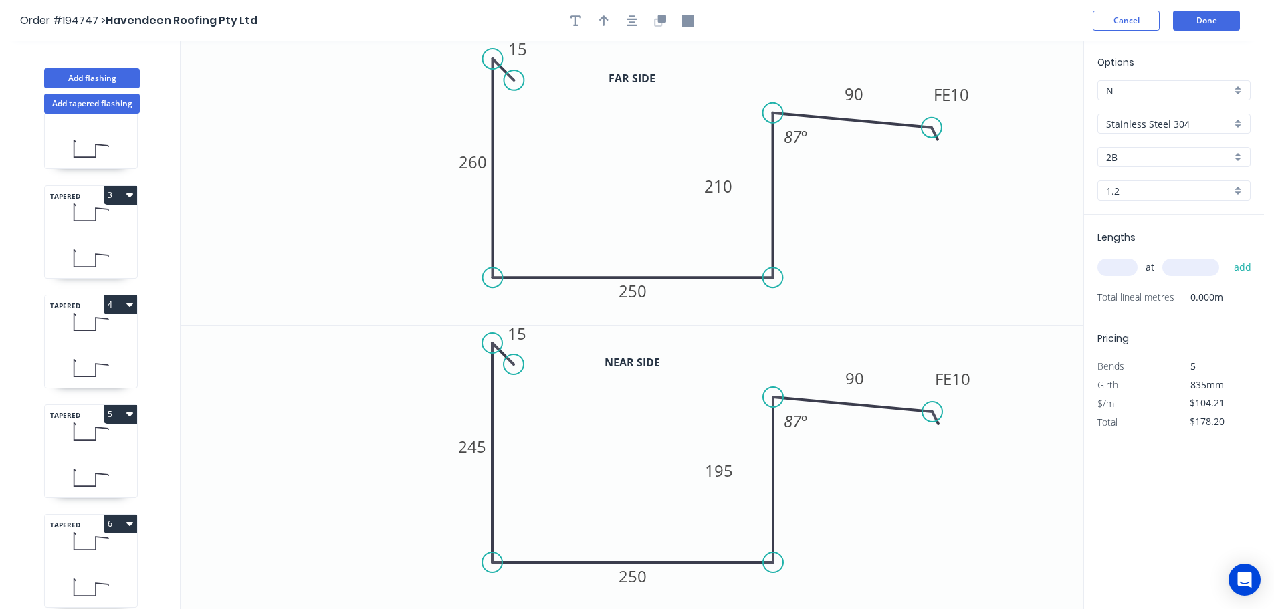
type input "$0.00"
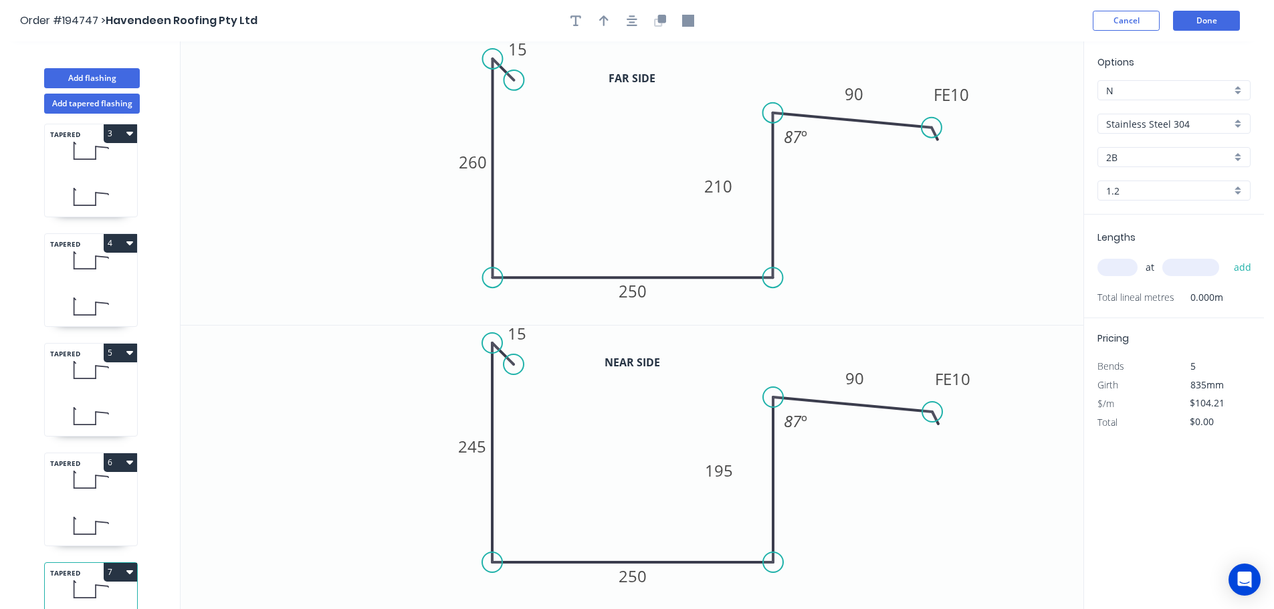
scroll to position [278, 0]
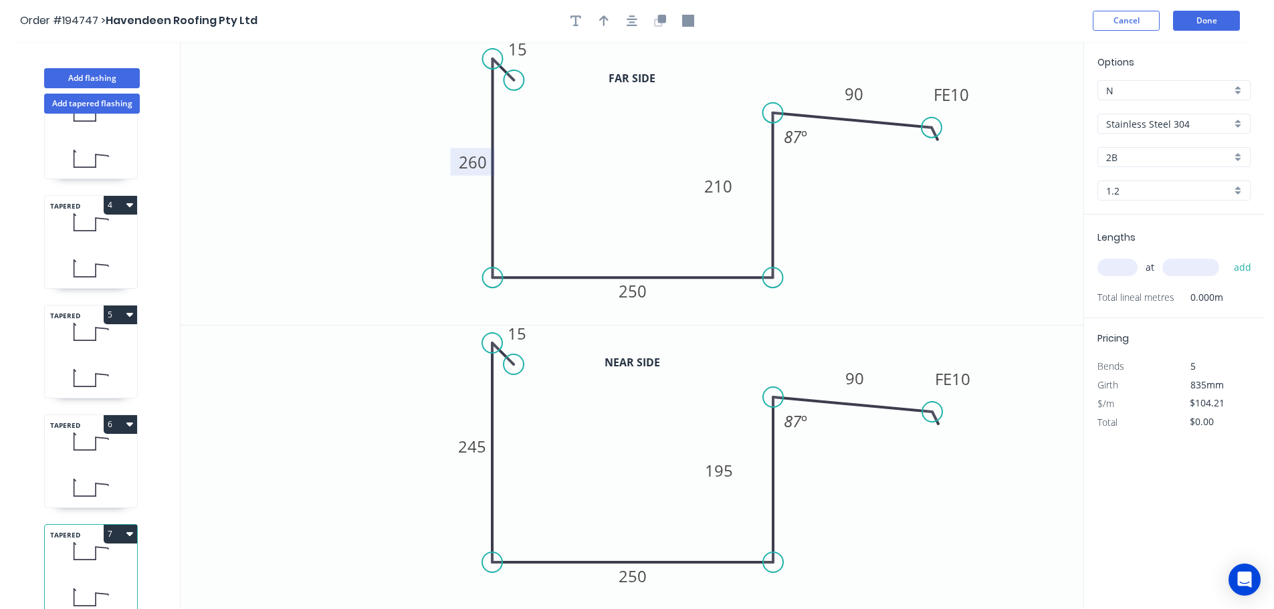
click at [474, 163] on tspan "260" at bounding box center [473, 162] width 28 height 22
click at [472, 453] on tspan "245" at bounding box center [472, 447] width 28 height 22
type input "$104.21"
click at [1127, 261] on input "text" at bounding box center [1118, 267] width 40 height 17
type input "1"
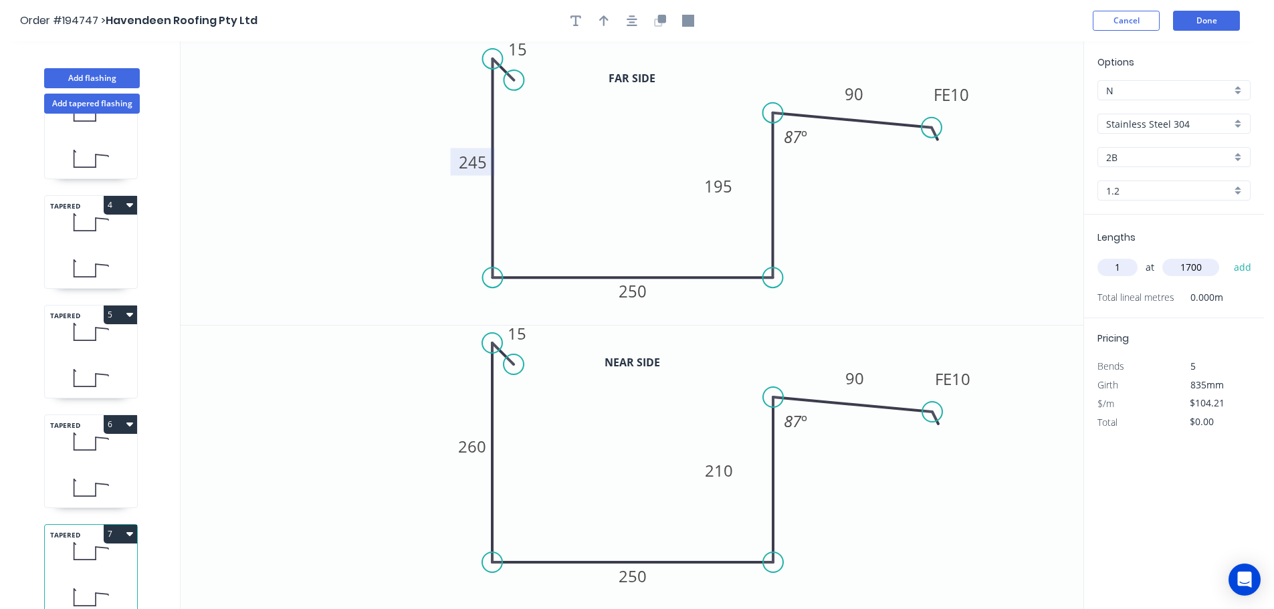
type input "1700"
click at [1228, 256] on button "add" at bounding box center [1243, 267] width 31 height 23
click at [117, 525] on button "7" at bounding box center [120, 534] width 33 height 19
click at [109, 558] on div "Duplicate" at bounding box center [73, 567] width 103 height 19
type input "$0.00"
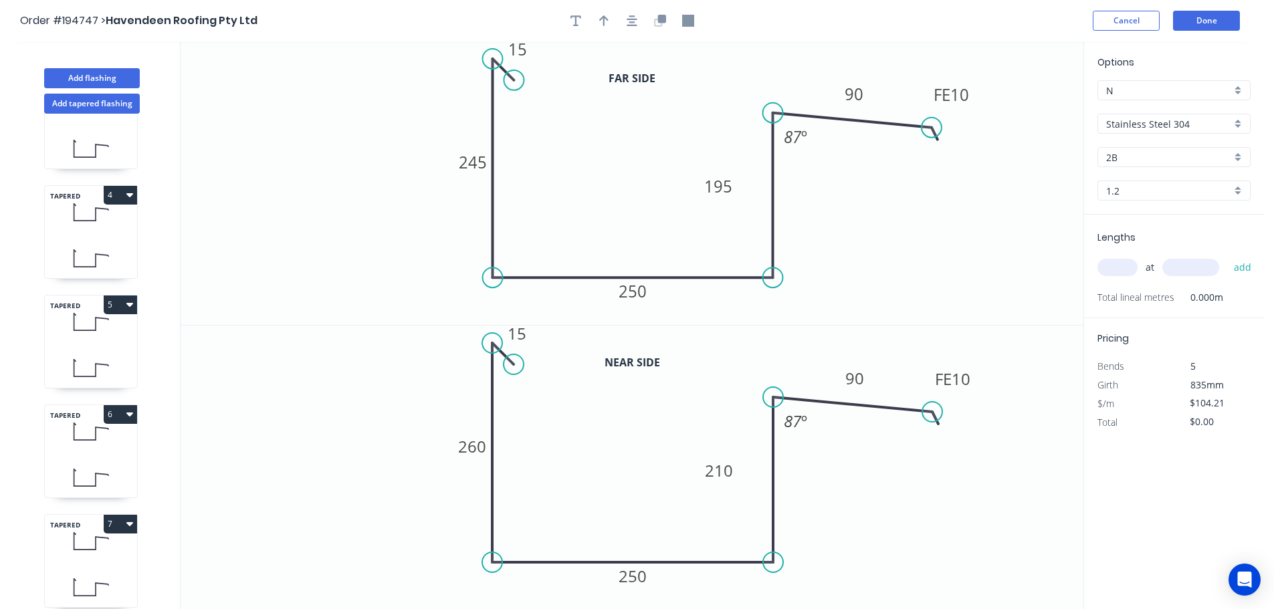
scroll to position [387, 0]
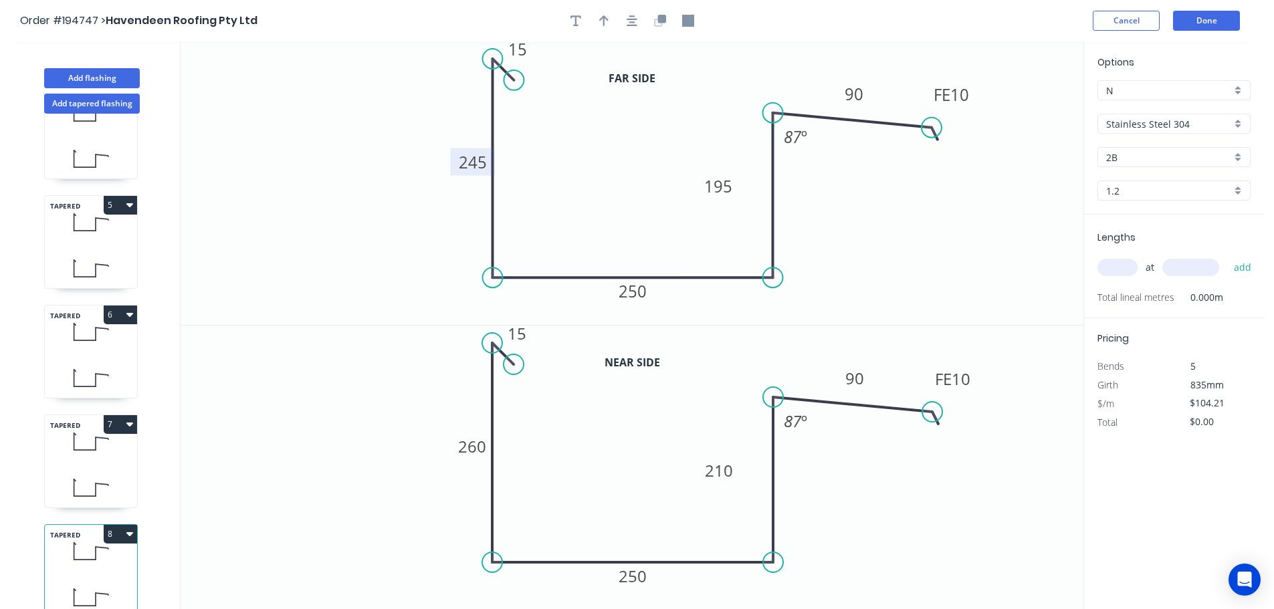
click at [468, 165] on tspan "245" at bounding box center [473, 162] width 28 height 22
click at [479, 169] on tspan "245" at bounding box center [473, 162] width 28 height 22
click at [472, 456] on tspan "260" at bounding box center [472, 447] width 28 height 22
type input "$104.21"
click at [1110, 267] on input "text" at bounding box center [1118, 267] width 40 height 17
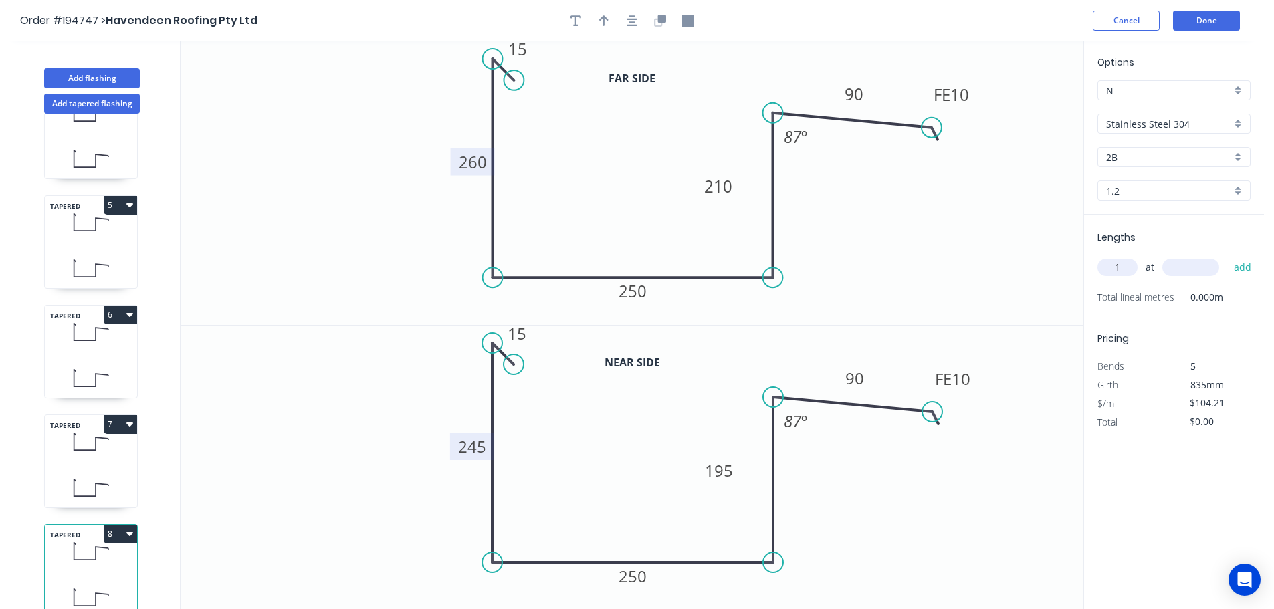
type input "1"
type input "1700"
click at [1228, 256] on button "add" at bounding box center [1243, 267] width 31 height 23
type input "$177.16"
click at [1204, 25] on button "Done" at bounding box center [1206, 21] width 67 height 20
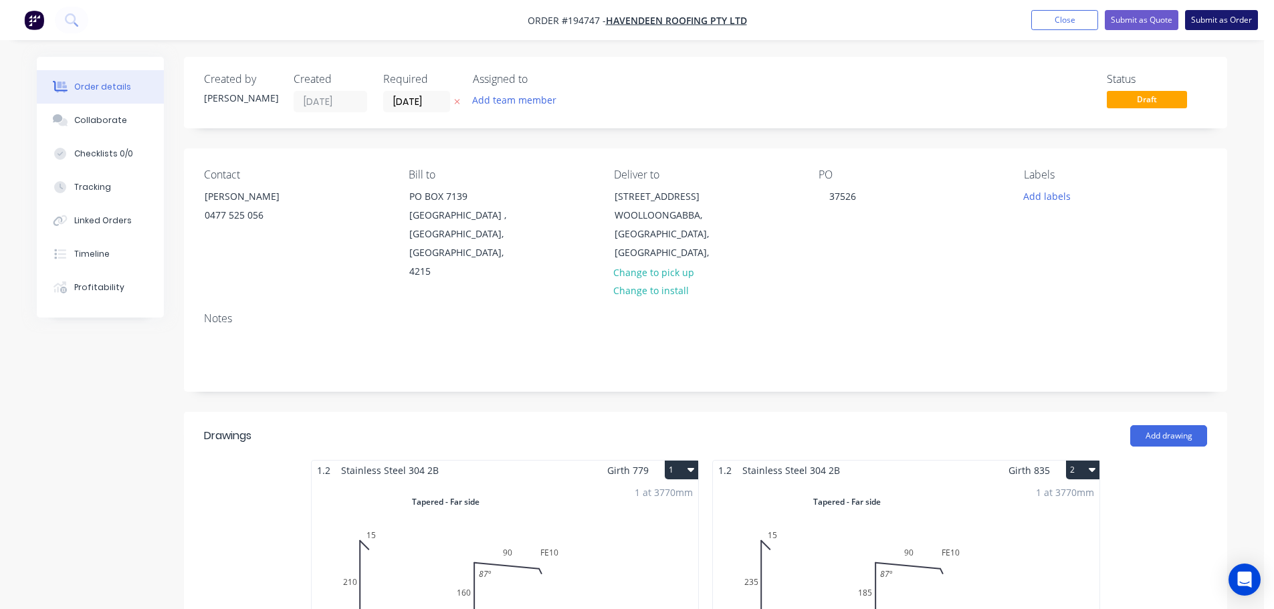
click at [1208, 25] on button "Submit as Order" at bounding box center [1222, 20] width 73 height 20
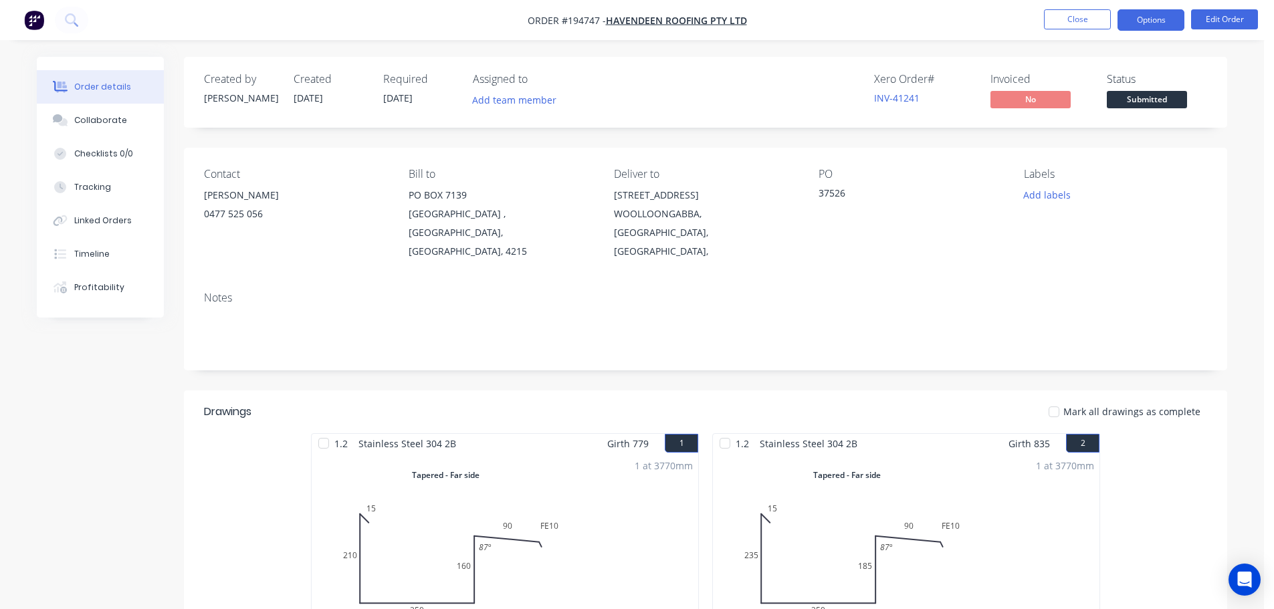
drag, startPoint x: 1153, startPoint y: 14, endPoint x: 1156, endPoint y: 29, distance: 15.0
click at [1153, 14] on button "Options" at bounding box center [1151, 19] width 67 height 21
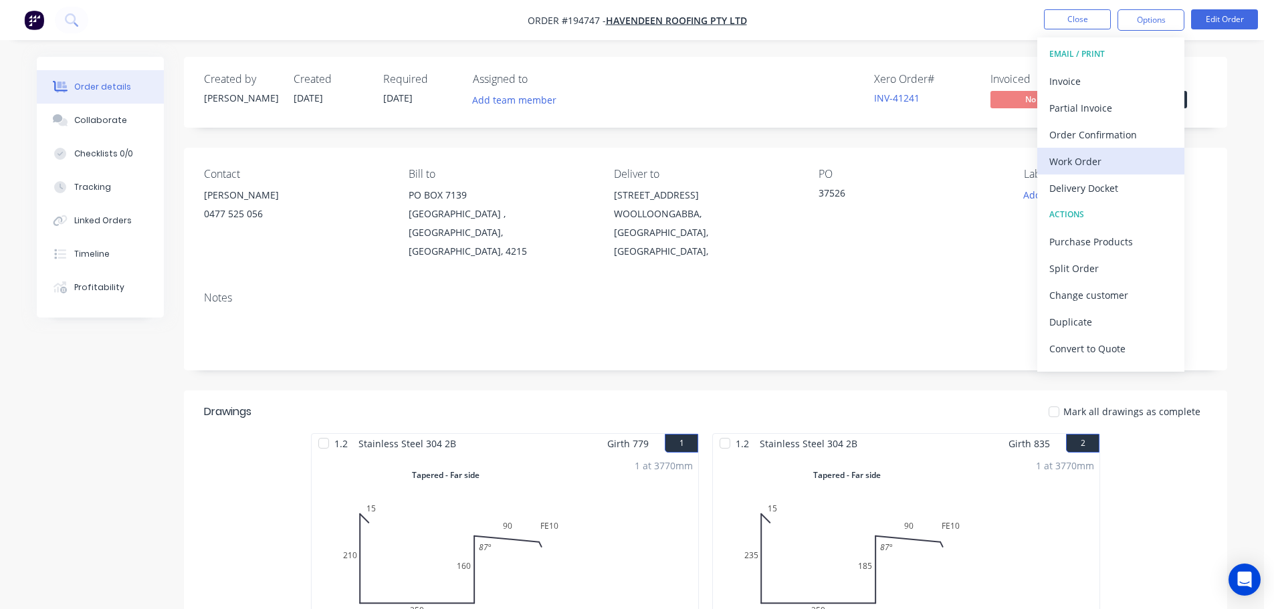
click at [1090, 155] on div "Work Order" at bounding box center [1111, 161] width 123 height 19
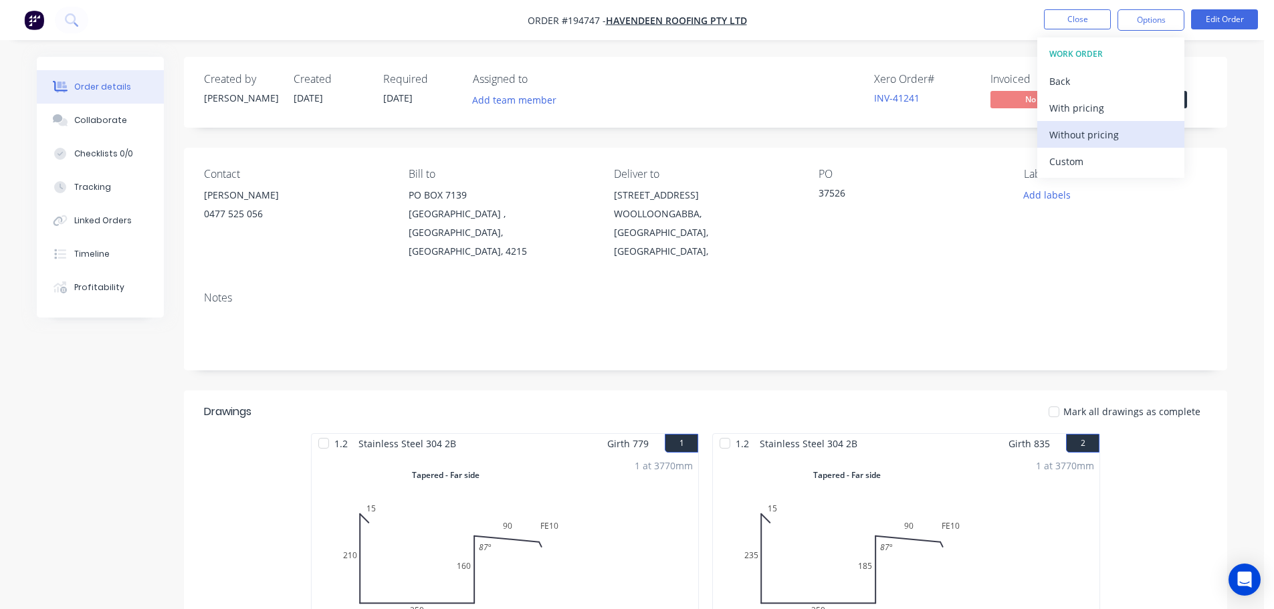
click at [1114, 137] on div "Without pricing" at bounding box center [1111, 134] width 123 height 19
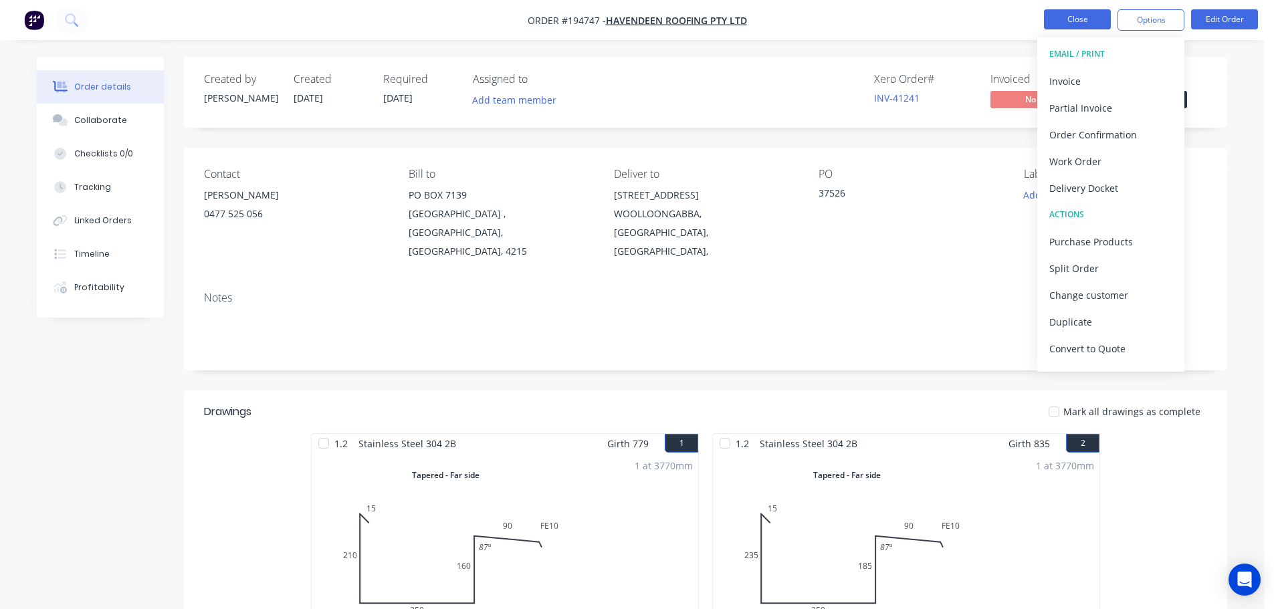
click at [1099, 23] on button "Close" at bounding box center [1077, 19] width 67 height 20
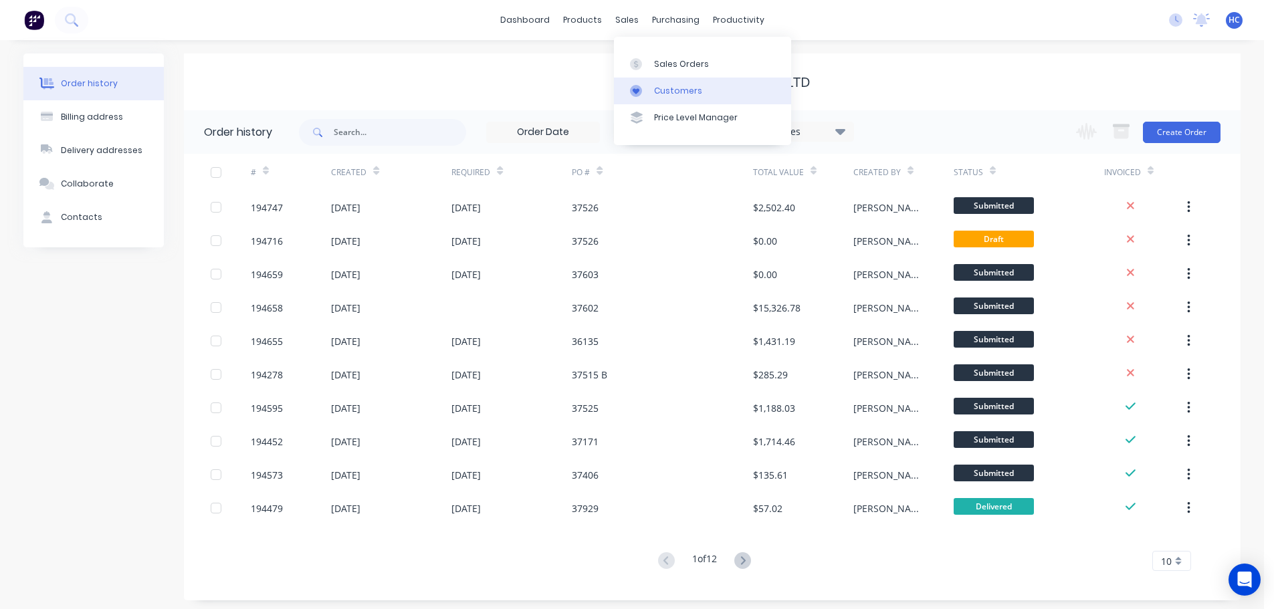
click at [673, 102] on link "Customers" at bounding box center [702, 91] width 177 height 27
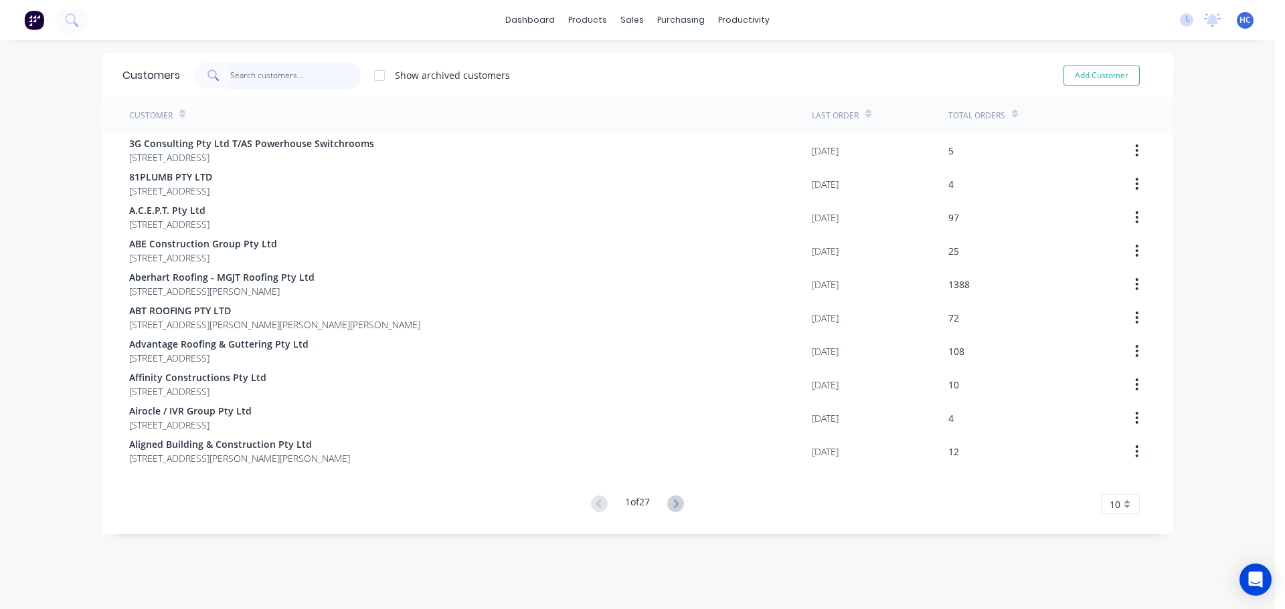
click at [308, 76] on input "text" at bounding box center [295, 75] width 130 height 27
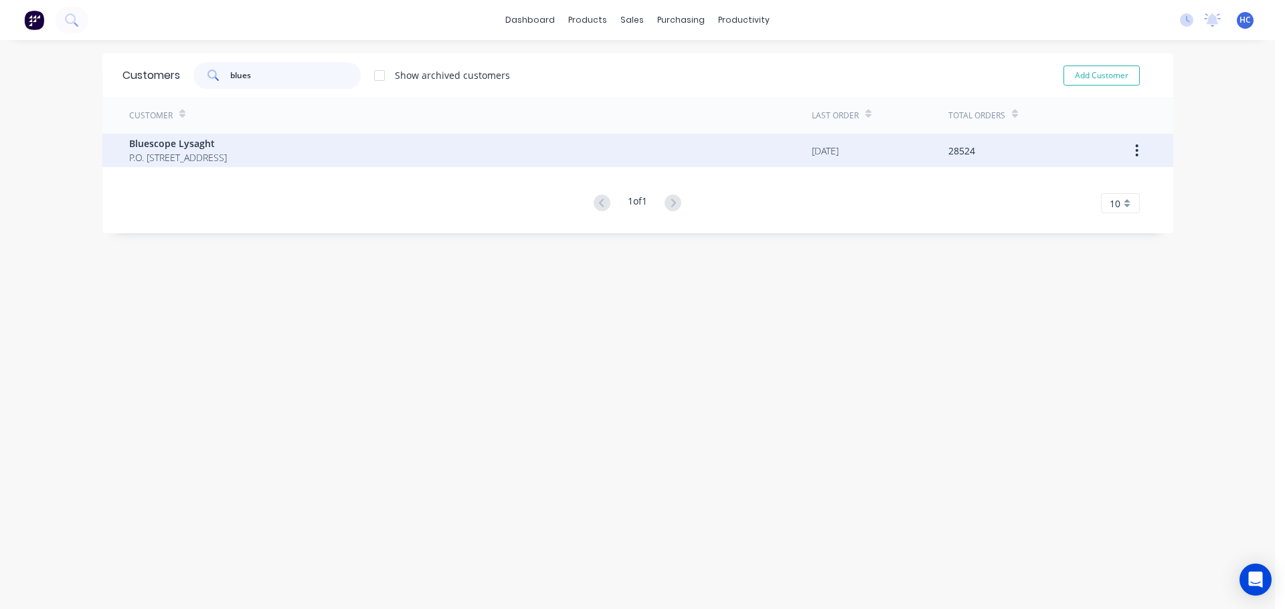
type input "blues"
click at [201, 161] on span "P.O. [STREET_ADDRESS]" at bounding box center [178, 158] width 98 height 14
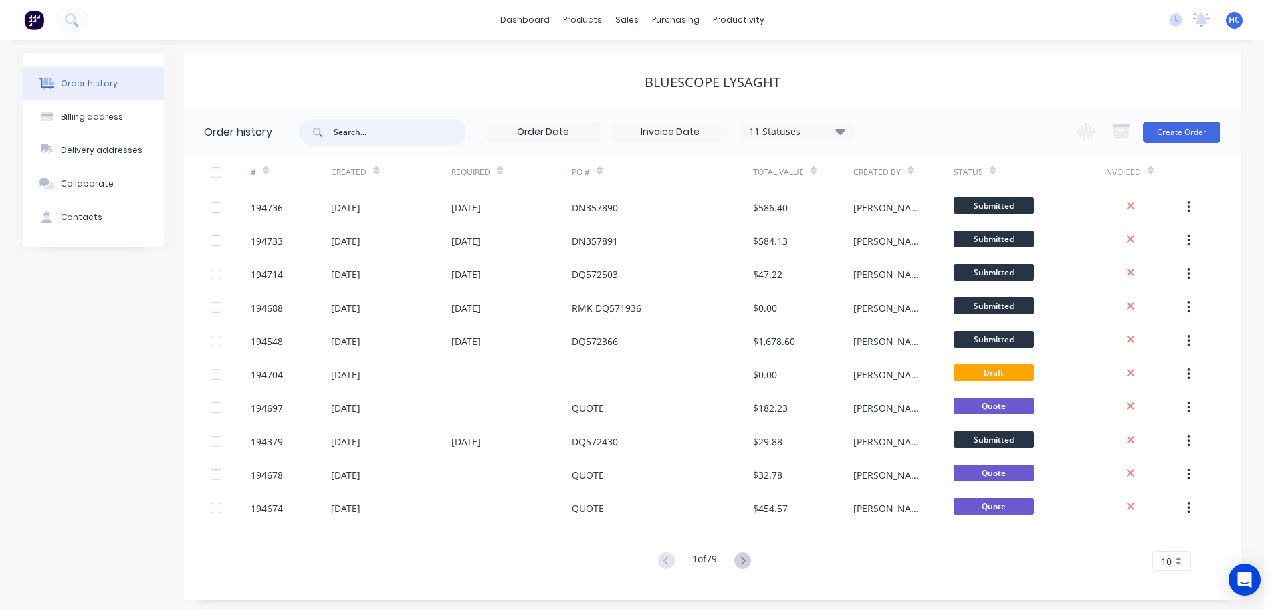
click at [377, 131] on input "text" at bounding box center [400, 132] width 132 height 27
type input "194634"
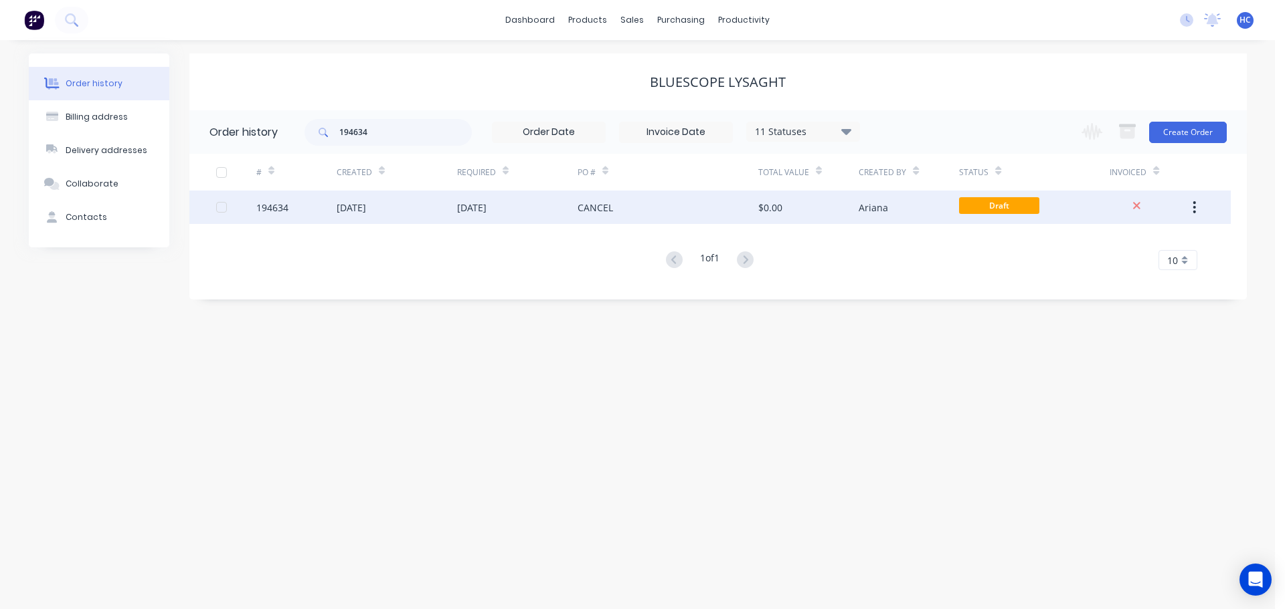
click at [462, 207] on div "[DATE]" at bounding box center [471, 208] width 29 height 14
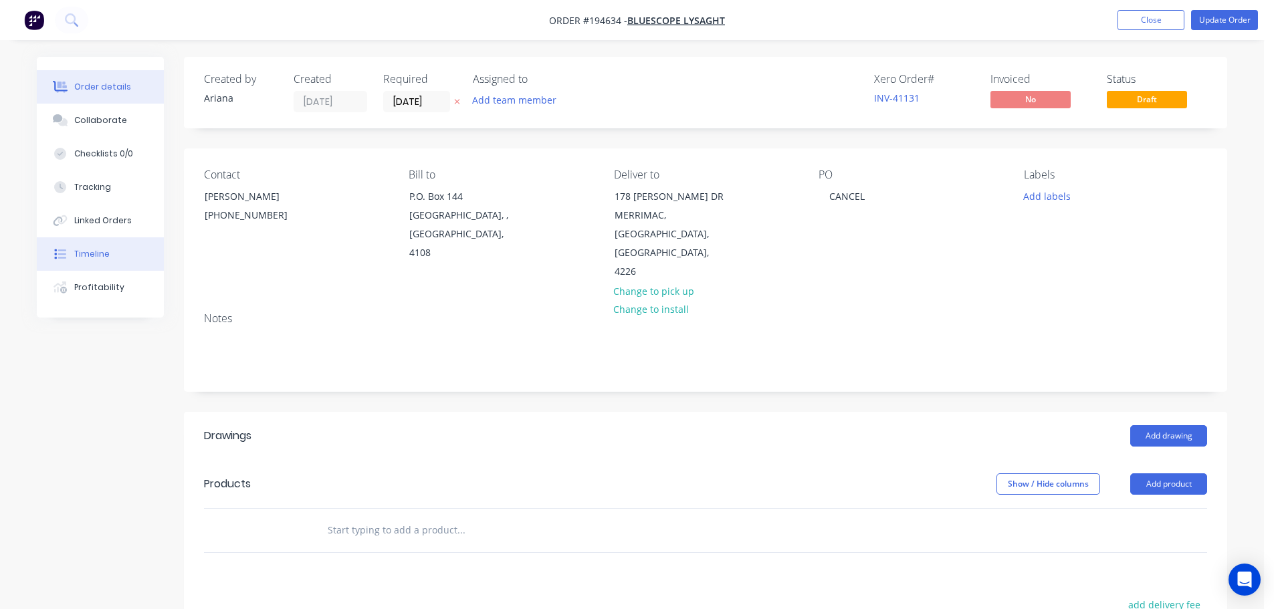
click at [101, 245] on button "Timeline" at bounding box center [100, 254] width 127 height 33
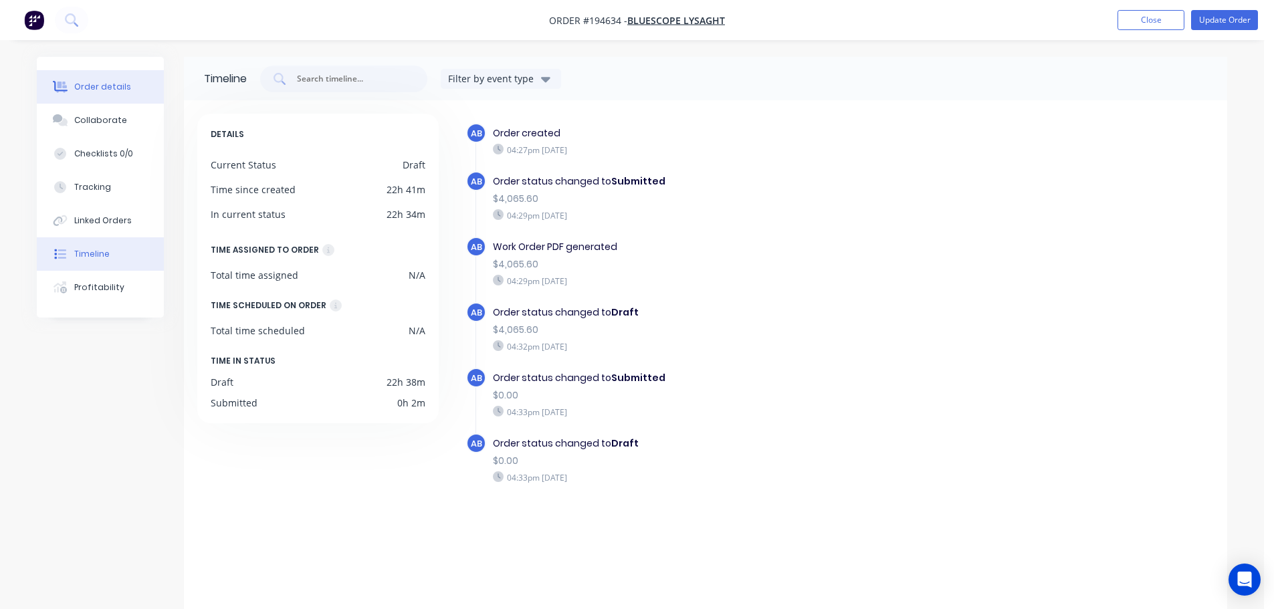
click at [116, 86] on div "Order details" at bounding box center [102, 87] width 57 height 12
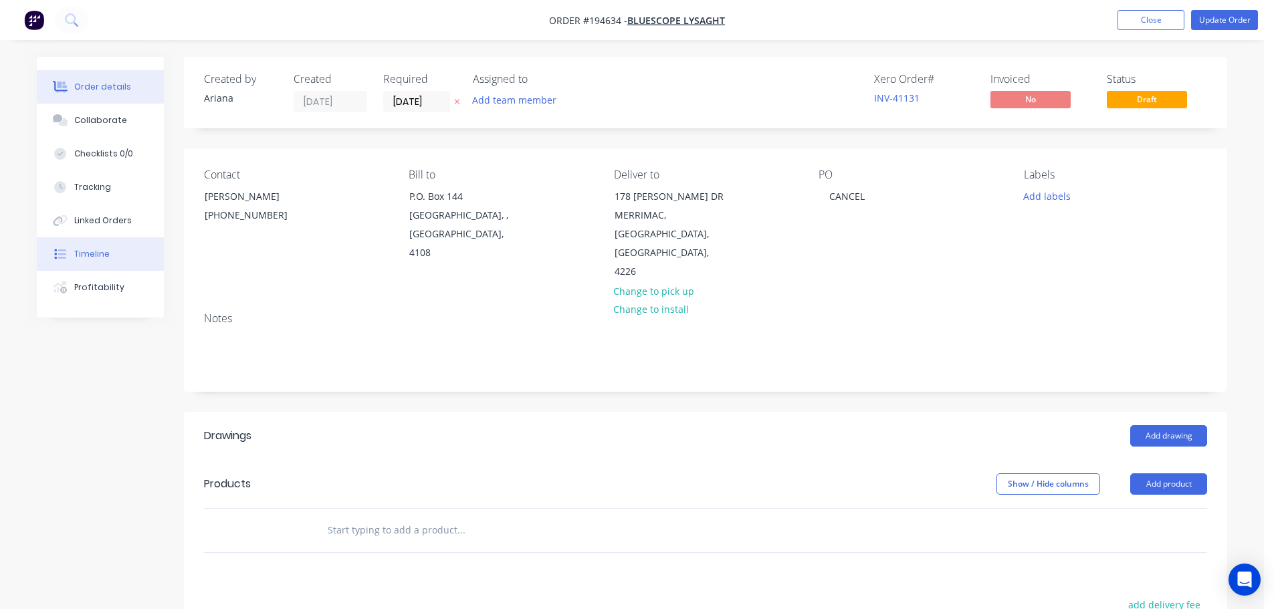
click at [98, 256] on div "Timeline" at bounding box center [91, 254] width 35 height 12
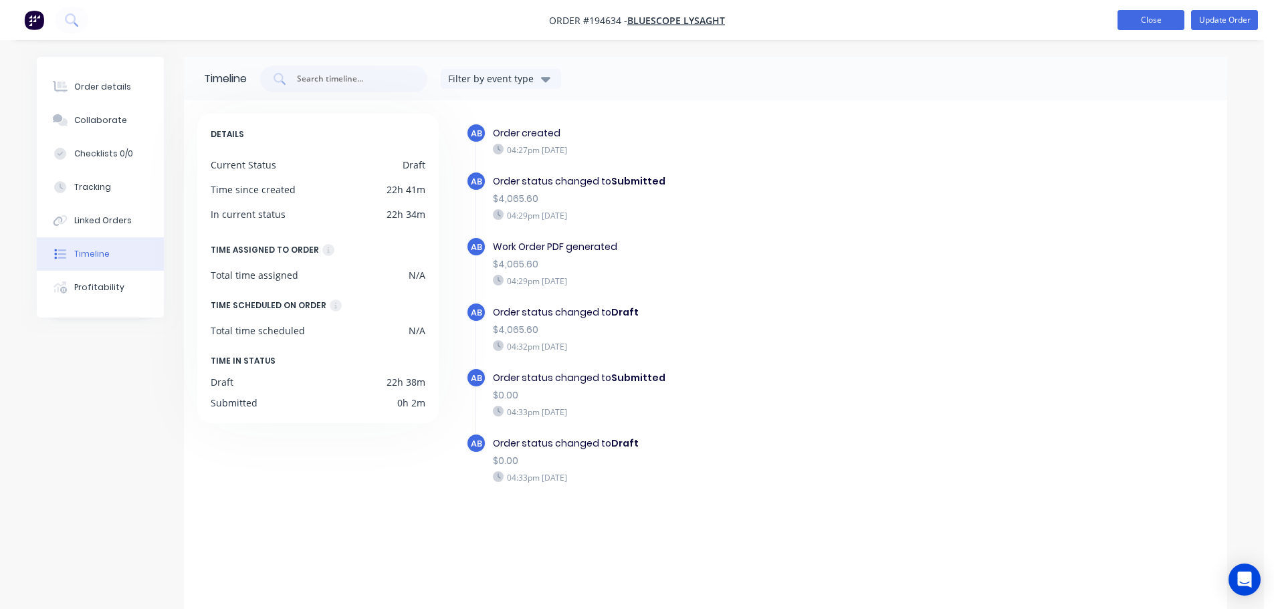
click at [1147, 19] on button "Close" at bounding box center [1151, 20] width 67 height 20
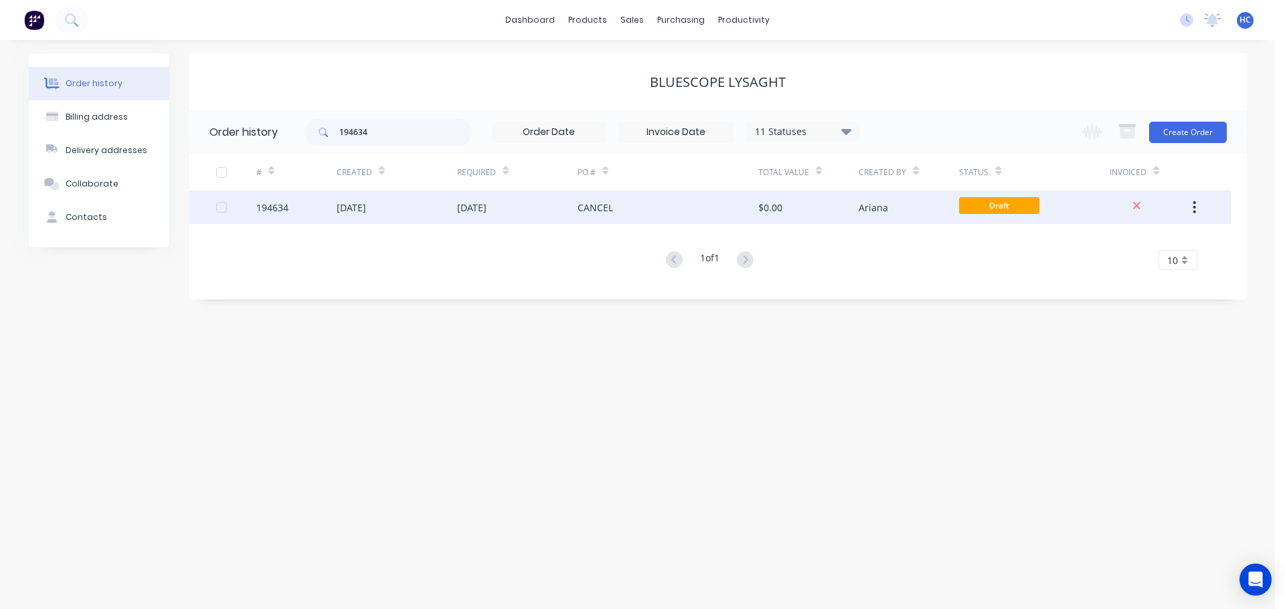
click at [751, 213] on div "CANCEL" at bounding box center [667, 207] width 181 height 33
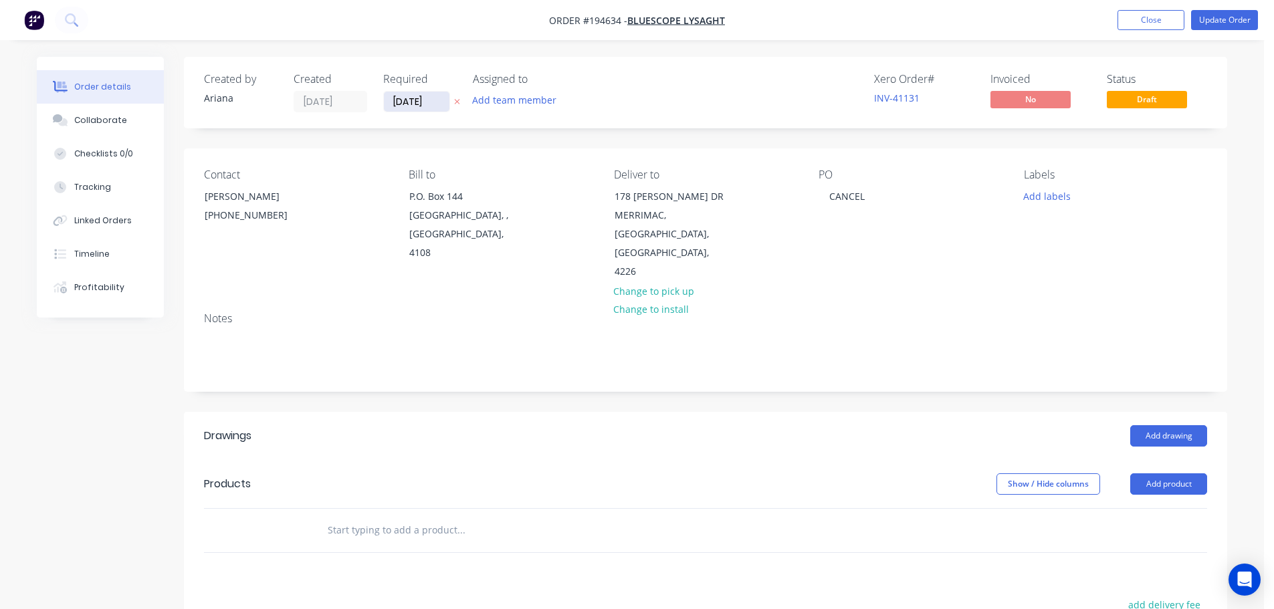
drag, startPoint x: 419, startPoint y: 105, endPoint x: 428, endPoint y: 105, distance: 8.7
click at [419, 105] on input "[DATE]" at bounding box center [417, 102] width 66 height 20
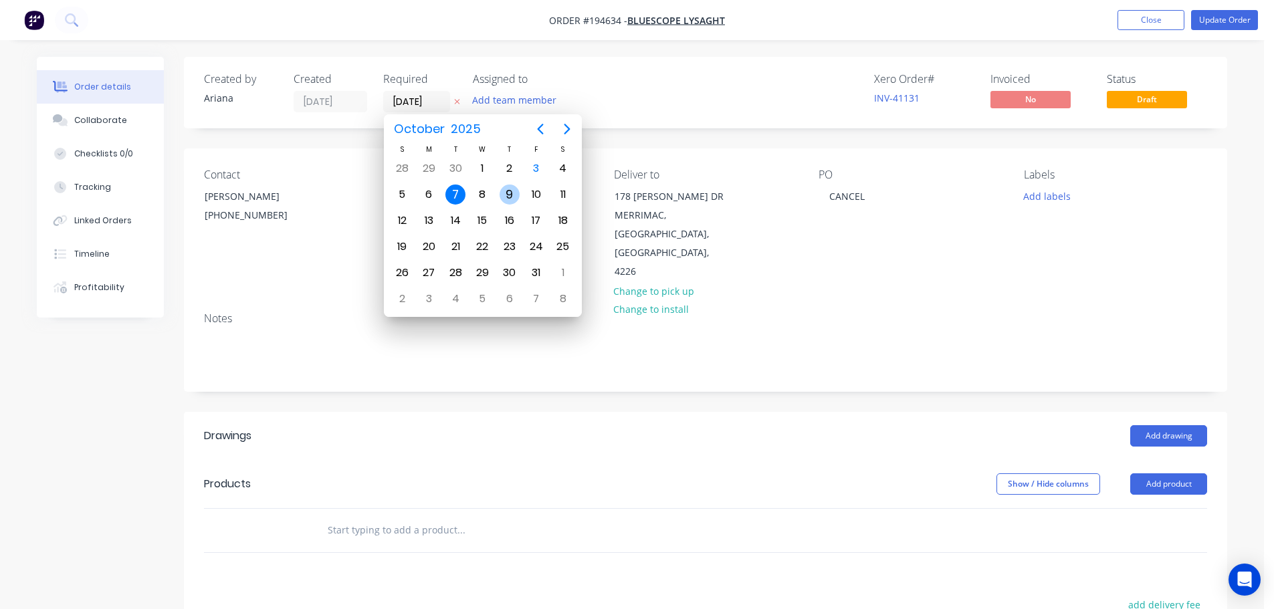
click at [504, 191] on div "9" at bounding box center [510, 195] width 20 height 20
type input "[DATE]"
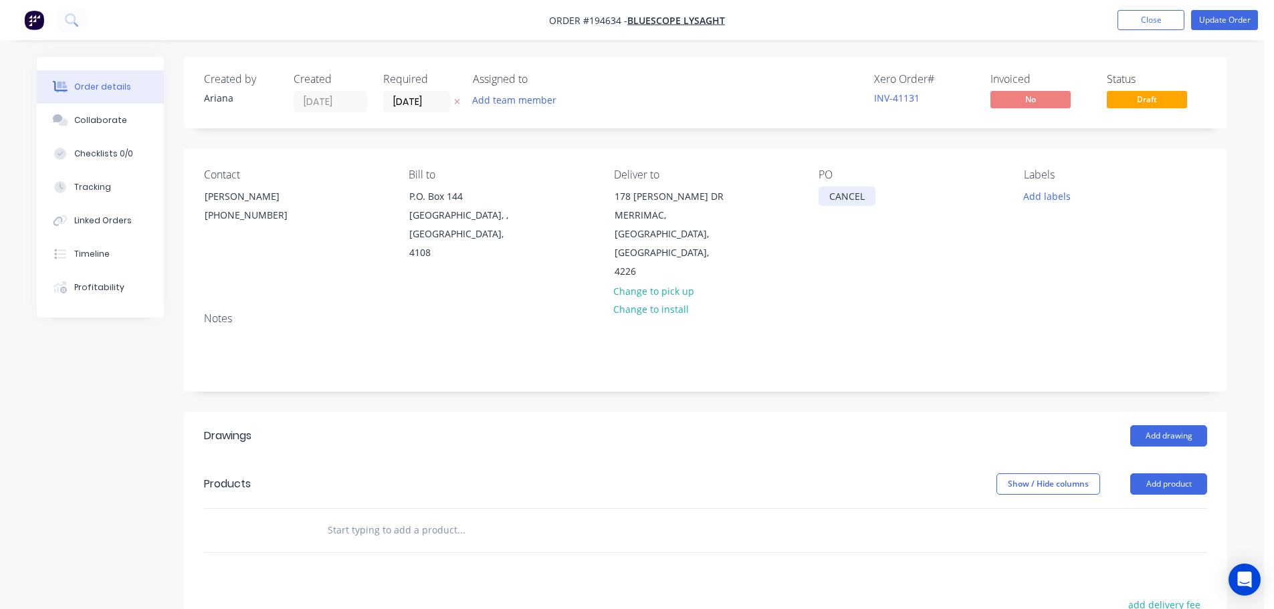
click at [851, 198] on div "CANCEL" at bounding box center [847, 196] width 57 height 19
click at [745, 420] on header "Drawings Add drawing" at bounding box center [706, 436] width 1044 height 48
click at [1124, 425] on div "Add drawing" at bounding box center [812, 435] width 790 height 21
click at [1165, 425] on button "Add drawing" at bounding box center [1169, 435] width 77 height 21
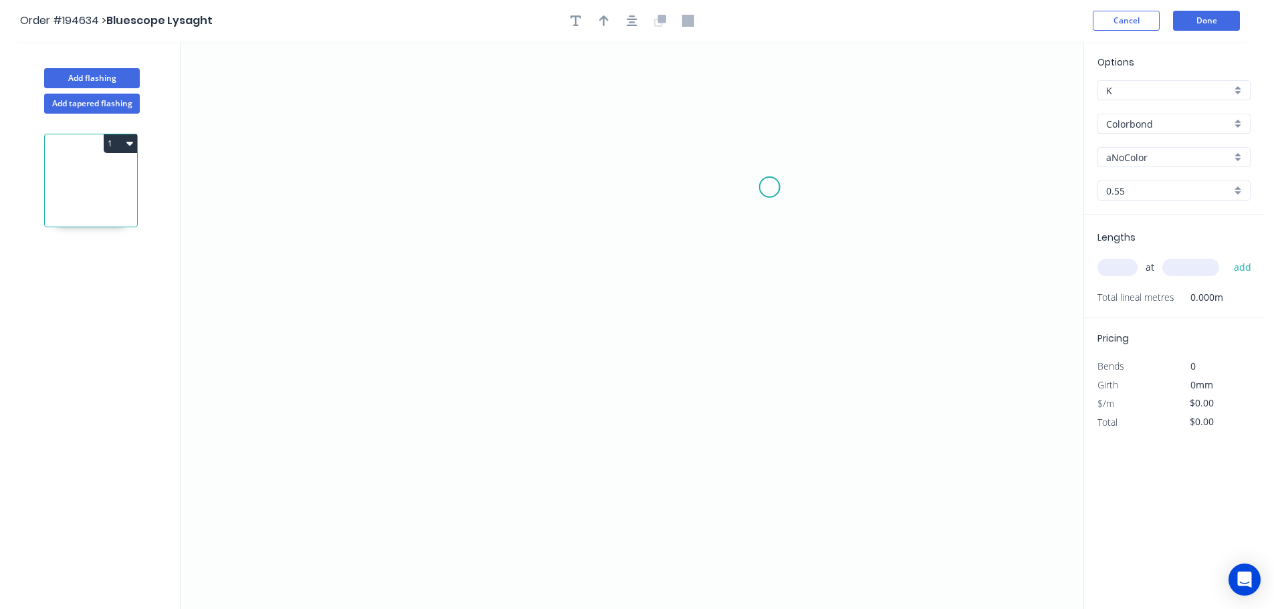
click at [848, 163] on icon "0" at bounding box center [632, 325] width 903 height 568
click at [466, 152] on icon "0" at bounding box center [632, 325] width 903 height 568
click at [462, 313] on icon "0 ?" at bounding box center [632, 325] width 903 height 568
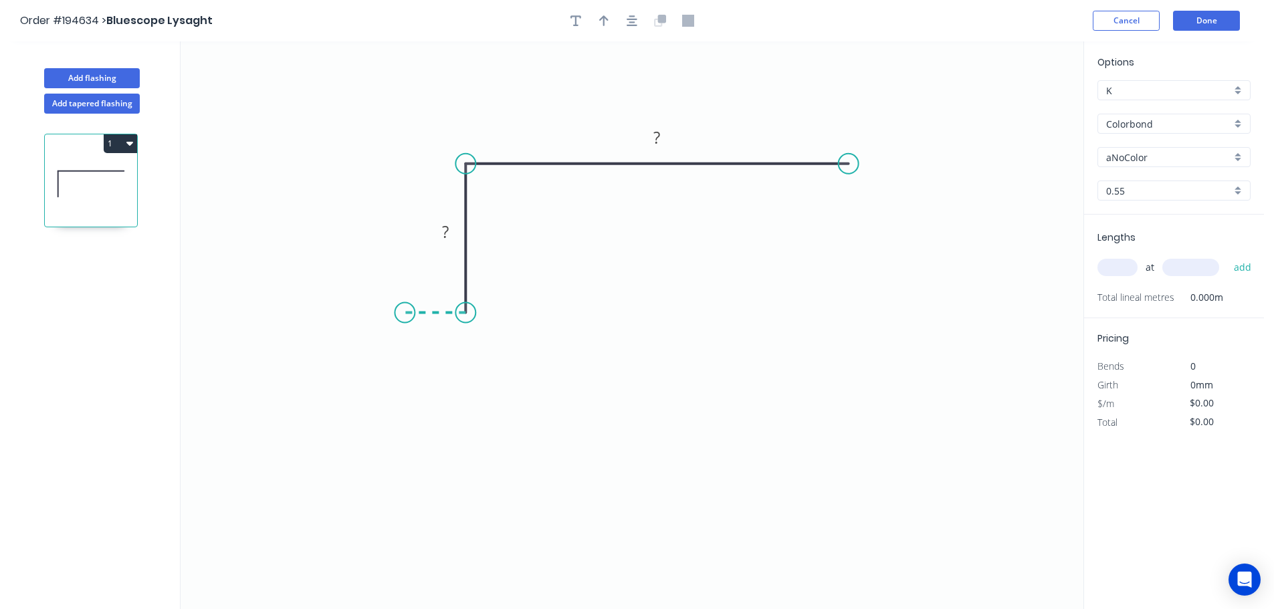
click at [405, 309] on icon "0 ? ?" at bounding box center [632, 325] width 903 height 568
click at [405, 309] on circle at bounding box center [405, 313] width 20 height 20
click at [448, 320] on rect at bounding box center [435, 327] width 27 height 19
click at [858, 308] on icon "0 50 200 600" at bounding box center [632, 325] width 903 height 568
type input "$22.28"
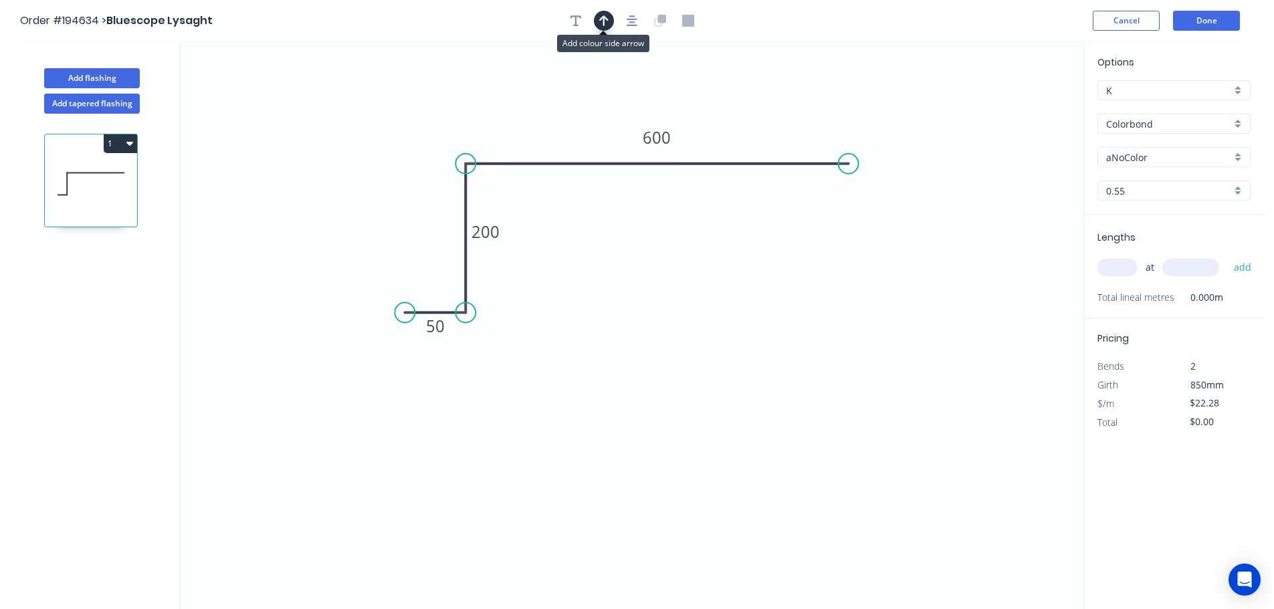
click at [603, 22] on icon "button" at bounding box center [603, 20] width 9 height 11
drag, startPoint x: 1016, startPoint y: 105, endPoint x: 791, endPoint y: 132, distance: 225.7
click at [791, 132] on icon at bounding box center [795, 115] width 12 height 43
click at [1124, 126] on input "Colorbond" at bounding box center [1169, 124] width 125 height 14
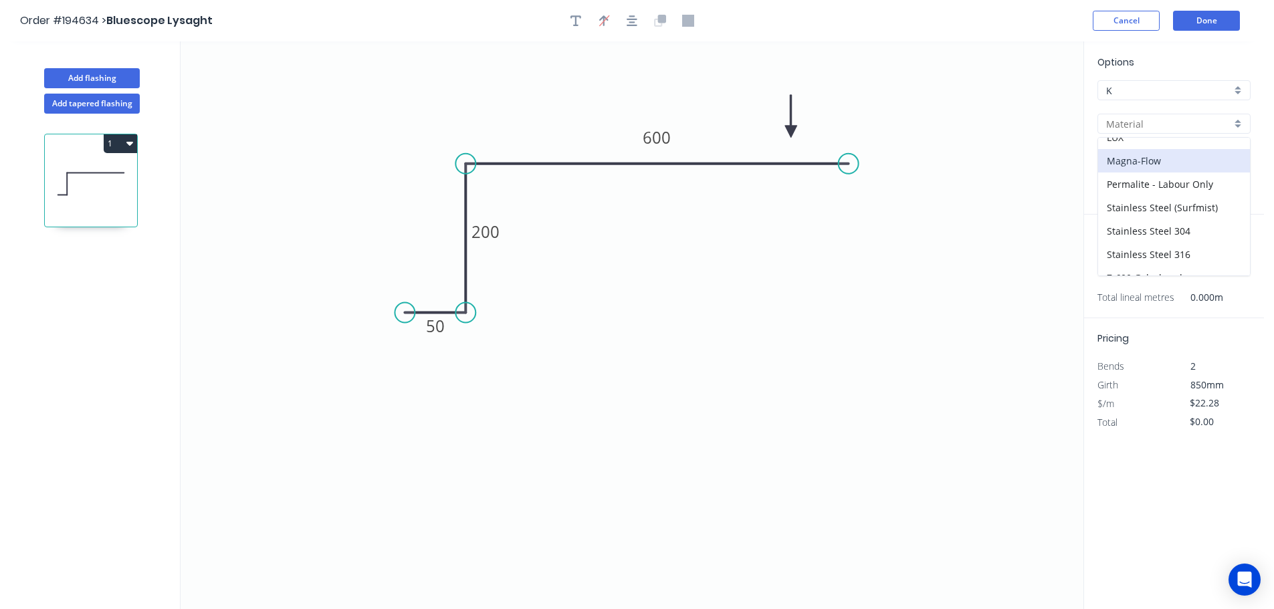
scroll to position [173, 0]
click at [1147, 197] on div "Galvabond" at bounding box center [1175, 186] width 152 height 23
type input "Galvabond"
type input "$23.46"
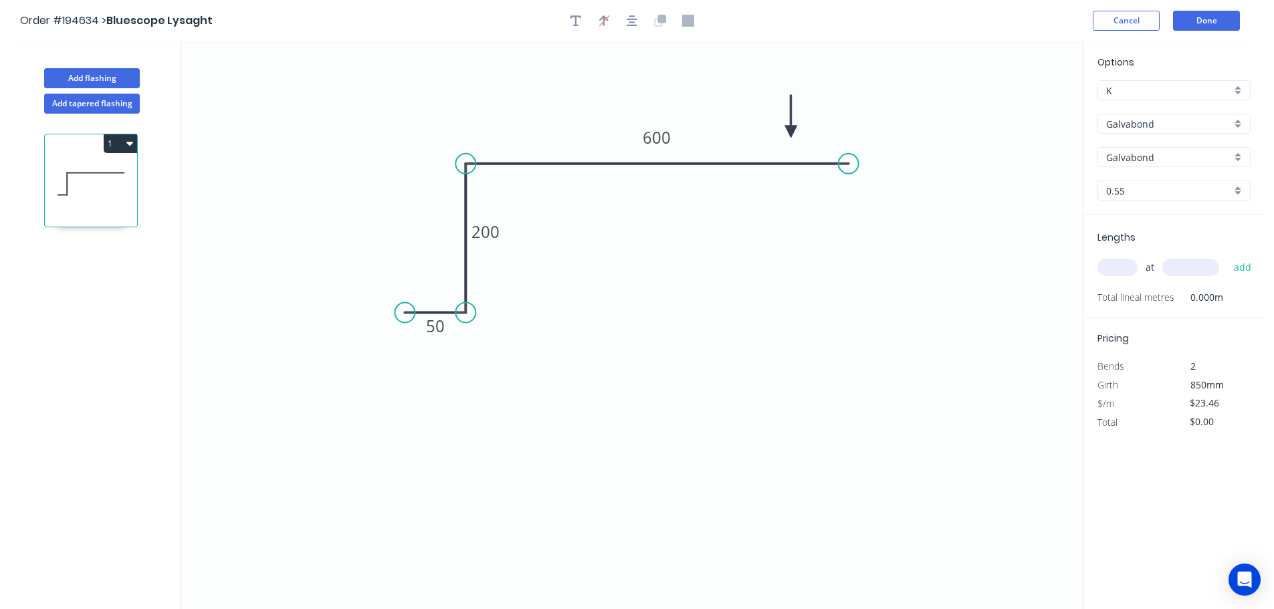
click at [1139, 190] on input "0.55" at bounding box center [1169, 191] width 125 height 14
click at [1134, 304] on div "1.6" at bounding box center [1175, 309] width 152 height 23
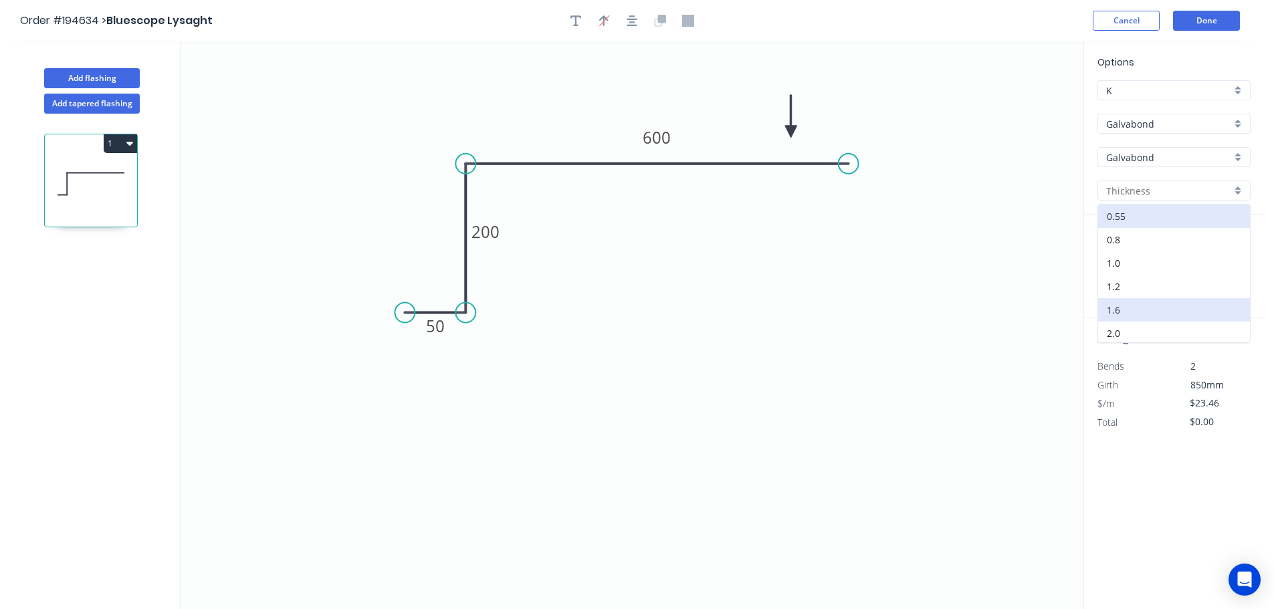
type input "1.6"
type input "$61.60"
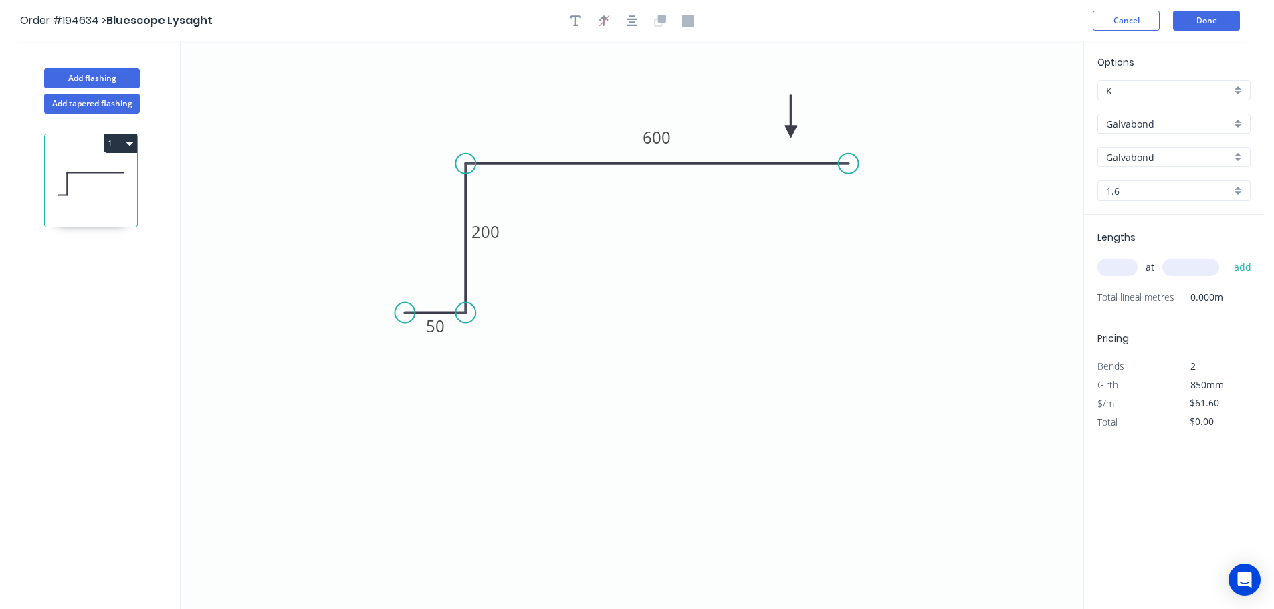
click at [1105, 269] on input "text" at bounding box center [1118, 267] width 40 height 17
type input "20"
type input "3000"
click at [1228, 256] on button "add" at bounding box center [1243, 267] width 31 height 23
type input "$3,696.00"
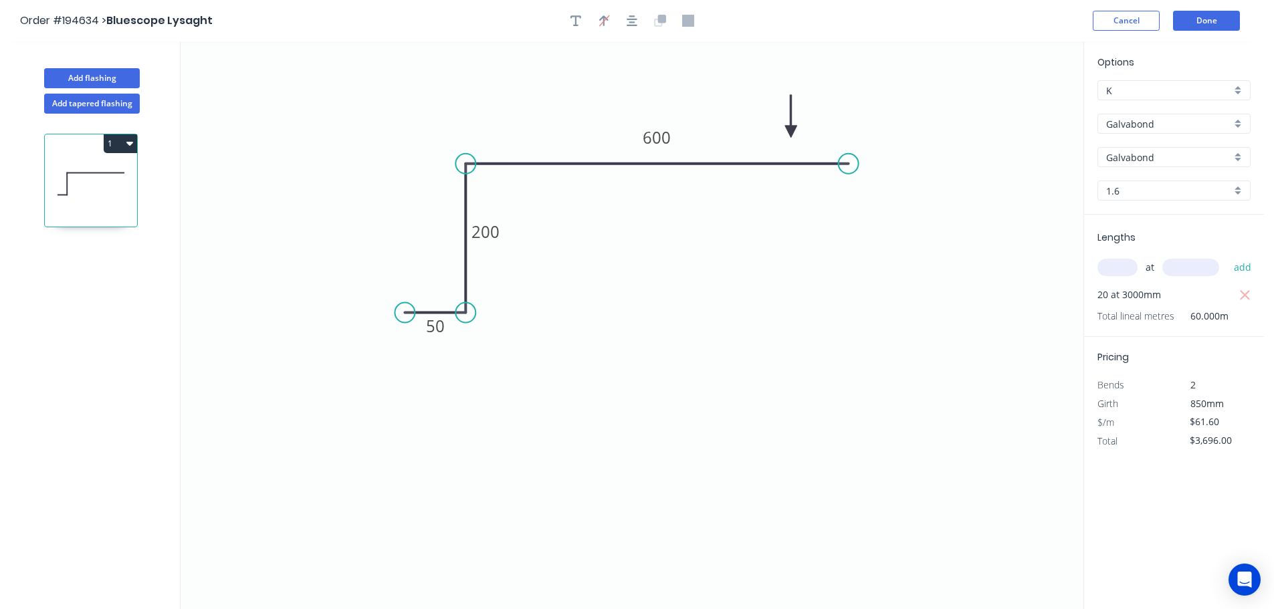
click at [1199, 35] on header "Order #194634 > Bluescope Lysaght Cancel Done" at bounding box center [632, 20] width 1264 height 41
click at [1222, 27] on button "Done" at bounding box center [1206, 21] width 67 height 20
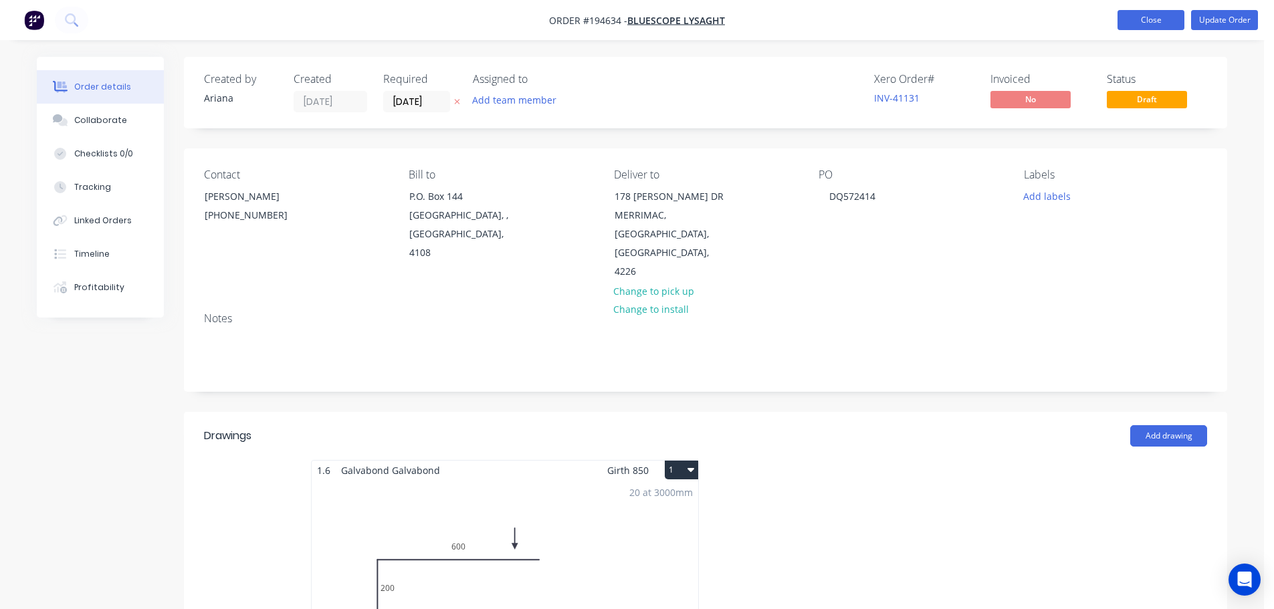
click at [1156, 29] on button "Close" at bounding box center [1151, 20] width 67 height 20
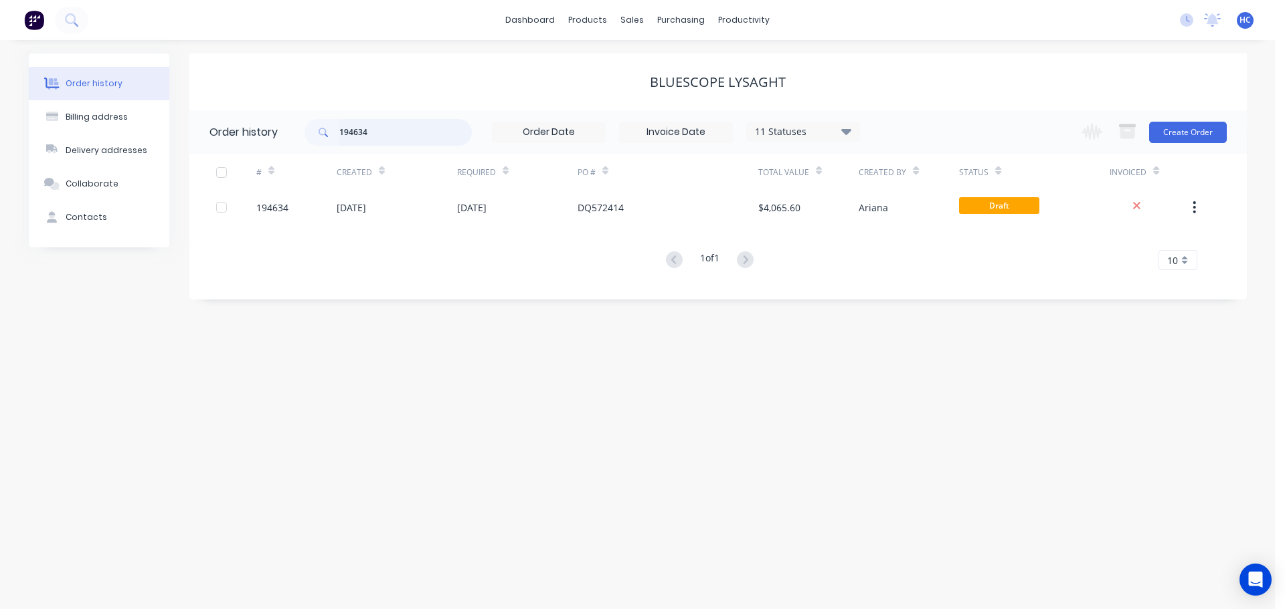
click at [389, 126] on input "194634" at bounding box center [405, 132] width 132 height 27
type input "194394"
click at [387, 128] on input "194394" at bounding box center [405, 132] width 132 height 27
type input "194632"
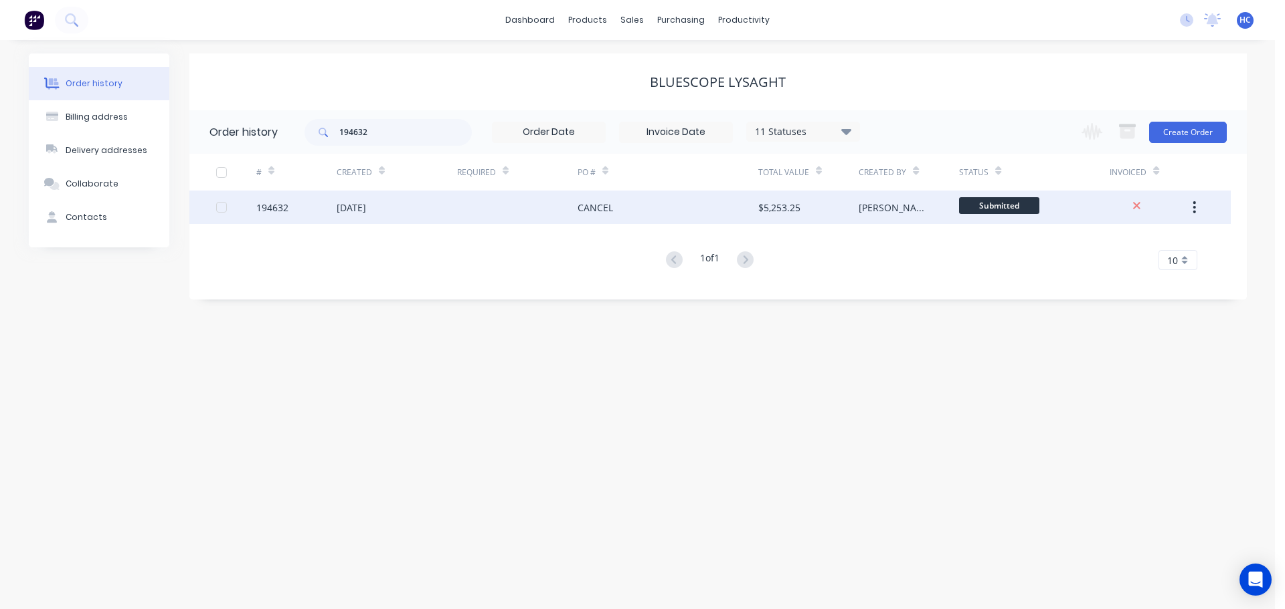
click at [638, 218] on div "CANCEL" at bounding box center [667, 207] width 181 height 33
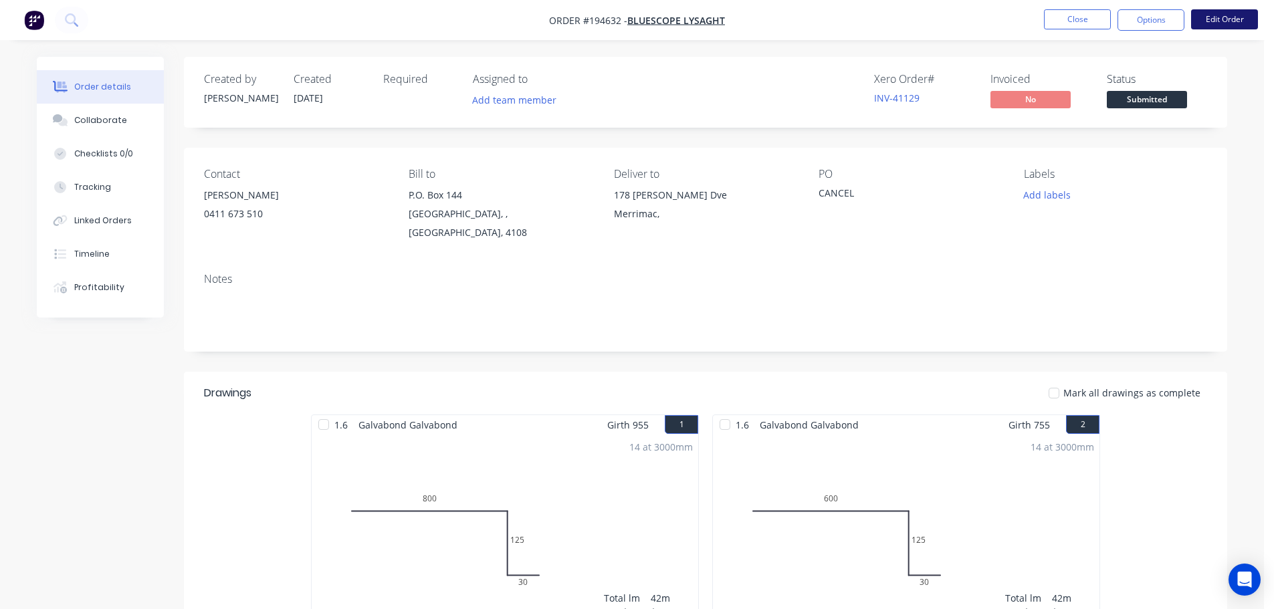
click at [1226, 22] on button "Edit Order" at bounding box center [1225, 19] width 67 height 20
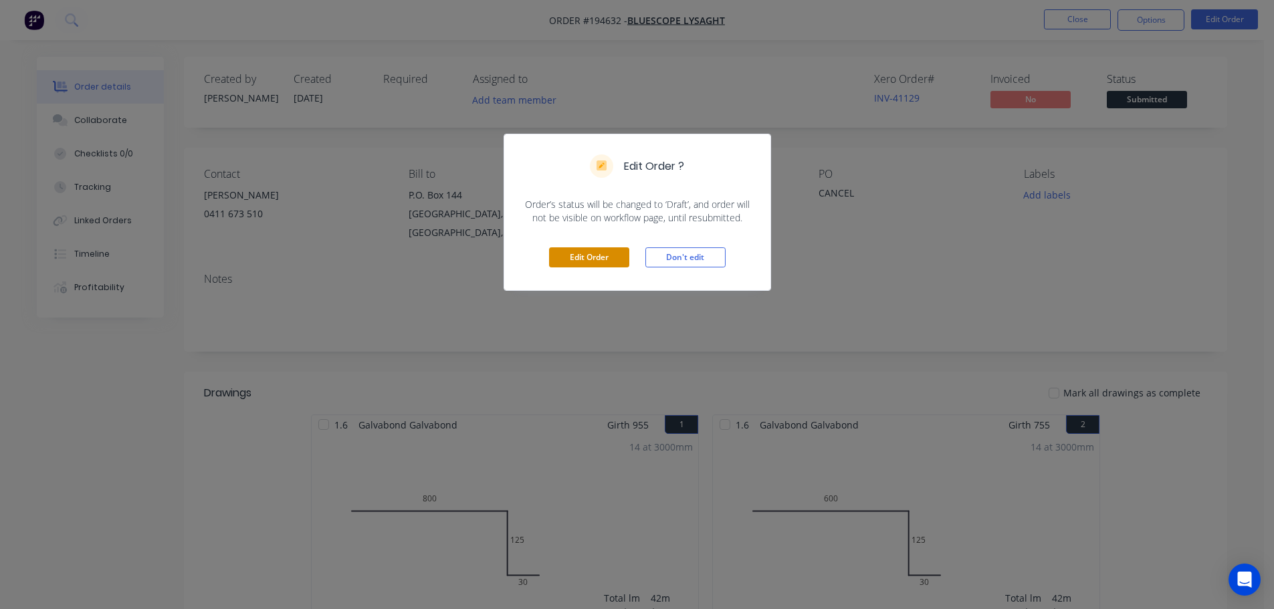
click at [611, 263] on button "Edit Order" at bounding box center [589, 258] width 80 height 20
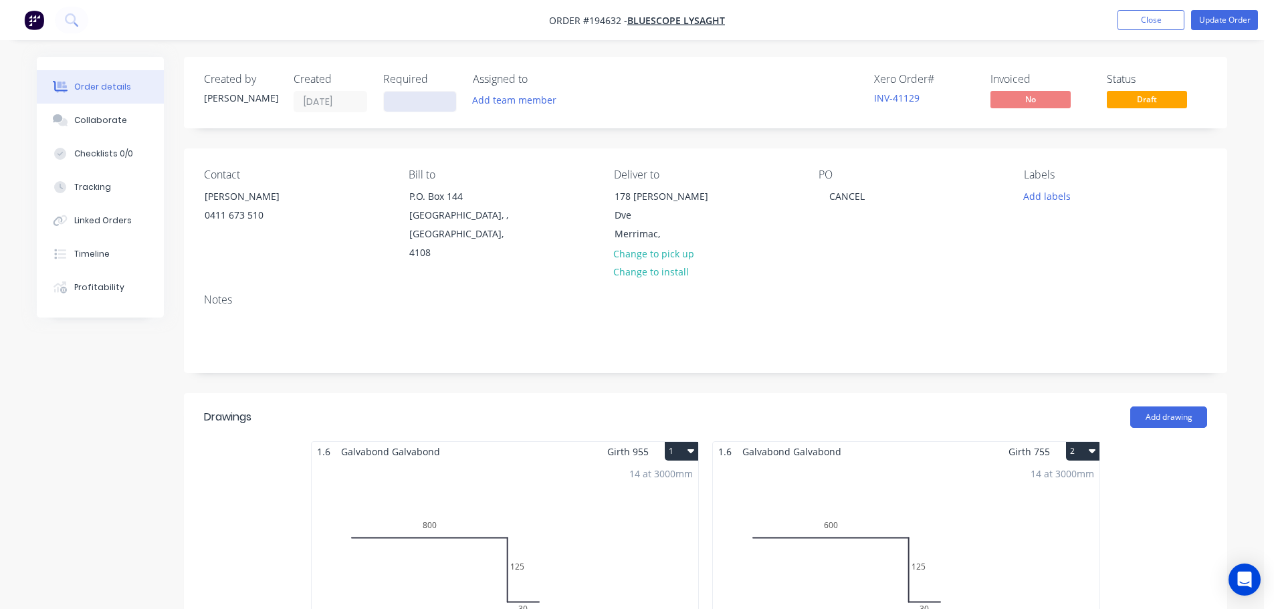
click at [439, 95] on input at bounding box center [420, 102] width 72 height 20
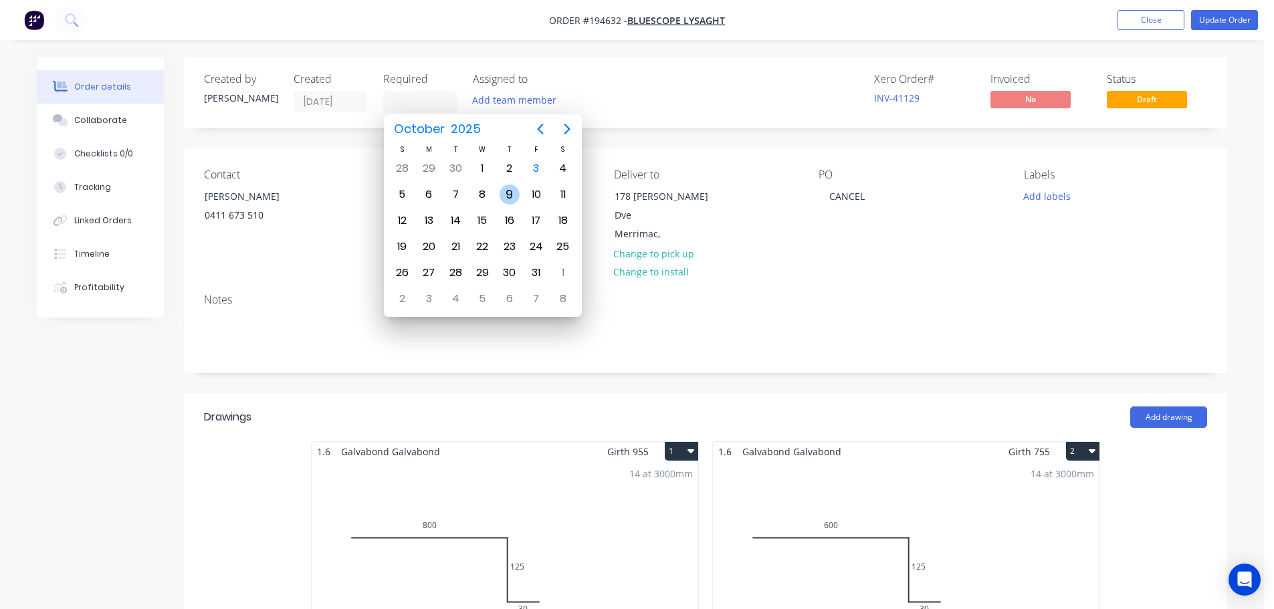
click at [516, 189] on div "9" at bounding box center [510, 195] width 20 height 20
type input "[DATE]"
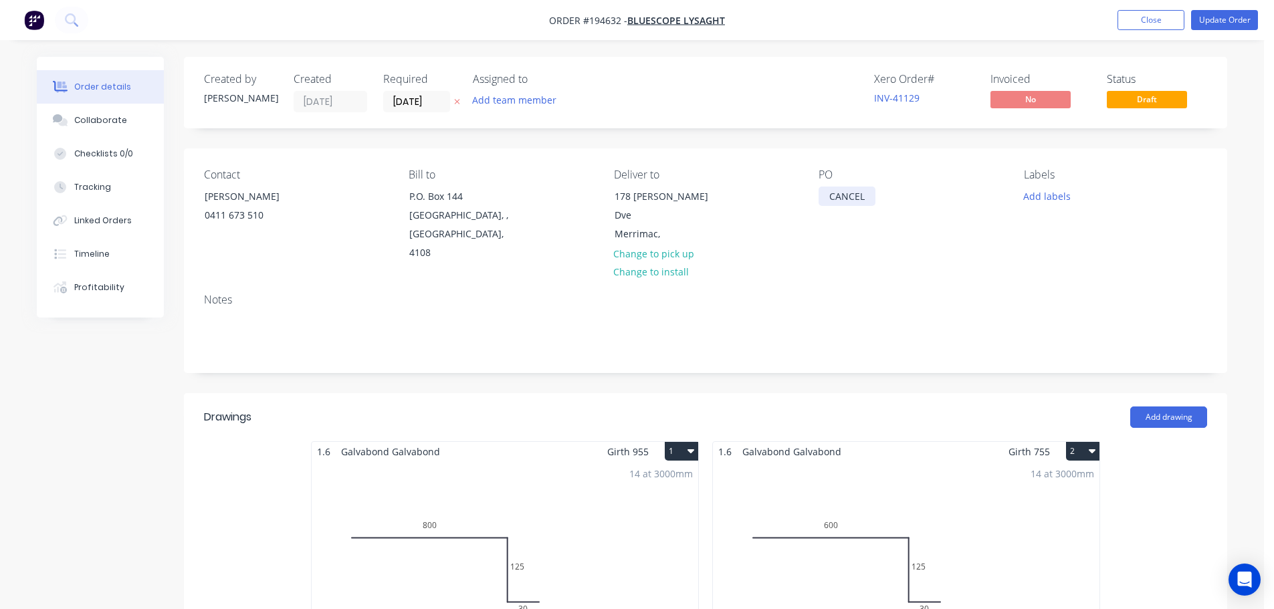
click at [860, 199] on div "CANCEL" at bounding box center [847, 196] width 57 height 19
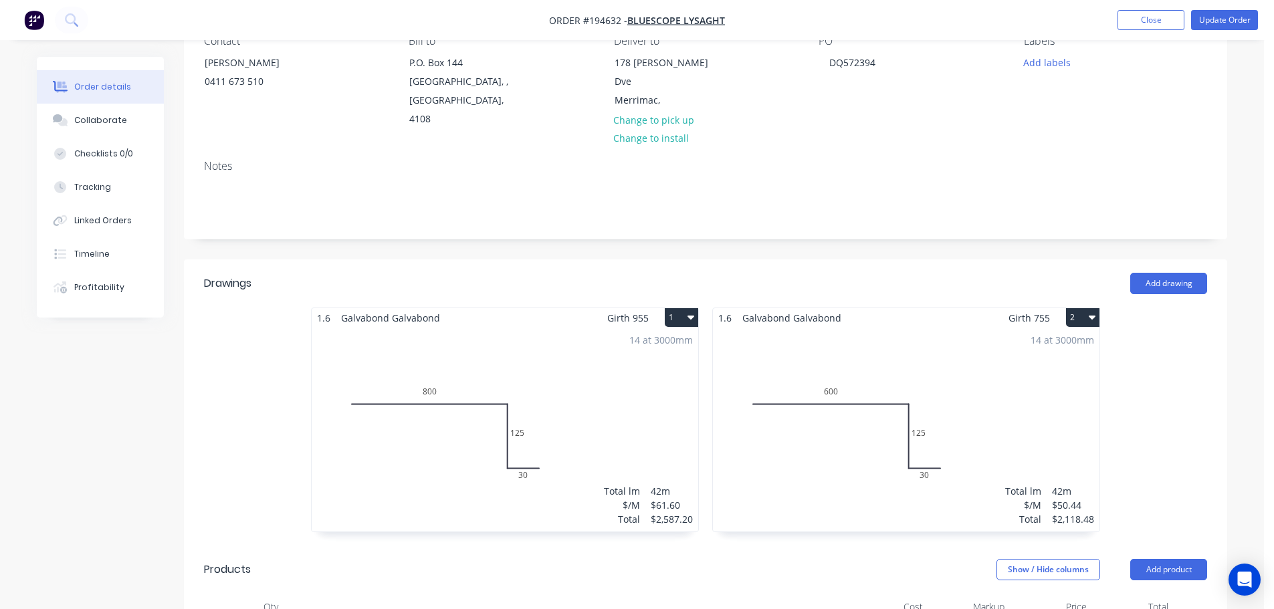
click at [909, 353] on div "14 at 3000mm Total lm $/M Total 42m $50.44 $2,118.48" at bounding box center [906, 430] width 387 height 204
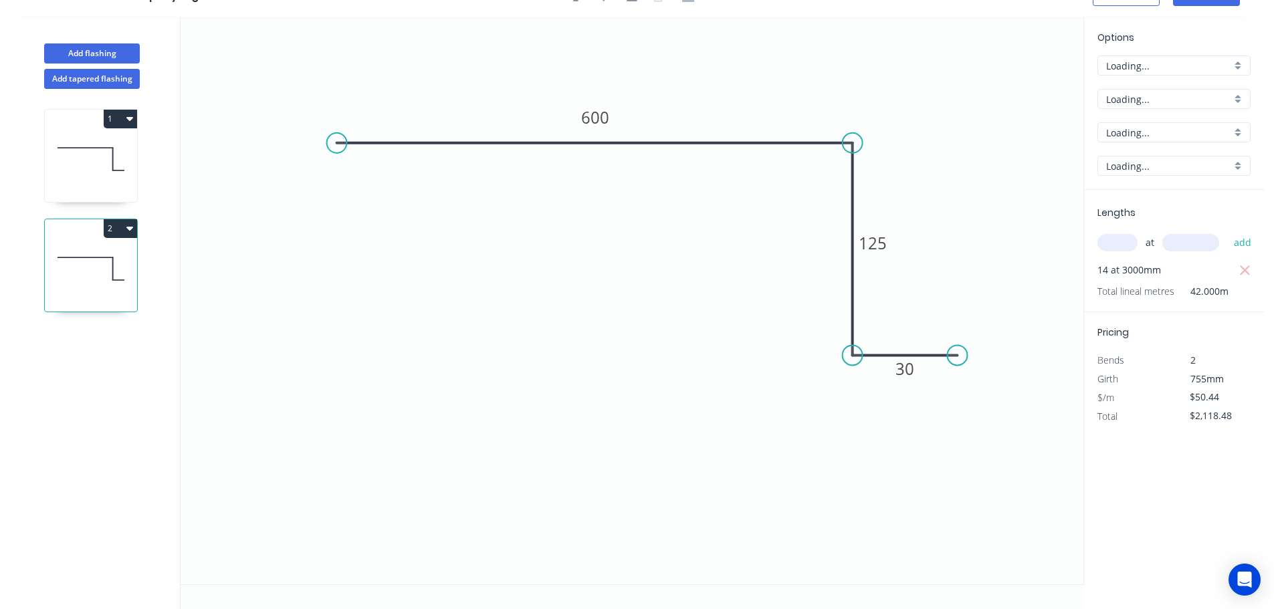
scroll to position [25, 0]
click at [927, 373] on icon "0 600 125 30" at bounding box center [632, 301] width 903 height 568
click at [916, 370] on rect at bounding box center [905, 370] width 27 height 19
click at [941, 240] on icon "0 600 125 25" at bounding box center [632, 301] width 903 height 568
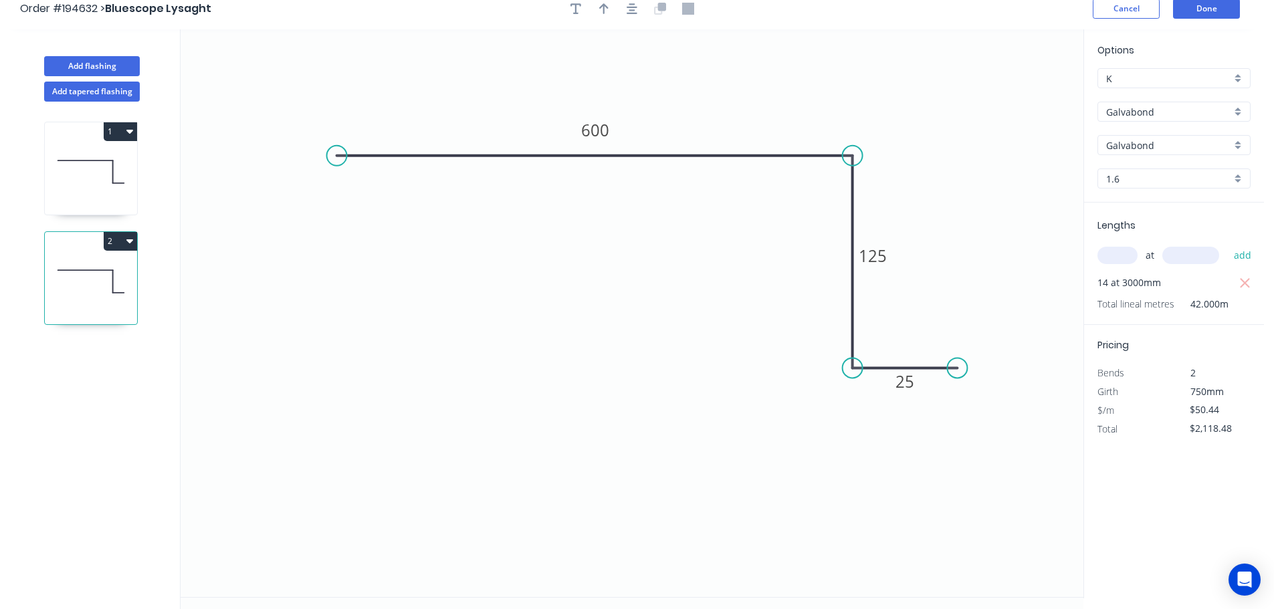
scroll to position [0, 0]
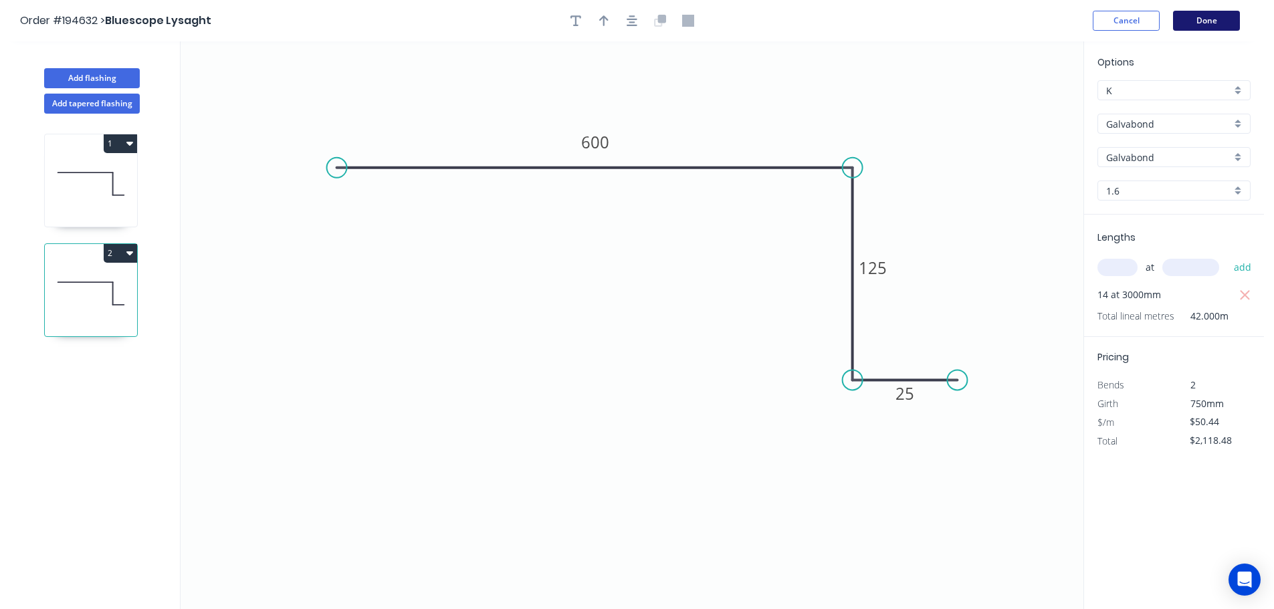
click at [1189, 28] on button "Done" at bounding box center [1206, 21] width 67 height 20
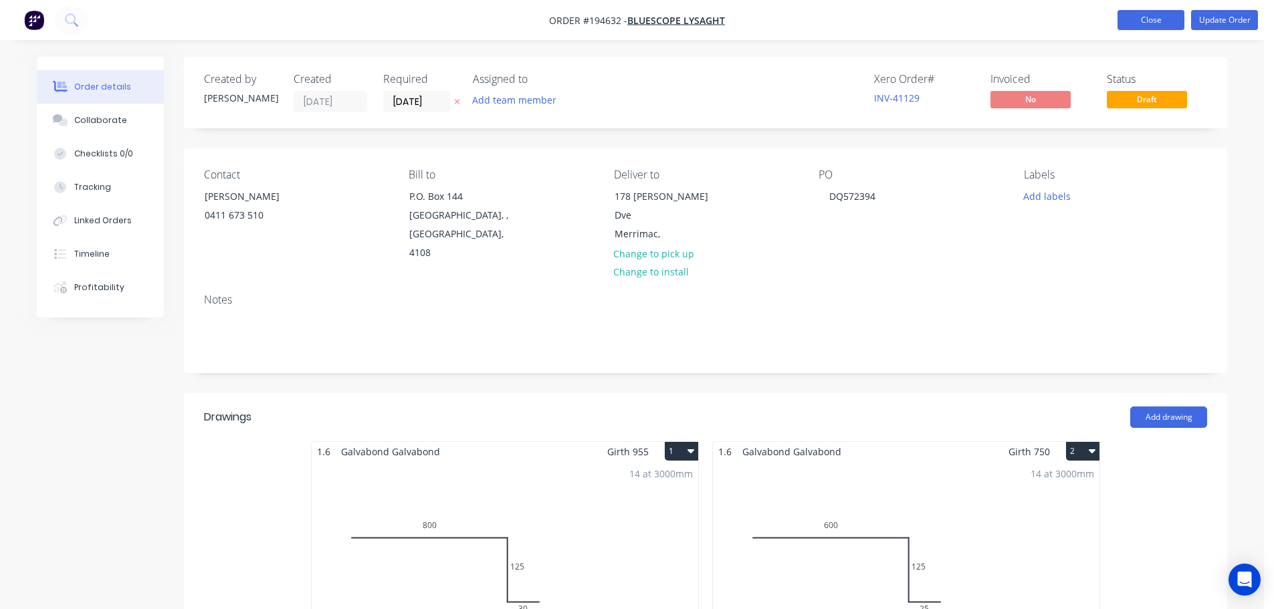
click at [1149, 14] on button "Close" at bounding box center [1151, 20] width 67 height 20
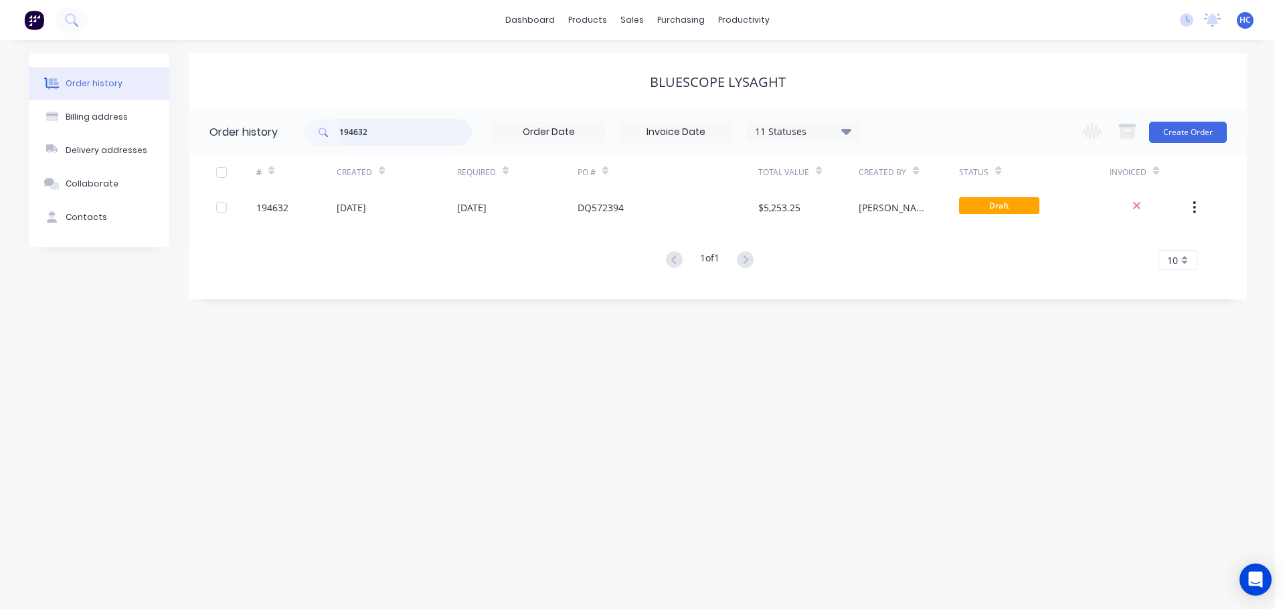
click at [237, 141] on header "Order history 194632 11 Statuses Invoice Status Invoiced Not Invoiced Partial O…" at bounding box center [717, 131] width 1057 height 43
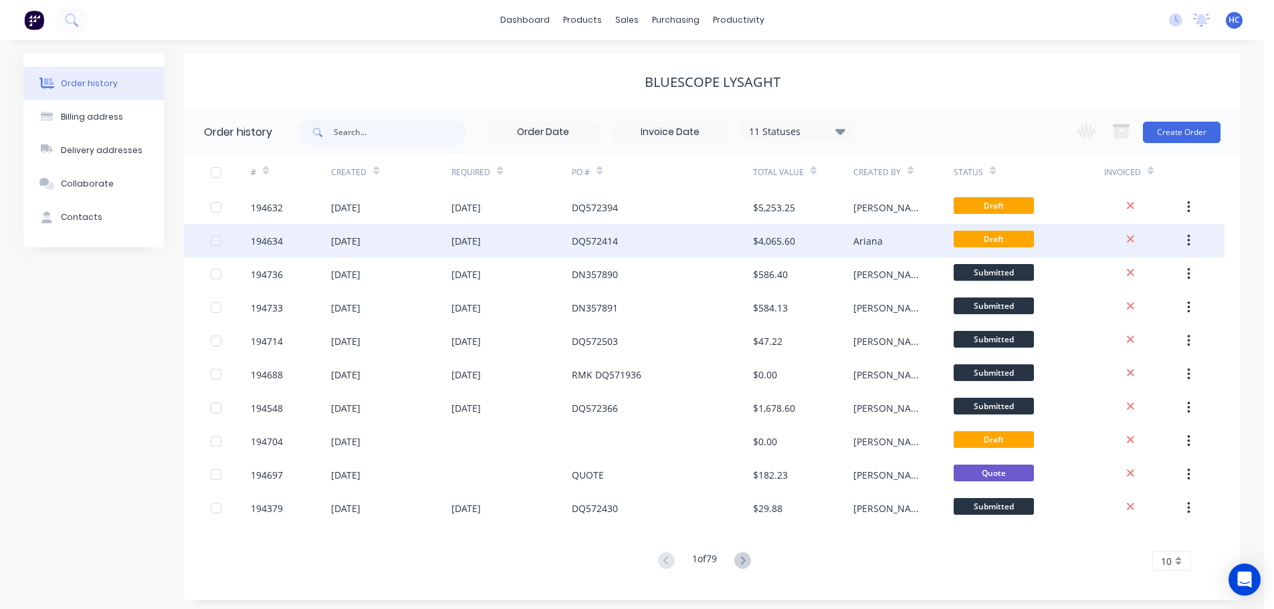
click at [615, 244] on div "DQ572414" at bounding box center [595, 241] width 46 height 14
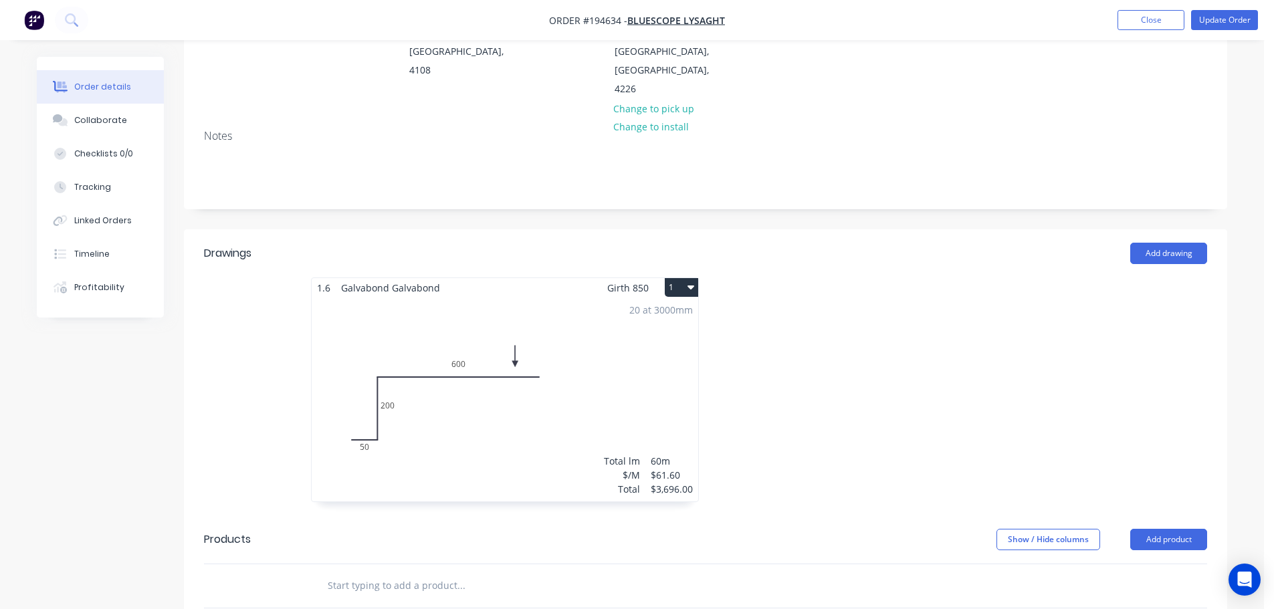
scroll to position [134, 0]
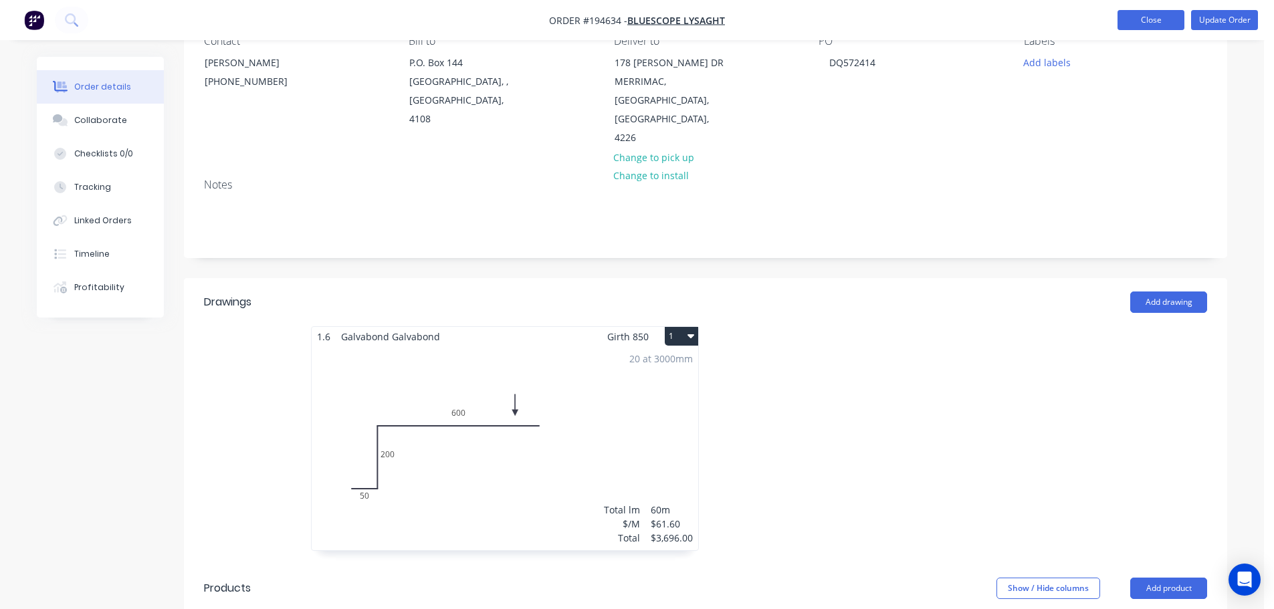
click at [1154, 23] on button "Close" at bounding box center [1151, 20] width 67 height 20
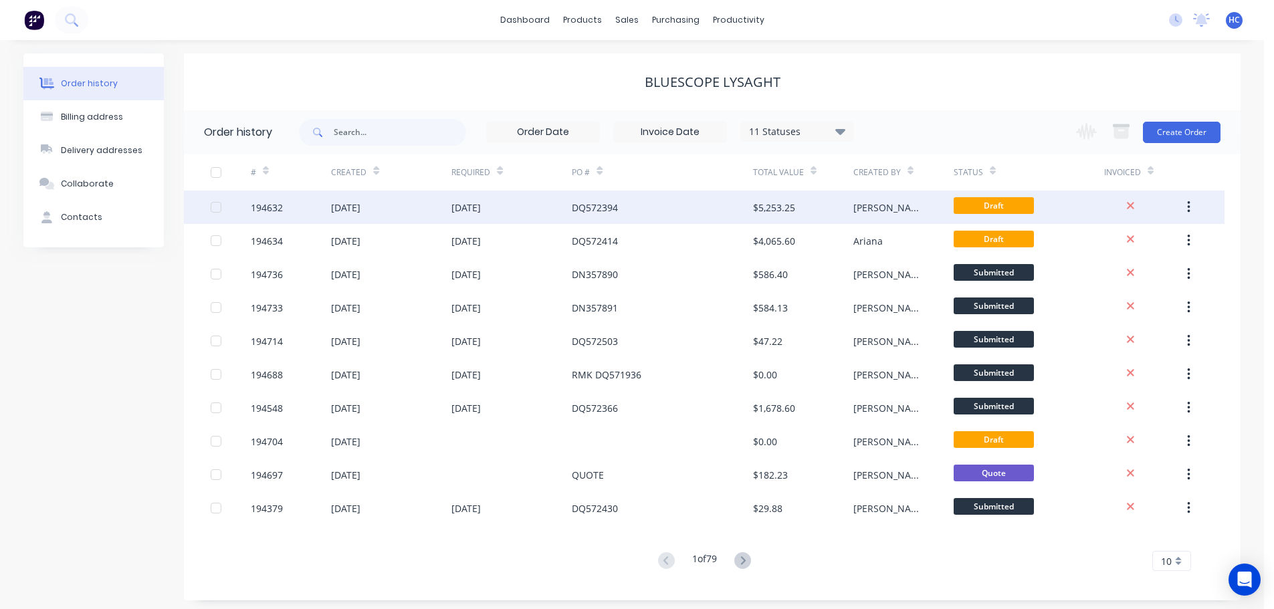
click at [628, 203] on div "DQ572394" at bounding box center [662, 207] width 181 height 33
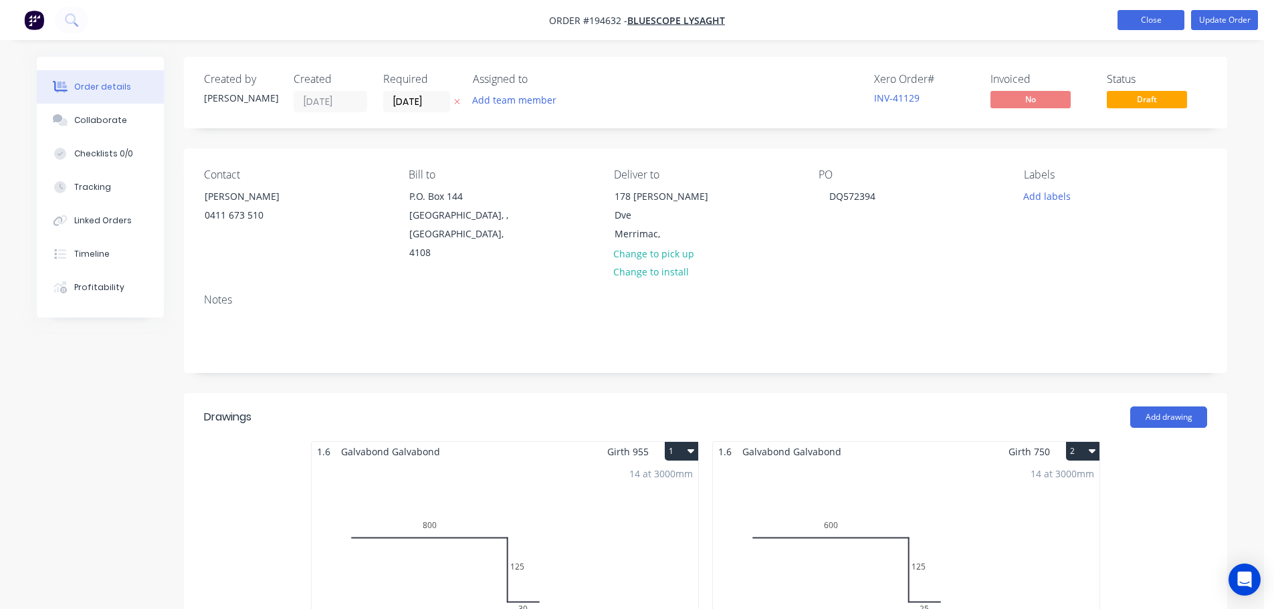
click at [1145, 21] on button "Close" at bounding box center [1151, 20] width 67 height 20
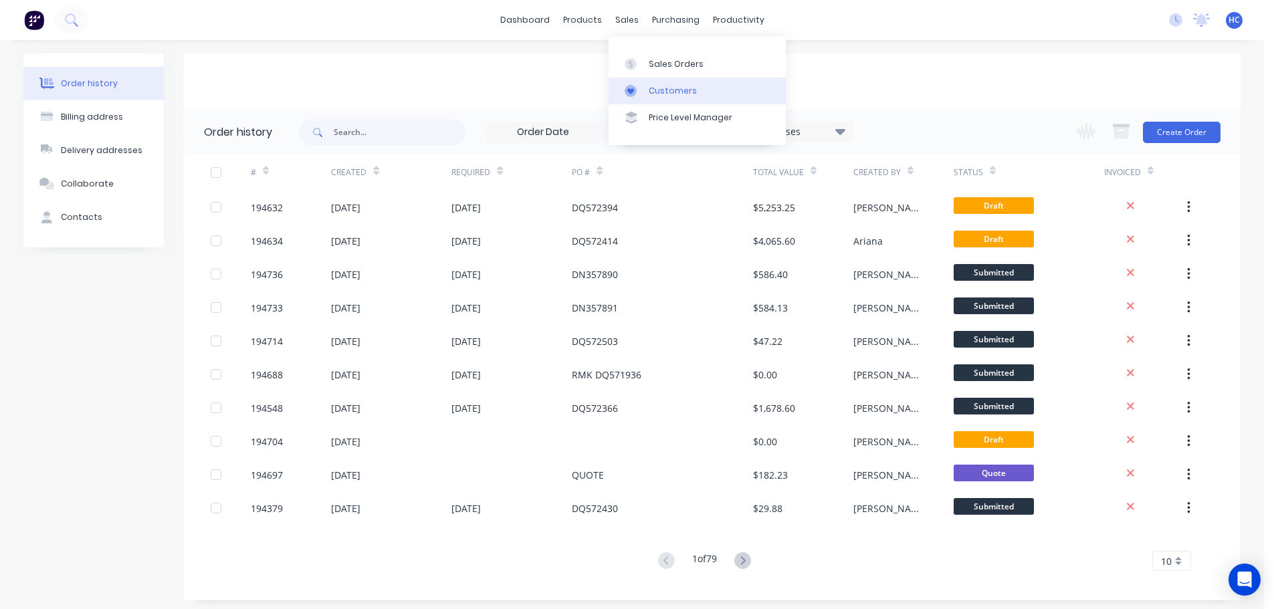
click at [682, 98] on link "Customers" at bounding box center [697, 91] width 177 height 27
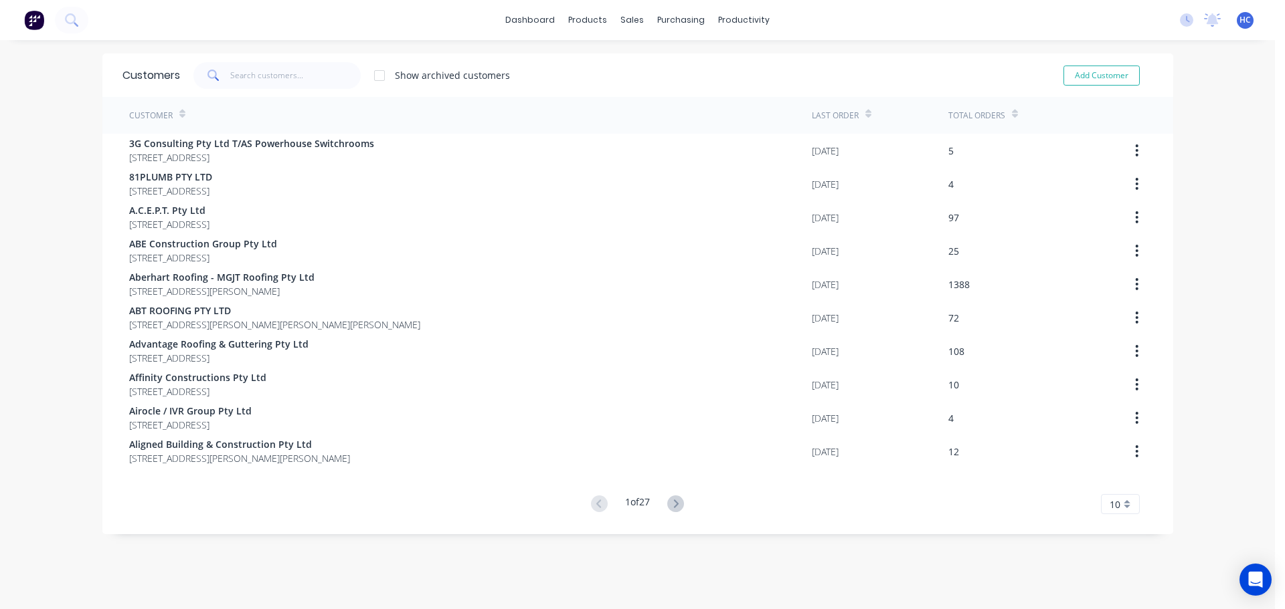
click at [309, 93] on div "Customers Show archived customers Add Customer" at bounding box center [637, 75] width 1070 height 43
click at [306, 78] on input "text" at bounding box center [295, 75] width 130 height 27
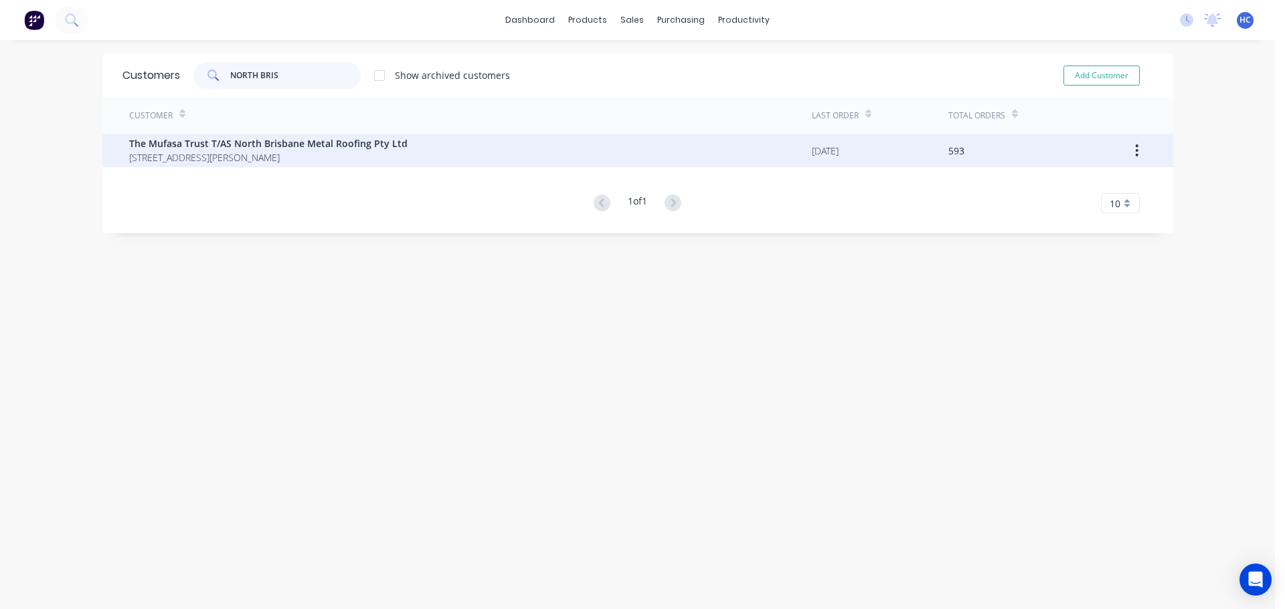
type input "NORTH BRIS"
click at [314, 146] on span "The Mufasa Trust T/AS North Brisbane Metal Roofing Pty Ltd" at bounding box center [268, 143] width 278 height 14
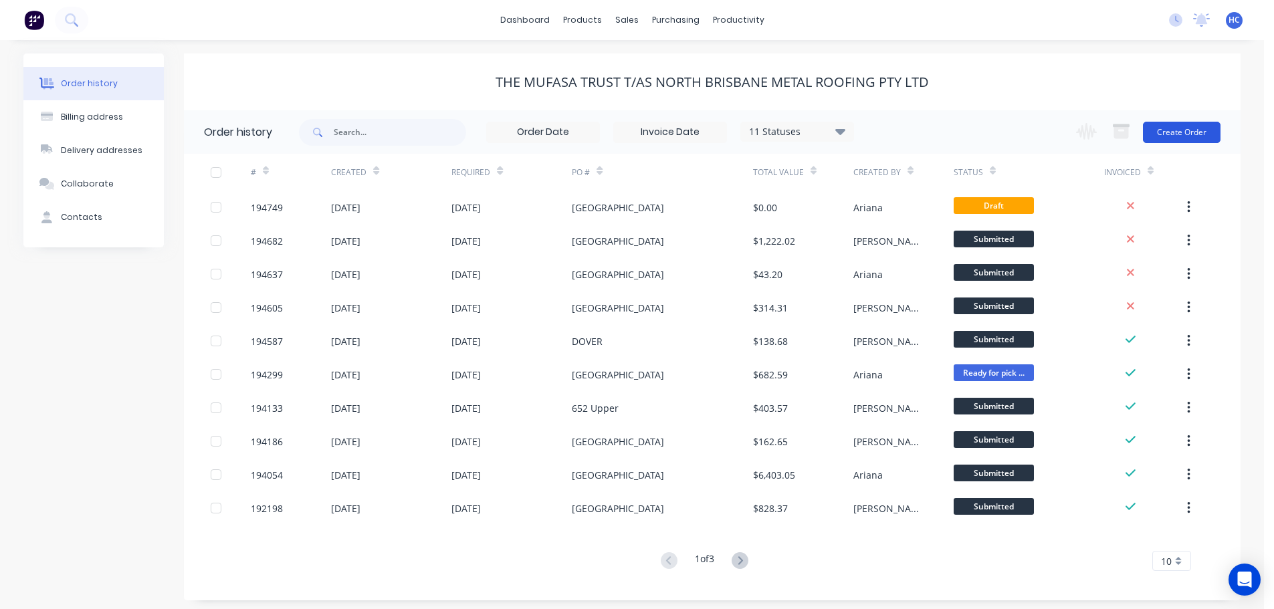
click at [1181, 126] on button "Create Order" at bounding box center [1182, 132] width 78 height 21
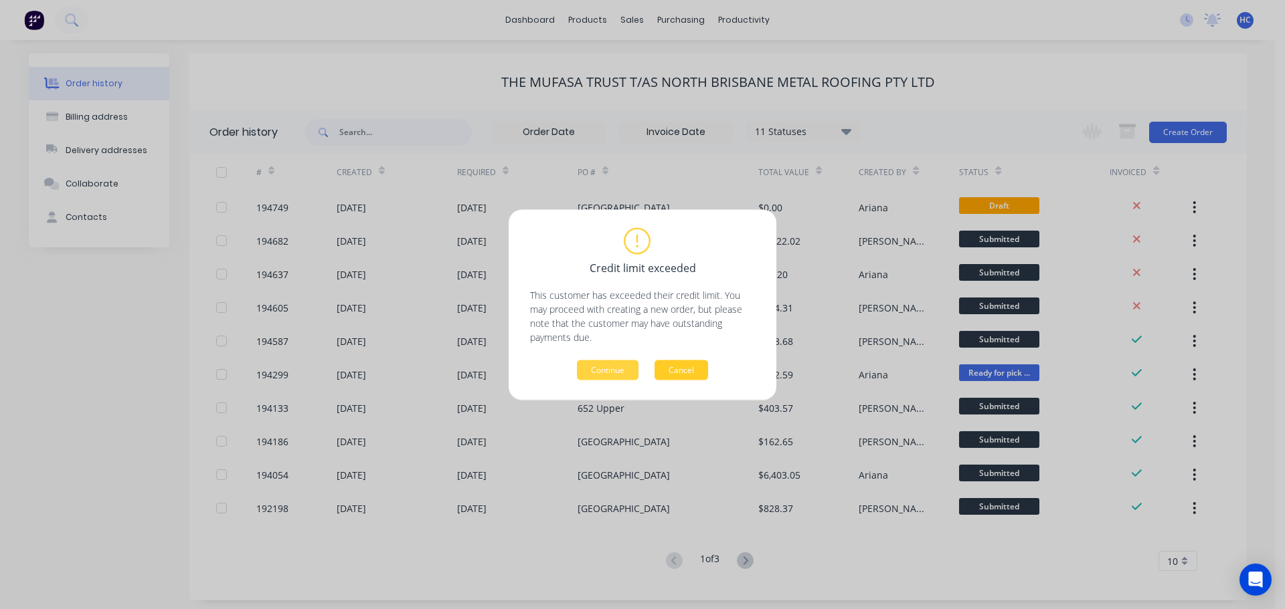
click at [686, 365] on button "Cancel" at bounding box center [681, 370] width 54 height 20
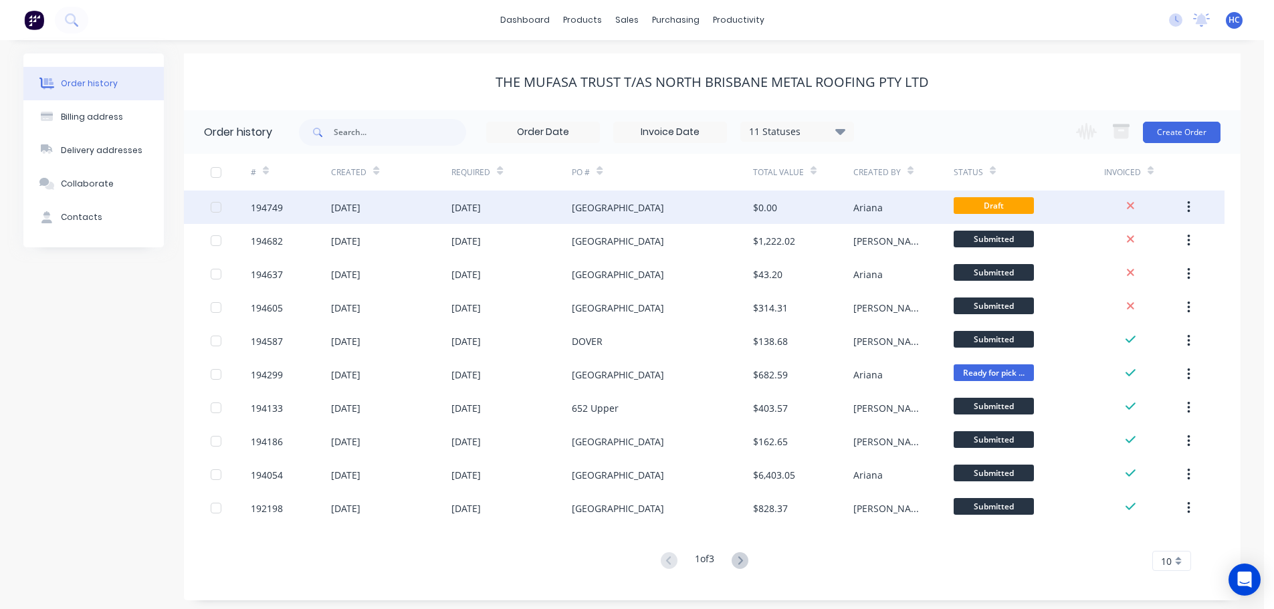
click at [1186, 207] on button "button" at bounding box center [1188, 207] width 31 height 24
click at [1117, 263] on div "Duplicate" at bounding box center [1141, 269] width 103 height 19
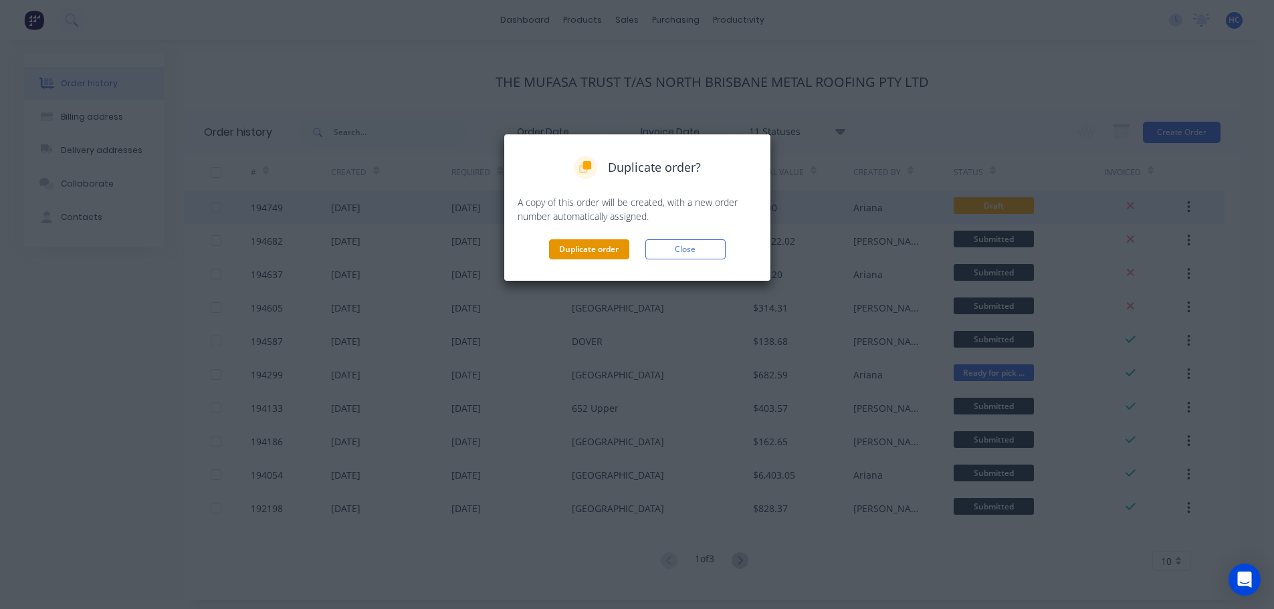
click at [596, 248] on button "Duplicate order" at bounding box center [589, 250] width 80 height 20
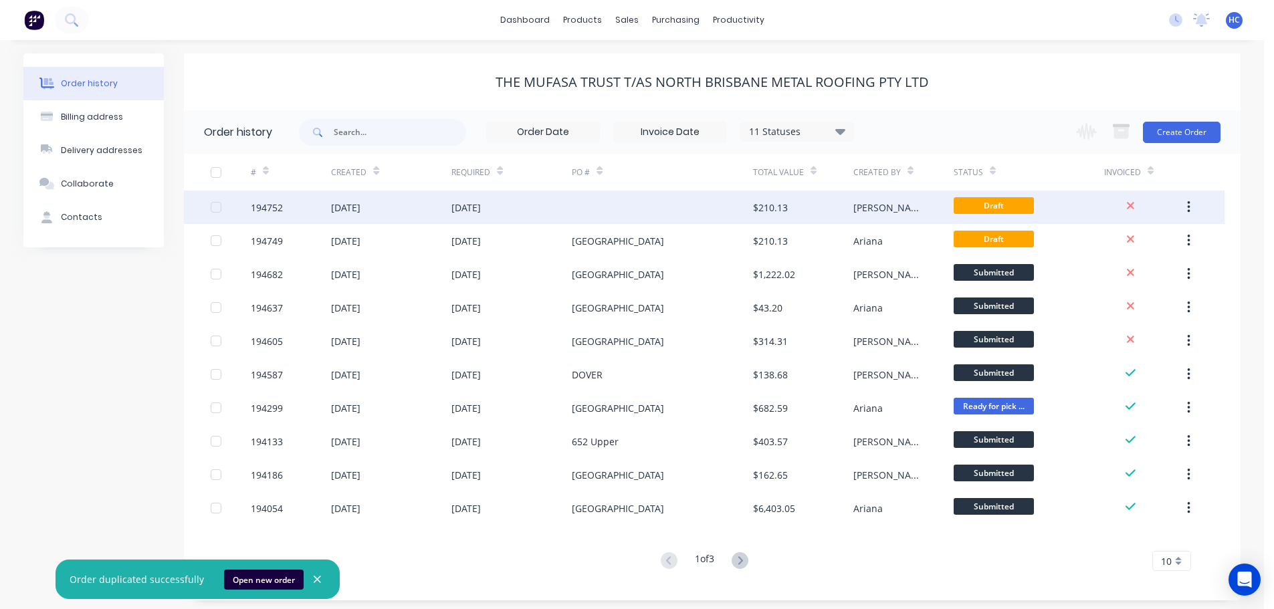
click at [685, 209] on div at bounding box center [662, 207] width 181 height 33
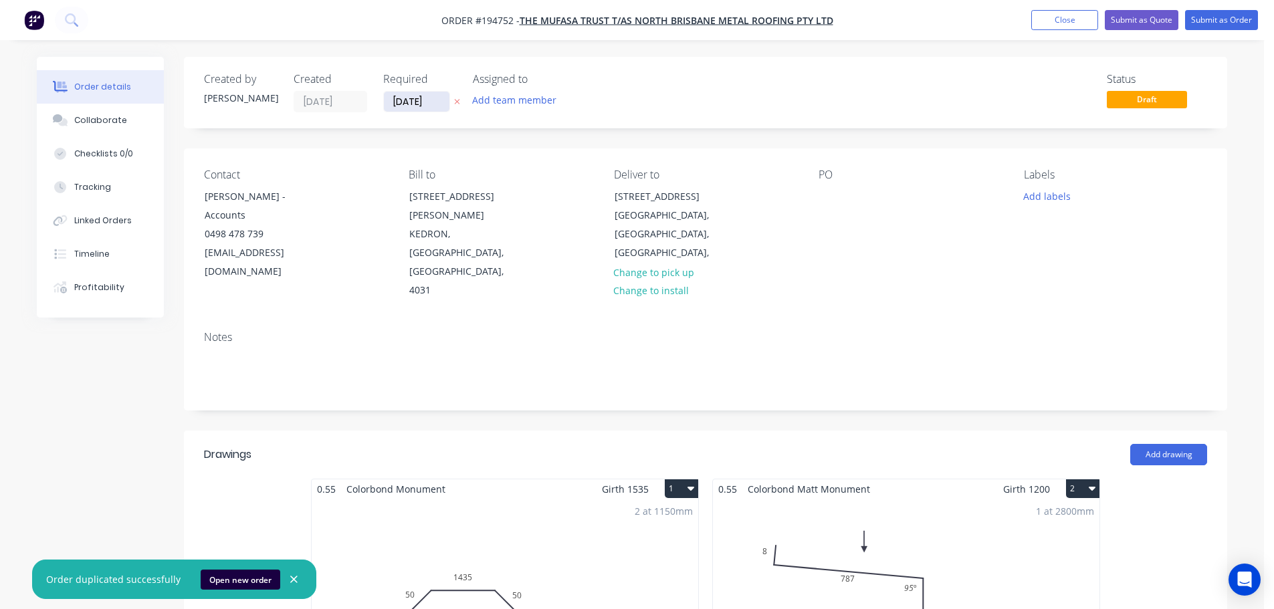
click at [405, 110] on input "[DATE]" at bounding box center [417, 102] width 66 height 20
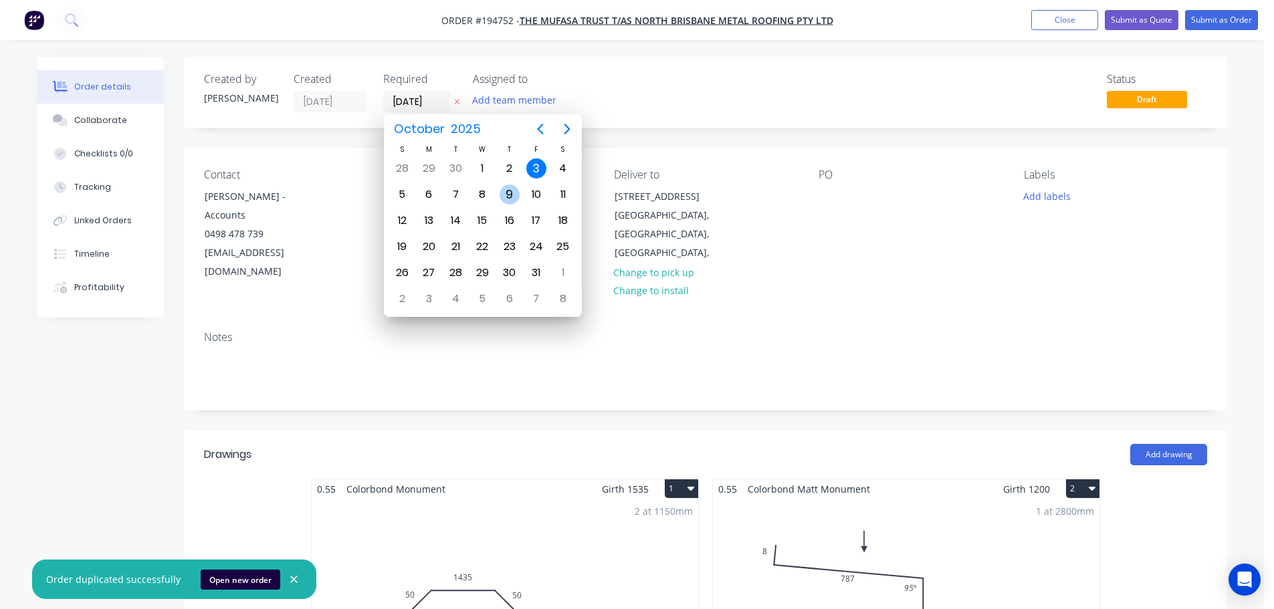
click at [514, 193] on div "9" at bounding box center [510, 195] width 20 height 20
type input "[DATE]"
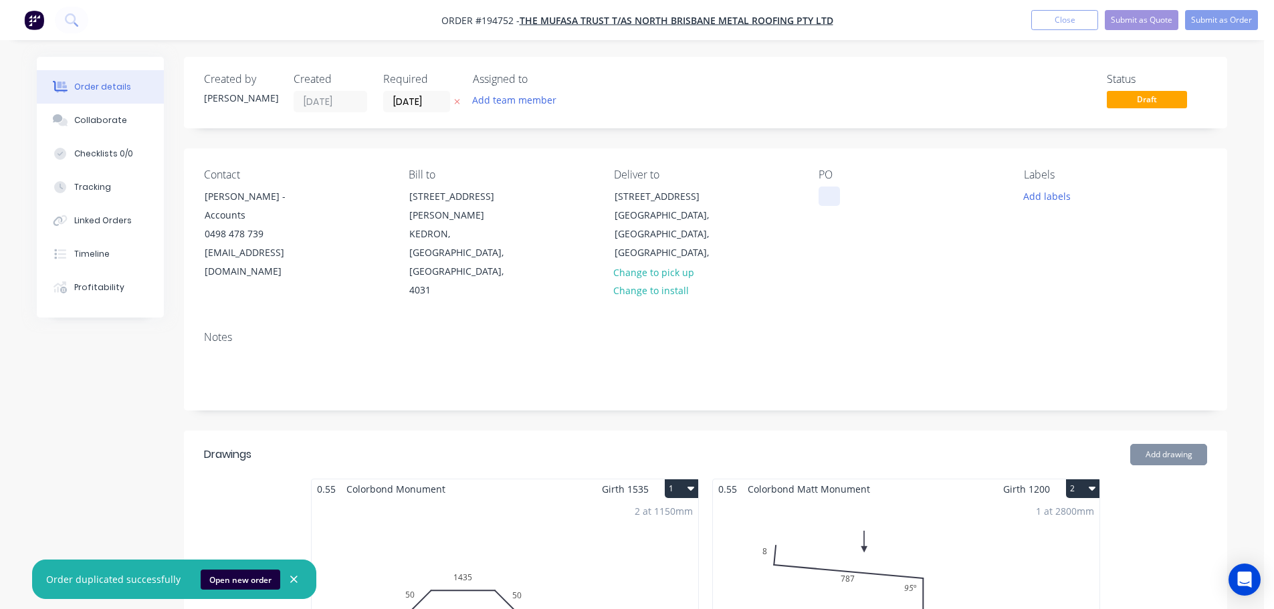
click at [823, 191] on div at bounding box center [829, 196] width 21 height 19
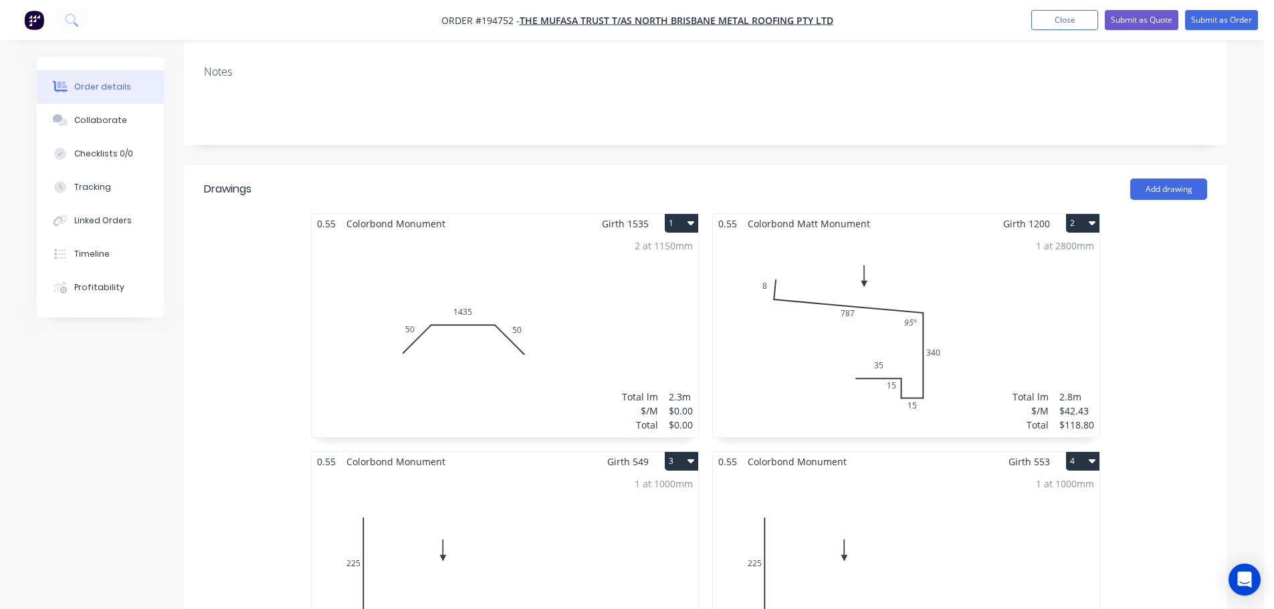
scroll to position [268, 0]
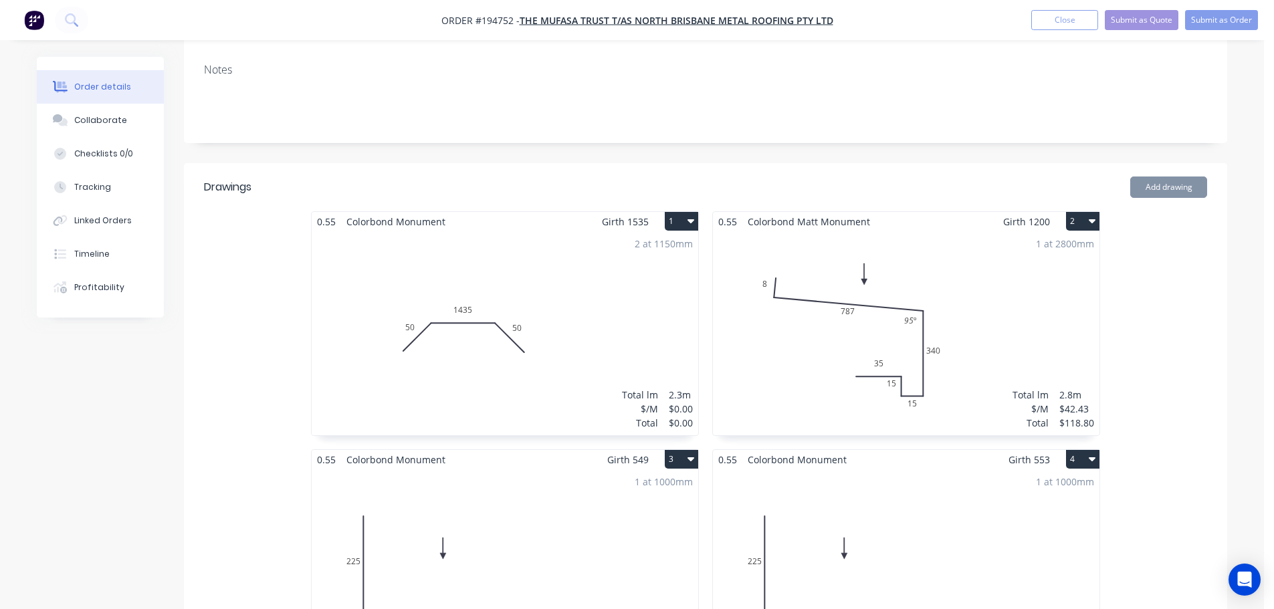
click at [675, 212] on button "1" at bounding box center [681, 221] width 33 height 19
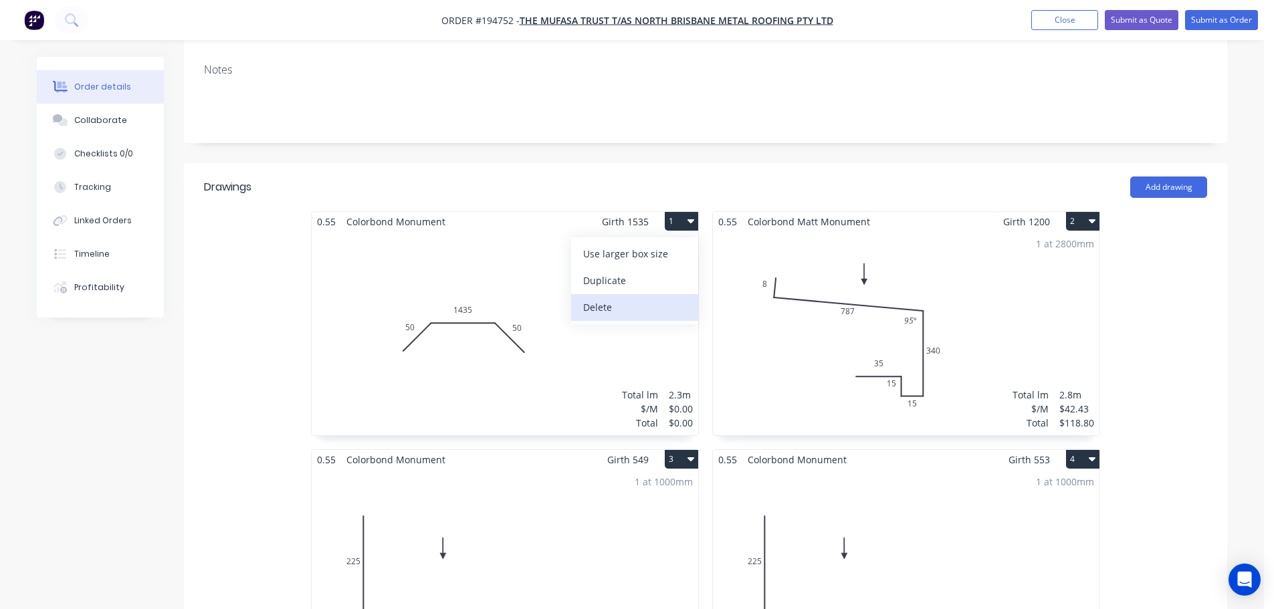
click at [626, 294] on button "Delete" at bounding box center [634, 307] width 127 height 27
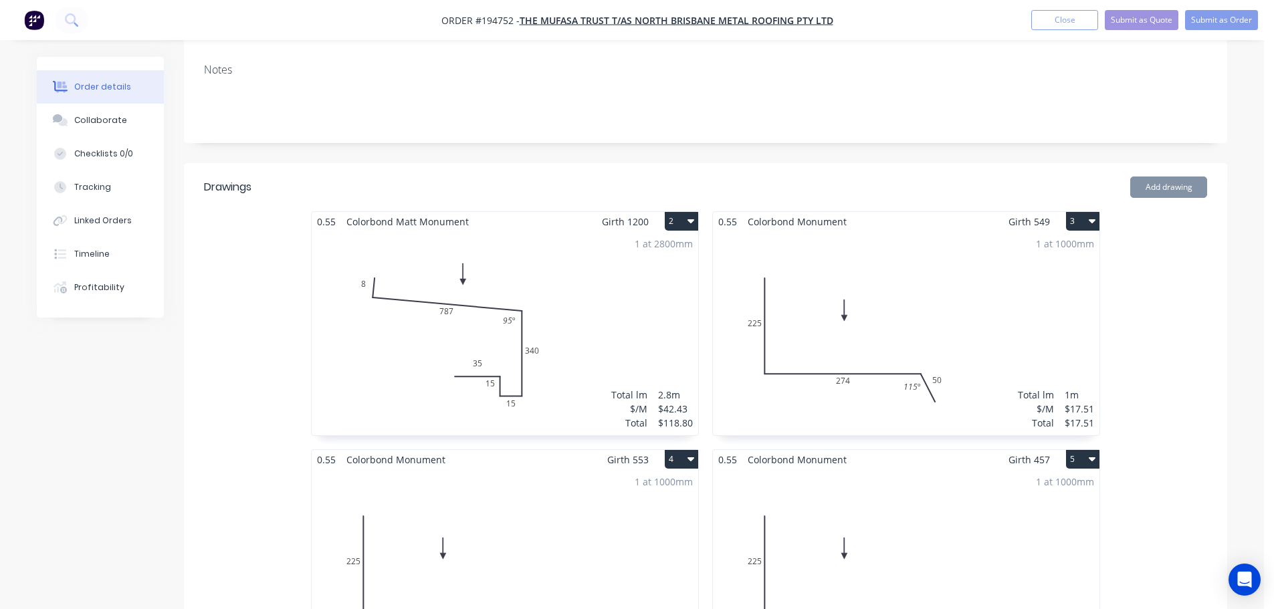
click at [675, 237] on div "1 at 2800mm" at bounding box center [664, 244] width 58 height 14
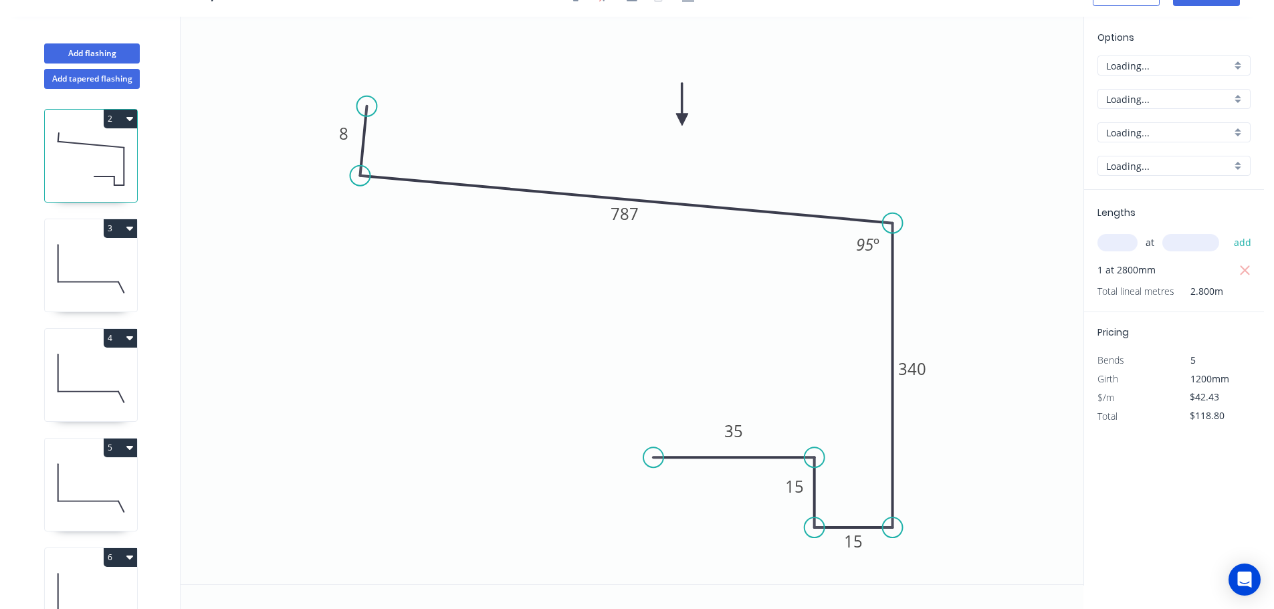
click at [686, 178] on icon "0 8 787 340 15 15 35 95 º" at bounding box center [632, 301] width 903 height 568
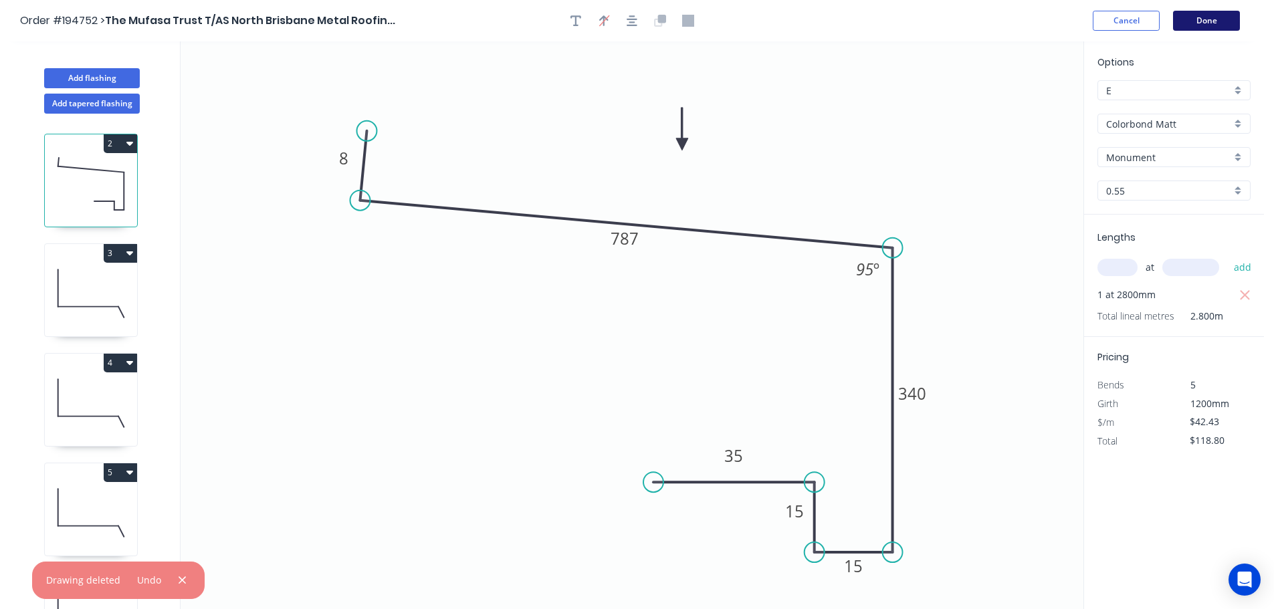
drag, startPoint x: 1216, startPoint y: 9, endPoint x: 1213, endPoint y: 19, distance: 10.6
click at [1218, 10] on header "Order #194752 > The Mufasa Trust T/AS North Brisbane Metal Roofin... Cancel Done" at bounding box center [632, 20] width 1264 height 41
click at [1212, 35] on header "Order #194752 > The Mufasa Trust T/AS North Brisbane Metal Roofin... Cancel Done" at bounding box center [632, 20] width 1264 height 41
click at [1210, 27] on button "Done" at bounding box center [1206, 21] width 67 height 20
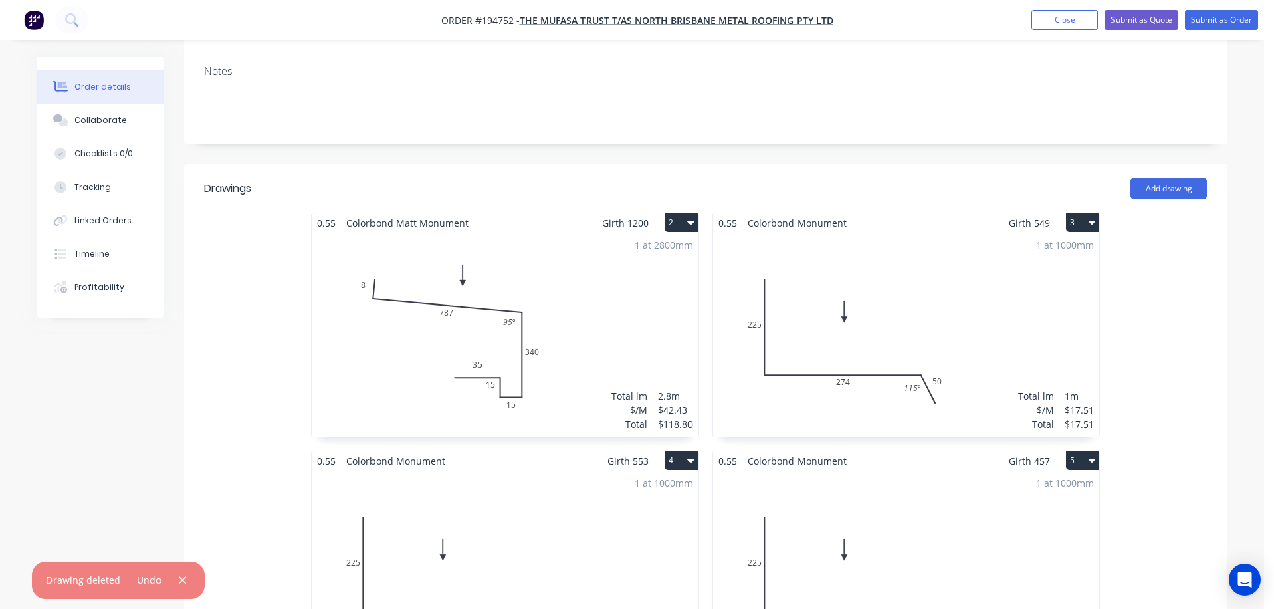
scroll to position [268, 0]
click at [672, 212] on button "2" at bounding box center [681, 221] width 33 height 19
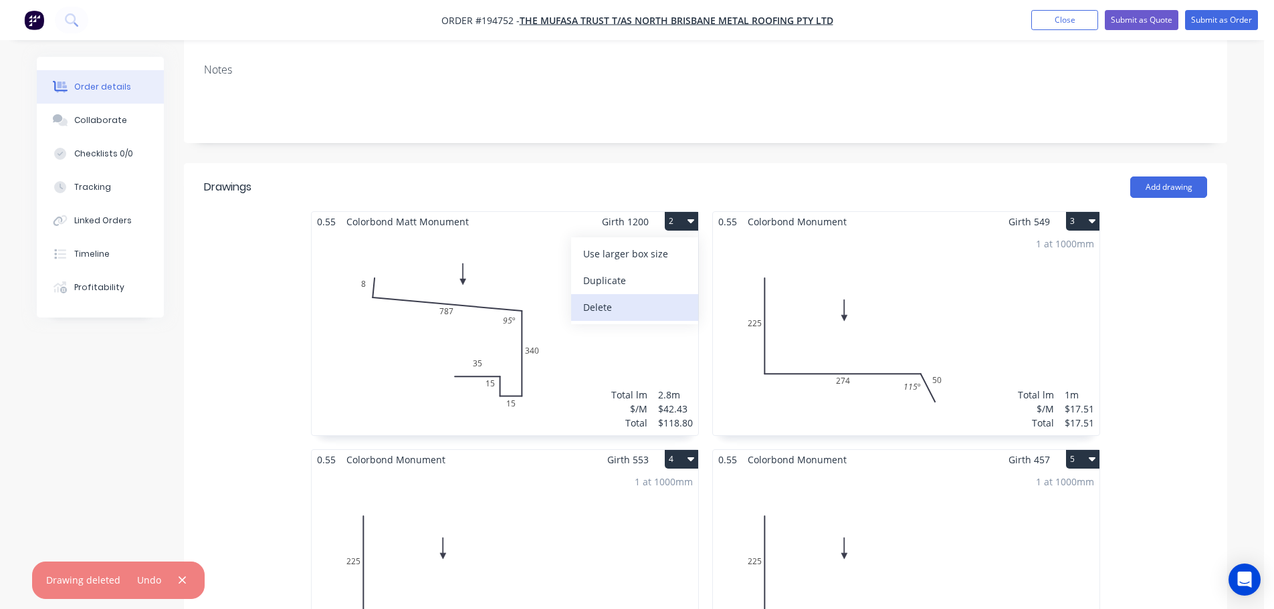
click at [641, 298] on div "Delete" at bounding box center [634, 307] width 103 height 19
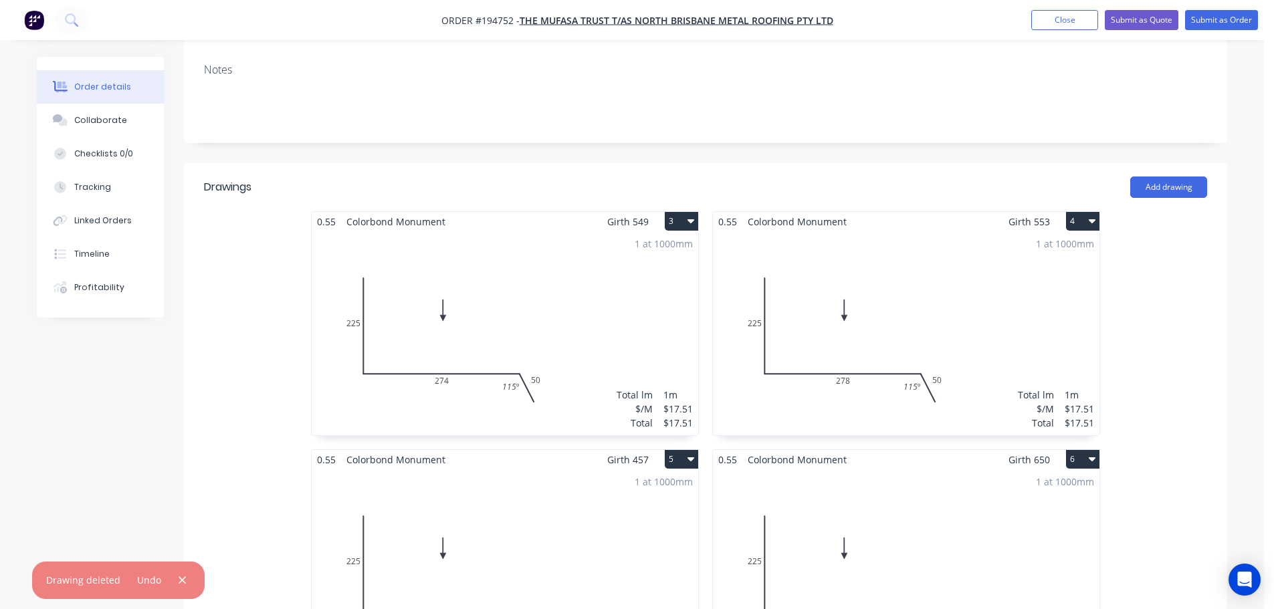
click at [680, 212] on button "3" at bounding box center [681, 221] width 33 height 19
click at [643, 298] on div "Delete" at bounding box center [634, 307] width 103 height 19
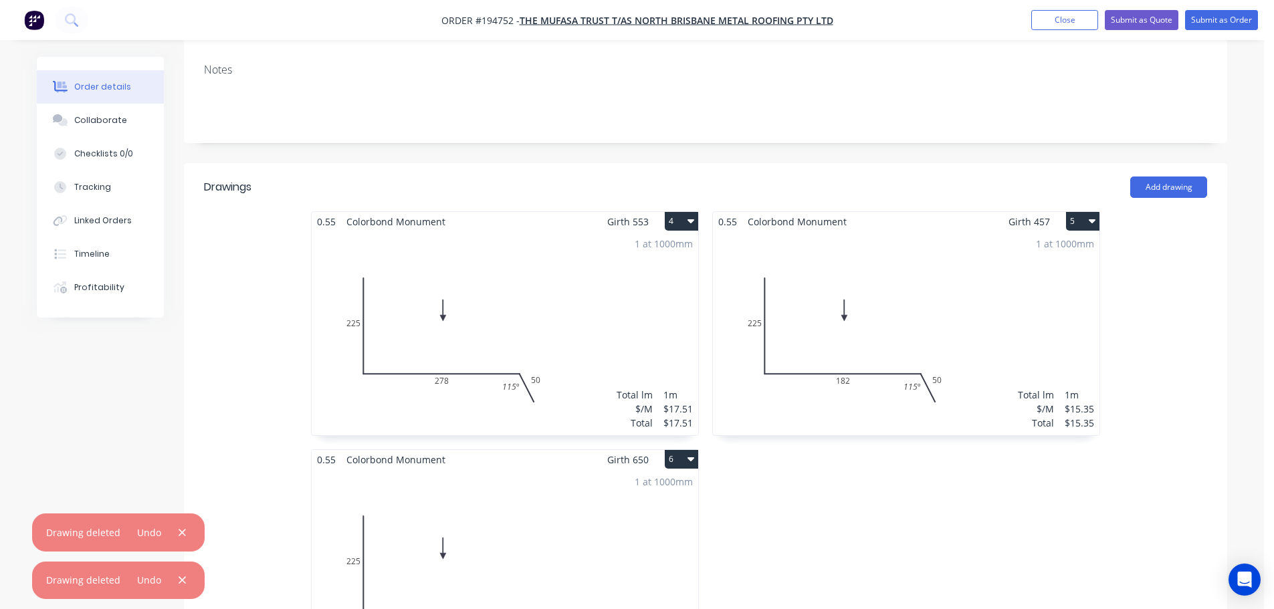
click at [676, 212] on button "4" at bounding box center [681, 221] width 33 height 19
click at [637, 298] on div "Delete" at bounding box center [634, 307] width 103 height 19
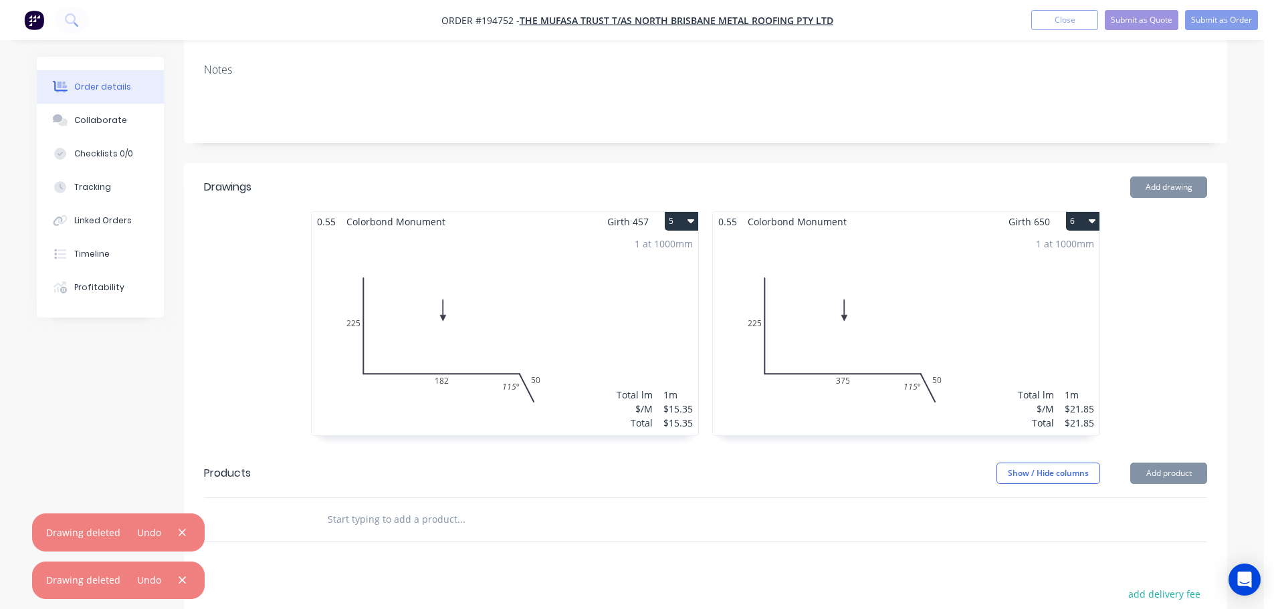
click at [678, 212] on button "5" at bounding box center [681, 221] width 33 height 19
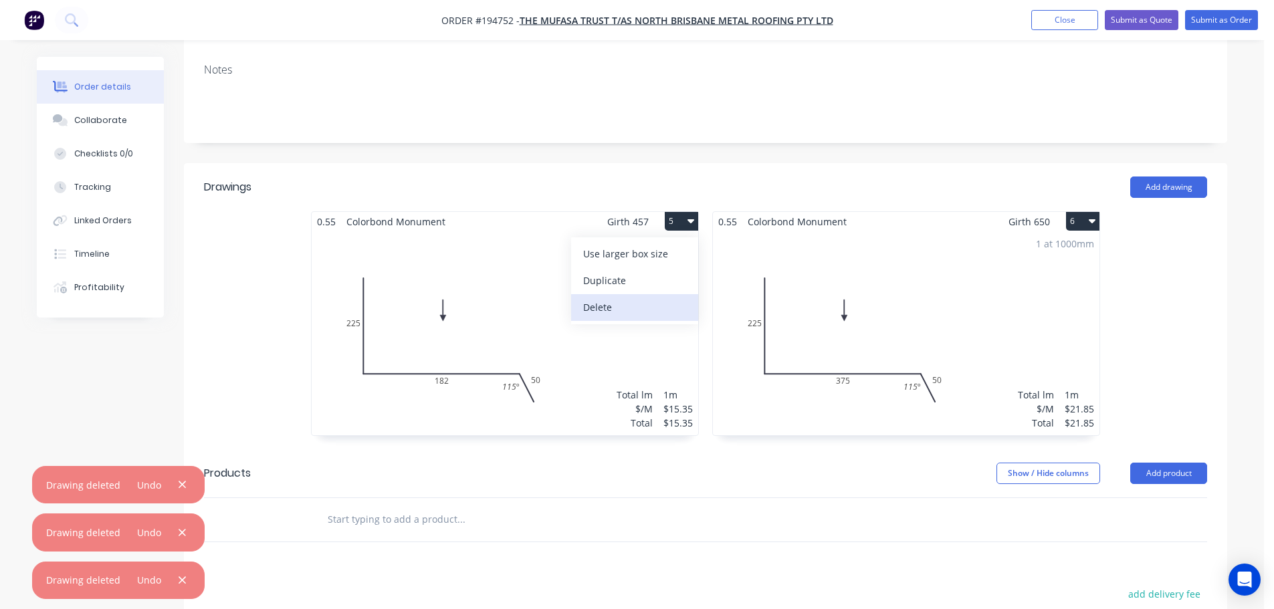
click at [634, 298] on div "Delete" at bounding box center [634, 307] width 103 height 19
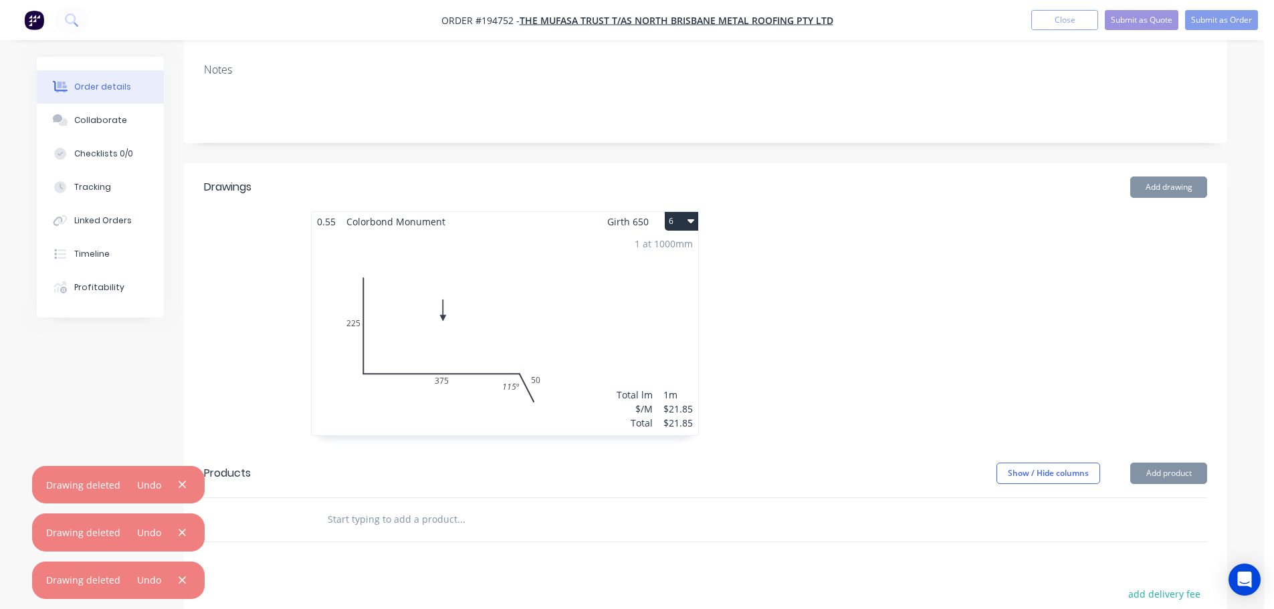
click at [678, 212] on button "6" at bounding box center [681, 221] width 33 height 19
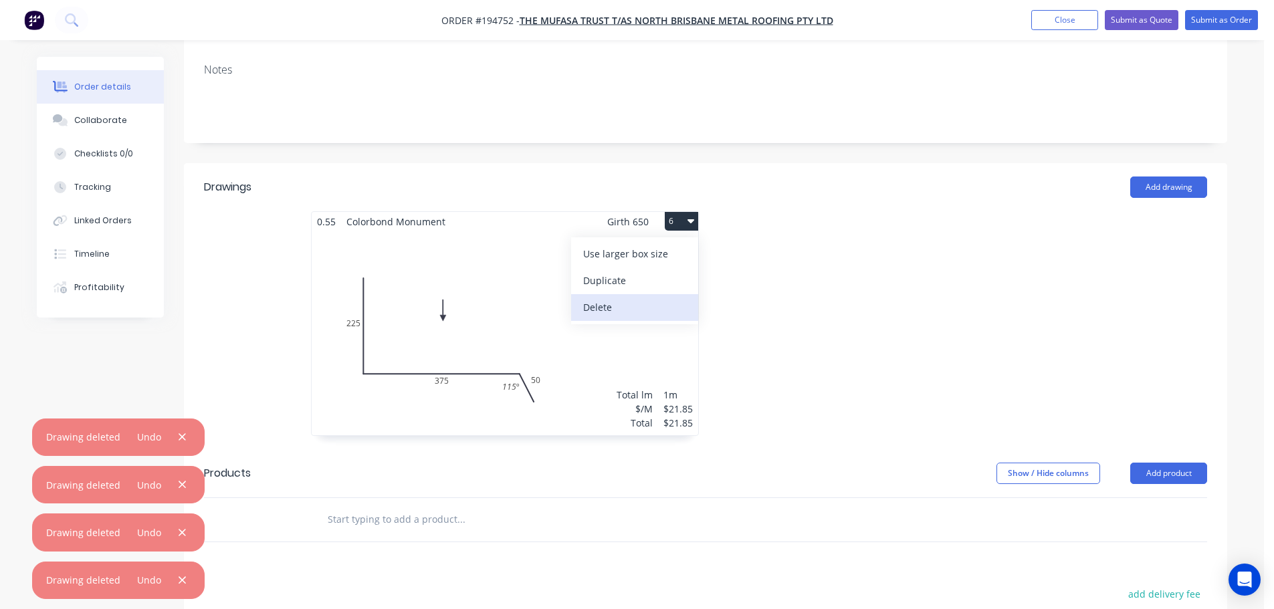
click at [647, 298] on div "Delete" at bounding box center [634, 307] width 103 height 19
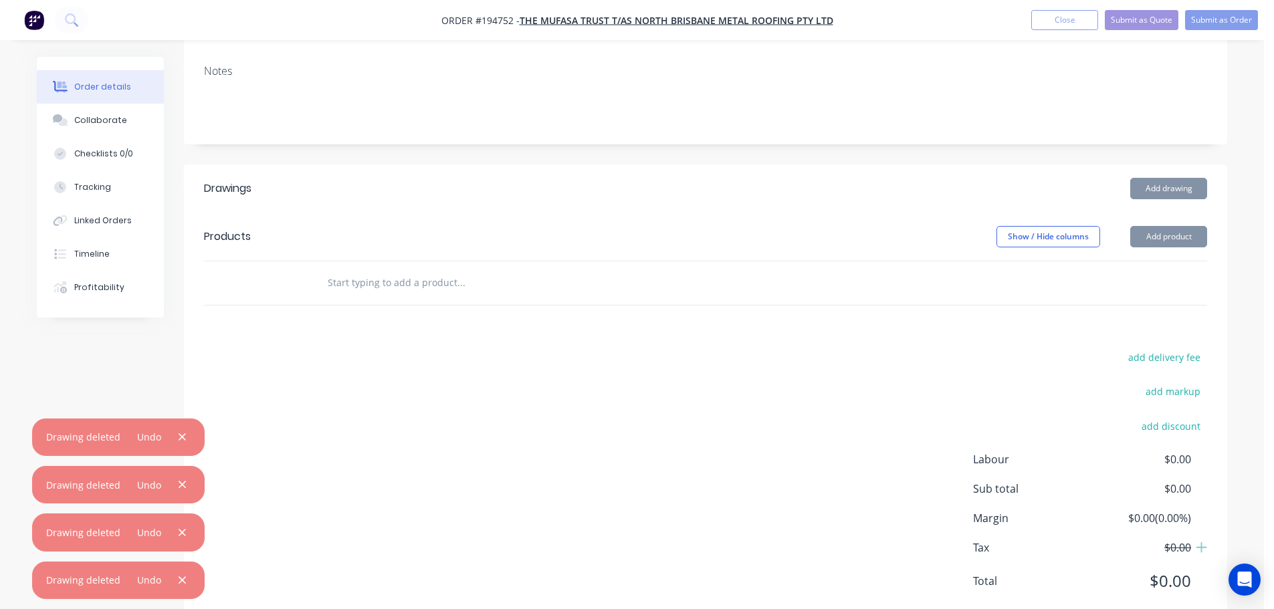
click at [771, 270] on div at bounding box center [551, 283] width 471 height 27
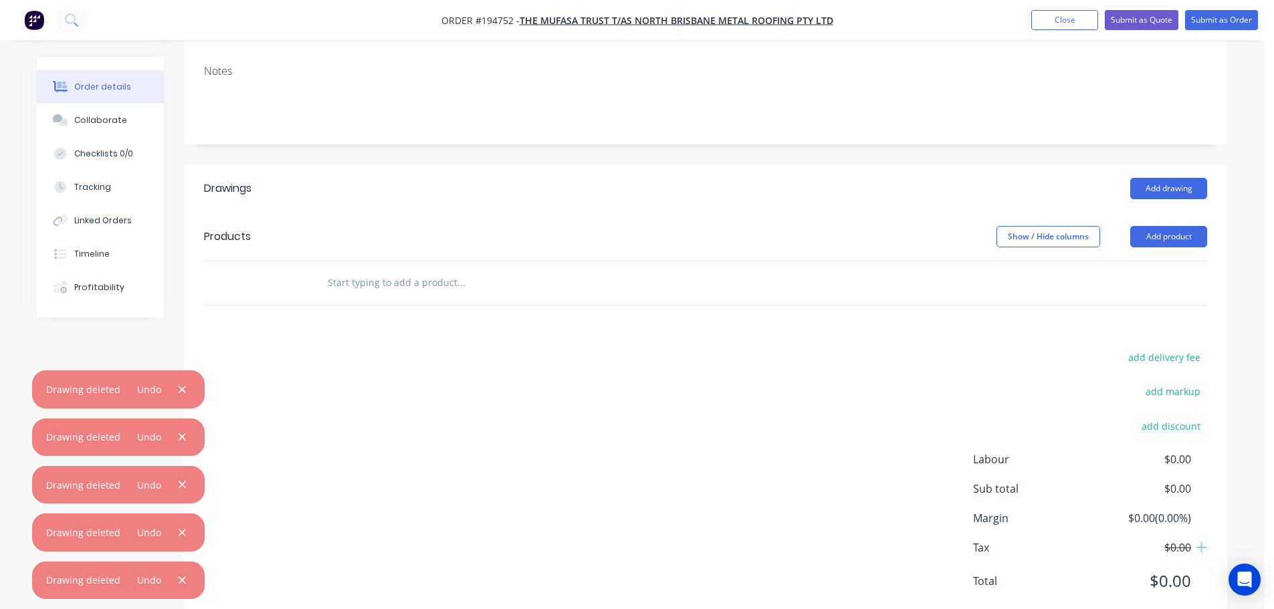
click at [733, 213] on header "Products Show / Hide columns Add product" at bounding box center [706, 237] width 1044 height 48
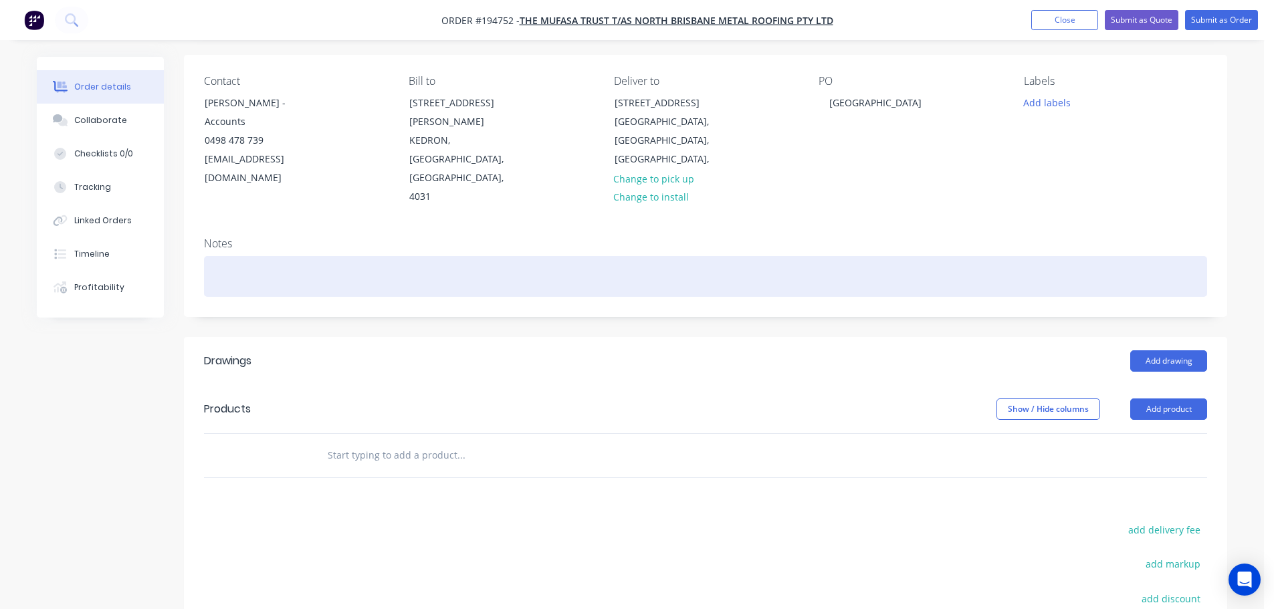
scroll to position [0, 0]
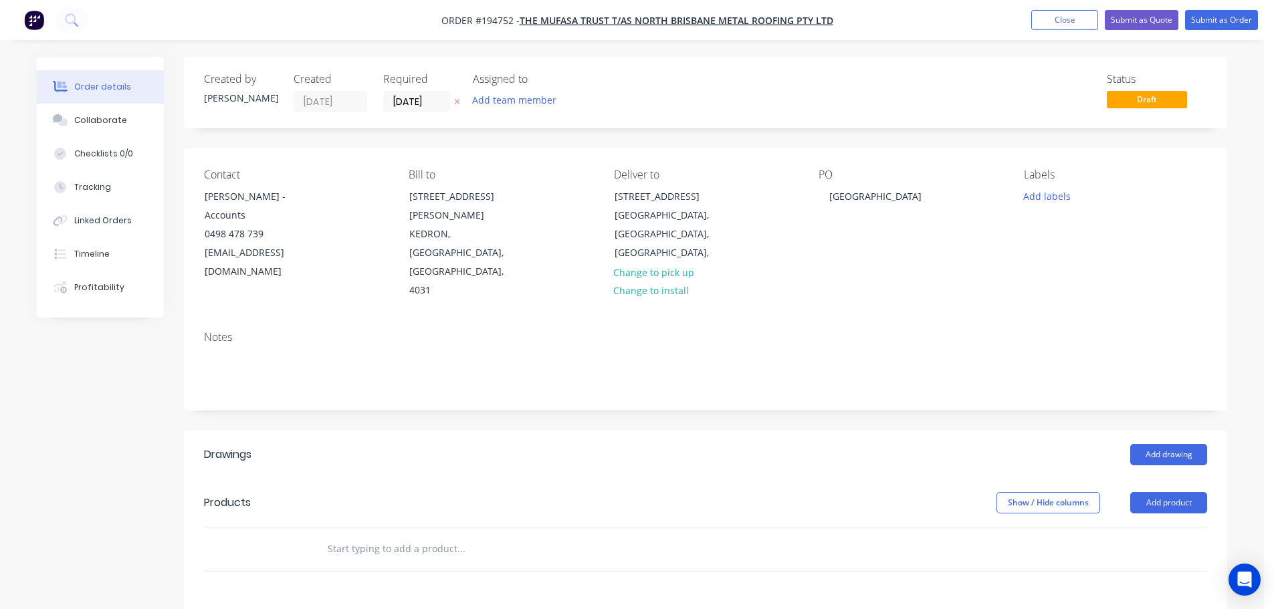
click at [822, 492] on div "Show / Hide columns Add product" at bounding box center [812, 502] width 790 height 21
click at [1151, 492] on button "Add product" at bounding box center [1169, 502] width 77 height 21
click at [1131, 554] on div "Basic product" at bounding box center [1144, 563] width 103 height 19
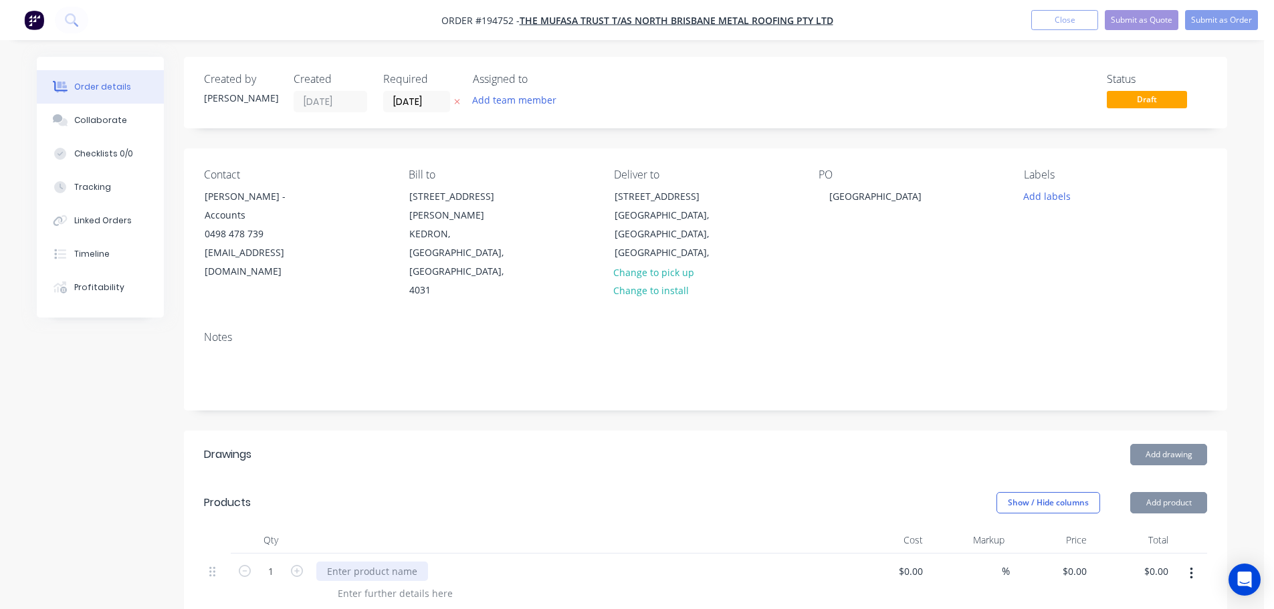
click at [399, 562] on div at bounding box center [372, 571] width 112 height 19
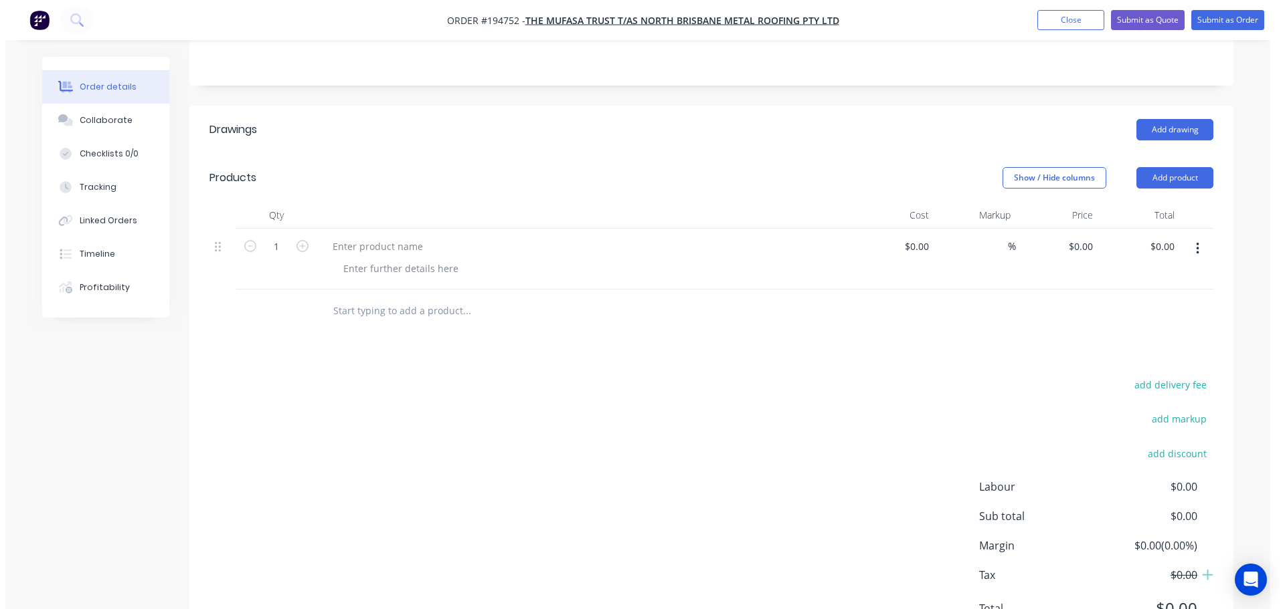
scroll to position [353, 0]
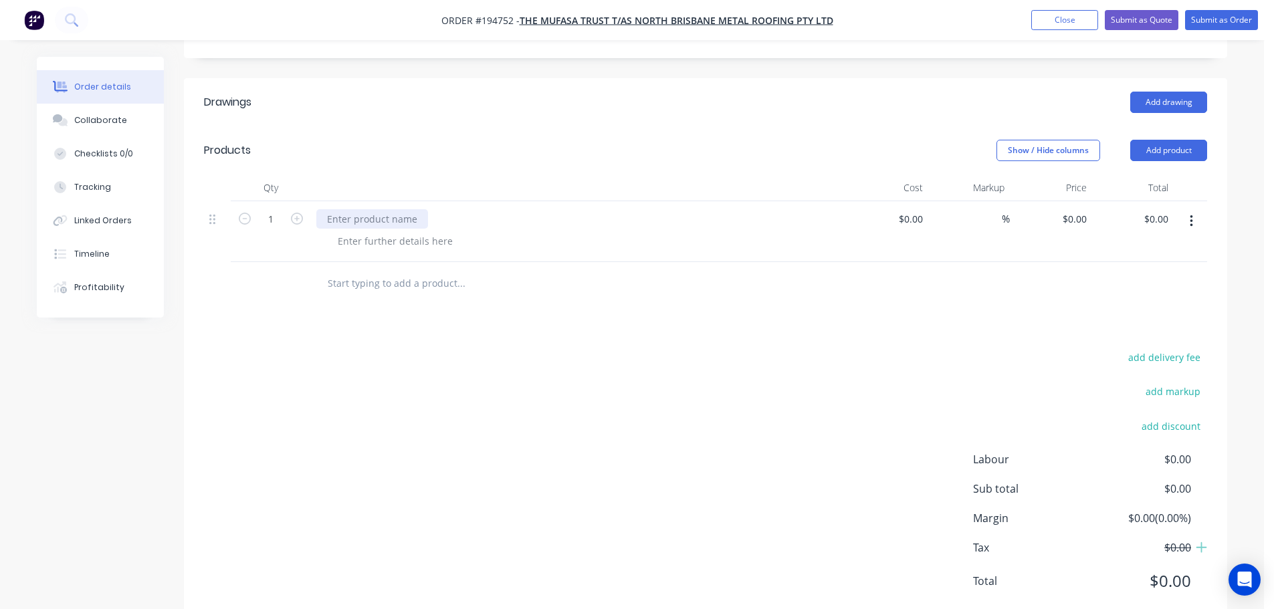
click at [411, 209] on div at bounding box center [372, 218] width 112 height 19
click at [362, 231] on div at bounding box center [395, 240] width 136 height 19
click at [452, 349] on div "add delivery fee add markup add discount Labour $0.00 Sub total $0.00 Margin $0…" at bounding box center [706, 478] width 1004 height 258
click at [1230, 25] on button "Submit as Order" at bounding box center [1222, 20] width 73 height 20
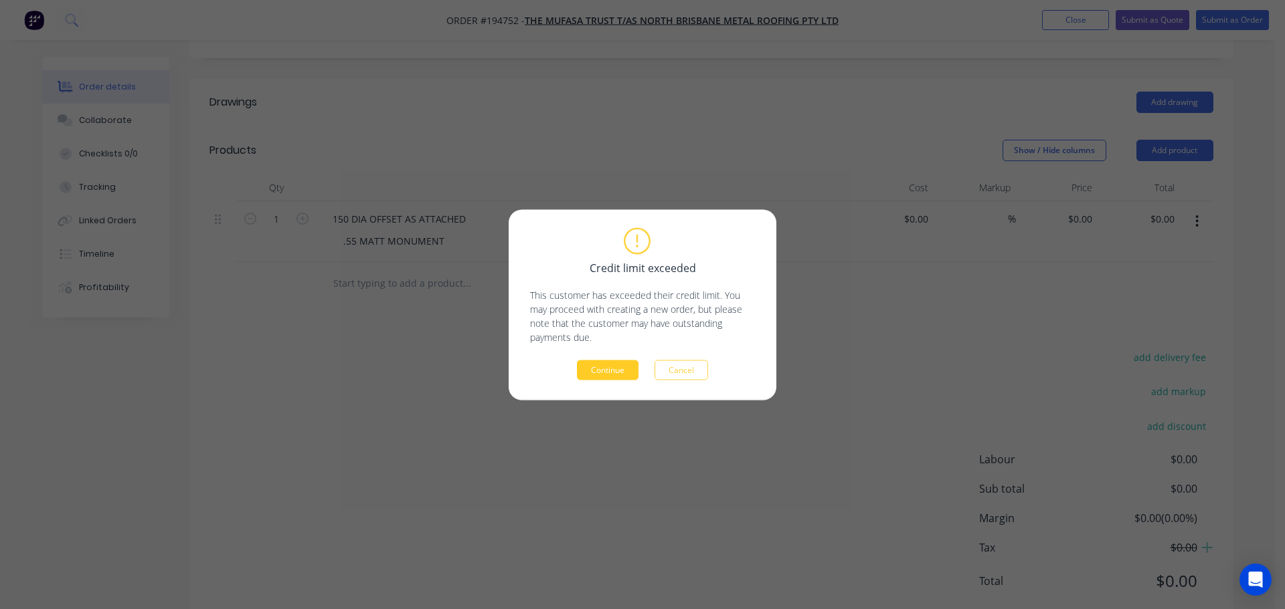
click at [632, 372] on button "Continue" at bounding box center [608, 370] width 62 height 20
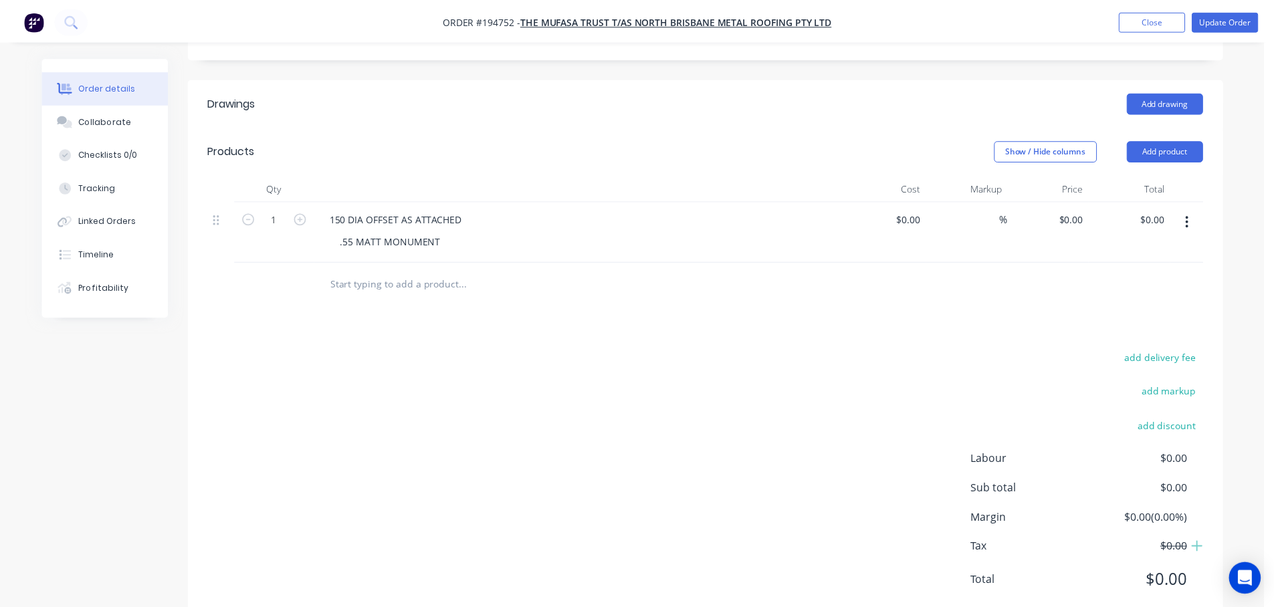
scroll to position [169, 0]
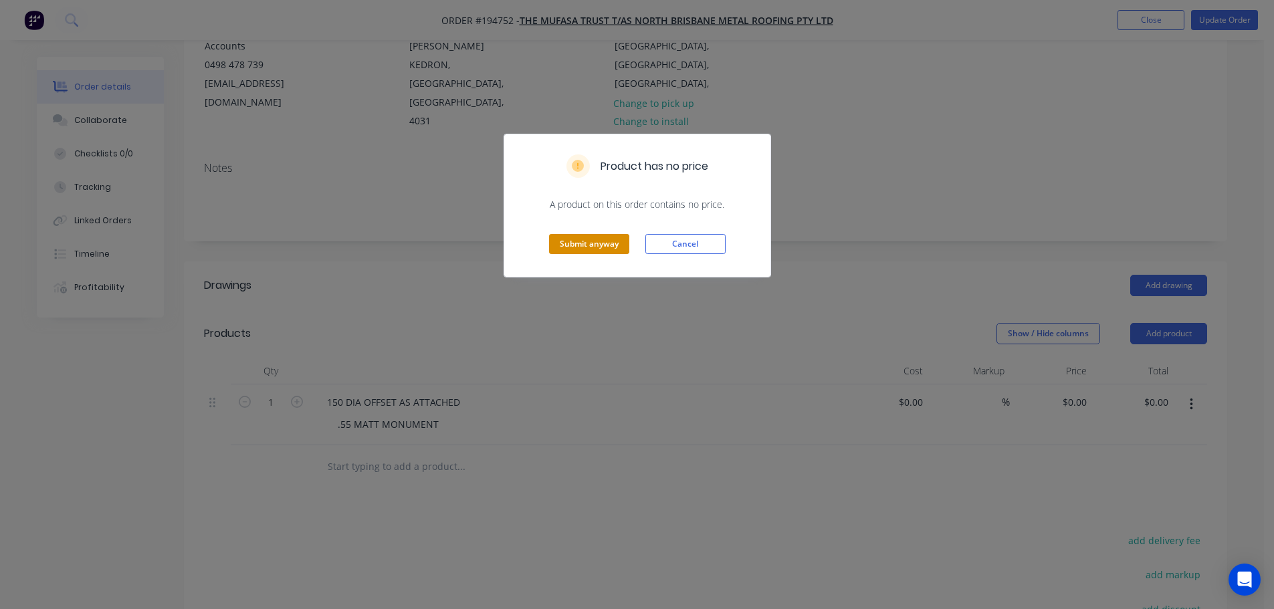
click at [609, 252] on button "Submit anyway" at bounding box center [589, 244] width 80 height 20
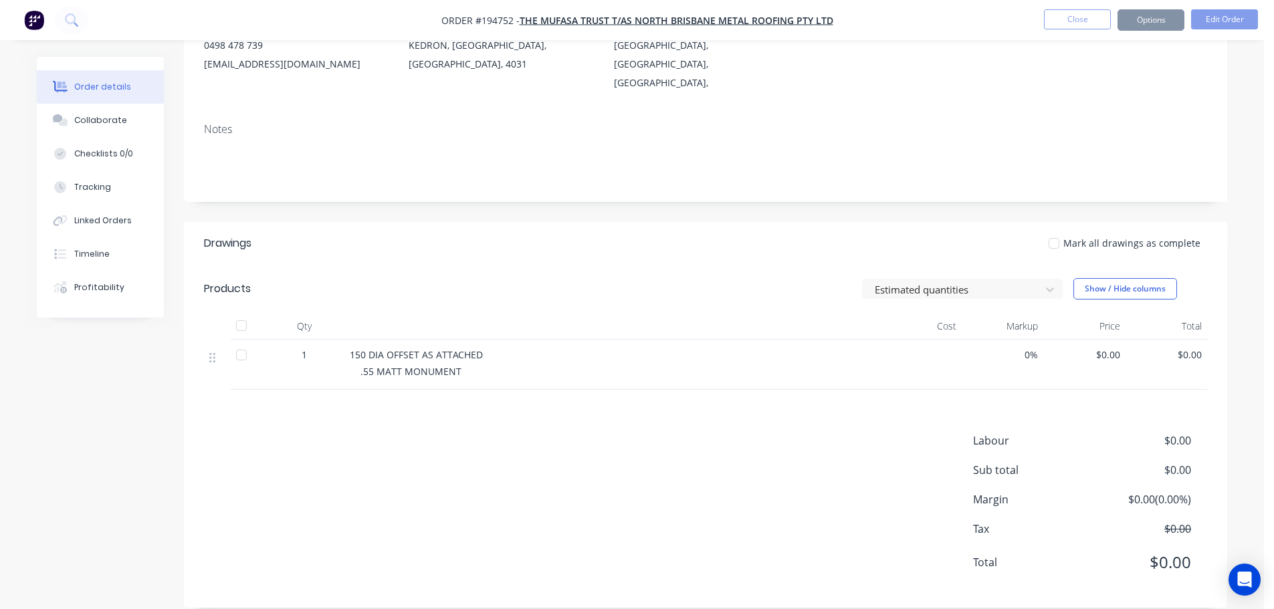
scroll to position [126, 0]
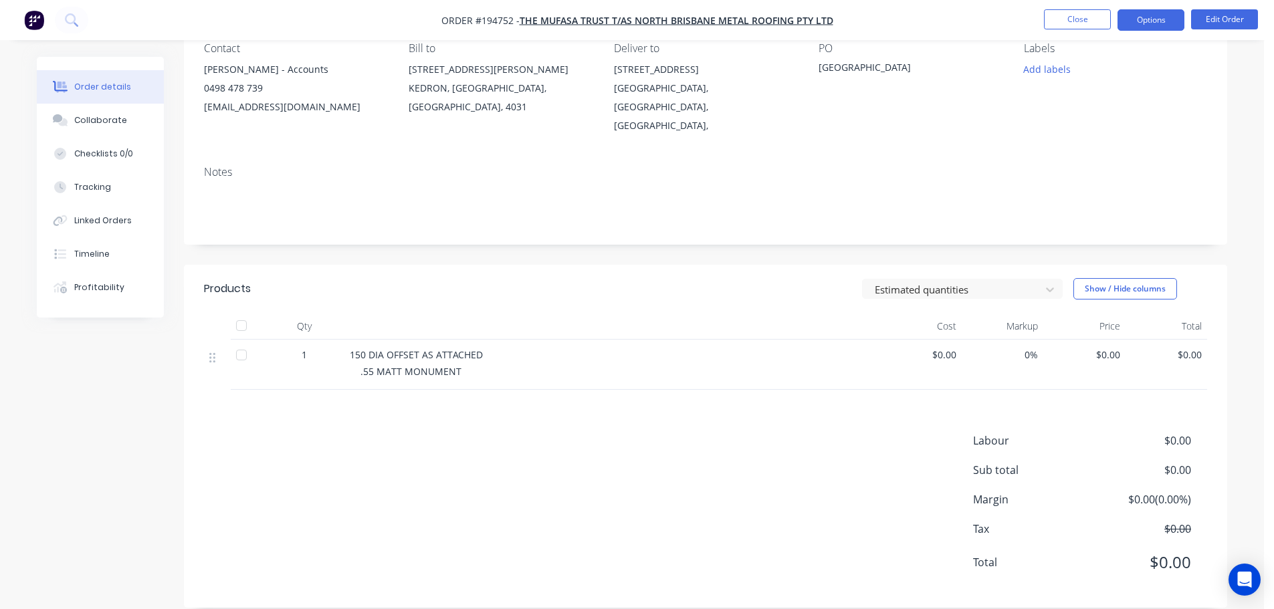
click at [1166, 21] on button "Options" at bounding box center [1151, 19] width 67 height 21
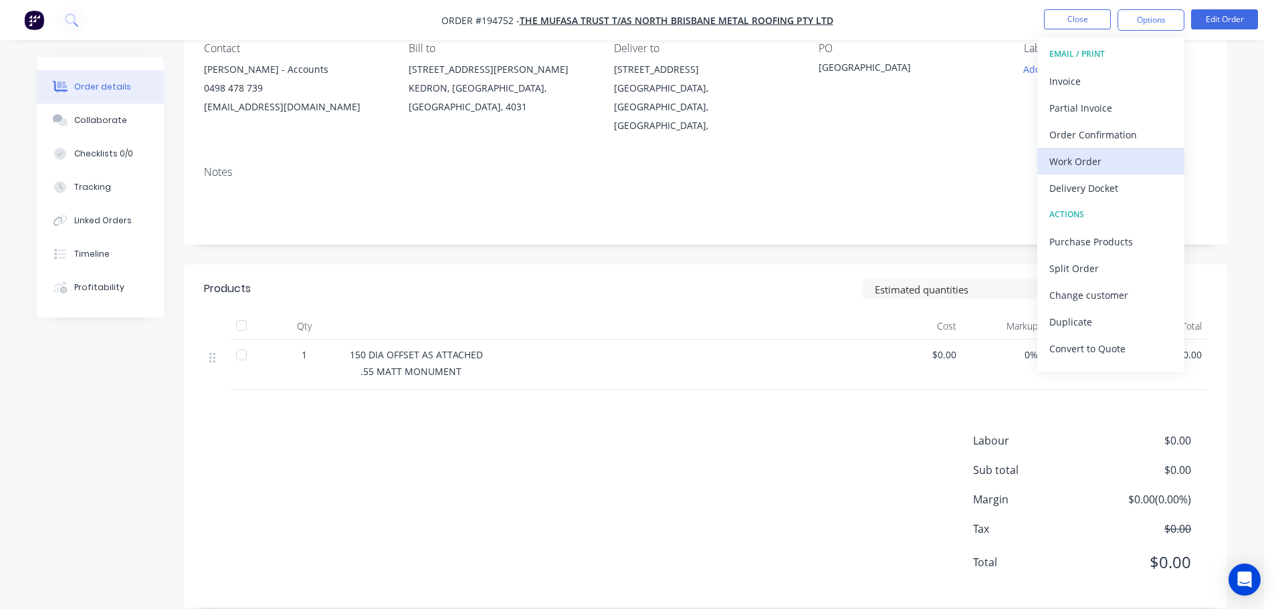
click at [1093, 157] on div "Work Order" at bounding box center [1111, 161] width 123 height 19
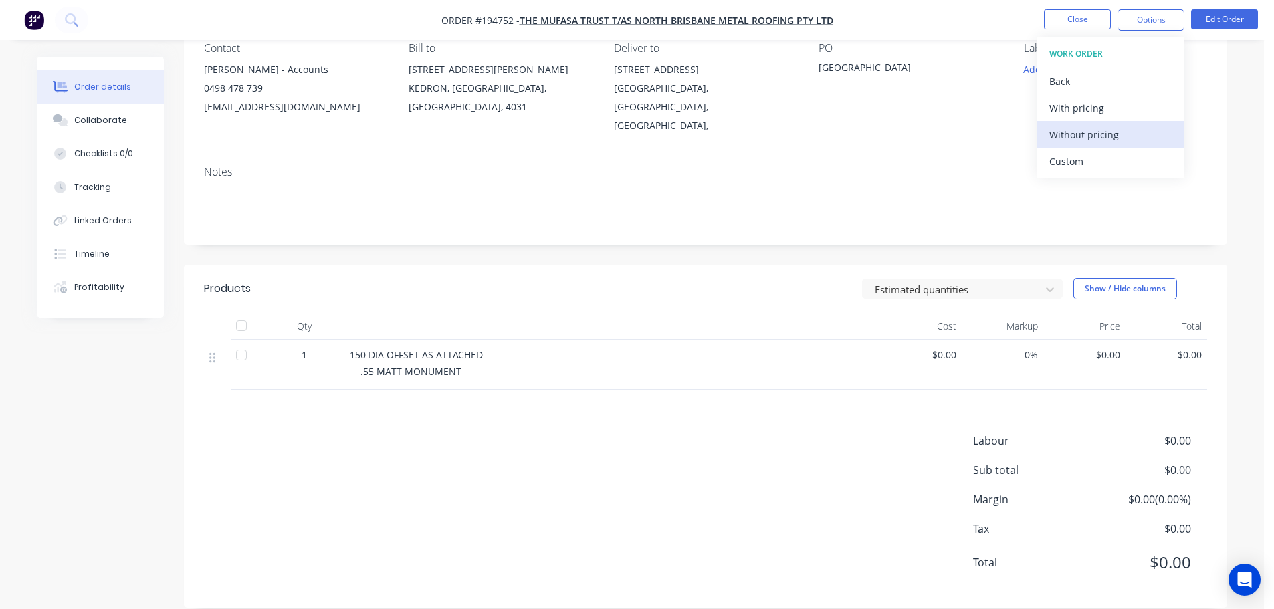
click at [1093, 137] on div "Without pricing" at bounding box center [1111, 134] width 123 height 19
click at [1063, 23] on button "Close" at bounding box center [1077, 19] width 67 height 20
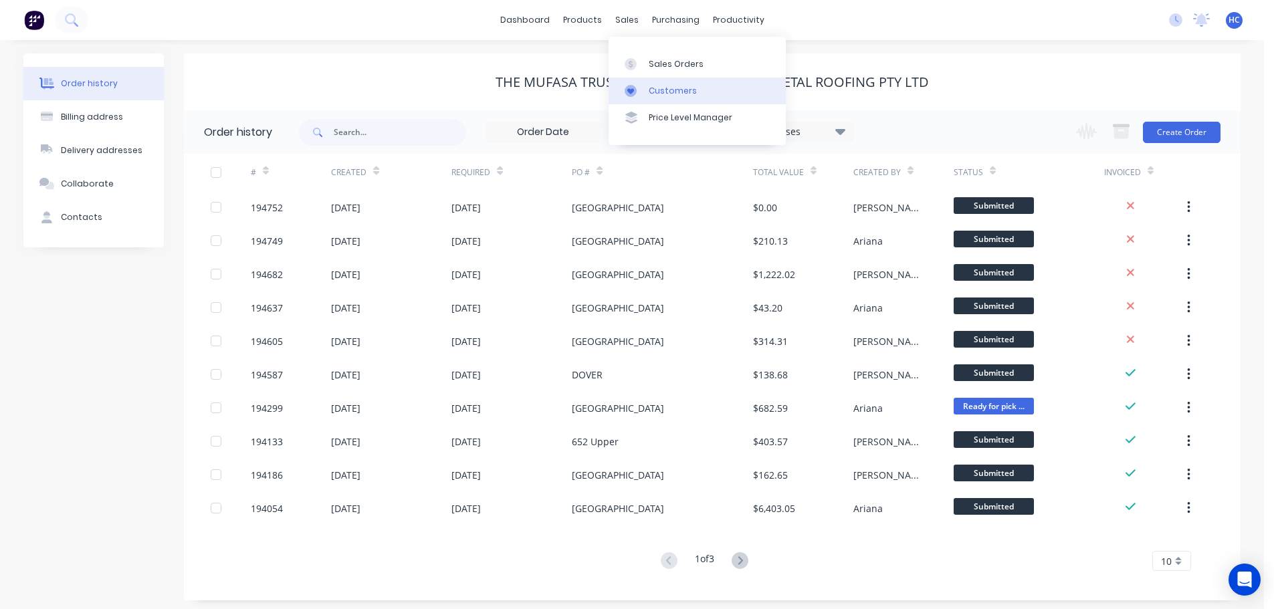
click at [658, 87] on div "Customers" at bounding box center [673, 91] width 48 height 12
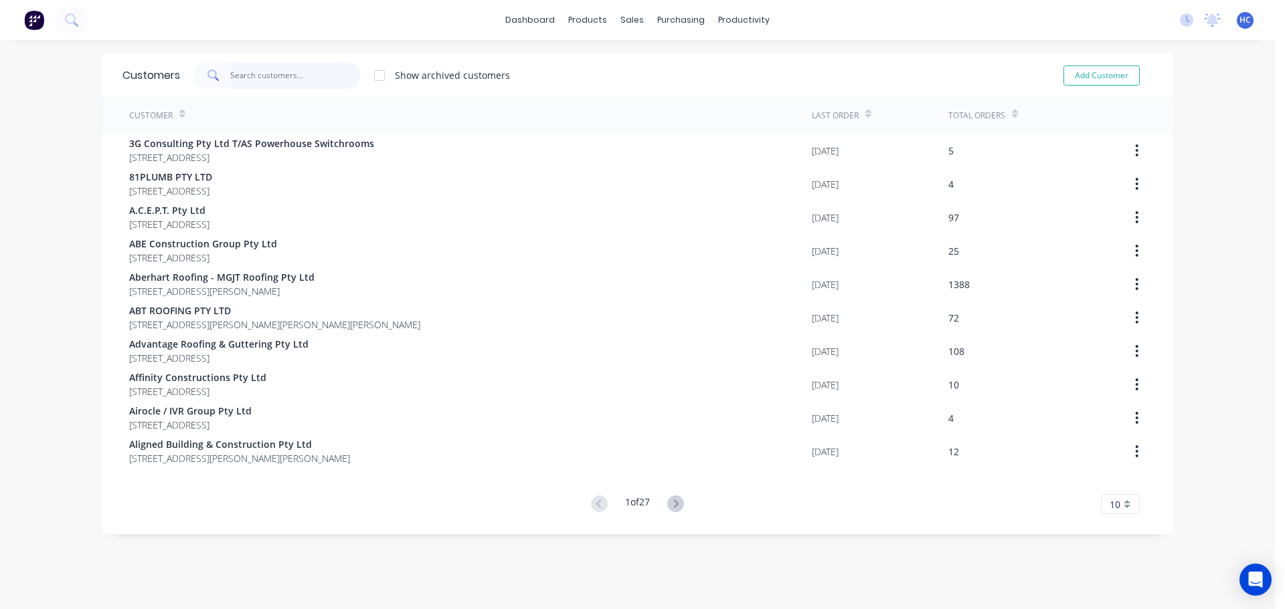
click at [296, 76] on input "text" at bounding box center [295, 75] width 130 height 27
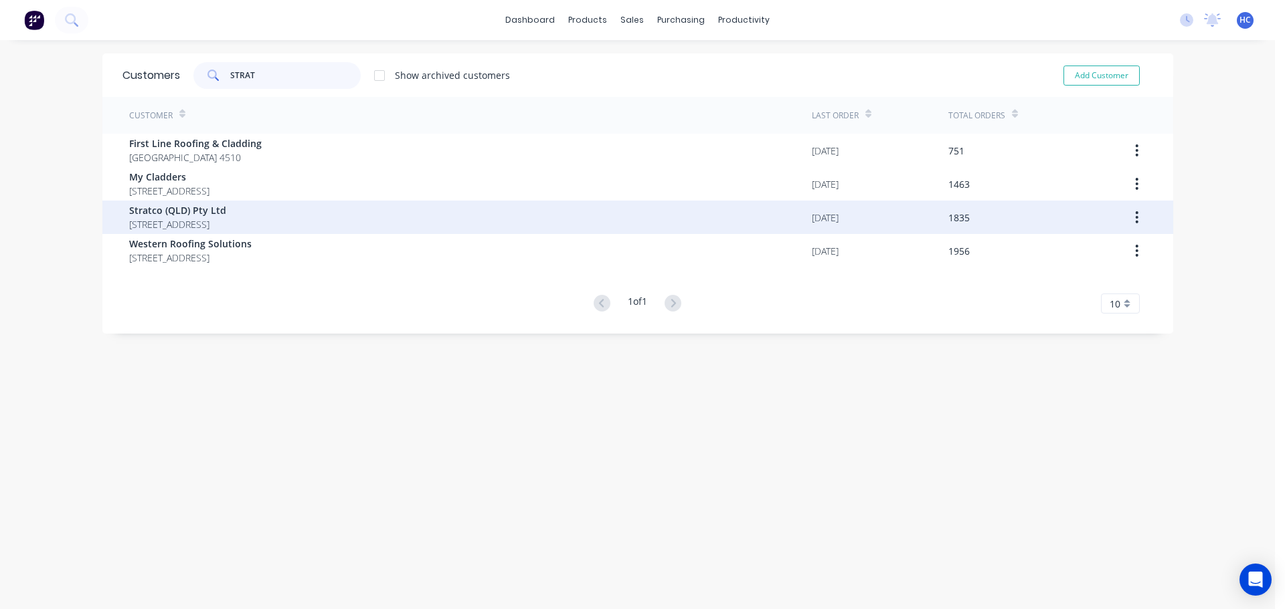
type input "STRAT"
click at [190, 217] on span "Stratco (QLD) Pty Ltd" at bounding box center [177, 210] width 97 height 14
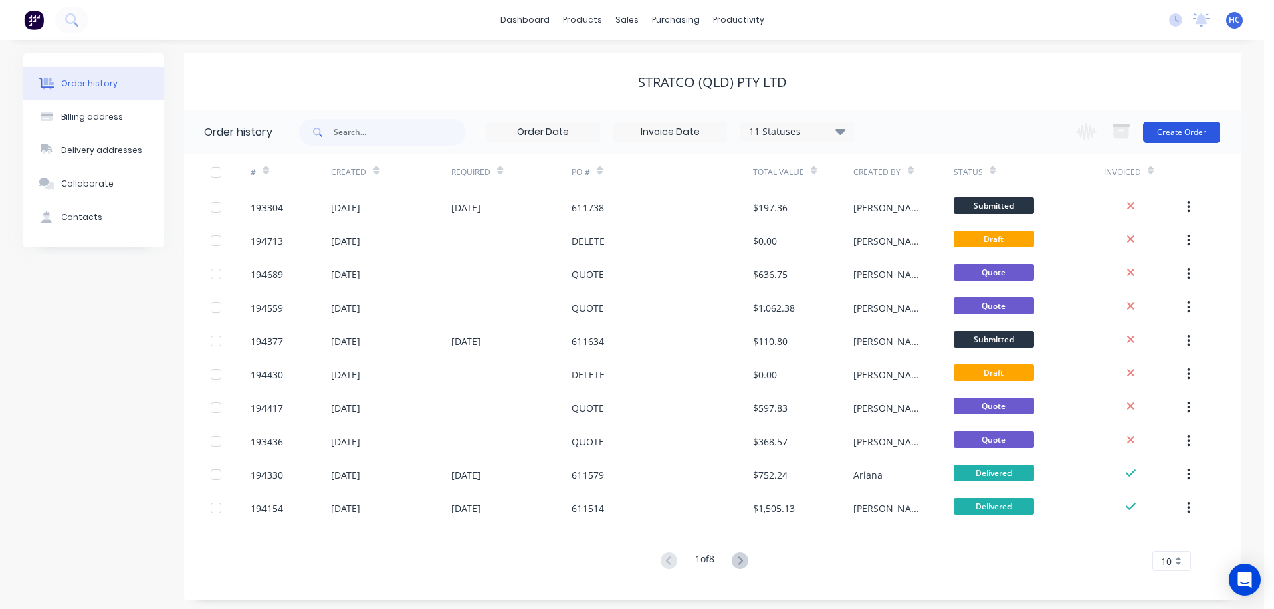
click at [1191, 134] on button "Create Order" at bounding box center [1182, 132] width 78 height 21
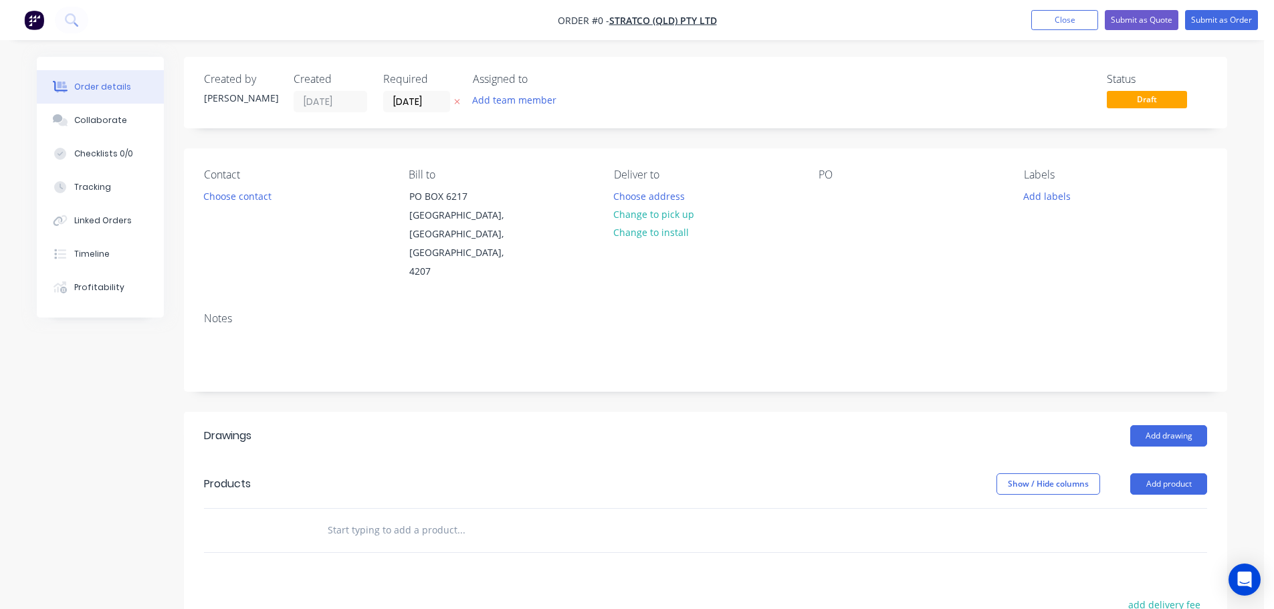
click at [456, 102] on icon "button" at bounding box center [457, 102] width 6 height 8
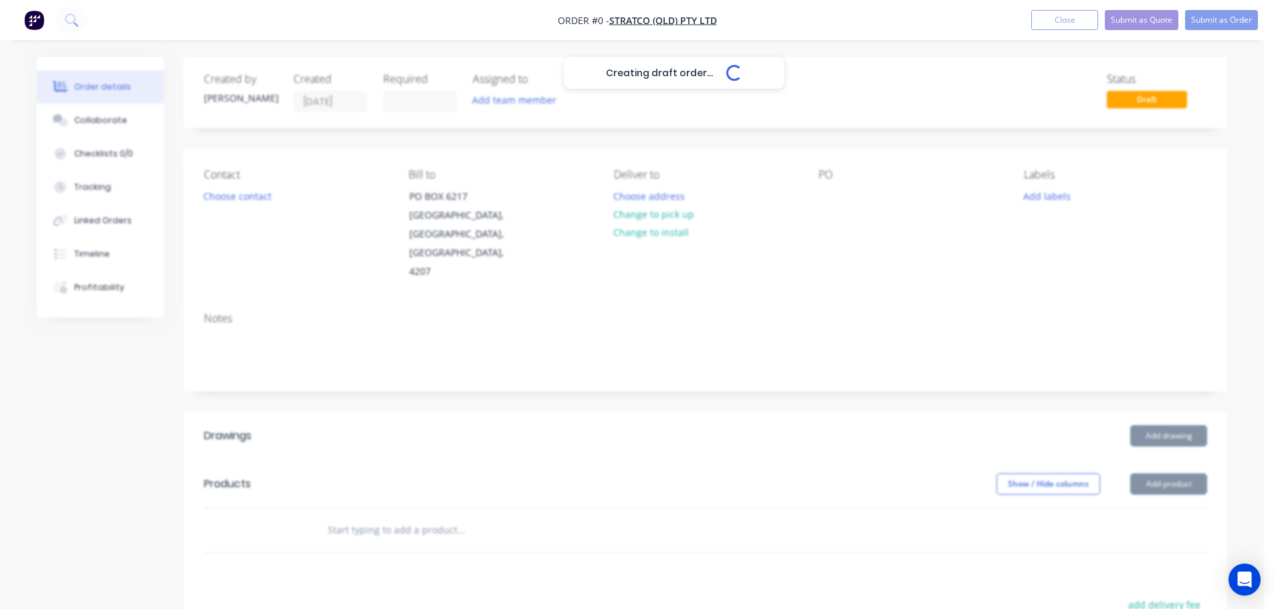
click at [833, 201] on div "Creating draft order... Loading..." at bounding box center [674, 361] width 1274 height 609
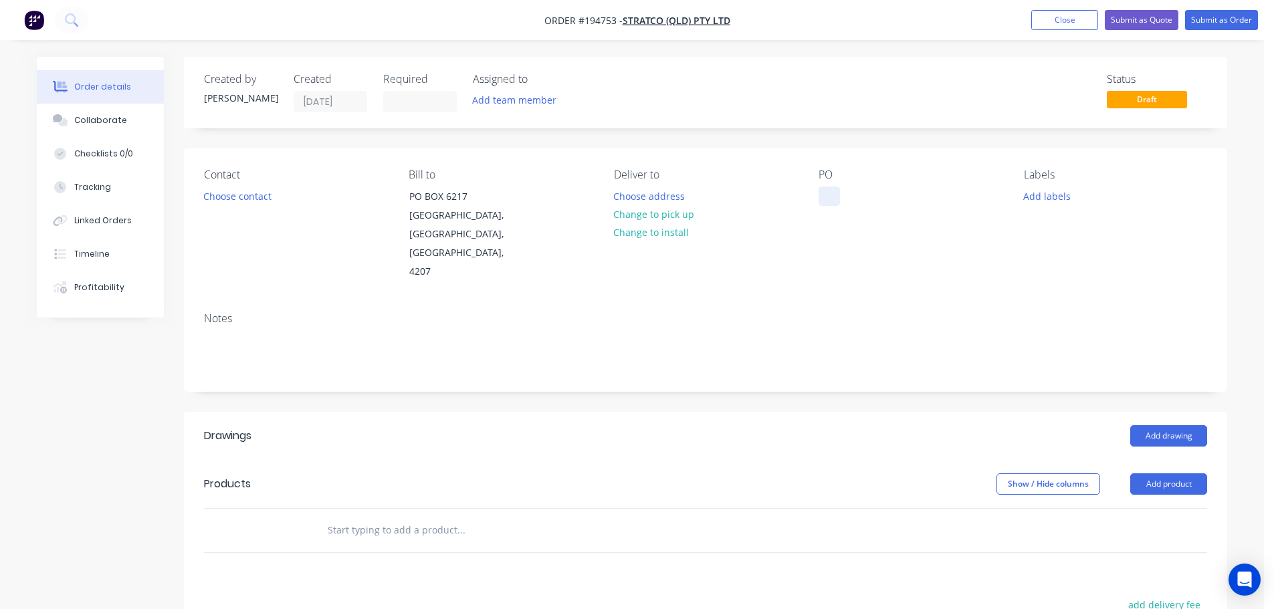
click at [836, 204] on div at bounding box center [829, 196] width 21 height 19
click at [1161, 474] on button "Add product" at bounding box center [1169, 484] width 77 height 21
click at [1148, 508] on div "Product catalogue" at bounding box center [1144, 517] width 103 height 19
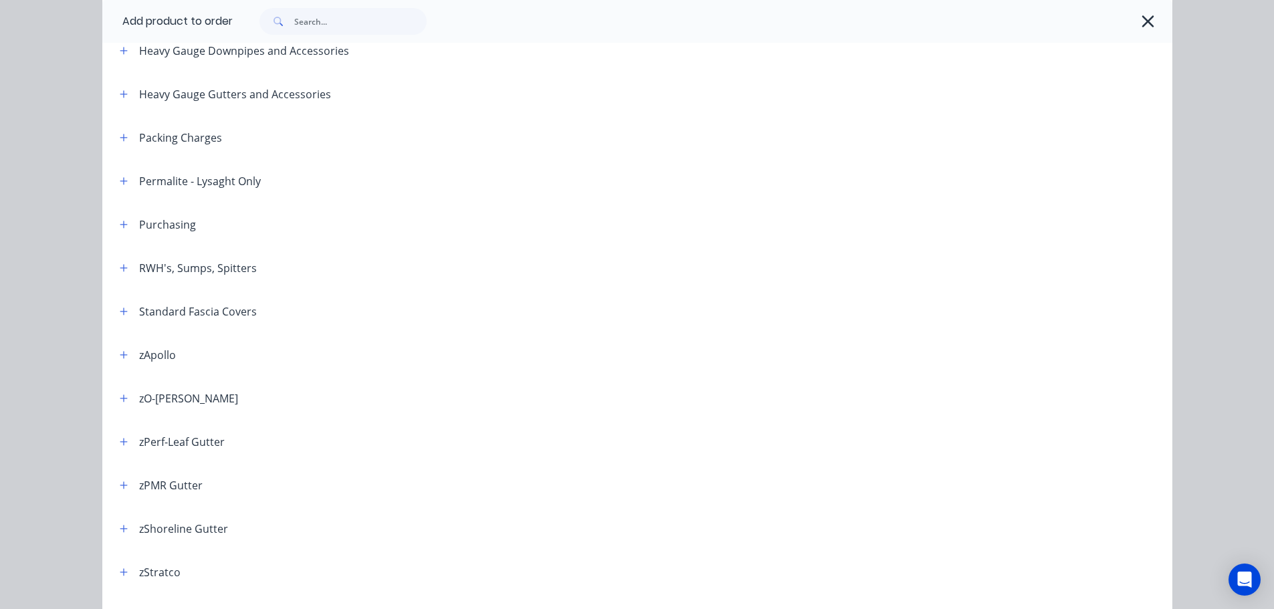
scroll to position [332, 0]
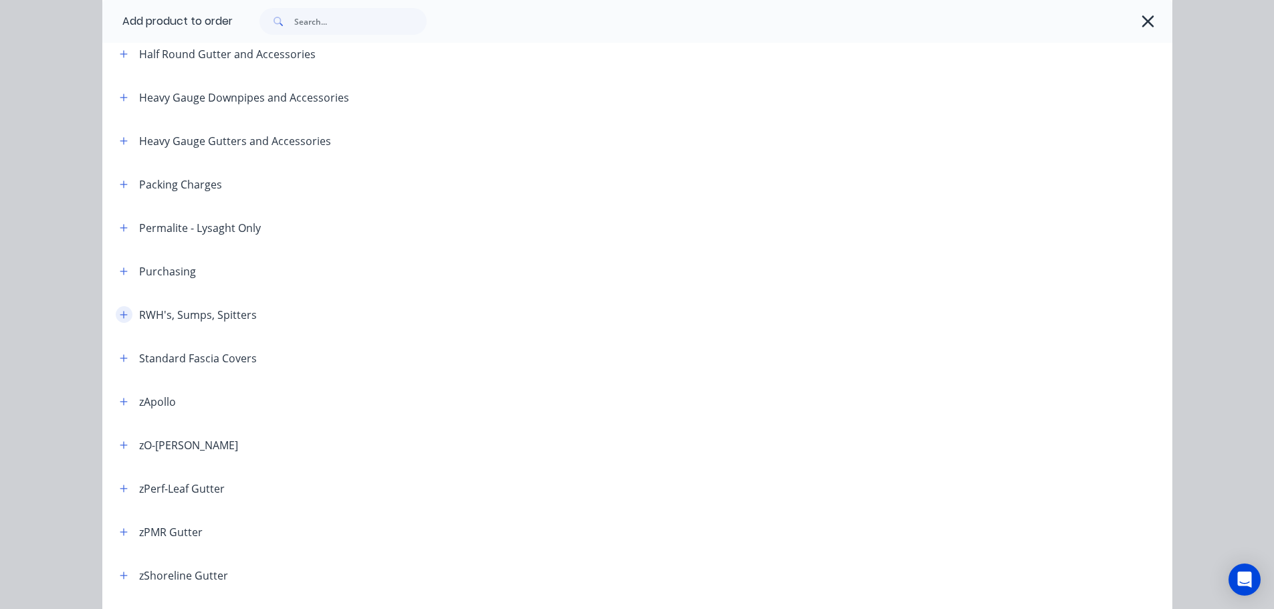
click at [120, 312] on icon "button" at bounding box center [123, 314] width 7 height 7
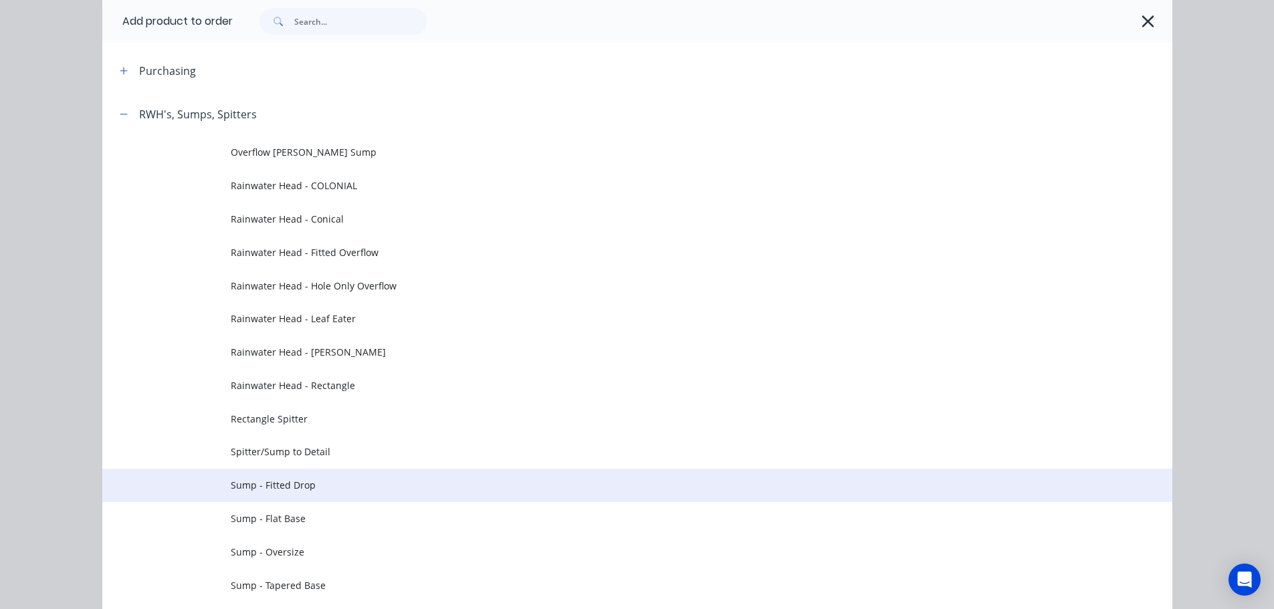
scroll to position [599, 0]
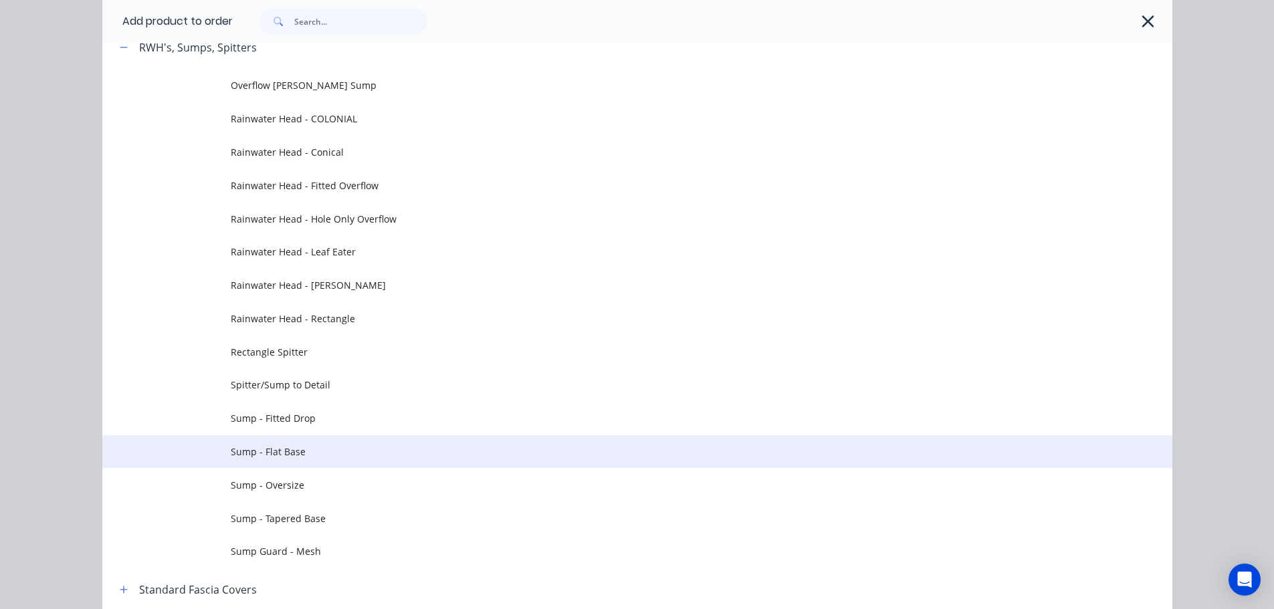
click at [342, 449] on span "Sump - Flat Base" at bounding box center [607, 452] width 753 height 14
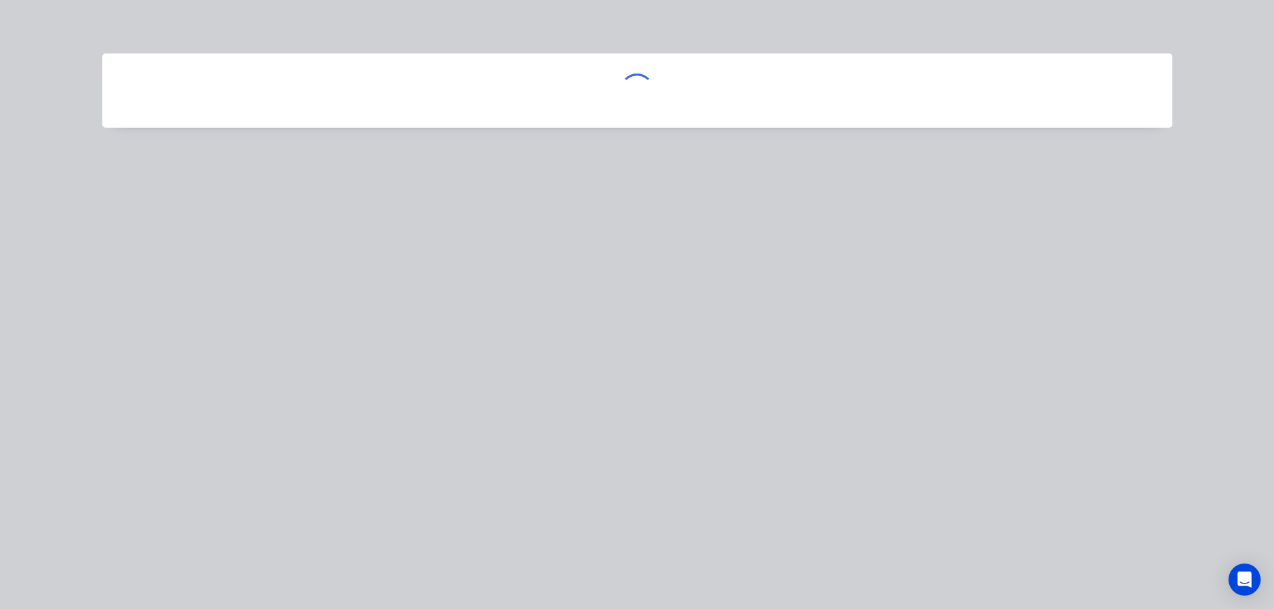
scroll to position [0, 0]
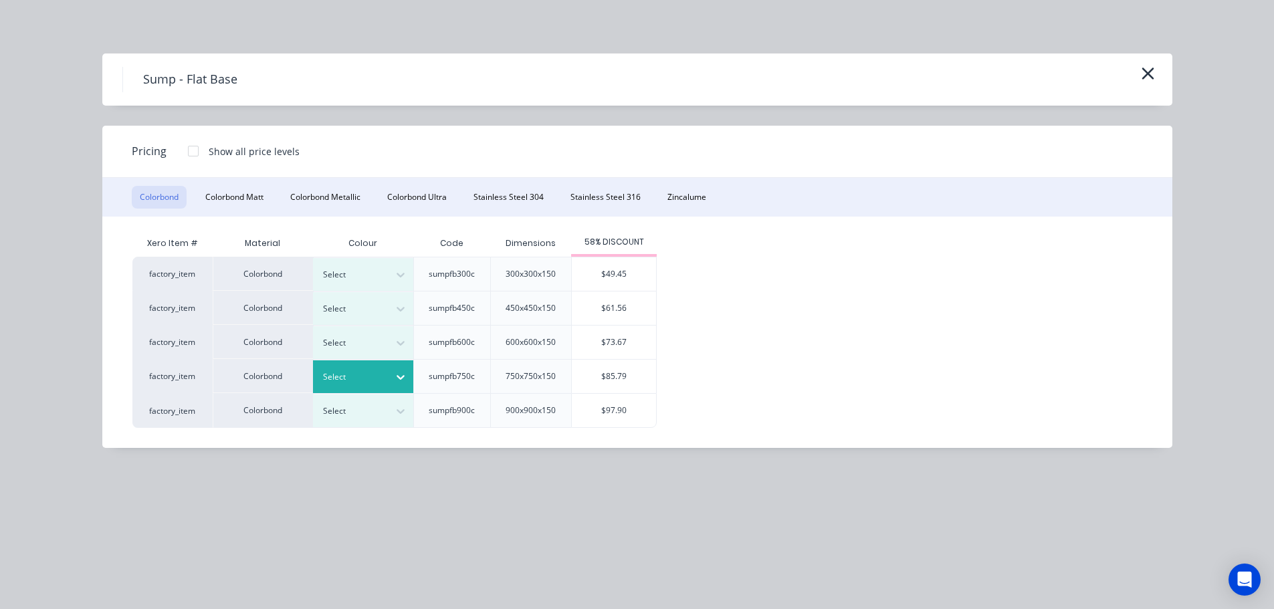
click at [344, 383] on div at bounding box center [353, 377] width 60 height 15
click at [617, 379] on div "$85.79" at bounding box center [614, 376] width 84 height 33
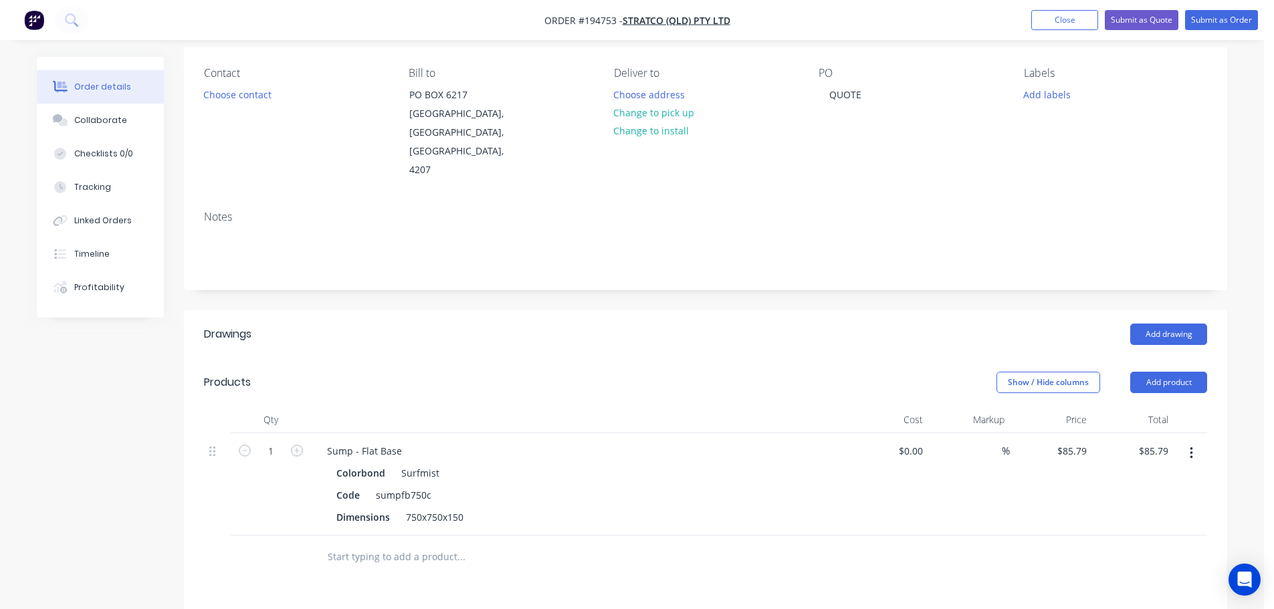
scroll to position [134, 0]
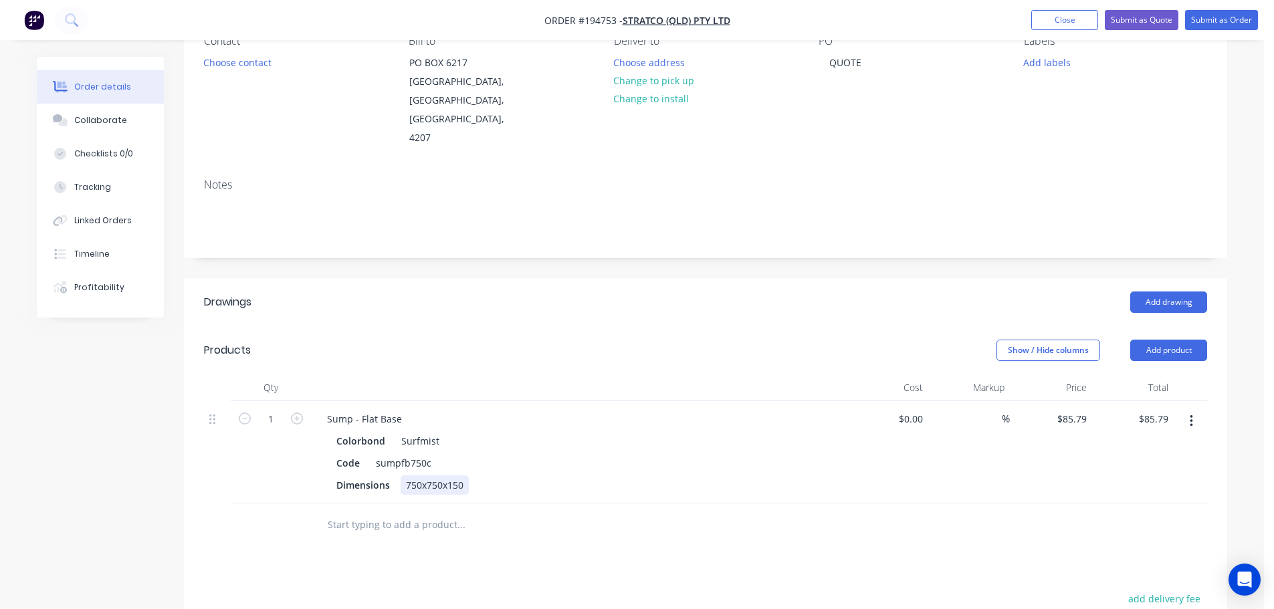
click at [415, 476] on div "750x750x150" at bounding box center [435, 485] width 68 height 19
click at [299, 413] on icon "button" at bounding box center [297, 419] width 12 height 12
type input "2"
type input "$171.58"
click at [299, 413] on icon "button" at bounding box center [297, 419] width 12 height 12
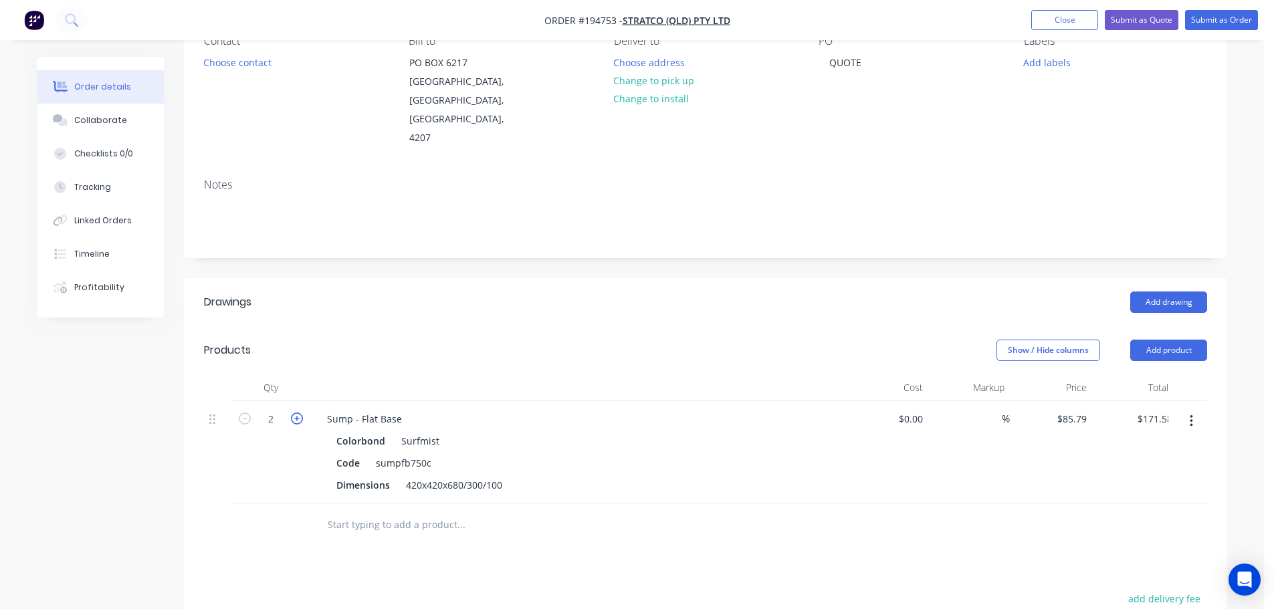
type input "3"
type input "$257.37"
click at [299, 413] on icon "button" at bounding box center [297, 419] width 12 height 12
type input "4"
type input "$343.16"
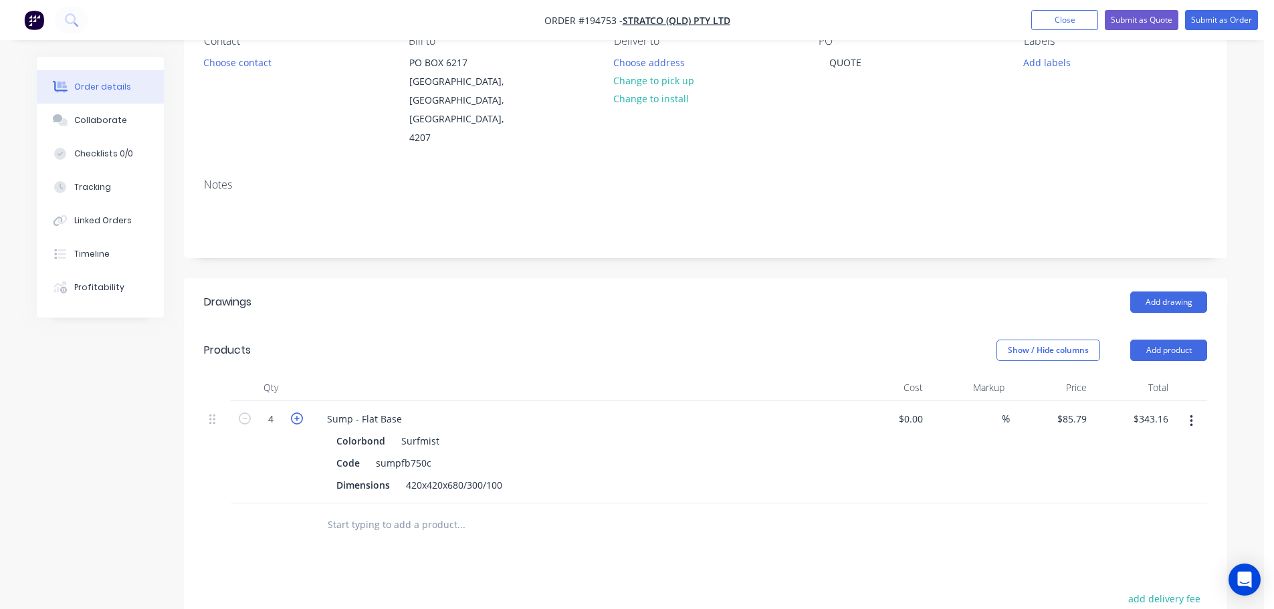
click at [299, 413] on icon "button" at bounding box center [297, 419] width 12 height 12
type input "5"
type input "$428.95"
click at [299, 413] on icon "button" at bounding box center [297, 419] width 12 height 12
type input "6"
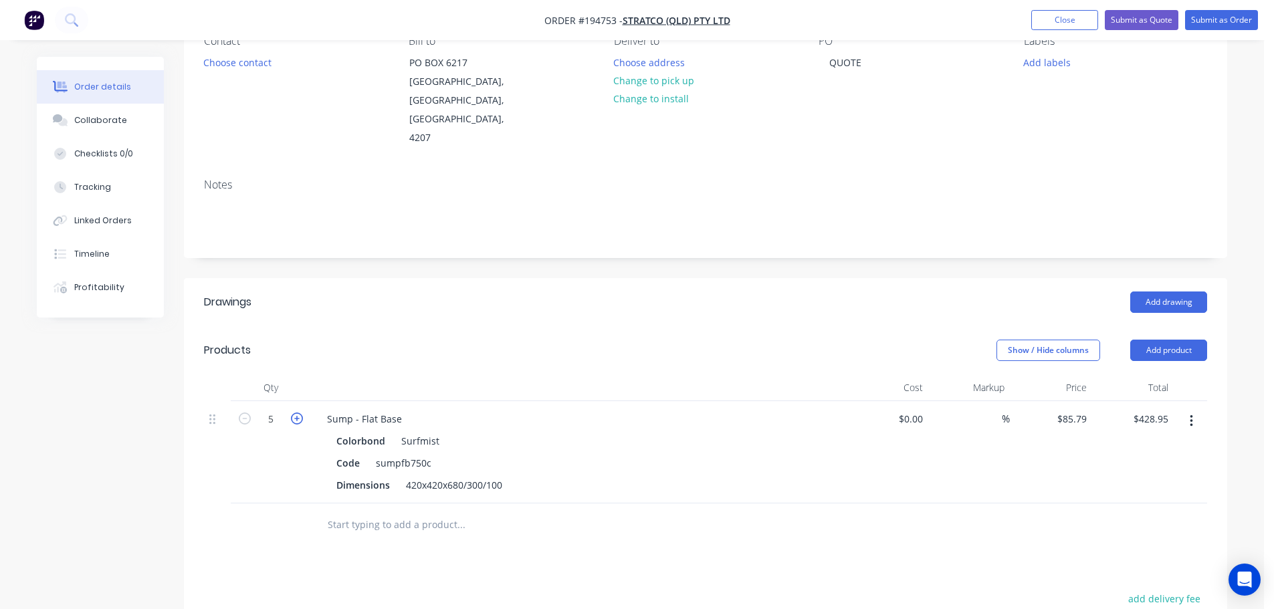
type input "$514.74"
click at [299, 413] on icon "button" at bounding box center [297, 419] width 12 height 12
type input "7"
type input "$600.53"
click at [298, 413] on icon "button" at bounding box center [297, 419] width 12 height 12
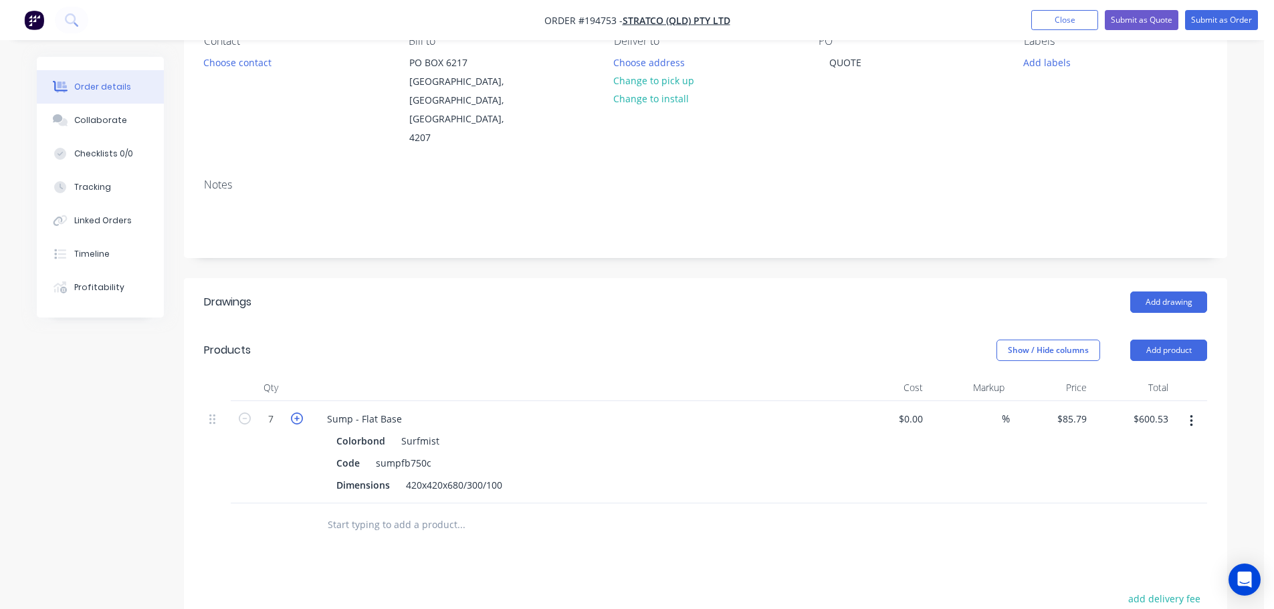
type input "8"
type input "$686.32"
click at [328, 409] on div "Sump - Flat Base" at bounding box center [364, 418] width 96 height 19
click at [559, 340] on div "Show / Hide columns Add product" at bounding box center [812, 350] width 790 height 21
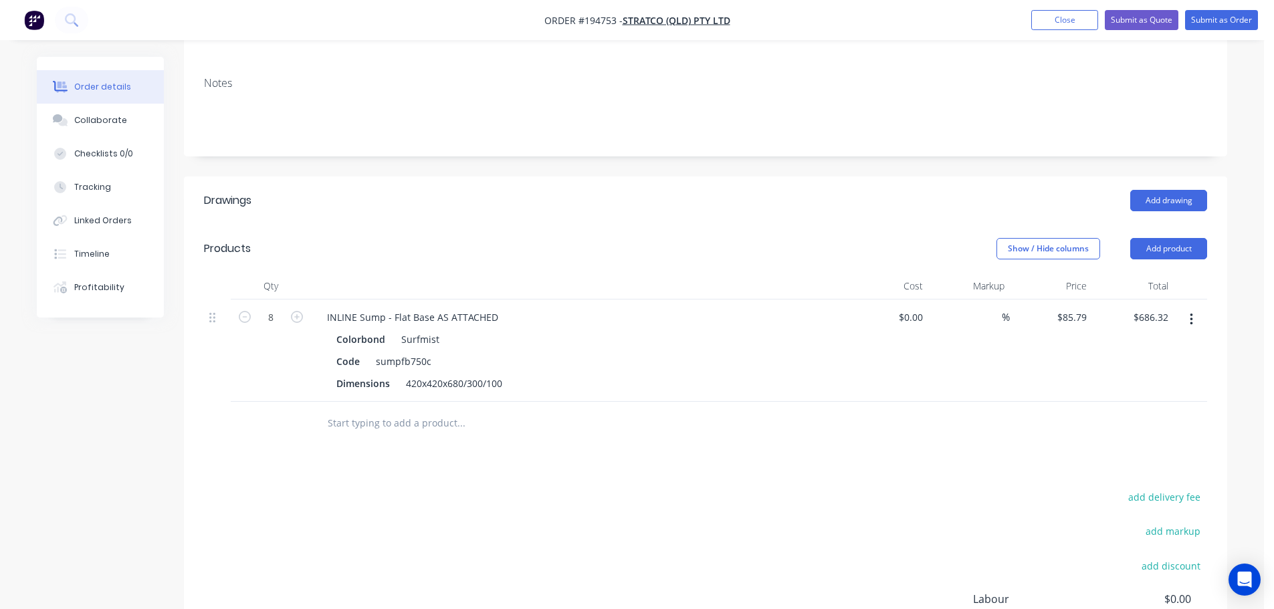
scroll to position [268, 0]
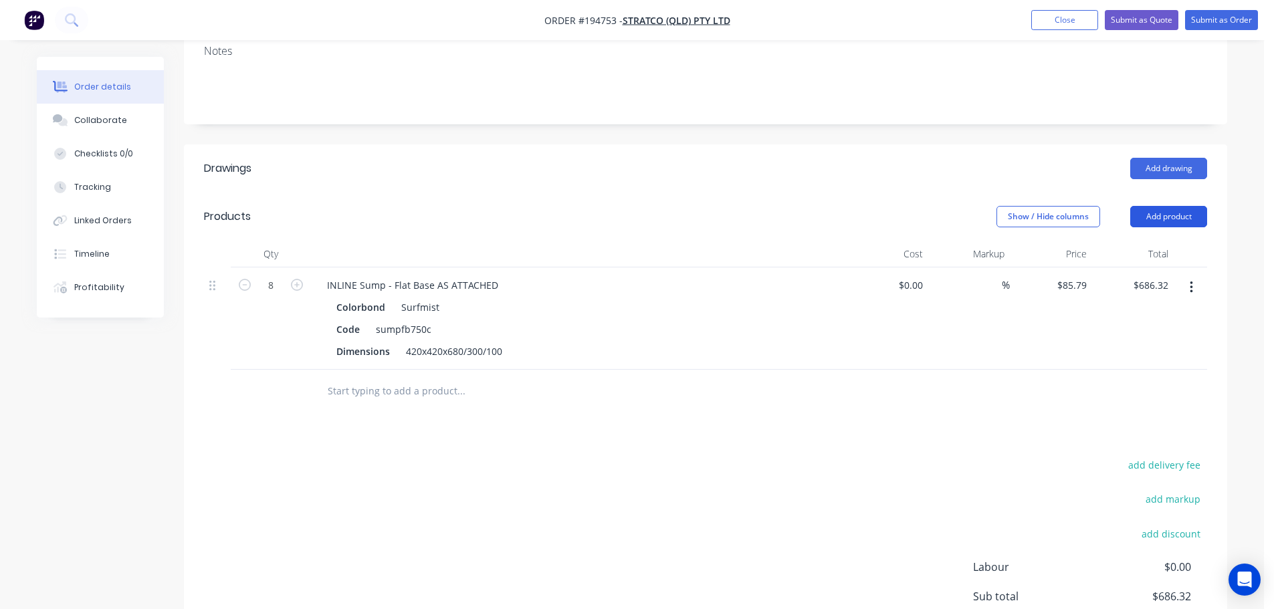
click at [1169, 206] on button "Add product" at bounding box center [1169, 216] width 77 height 21
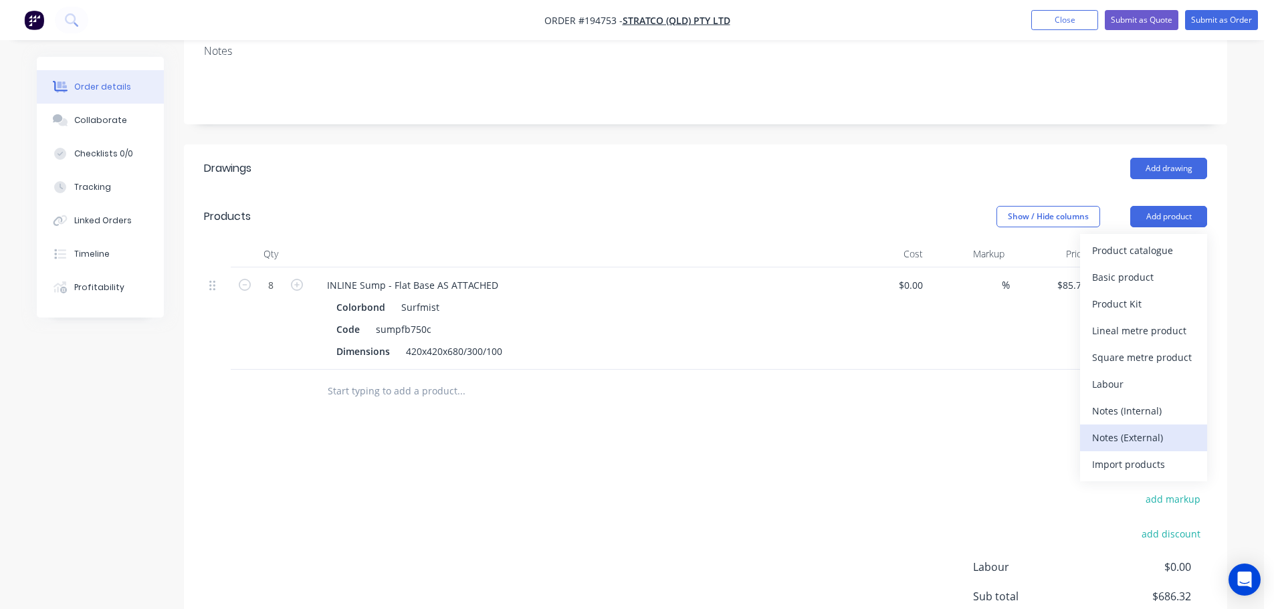
click at [1142, 428] on div "Notes (External)" at bounding box center [1144, 437] width 103 height 19
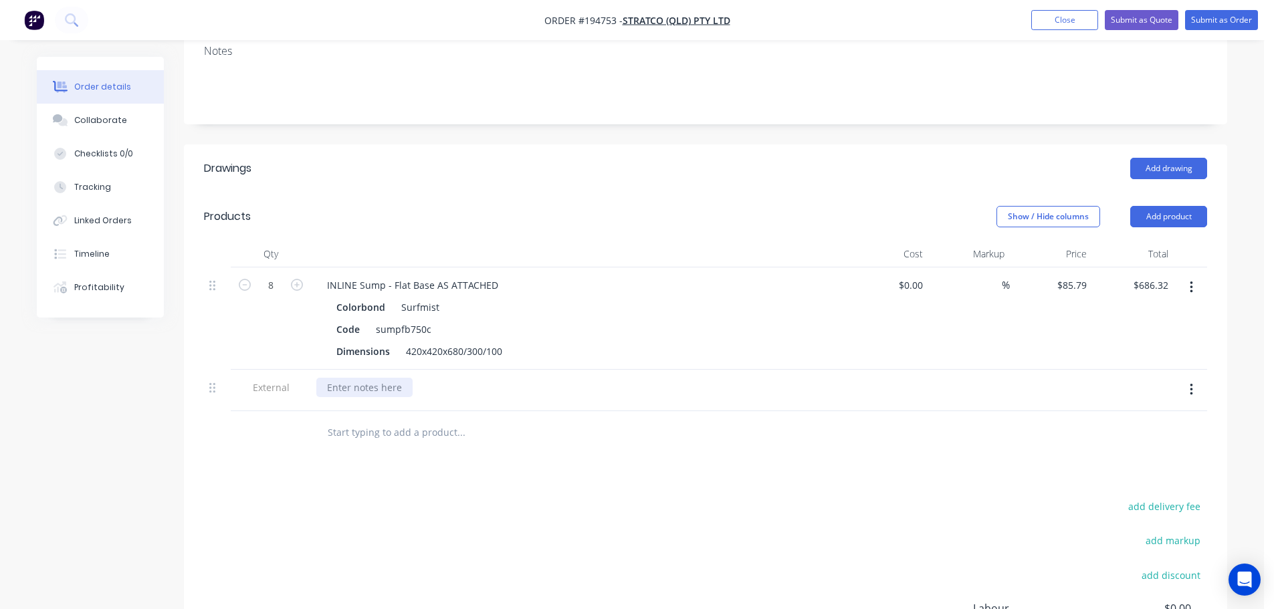
click at [396, 378] on div at bounding box center [364, 387] width 96 height 19
click at [95, 129] on button "Collaborate" at bounding box center [100, 120] width 127 height 33
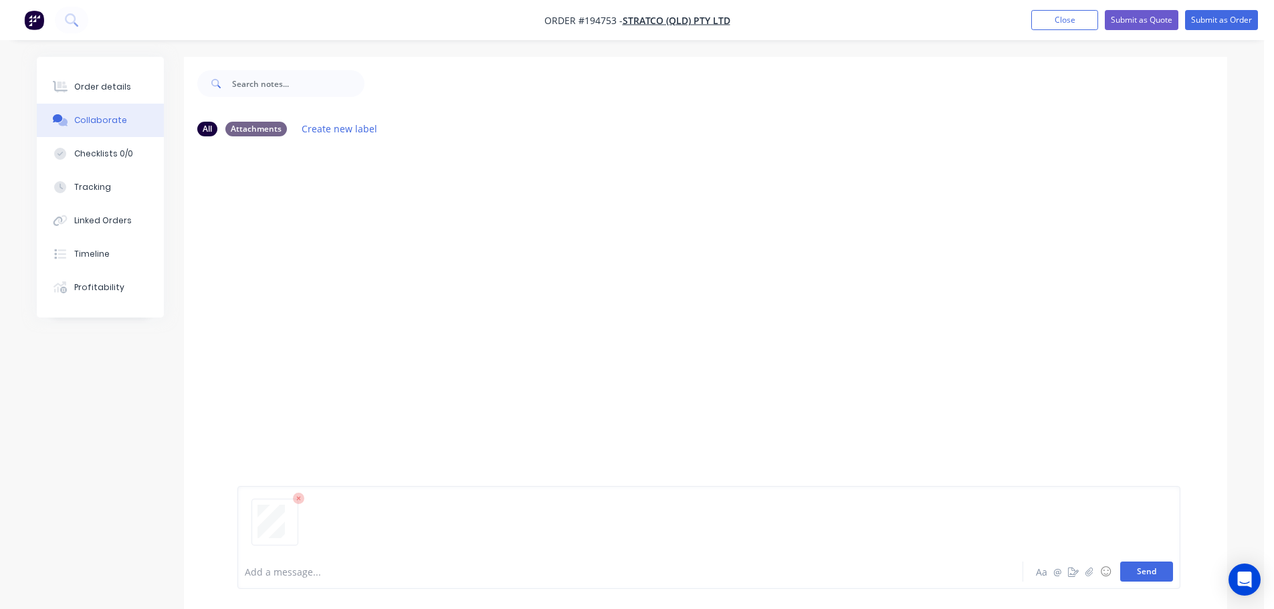
click at [1149, 567] on button "Send" at bounding box center [1147, 572] width 53 height 20
click at [116, 101] on button "Order details" at bounding box center [100, 86] width 127 height 33
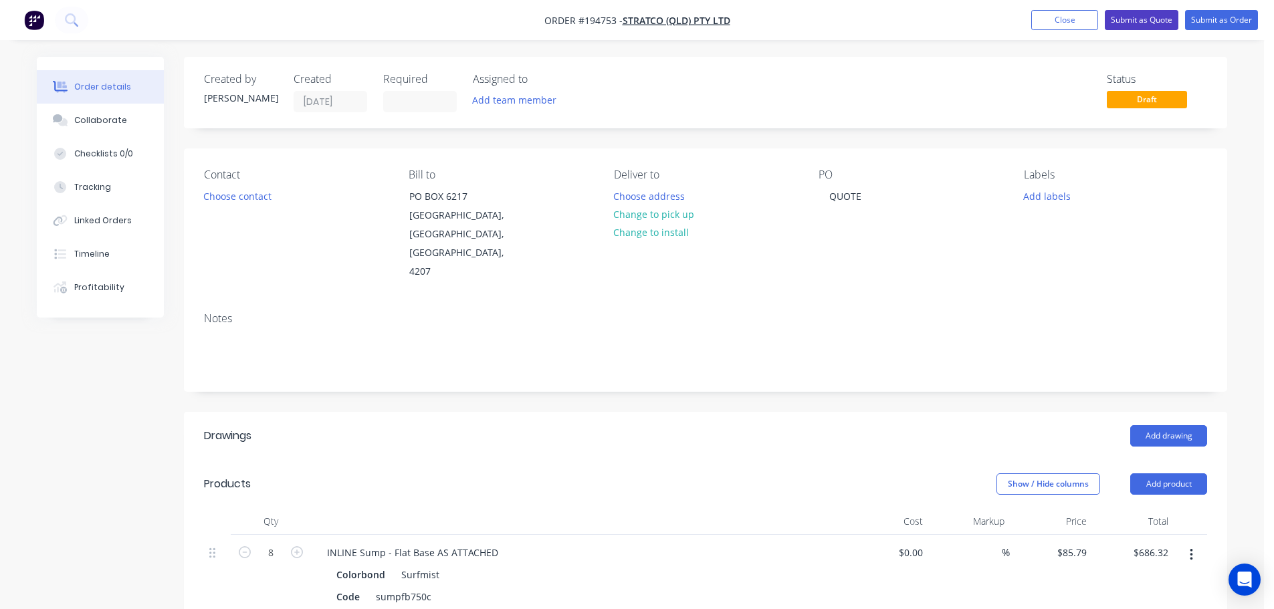
click at [1143, 13] on button "Submit as Quote" at bounding box center [1142, 20] width 74 height 20
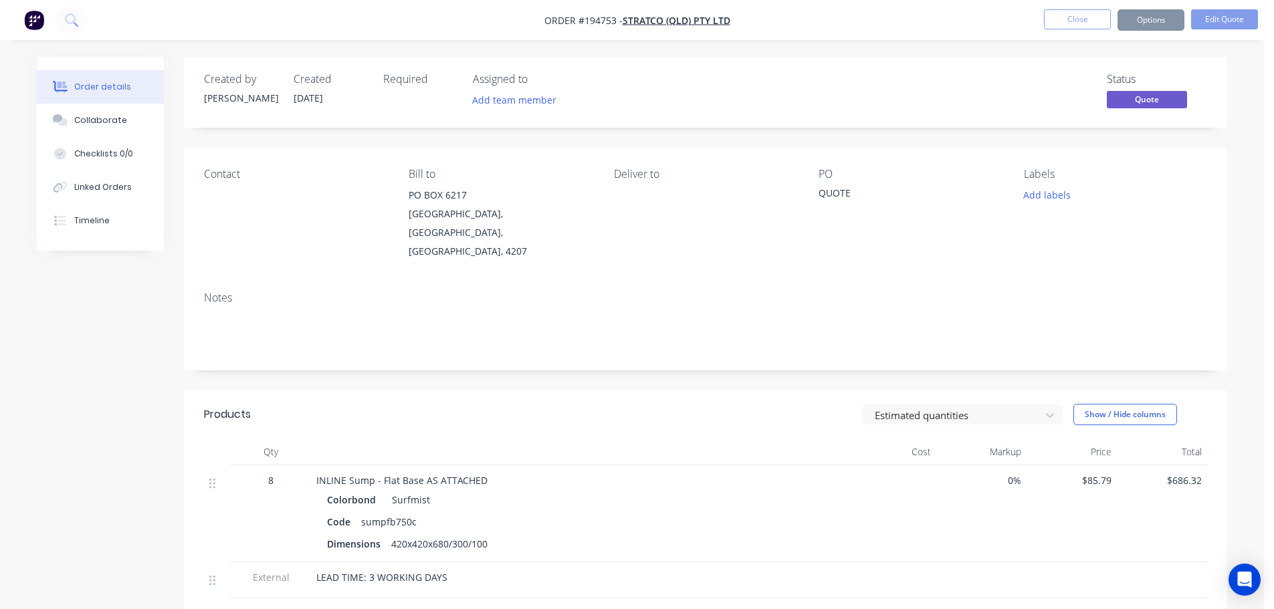
click at [1157, 27] on button "Options" at bounding box center [1151, 19] width 67 height 21
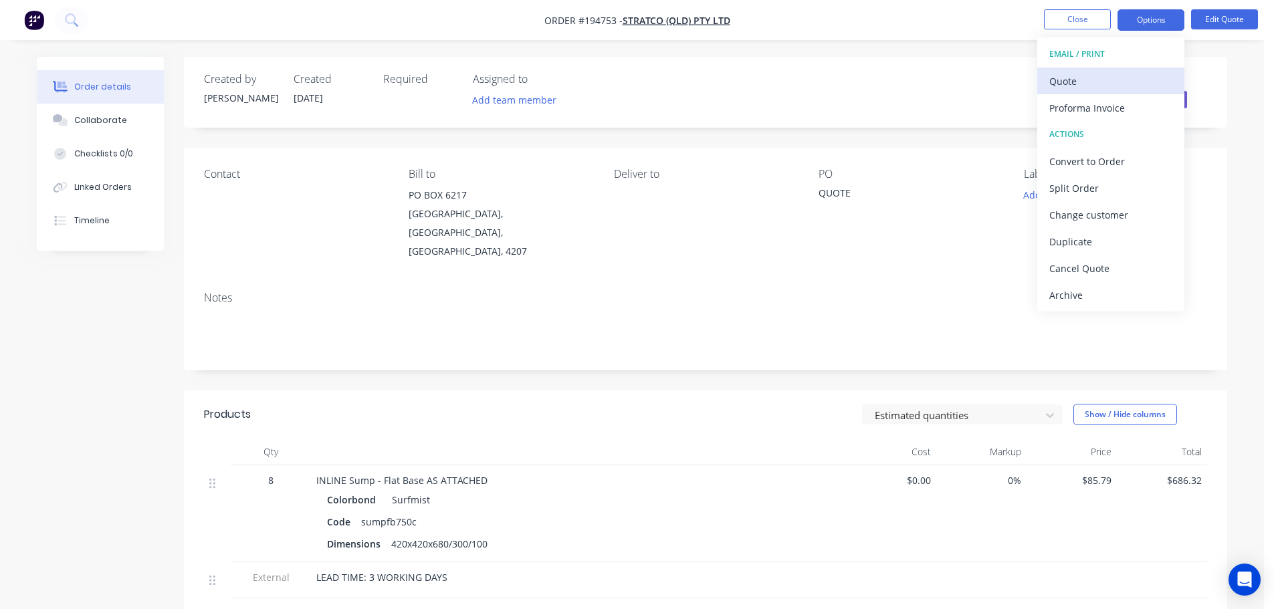
click at [1092, 82] on div "Quote" at bounding box center [1111, 81] width 123 height 19
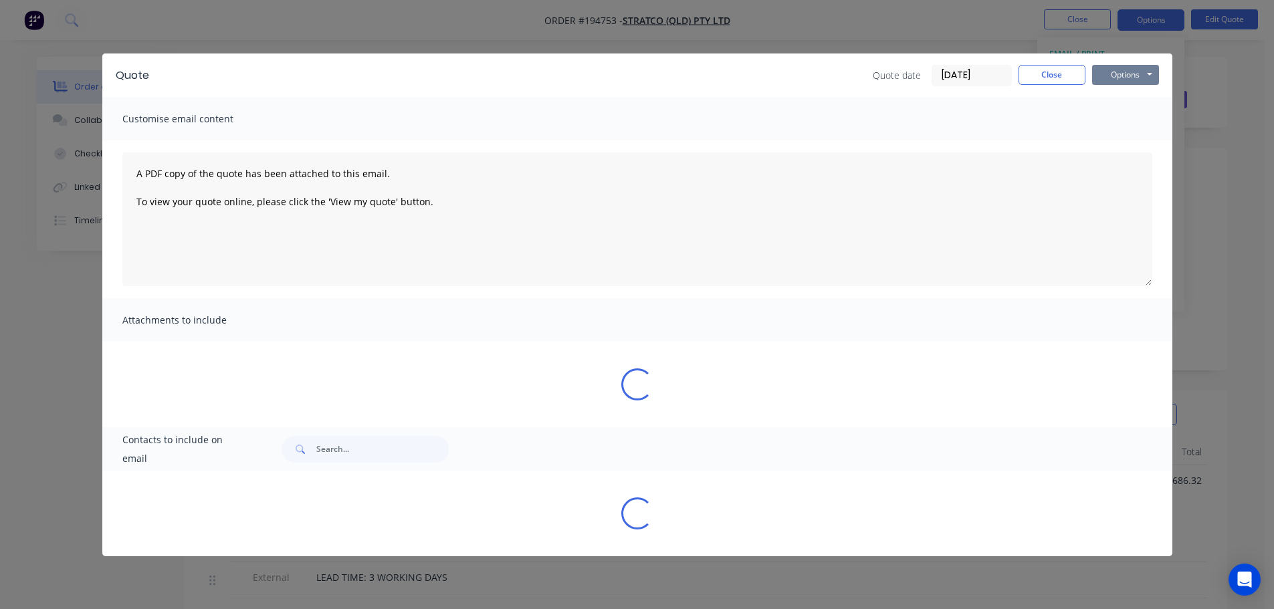
click at [1122, 79] on button "Options" at bounding box center [1126, 75] width 67 height 20
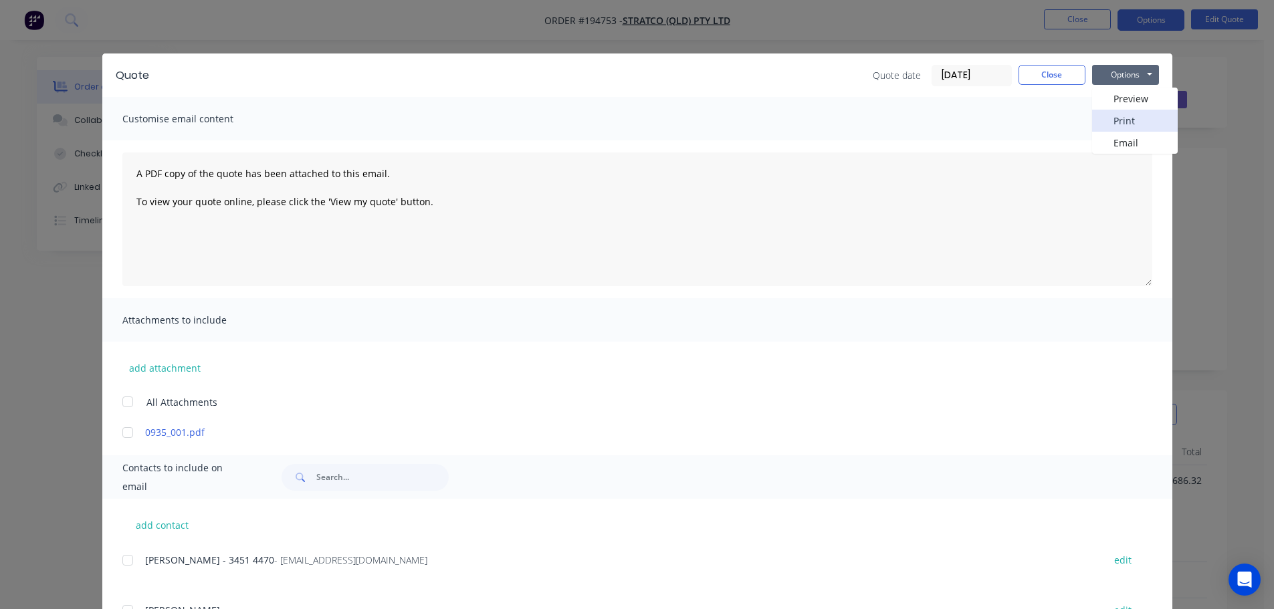
click at [1125, 130] on button "Print" at bounding box center [1136, 121] width 86 height 22
click at [1045, 71] on button "Close" at bounding box center [1052, 75] width 67 height 20
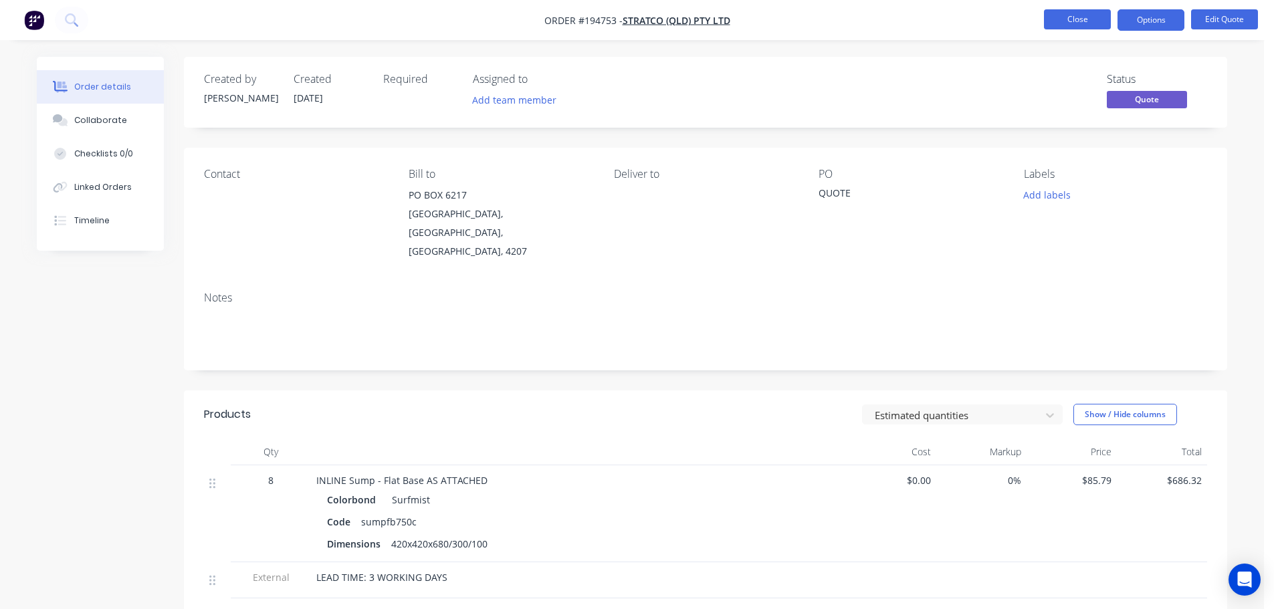
click at [1075, 17] on button "Close" at bounding box center [1077, 19] width 67 height 20
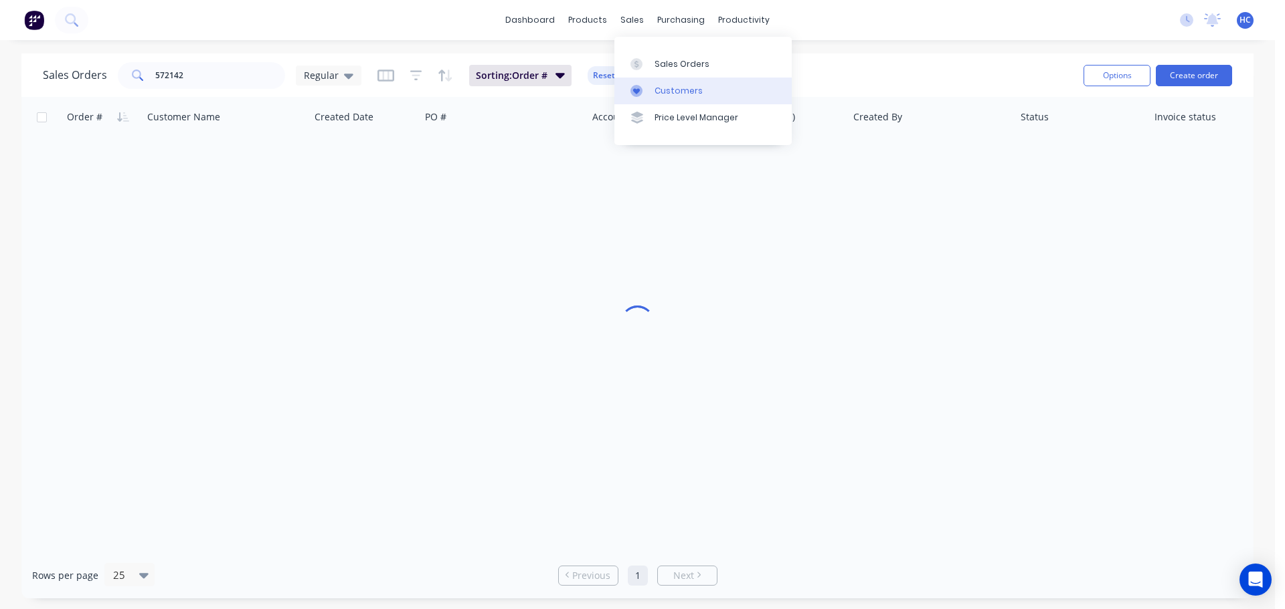
click at [676, 92] on div "Customers" at bounding box center [678, 91] width 48 height 12
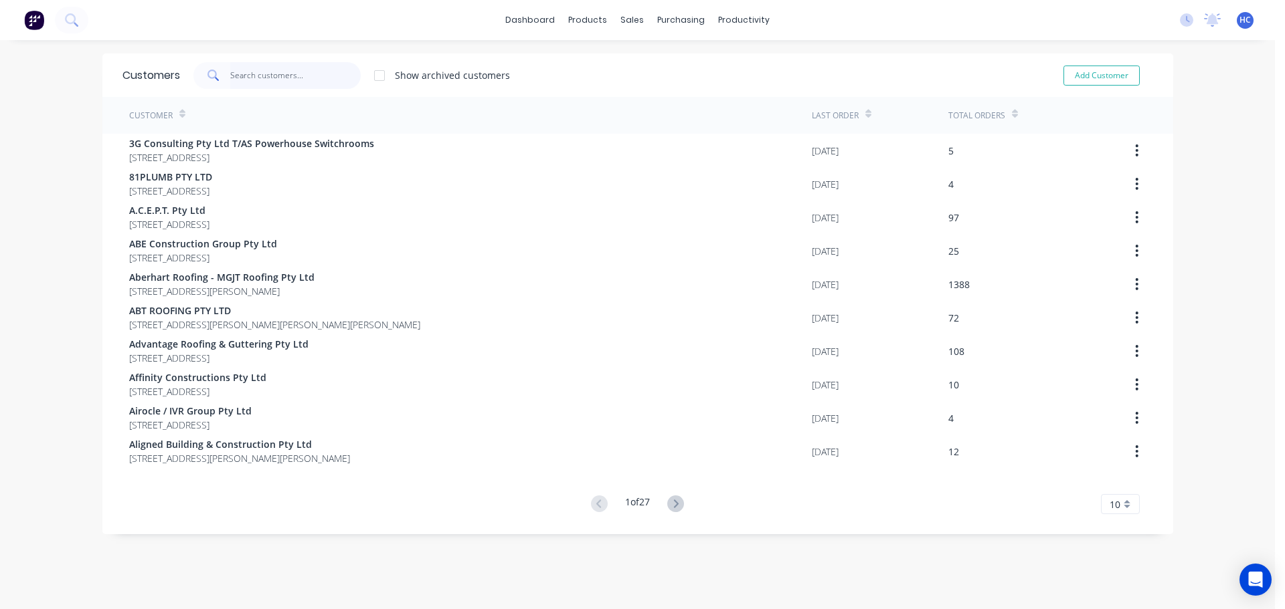
click at [260, 76] on input "text" at bounding box center [295, 75] width 130 height 27
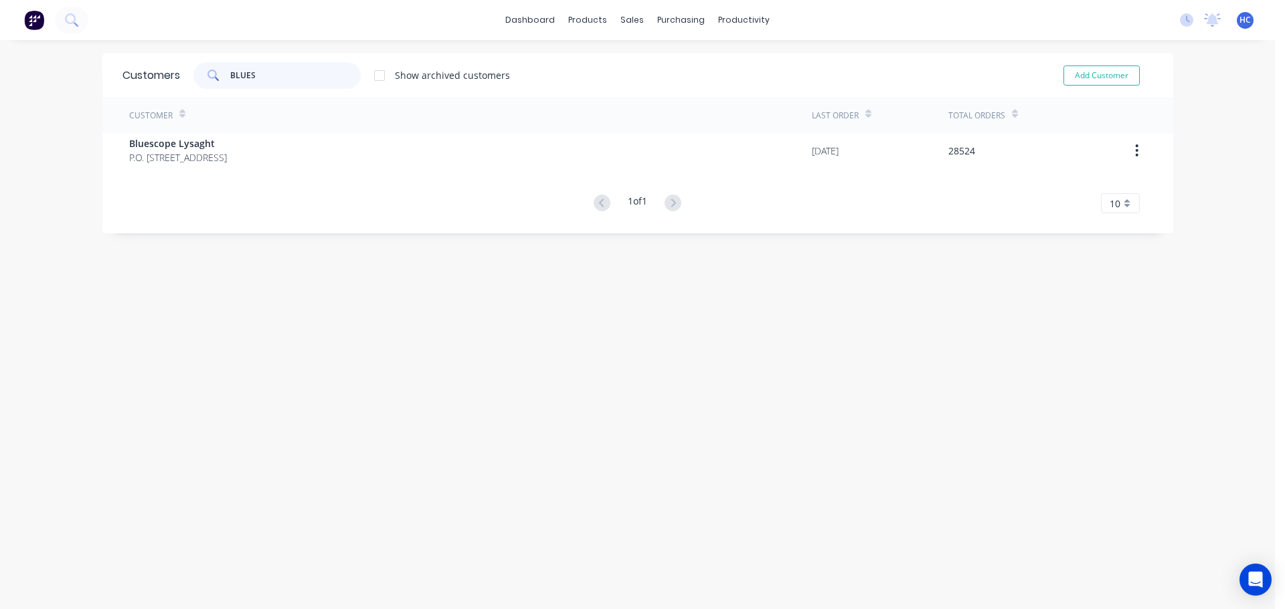
type input "BLUES"
click at [189, 187] on div "Customer Last Order Total Orders Bluescope Lysaght P.O. [GEOGRAPHIC_DATA] 4108 …" at bounding box center [637, 155] width 1070 height 116
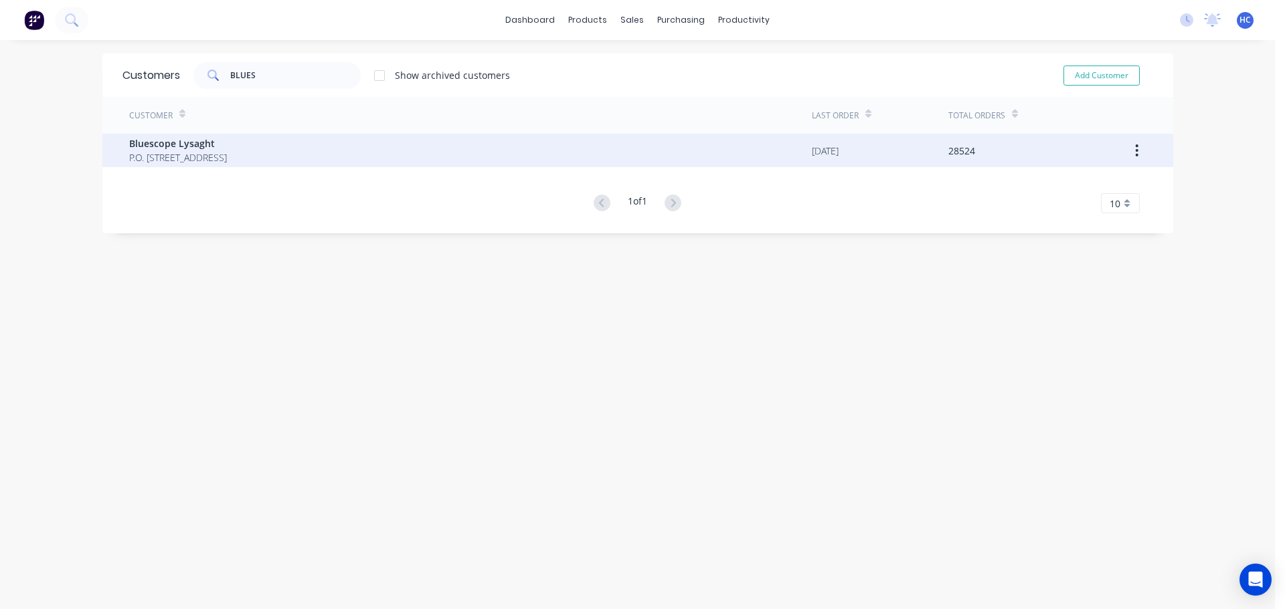
click at [227, 143] on span "Bluescope Lysaght" at bounding box center [178, 143] width 98 height 14
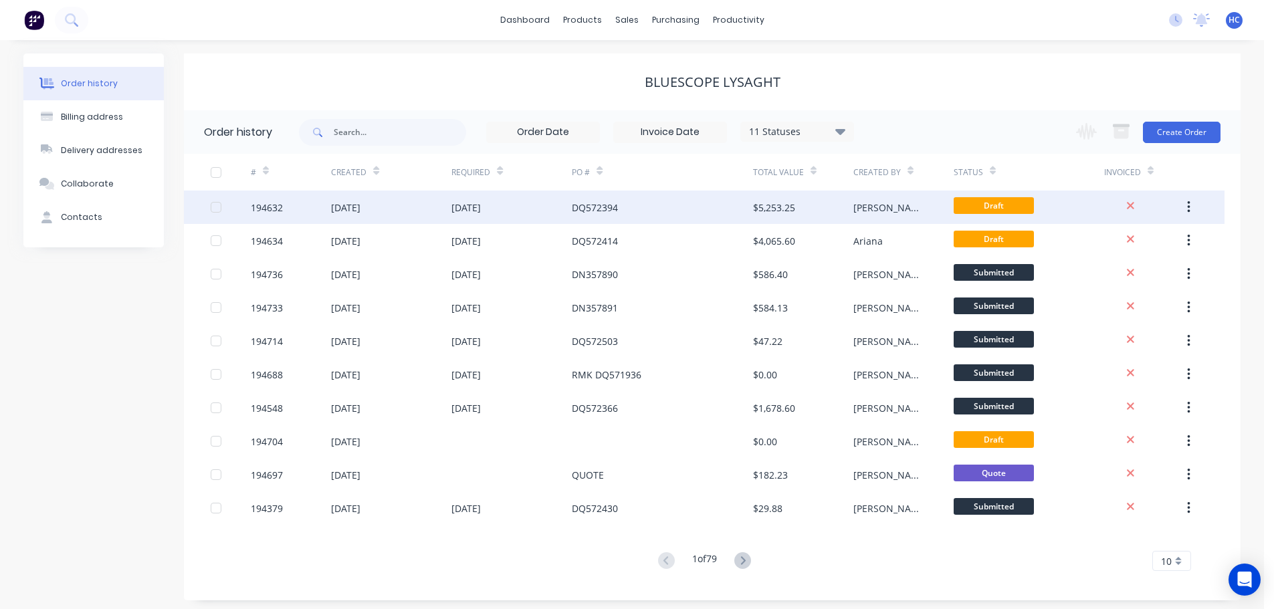
click at [738, 210] on div "DQ572394" at bounding box center [662, 207] width 181 height 33
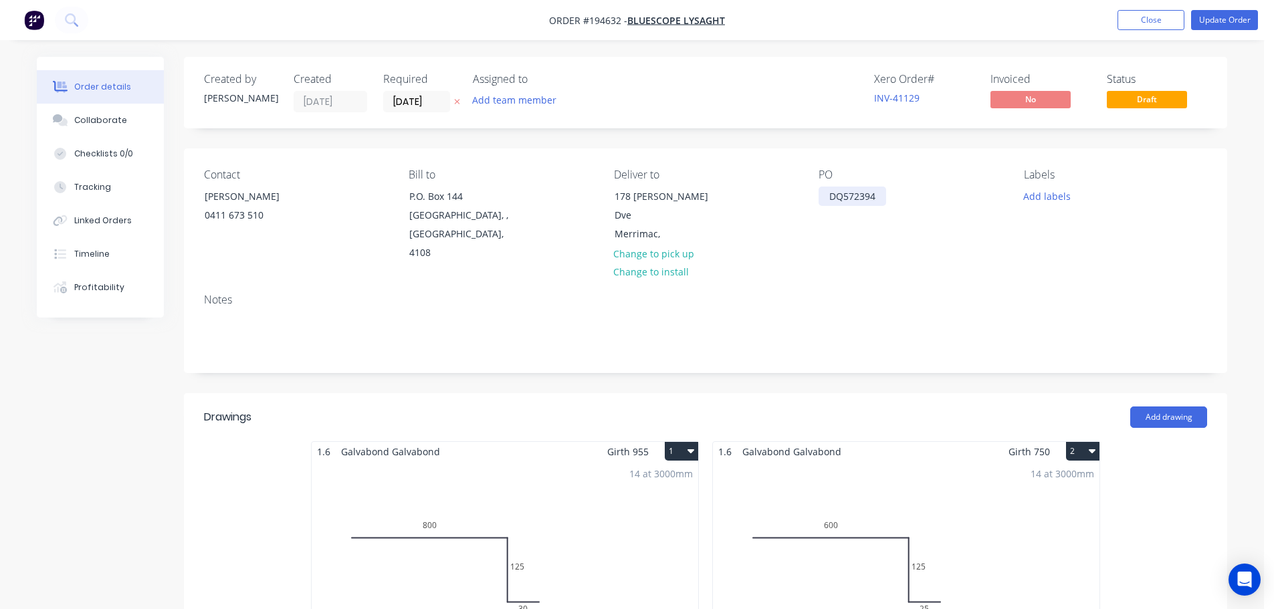
click at [885, 199] on div "DQ572394" at bounding box center [853, 196] width 68 height 19
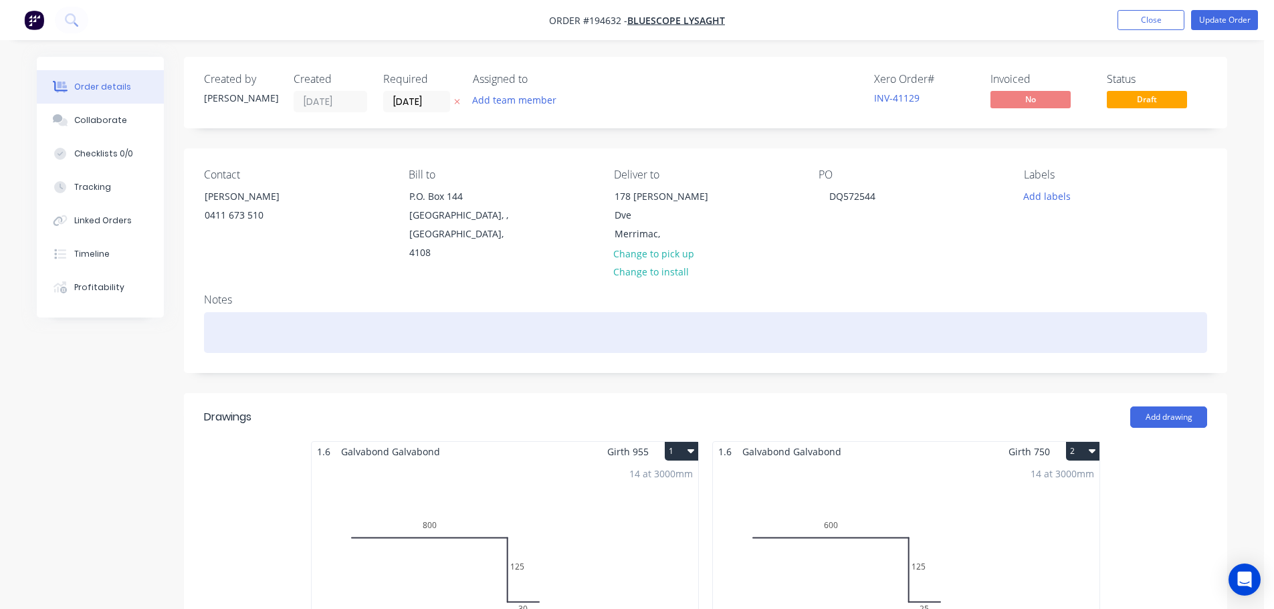
click at [862, 314] on div at bounding box center [706, 332] width 1004 height 41
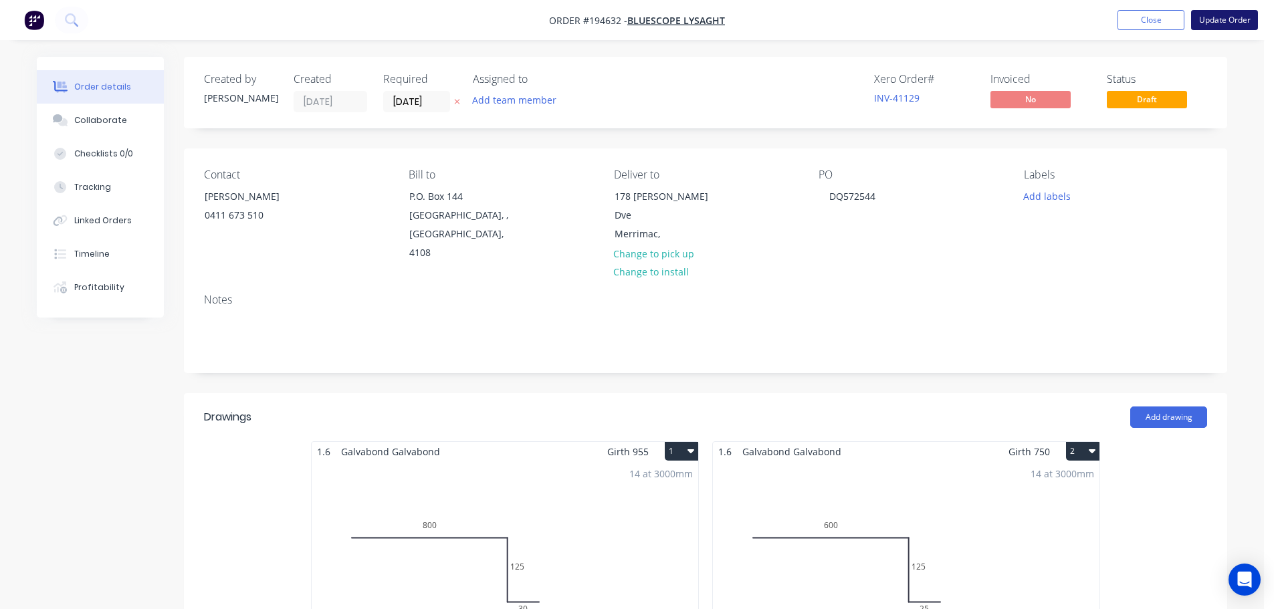
click at [1222, 27] on button "Update Order" at bounding box center [1225, 20] width 67 height 20
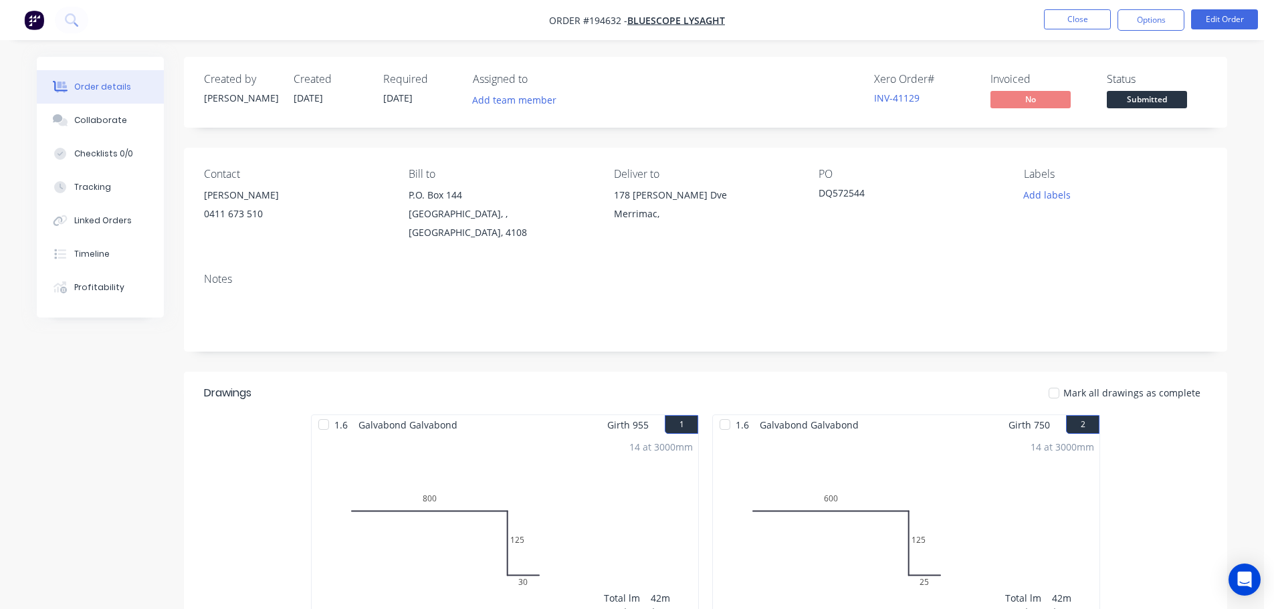
click at [1116, 21] on ul "Close Options Edit Order" at bounding box center [1151, 19] width 246 height 21
click at [1143, 26] on button "Options" at bounding box center [1151, 19] width 67 height 21
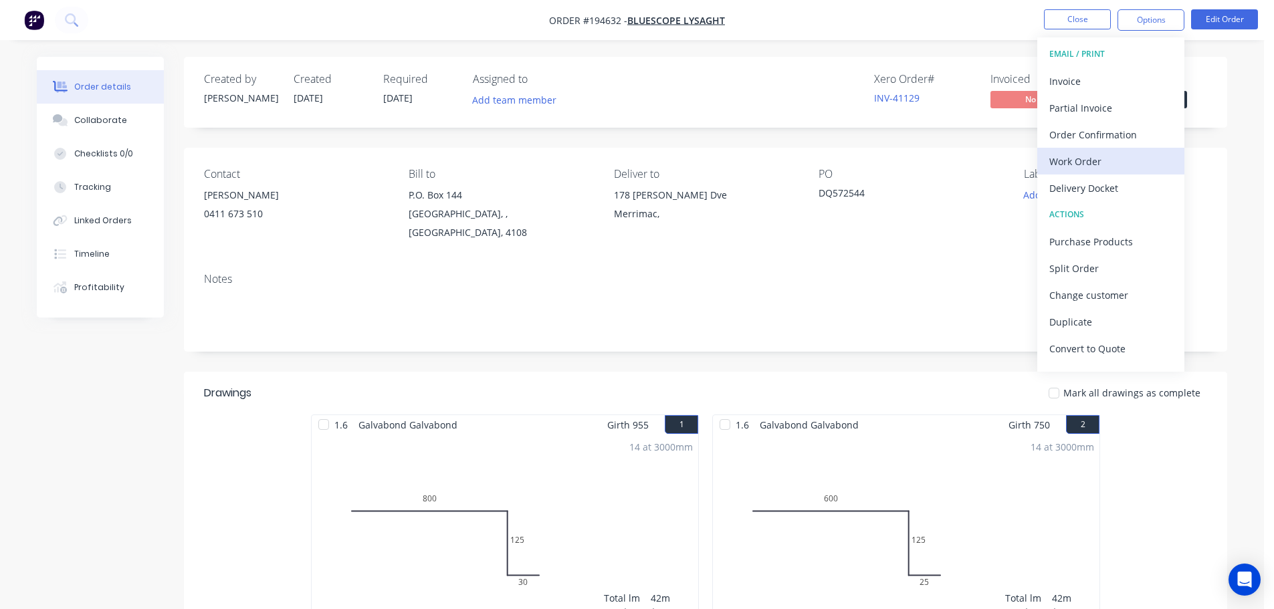
click at [1091, 170] on div "Work Order" at bounding box center [1111, 161] width 123 height 19
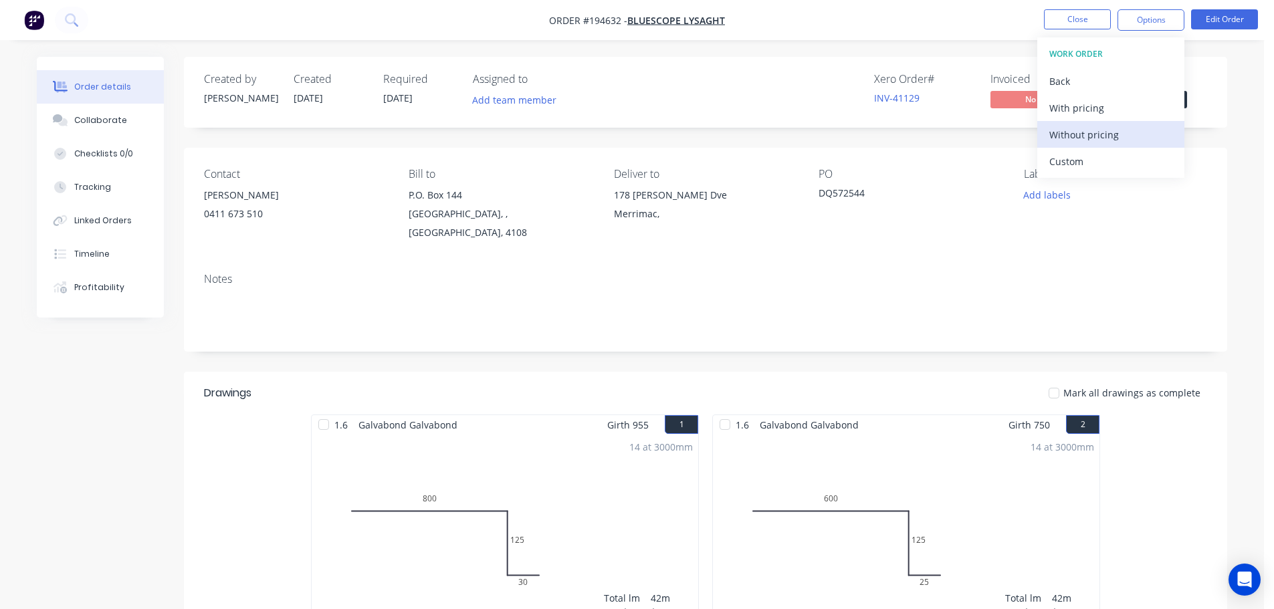
click at [1096, 131] on div "Without pricing" at bounding box center [1111, 134] width 123 height 19
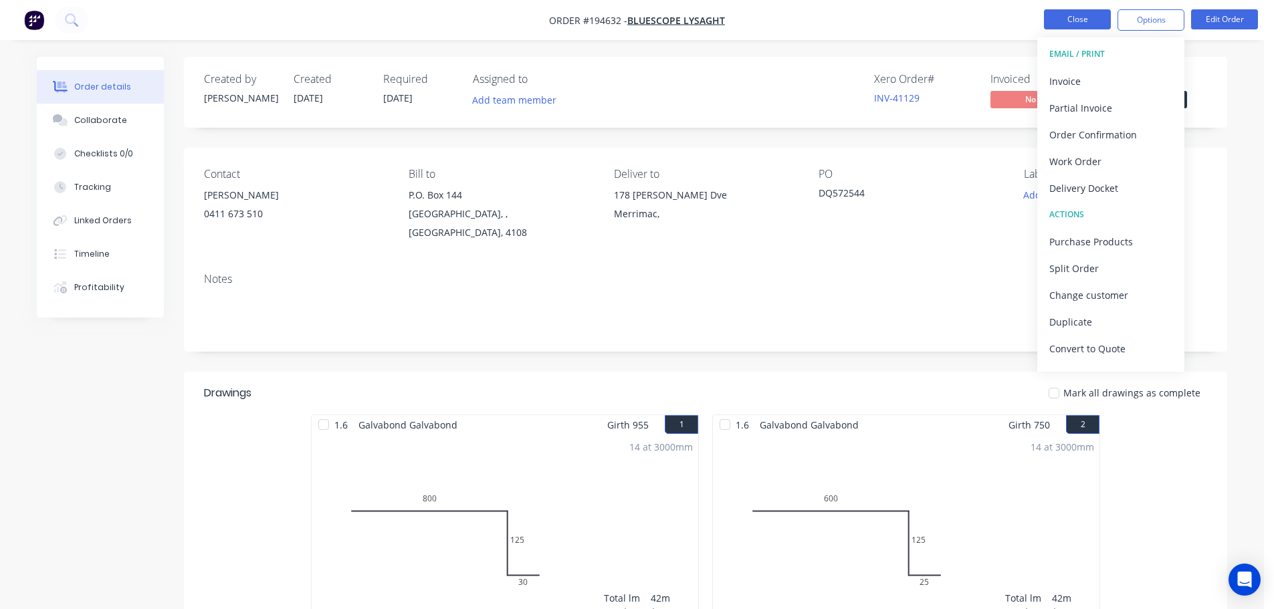
click at [1086, 20] on button "Close" at bounding box center [1077, 19] width 67 height 20
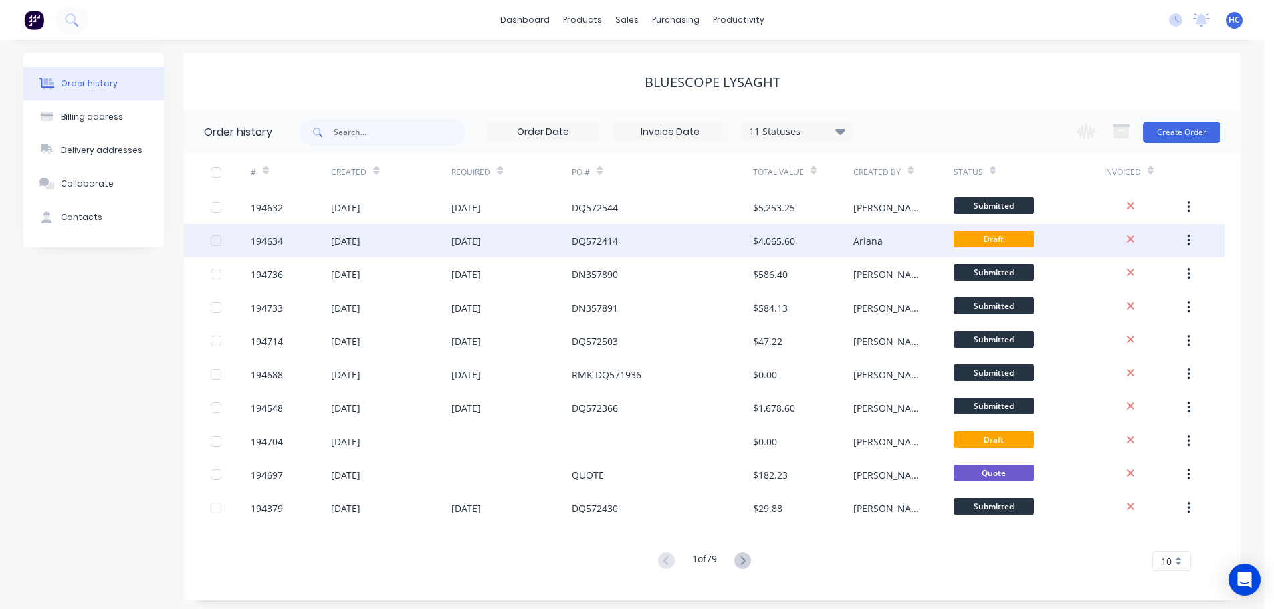
click at [745, 248] on div "DQ572414" at bounding box center [662, 240] width 181 height 33
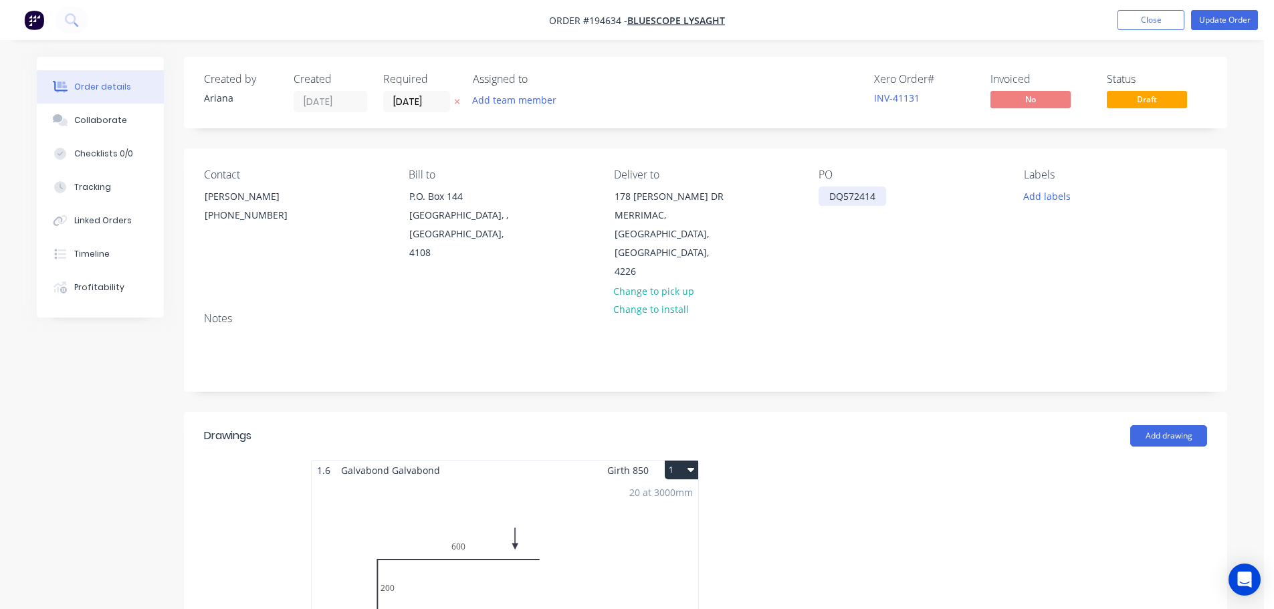
click at [884, 191] on div "DQ572414" at bounding box center [853, 196] width 68 height 19
click at [921, 369] on div "Created by [PERSON_NAME] Created [DATE] Required [DATE] Assigned to Add team me…" at bounding box center [706, 585] width 1044 height 1056
click at [1224, 19] on button "Update Order" at bounding box center [1225, 20] width 67 height 20
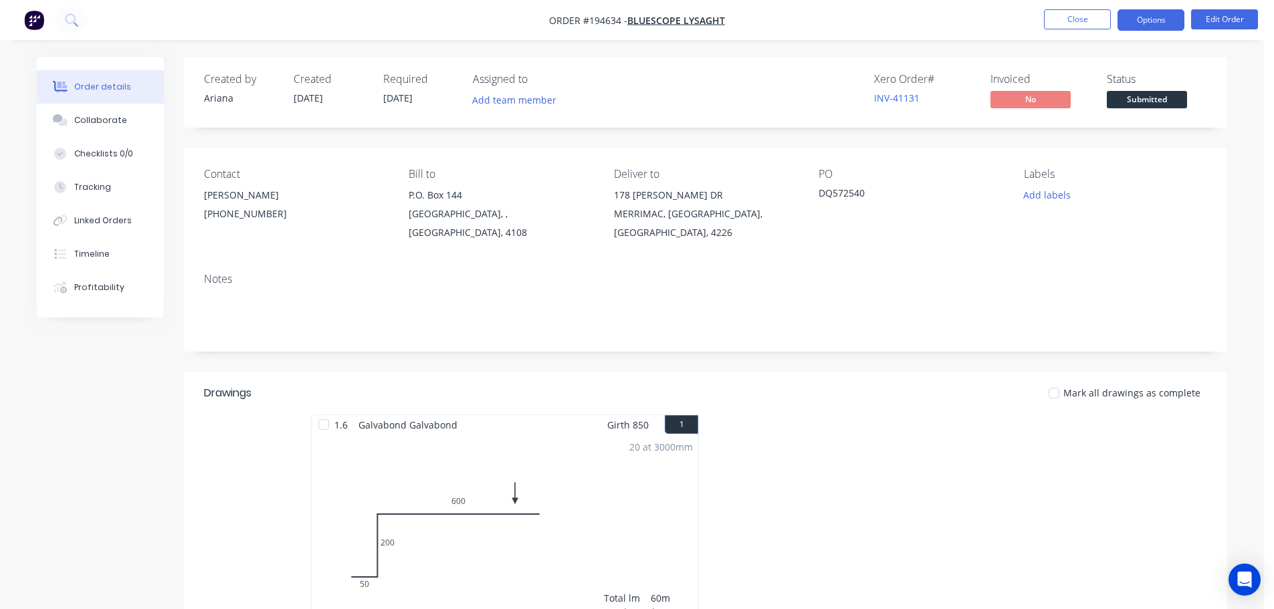
click at [1148, 17] on button "Options" at bounding box center [1151, 19] width 67 height 21
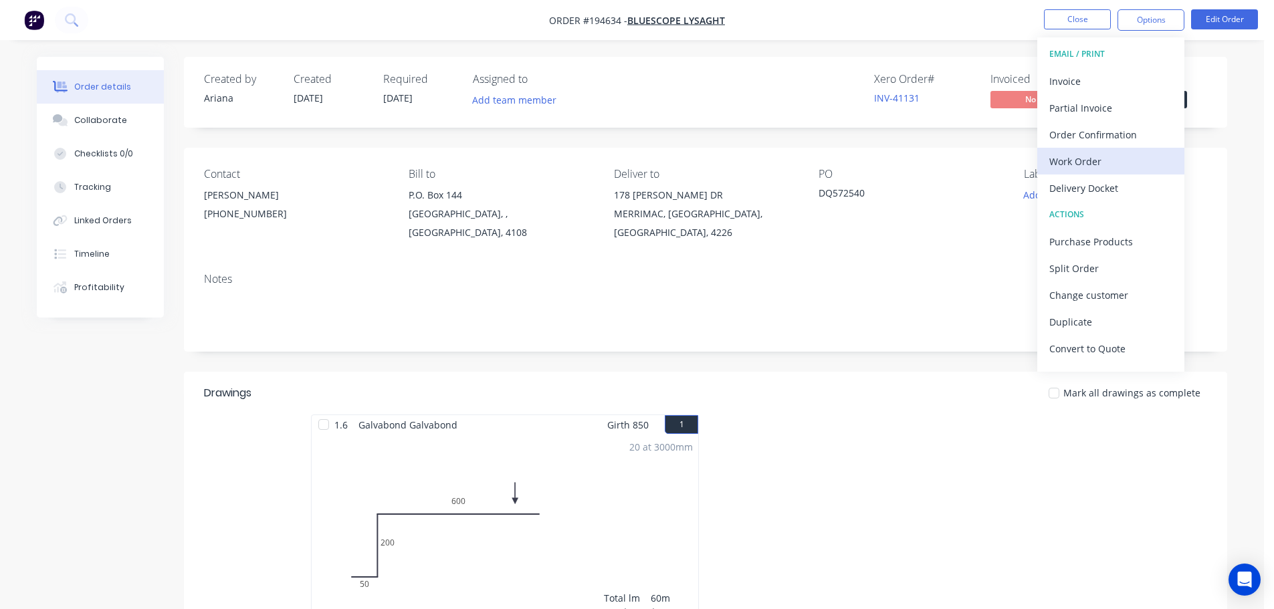
click at [1078, 163] on div "Work Order" at bounding box center [1111, 161] width 123 height 19
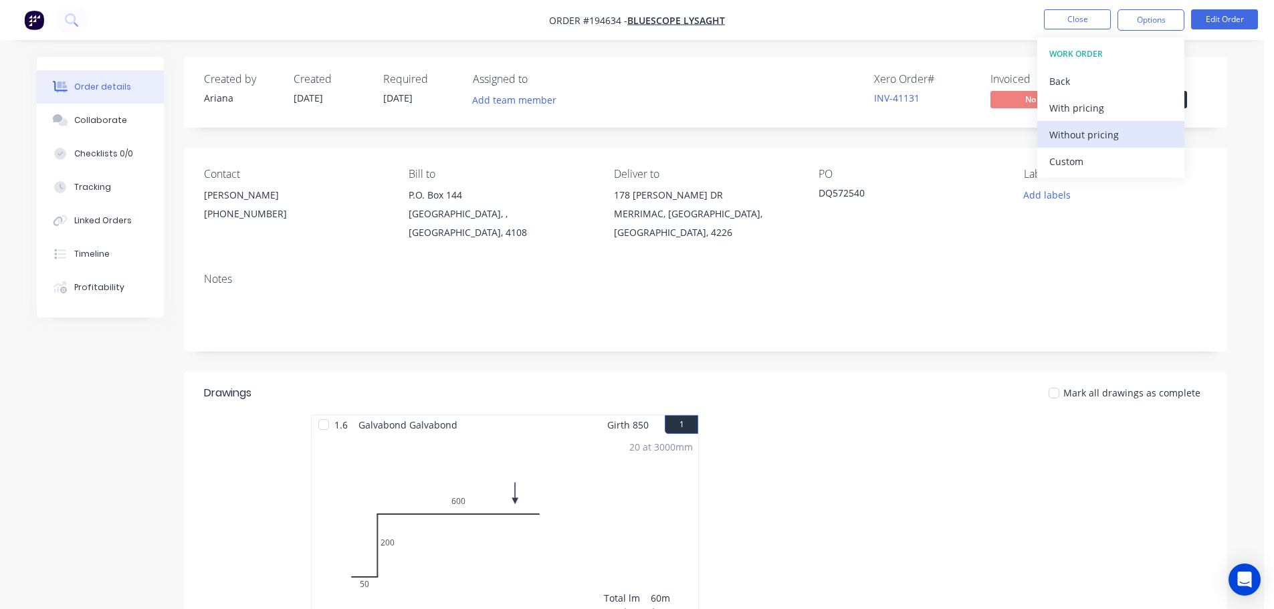
click at [1108, 143] on div "Without pricing" at bounding box center [1111, 134] width 123 height 19
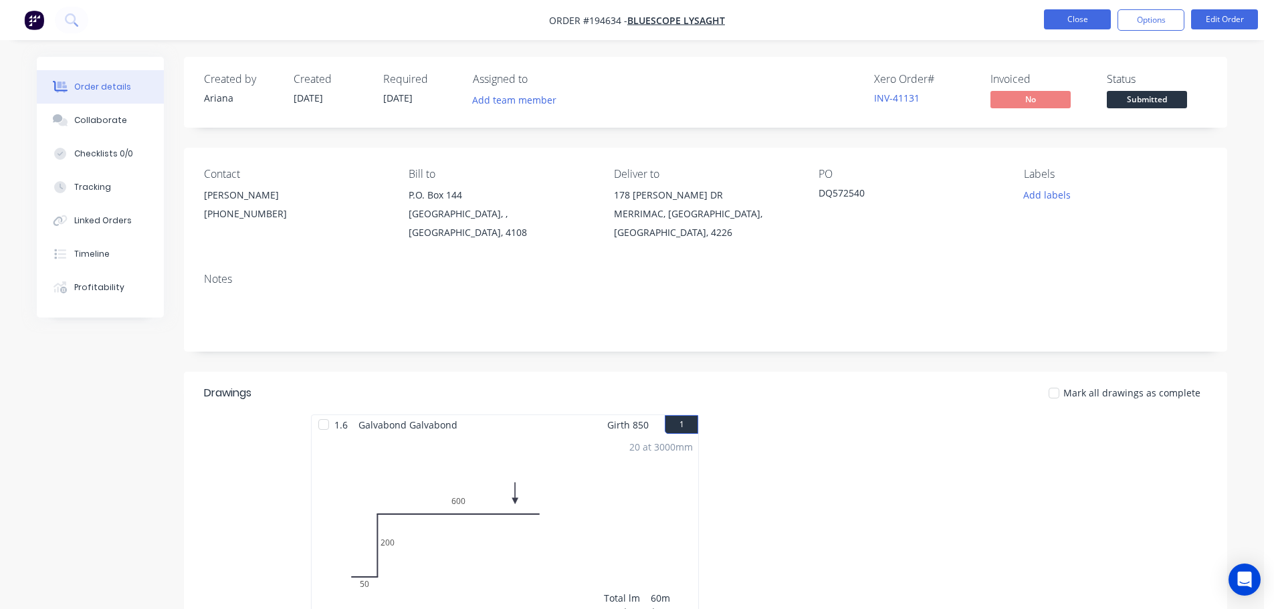
click at [1067, 24] on button "Close" at bounding box center [1077, 19] width 67 height 20
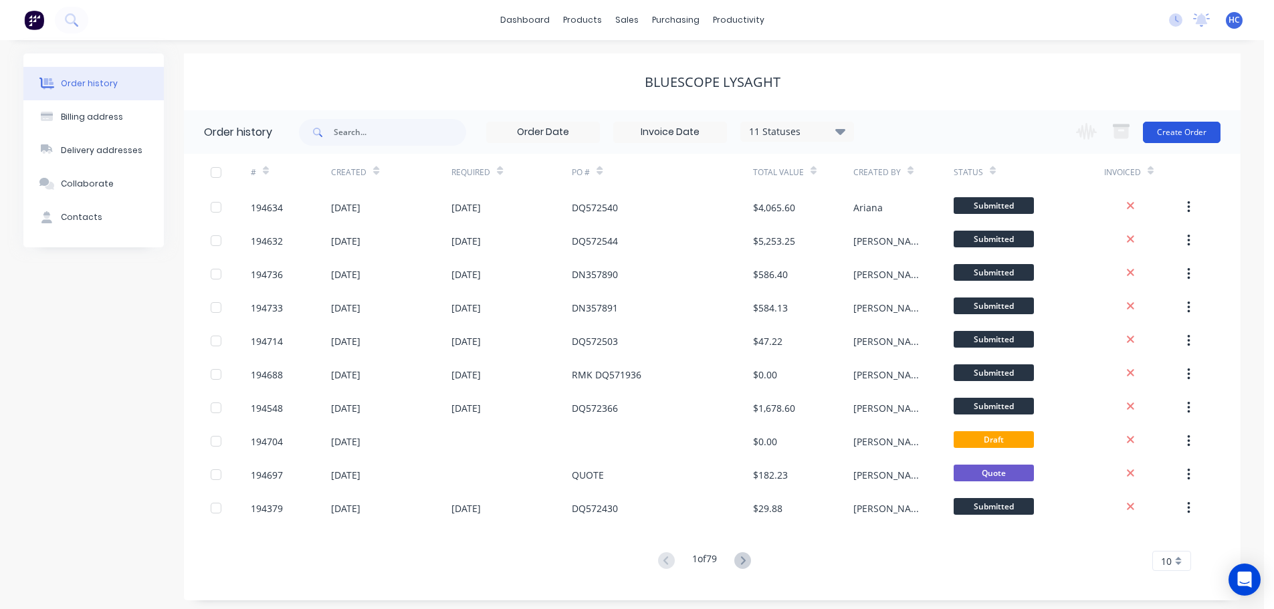
click at [1181, 124] on button "Create Order" at bounding box center [1182, 132] width 78 height 21
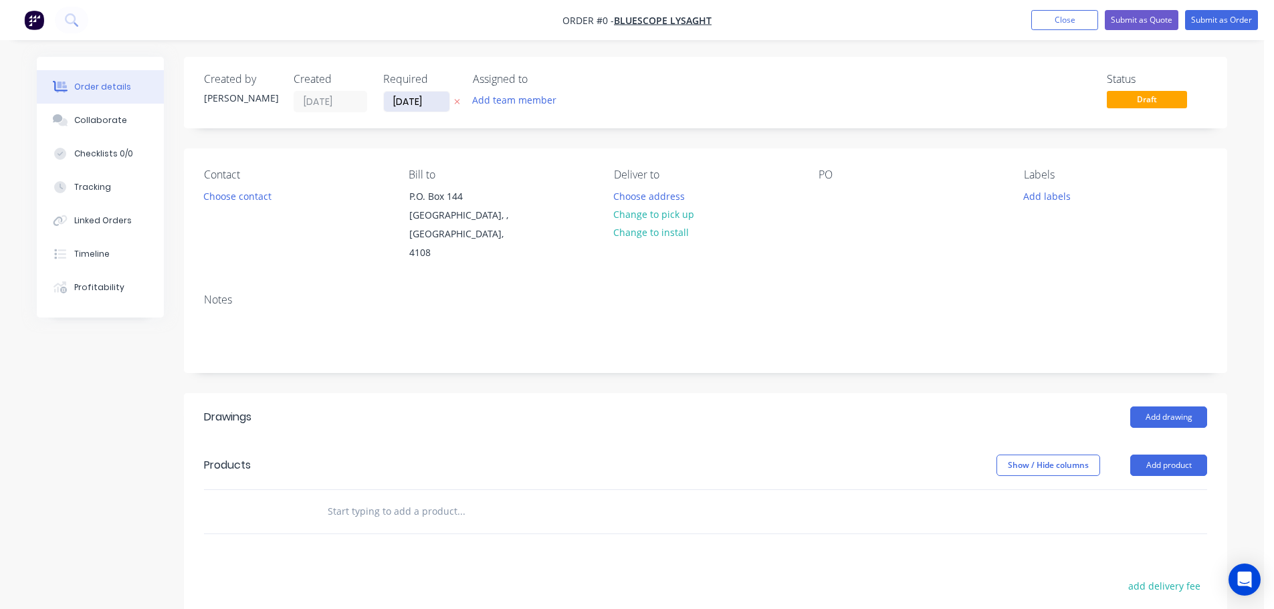
click at [432, 102] on input "[DATE]" at bounding box center [417, 102] width 66 height 20
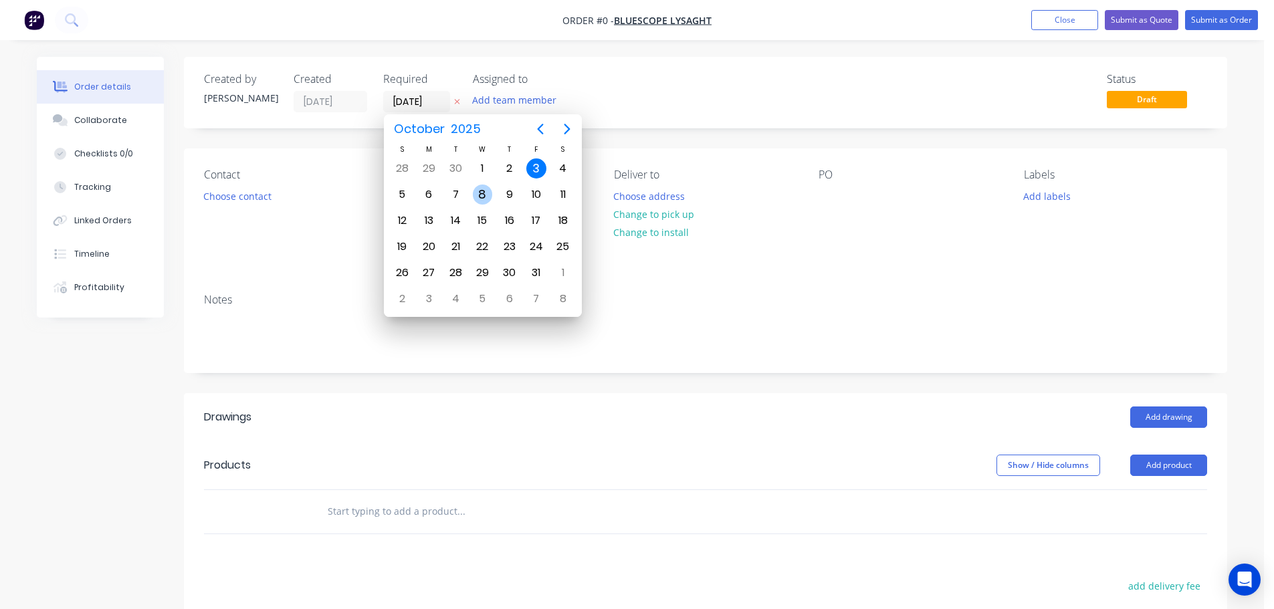
click at [480, 194] on div "8" at bounding box center [483, 195] width 20 height 20
type input "[DATE]"
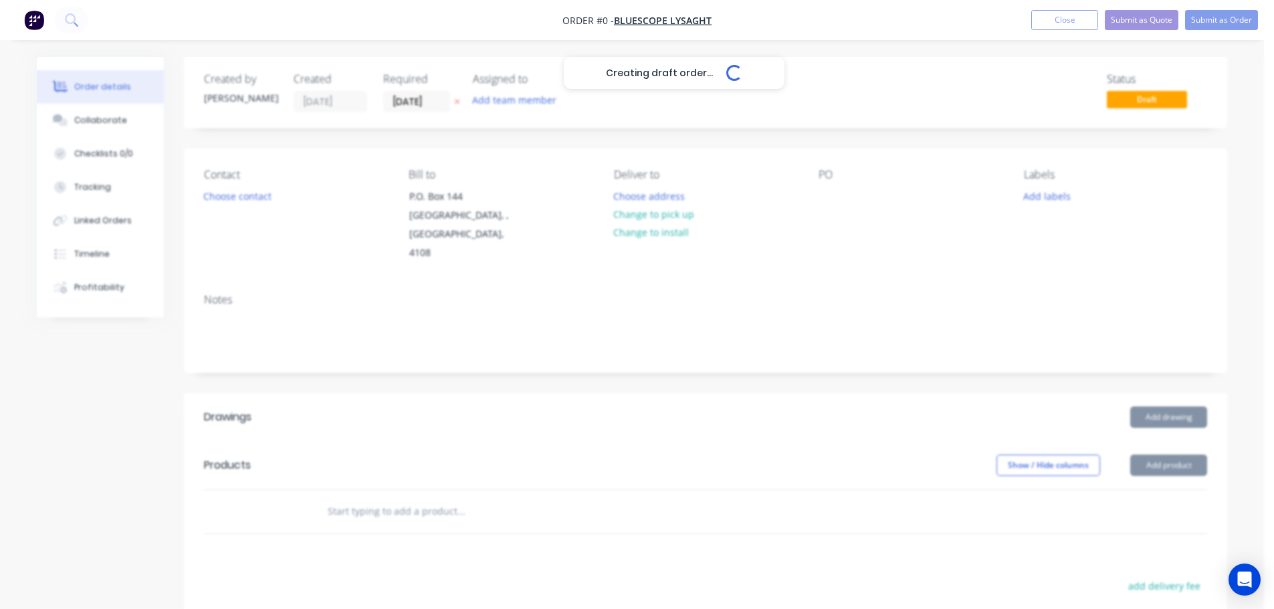
click at [238, 199] on div "Creating draft order... Loading..." at bounding box center [674, 361] width 1274 height 609
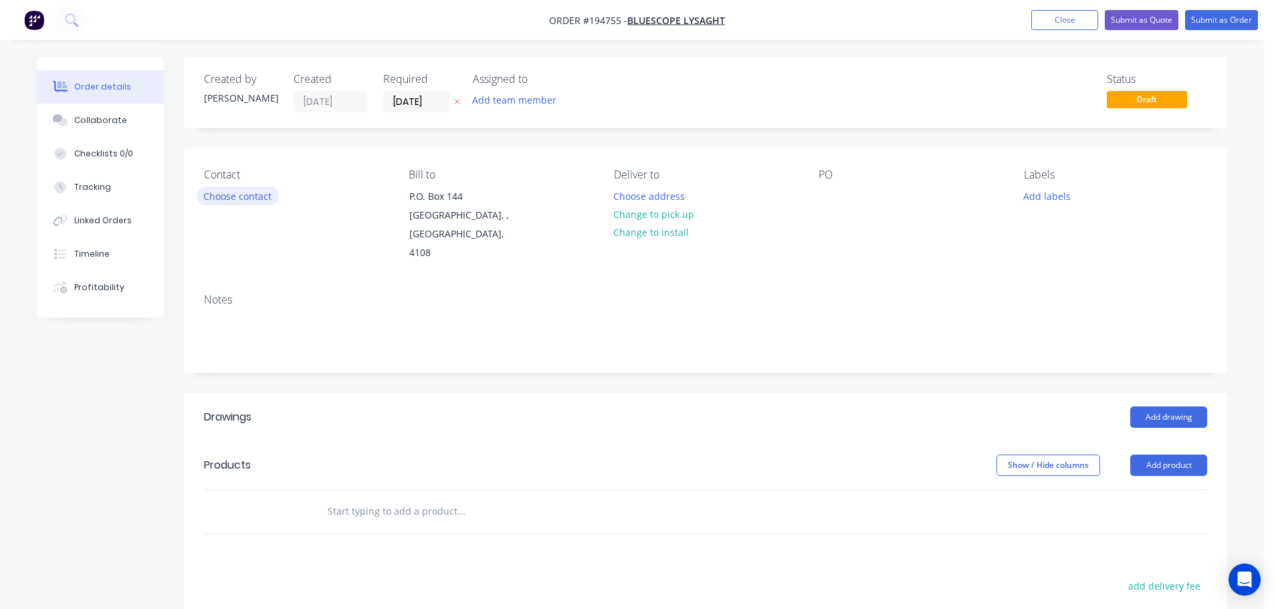
click at [246, 195] on button "Choose contact" at bounding box center [238, 196] width 82 height 18
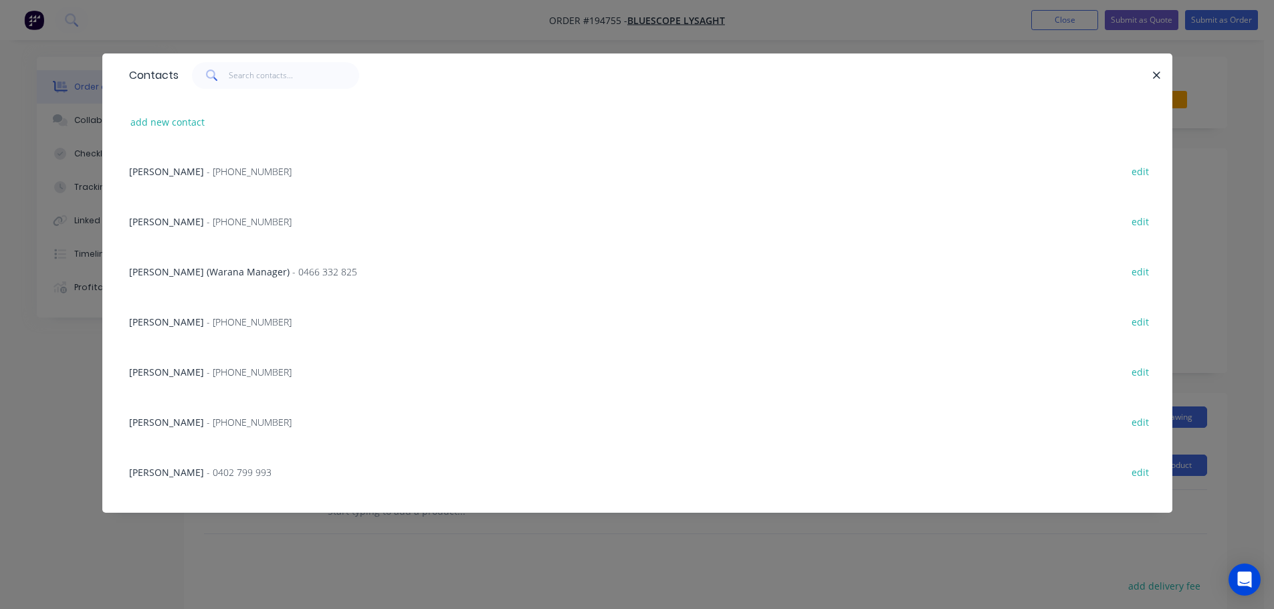
scroll to position [134, 0]
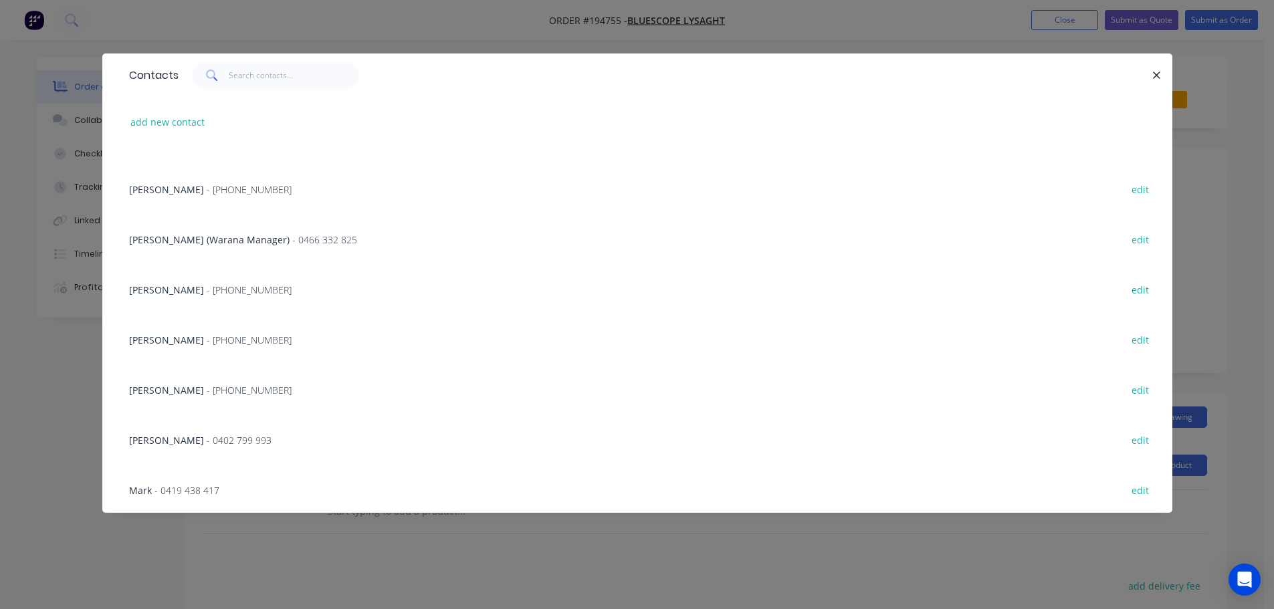
click at [207, 389] on span "- [PHONE_NUMBER]" at bounding box center [249, 390] width 85 height 13
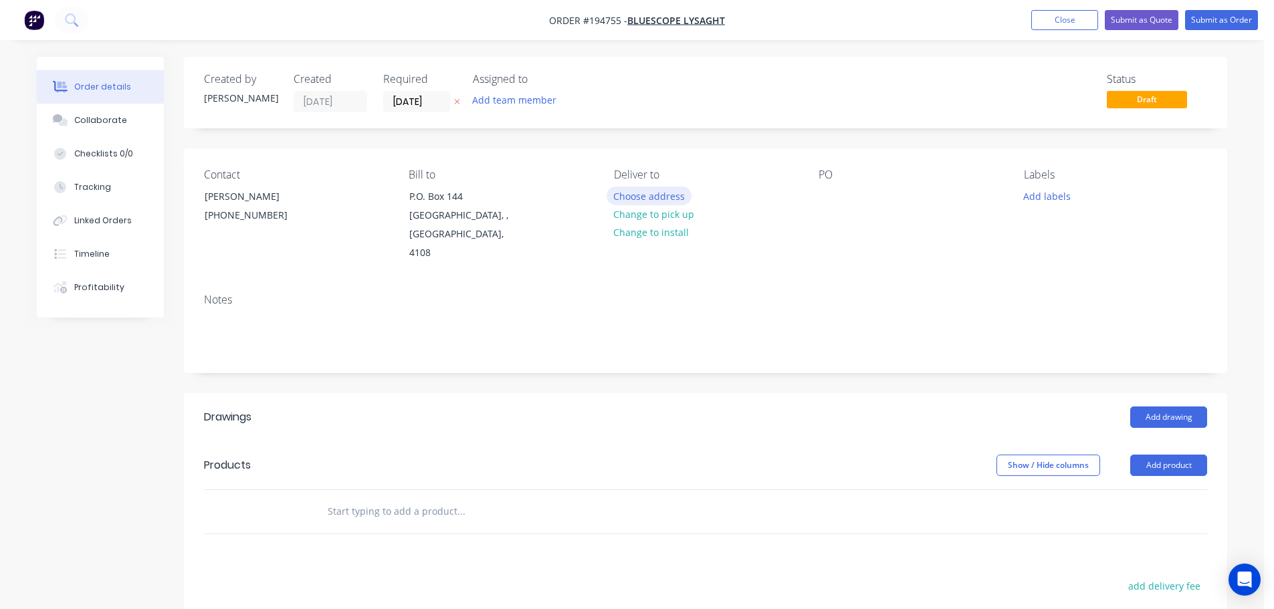
click at [660, 189] on button "Choose address" at bounding box center [650, 196] width 86 height 18
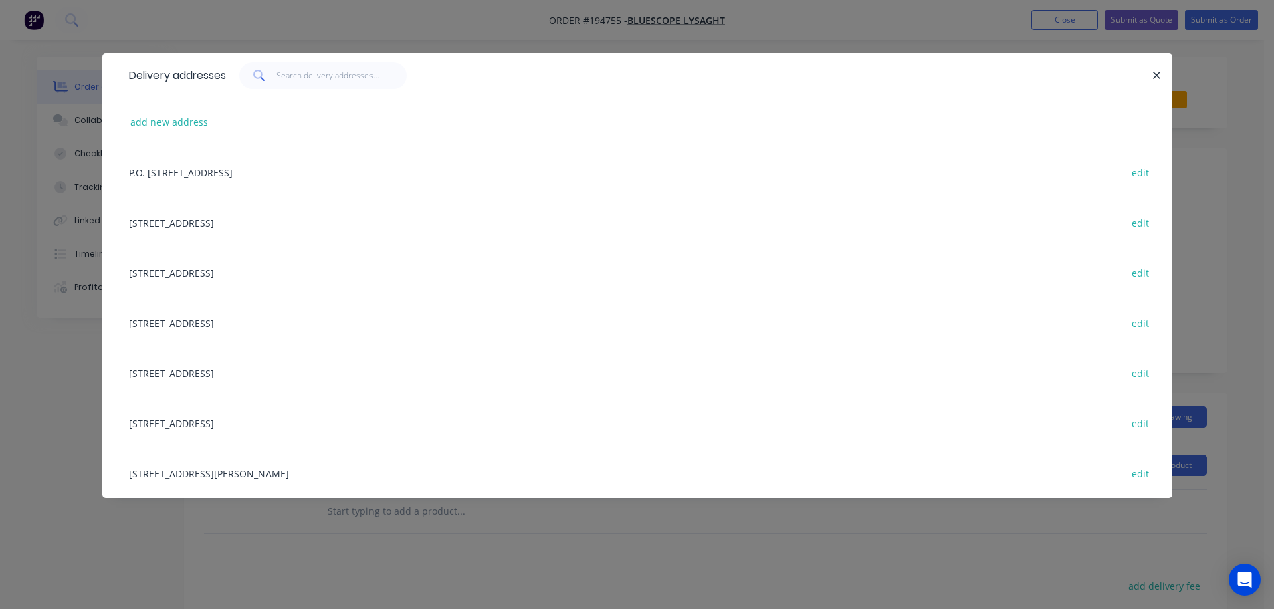
click at [219, 467] on div "[STREET_ADDRESS][PERSON_NAME] edit" at bounding box center [637, 473] width 1030 height 50
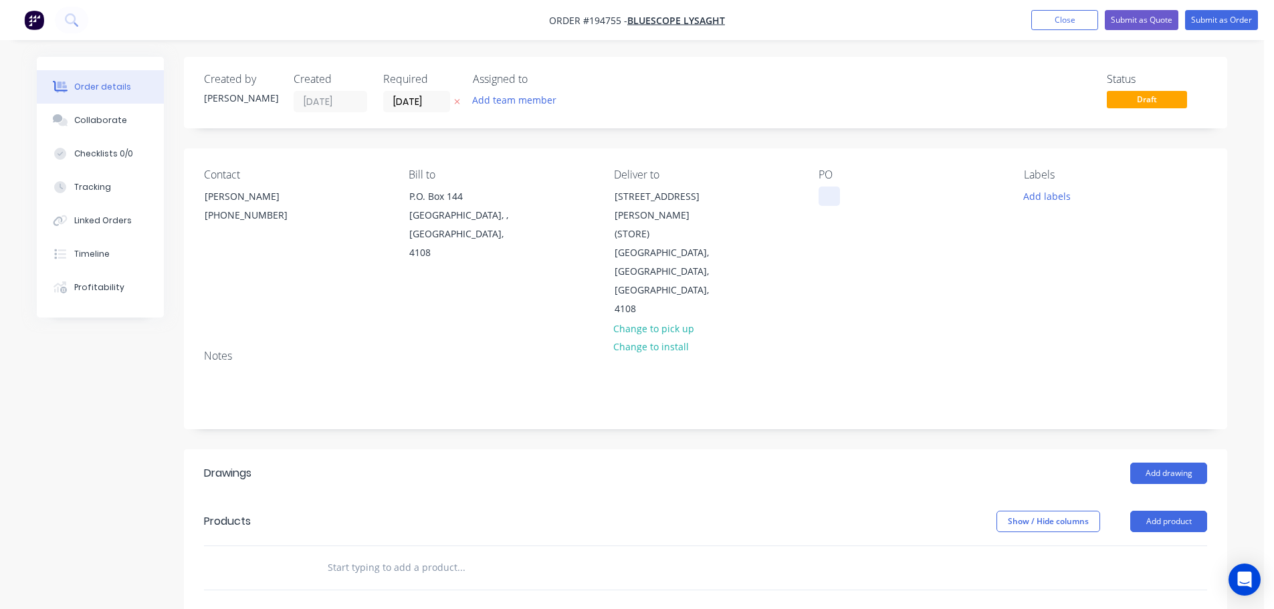
click at [825, 192] on div at bounding box center [829, 196] width 21 height 19
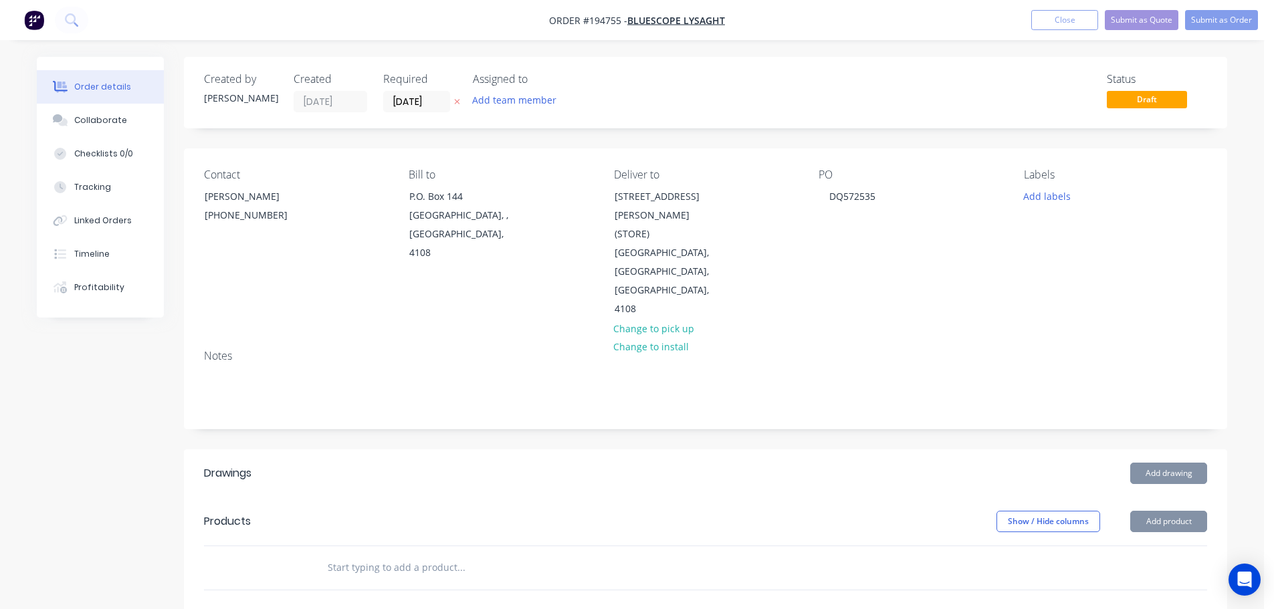
click at [1056, 185] on div "Labels Add labels" at bounding box center [1115, 244] width 183 height 151
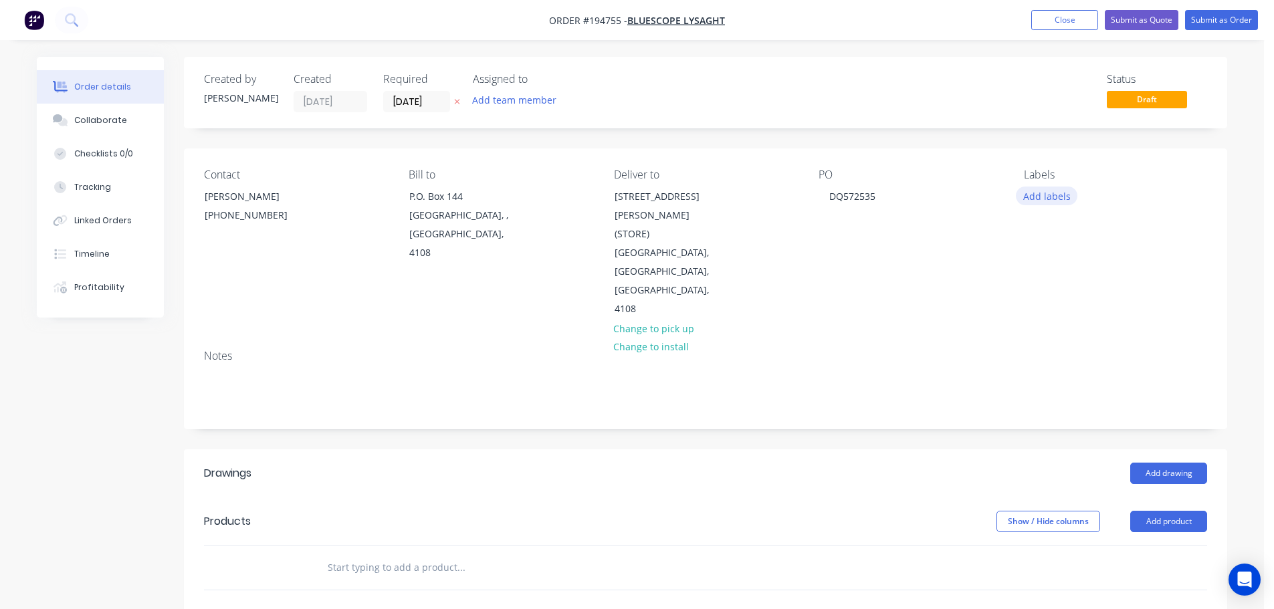
click at [1066, 198] on button "Add labels" at bounding box center [1047, 196] width 62 height 18
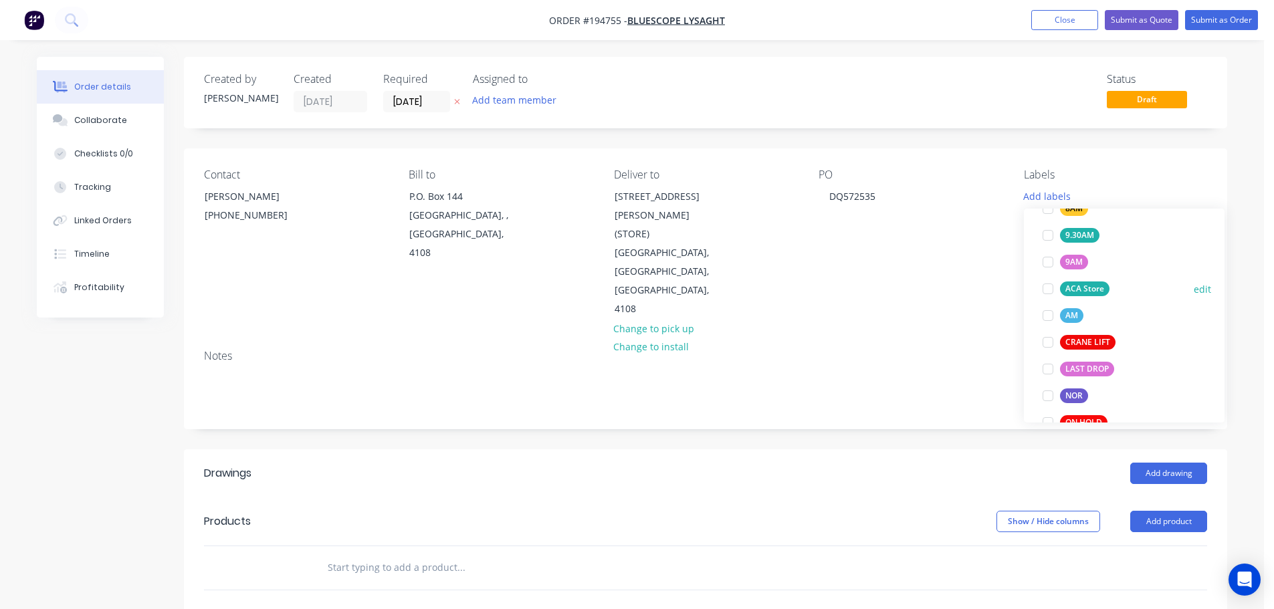
click at [1095, 293] on div "ACA Store" at bounding box center [1085, 289] width 50 height 15
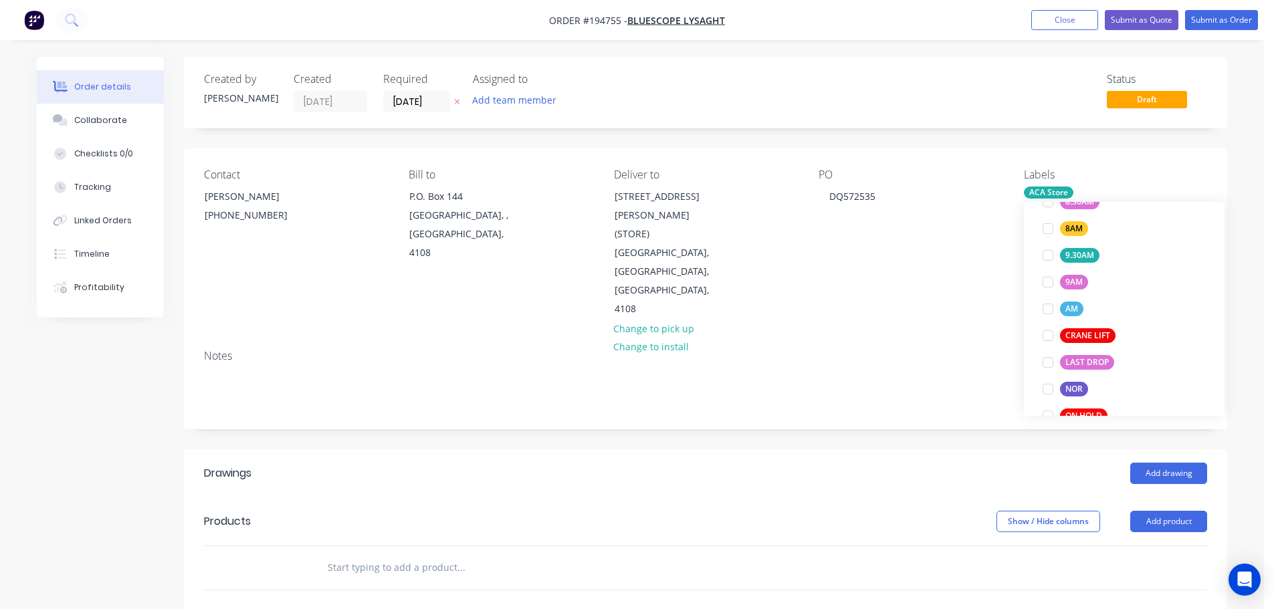
scroll to position [27, 0]
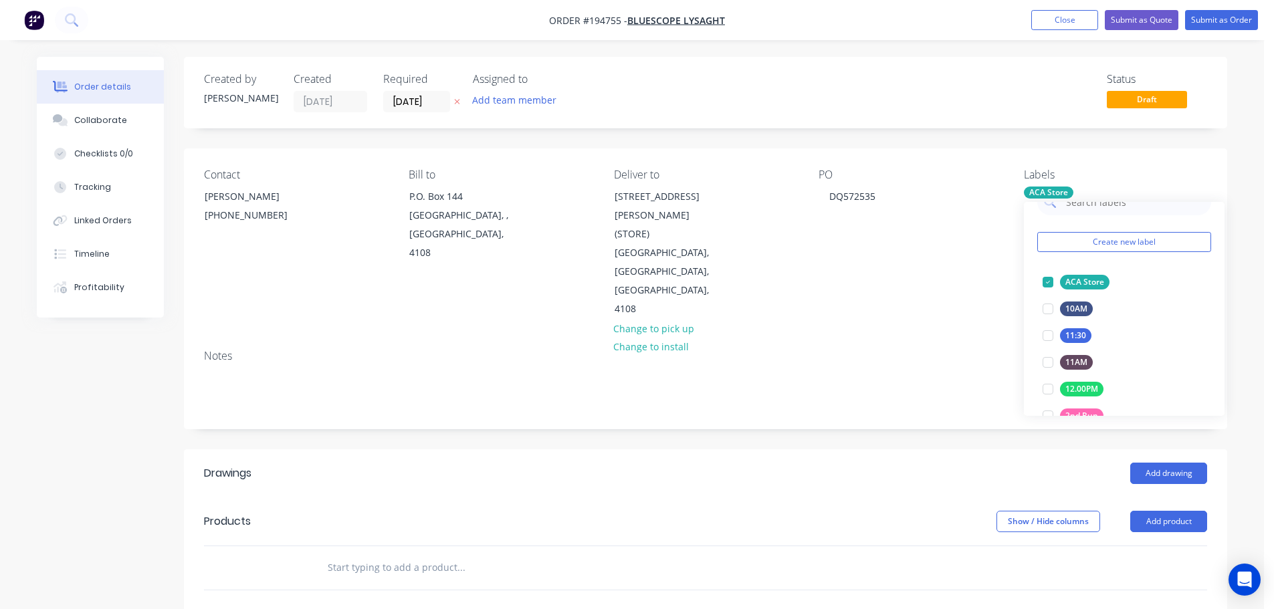
click at [885, 463] on div "Add drawing" at bounding box center [812, 473] width 790 height 21
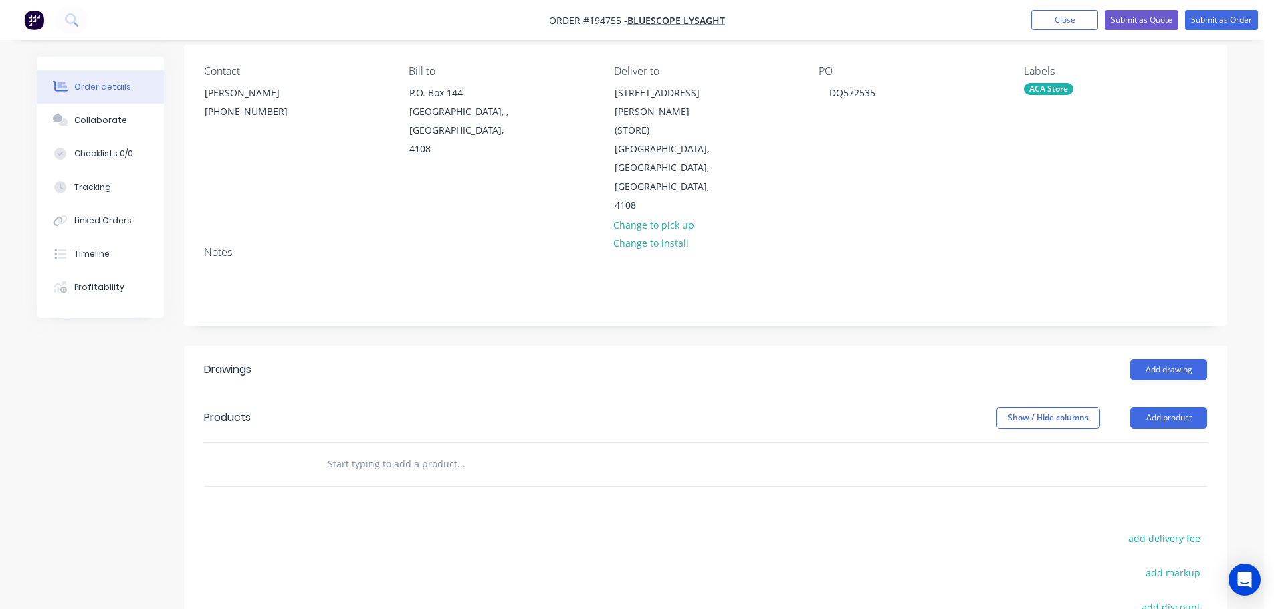
scroll to position [134, 0]
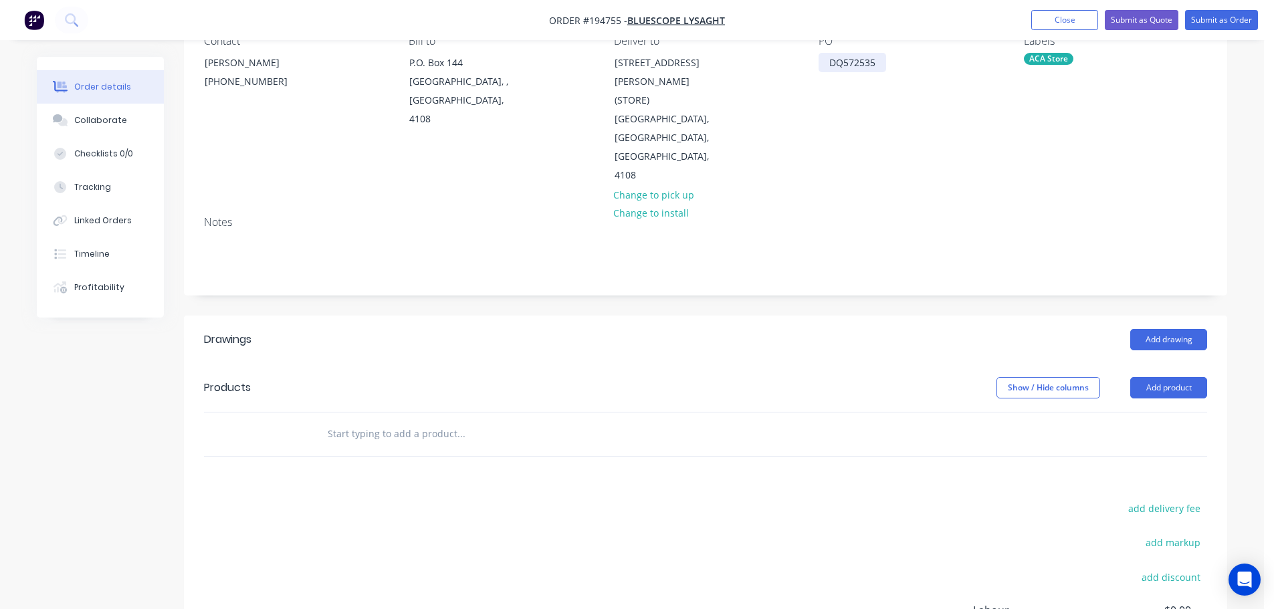
click at [854, 62] on div "DQ572535" at bounding box center [853, 62] width 68 height 19
click at [1065, 13] on button "Close" at bounding box center [1065, 20] width 67 height 20
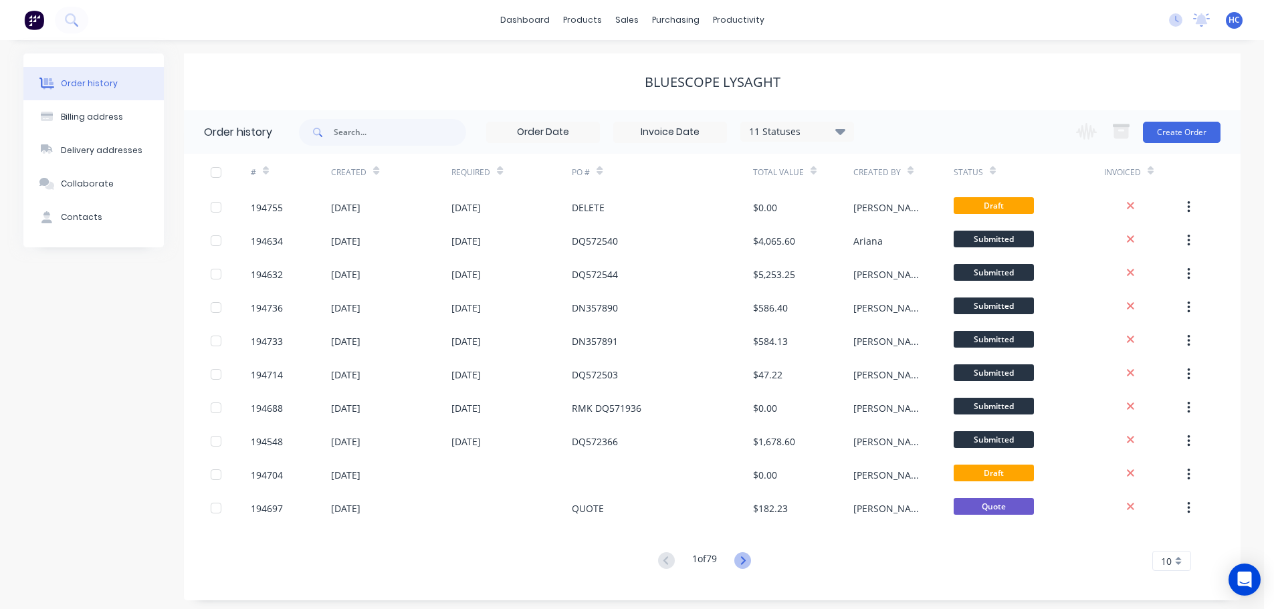
click at [746, 555] on icon at bounding box center [743, 561] width 17 height 17
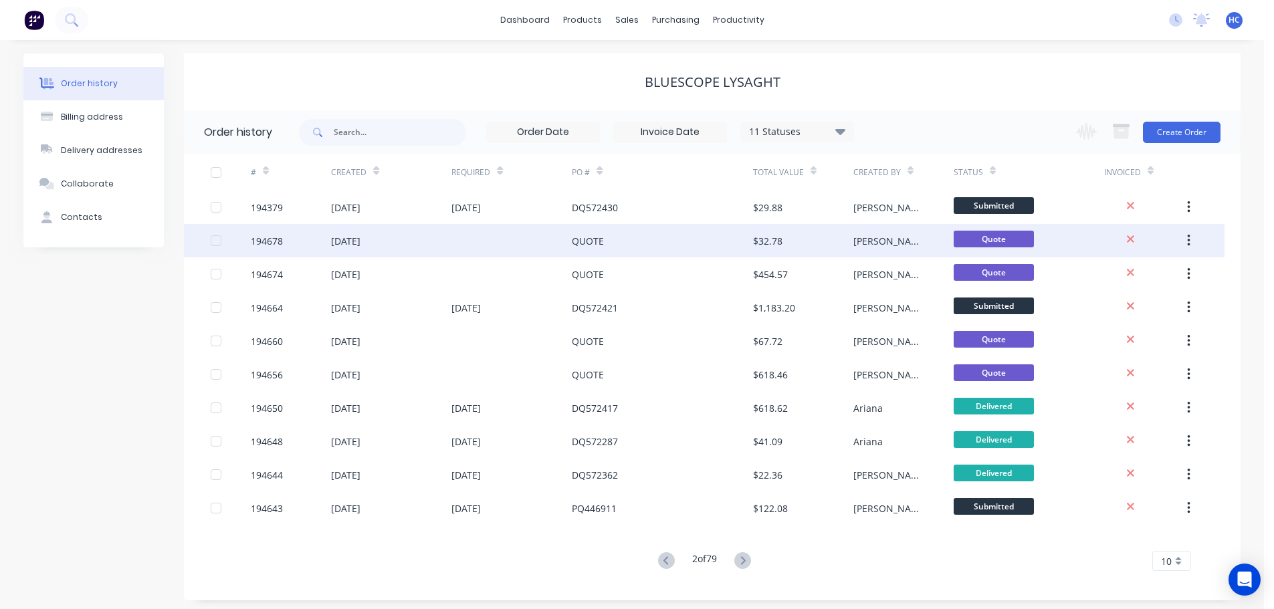
click at [356, 245] on div "[DATE]" at bounding box center [345, 241] width 29 height 14
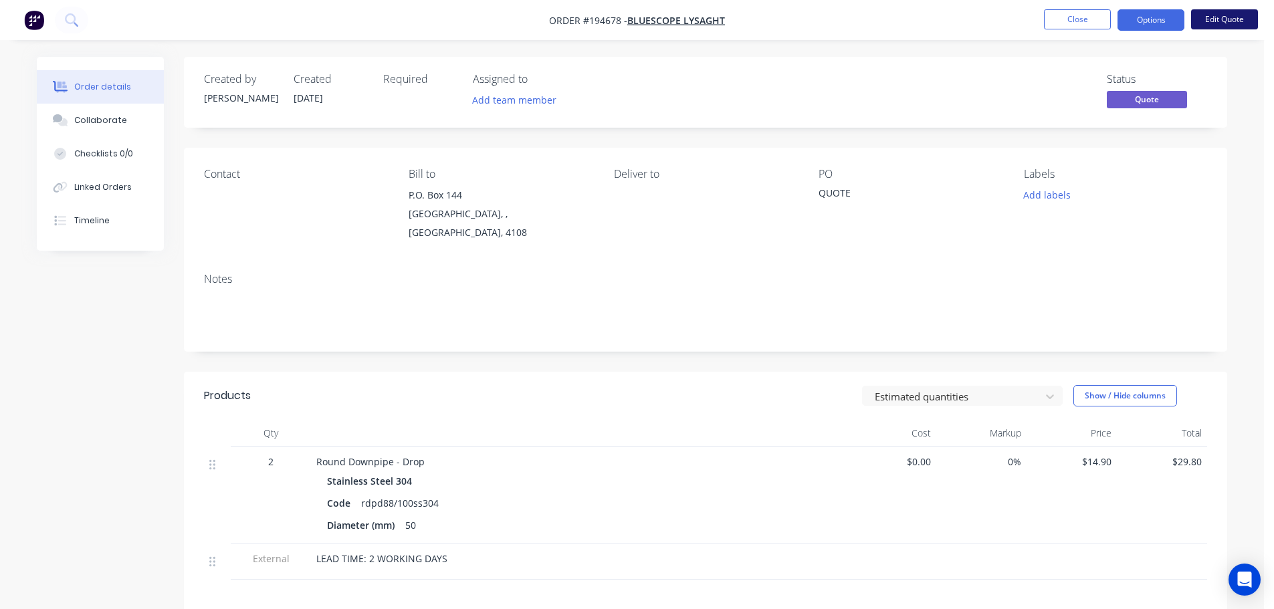
click at [1232, 17] on button "Edit Quote" at bounding box center [1225, 19] width 67 height 20
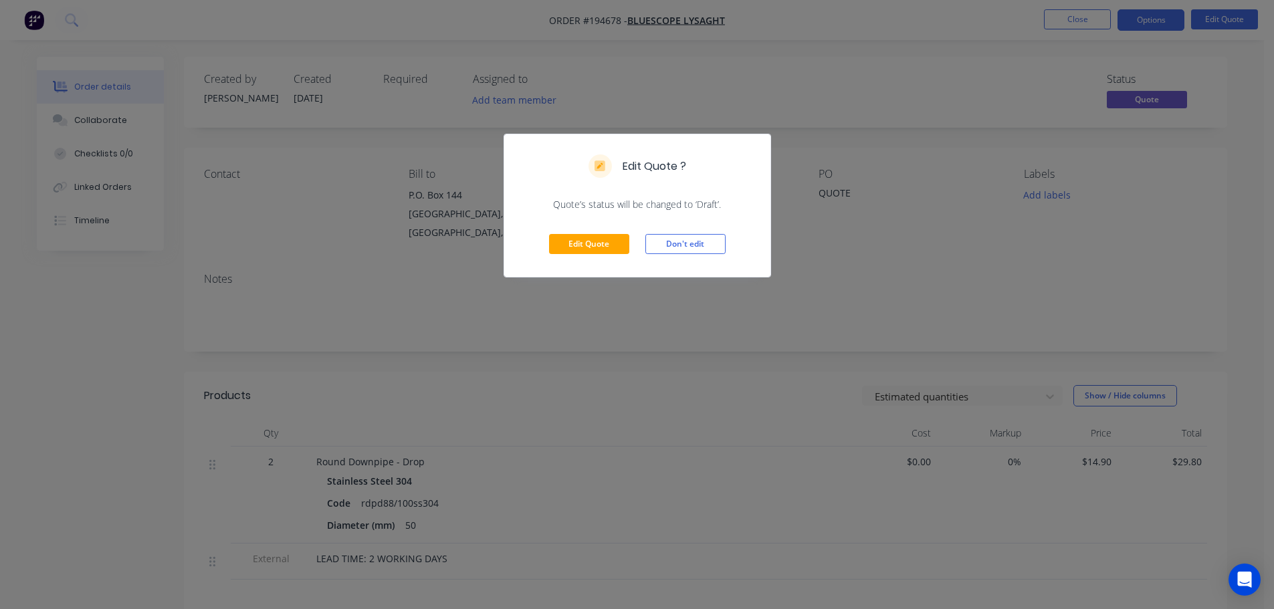
drag, startPoint x: 583, startPoint y: 256, endPoint x: 549, endPoint y: 231, distance: 42.2
click at [583, 255] on div "Edit Quote Don't edit" at bounding box center [637, 244] width 266 height 66
click at [586, 241] on button "Edit Quote" at bounding box center [589, 244] width 80 height 20
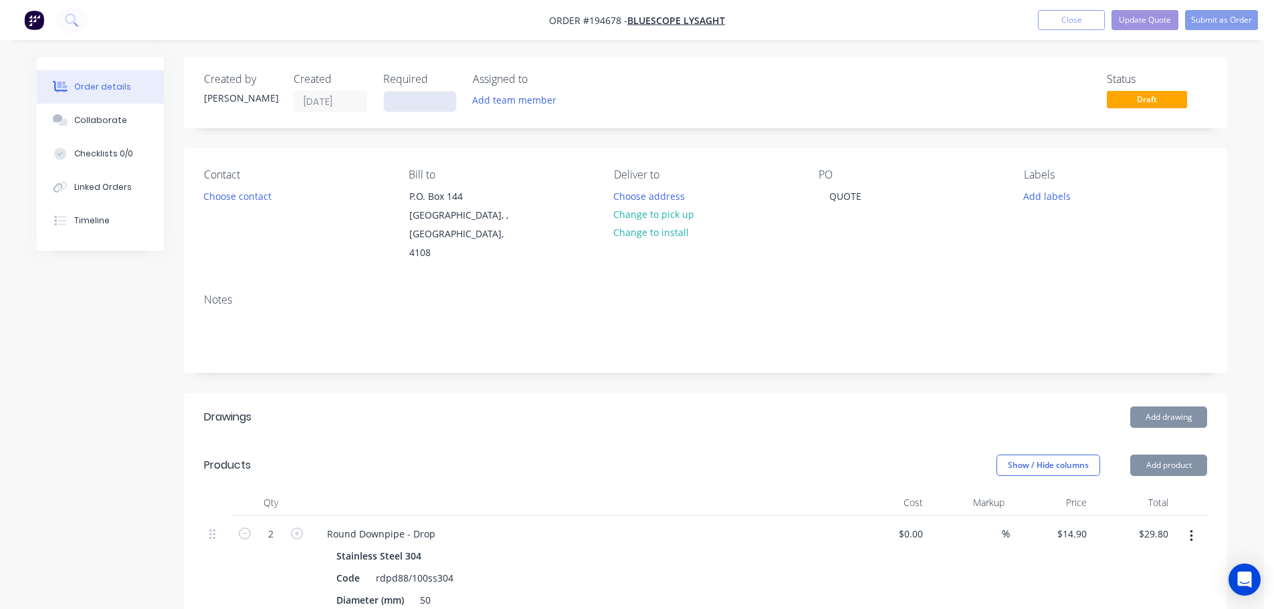
click at [393, 96] on input at bounding box center [420, 102] width 72 height 20
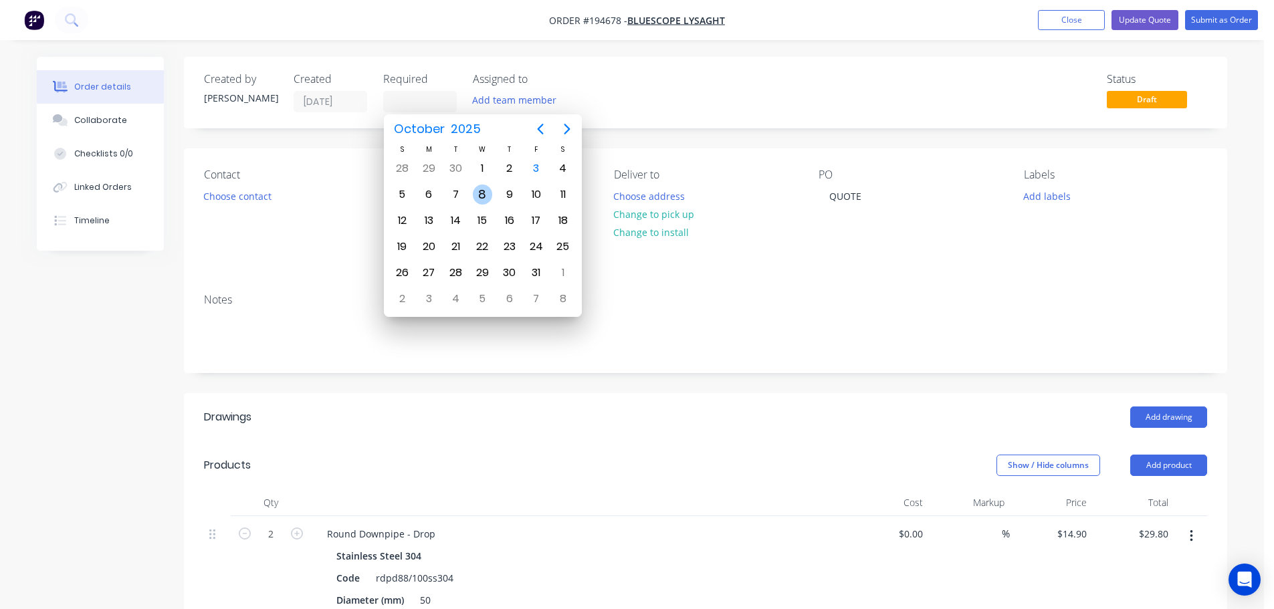
click at [486, 202] on div "8" at bounding box center [483, 195] width 20 height 20
type input "[DATE]"
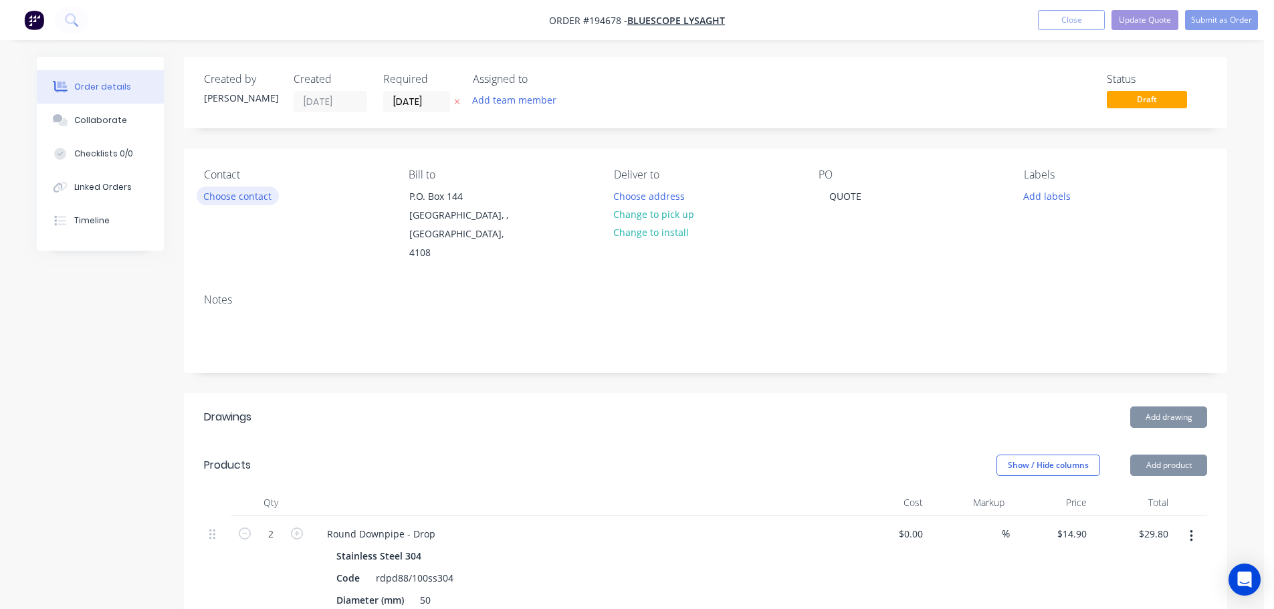
click at [256, 195] on button "Choose contact" at bounding box center [238, 196] width 82 height 18
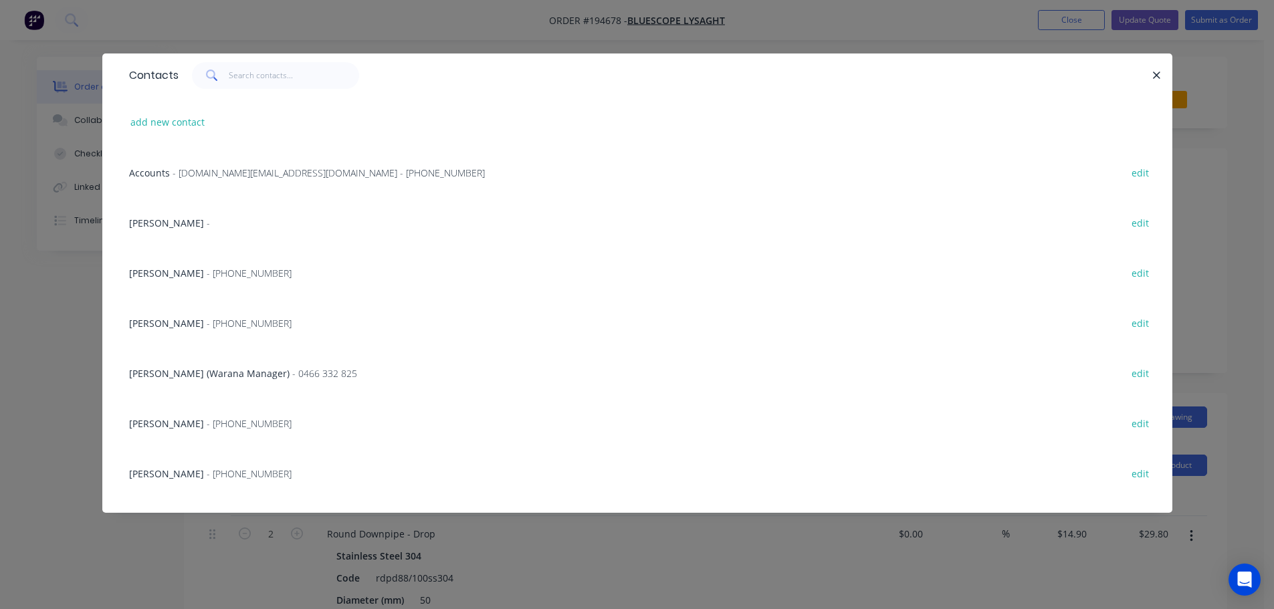
scroll to position [134, 0]
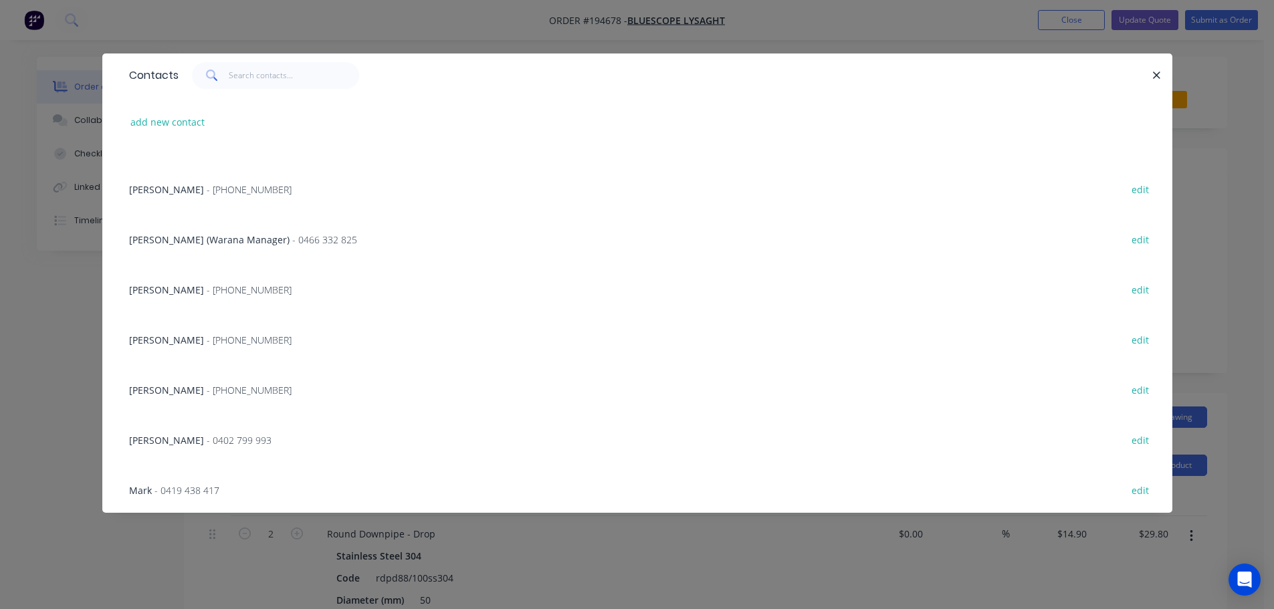
click at [207, 389] on span "- [PHONE_NUMBER]" at bounding box center [249, 390] width 85 height 13
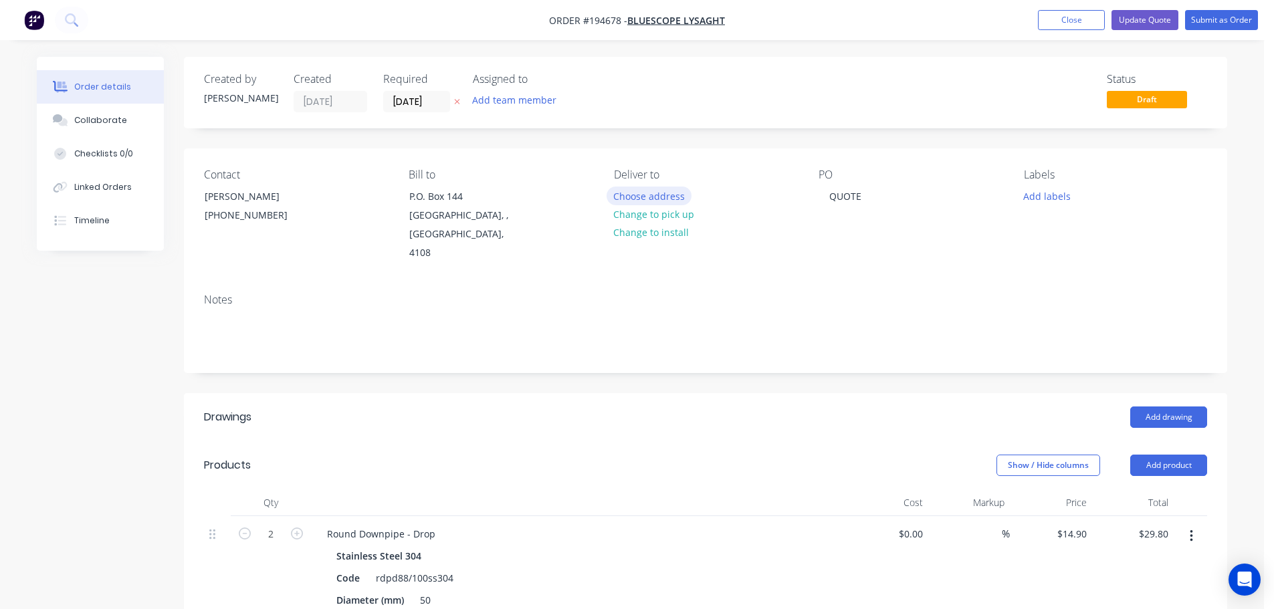
click at [662, 189] on button "Choose address" at bounding box center [650, 196] width 86 height 18
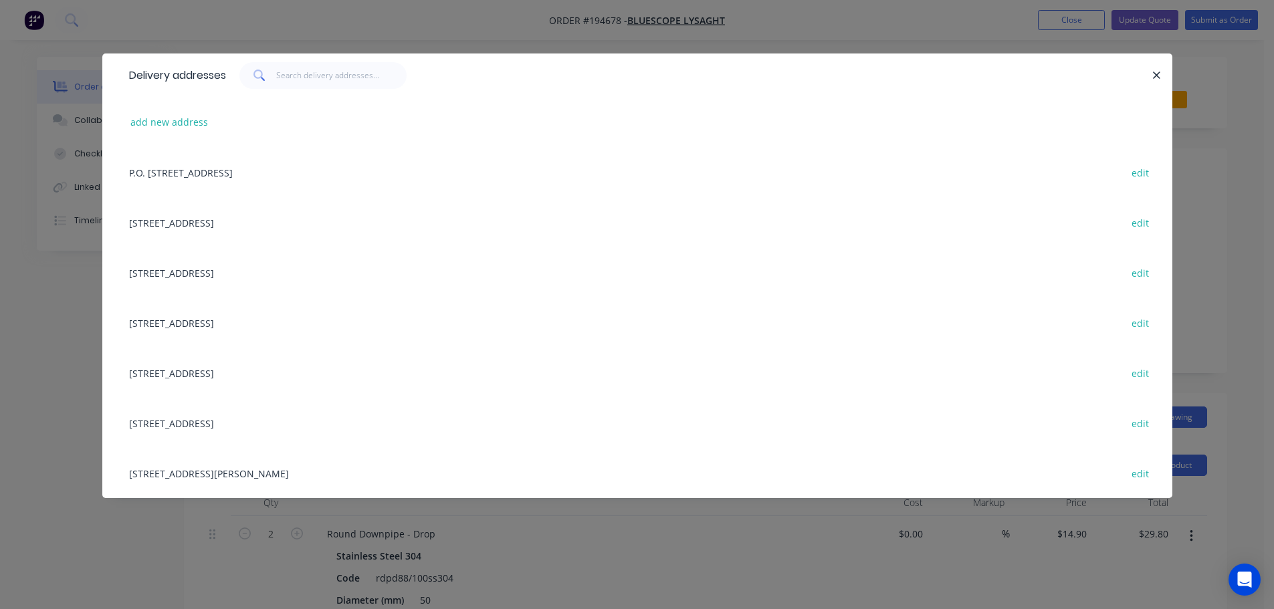
click at [211, 473] on div "[STREET_ADDRESS][PERSON_NAME] edit" at bounding box center [637, 473] width 1030 height 50
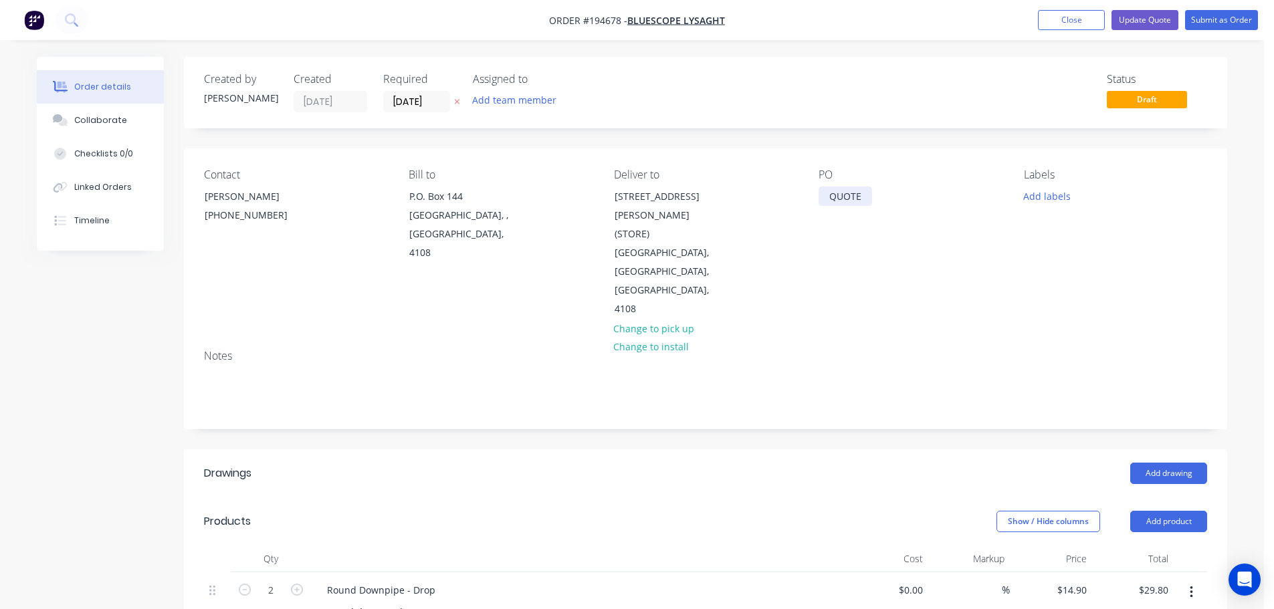
click at [844, 193] on div "QUOTE" at bounding box center [846, 196] width 54 height 19
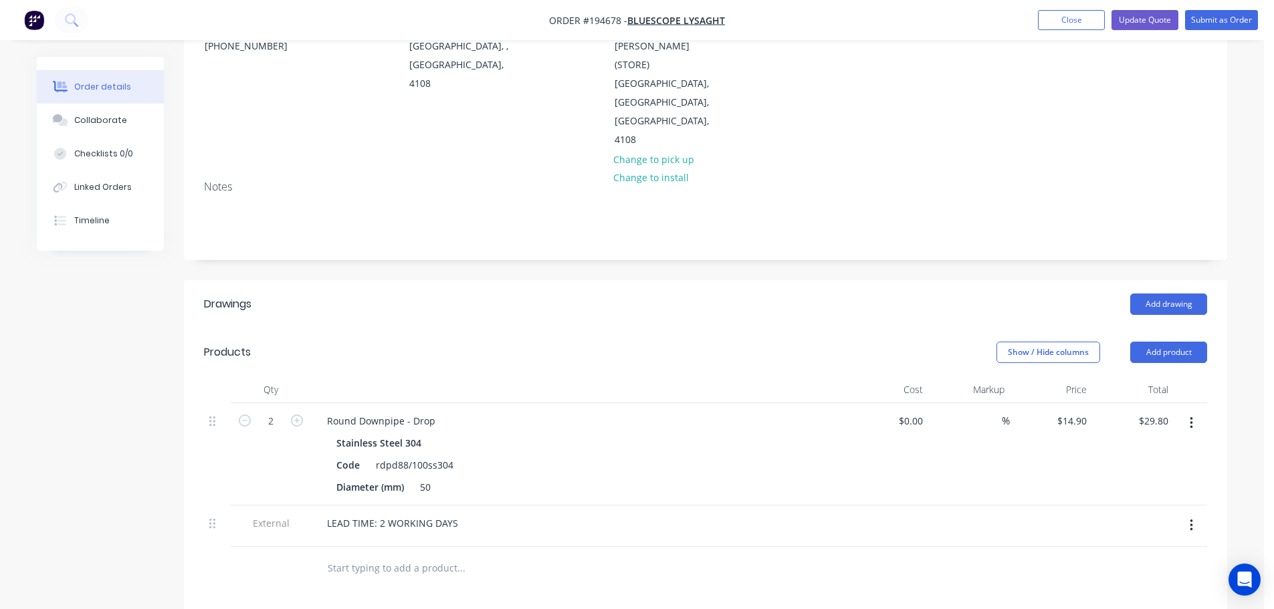
scroll to position [268, 0]
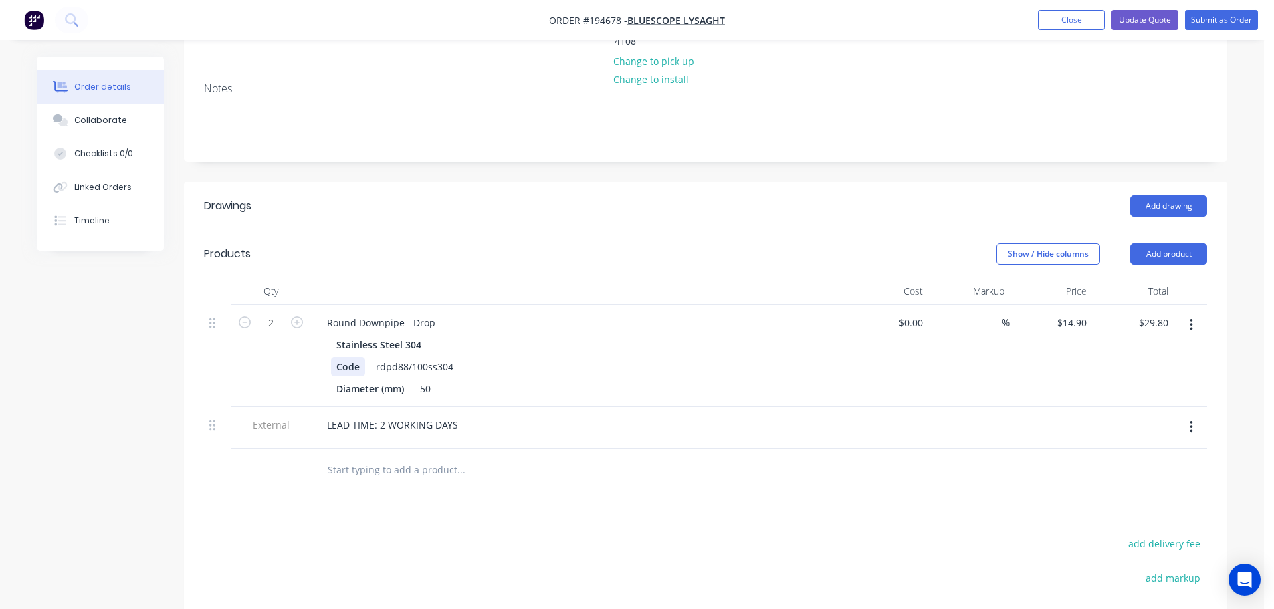
click at [337, 357] on div "Code" at bounding box center [348, 366] width 34 height 19
click at [339, 357] on div "Code" at bounding box center [348, 366] width 34 height 19
click at [441, 313] on div "Round Downpipe - Drop" at bounding box center [381, 322] width 130 height 19
click at [1186, 415] on button "button" at bounding box center [1191, 427] width 31 height 24
click at [1155, 480] on div "Delete" at bounding box center [1144, 489] width 103 height 19
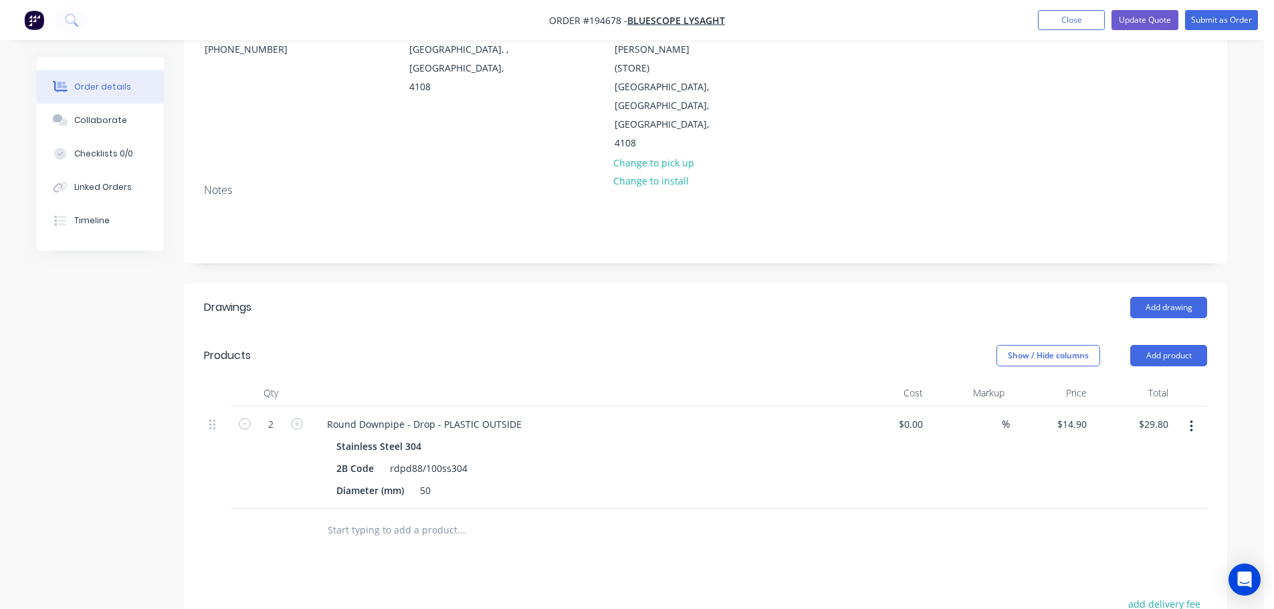
scroll to position [134, 0]
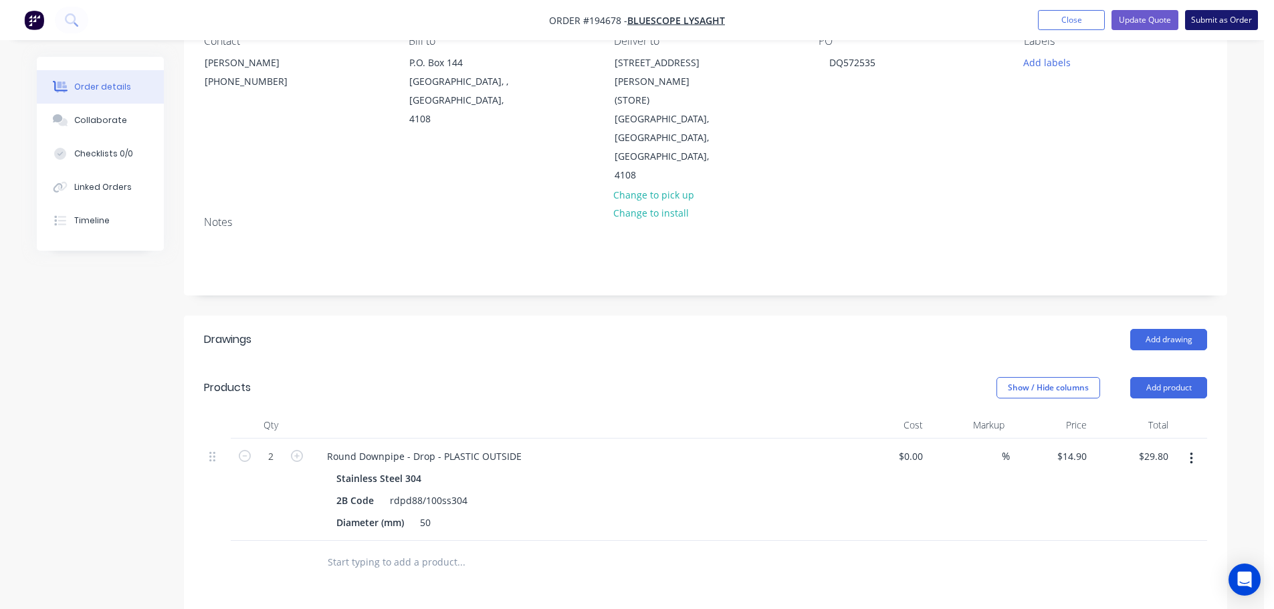
click at [1216, 21] on button "Submit as Order" at bounding box center [1222, 20] width 73 height 20
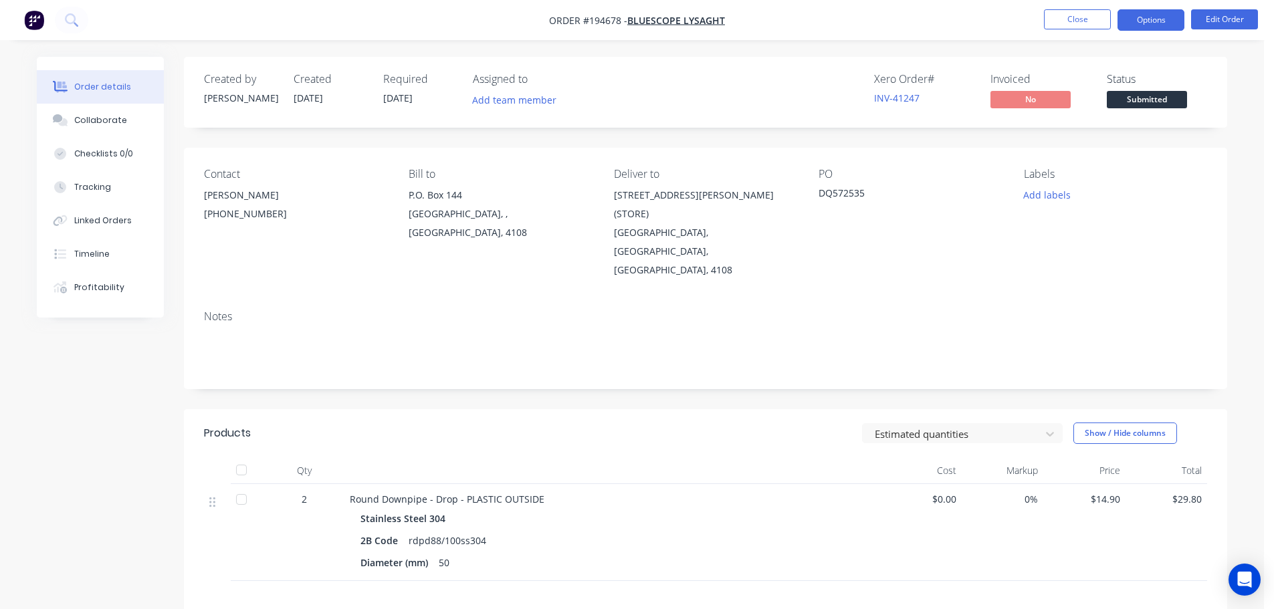
click at [1175, 15] on button "Options" at bounding box center [1151, 19] width 67 height 21
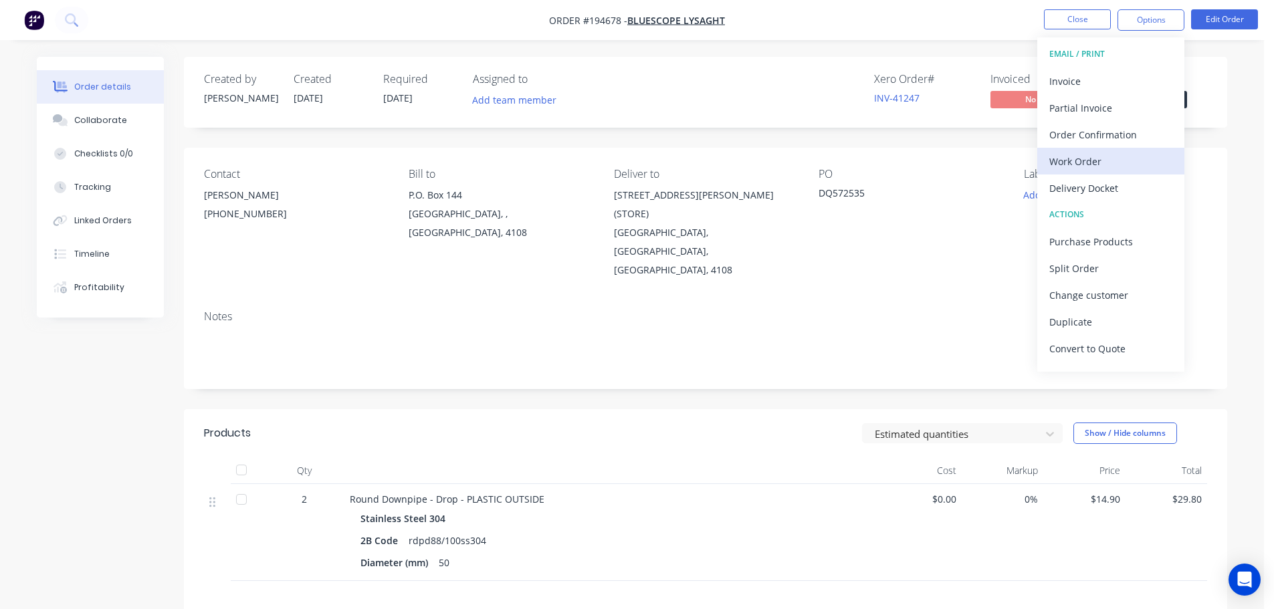
click at [1095, 161] on div "Work Order" at bounding box center [1111, 161] width 123 height 19
click at [1093, 131] on div "Without pricing" at bounding box center [1111, 134] width 123 height 19
